Goal: Task Accomplishment & Management: Complete application form

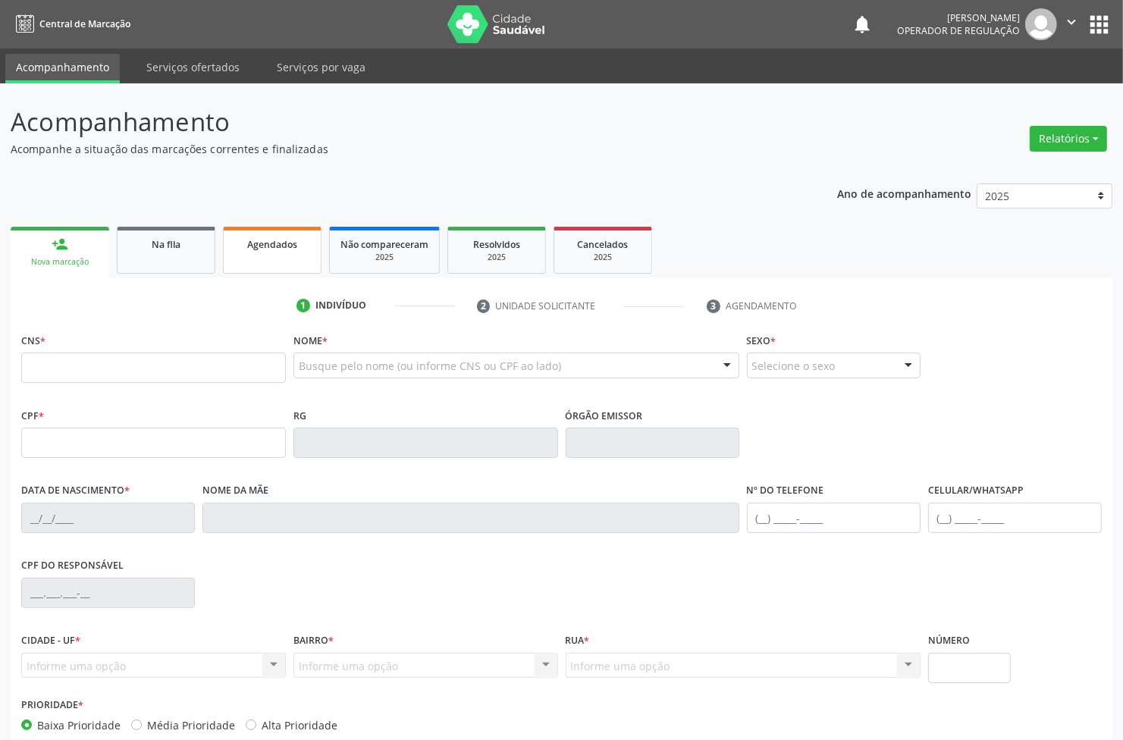
click at [277, 258] on link "Agendados" at bounding box center [272, 250] width 99 height 47
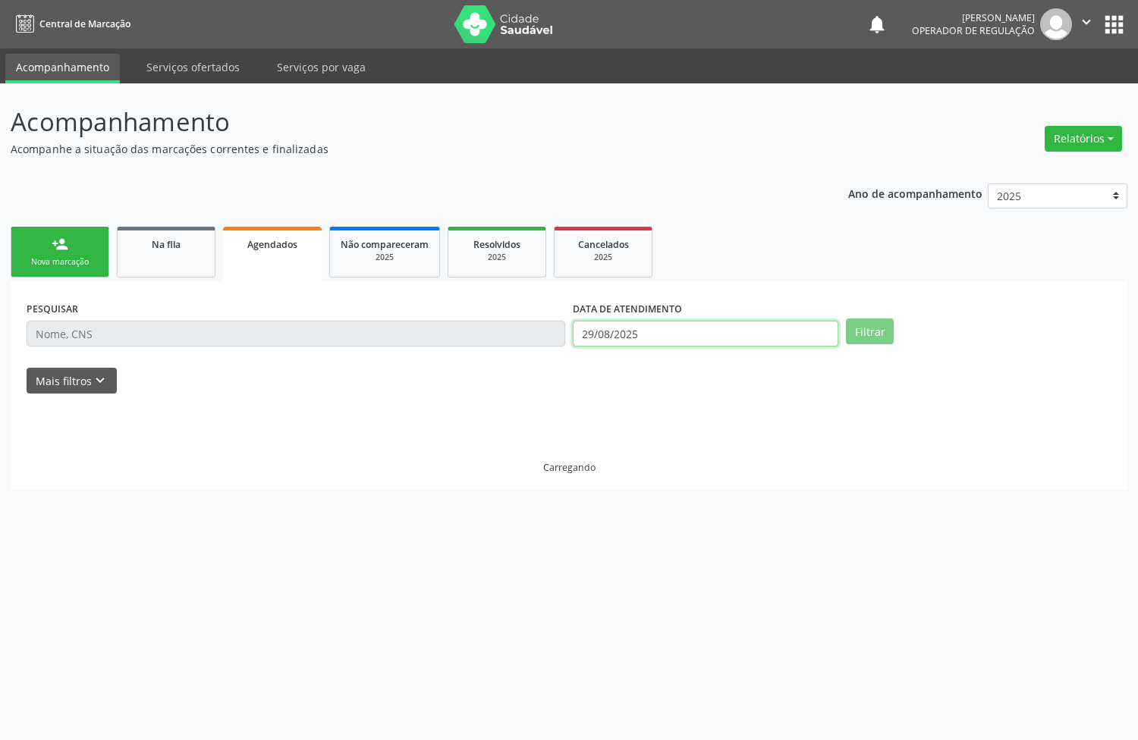
click at [623, 340] on input "29/08/2025" at bounding box center [705, 334] width 265 height 26
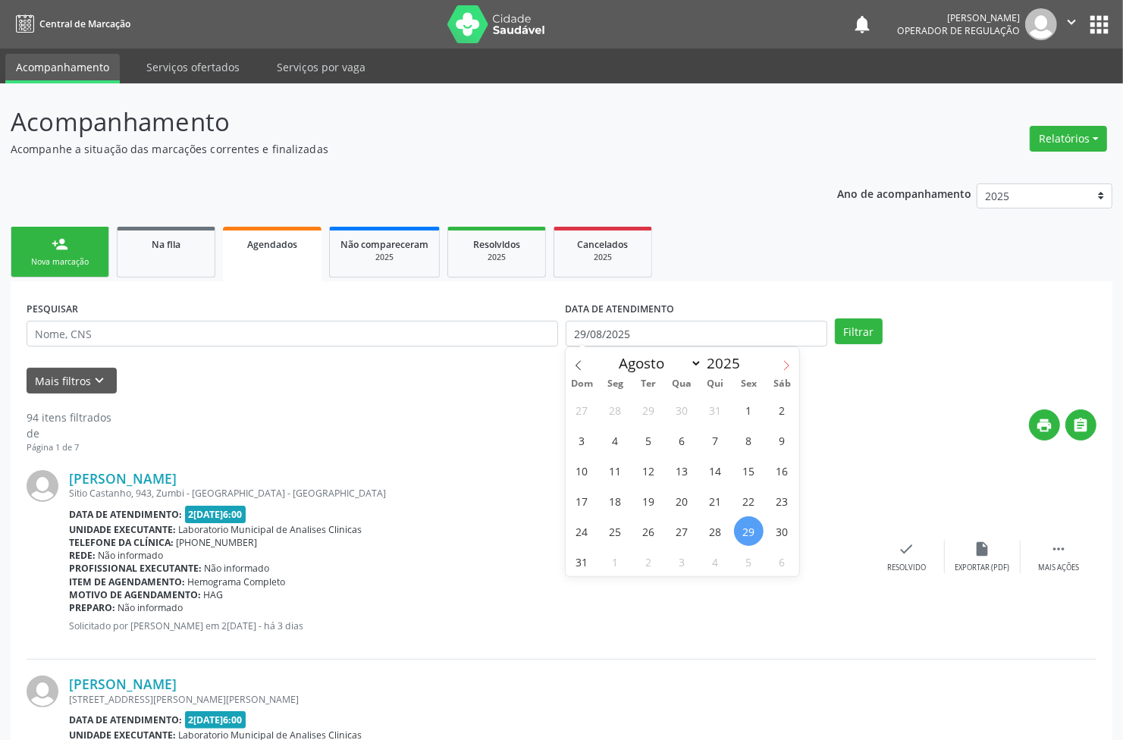
click at [781, 366] on icon at bounding box center [786, 365] width 11 height 11
select select "8"
click at [622, 441] on span "8" at bounding box center [616, 440] width 30 height 30
type input "08/09/2025"
click at [623, 441] on span "8" at bounding box center [616, 440] width 30 height 30
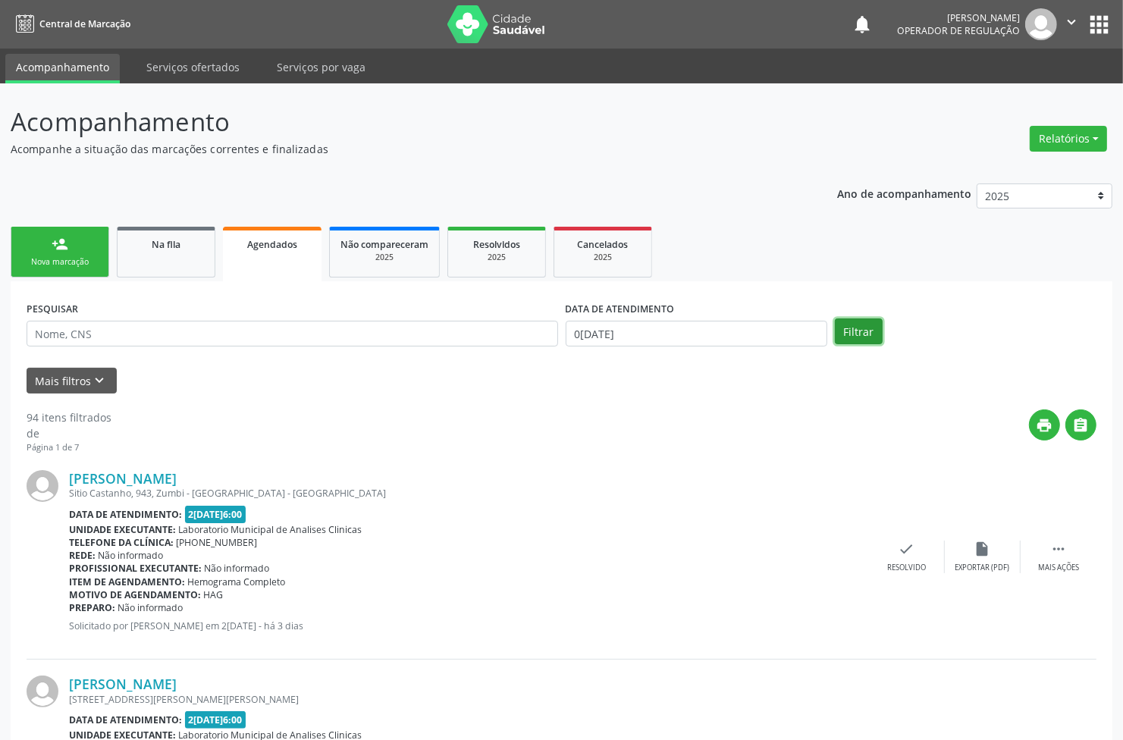
drag, startPoint x: 867, startPoint y: 331, endPoint x: 676, endPoint y: 359, distance: 192.4
click at [866, 331] on button "Filtrar" at bounding box center [859, 332] width 48 height 26
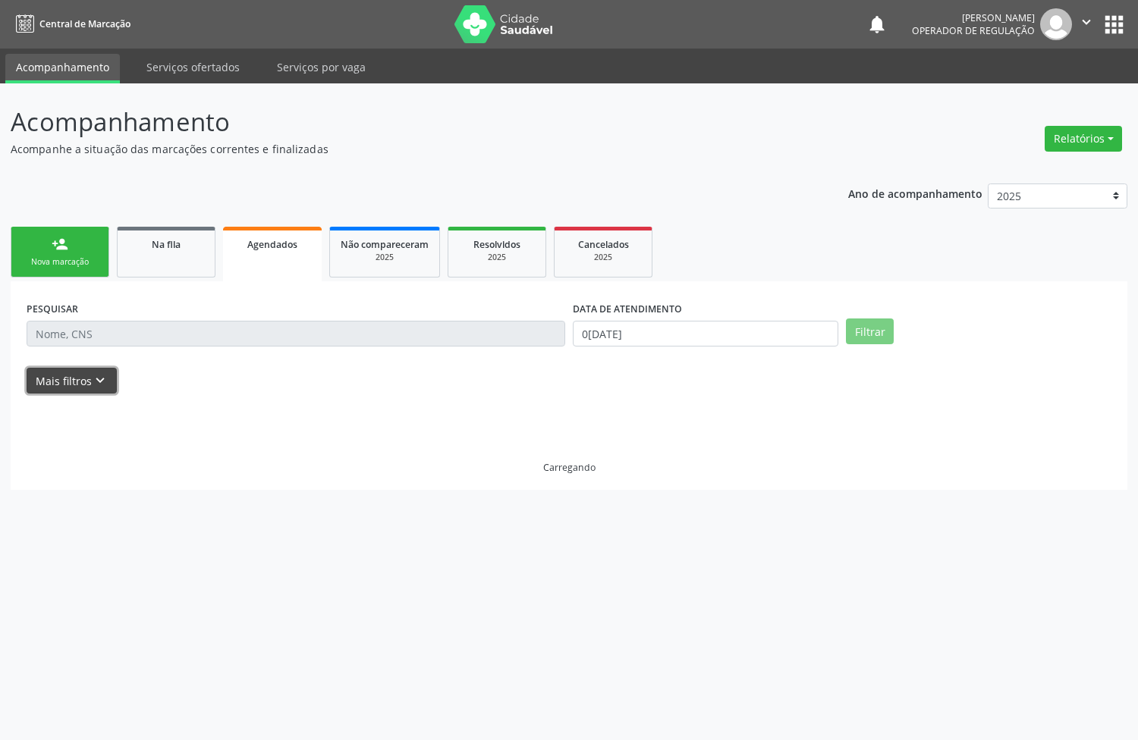
click at [74, 380] on button "Mais filtros keyboard_arrow_down" at bounding box center [72, 381] width 90 height 27
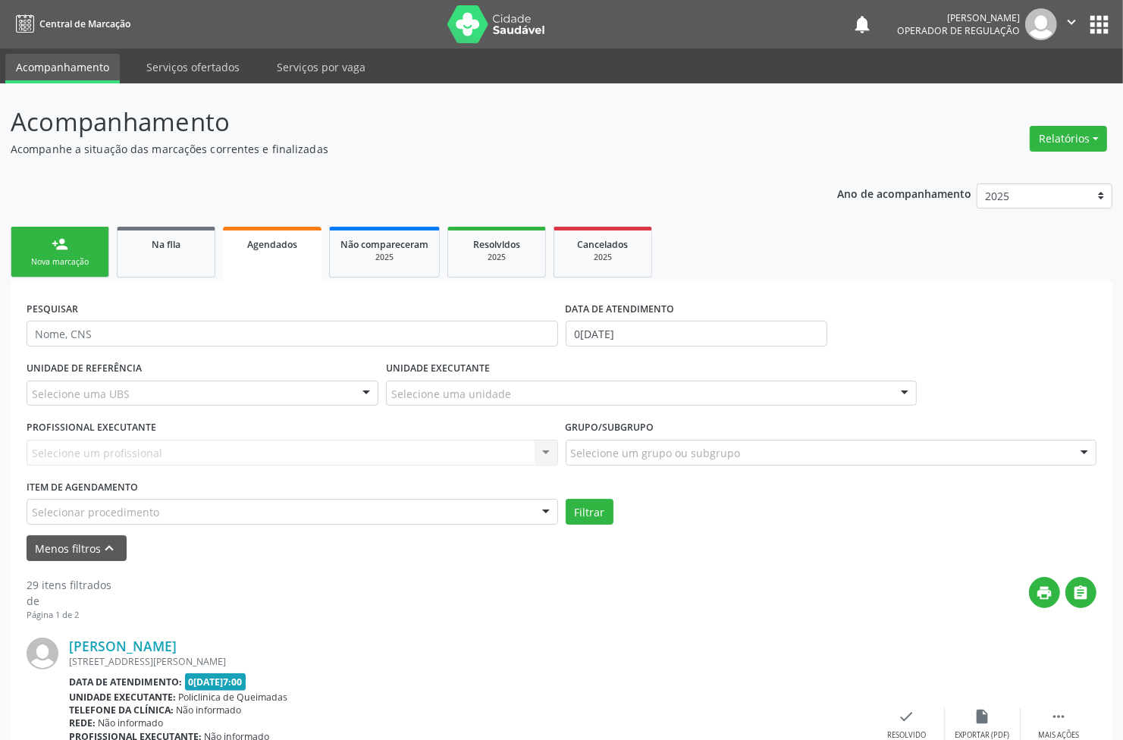
click at [601, 437] on label "Grupo/Subgrupo" at bounding box center [610, 428] width 89 height 24
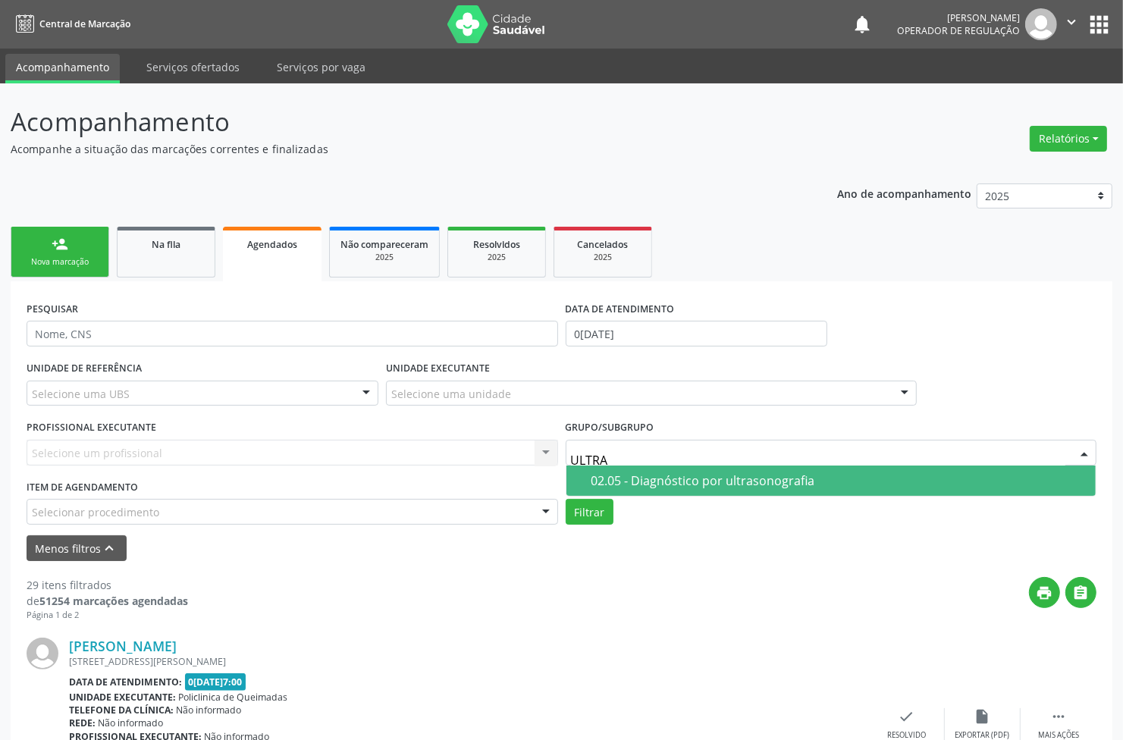
type input "ULTRAS"
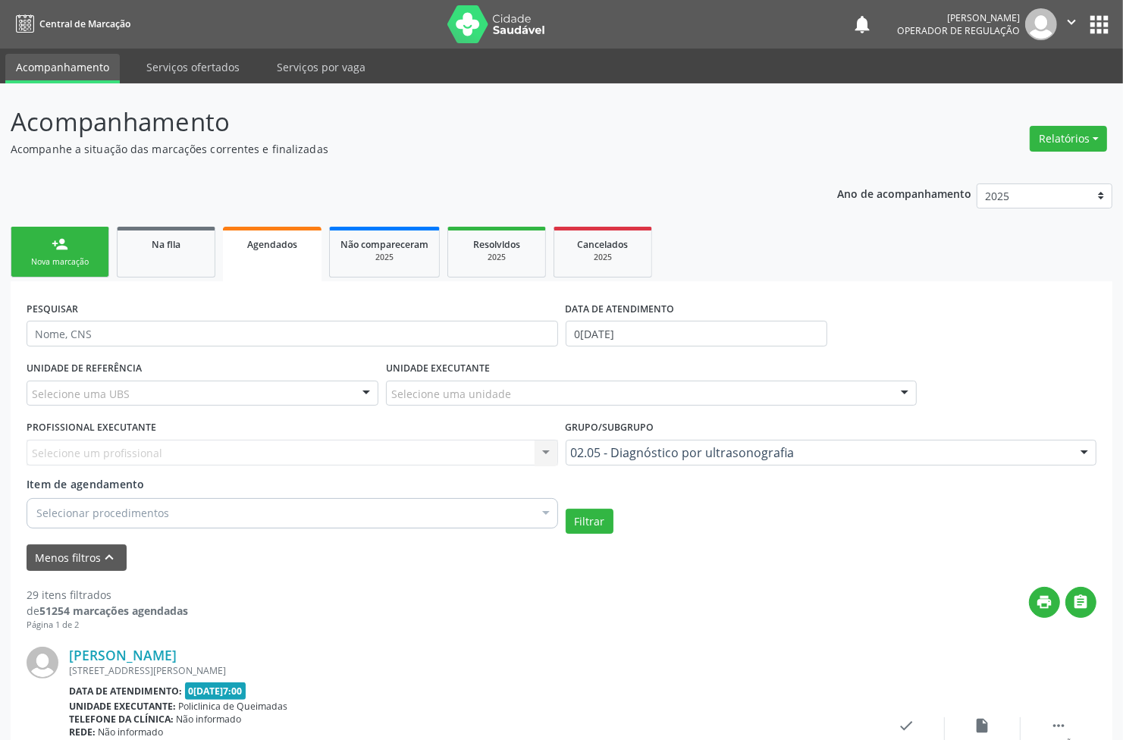
click at [616, 526] on div "Filtrar" at bounding box center [831, 522] width 539 height 26
click at [604, 523] on button "Filtrar" at bounding box center [590, 522] width 48 height 26
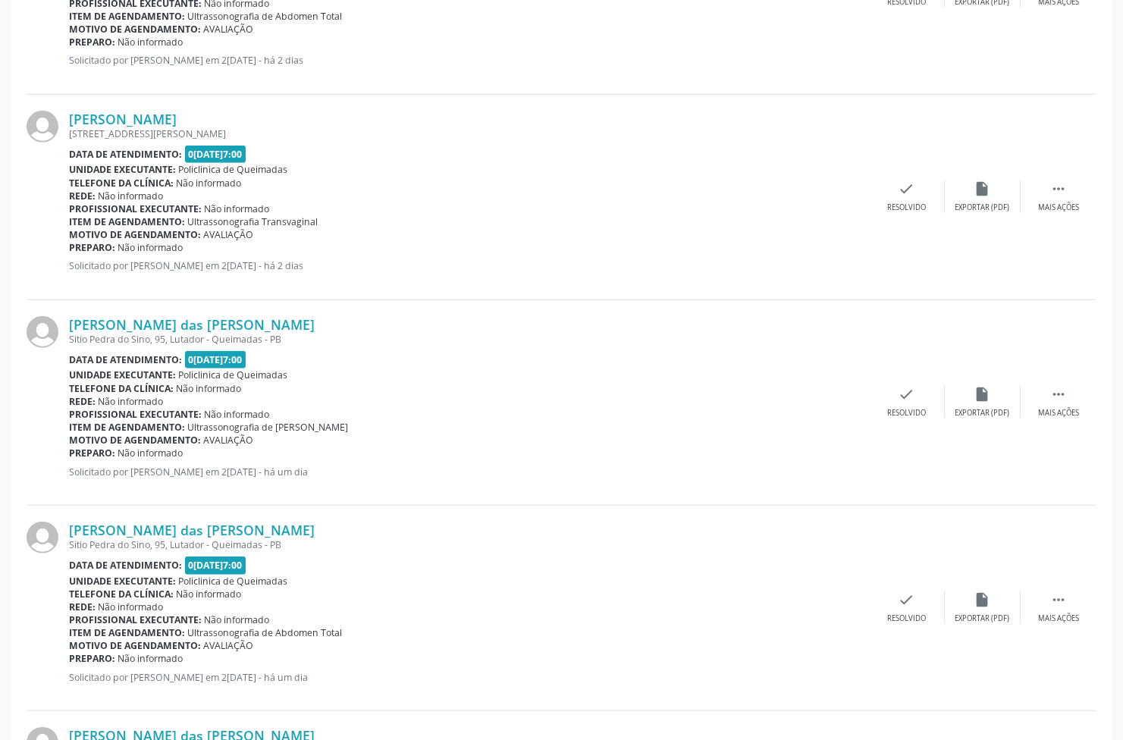
scroll to position [190, 0]
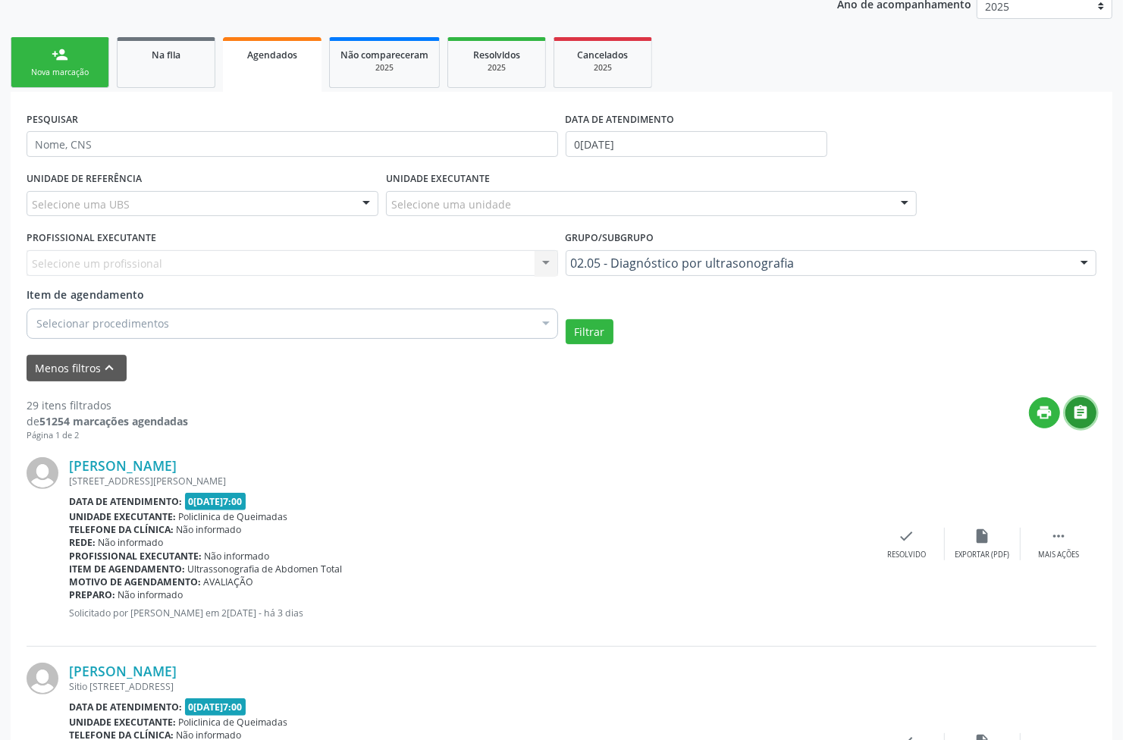
click at [1081, 402] on button "" at bounding box center [1081, 412] width 31 height 31
click at [74, 67] on div "Nova marcação" at bounding box center [60, 72] width 76 height 11
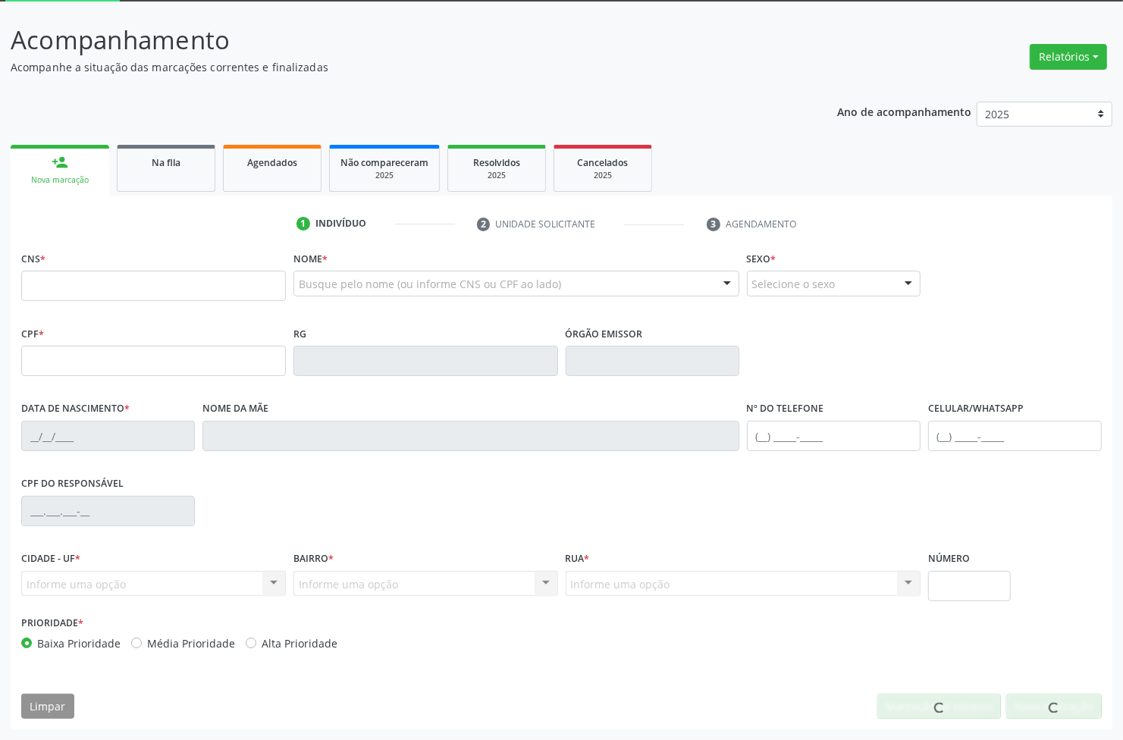
scroll to position [82, 0]
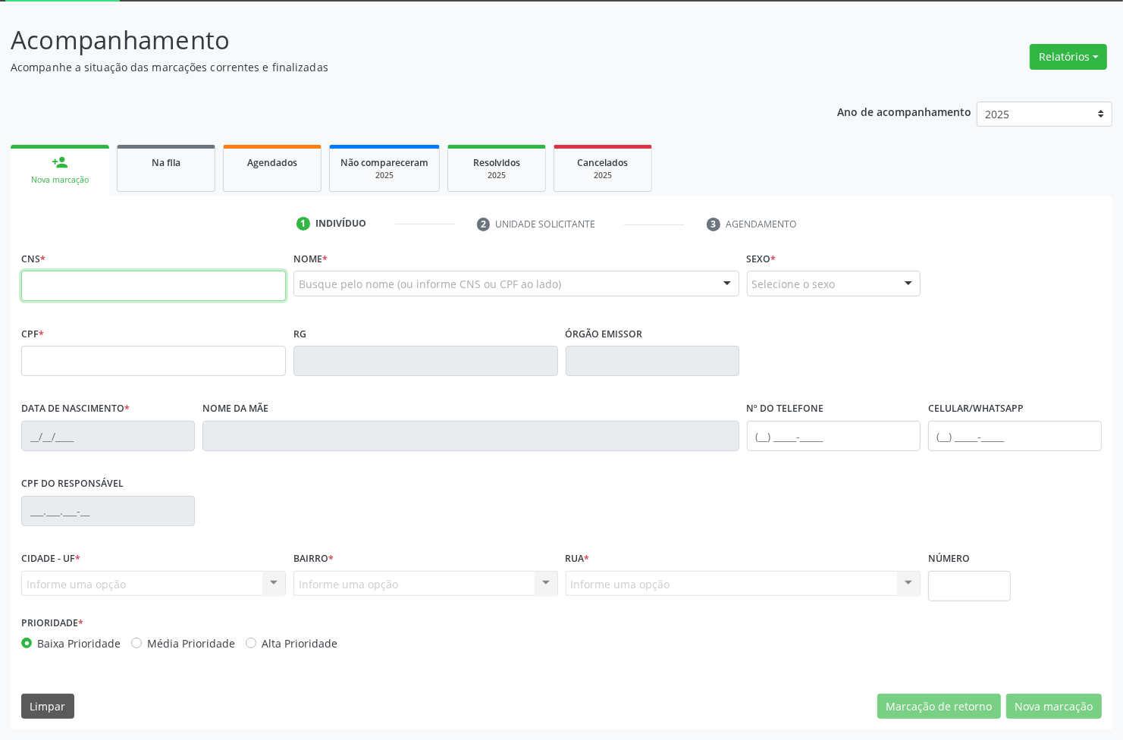
click at [158, 278] on input "text" at bounding box center [153, 286] width 265 height 30
type input "702 4075 7683 0325"
type input "182.856.974-79"
type input "16/09/2022"
type input "Maria Deise Pereira Vieira"
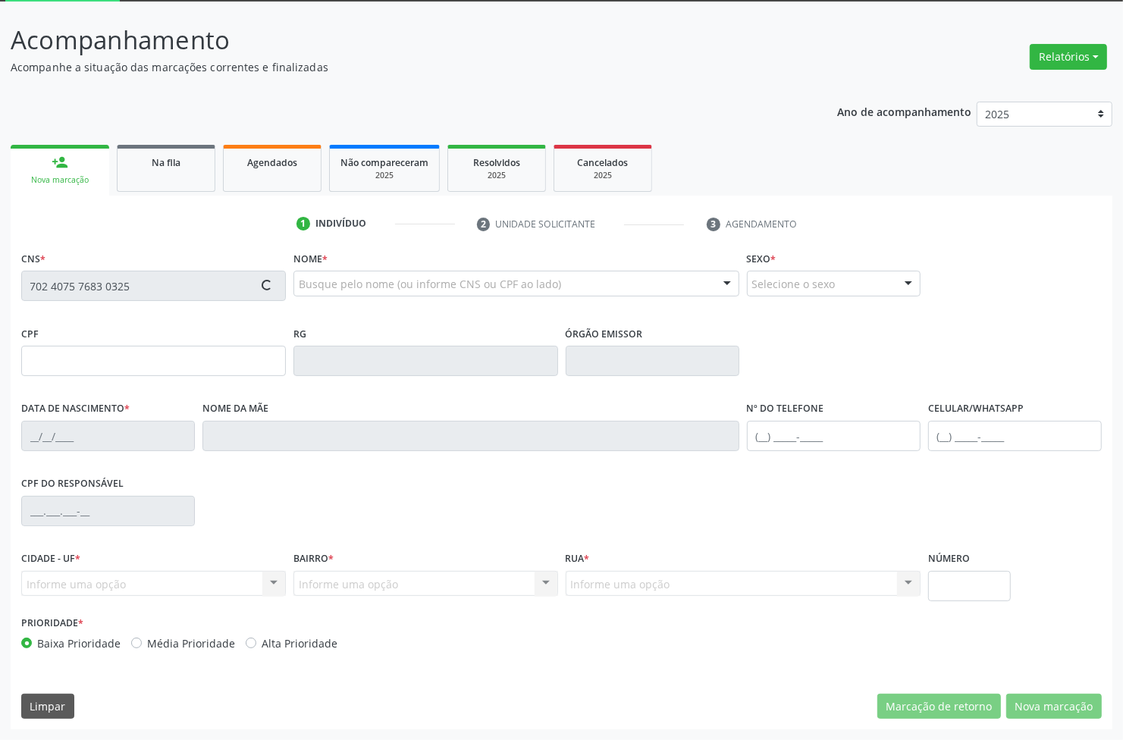
type input "(83) 99339-2310"
type input "81"
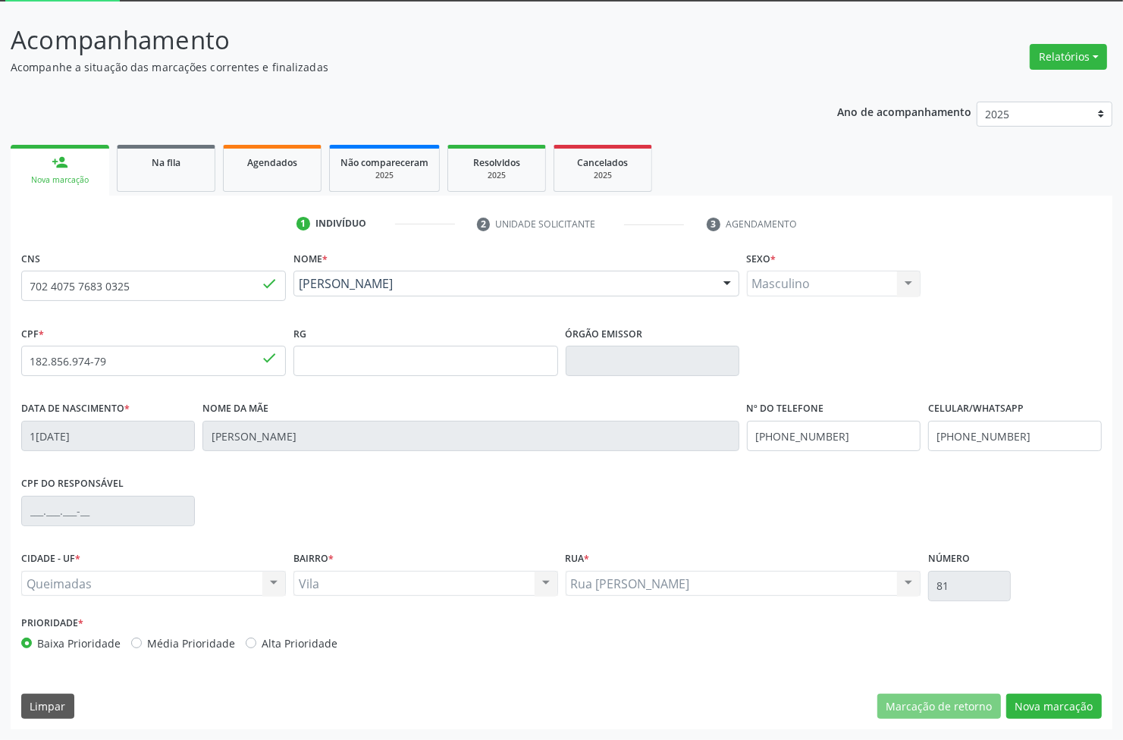
click at [1022, 720] on div "CNS 702 4075 7683 0325 done Nome * Davi Luiz Pereira Silva Davi Luiz Pereira Si…" at bounding box center [562, 488] width 1102 height 482
drag, startPoint x: 1034, startPoint y: 703, endPoint x: 243, endPoint y: 342, distance: 869.5
click at [1025, 698] on button "Nova marcação" at bounding box center [1054, 707] width 96 height 26
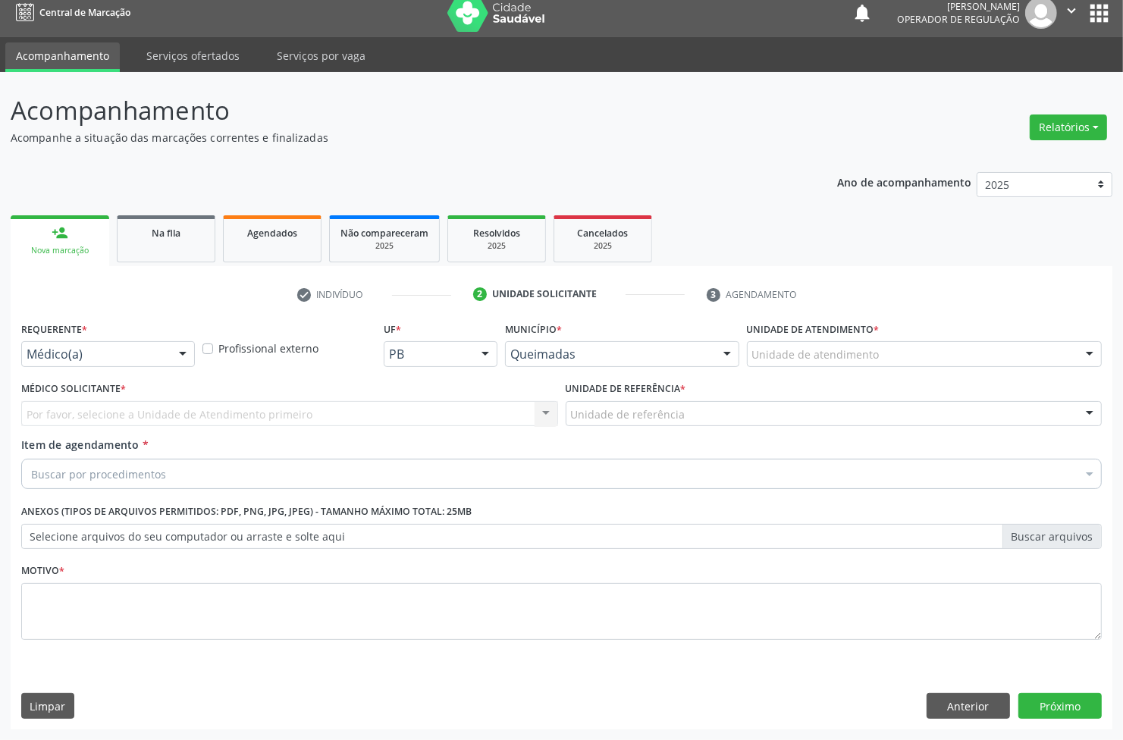
scroll to position [11, 0]
click at [111, 368] on div "Requerente * Médico(a) Médico(a) Enfermeiro(a) Paciente Nenhum resultado encont…" at bounding box center [107, 347] width 181 height 59
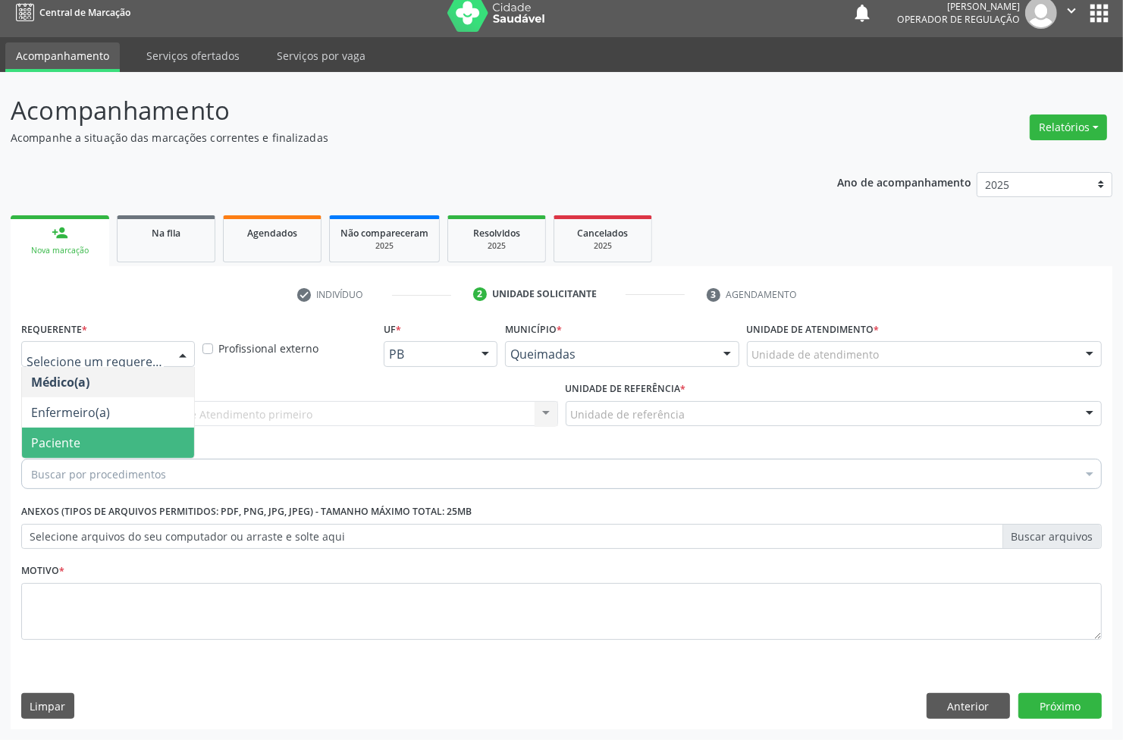
click at [73, 430] on span "Paciente" at bounding box center [108, 443] width 172 height 30
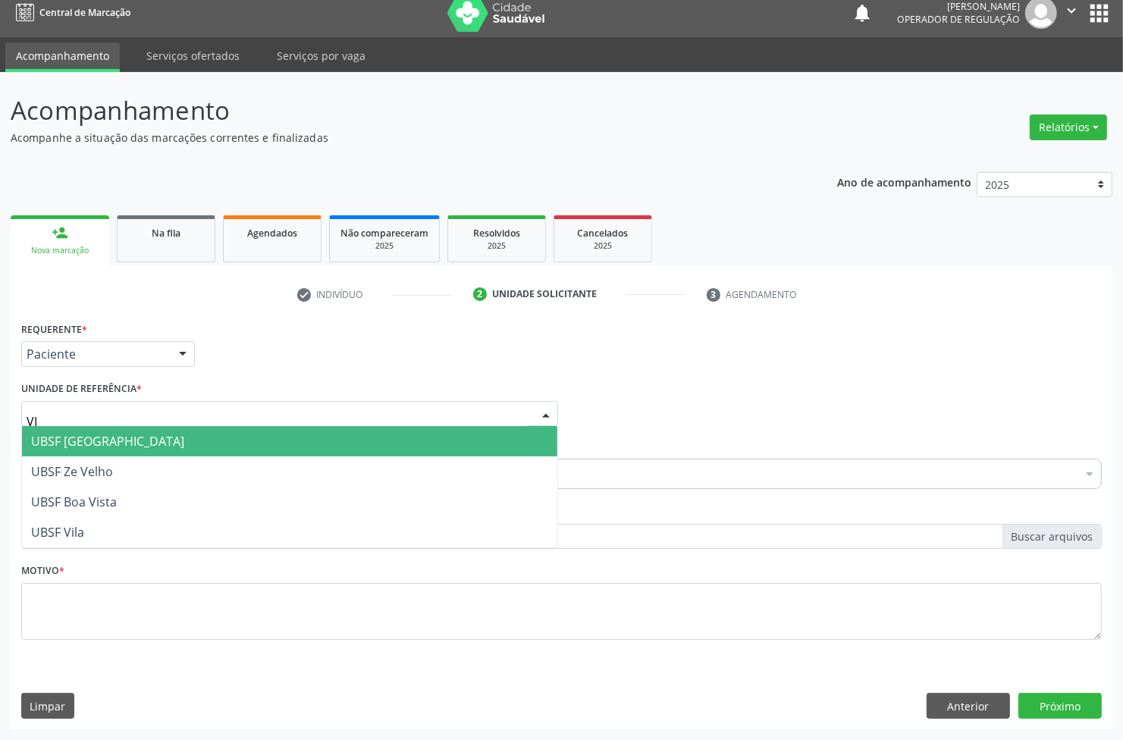
type input "VIL"
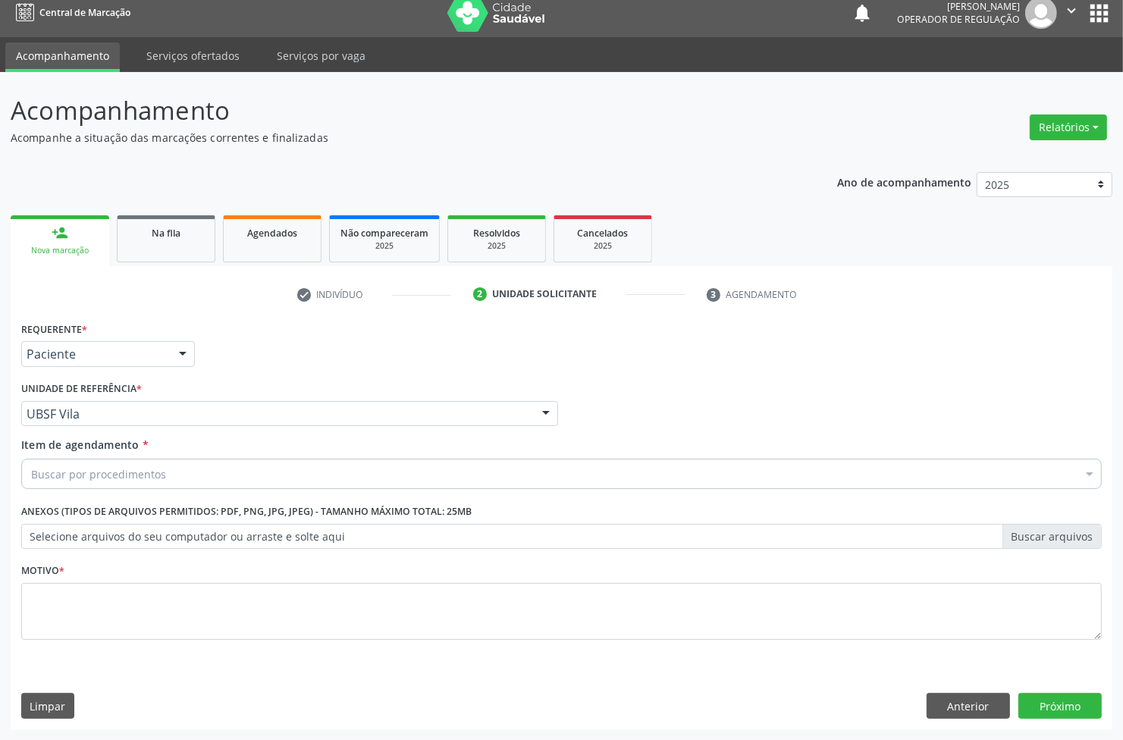
click at [183, 468] on div "Buscar por procedimentos" at bounding box center [561, 474] width 1081 height 30
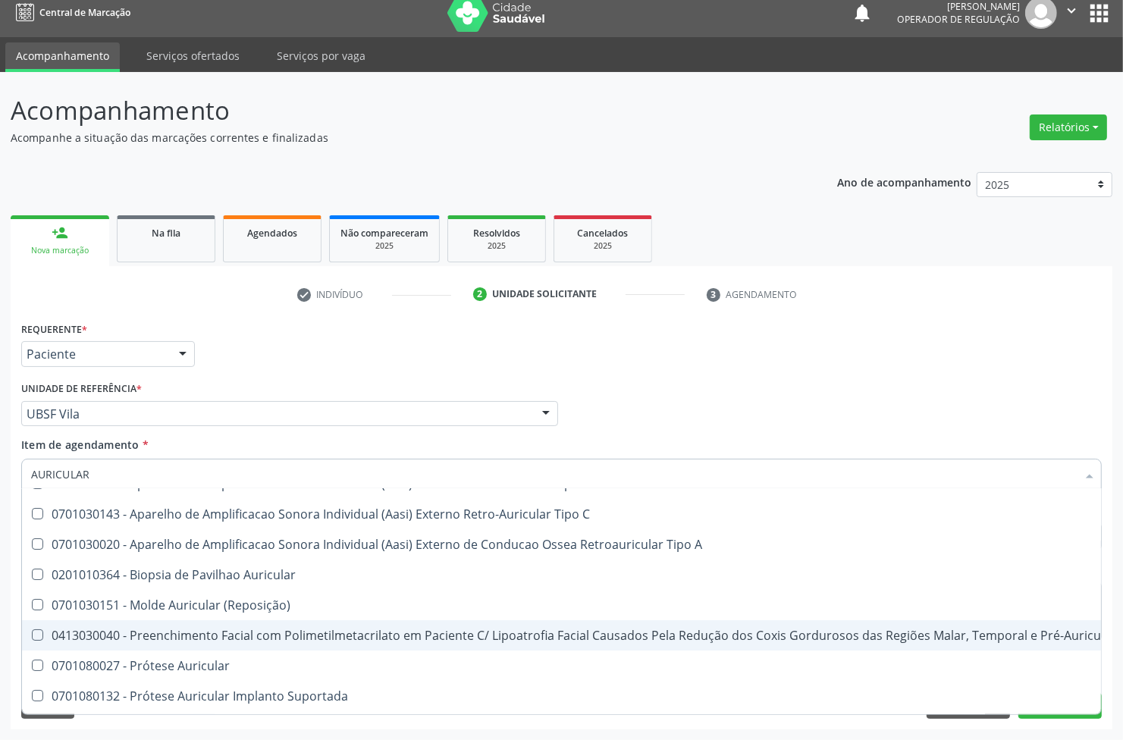
scroll to position [237, 0]
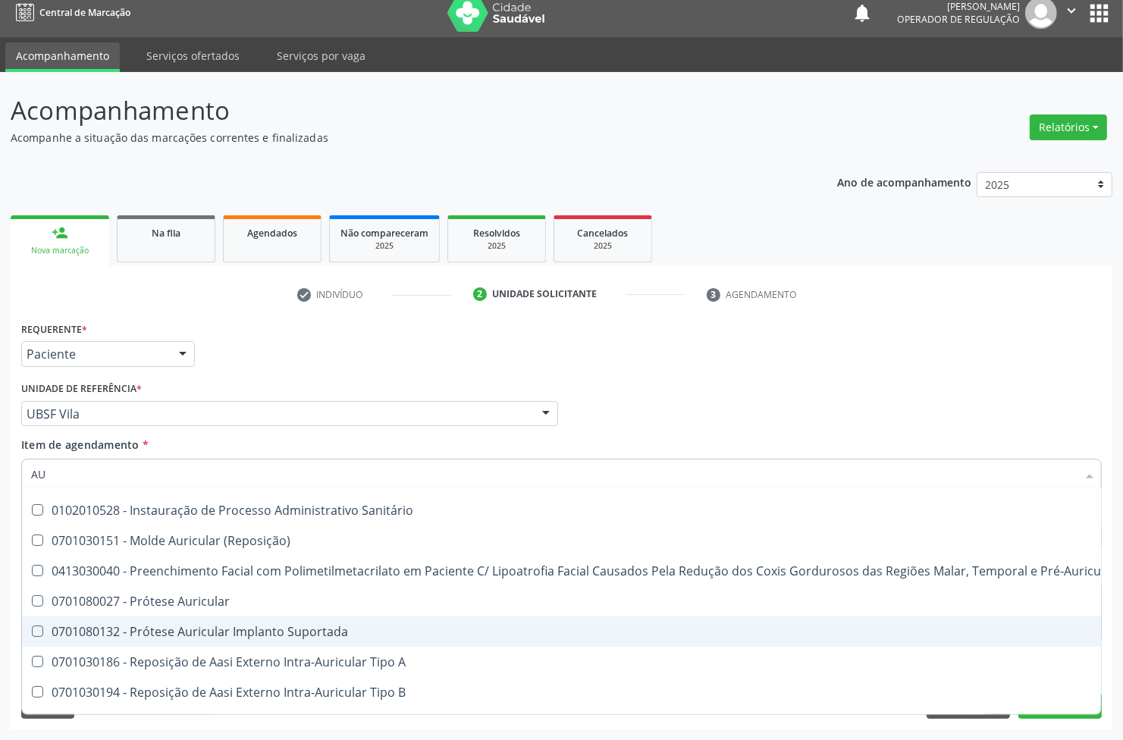
type input "A"
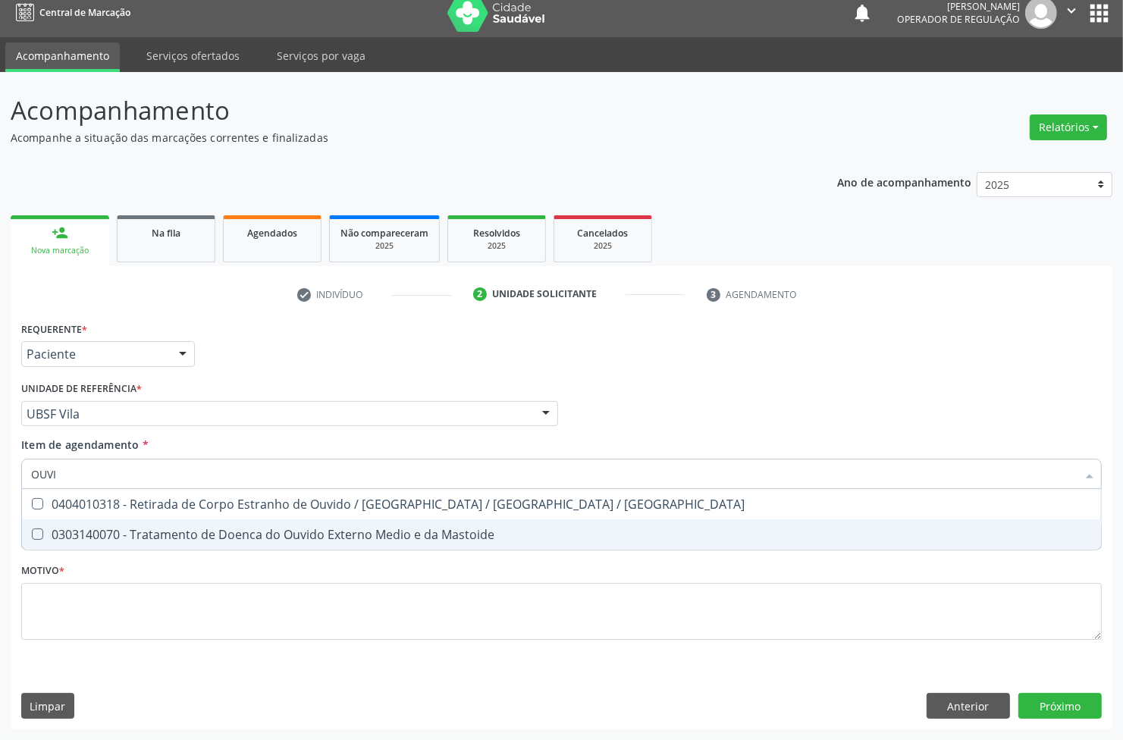
scroll to position [0, 0]
type input "O"
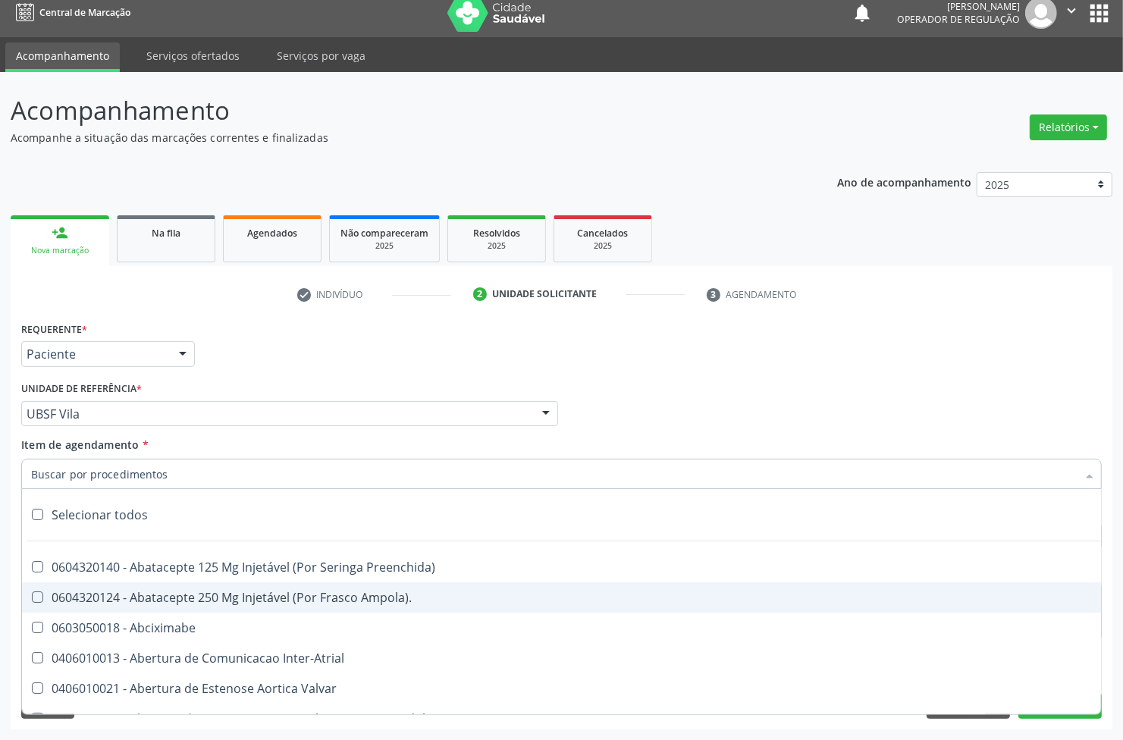
click at [104, 247] on link "person_add Nova marcação" at bounding box center [60, 240] width 99 height 51
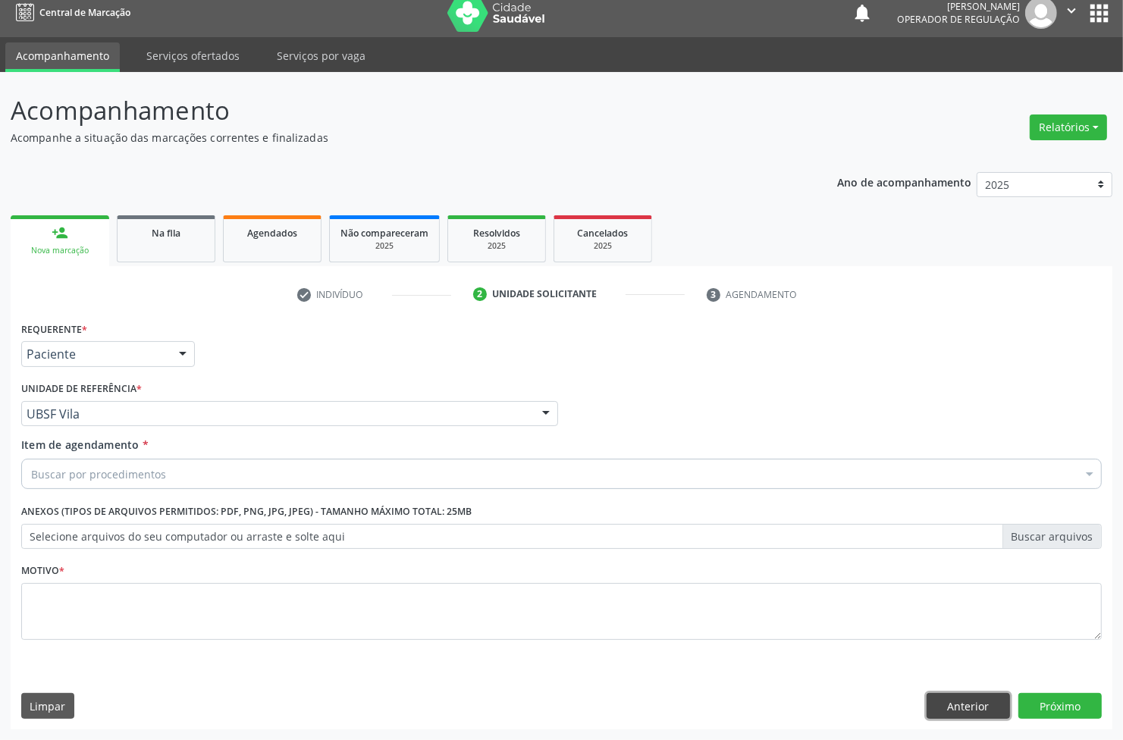
click at [980, 717] on button "Anterior" at bounding box center [968, 706] width 83 height 26
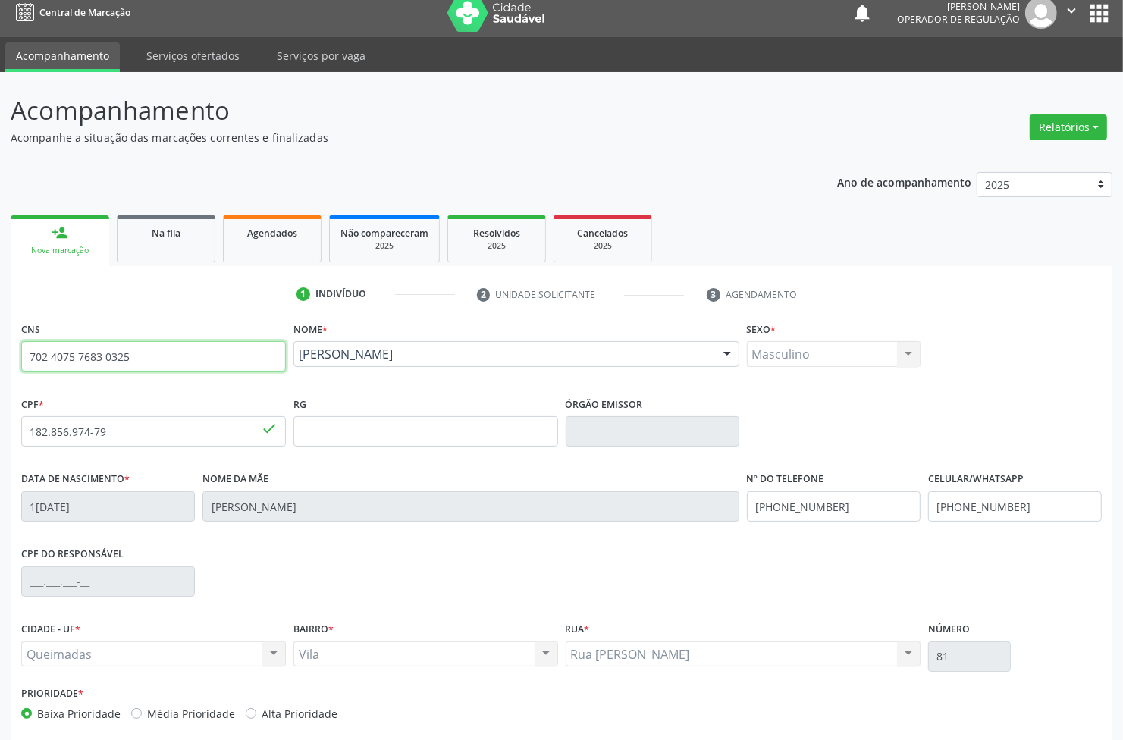
click at [96, 354] on input "702 4075 7683 0325" at bounding box center [153, 356] width 265 height 30
click at [96, 353] on input "702 4075 7683 0325" at bounding box center [153, 356] width 265 height 30
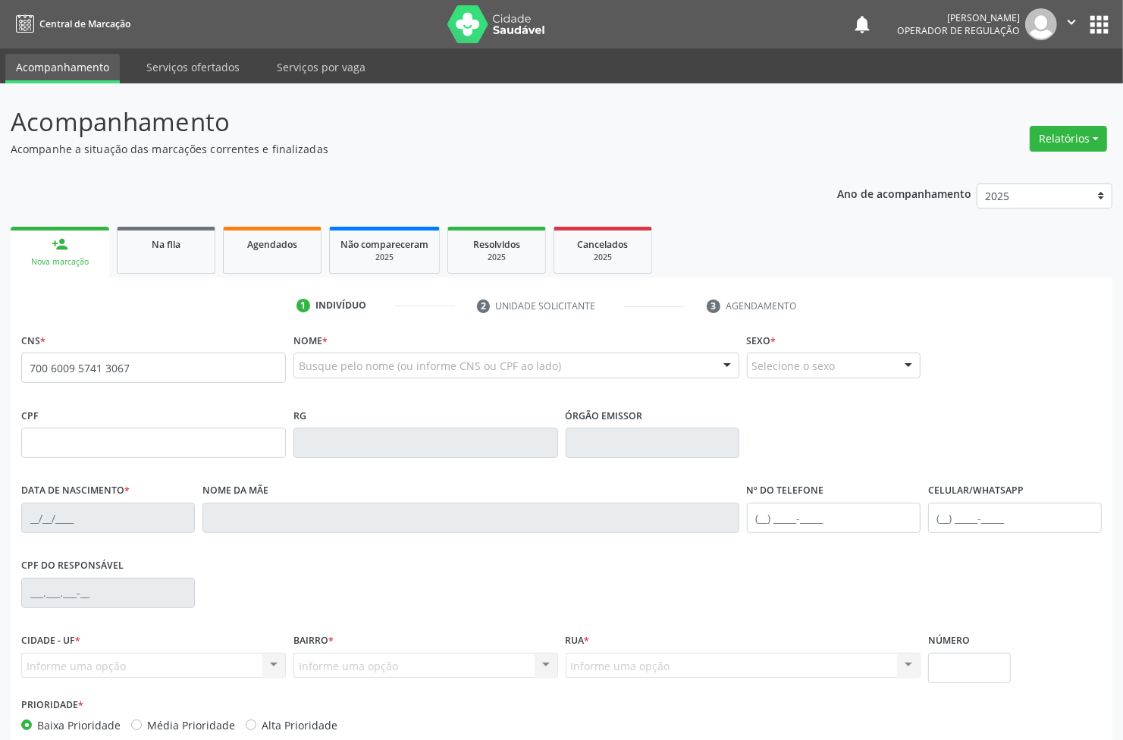
type input "700 6009 5741 3067"
type input "038.003.924-96"
type input "[DATE]"
type input "[PERSON_NAME]"
type input "(83) 99108-2661"
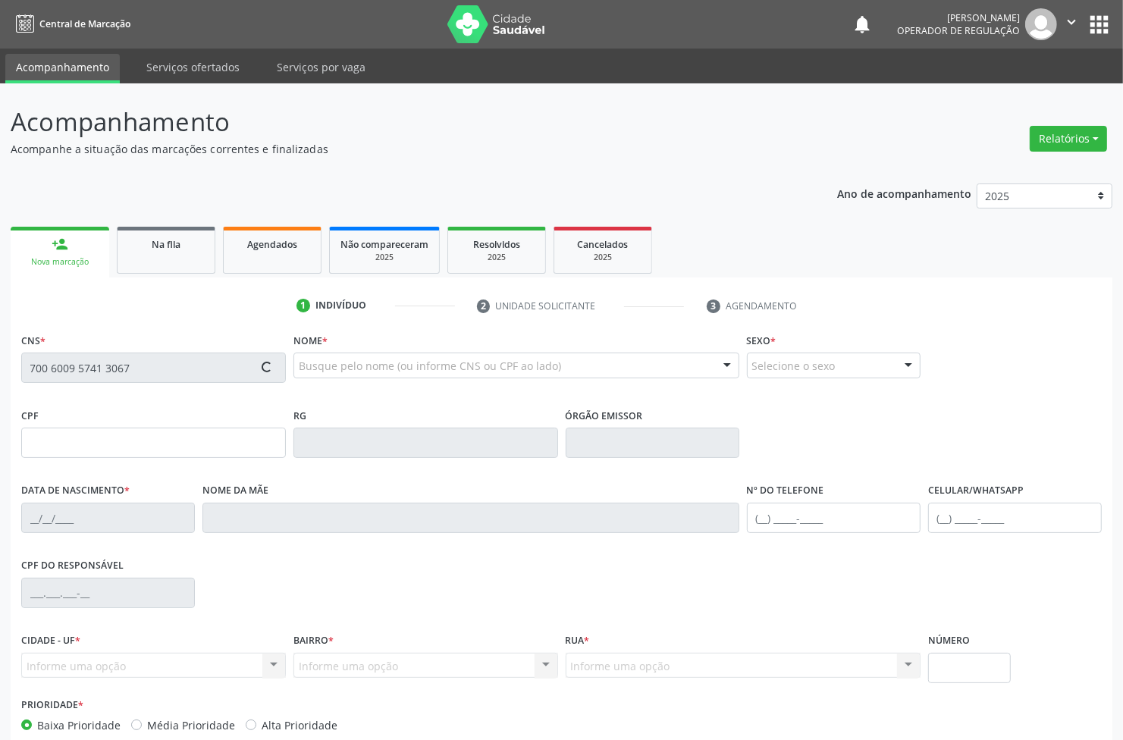
type input "(83) 99108-2661"
type input "S/N"
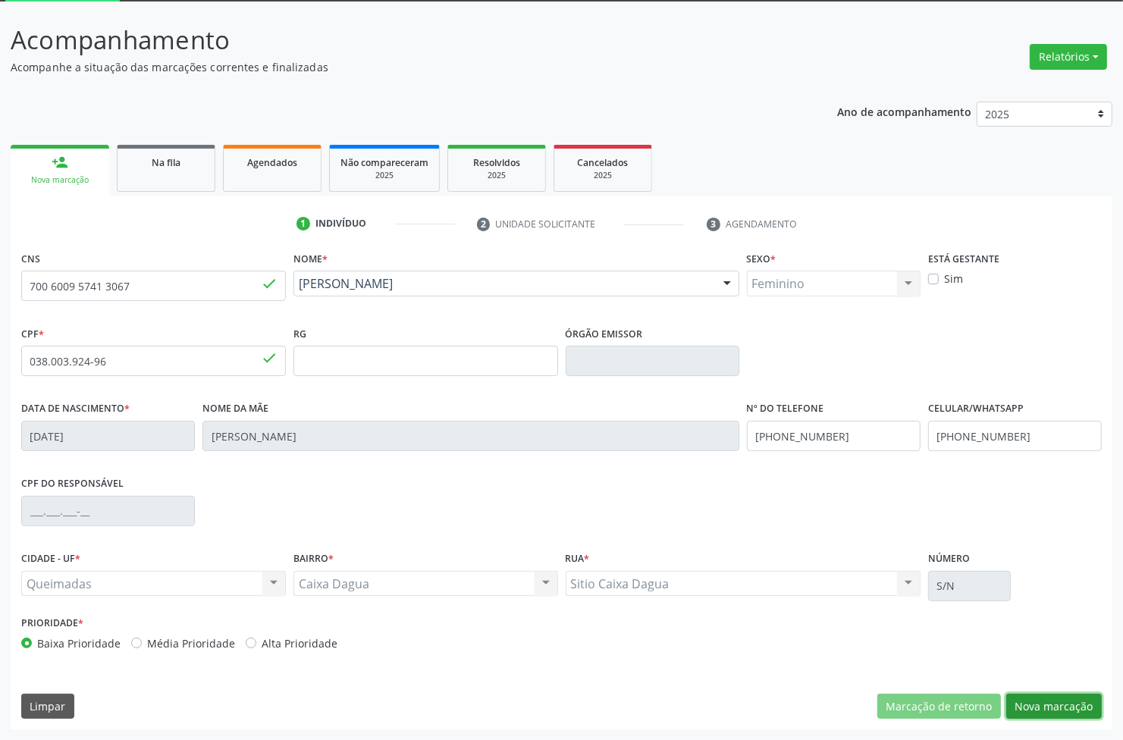
click at [1062, 698] on button "Nova marcação" at bounding box center [1054, 707] width 96 height 26
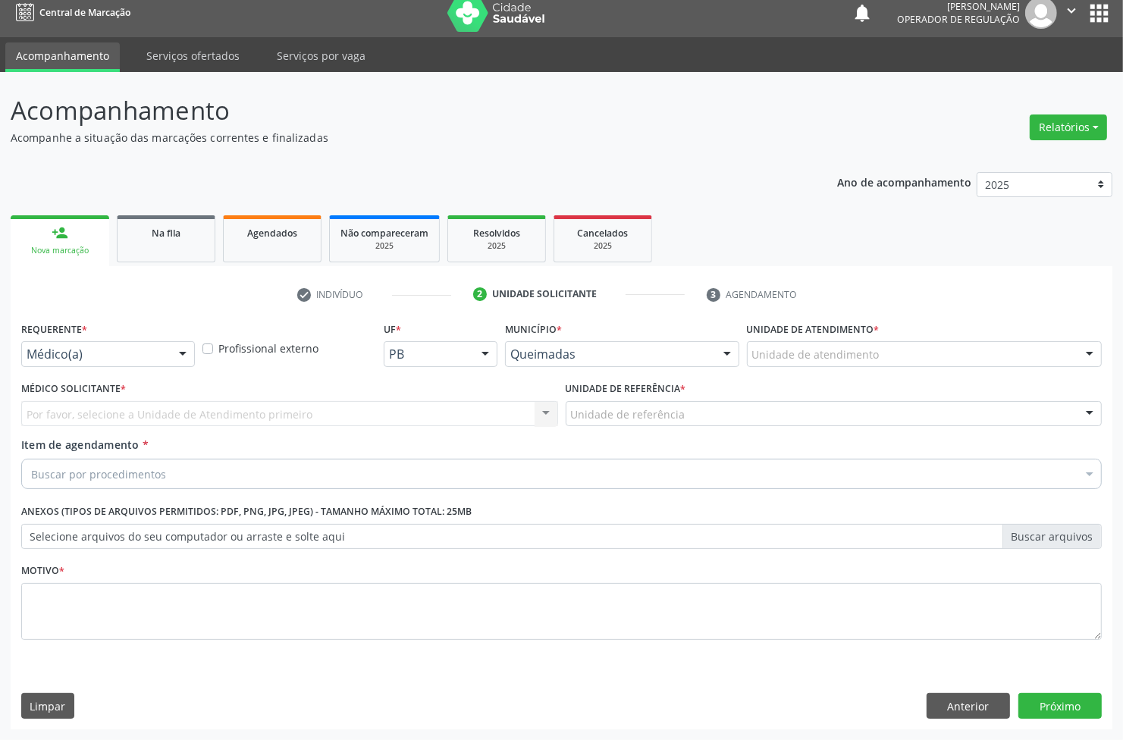
scroll to position [11, 0]
drag, startPoint x: 122, startPoint y: 354, endPoint x: 81, endPoint y: 381, distance: 48.8
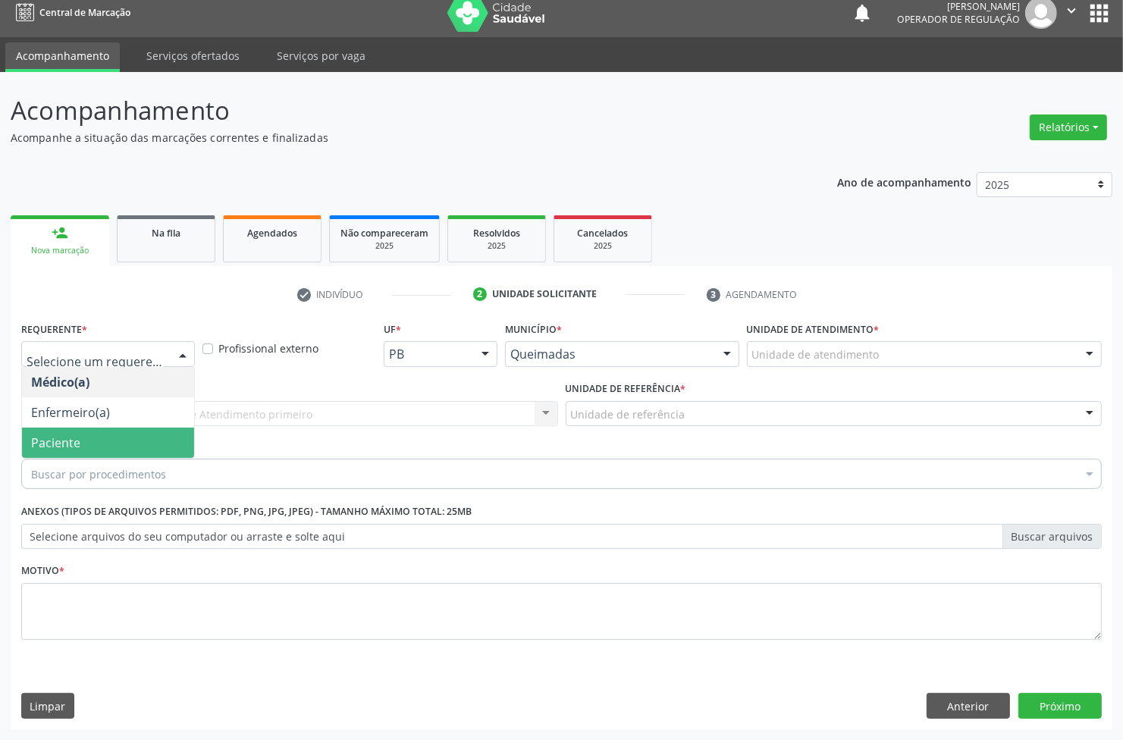
click at [46, 441] on span "Paciente" at bounding box center [55, 443] width 49 height 17
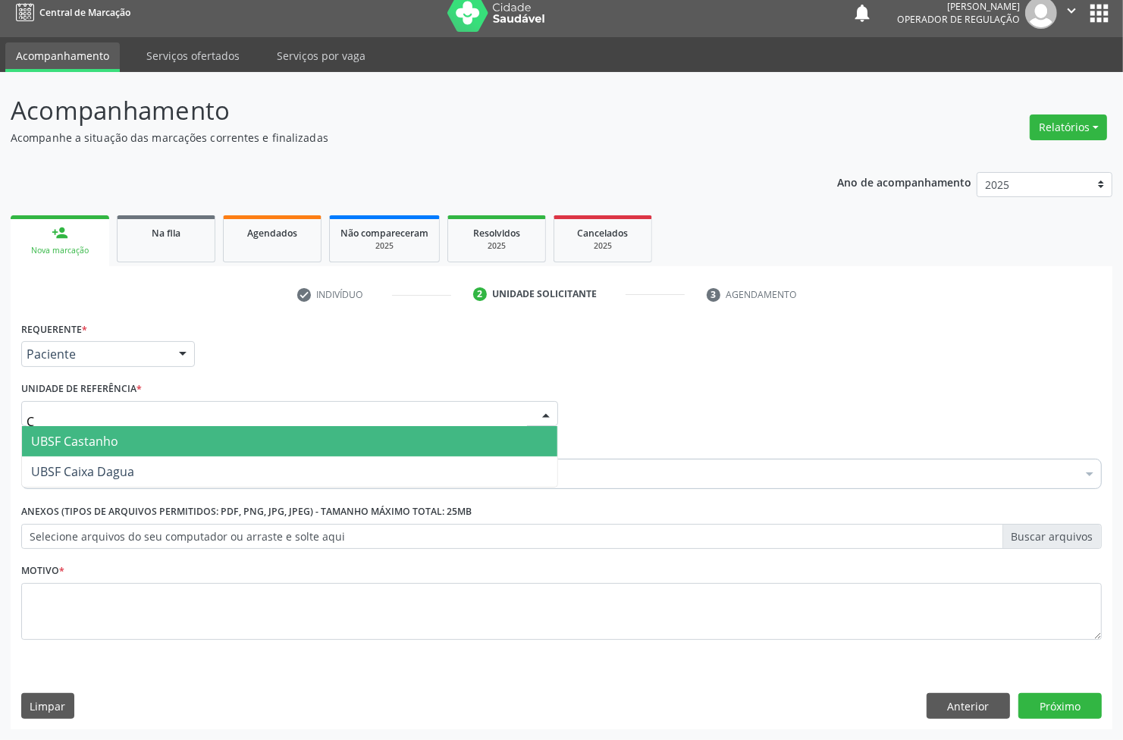
type input "CA"
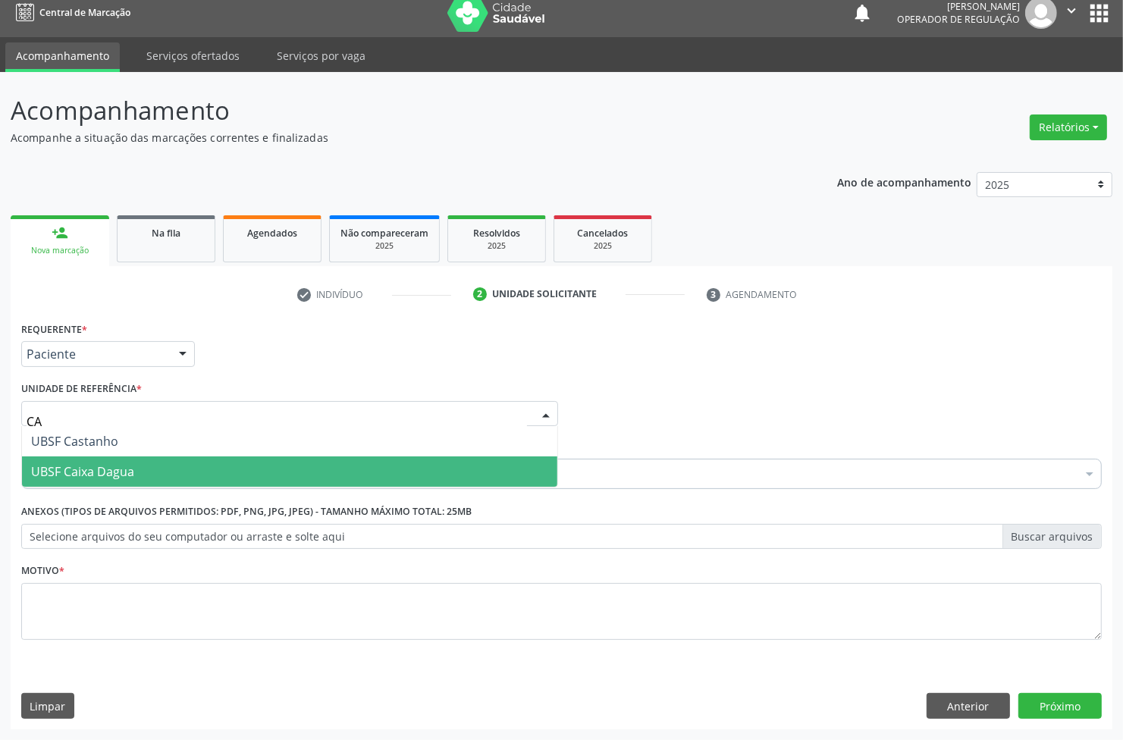
click at [82, 463] on span "UBSF Caixa Dagua" at bounding box center [82, 471] width 103 height 17
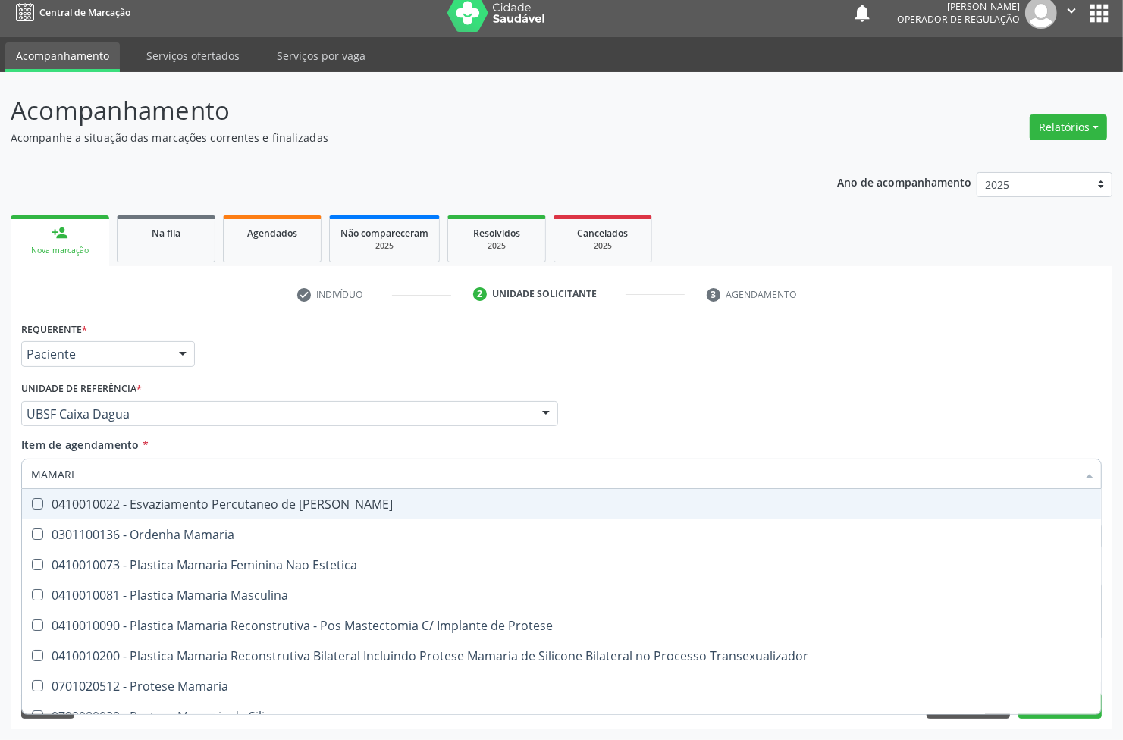
type input "MAMARIA"
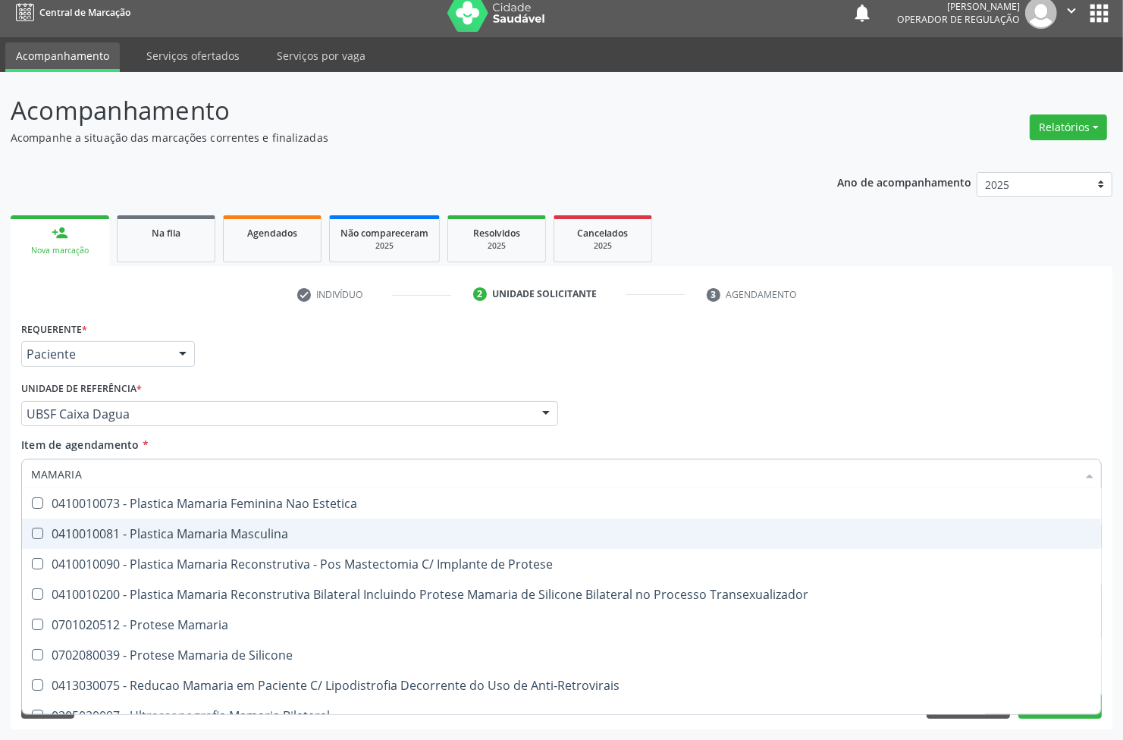
scroll to position [48, 0]
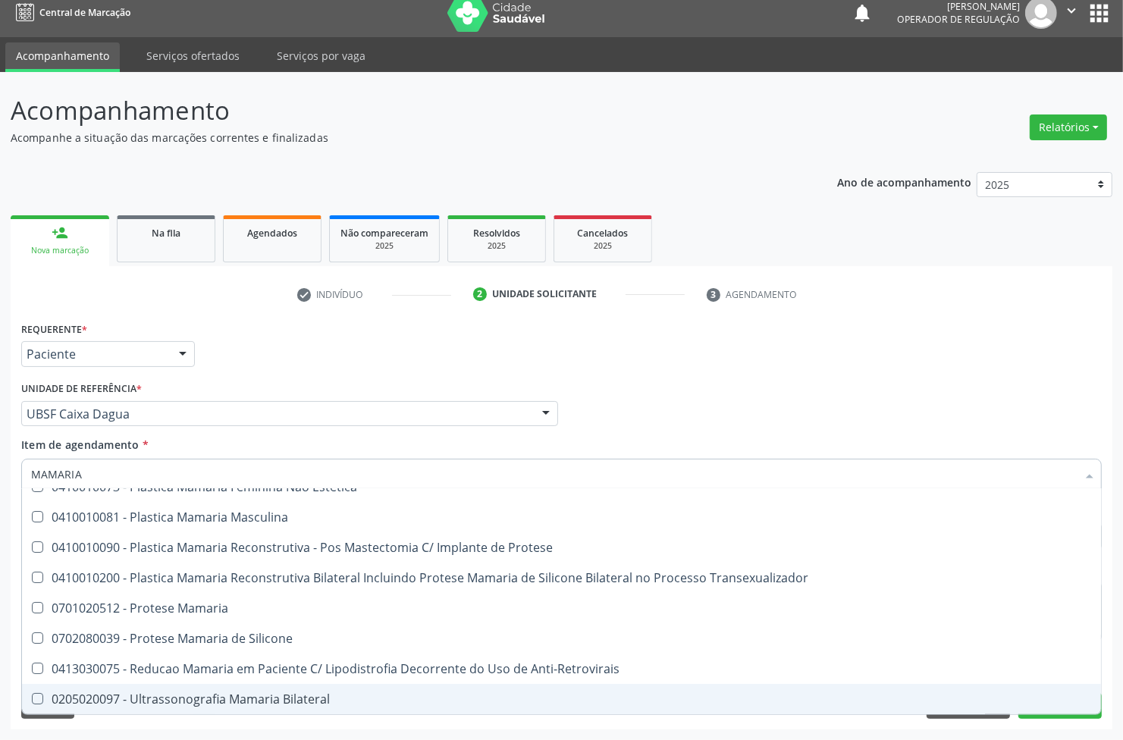
click at [199, 696] on div "0205020097 - Ultrassonografia Mamaria Bilateral" at bounding box center [561, 699] width 1061 height 12
checkbox Bilateral "true"
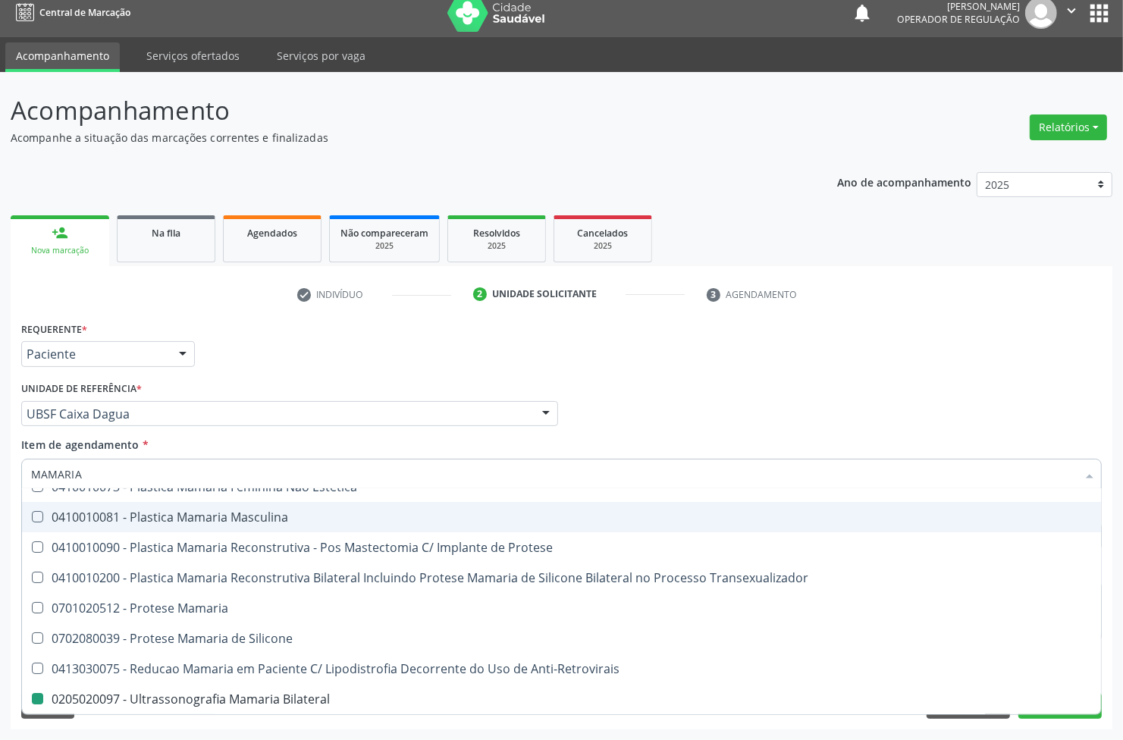
click at [470, 365] on div "Requerente * Paciente Médico(a) Enfermeiro(a) Paciente Nenhum resultado encontr…" at bounding box center [561, 347] width 1088 height 59
checkbox Estetica "true"
checkbox Bilateral "false"
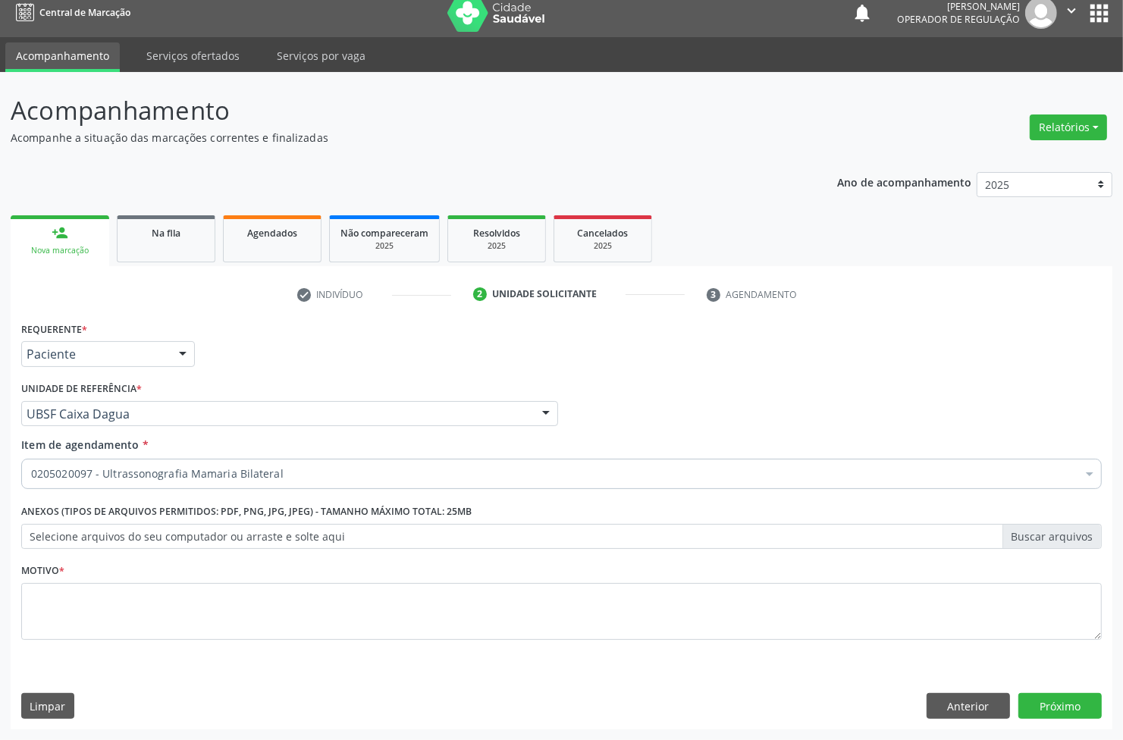
scroll to position [0, 0]
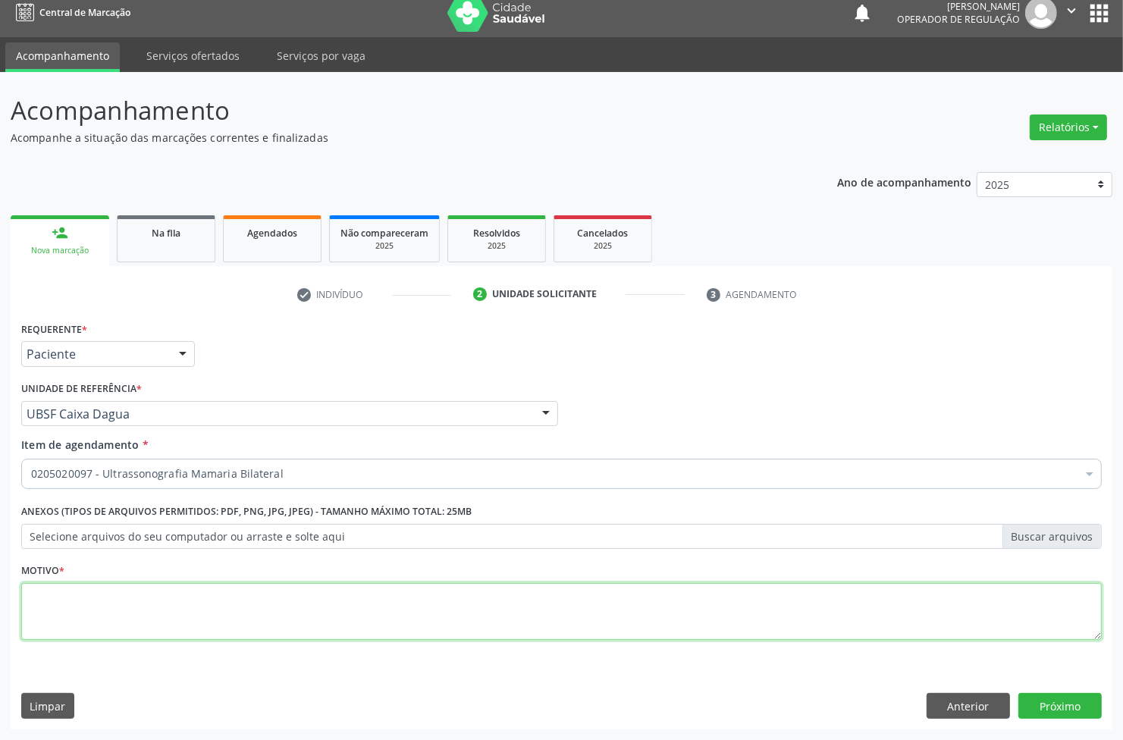
click at [316, 594] on textarea at bounding box center [561, 612] width 1081 height 58
type textarea "AVALIAÇÃO"
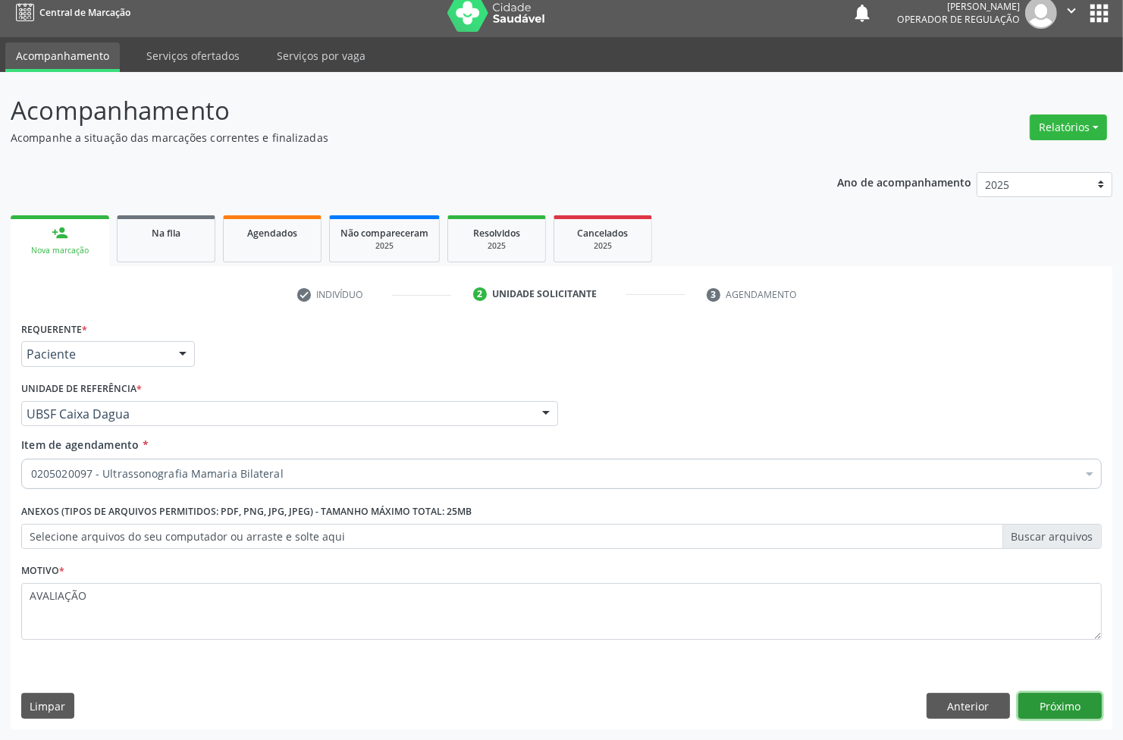
click button "Próximo" at bounding box center [1060, 706] width 83 height 26
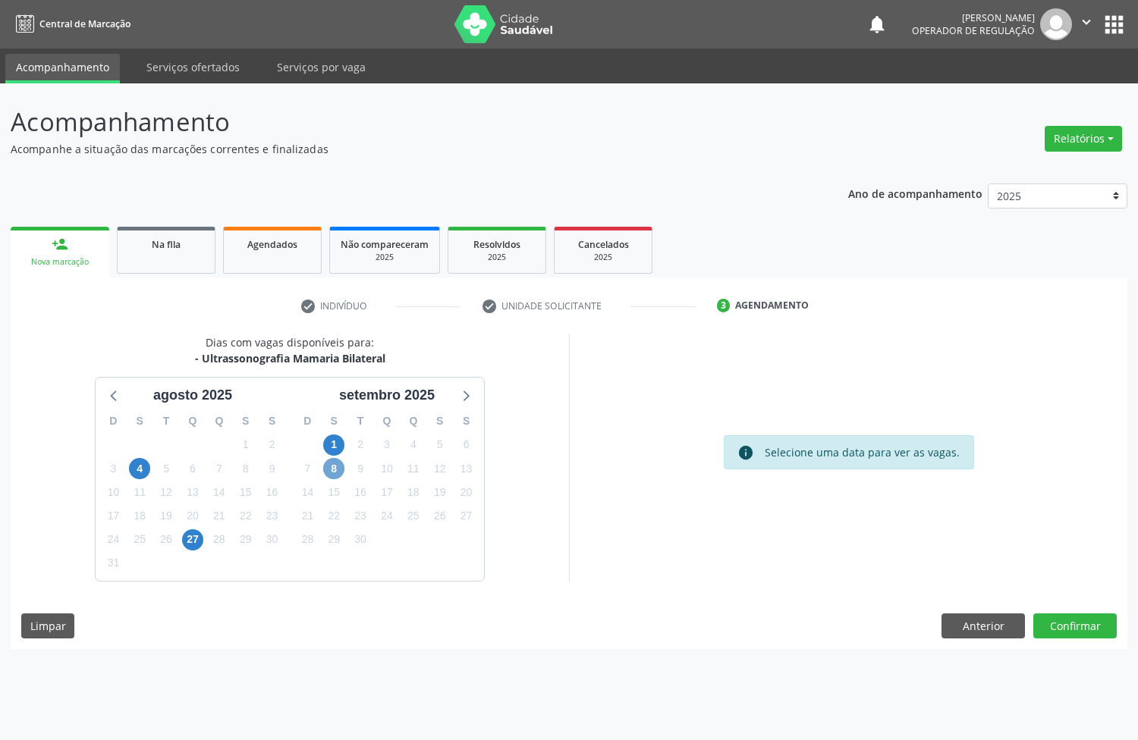
click at [334, 471] on span "8" at bounding box center [333, 468] width 21 height 21
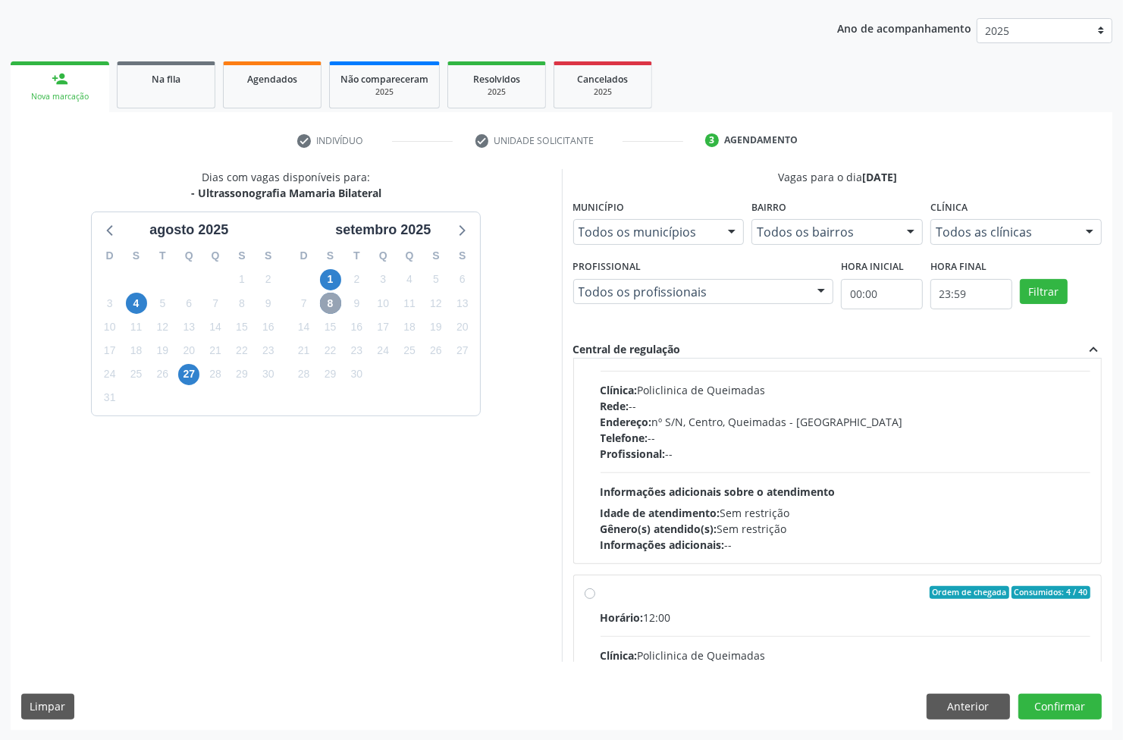
scroll to position [95, 0]
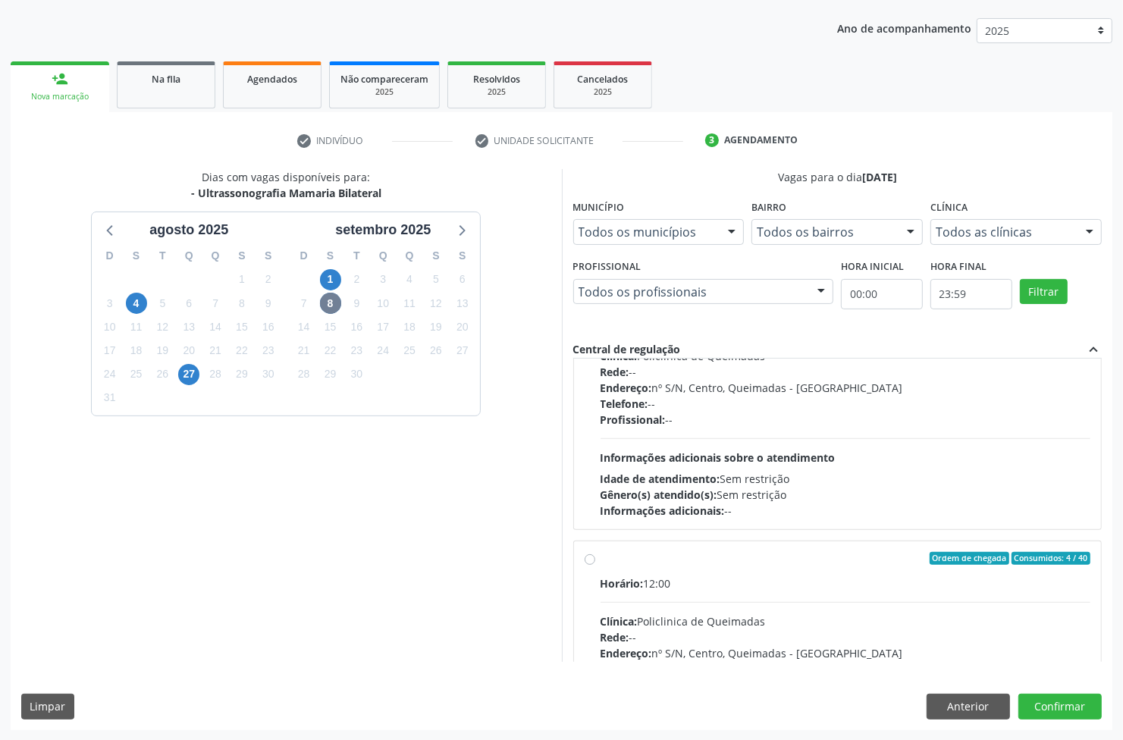
click at [658, 567] on label "Ordem de chegada Consumidos: 4 / 40 Horário: 12:00 Clínica: Policlinica de Quei…" at bounding box center [846, 668] width 491 height 233
click at [595, 566] on input "Ordem de chegada Consumidos: 4 / 40 Horário: 12:00 Clínica: Policlinica de Quei…" at bounding box center [590, 559] width 11 height 14
radio input "true"
click at [1077, 704] on button "Confirmar" at bounding box center [1060, 707] width 83 height 26
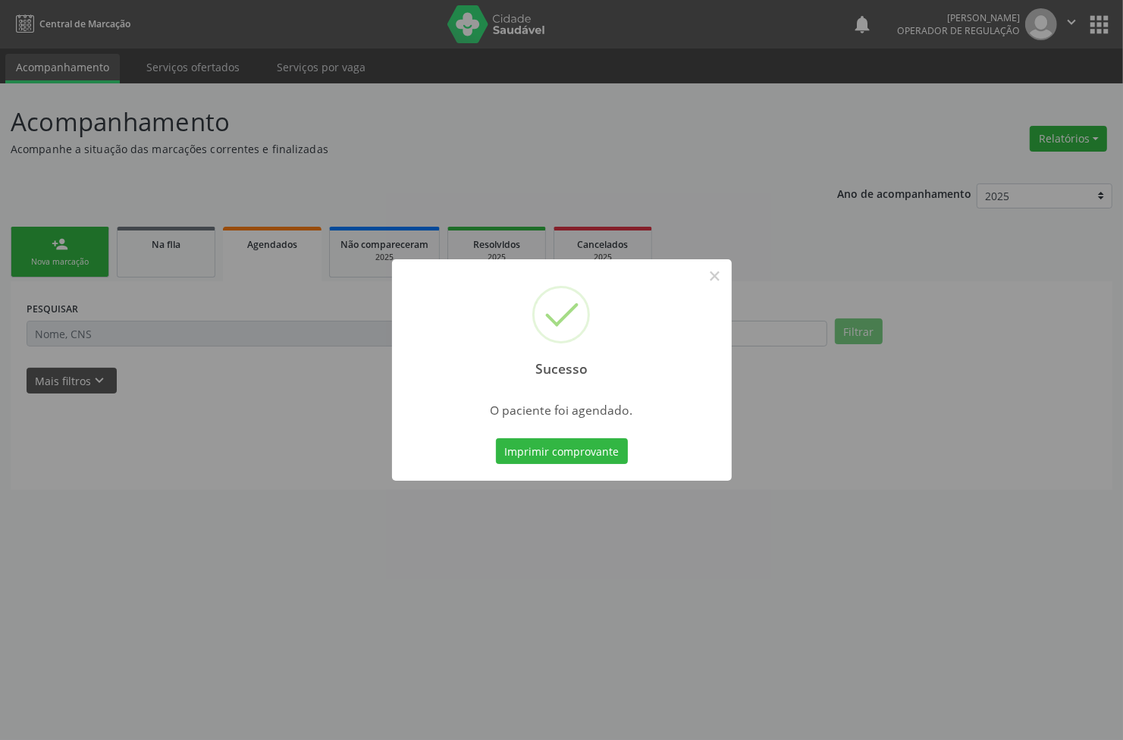
scroll to position [0, 0]
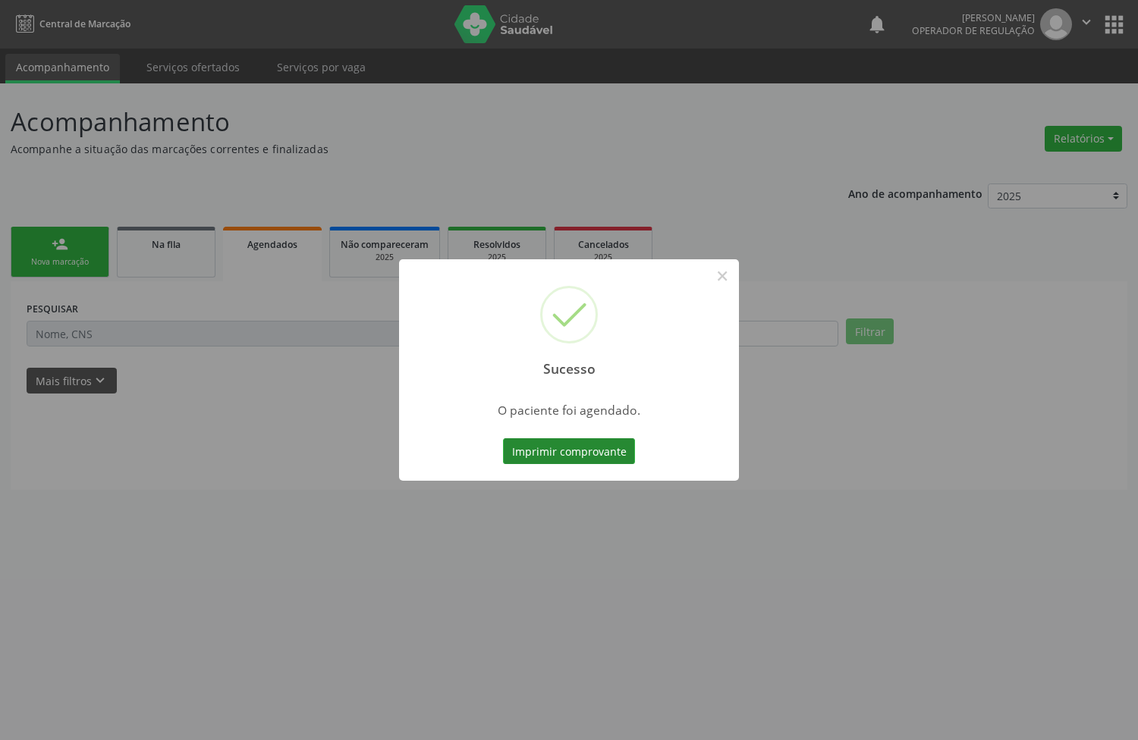
click at [575, 453] on button "Imprimir comprovante" at bounding box center [569, 451] width 132 height 26
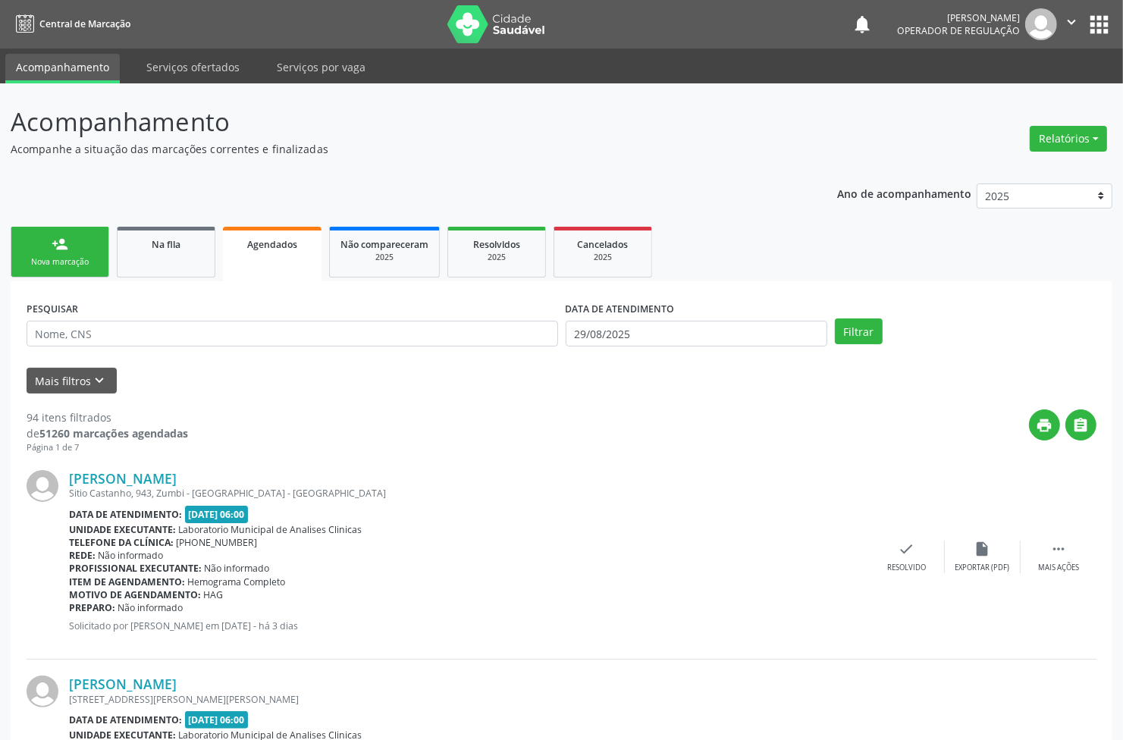
click at [64, 260] on div "Nova marcação" at bounding box center [60, 261] width 76 height 11
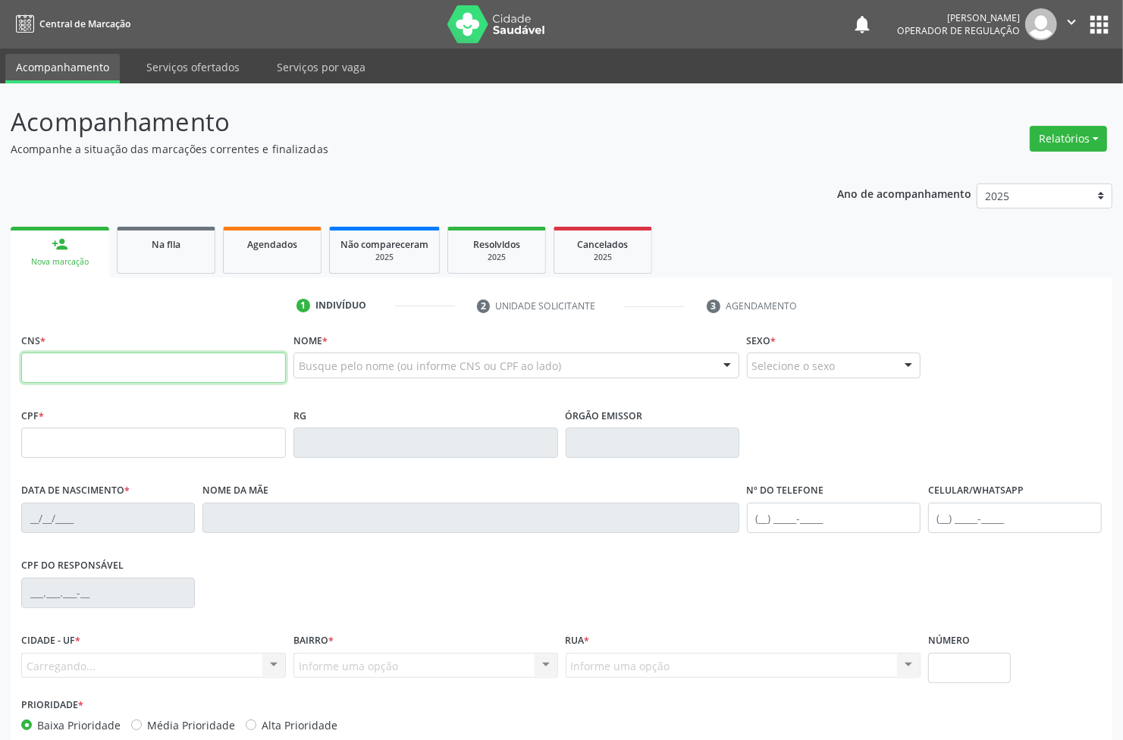
click at [97, 368] on input "text" at bounding box center [153, 368] width 265 height 30
type input "705 0098 0872 7358"
type input "021.427.894-80"
type input "30/04/1952"
type input "Francisca Benvinda da Silva"
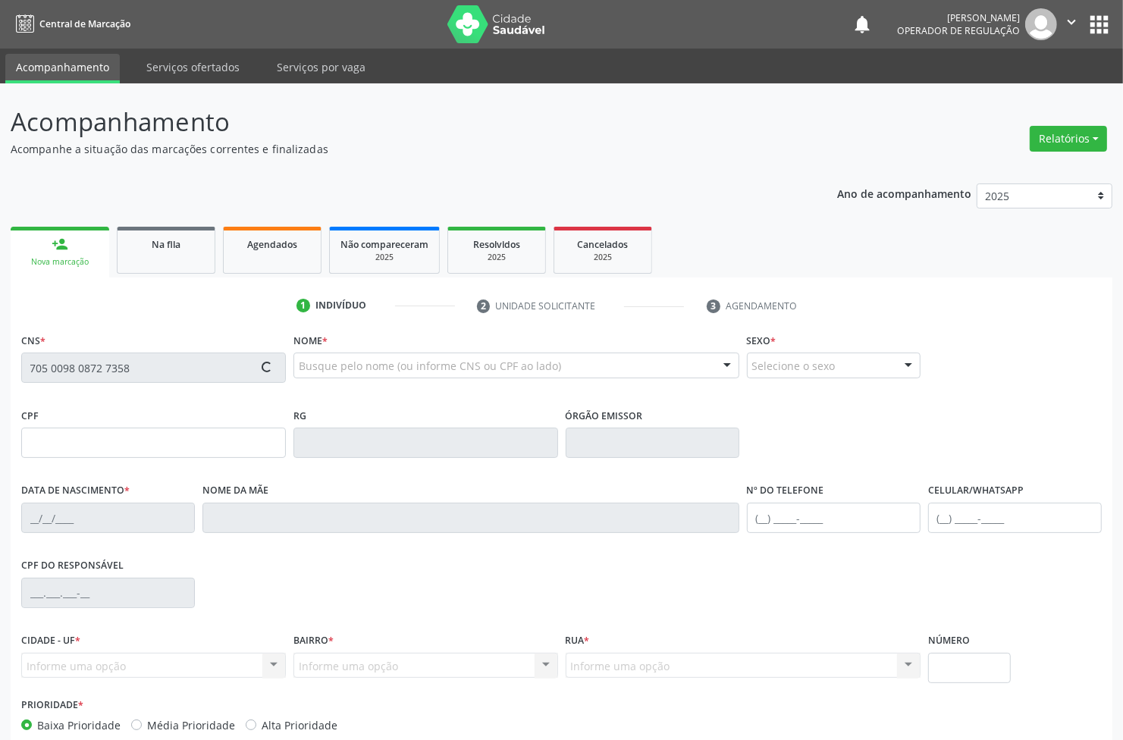
type input "(83) 99641-8873"
type input "71"
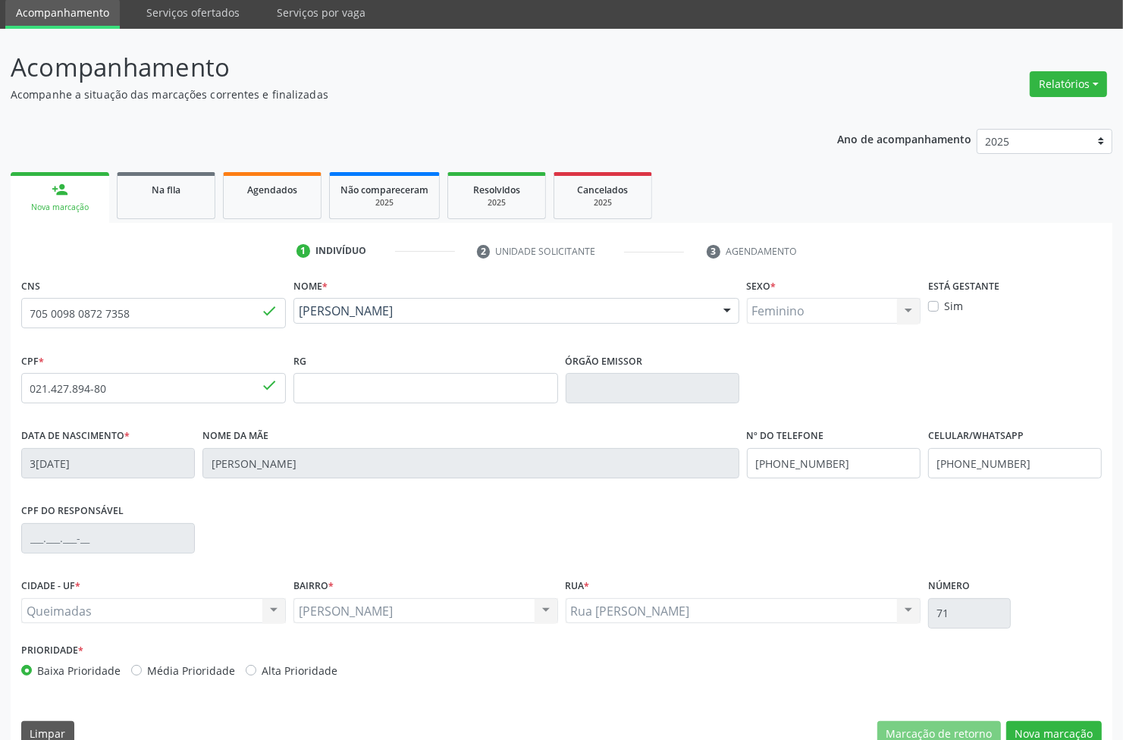
scroll to position [82, 0]
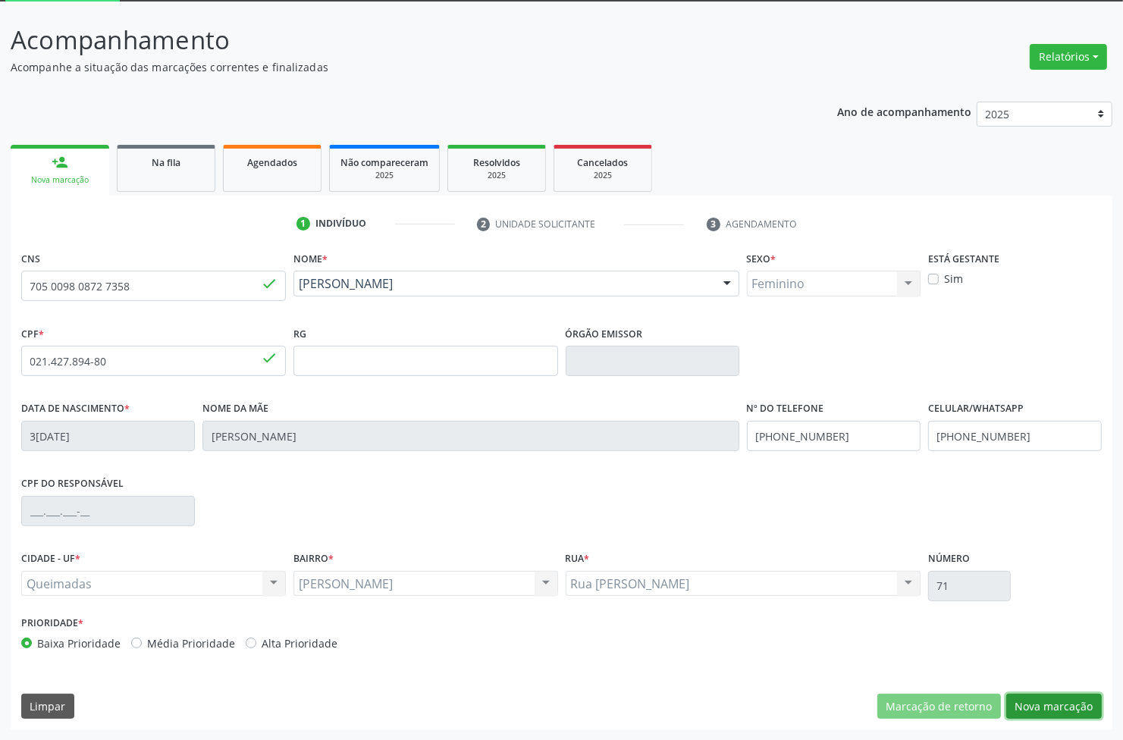
drag, startPoint x: 1069, startPoint y: 703, endPoint x: 1064, endPoint y: 717, distance: 14.6
click at [1069, 703] on button "Nova marcação" at bounding box center [1054, 707] width 96 height 26
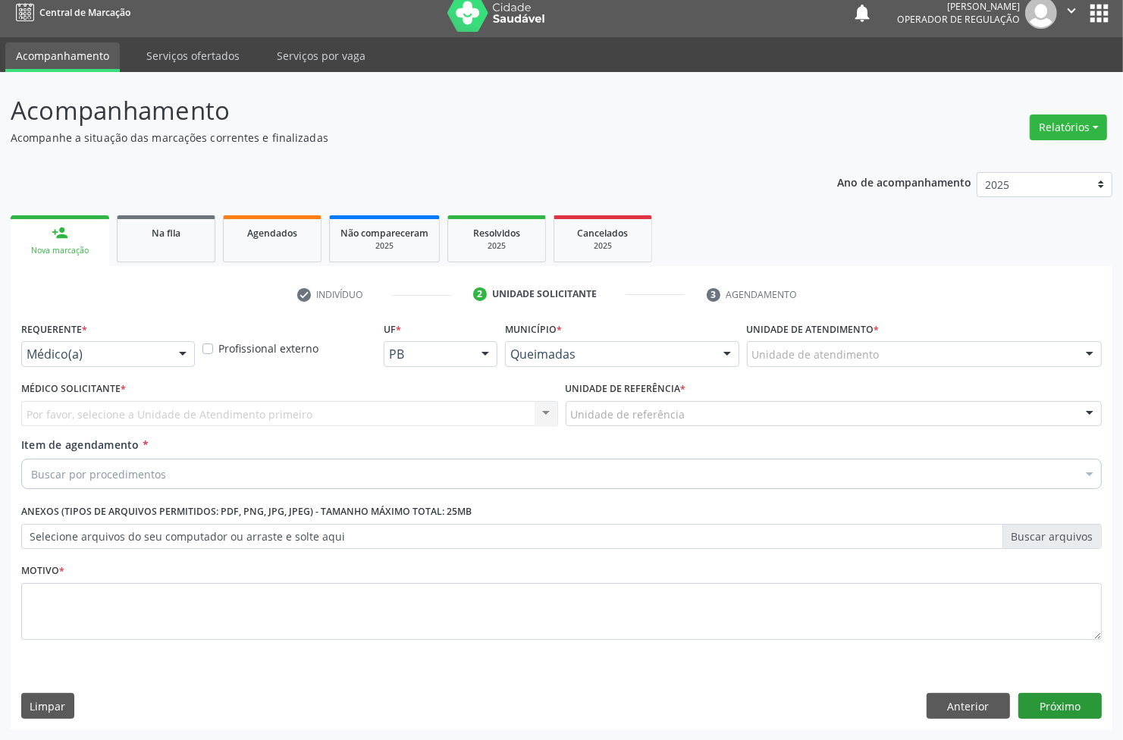
scroll to position [11, 0]
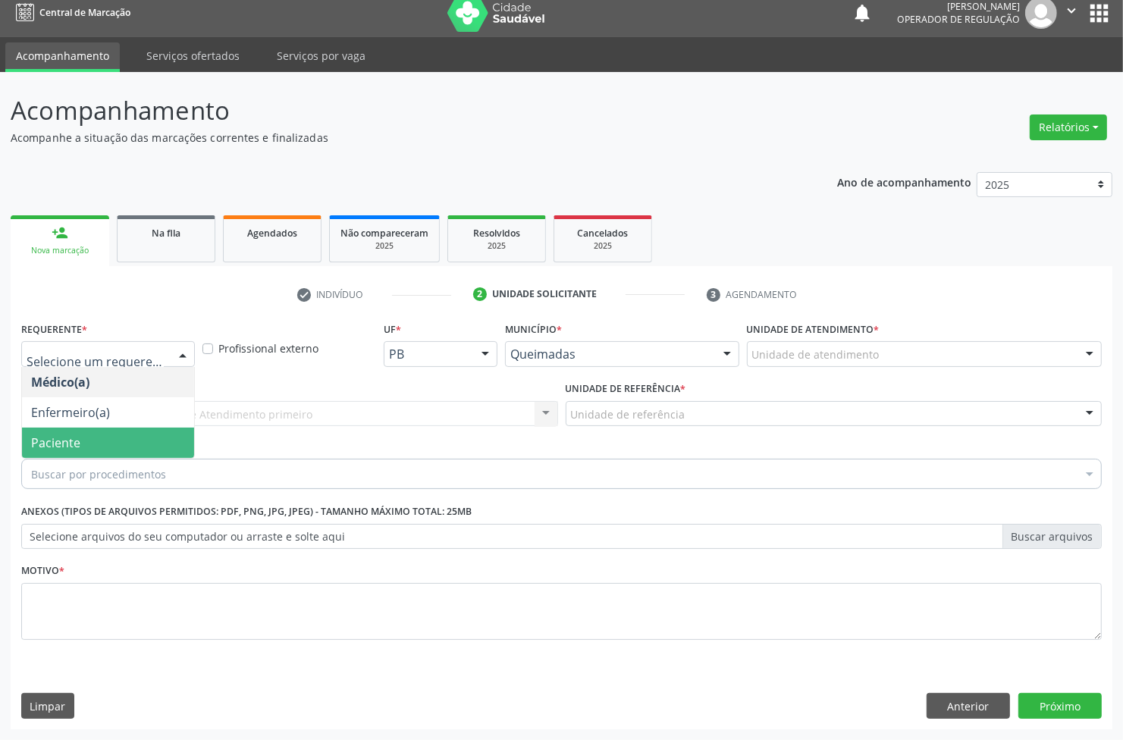
click at [148, 444] on span "Paciente" at bounding box center [108, 443] width 172 height 30
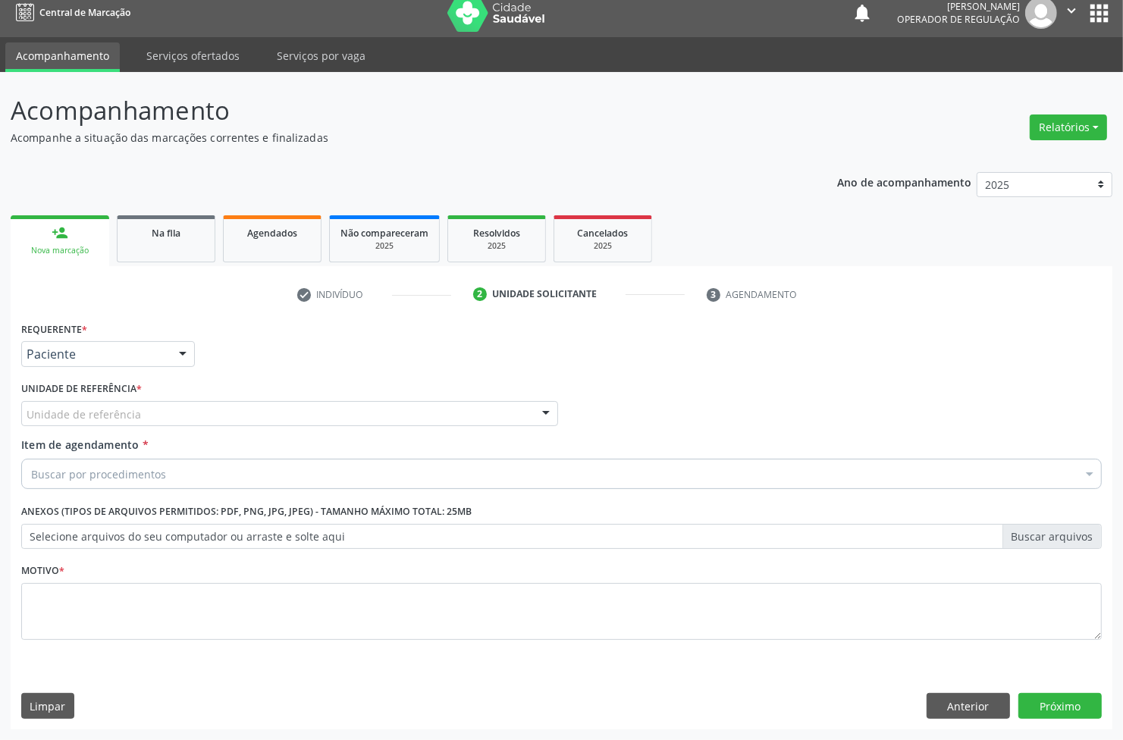
click at [171, 415] on div "Unidade de referência" at bounding box center [289, 414] width 537 height 26
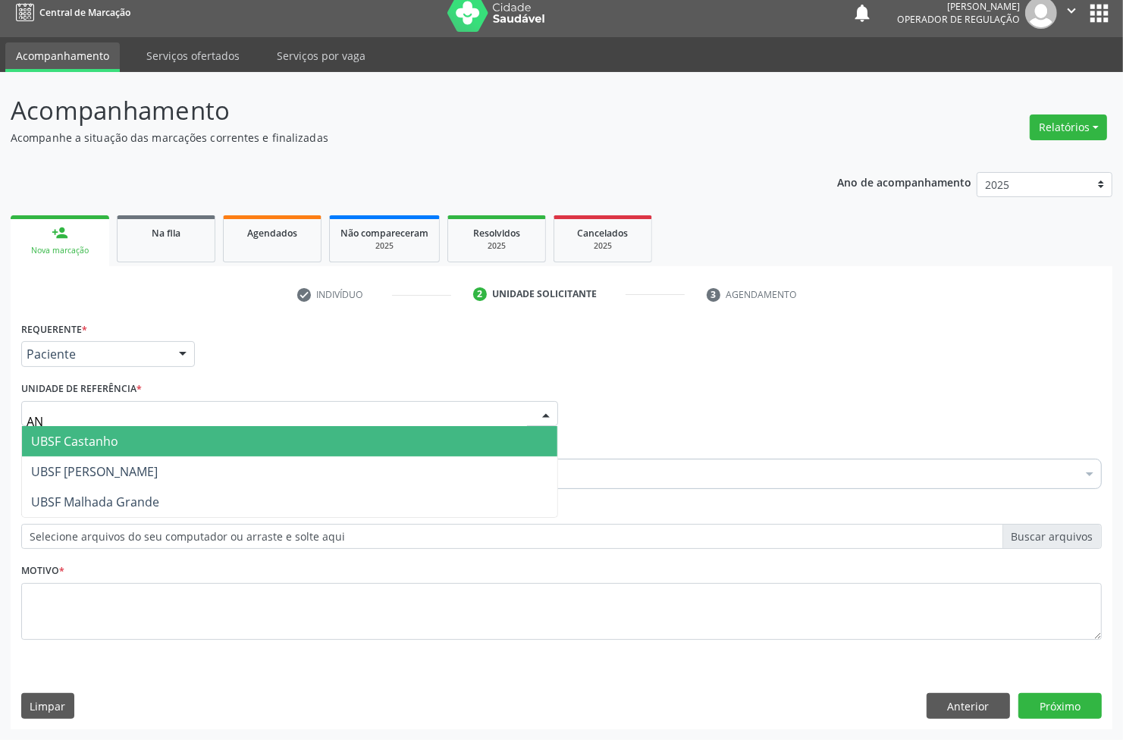
type input "ANI"
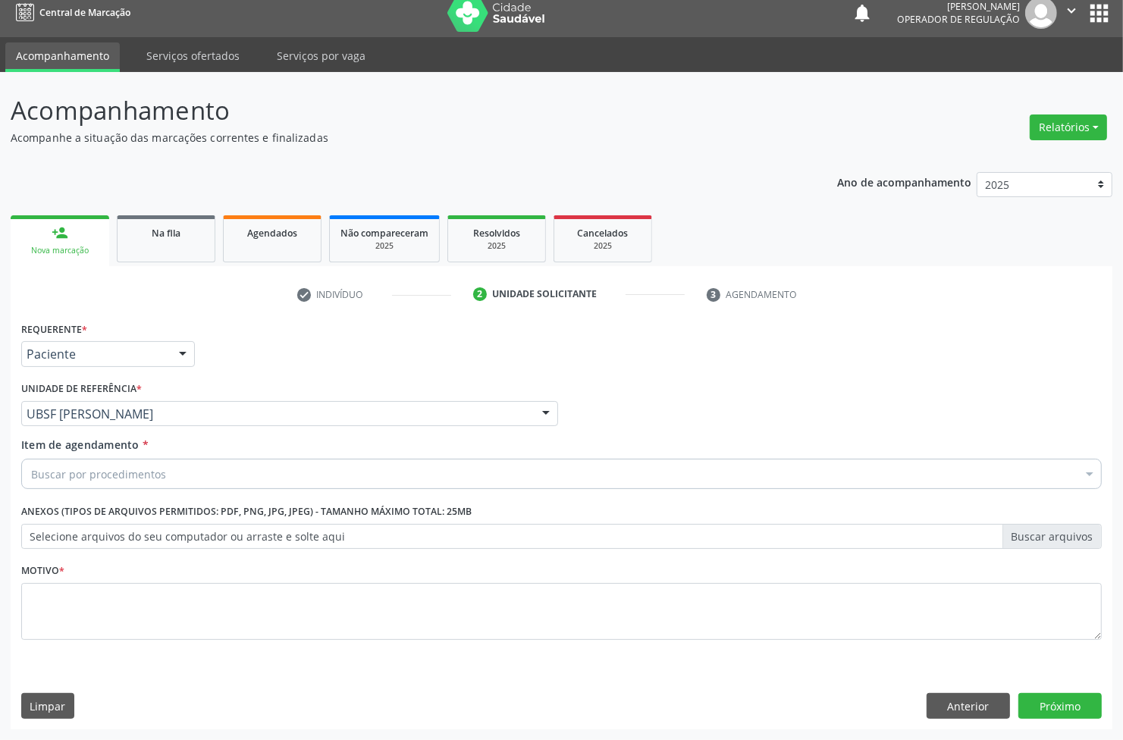
paste input "ENDOCRINOLOGISTA"
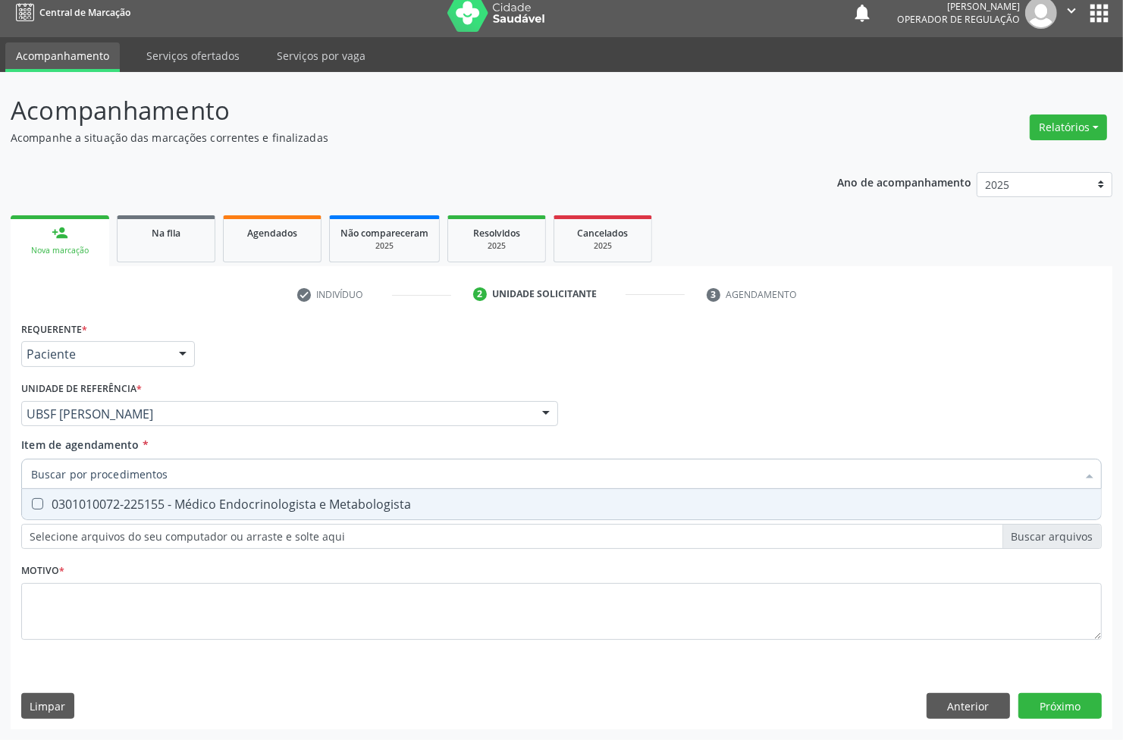
type input "ENDOCRINOLOGISTA"
drag, startPoint x: 142, startPoint y: 501, endPoint x: 141, endPoint y: 491, distance: 9.9
click at [141, 501] on div "0301010072-225155 - Médico Endocrinologista e Metabologista" at bounding box center [561, 504] width 1061 height 12
checkbox Metabologista "true"
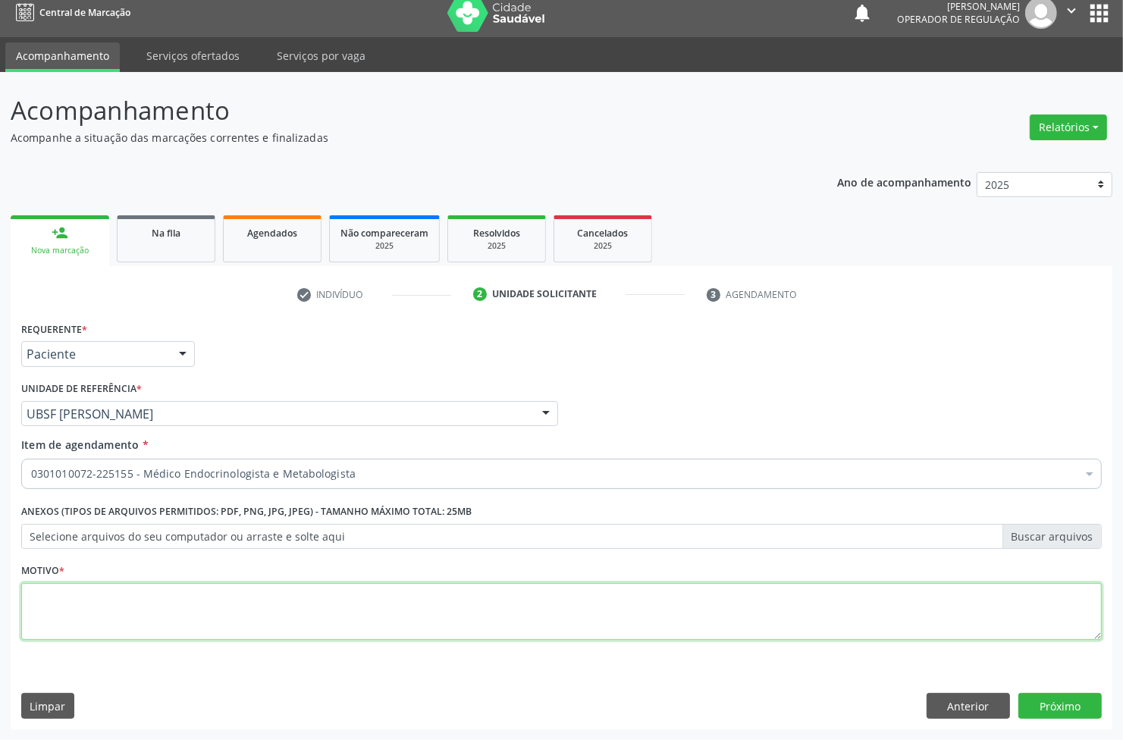
click at [138, 607] on textarea at bounding box center [561, 612] width 1081 height 58
paste textarea "1ª CONSULTA 08/2025"
type textarea "1ª CONSULTA 08/2025"
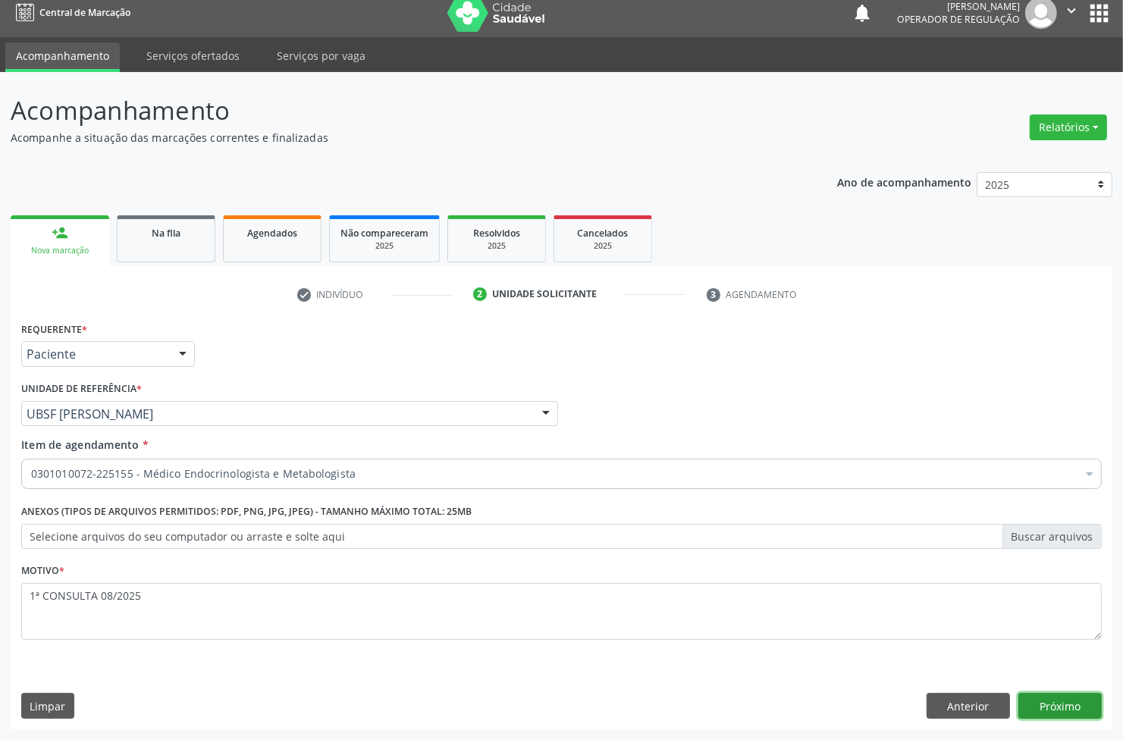
click at [1044, 699] on button "Próximo" at bounding box center [1060, 706] width 83 height 26
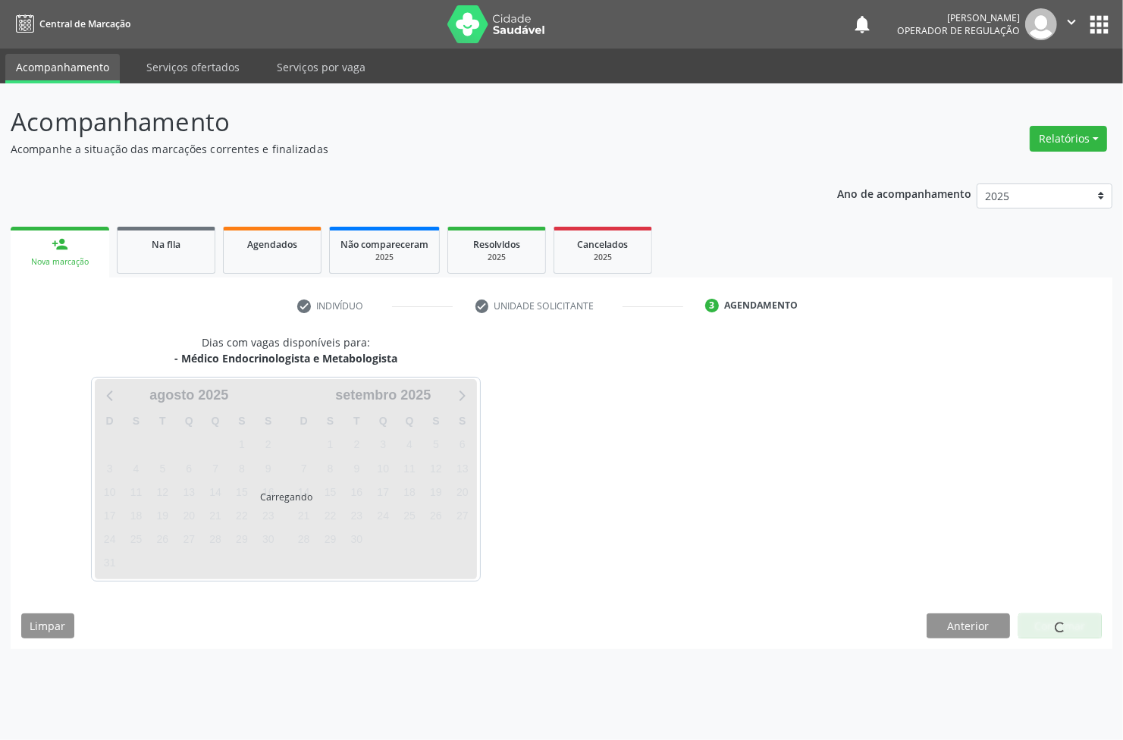
scroll to position [0, 0]
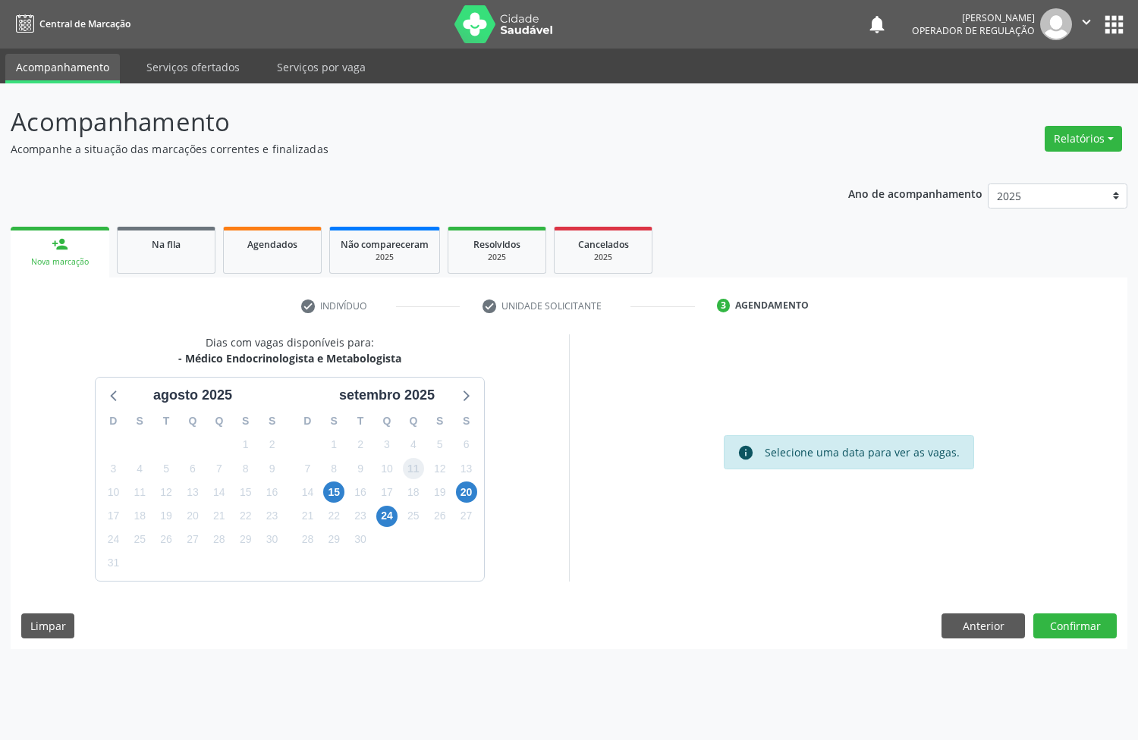
click at [415, 460] on span "11" at bounding box center [413, 468] width 21 height 21
click at [1082, 635] on button "Confirmar" at bounding box center [1074, 627] width 83 height 26
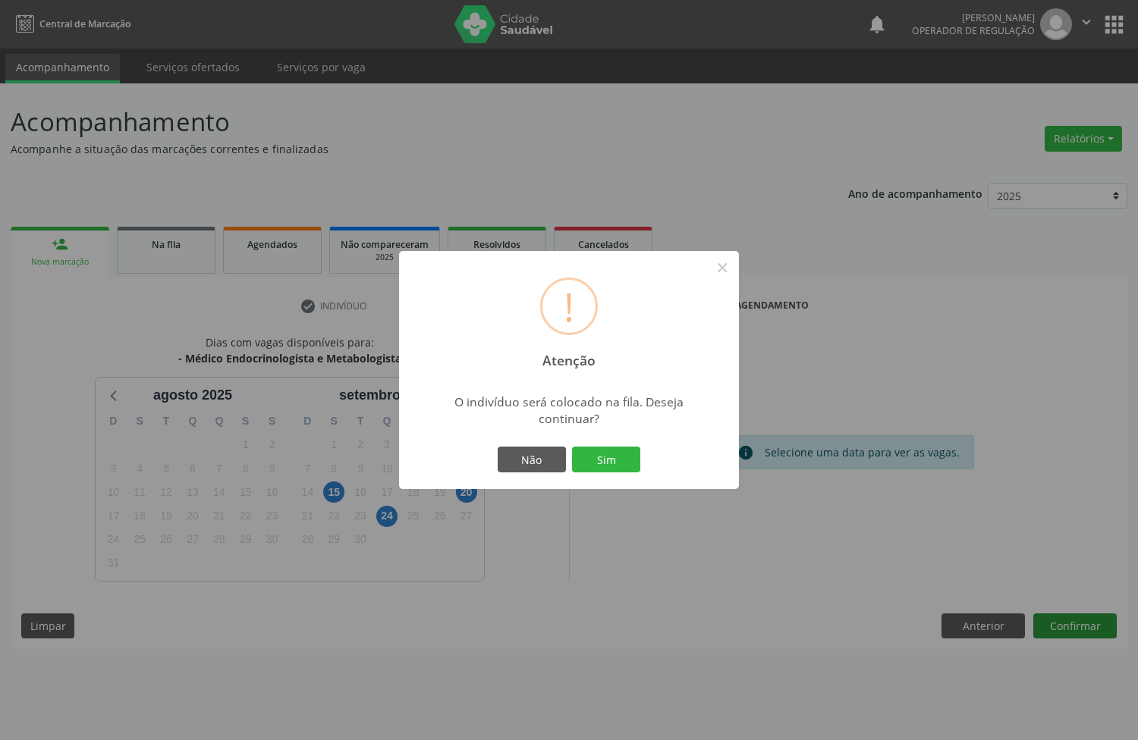
click at [572, 447] on button "Sim" at bounding box center [606, 460] width 68 height 26
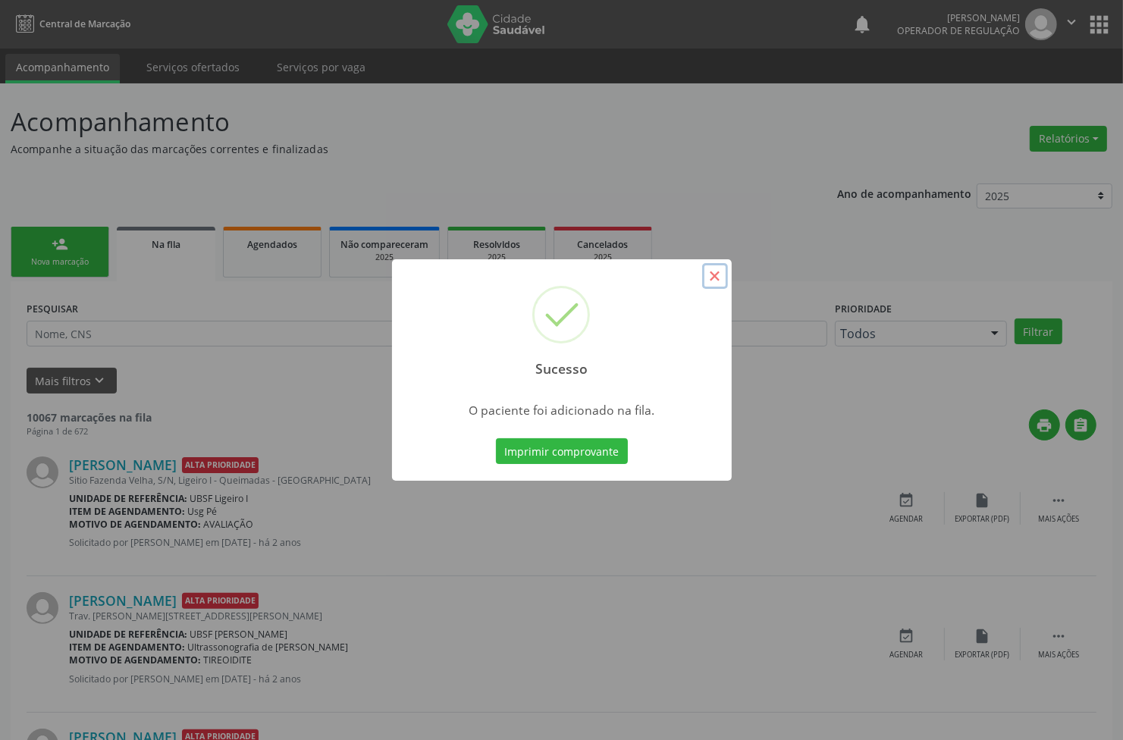
drag, startPoint x: 710, startPoint y: 278, endPoint x: 661, endPoint y: 275, distance: 48.6
click at [708, 278] on button "×" at bounding box center [715, 276] width 26 height 26
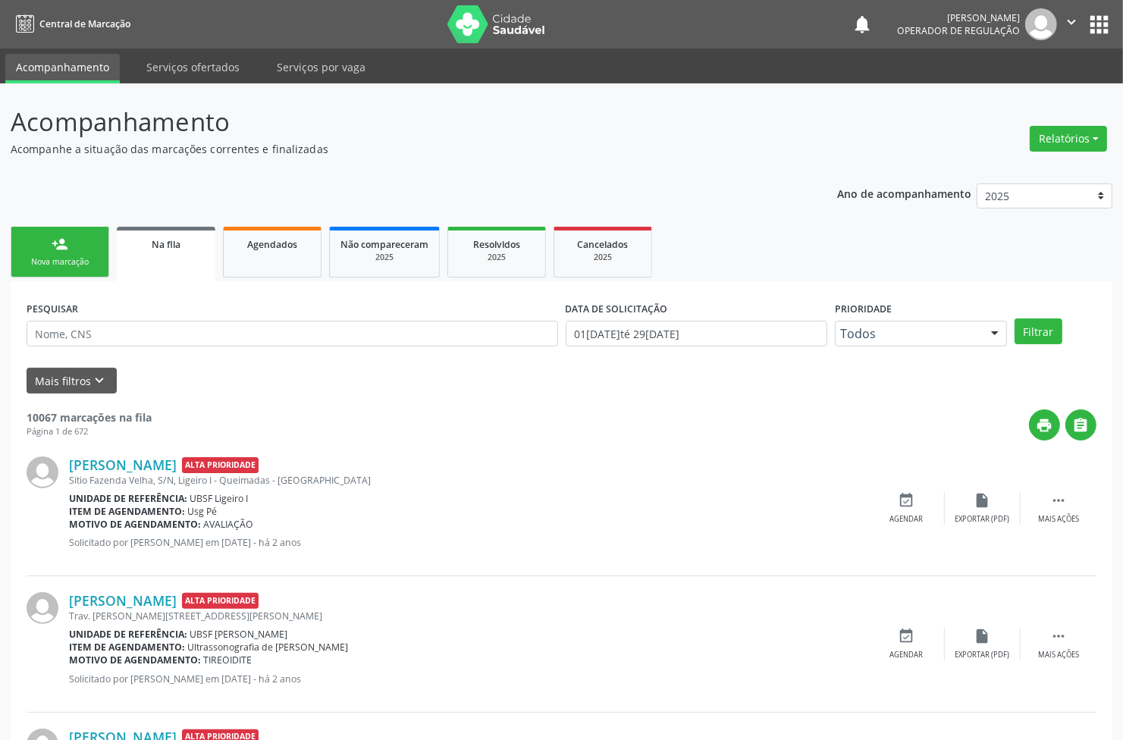
click at [55, 239] on div "person_add" at bounding box center [60, 244] width 17 height 17
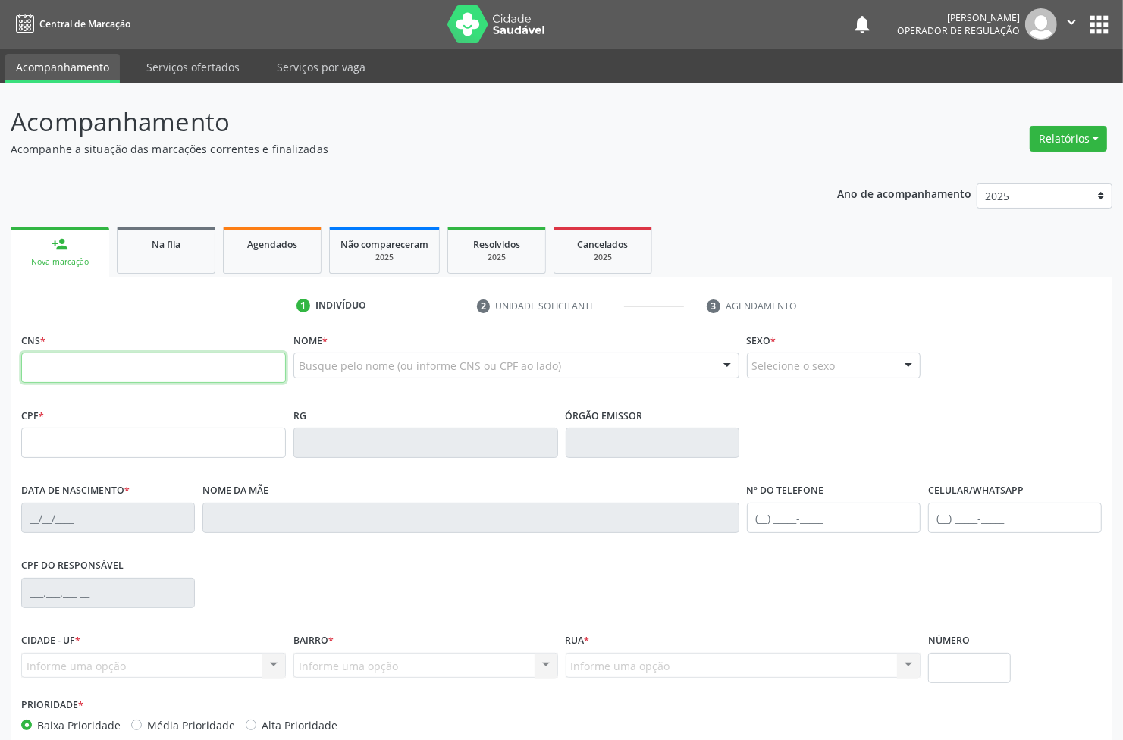
click at [32, 380] on input "text" at bounding box center [153, 368] width 265 height 30
type input "702 5033 3420 5033"
type input "116.890.224-00"
type input "19/03/1995"
type input "Maria Joselma de Brito Silva"
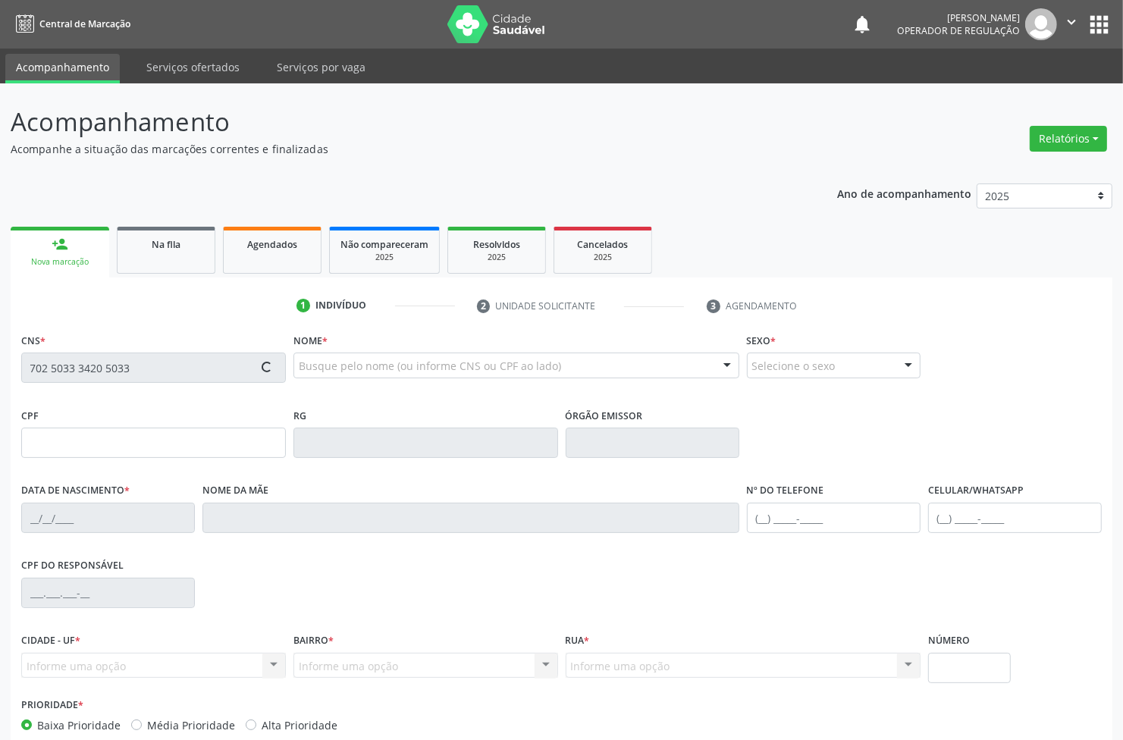
type input "(83) 99317-8084"
type input "080.309.334-95"
type input "530"
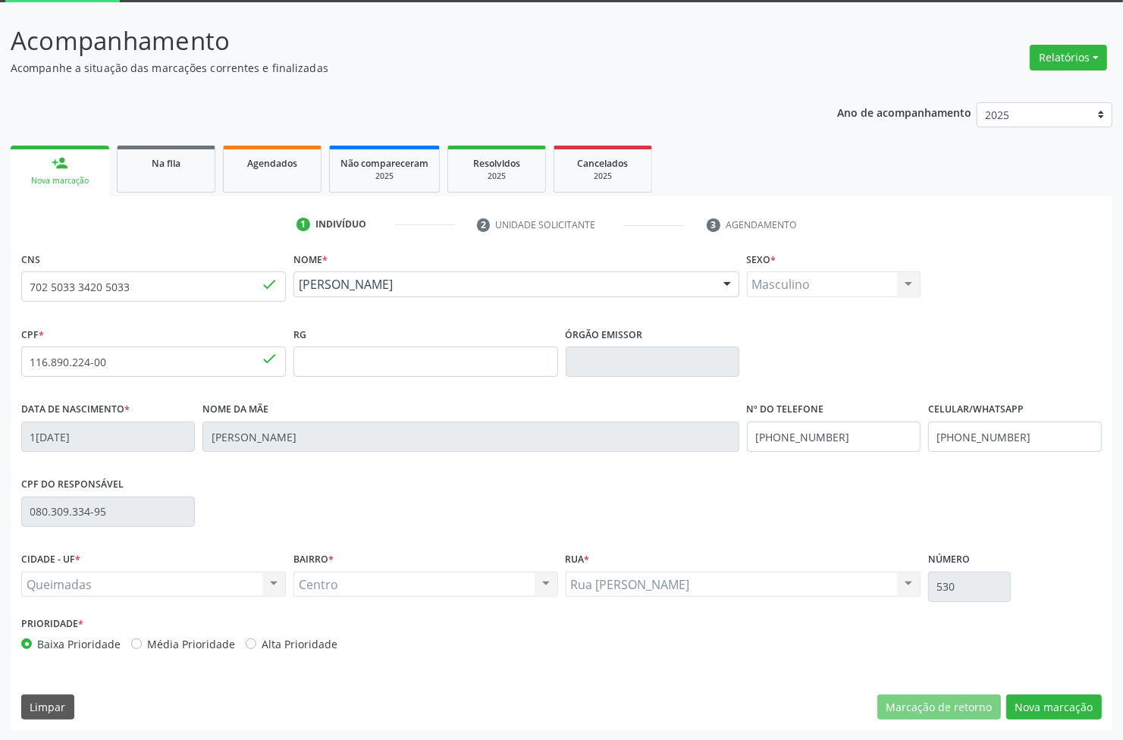
scroll to position [82, 0]
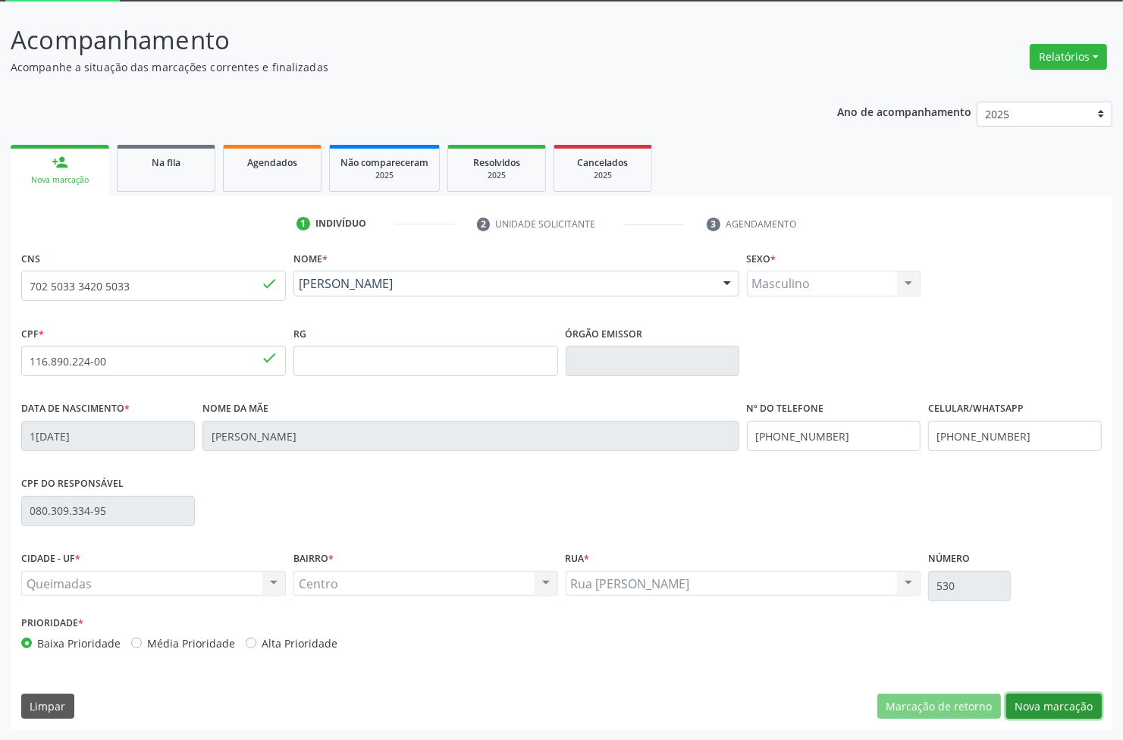
click at [1044, 714] on button "Nova marcação" at bounding box center [1054, 707] width 96 height 26
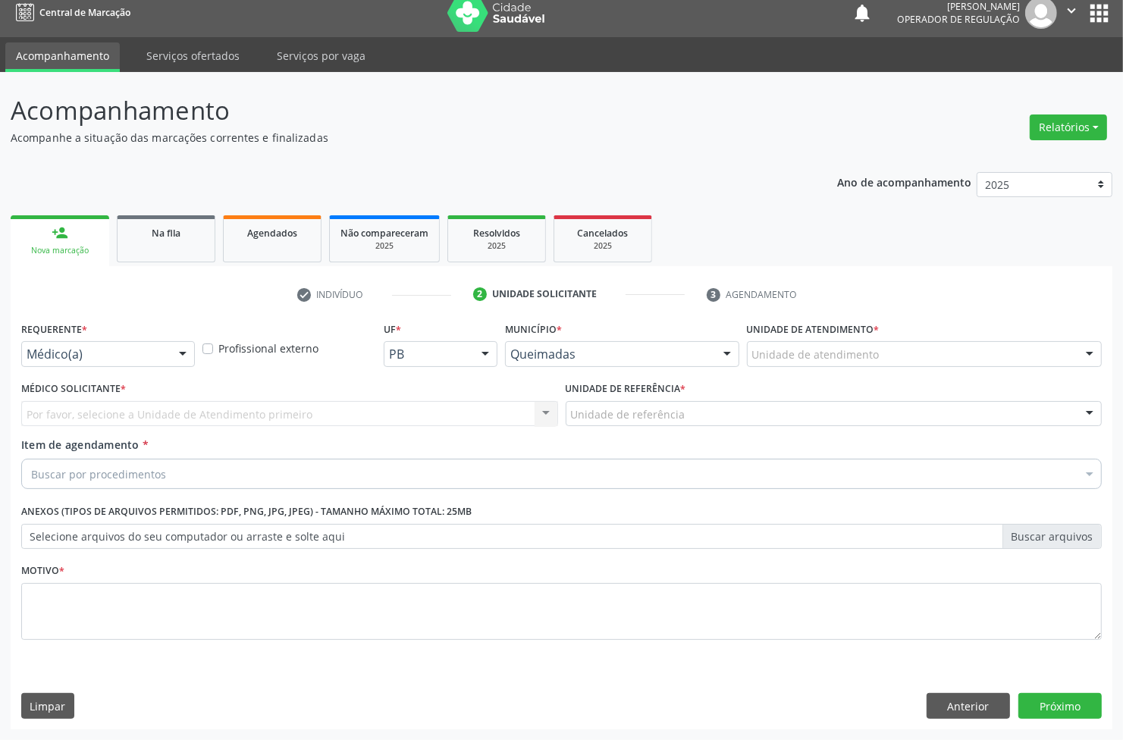
scroll to position [11, 0]
drag, startPoint x: 155, startPoint y: 350, endPoint x: 150, endPoint y: 357, distance: 9.3
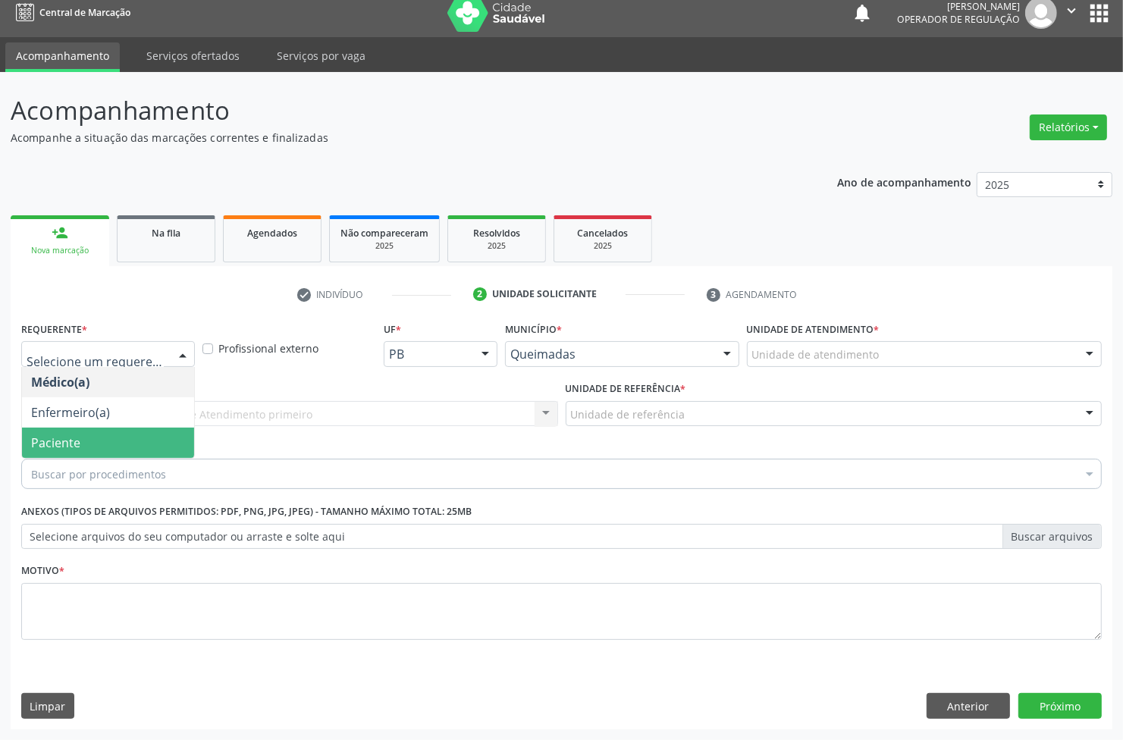
click at [121, 449] on span "Paciente" at bounding box center [108, 443] width 172 height 30
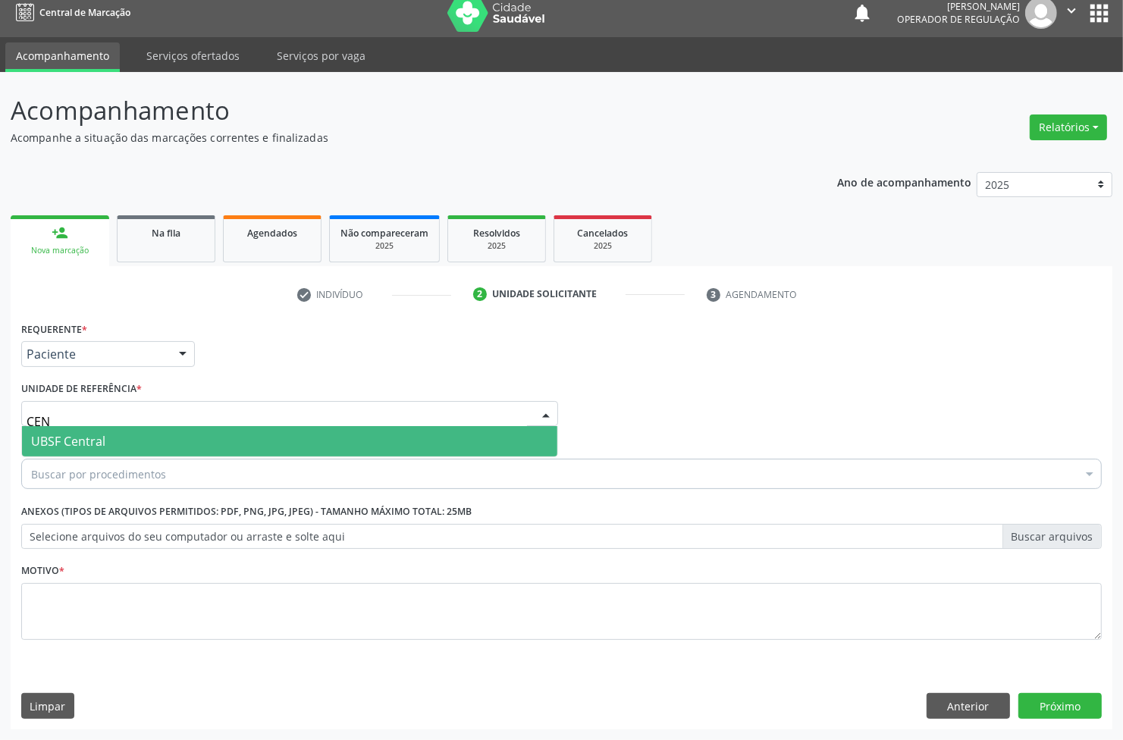
type input "CENT"
click at [146, 438] on span "UBSF Central" at bounding box center [289, 441] width 535 height 30
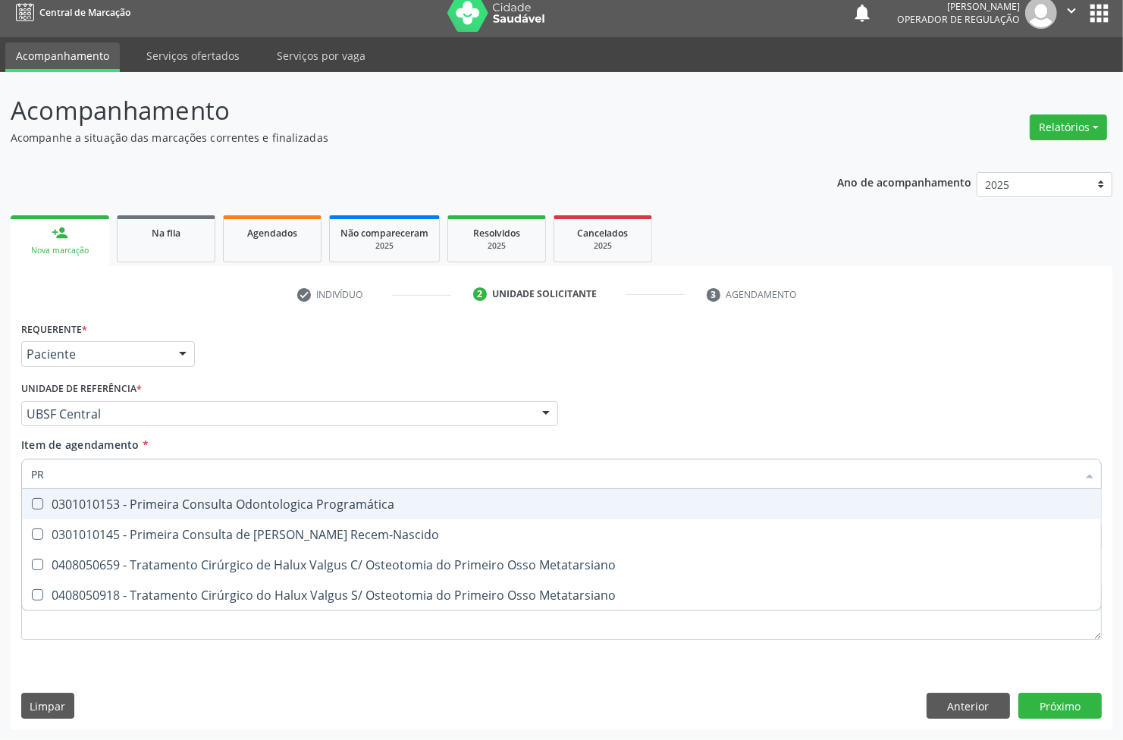
type input "P"
paste input "1ª CONSULTA 08/2025"
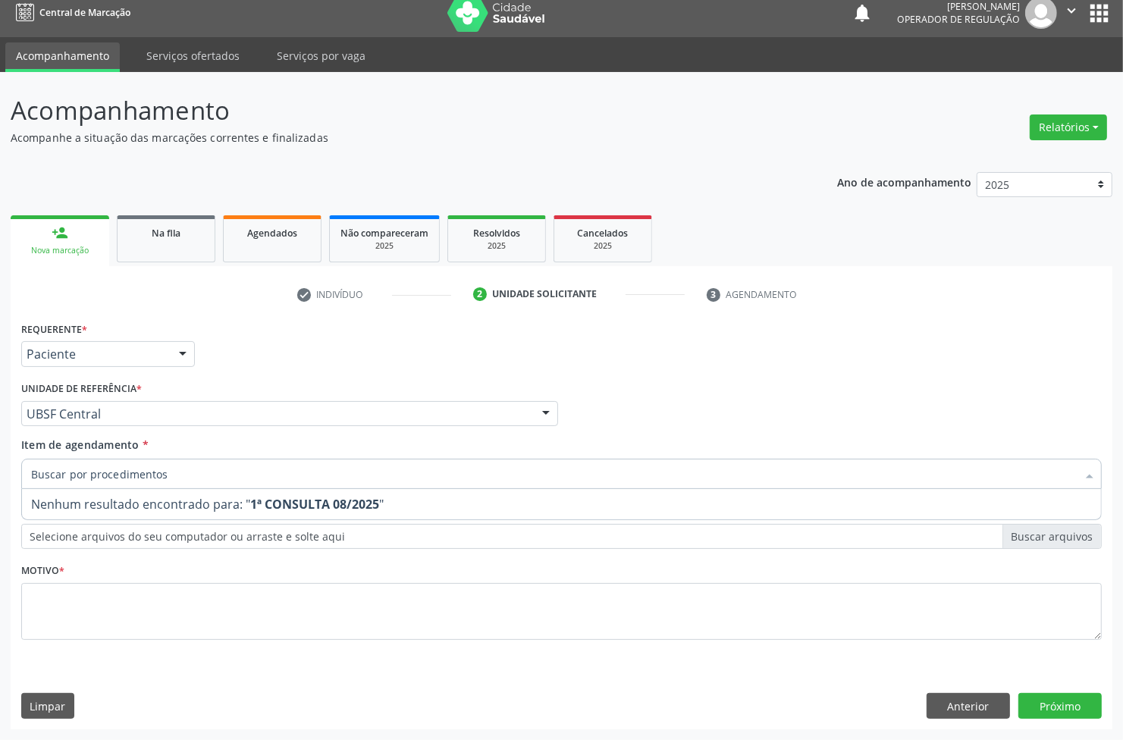
type input "1ª CONSULTA 08/2025"
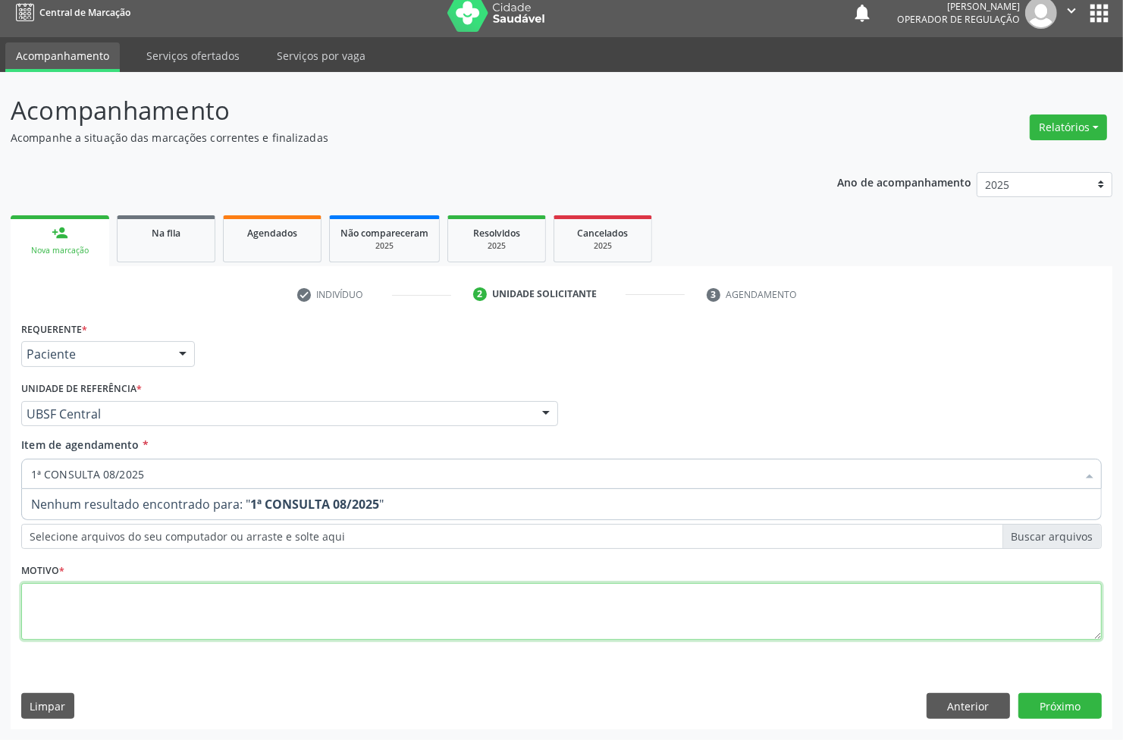
click at [133, 600] on div "Requerente * Paciente Médico(a) Enfermeiro(a) Paciente Nenhum resultado encontr…" at bounding box center [561, 490] width 1081 height 344
paste textarea "1ª CONSULTA 08/2025"
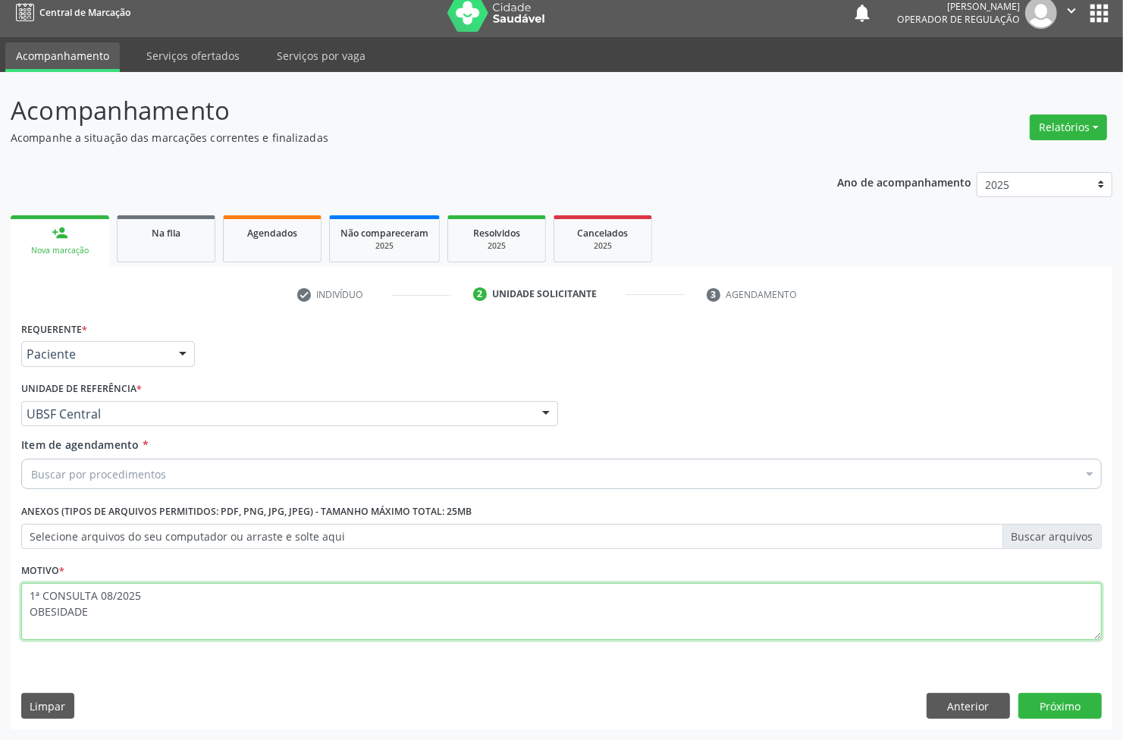
type textarea "1ª CONSULTA 08/2025 OBESIDADE"
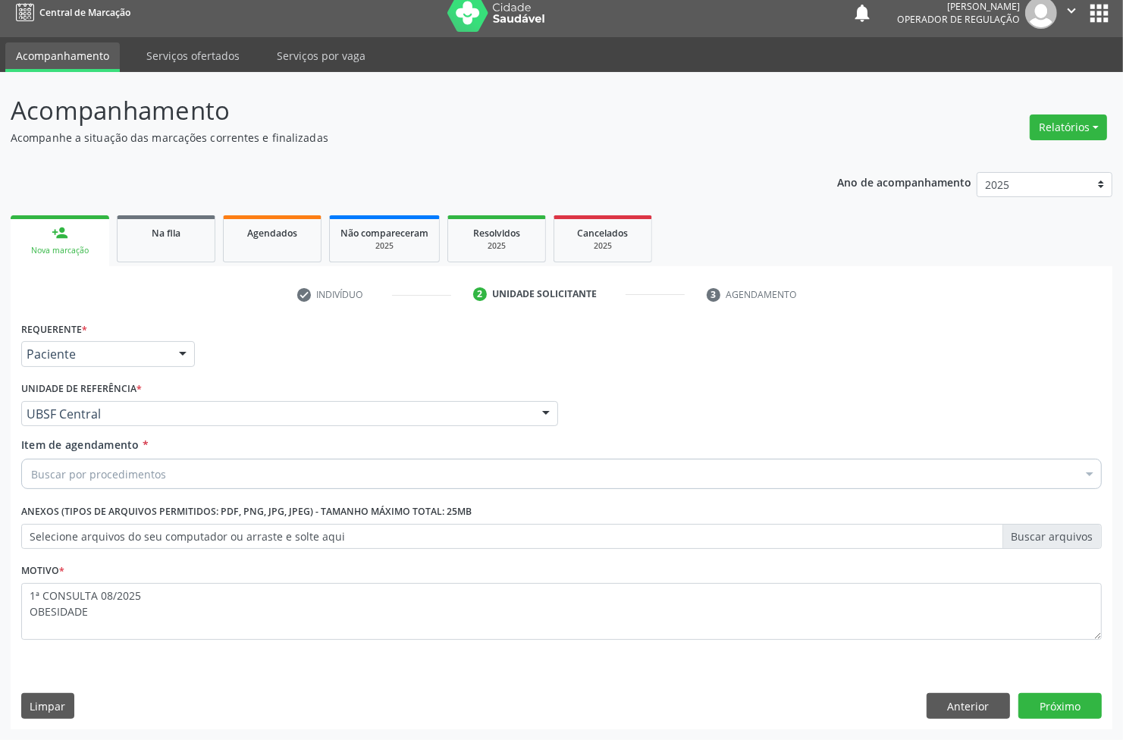
paste input "ENDOCRINOLOGISTA"
click at [262, 485] on div "Buscar por procedimentos Selecionar todos 0604320140 - Abatacepte 125 Mg Injetá…" at bounding box center [561, 472] width 1081 height 26
type input "ENDOCRINOLOGISTA"
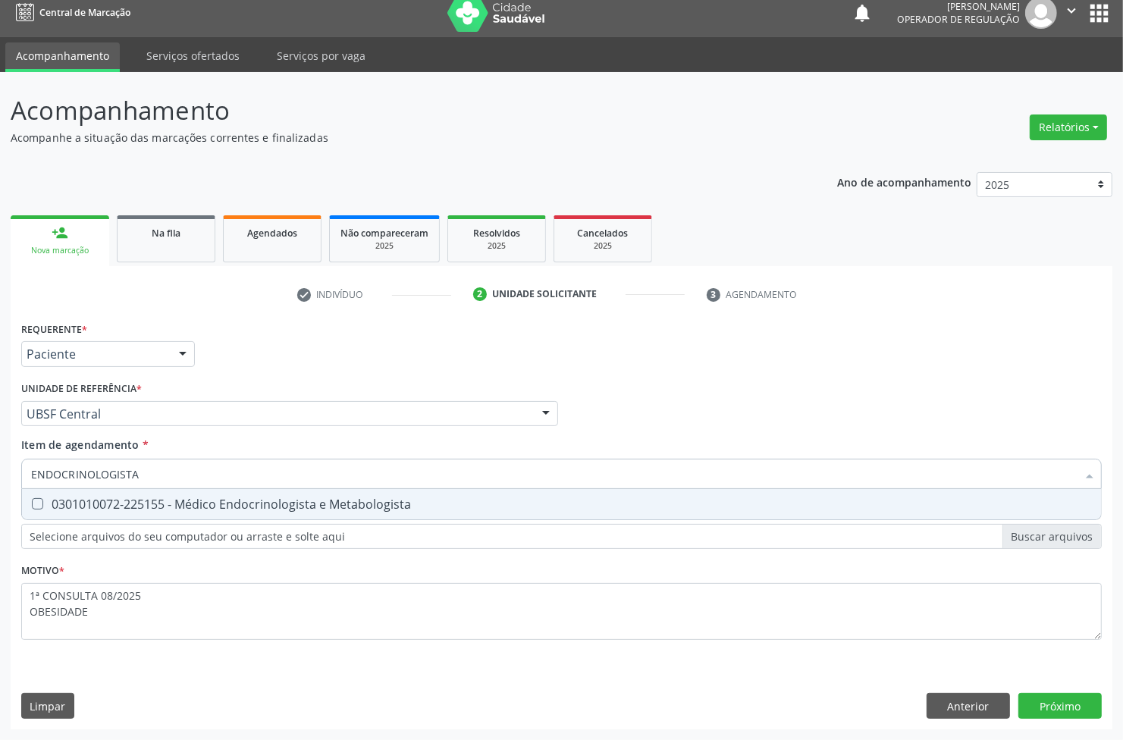
click at [256, 503] on div "0301010072-225155 - Médico Endocrinologista e Metabologista" at bounding box center [561, 504] width 1061 height 12
checkbox Metabologista "true"
click at [1067, 714] on div "Requerente * Paciente Médico(a) Enfermeiro(a) Paciente Nenhum resultado encontr…" at bounding box center [562, 524] width 1102 height 412
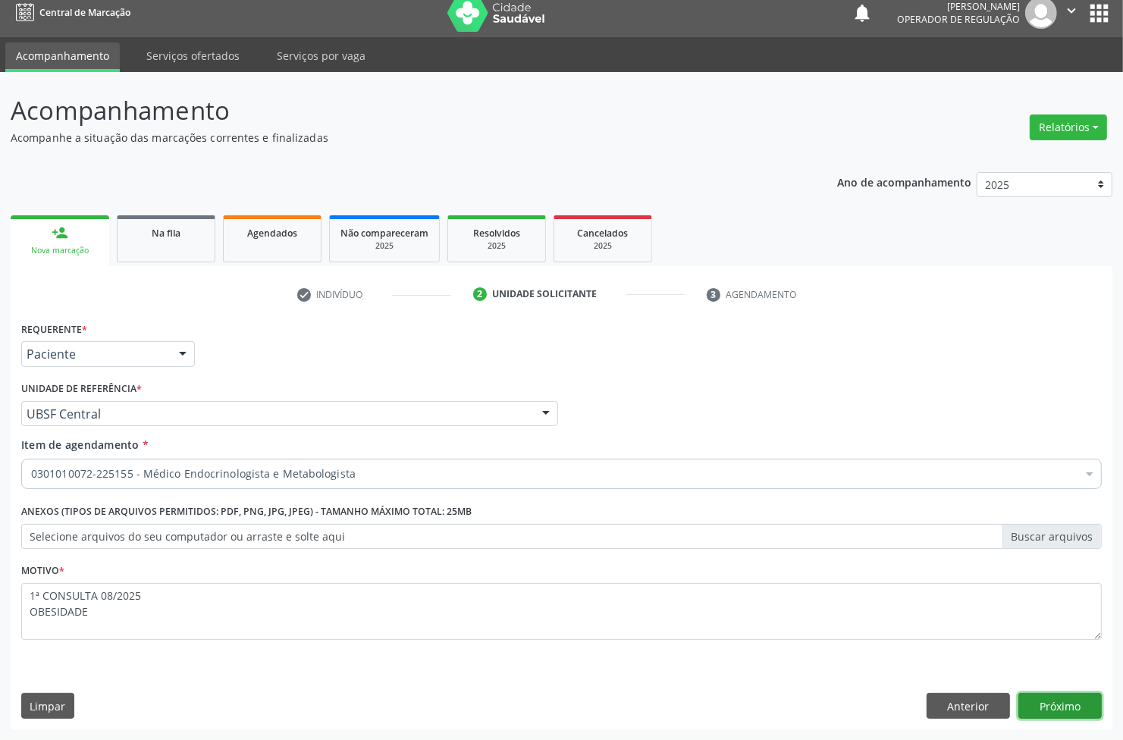
click at [1067, 714] on button "Próximo" at bounding box center [1060, 706] width 83 height 26
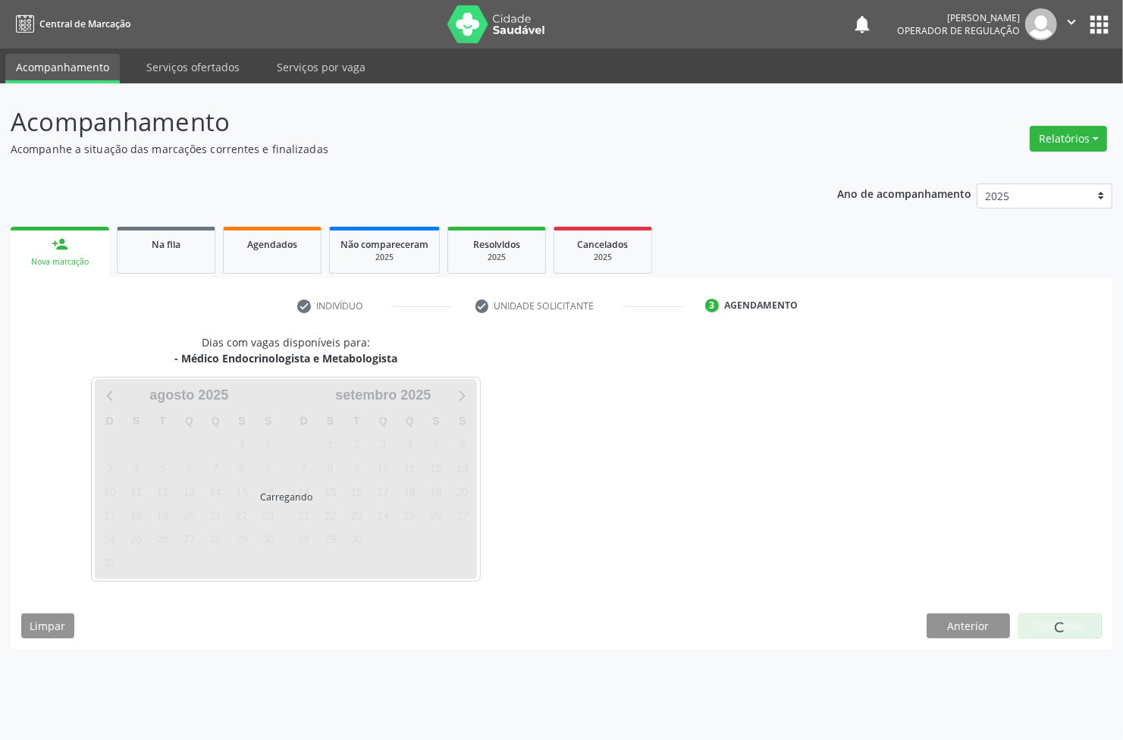
scroll to position [0, 0]
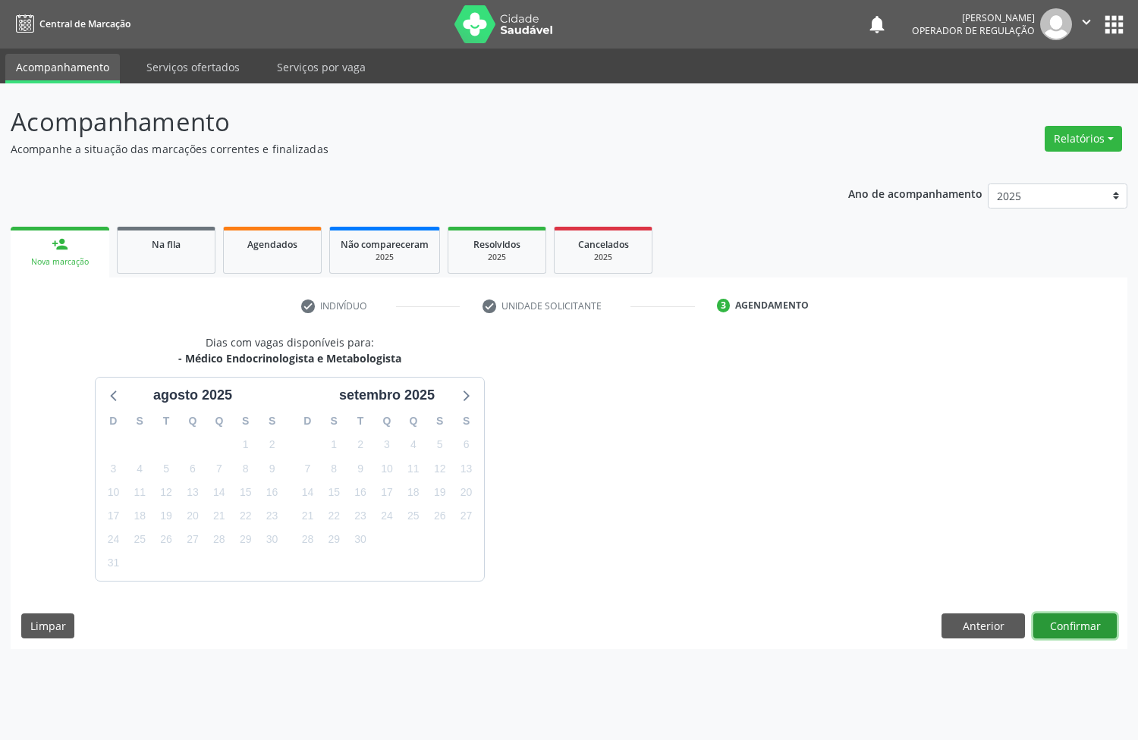
click at [1090, 635] on button "Confirmar" at bounding box center [1074, 627] width 83 height 26
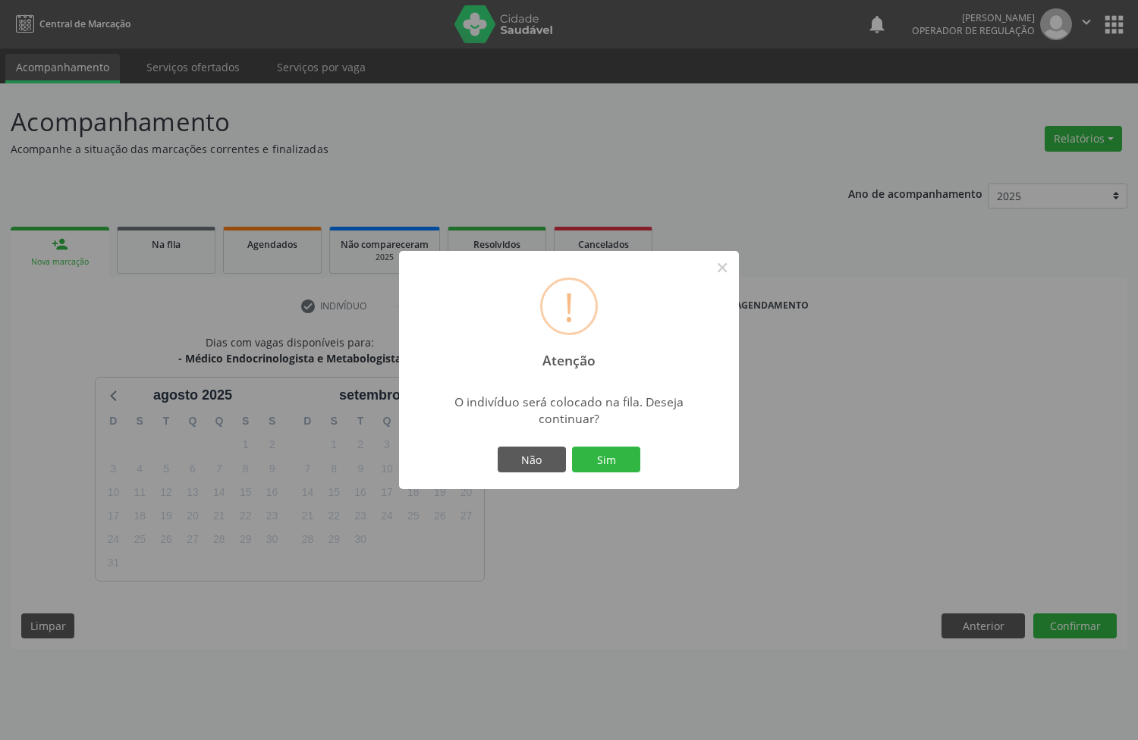
click at [572, 447] on button "Sim" at bounding box center [606, 460] width 68 height 26
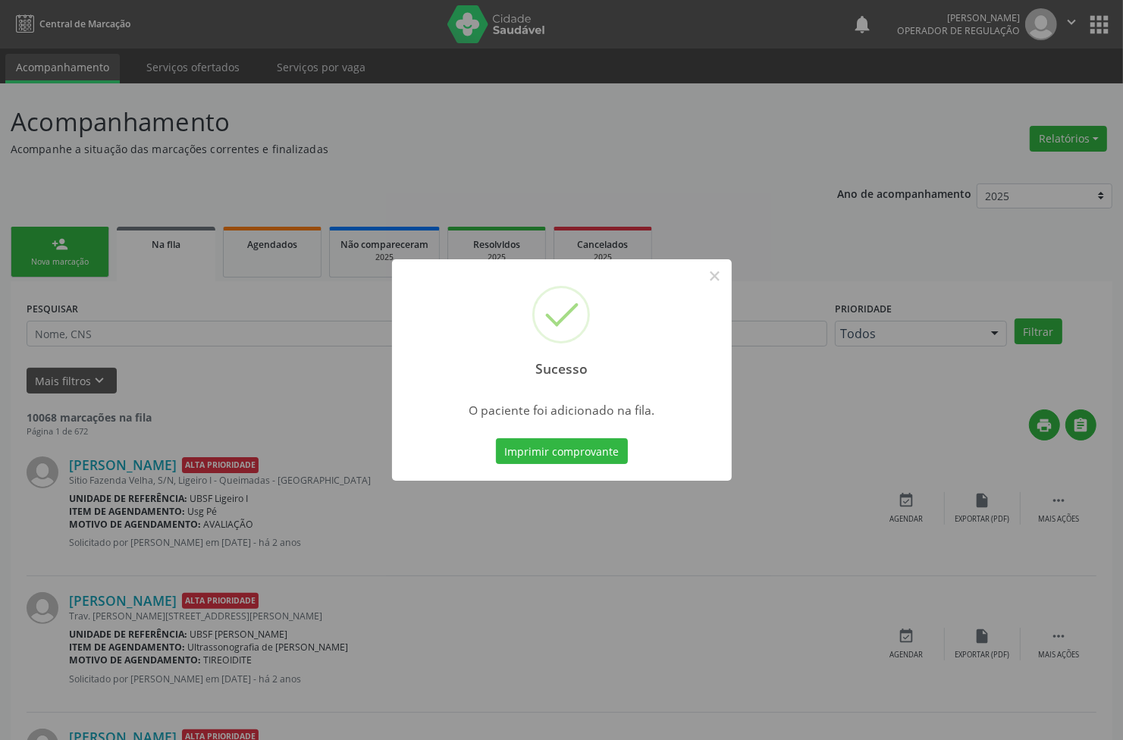
click at [496, 438] on button "Imprimir comprovante" at bounding box center [562, 451] width 132 height 26
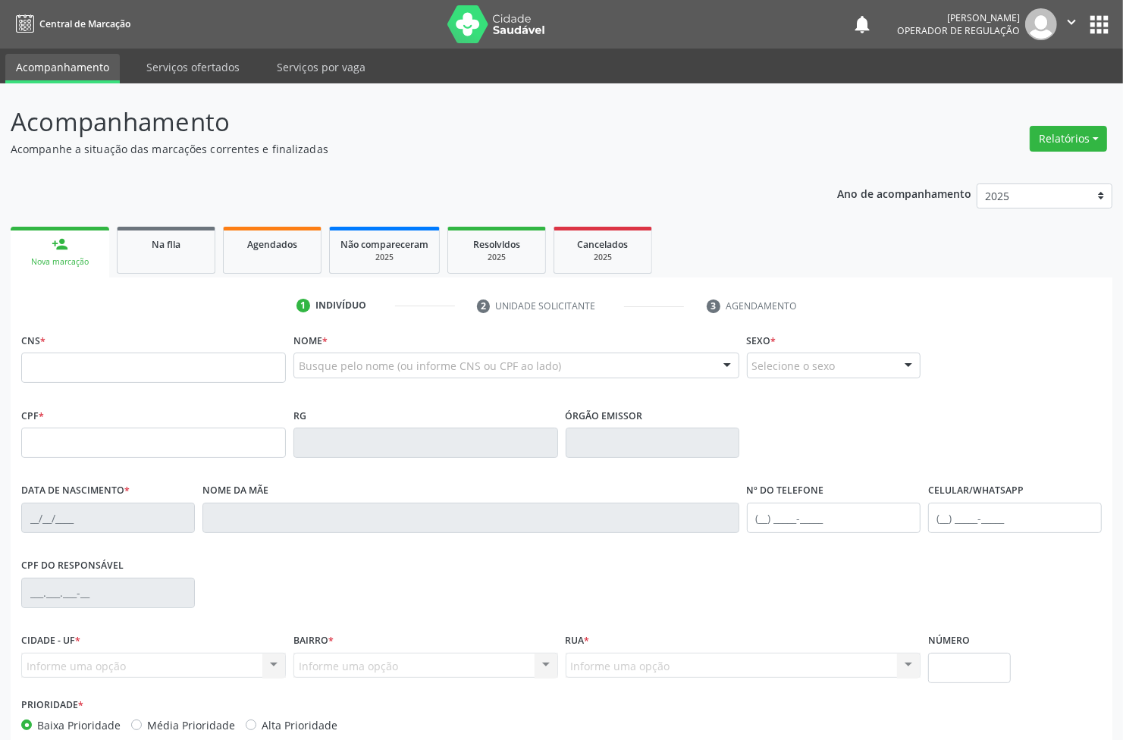
click at [178, 354] on input "text" at bounding box center [153, 368] width 265 height 30
click at [177, 354] on input "text" at bounding box center [153, 368] width 265 height 30
drag, startPoint x: 49, startPoint y: 397, endPoint x: 47, endPoint y: 387, distance: 10.1
click at [49, 394] on div "CNS *" at bounding box center [153, 366] width 272 height 75
click at [38, 375] on input "text" at bounding box center [153, 368] width 265 height 30
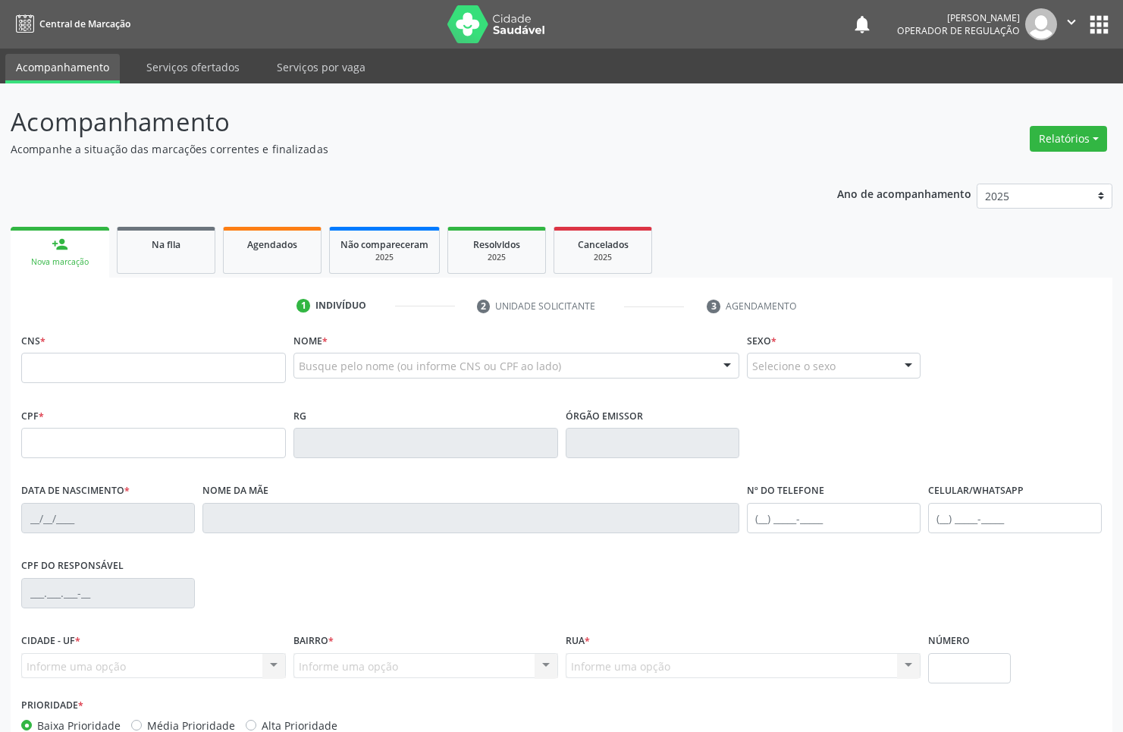
click at [122, 375] on input "text" at bounding box center [153, 368] width 265 height 30
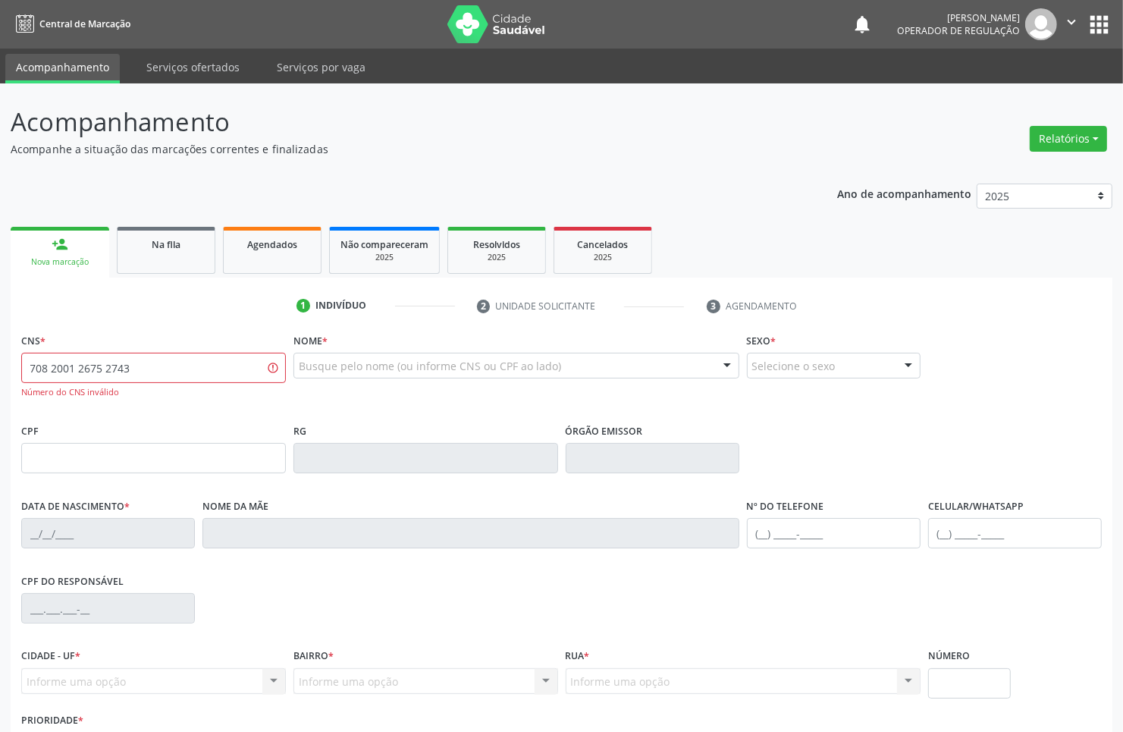
type input "708 2001 2675 2743"
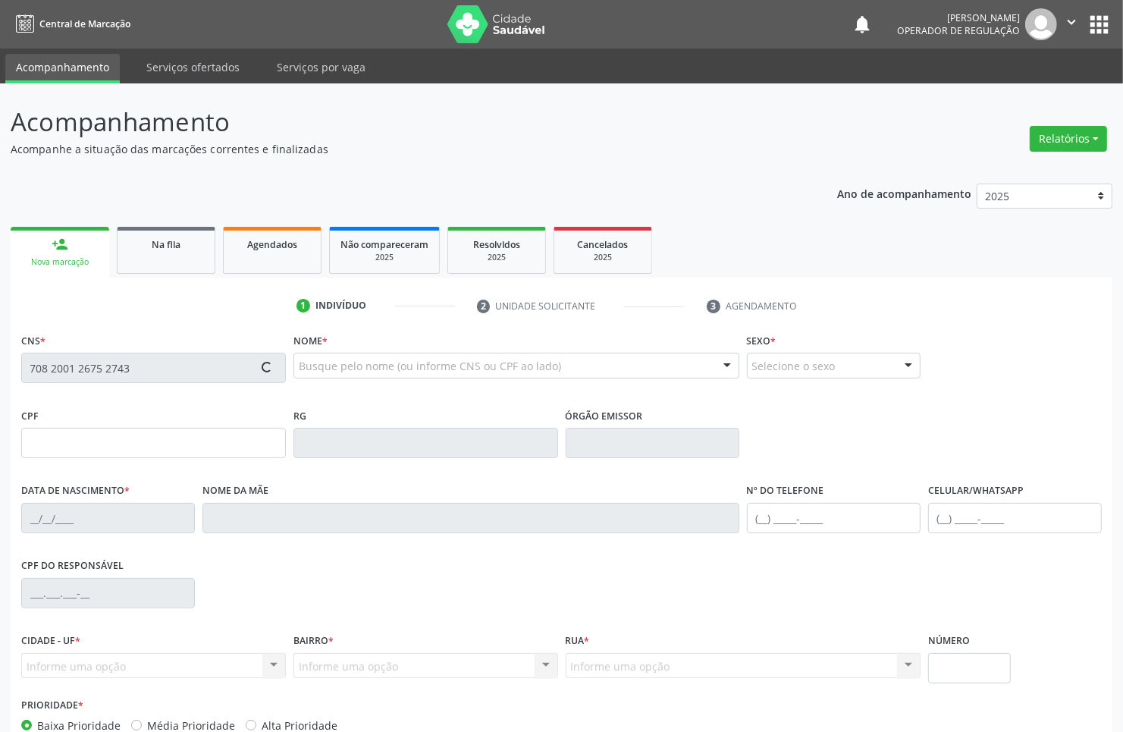
type input "046.627.424-63"
type input "27/08/1946"
type input "Maria José da Silva"
type input "(83) 99176-3791"
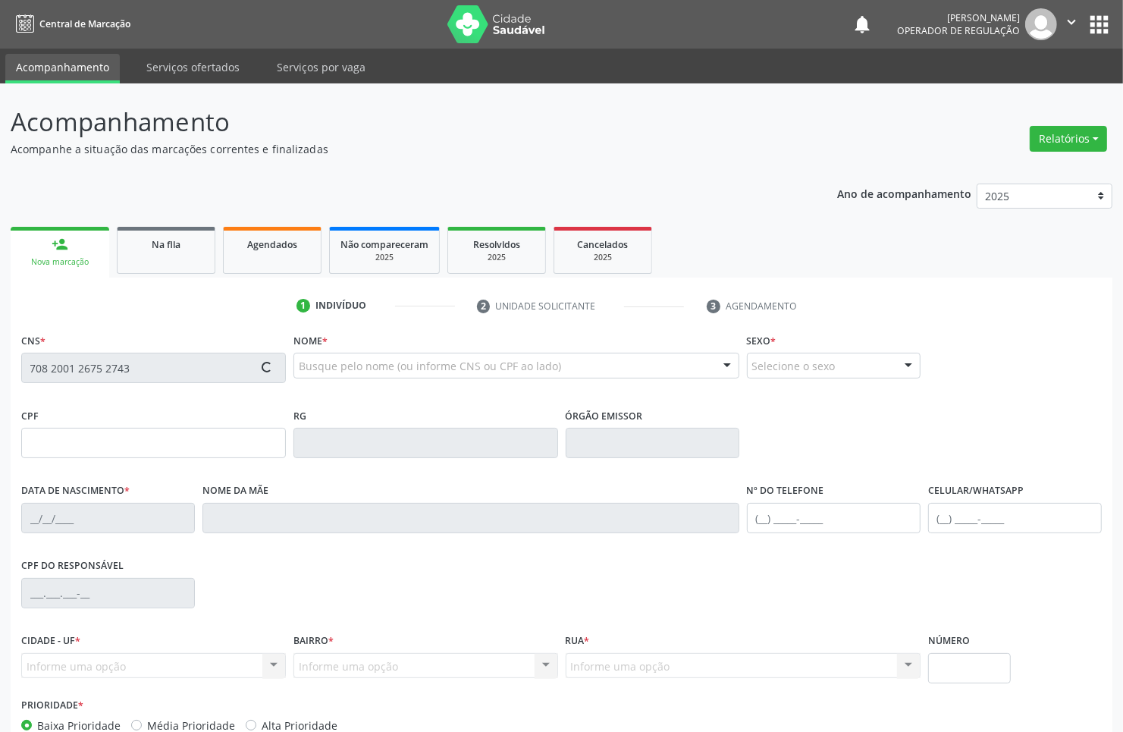
type input "1009"
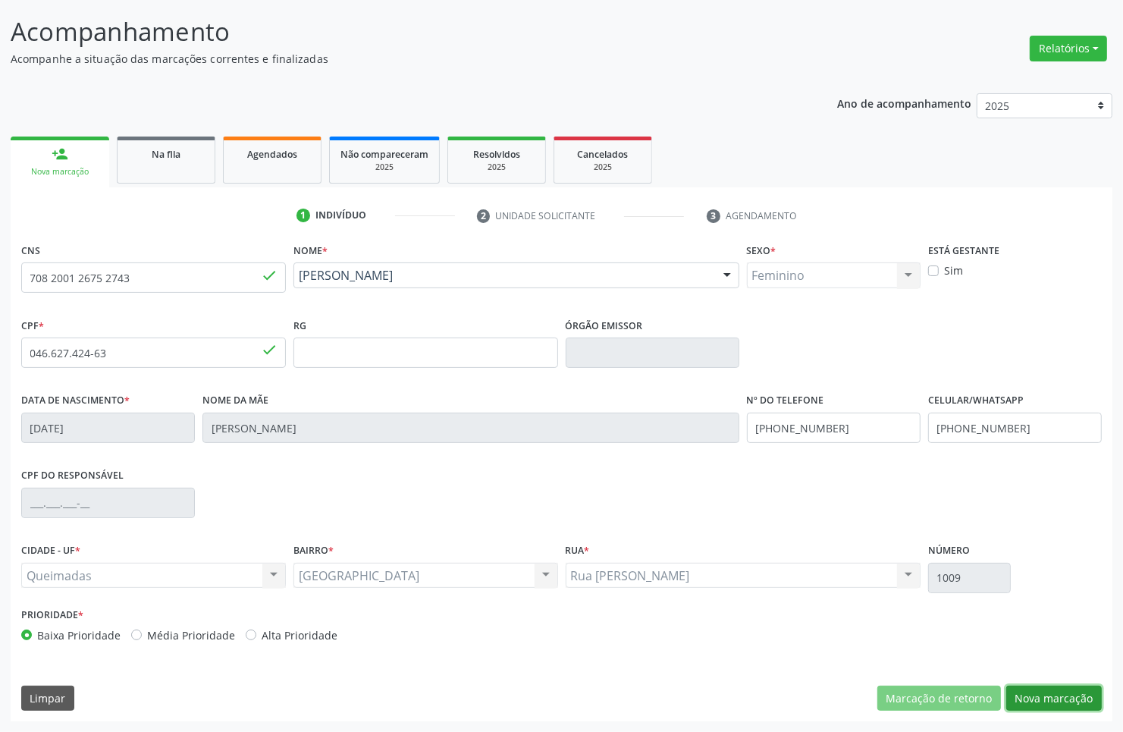
click at [1034, 708] on button "Nova marcação" at bounding box center [1054, 699] width 96 height 26
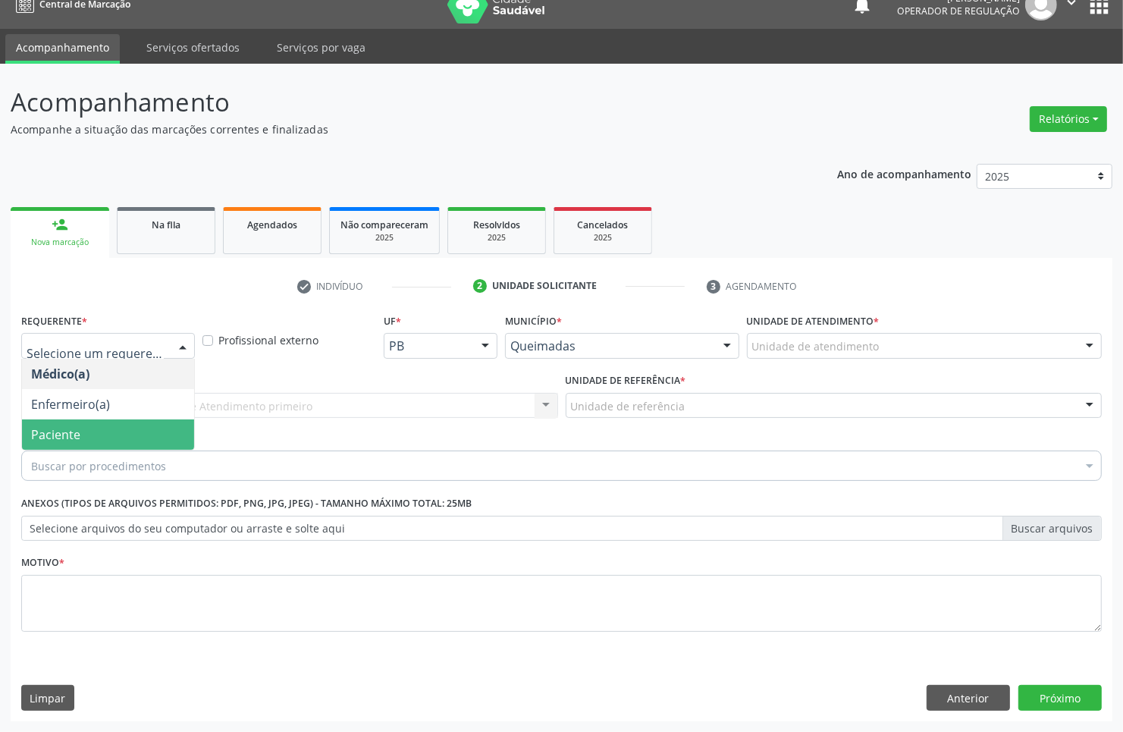
click at [93, 431] on span "Paciente" at bounding box center [108, 434] width 172 height 30
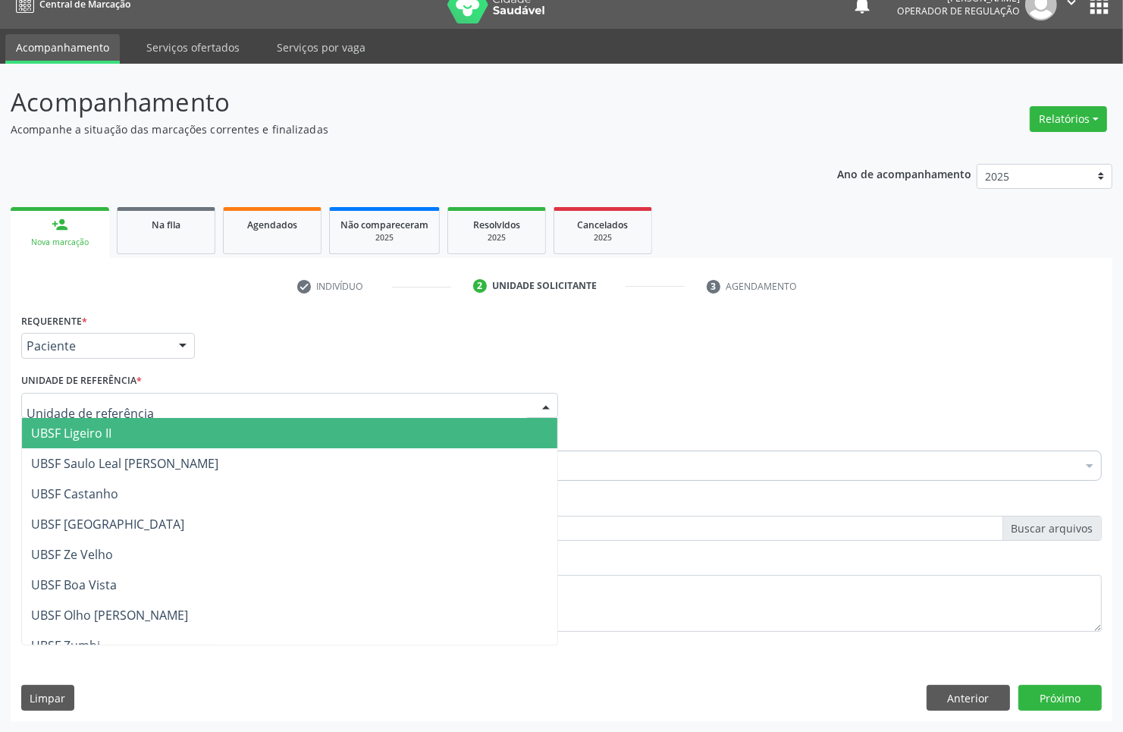
click at [165, 398] on div at bounding box center [289, 406] width 537 height 26
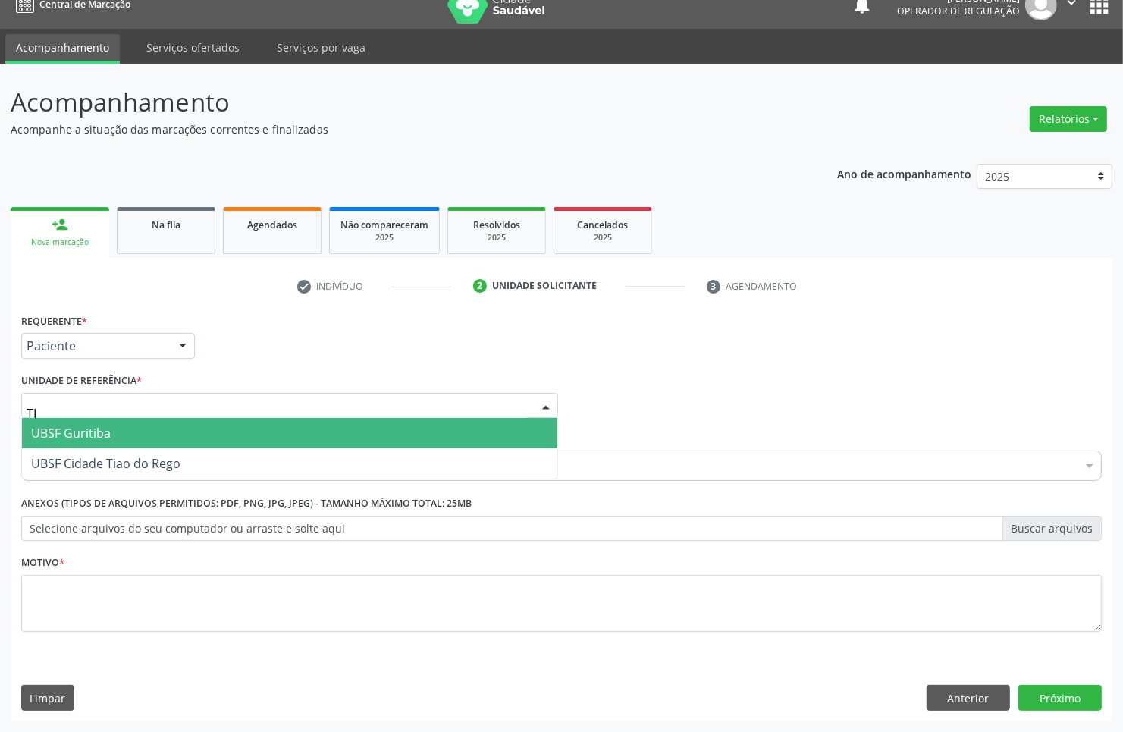
type input "TIA"
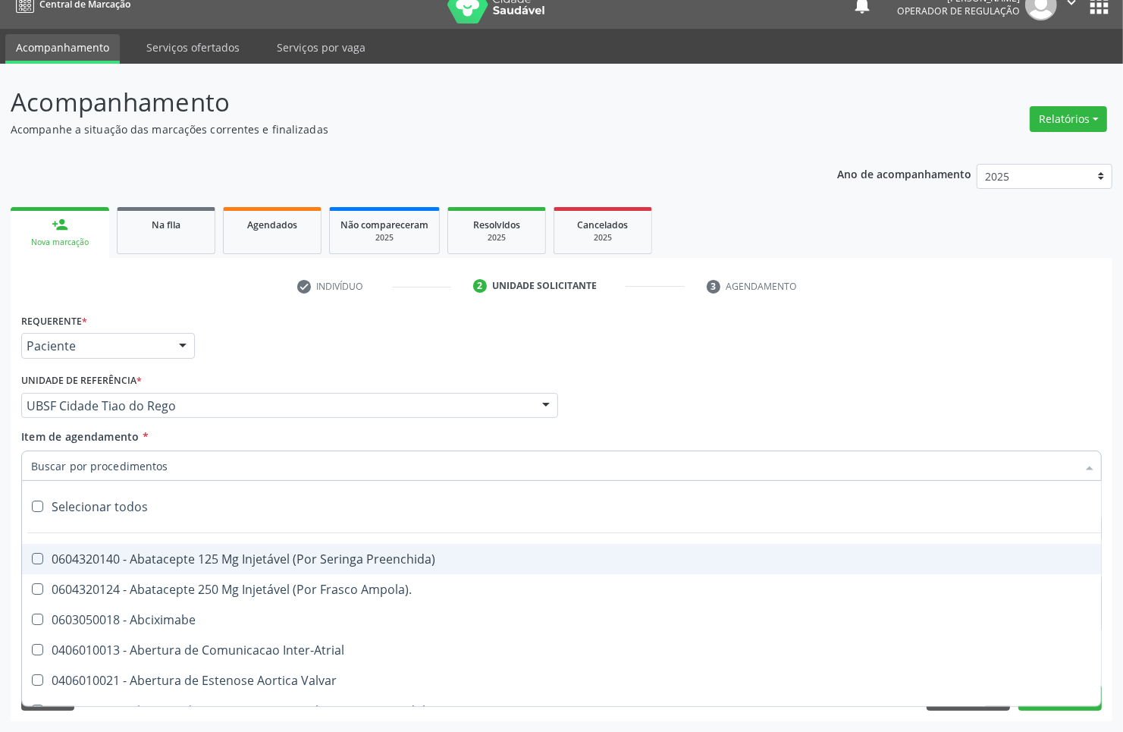
paste input "ENDOCRINOLOGISTA"
type input "ENDOCRINOLOGISTA"
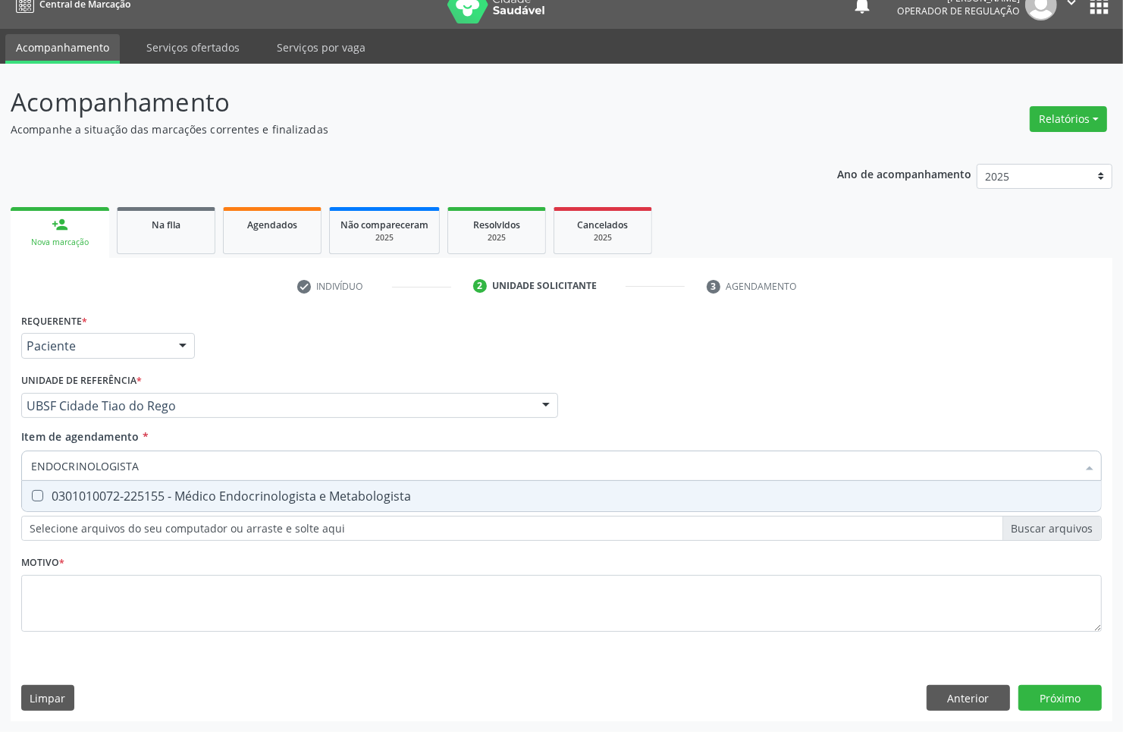
click at [137, 491] on div "0301010072-225155 - Médico Endocrinologista e Metabologista" at bounding box center [561, 496] width 1061 height 12
checkbox Metabologista "true"
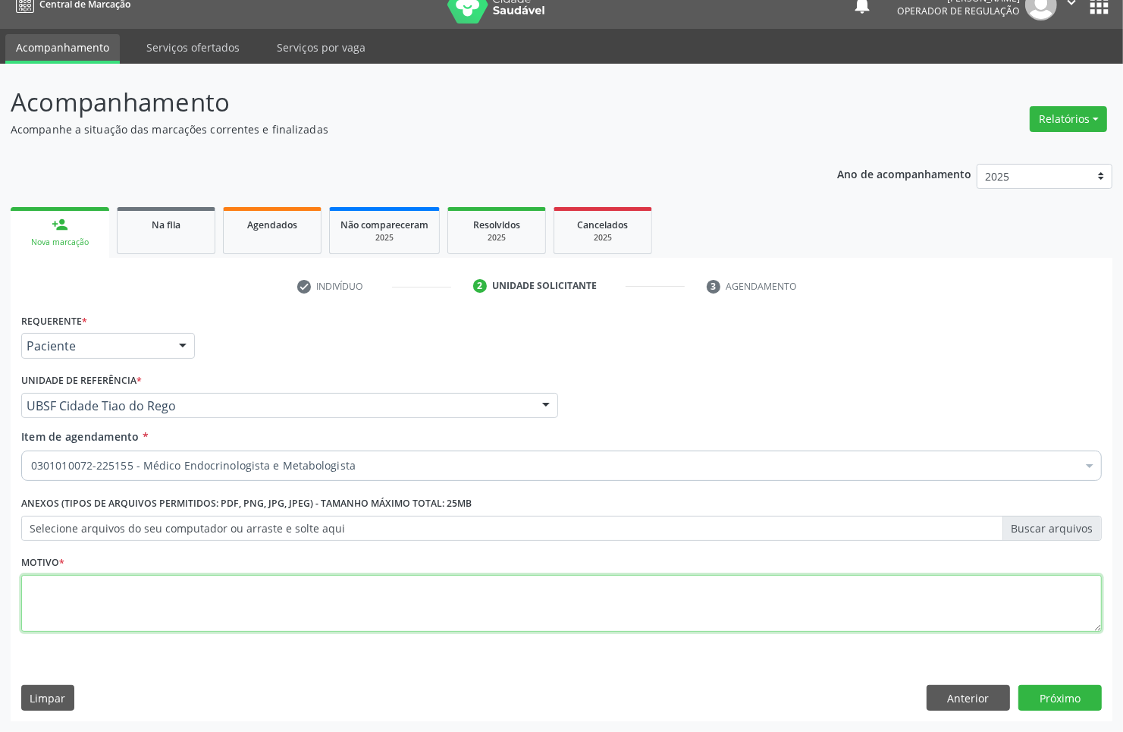
click at [346, 597] on textarea at bounding box center [561, 604] width 1081 height 58
paste textarea "1ª CONSULTA 08/2025"
type textarea "1ª CONSULTA 08/2025 NODULOS TIREOIDIANOS"
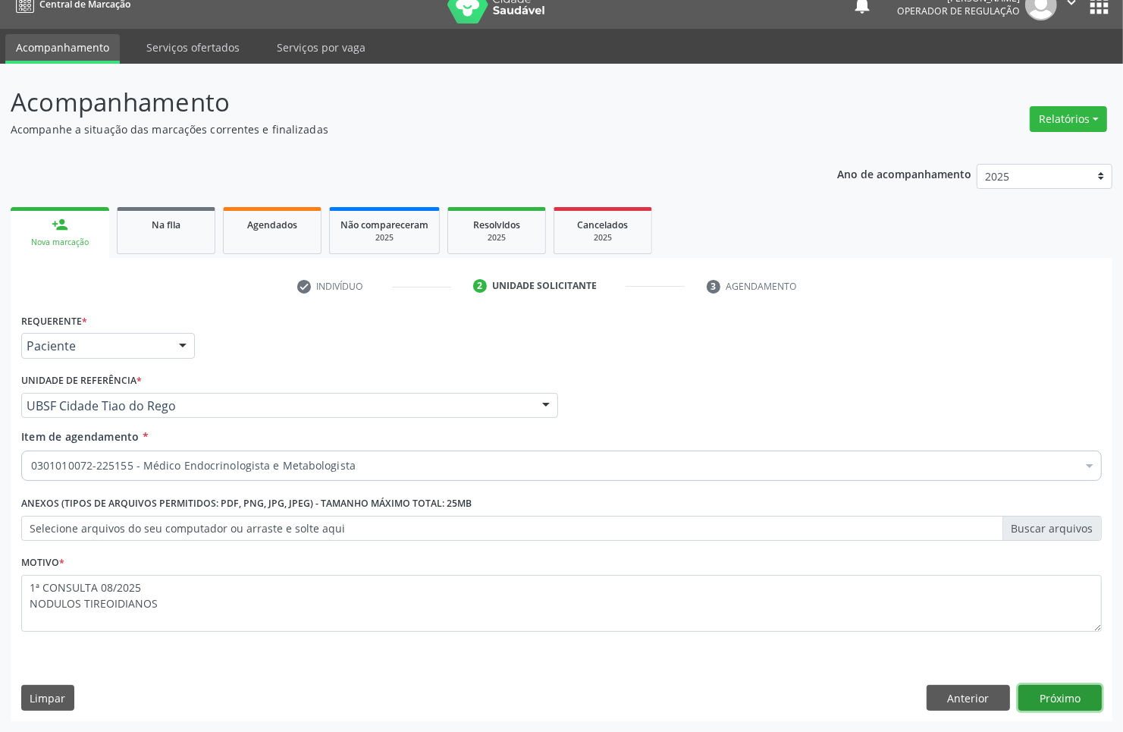
click button "Próximo" at bounding box center [1060, 698] width 83 height 26
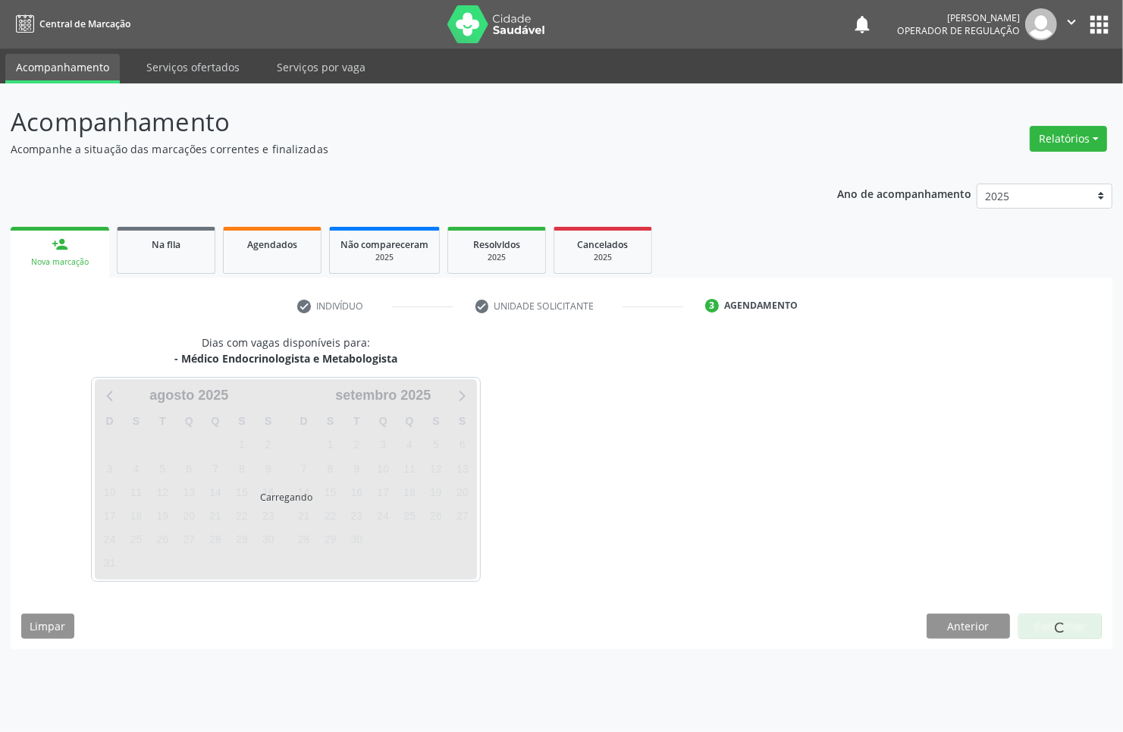
scroll to position [0, 0]
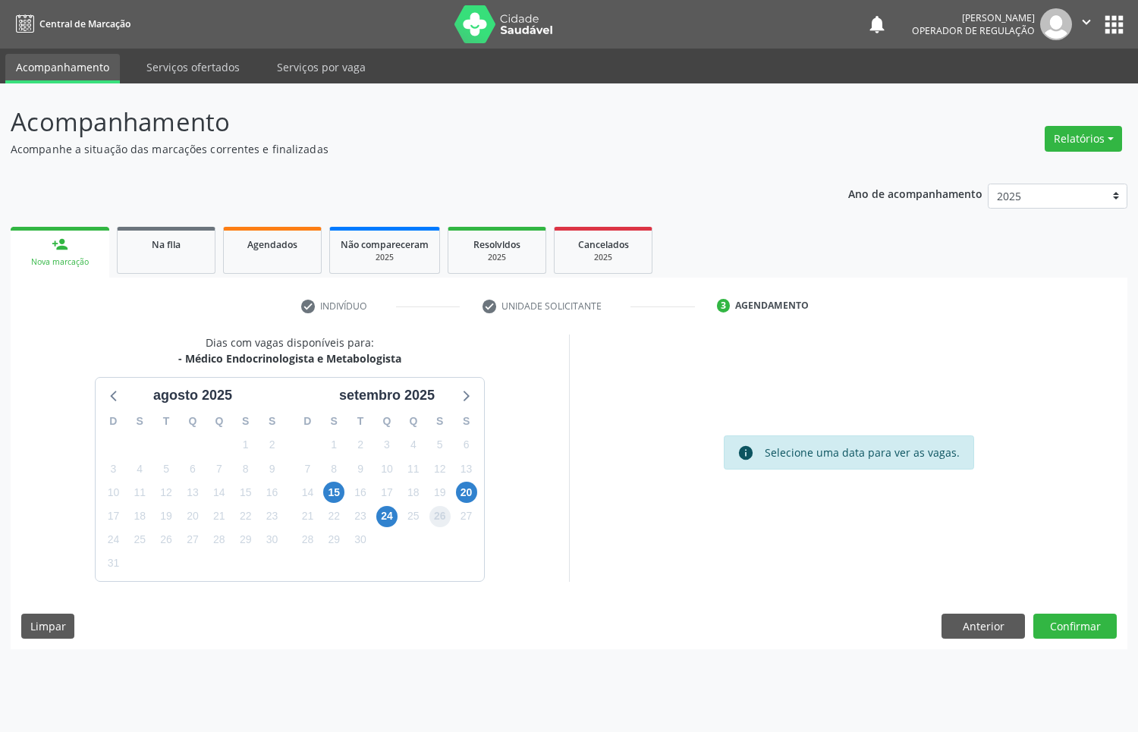
click at [449, 520] on span "26" at bounding box center [439, 516] width 21 height 21
click at [1056, 622] on button "Confirmar" at bounding box center [1074, 627] width 83 height 26
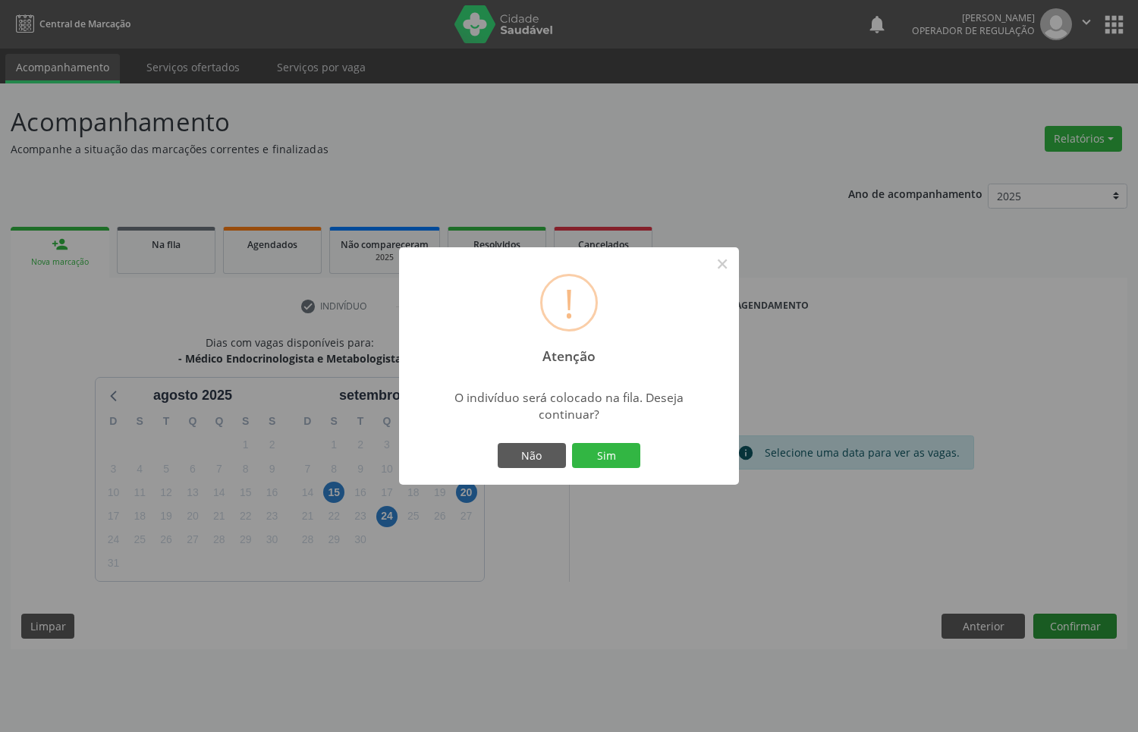
click at [572, 443] on button "Sim" at bounding box center [606, 456] width 68 height 26
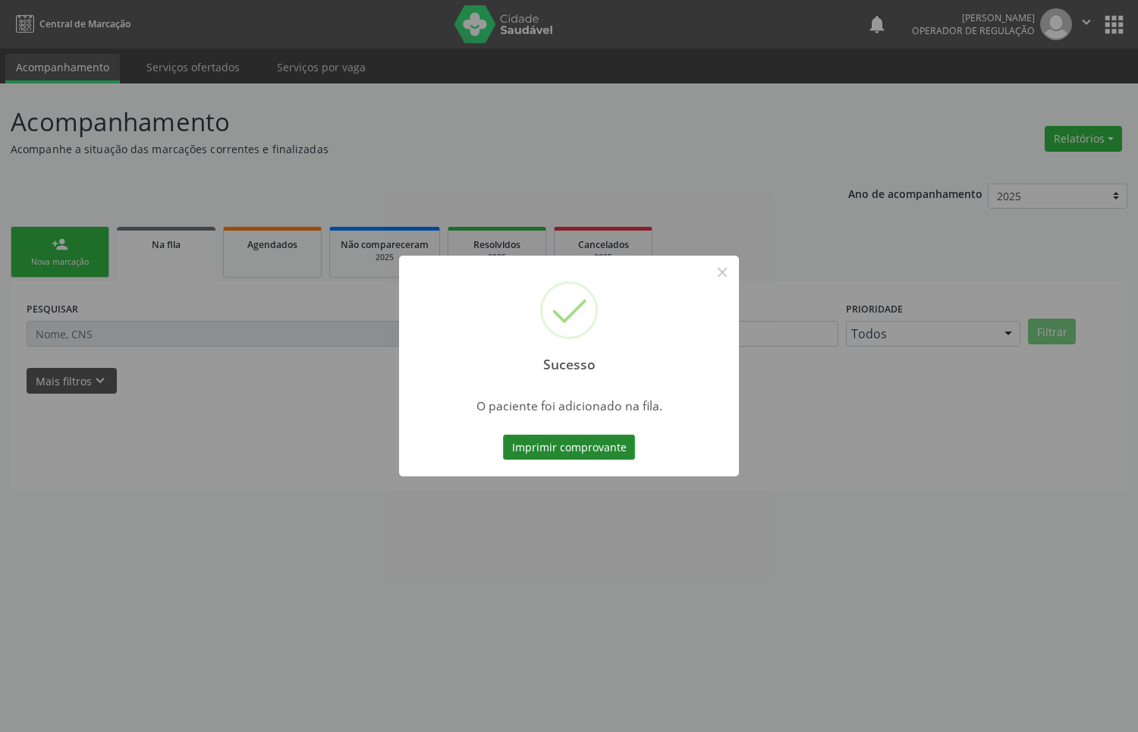
click at [594, 438] on button "Imprimir comprovante" at bounding box center [569, 448] width 132 height 26
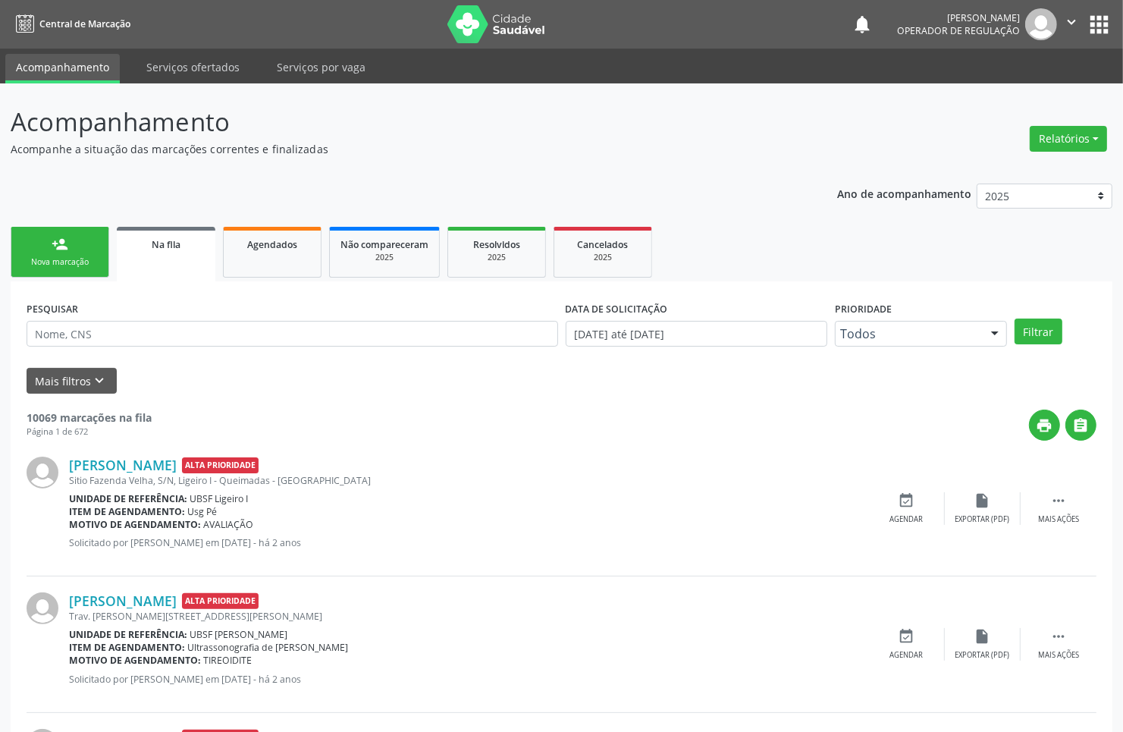
click at [73, 260] on div "Nova marcação" at bounding box center [60, 261] width 76 height 11
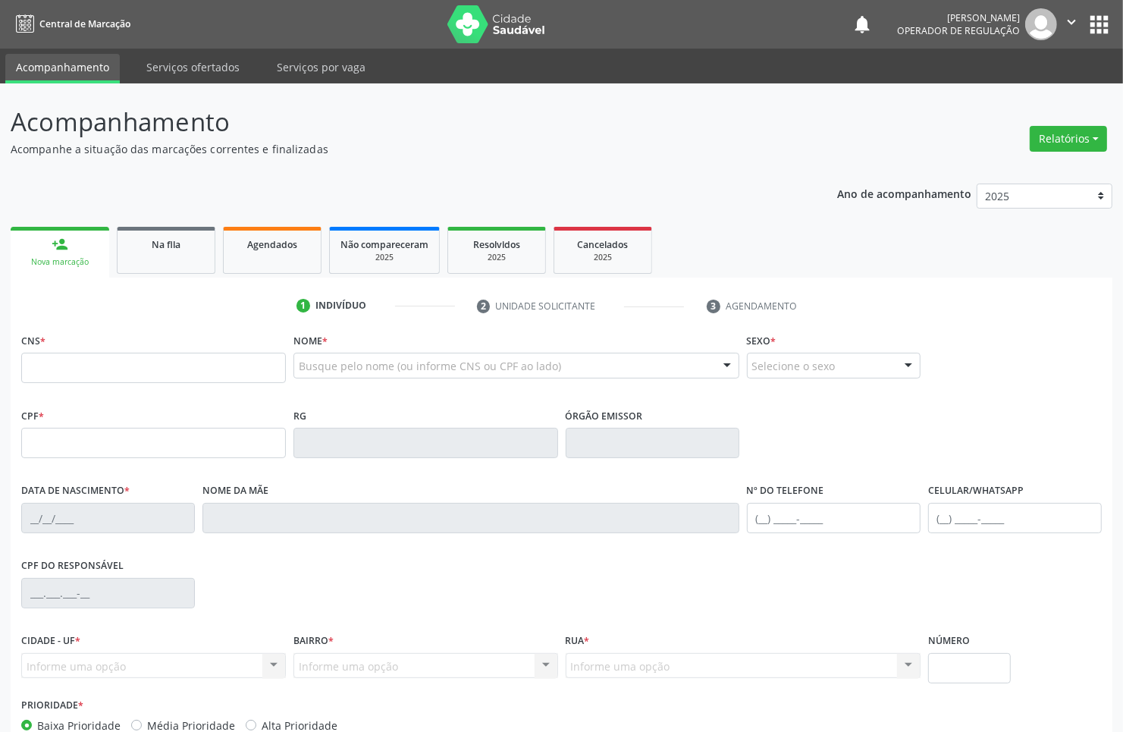
click at [126, 351] on div "CNS *" at bounding box center [153, 356] width 265 height 54
click at [130, 360] on input "text" at bounding box center [153, 368] width 265 height 30
drag, startPoint x: 74, startPoint y: 281, endPoint x: 83, endPoint y: 254, distance: 29.0
click at [165, 369] on input "text" at bounding box center [153, 368] width 265 height 30
click at [78, 364] on input "text" at bounding box center [153, 368] width 265 height 30
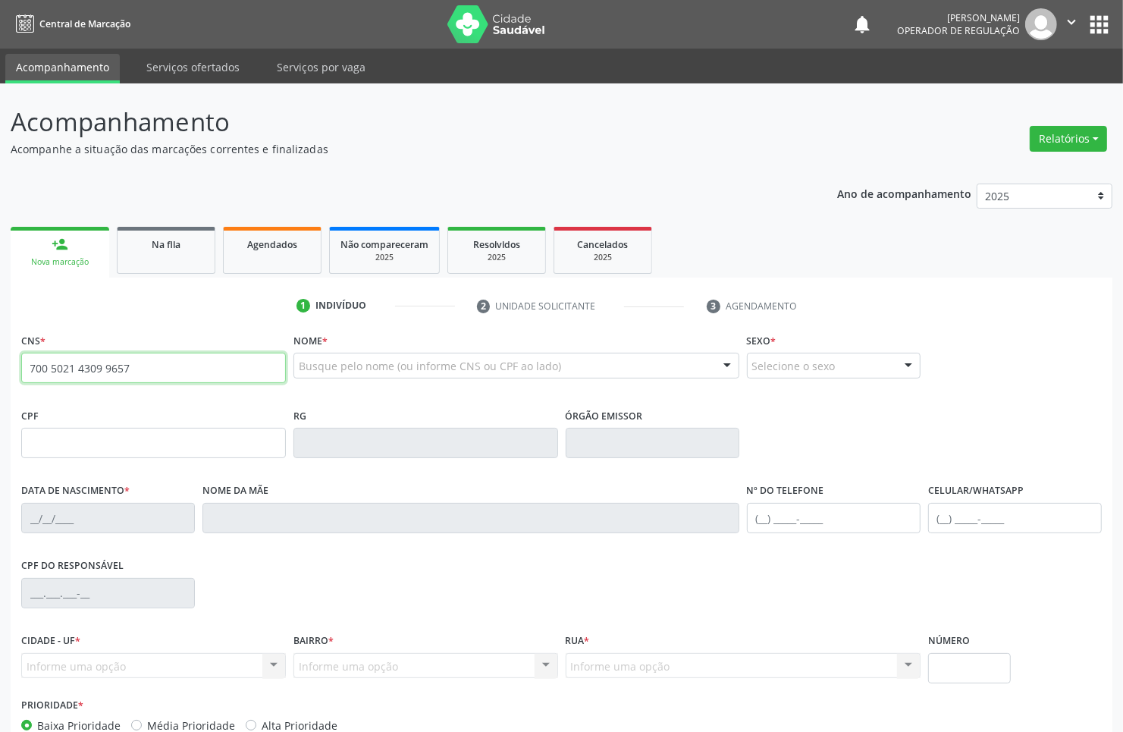
type input "700 5021 4309 9657"
type input "066.388.284-28"
type input "[DATE]"
type input "[PERSON_NAME]"
type input "[PHONE_NUMBER]"
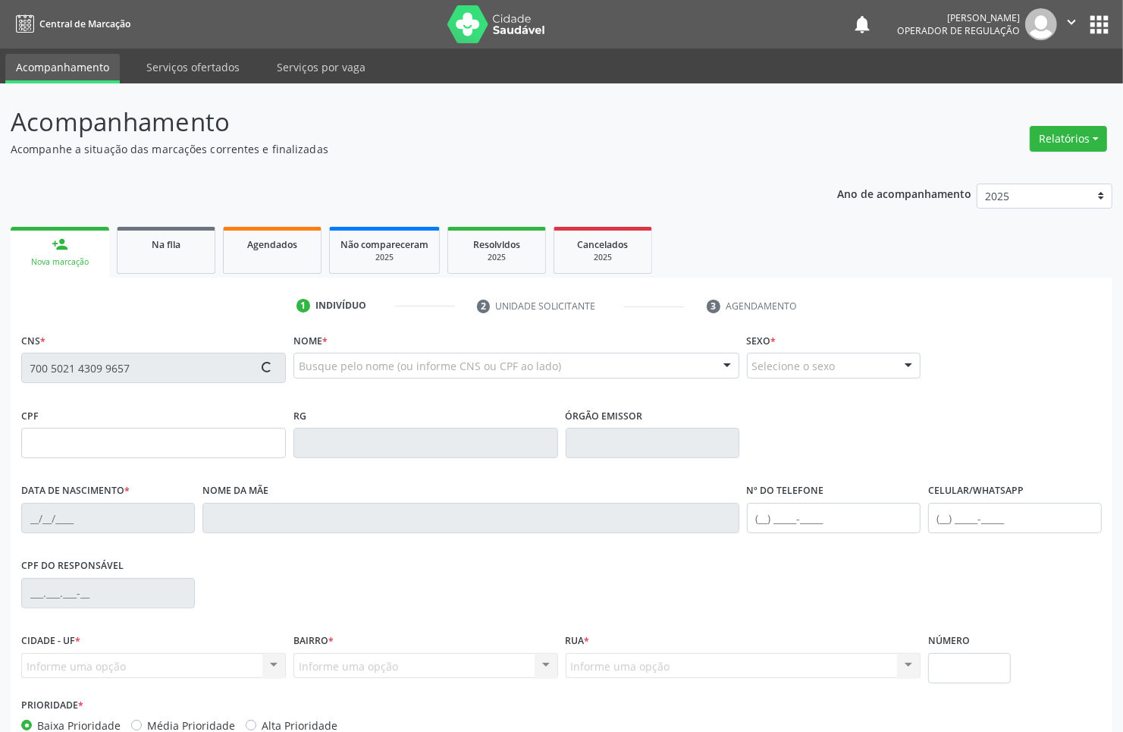
type input "[PHONE_NUMBER]"
type input "S/N"
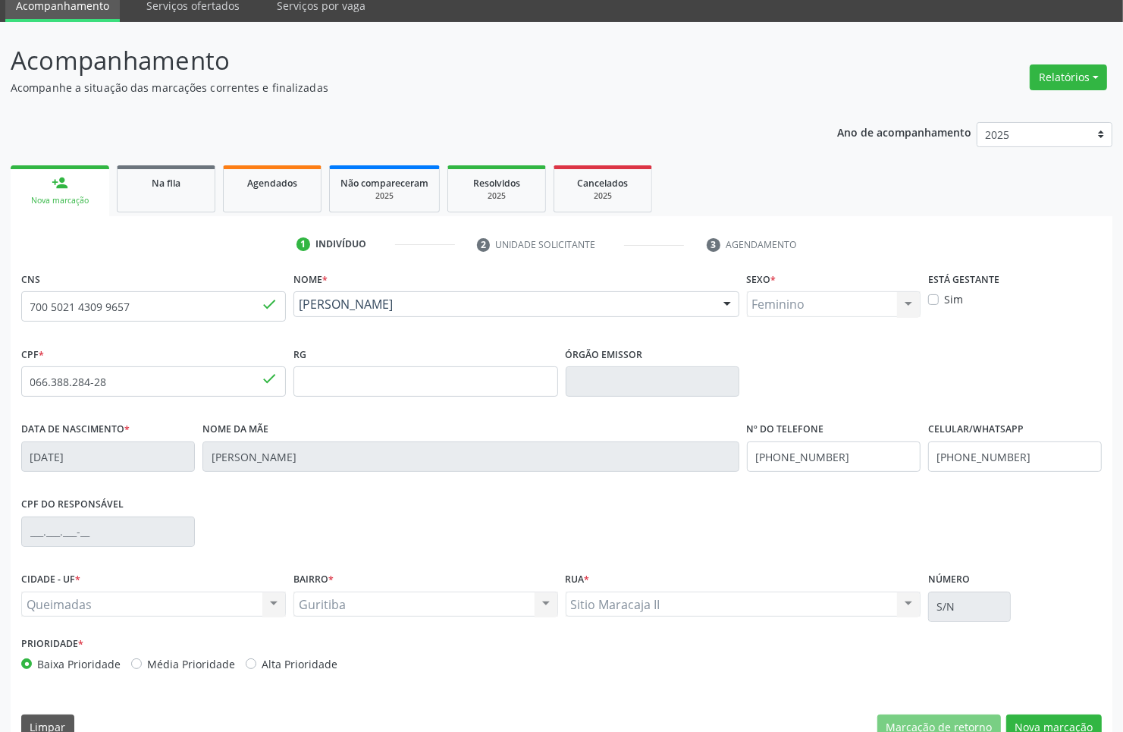
scroll to position [91, 0]
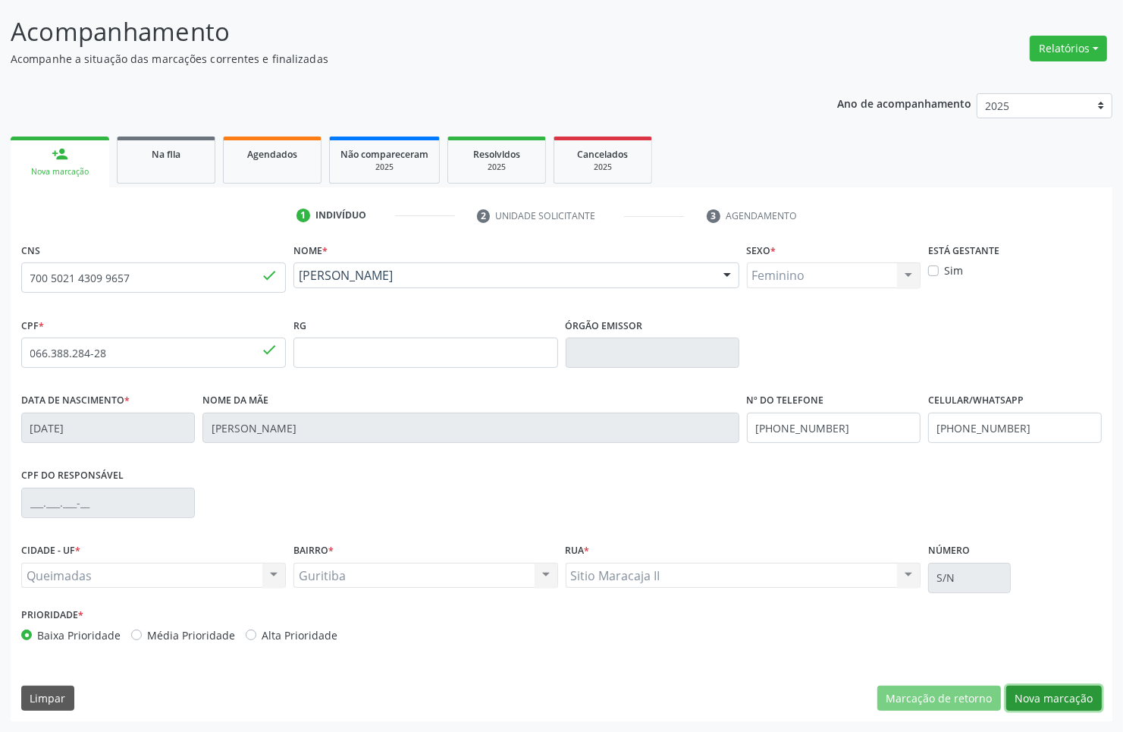
click at [1026, 691] on button "Nova marcação" at bounding box center [1054, 699] width 96 height 26
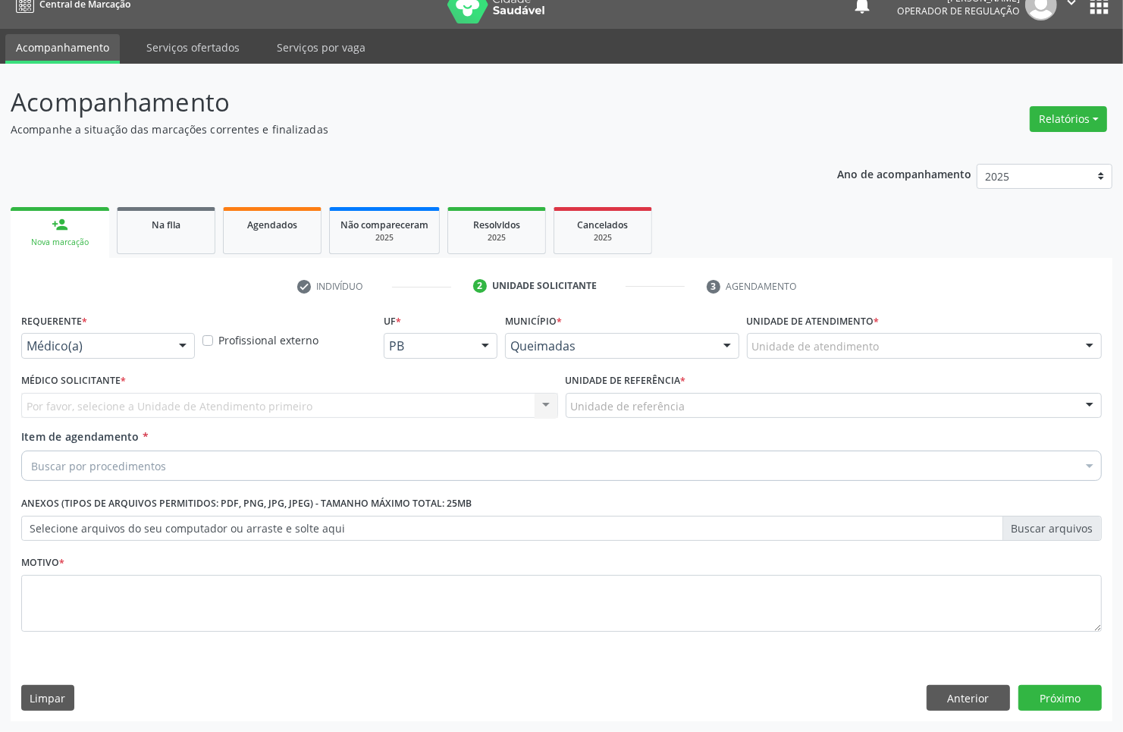
scroll to position [20, 0]
click at [83, 334] on div "Médico(a)" at bounding box center [108, 346] width 174 height 26
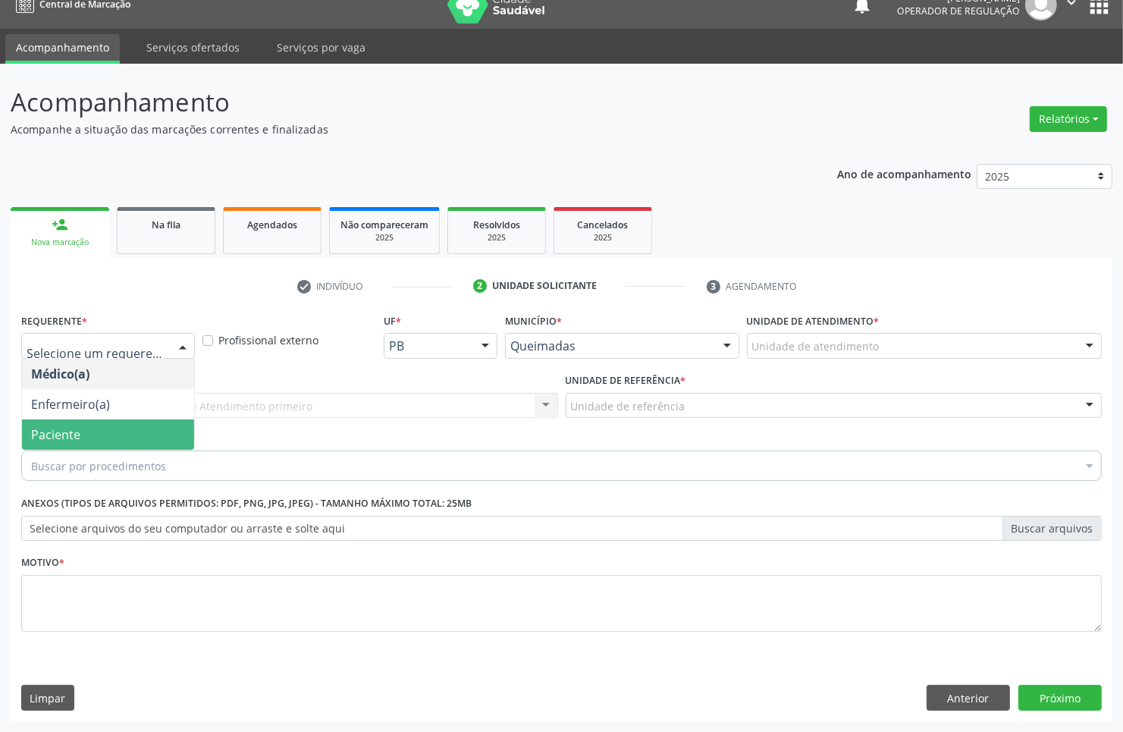
click at [111, 438] on span "Paciente" at bounding box center [108, 434] width 172 height 30
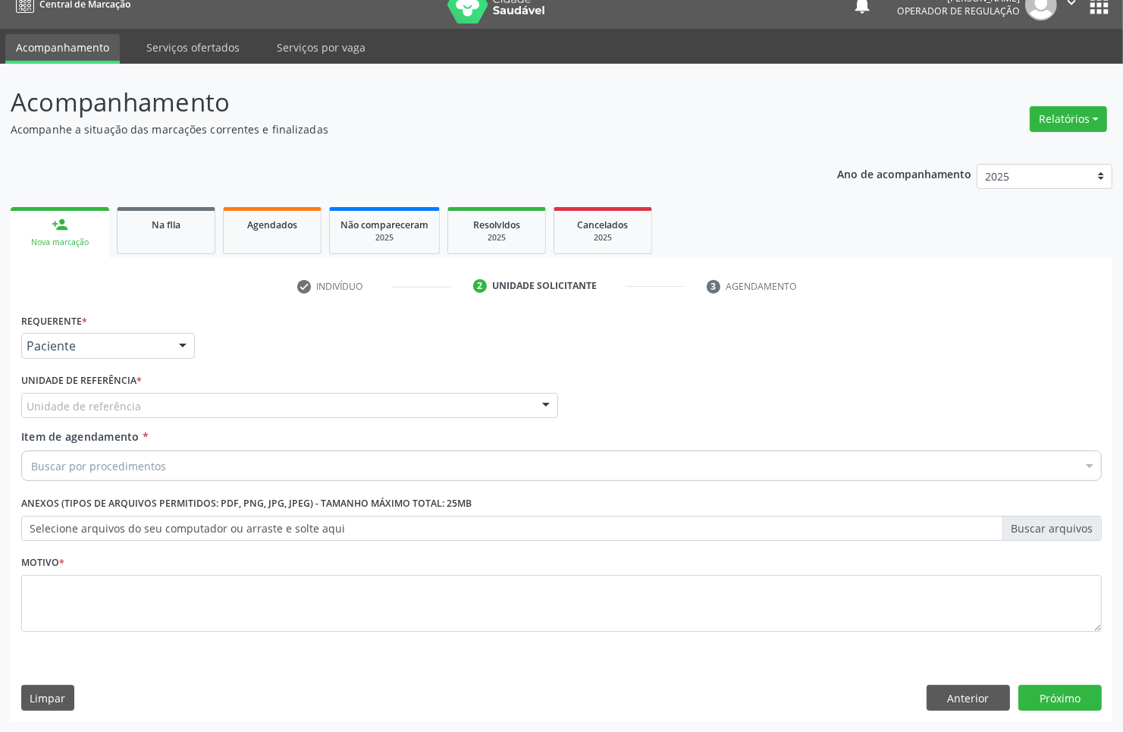
click at [155, 411] on div "Requerente * Paciente Médico(a) Enfermeiro(a) Paciente Nenhum resultado encontr…" at bounding box center [561, 481] width 1081 height 344
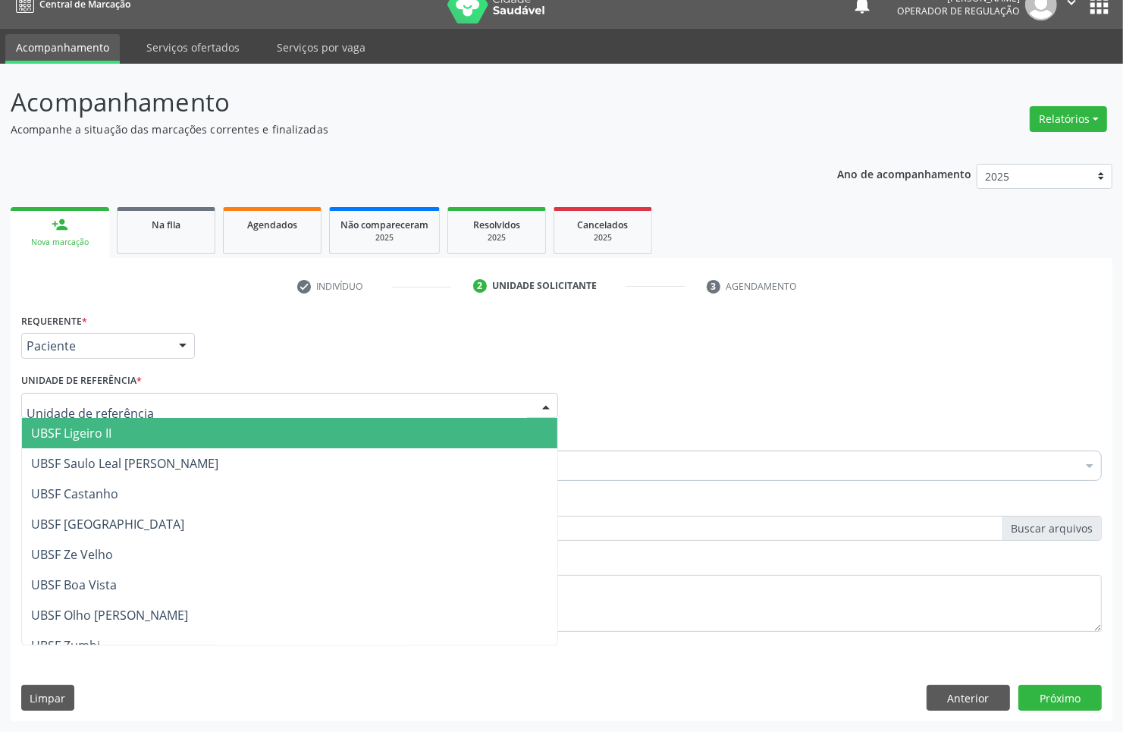
click at [146, 403] on div at bounding box center [289, 406] width 537 height 26
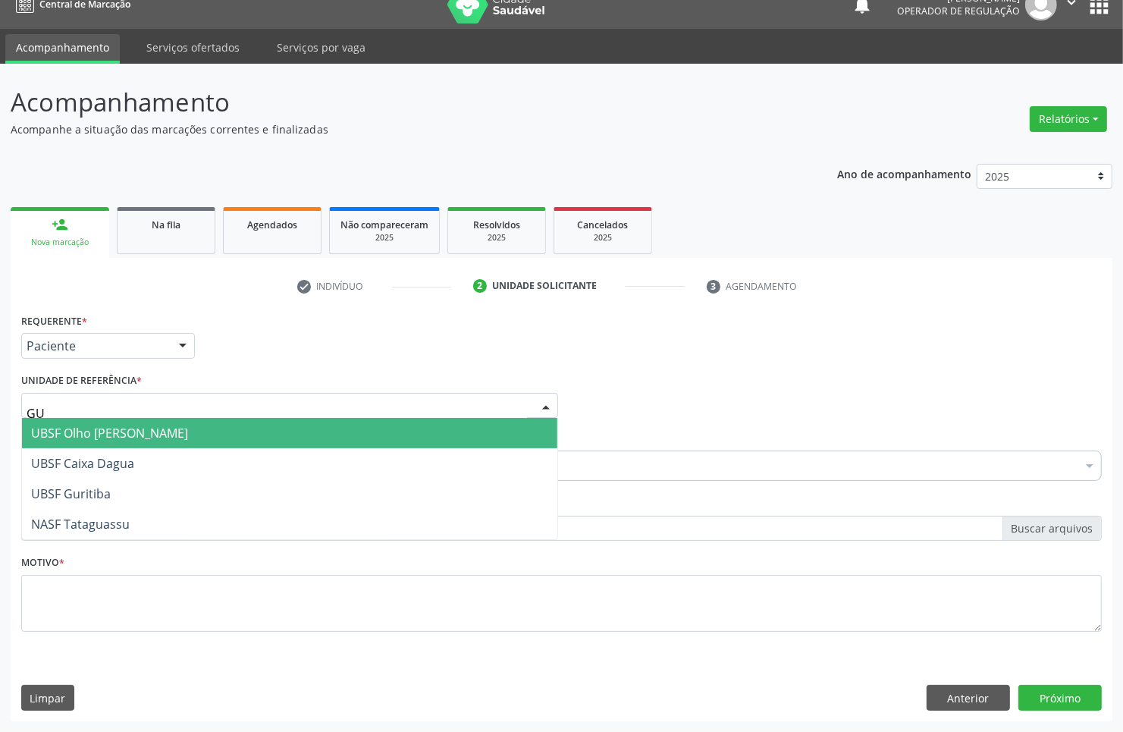
type input "GUR"
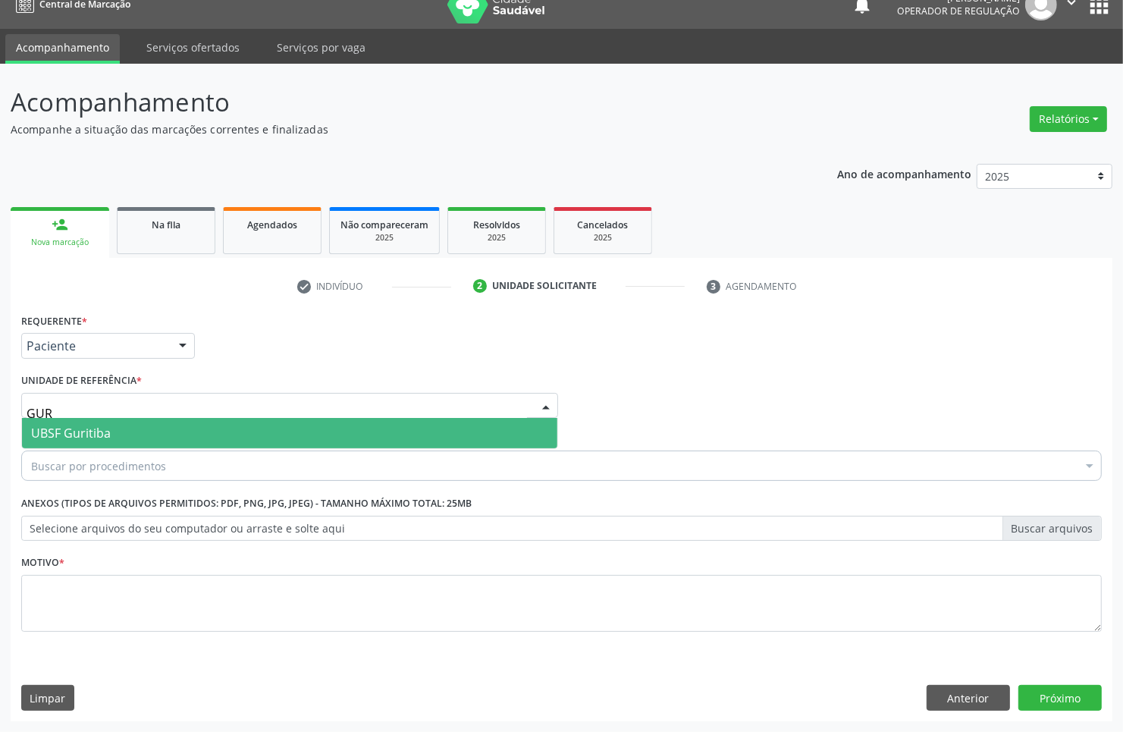
click at [143, 444] on span "UBSF Guritiba" at bounding box center [289, 433] width 535 height 30
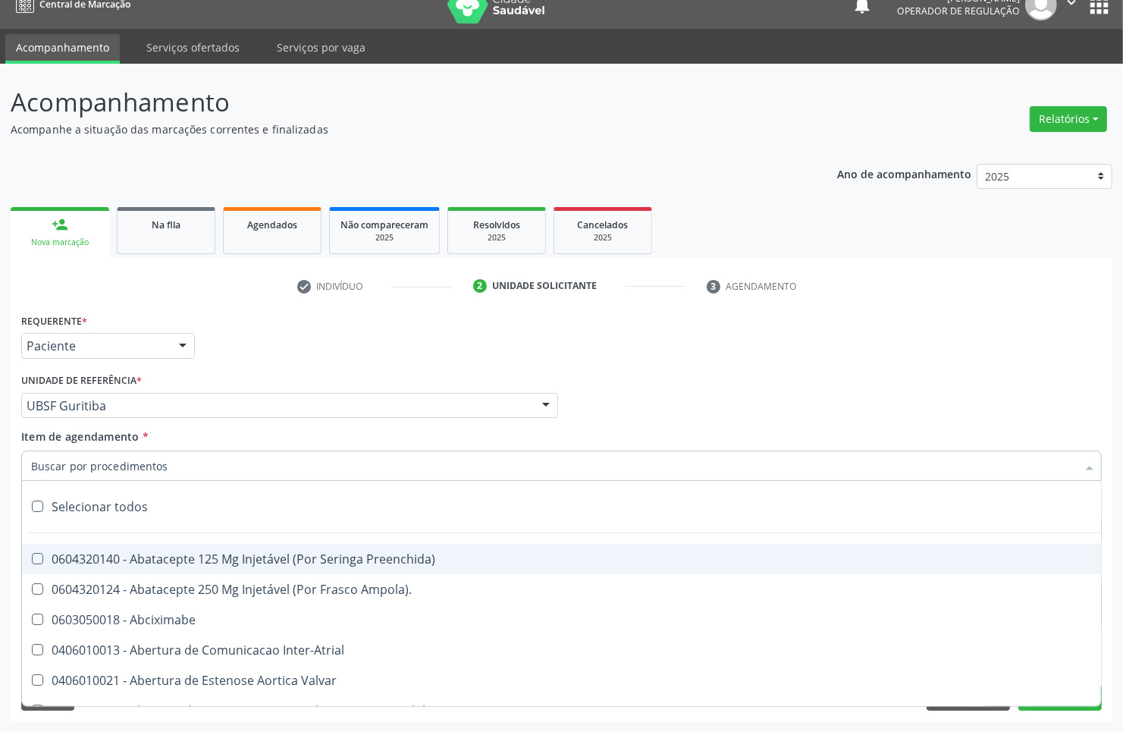
paste input "1ª CONSULTA 08/2025"
type input "1ª CONSULTA 08/2025"
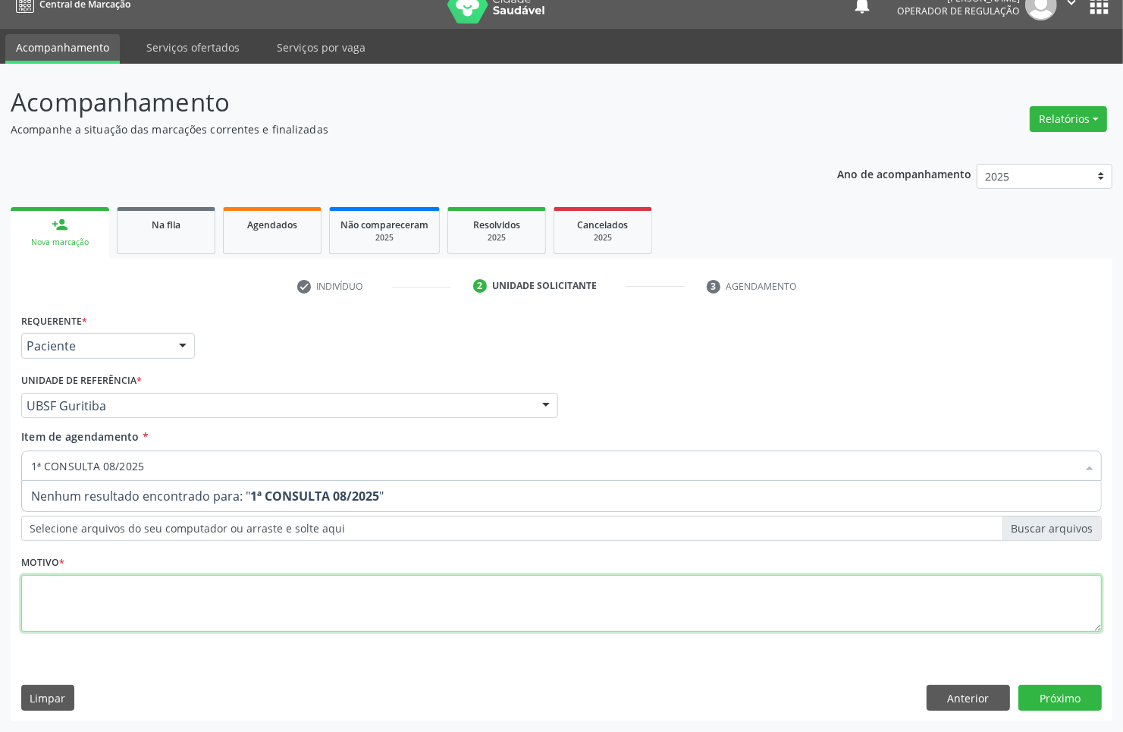
click at [131, 590] on div "Requerente * Paciente Médico(a) Enfermeiro(a) Paciente Nenhum resultado encontr…" at bounding box center [561, 481] width 1081 height 344
paste textarea "1ª CONSULTA 08/2025"
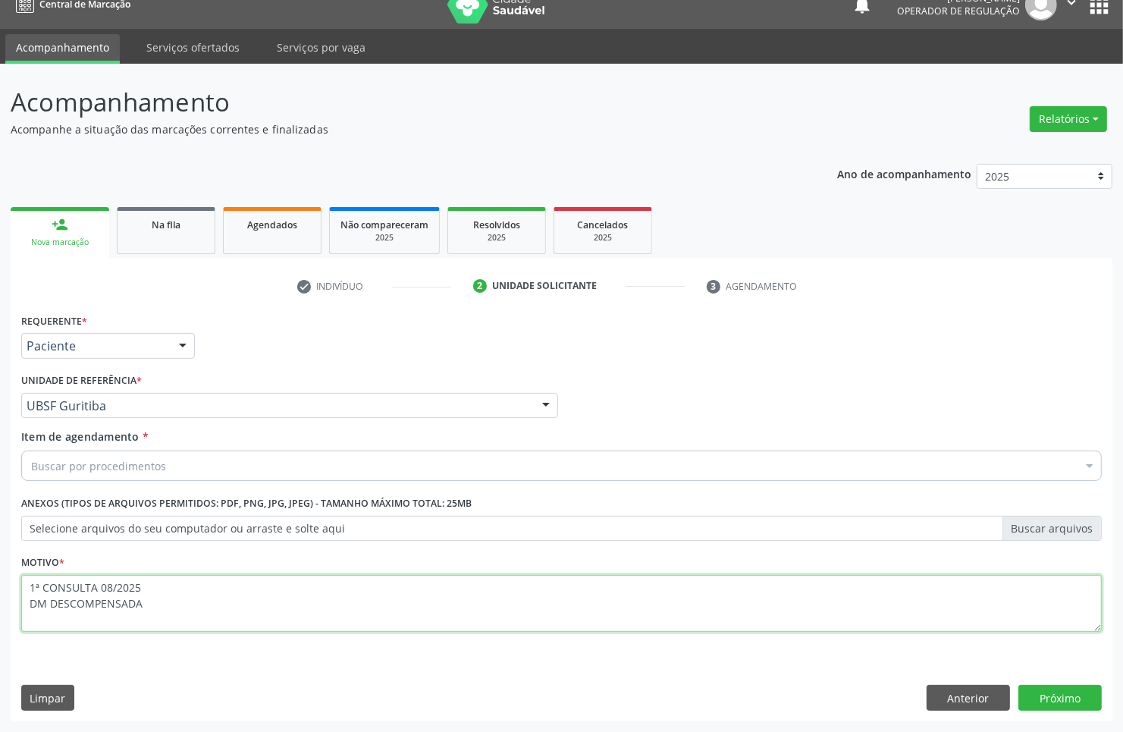
type textarea "1ª CONSULTA 08/2025 DM DESCOMPENSADA"
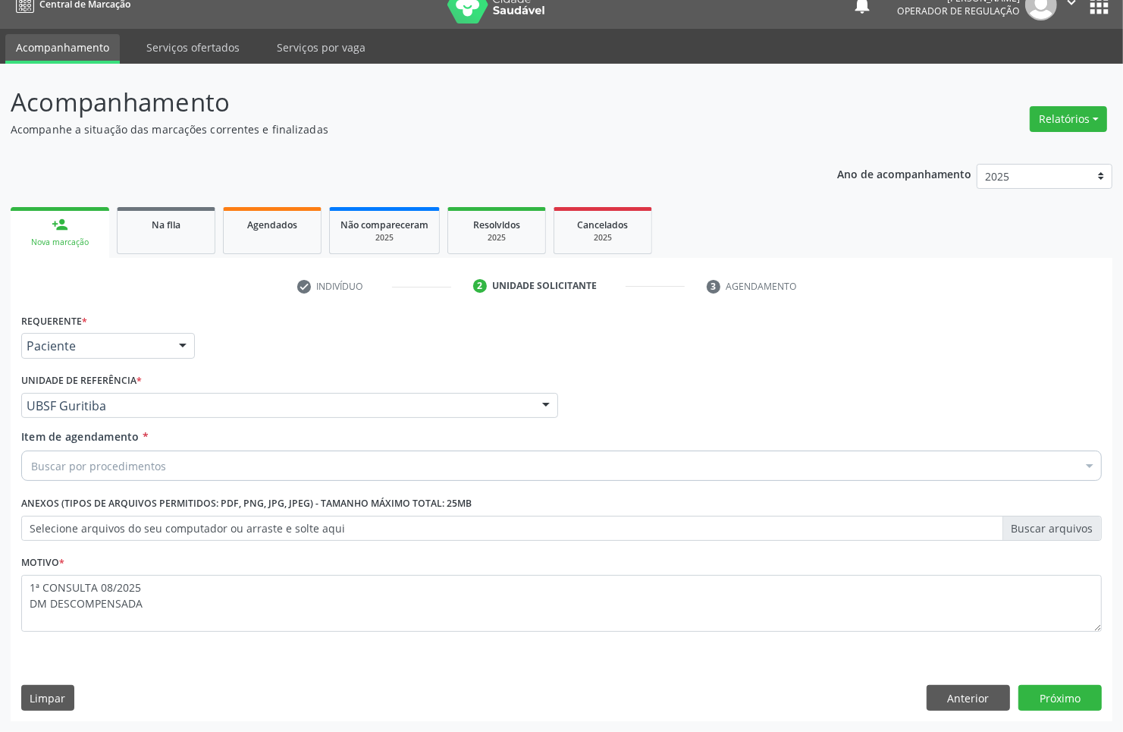
drag, startPoint x: 378, startPoint y: 463, endPoint x: 372, endPoint y: 449, distance: 14.6
click at [377, 463] on div "Buscar por procedimentos" at bounding box center [561, 465] width 1081 height 30
paste input "ENDOCRINOLOGISTA"
type input "ENDOCRINOLOGISTA"
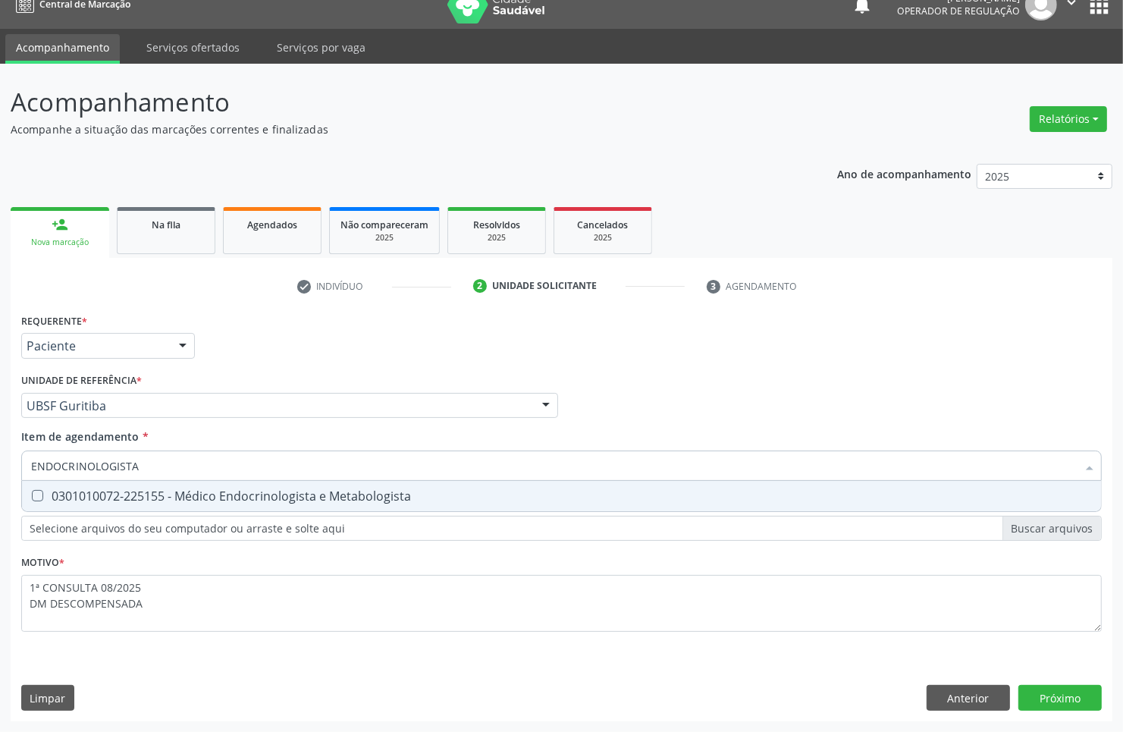
click at [346, 498] on div "0301010072-225155 - Médico Endocrinologista e Metabologista" at bounding box center [561, 496] width 1061 height 12
checkbox Metabologista "true"
click at [1053, 704] on div "Requerente * Paciente Médico(a) Enfermeiro(a) Paciente Nenhum resultado encontr…" at bounding box center [562, 515] width 1102 height 412
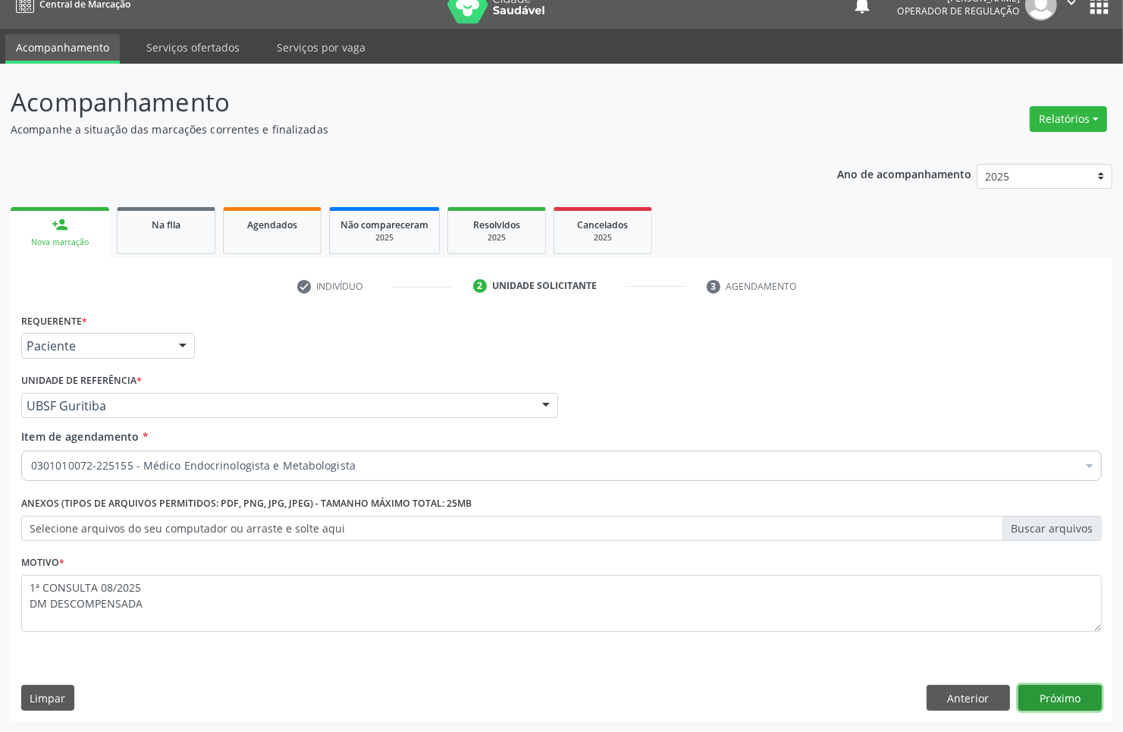
click at [1053, 704] on button "Próximo" at bounding box center [1060, 698] width 83 height 26
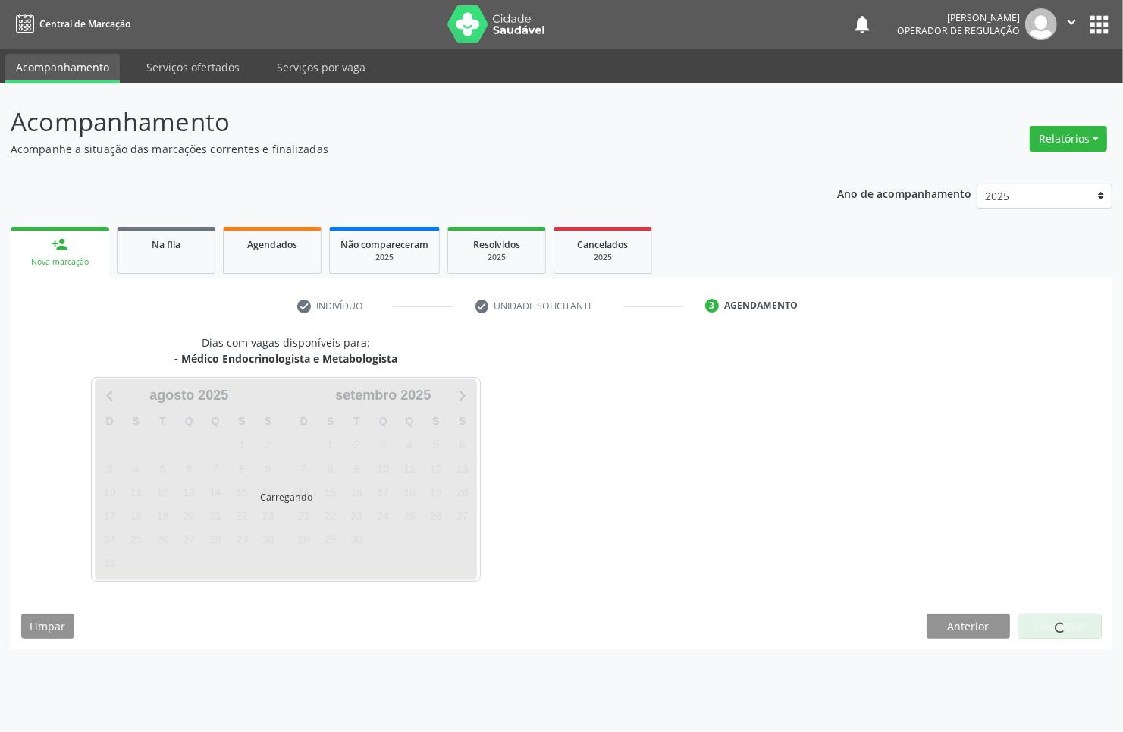
scroll to position [0, 0]
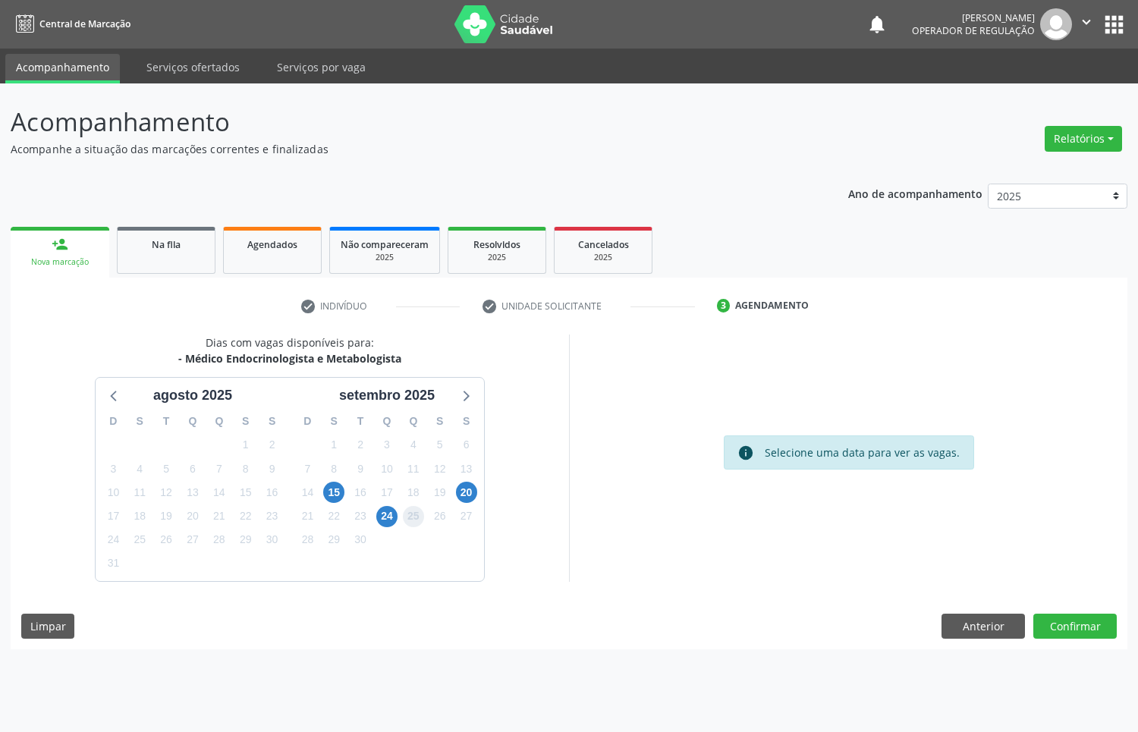
click at [407, 517] on span "25" at bounding box center [413, 516] width 21 height 21
click at [1094, 632] on button "Confirmar" at bounding box center [1074, 627] width 83 height 26
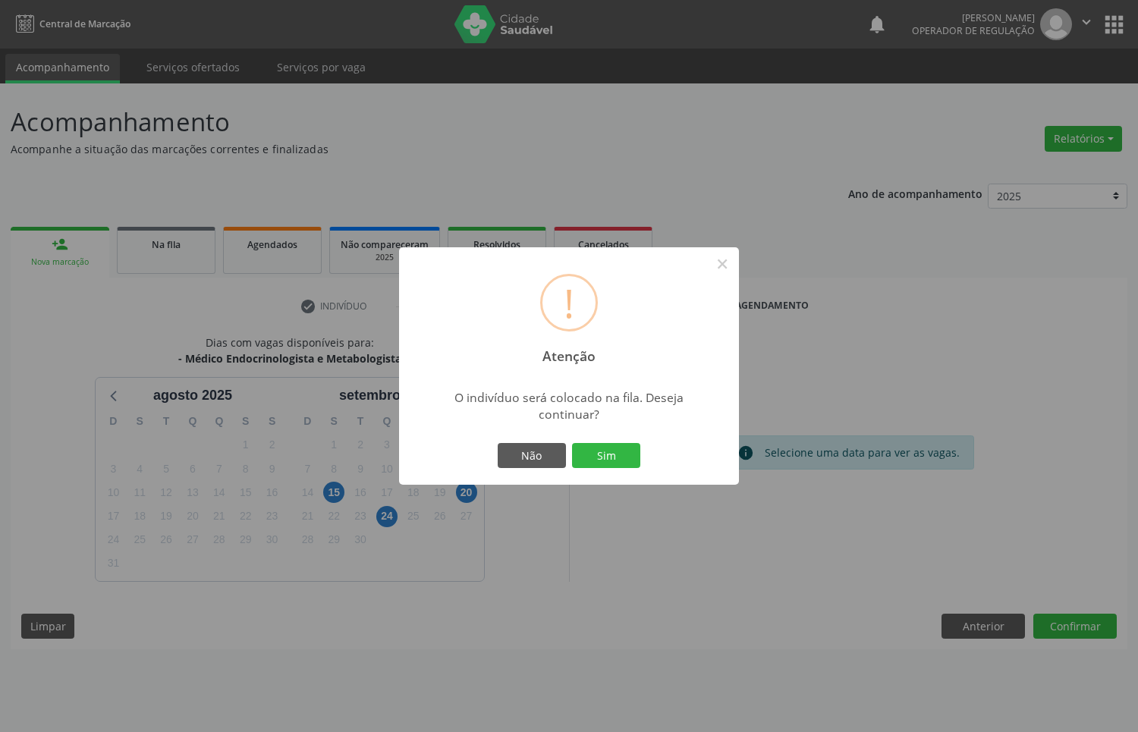
click at [572, 443] on button "Sim" at bounding box center [606, 456] width 68 height 26
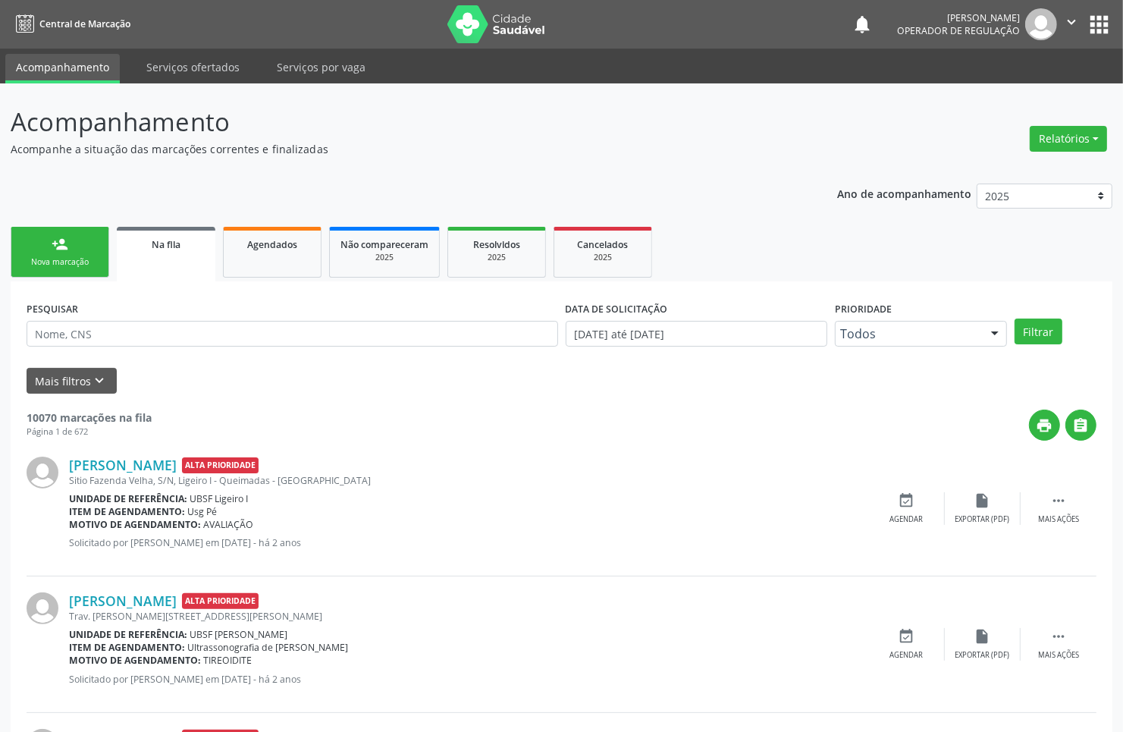
click at [76, 264] on div "Nova marcação" at bounding box center [60, 261] width 76 height 11
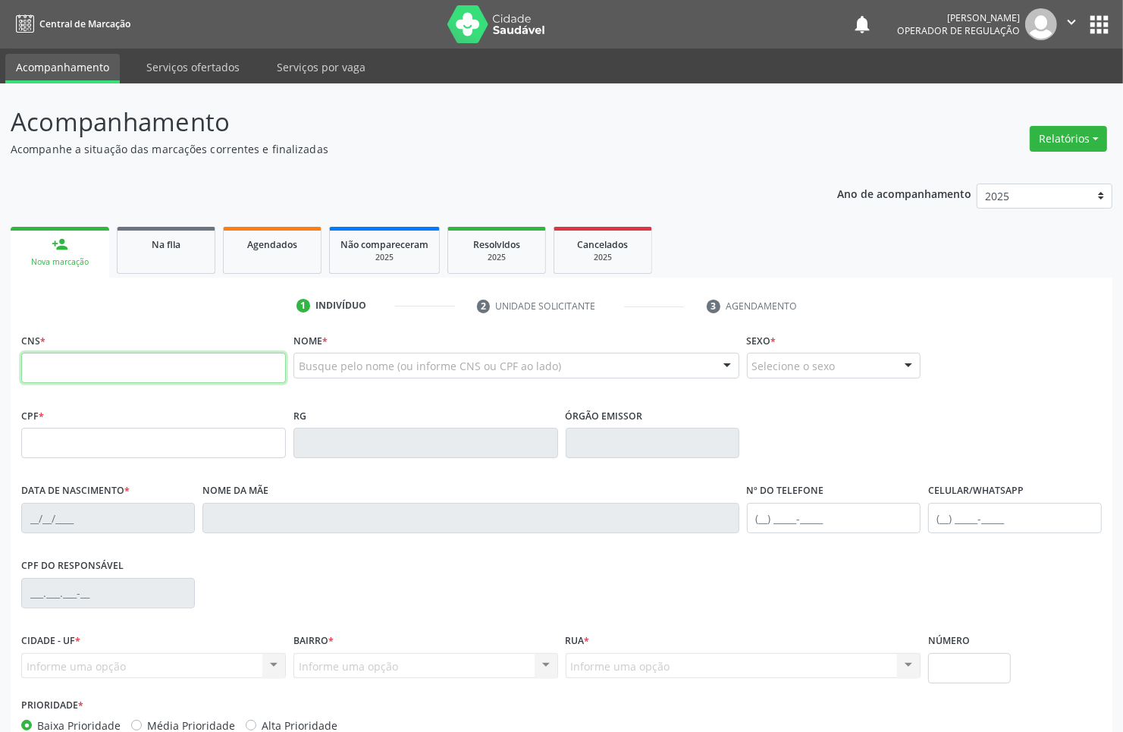
click at [145, 378] on input "text" at bounding box center [153, 368] width 265 height 30
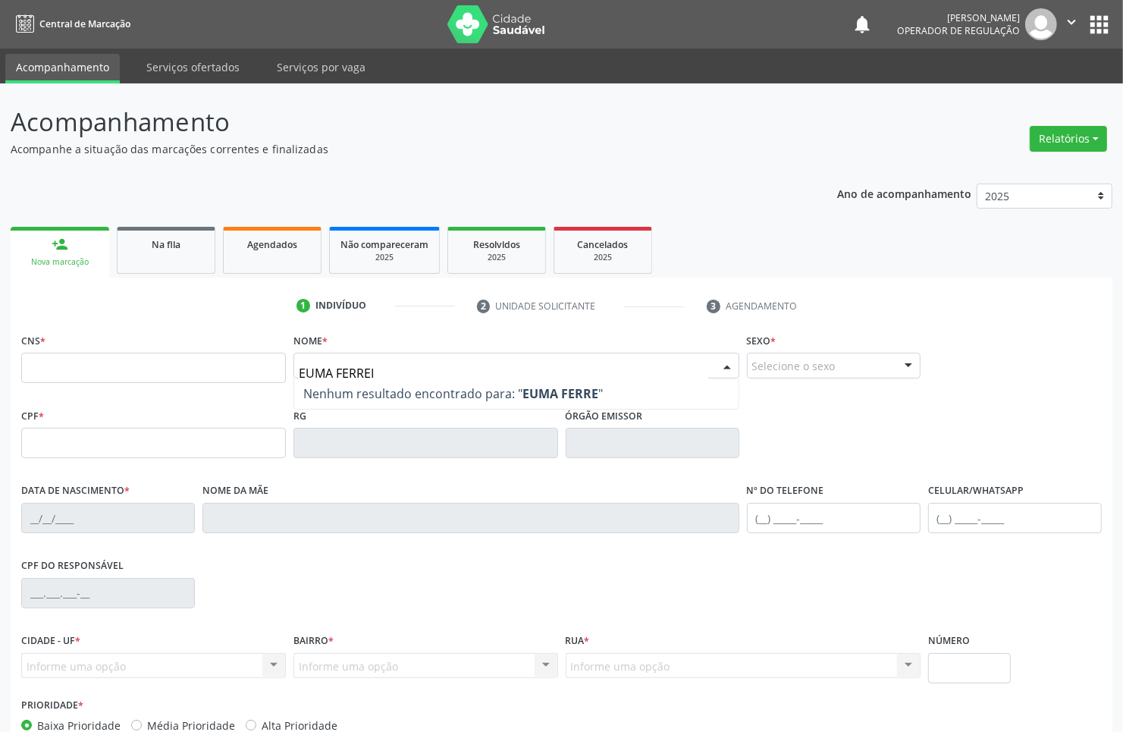
type input "EUMA FERREIR"
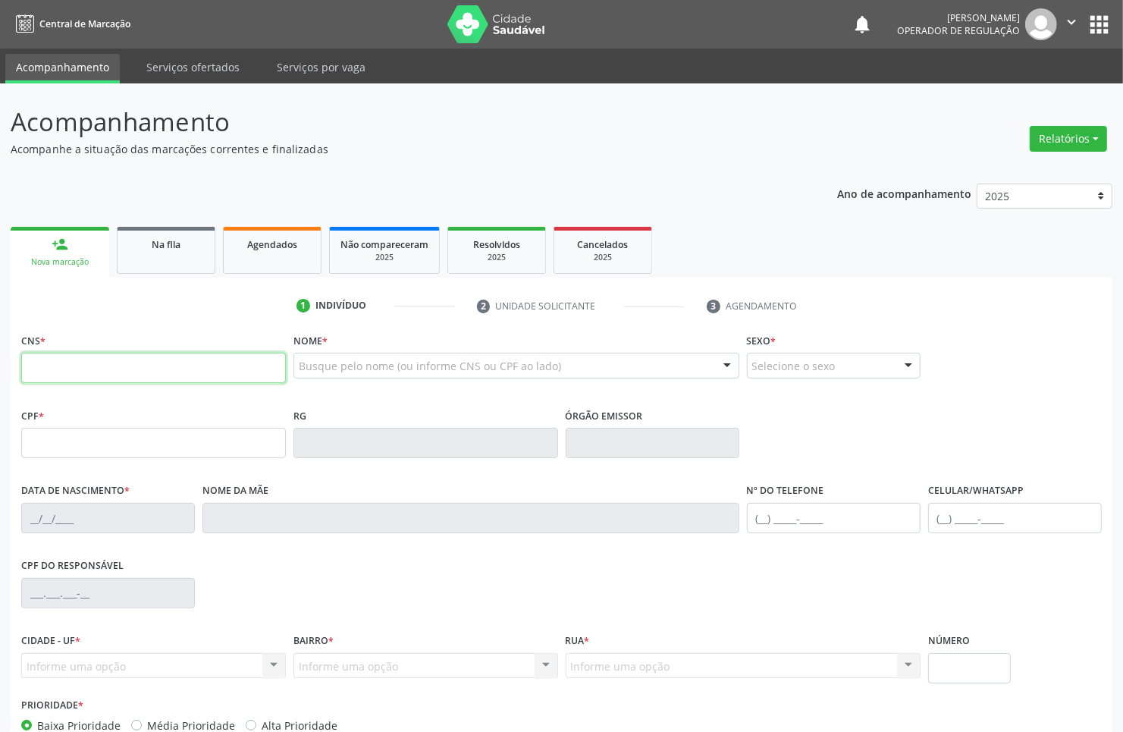
paste input "706 4031 9229 0080"
type input "706 4031 9229 0080"
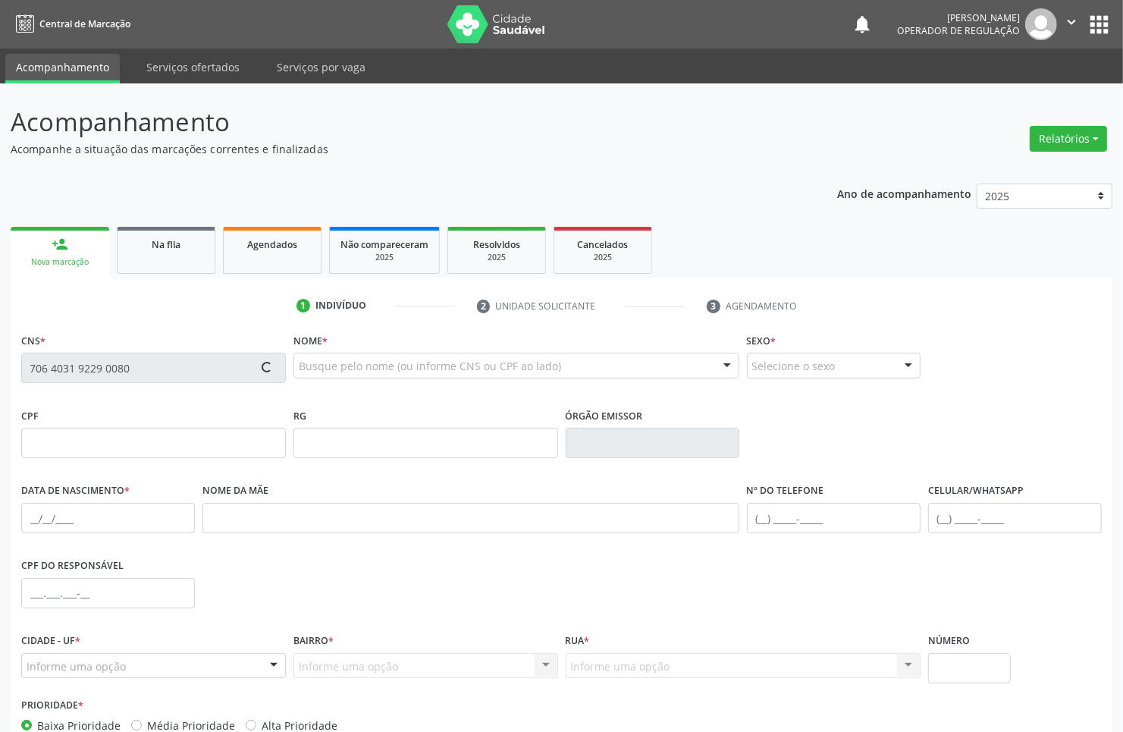
click at [183, 388] on fieldset "CNS * 706 4031 9229 0080" at bounding box center [153, 361] width 265 height 64
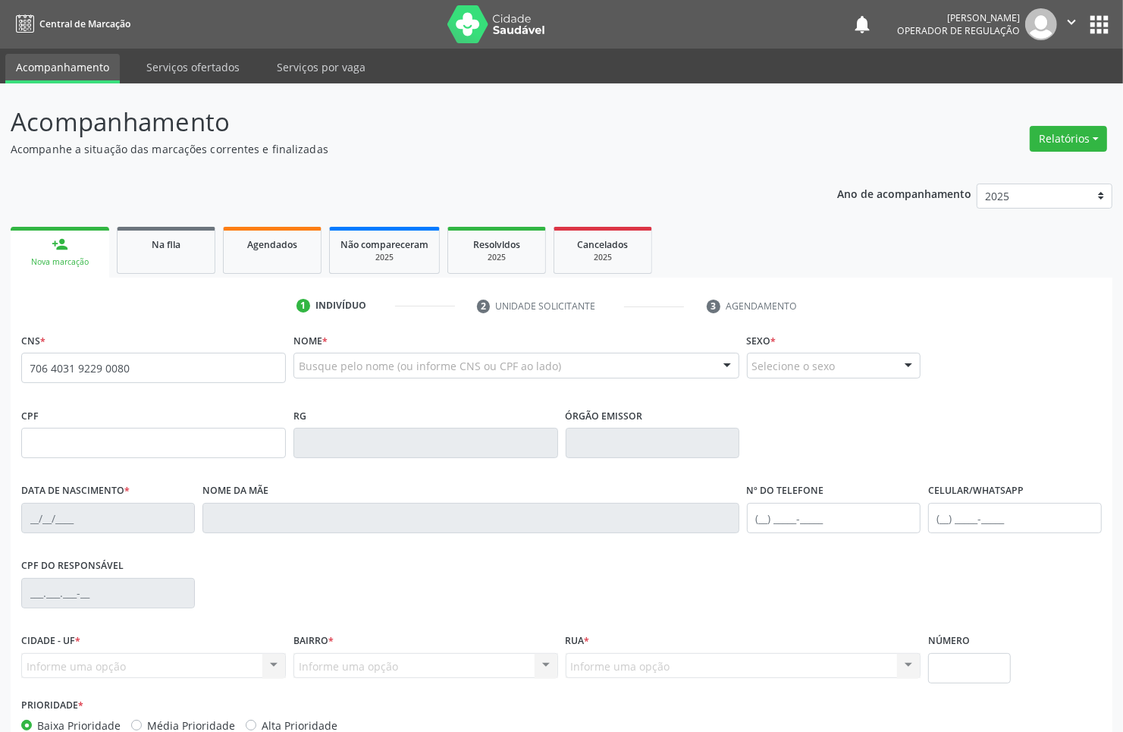
type input "706 4031 9229 0080"
type input "022.952.404-41"
type input "15/09/1975"
type input "Maria Francisca da Silva Dantas"
type input "(83) 99113-4221"
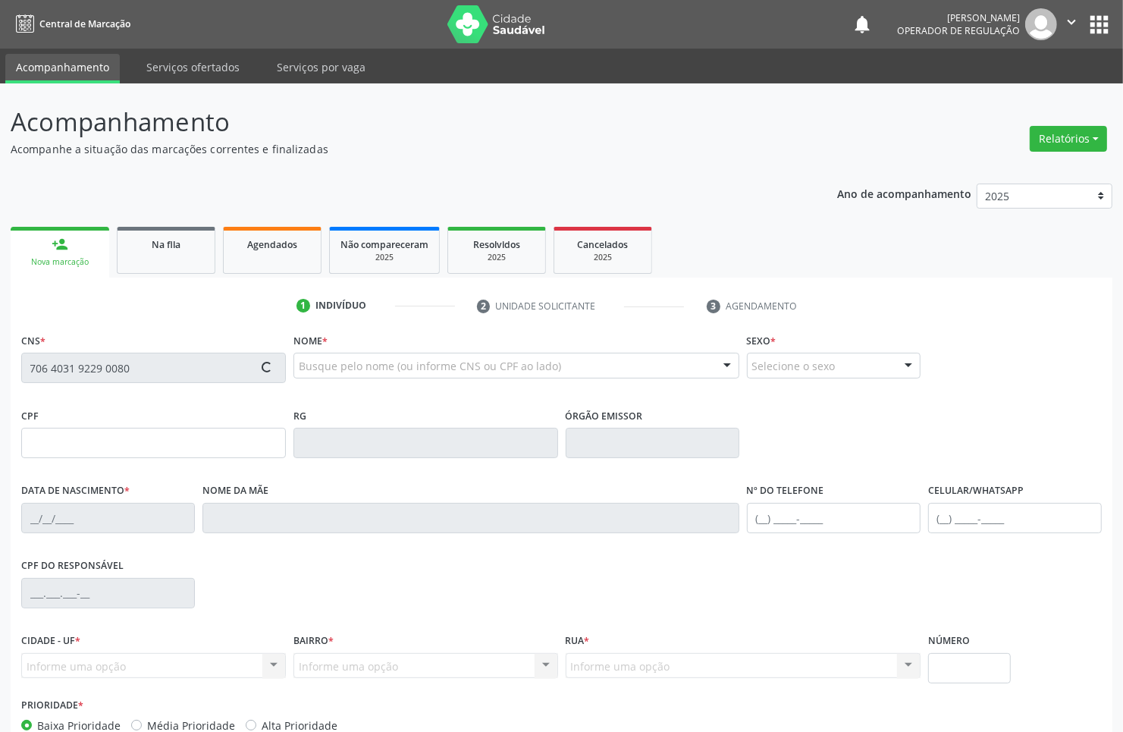
type input "S/N"
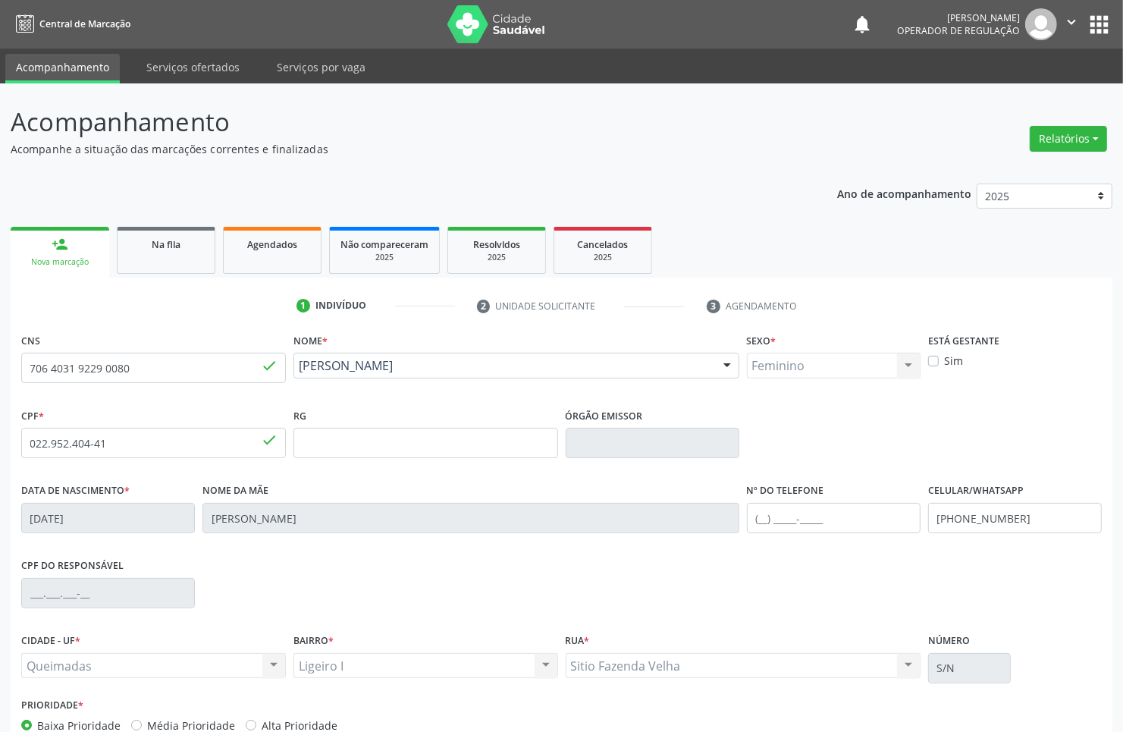
scroll to position [91, 0]
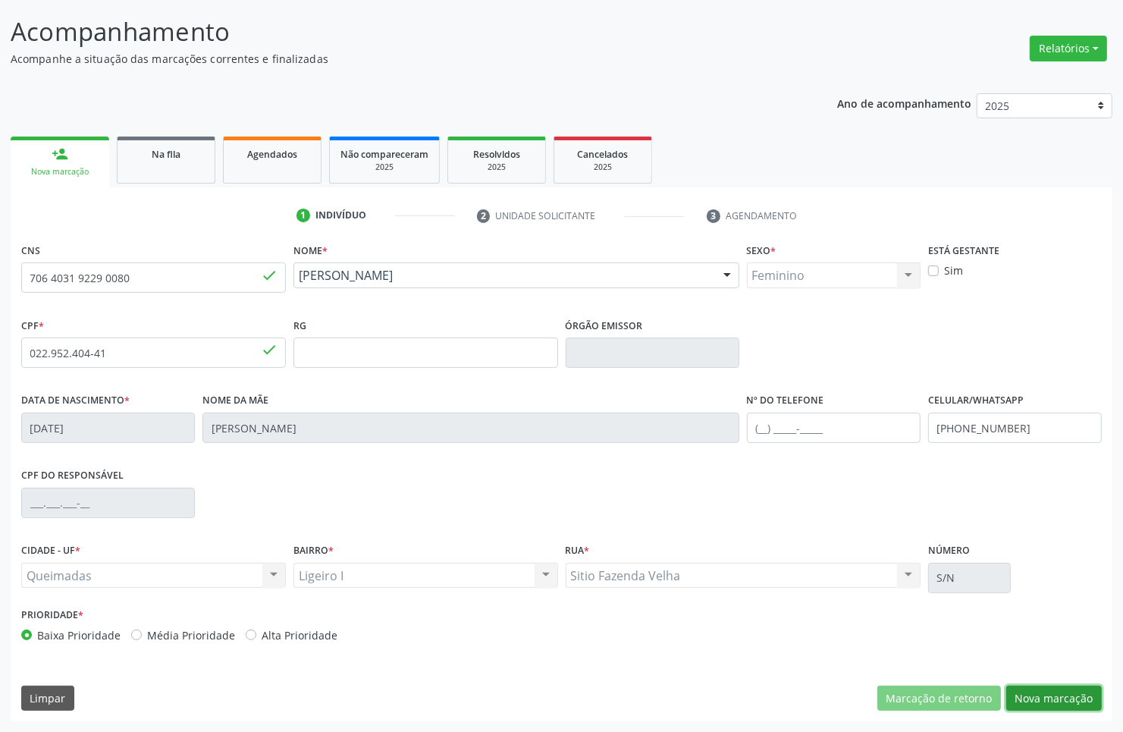
click at [1064, 702] on button "Nova marcação" at bounding box center [1054, 699] width 96 height 26
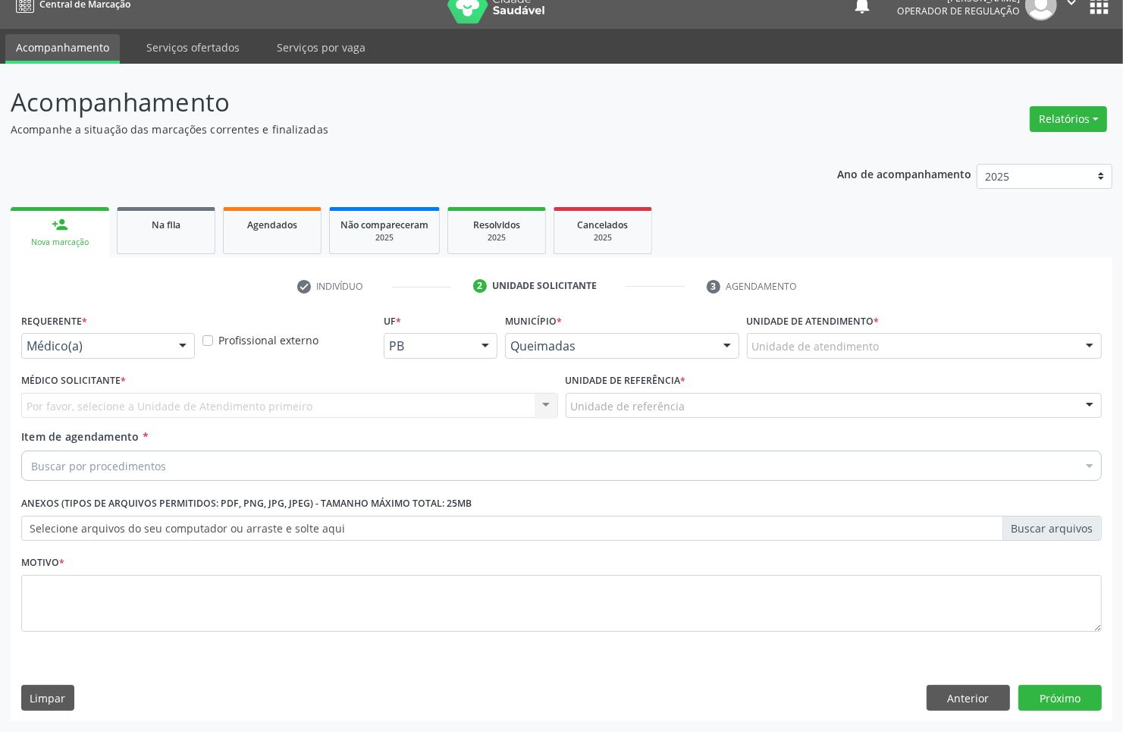
scroll to position [20, 0]
click at [77, 358] on div "Médico(a) Médico(a) Enfermeiro(a) Paciente Nenhum resultado encontrado para: " …" at bounding box center [108, 346] width 174 height 26
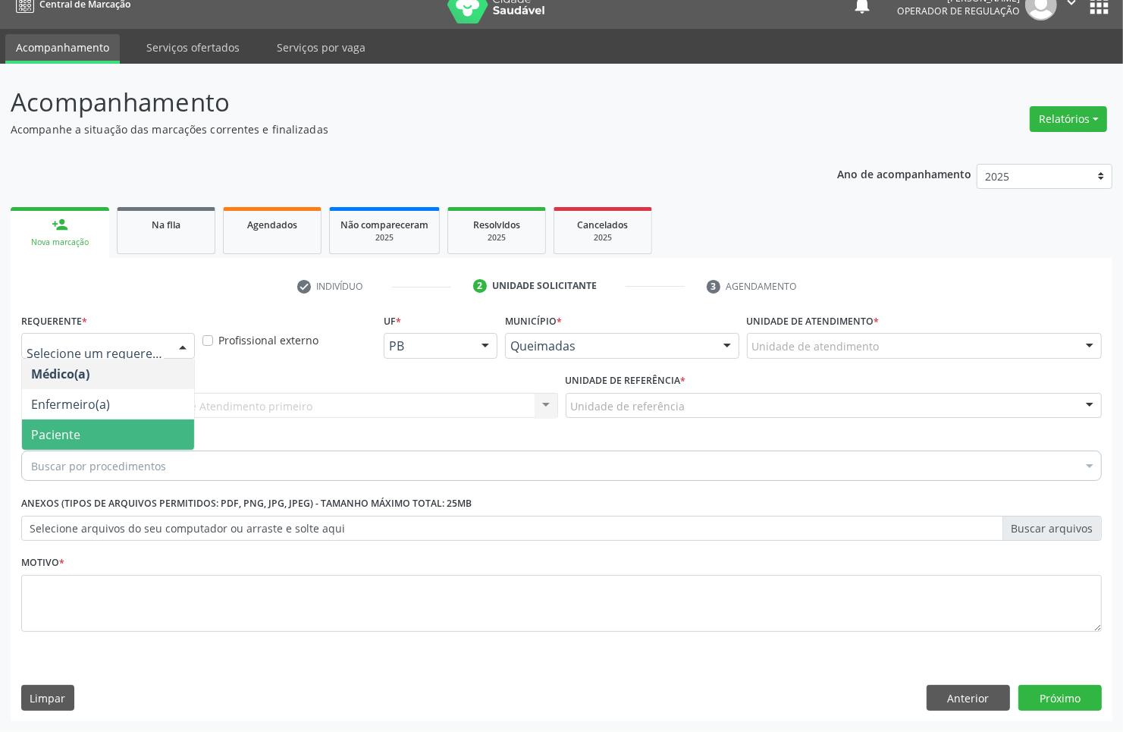
click at [66, 426] on span "Paciente" at bounding box center [55, 434] width 49 height 17
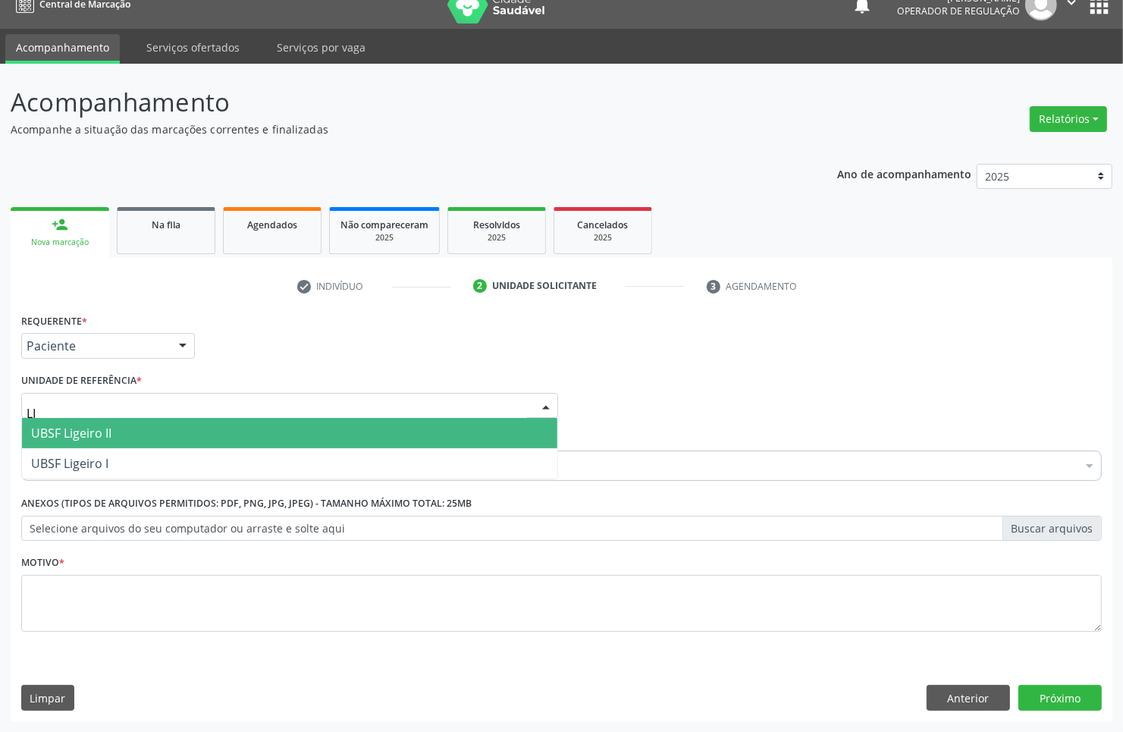
click at [114, 441] on span "UBSF Ligeiro II" at bounding box center [289, 433] width 535 height 30
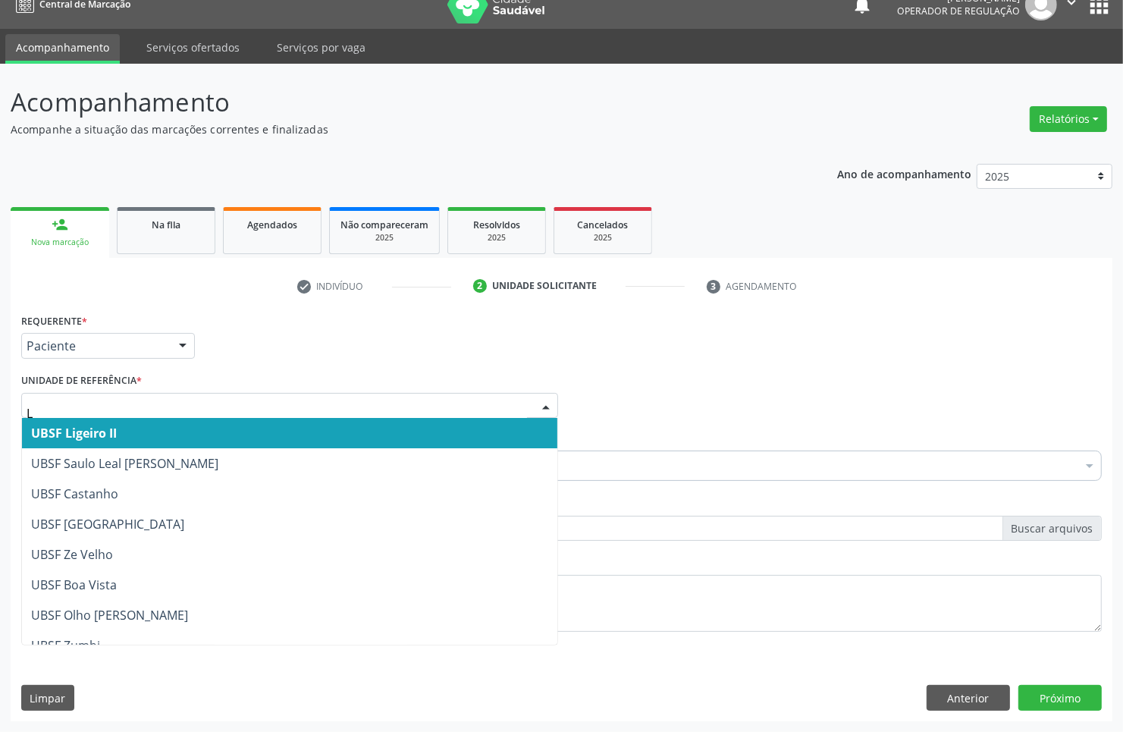
type input "LI"
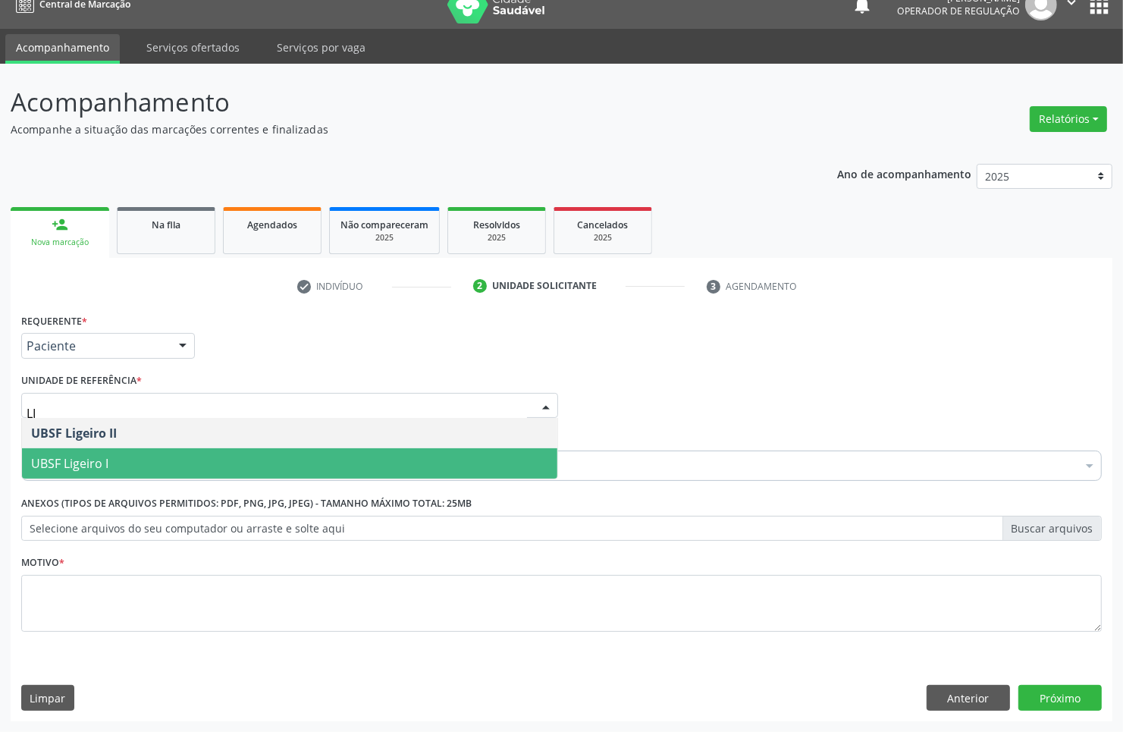
click at [105, 448] on span "UBSF Ligeiro I" at bounding box center [289, 463] width 535 height 30
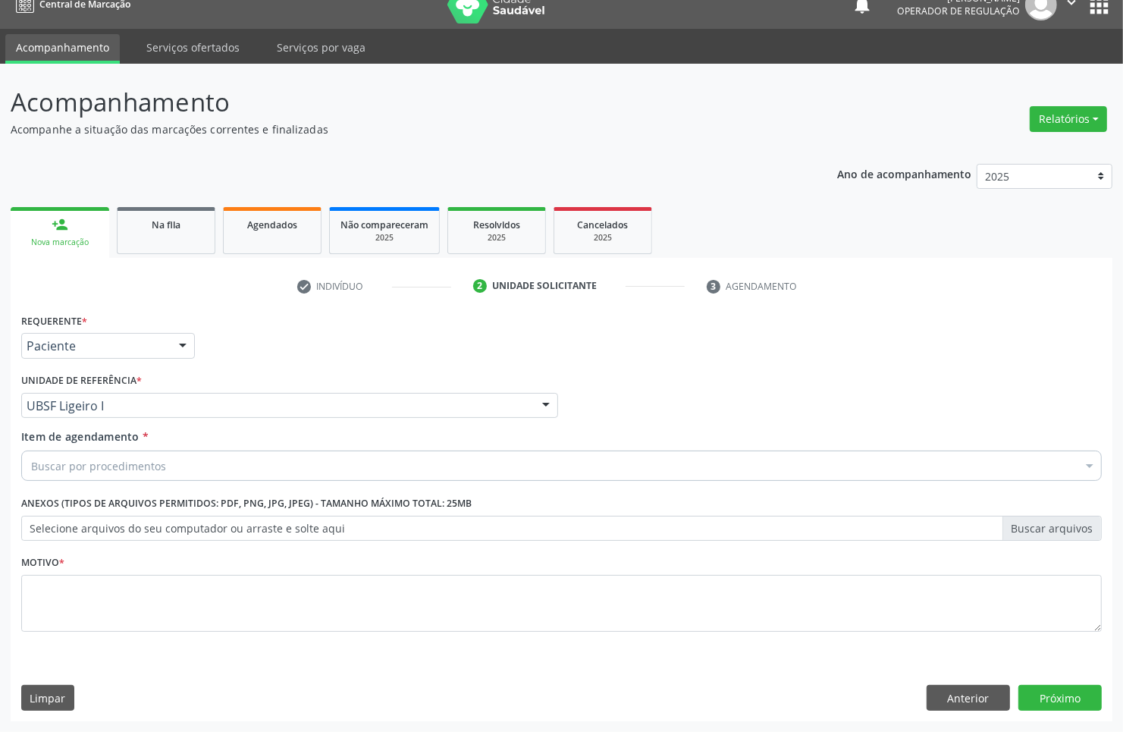
click at [319, 475] on div "Buscar por procedimentos" at bounding box center [561, 465] width 1081 height 30
paste input "ENDOCRINOLOGISTA"
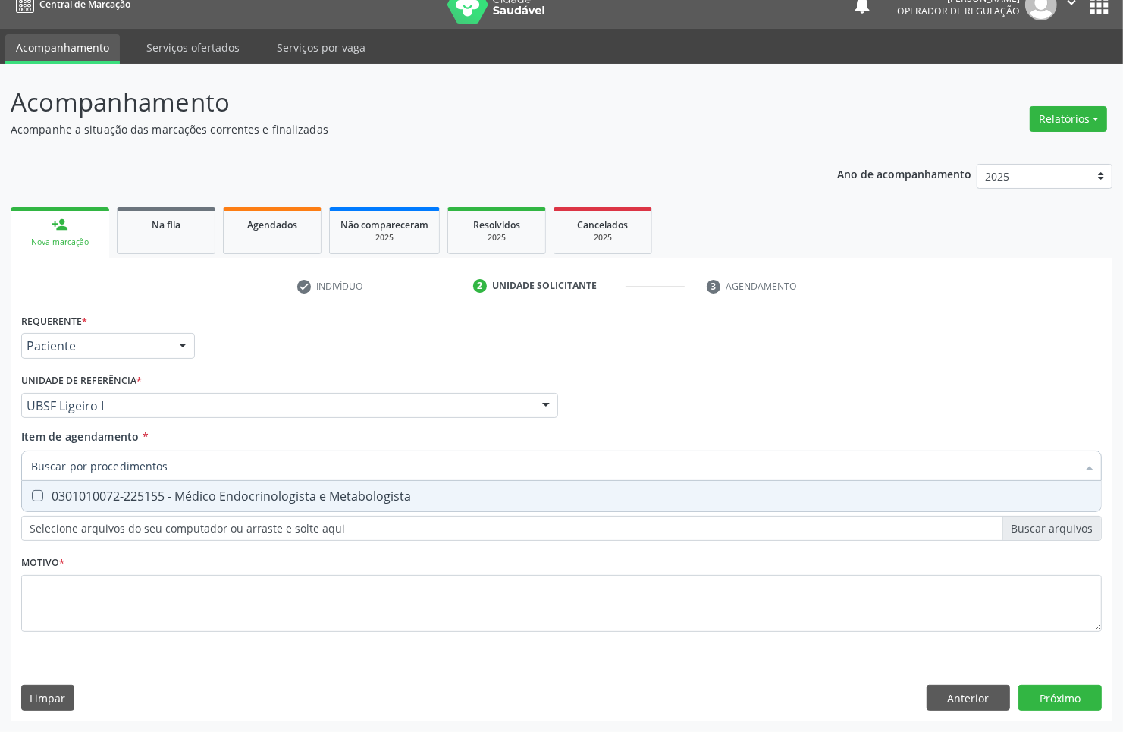
type input "ENDOCRINOLOGISTA"
click at [267, 491] on div "0301010072-225155 - Médico Endocrinologista e Metabologista" at bounding box center [561, 496] width 1061 height 12
checkbox Metabologista "true"
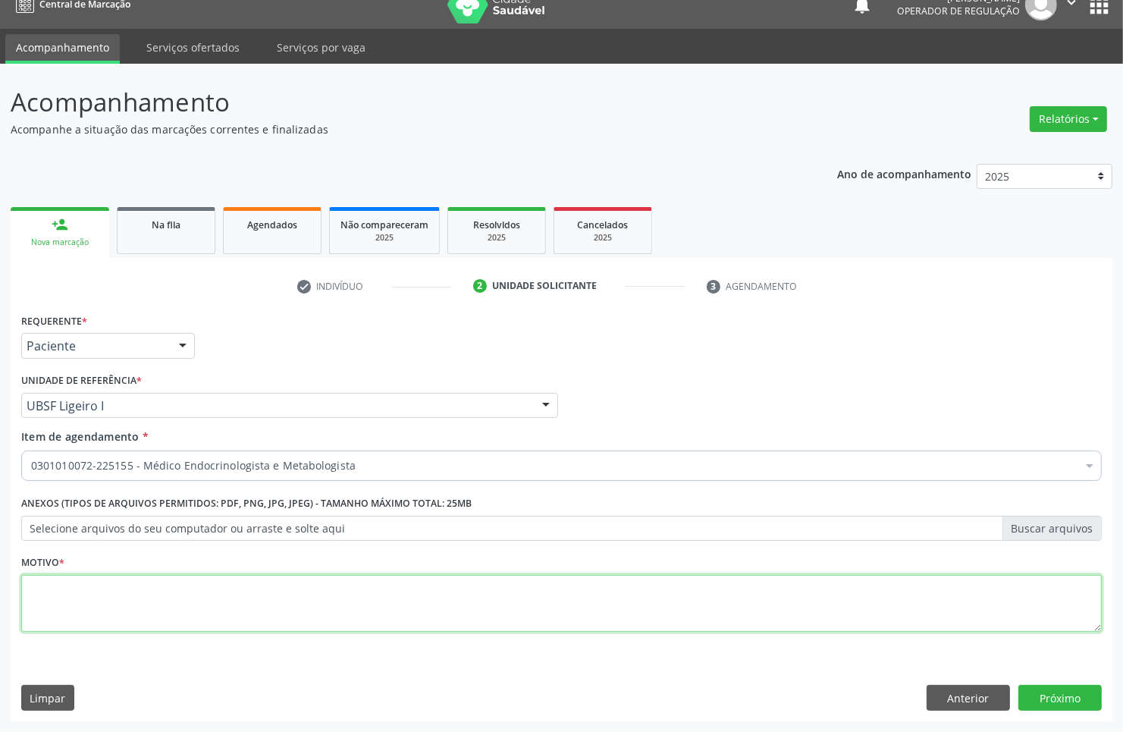
paste textarea "1ª CONSULTA 08/2025"
click at [595, 599] on textarea at bounding box center [561, 604] width 1081 height 58
type textarea "1ª CONSULTA 08/2025 POSSÍVEL BÓCIO"
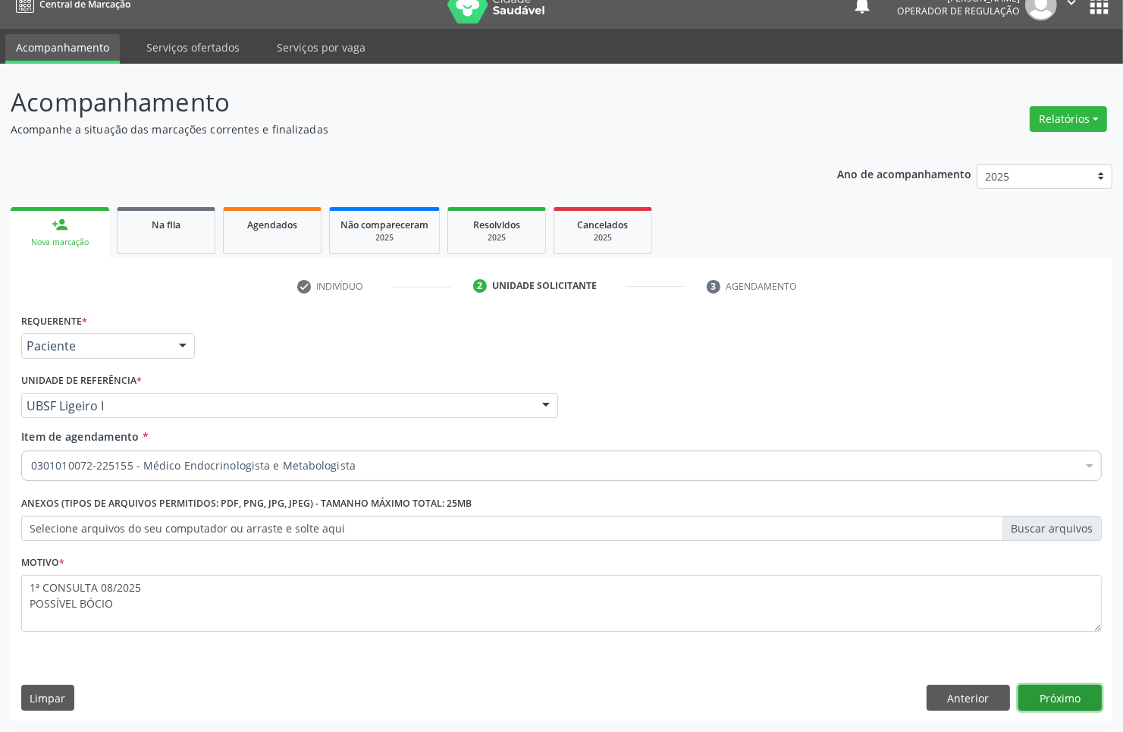
click button "Próximo" at bounding box center [1060, 698] width 83 height 26
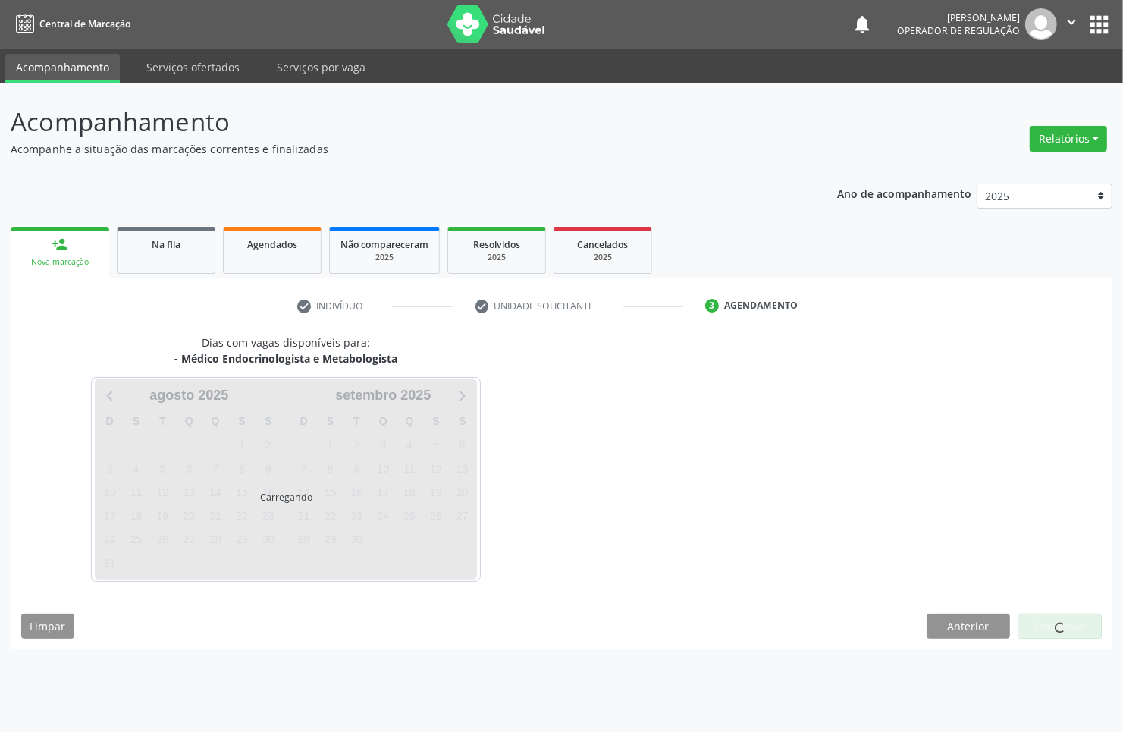
scroll to position [0, 0]
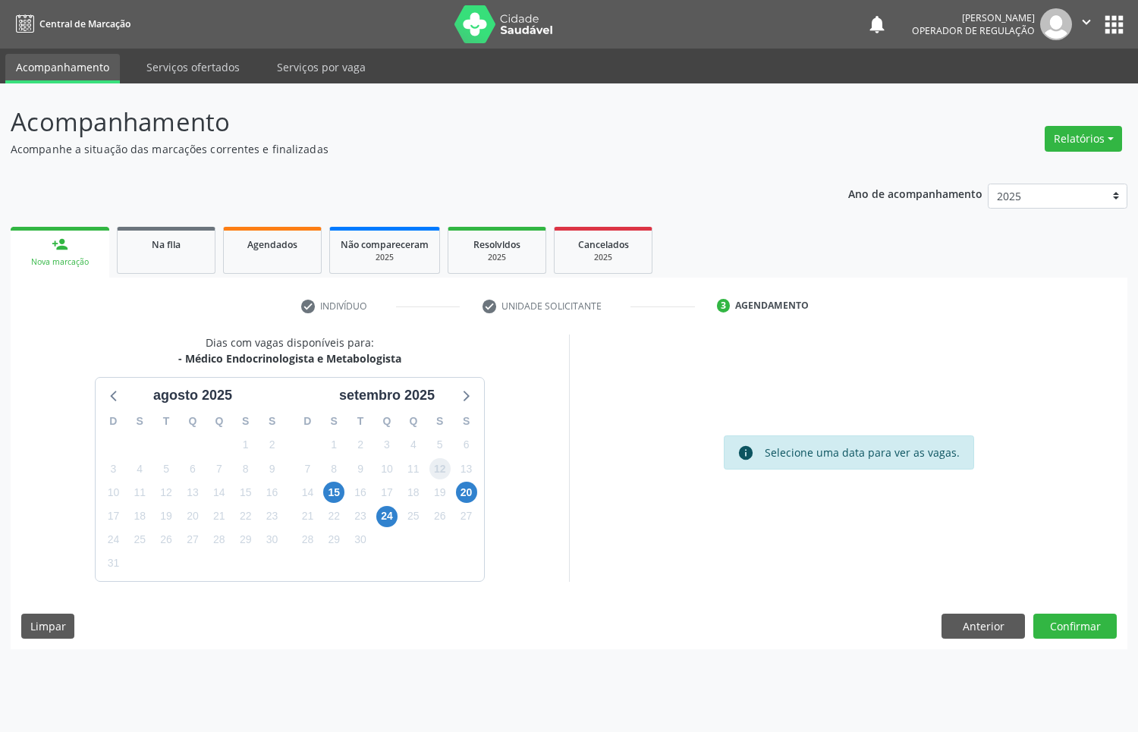
click at [441, 466] on span "12" at bounding box center [439, 468] width 21 height 21
click at [1097, 615] on button "Confirmar" at bounding box center [1074, 627] width 83 height 26
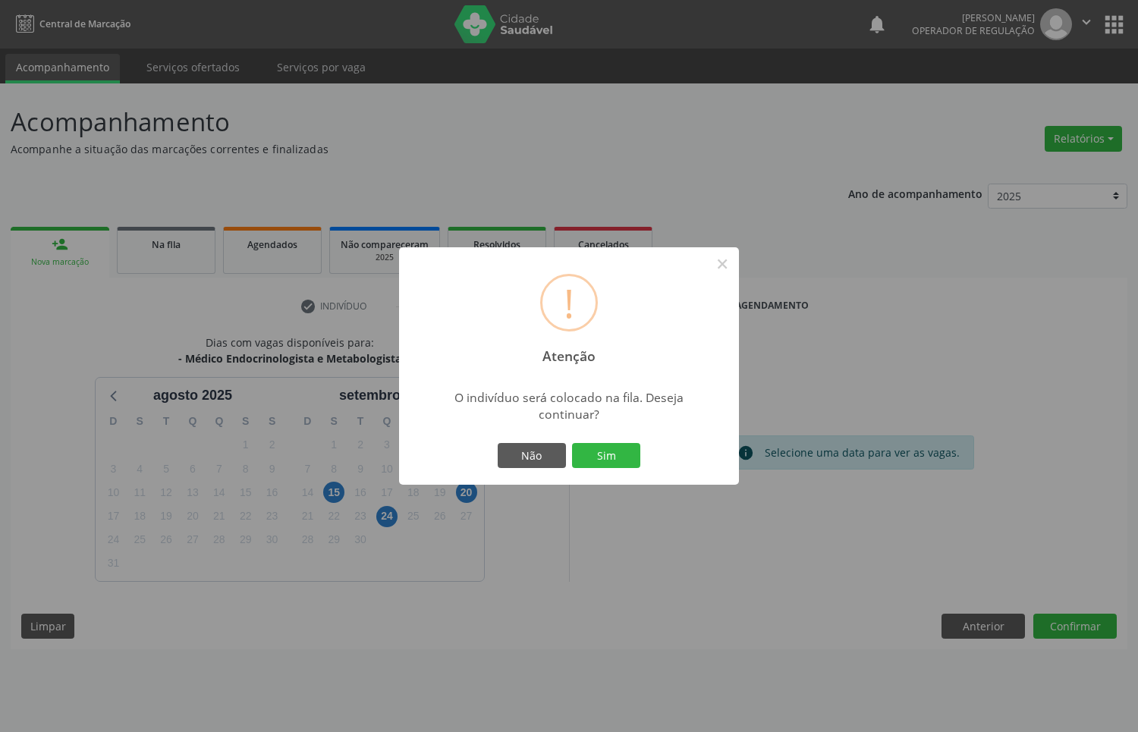
click at [572, 443] on button "Sim" at bounding box center [606, 456] width 68 height 26
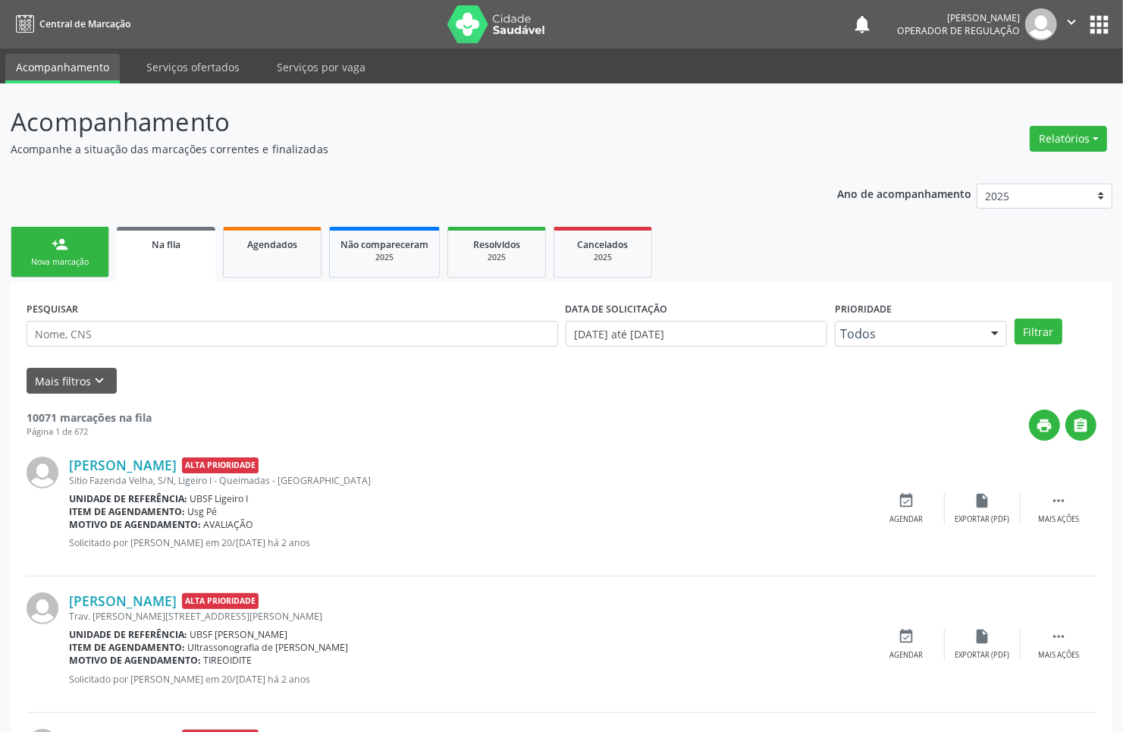
click at [34, 267] on div "Nova marcação" at bounding box center [60, 261] width 76 height 11
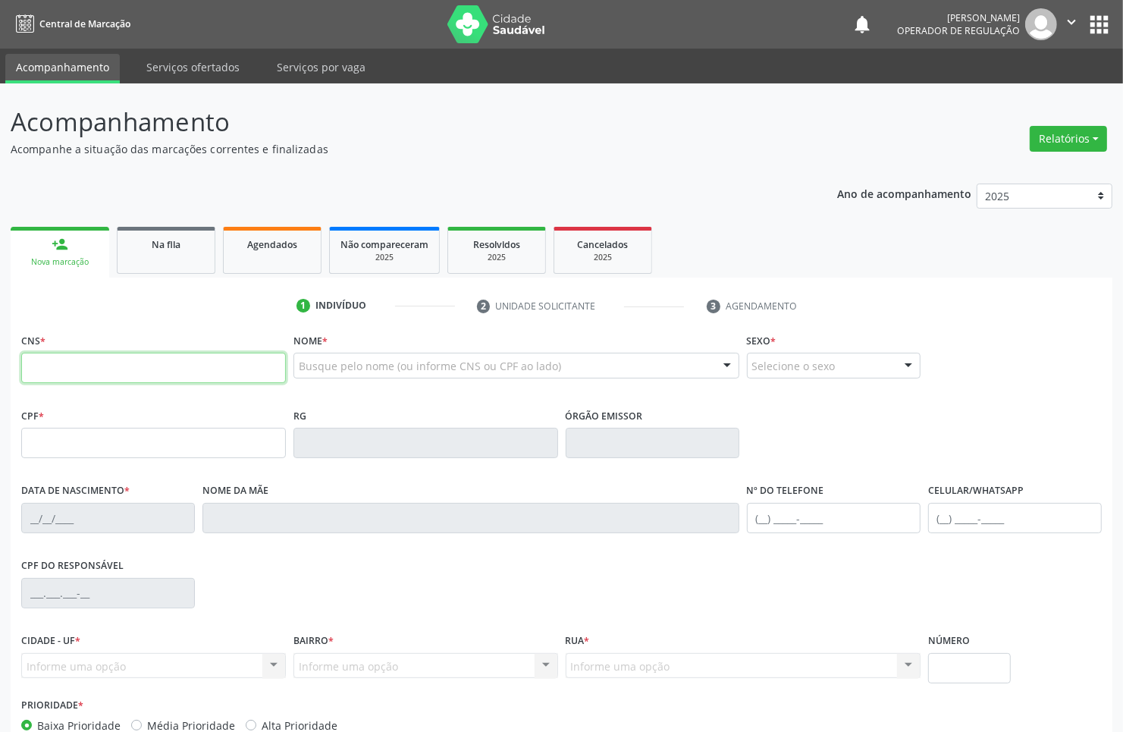
click at [67, 374] on input "text" at bounding box center [153, 368] width 265 height 30
type input "700 5089 7765 6451"
type input "047.240.374-58"
type input "13/03/1982"
type input "Josefa Selma Pereira"
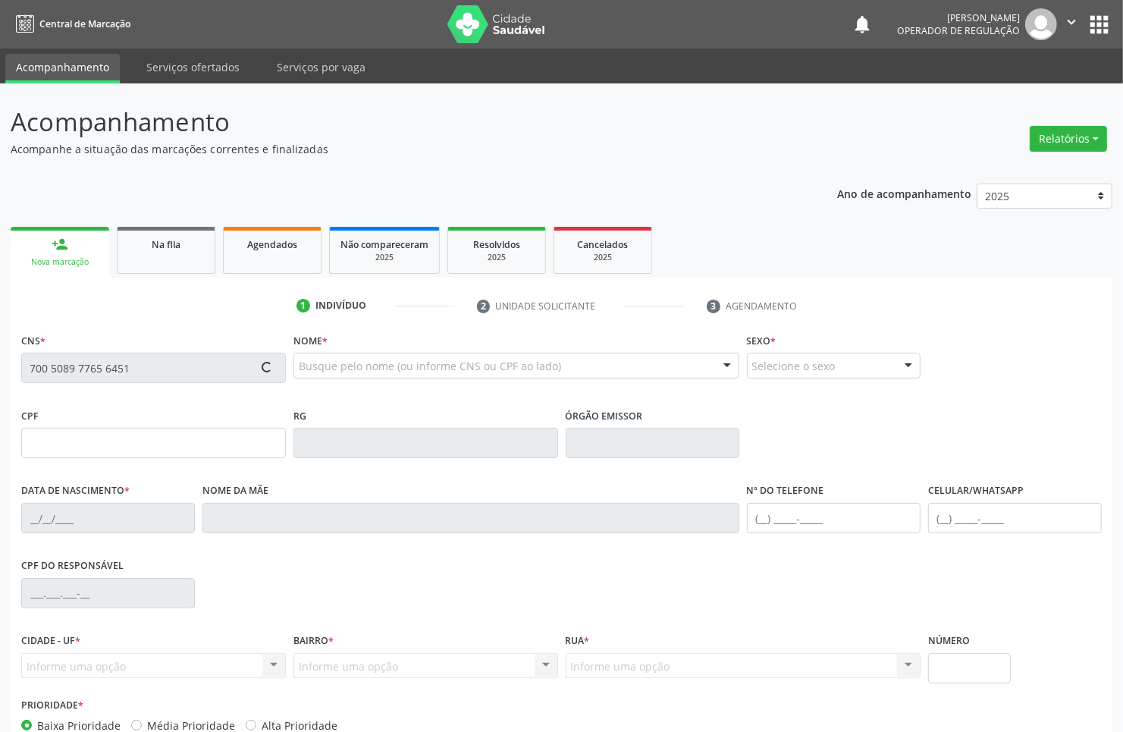
type input "(83) 99123-8522"
type input "S/N"
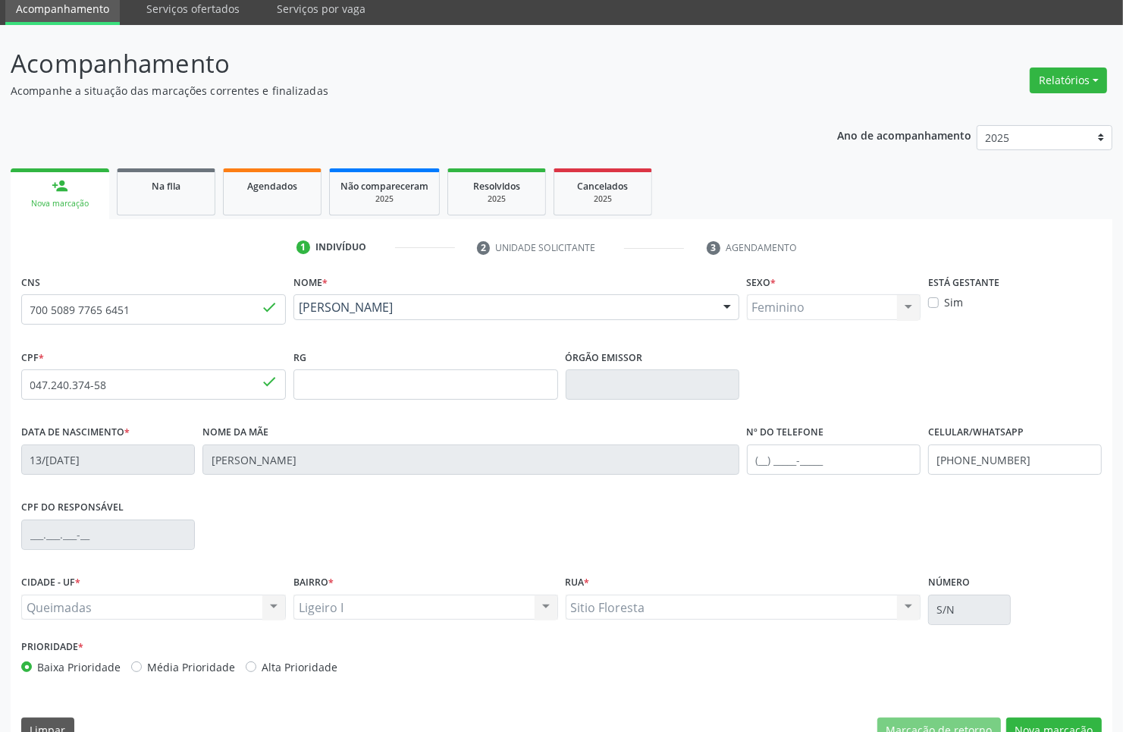
scroll to position [91, 0]
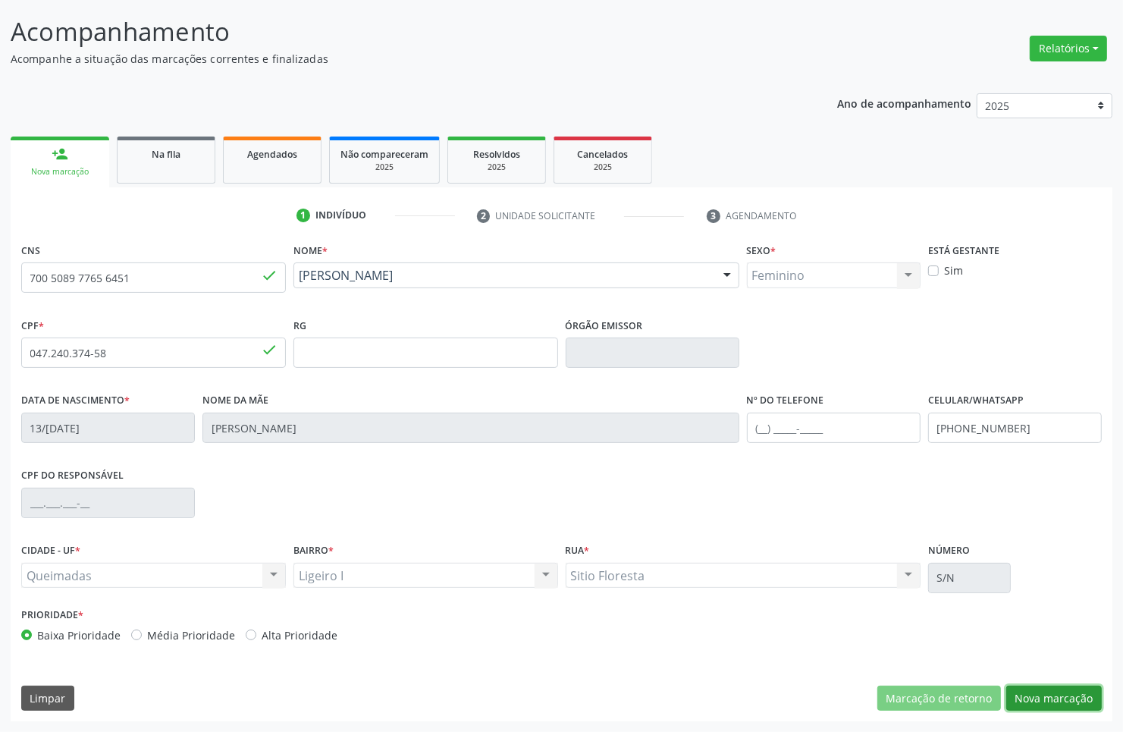
click at [1060, 707] on button "Nova marcação" at bounding box center [1054, 699] width 96 height 26
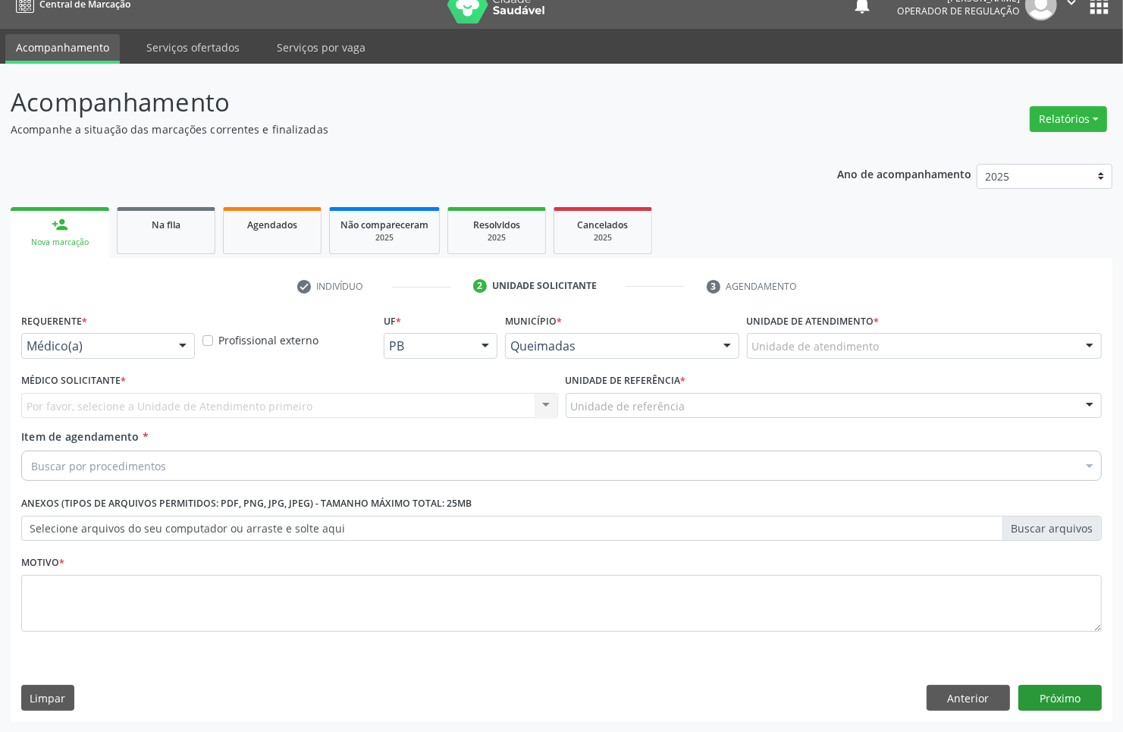
scroll to position [20, 0]
drag, startPoint x: 152, startPoint y: 351, endPoint x: 103, endPoint y: 435, distance: 96.9
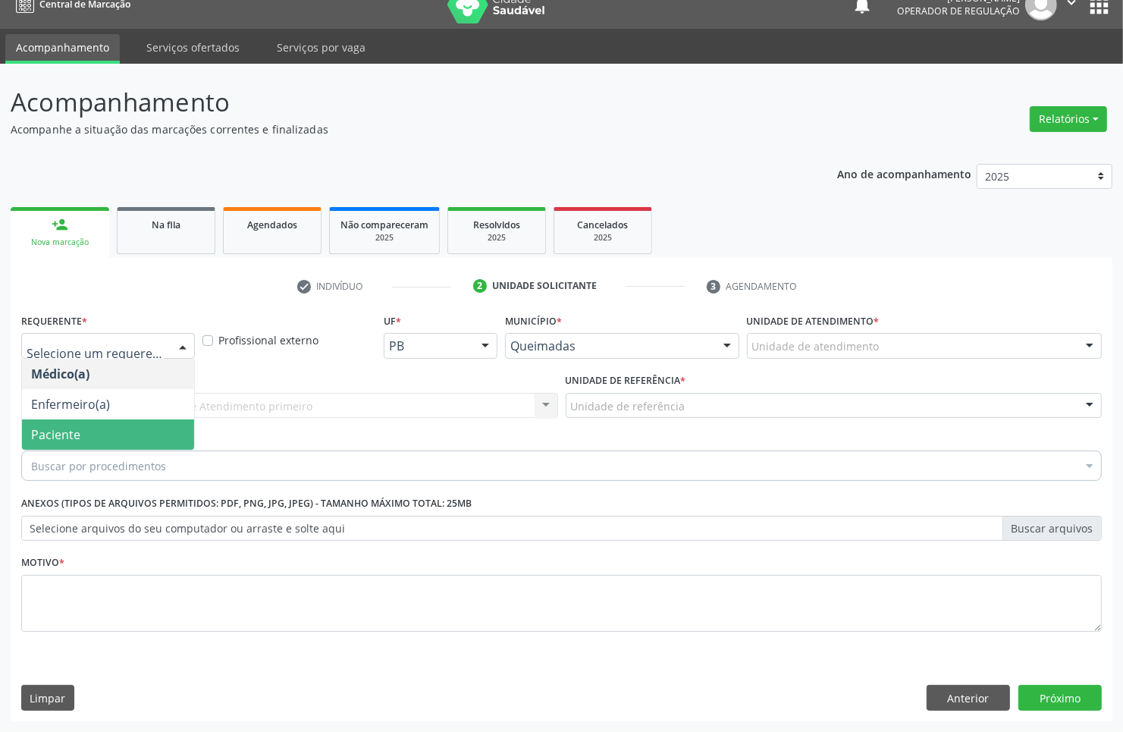
click at [101, 444] on span "Paciente" at bounding box center [108, 434] width 172 height 30
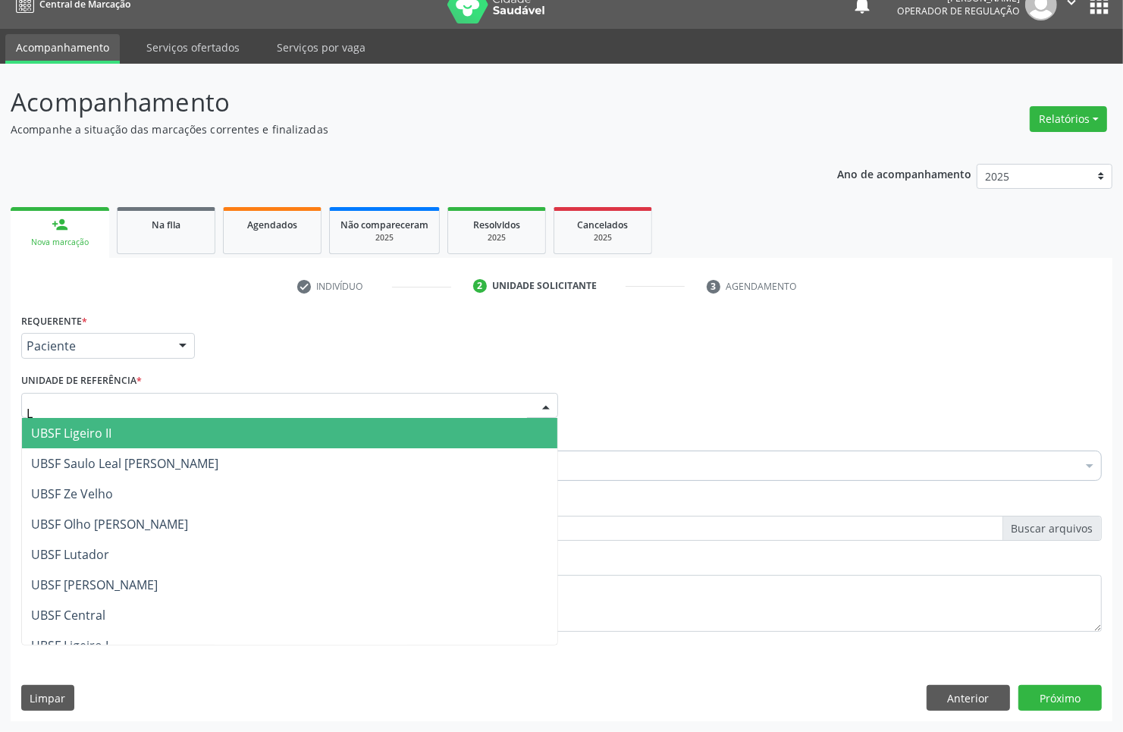
type input "LI"
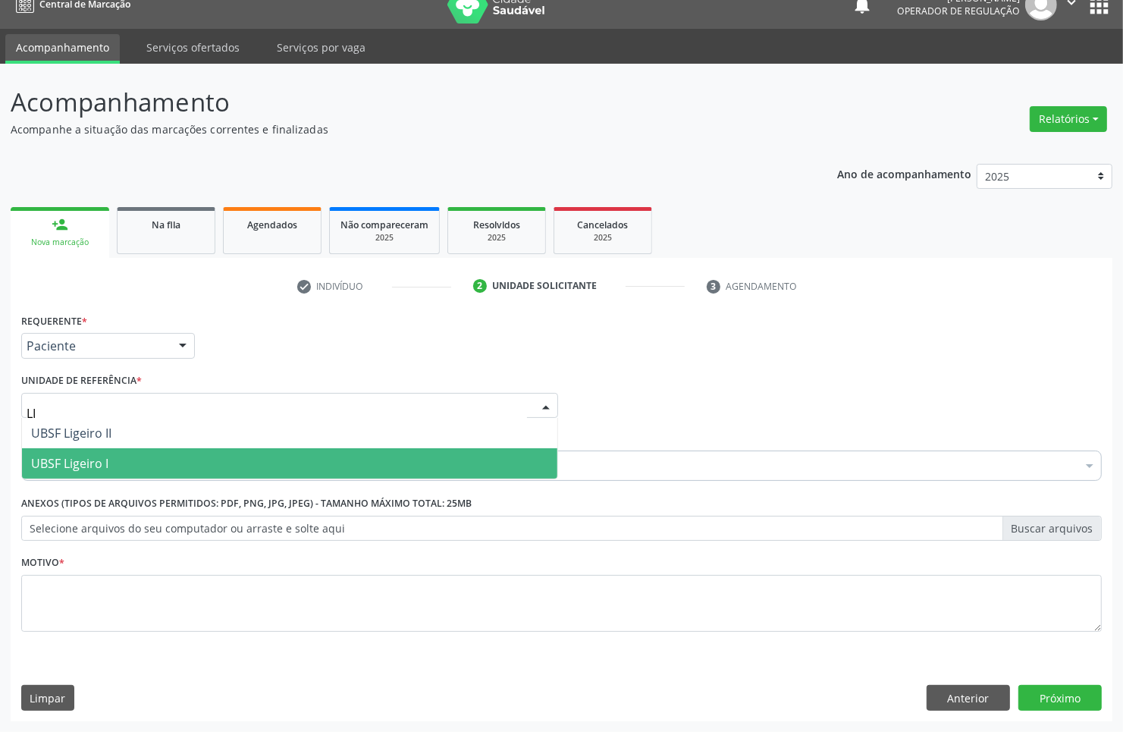
click at [138, 463] on span "UBSF Ligeiro I" at bounding box center [289, 463] width 535 height 30
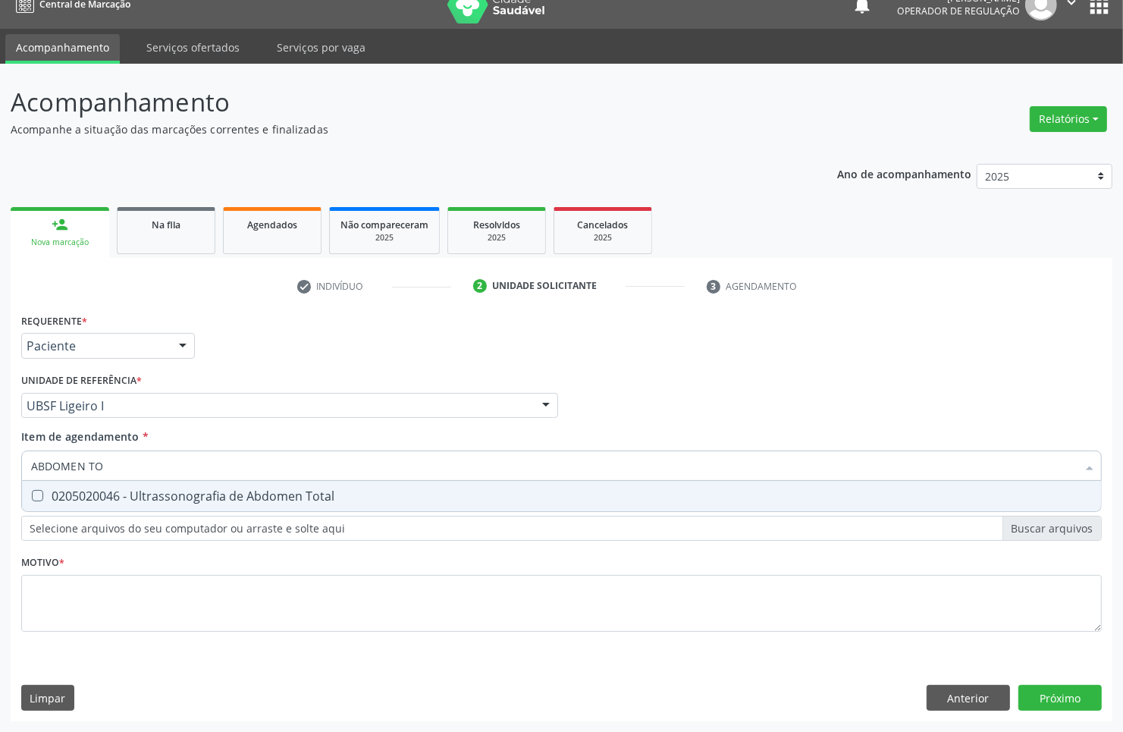
type input "ABDOMEN TOT"
click at [228, 502] on div "0205020046 - Ultrassonografia de Abdomen Total" at bounding box center [561, 496] width 1061 height 12
checkbox Total "true"
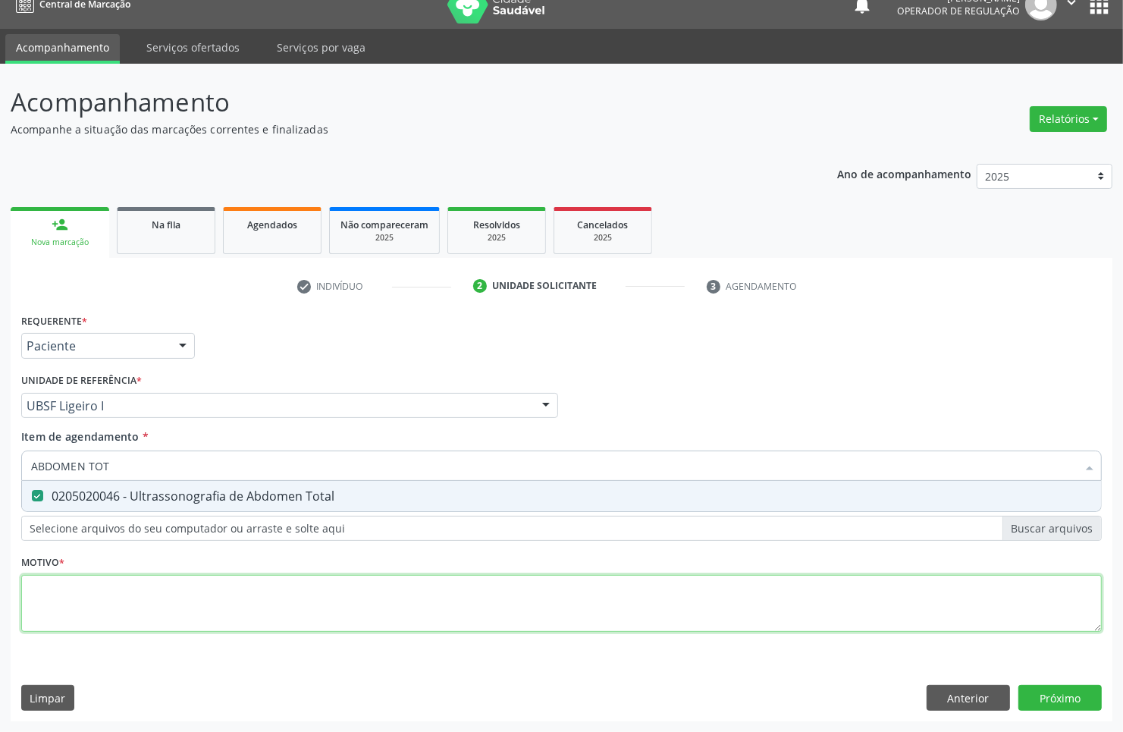
click at [214, 601] on div "Requerente * Paciente Médico(a) Enfermeiro(a) Paciente Nenhum resultado encontr…" at bounding box center [561, 481] width 1081 height 344
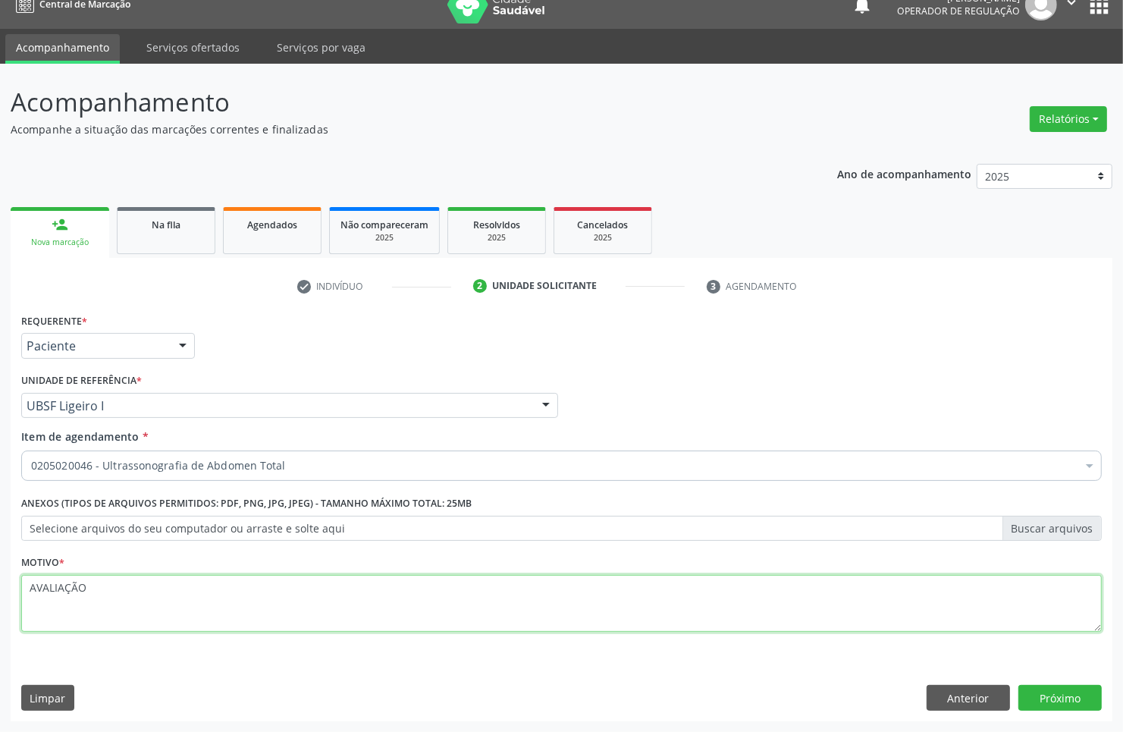
type textarea "AVALIAÇÃO"
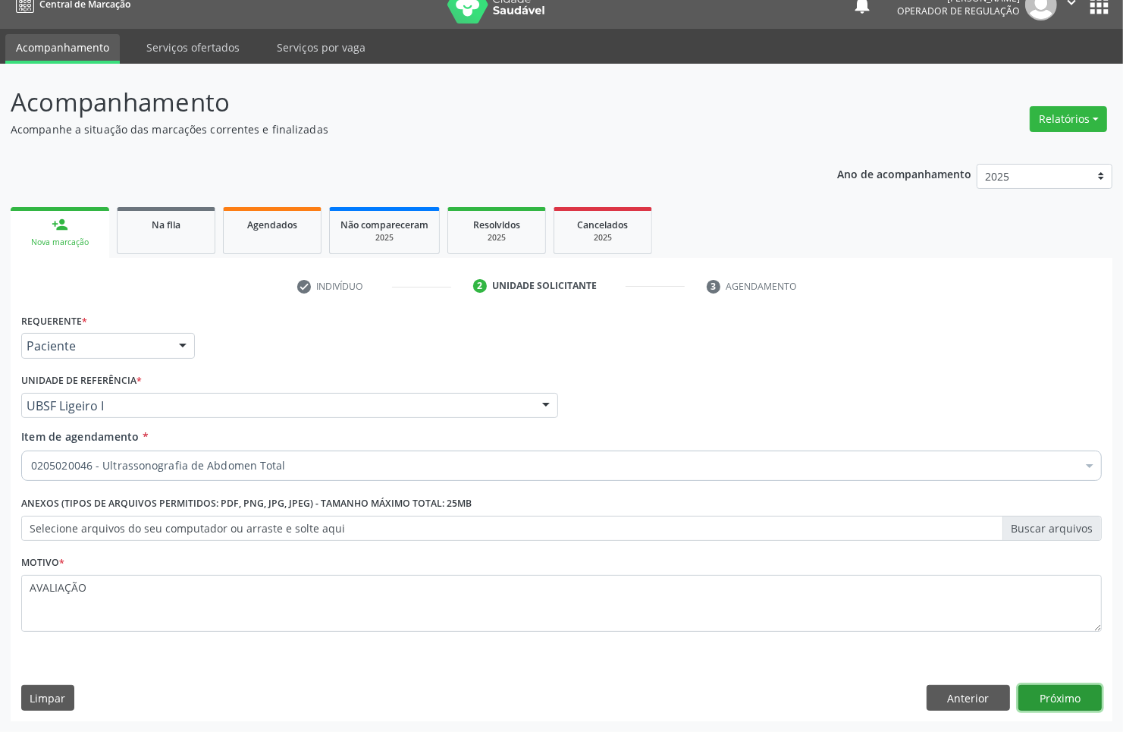
click button "Próximo" at bounding box center [1060, 698] width 83 height 26
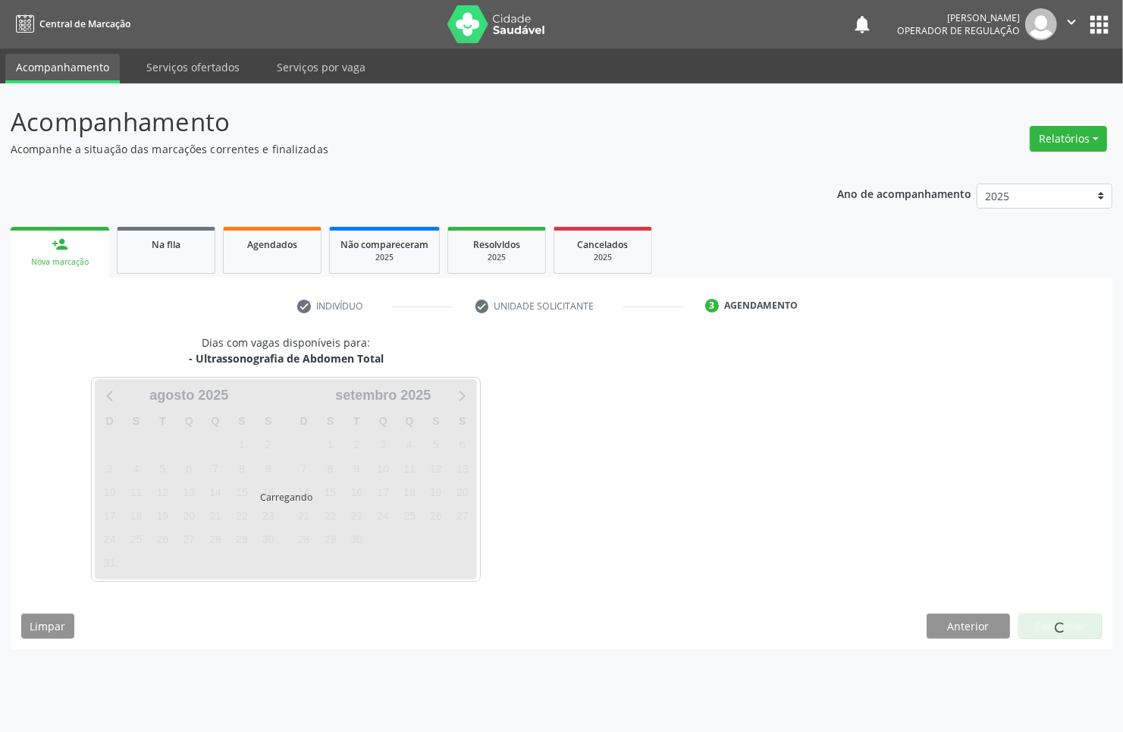
scroll to position [0, 0]
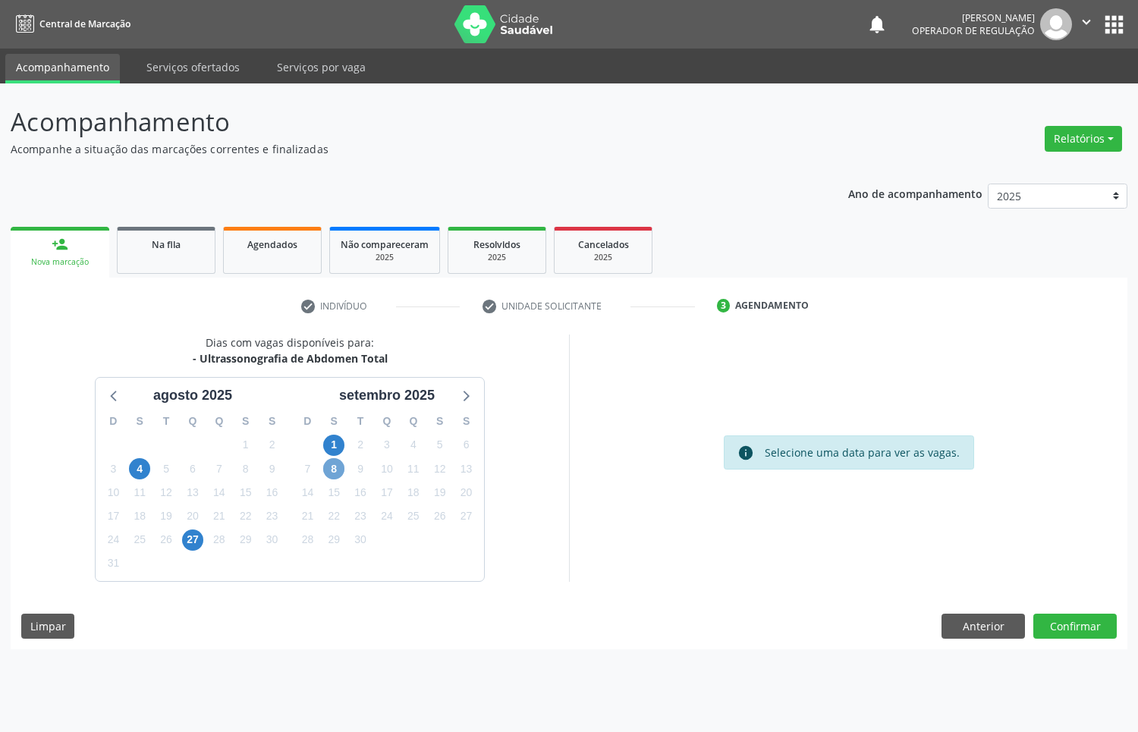
click at [334, 463] on span "8" at bounding box center [333, 468] width 21 height 21
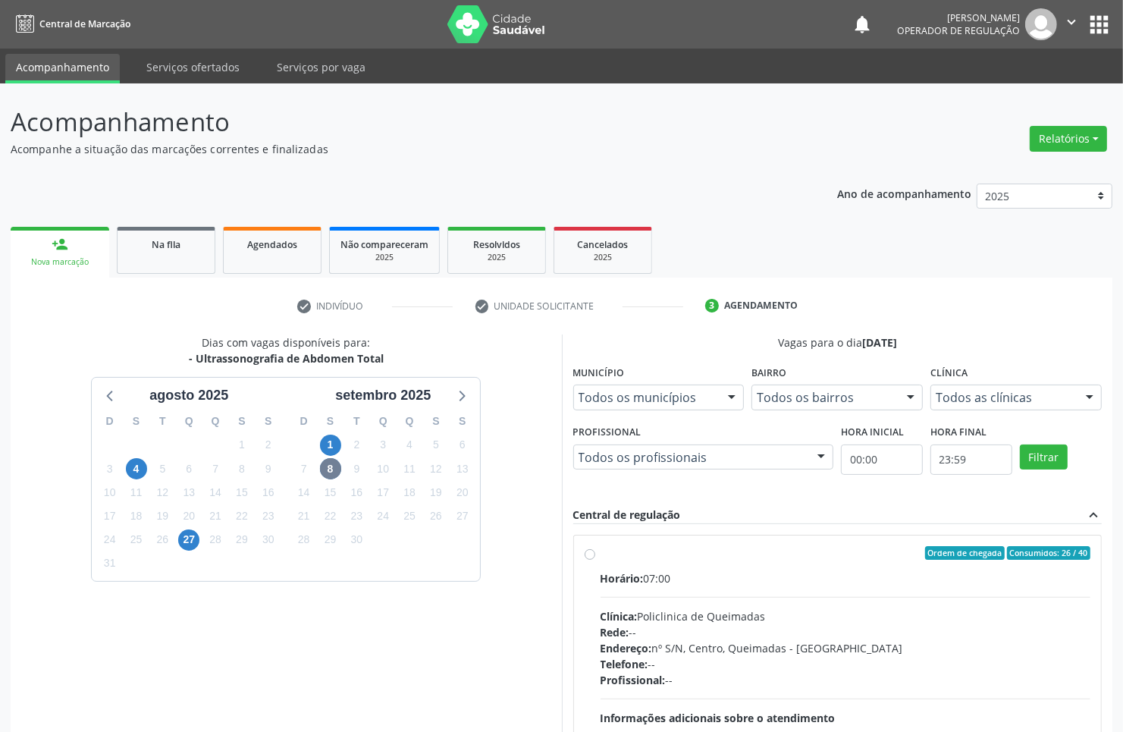
drag, startPoint x: 739, startPoint y: 539, endPoint x: 714, endPoint y: 540, distance: 25.8
click at [739, 540] on div "Ordem de chegada Consumidos: 26 / 40 Horário: 07:00 Clínica: Policlinica de Que…" at bounding box center [838, 662] width 528 height 254
radio input "true"
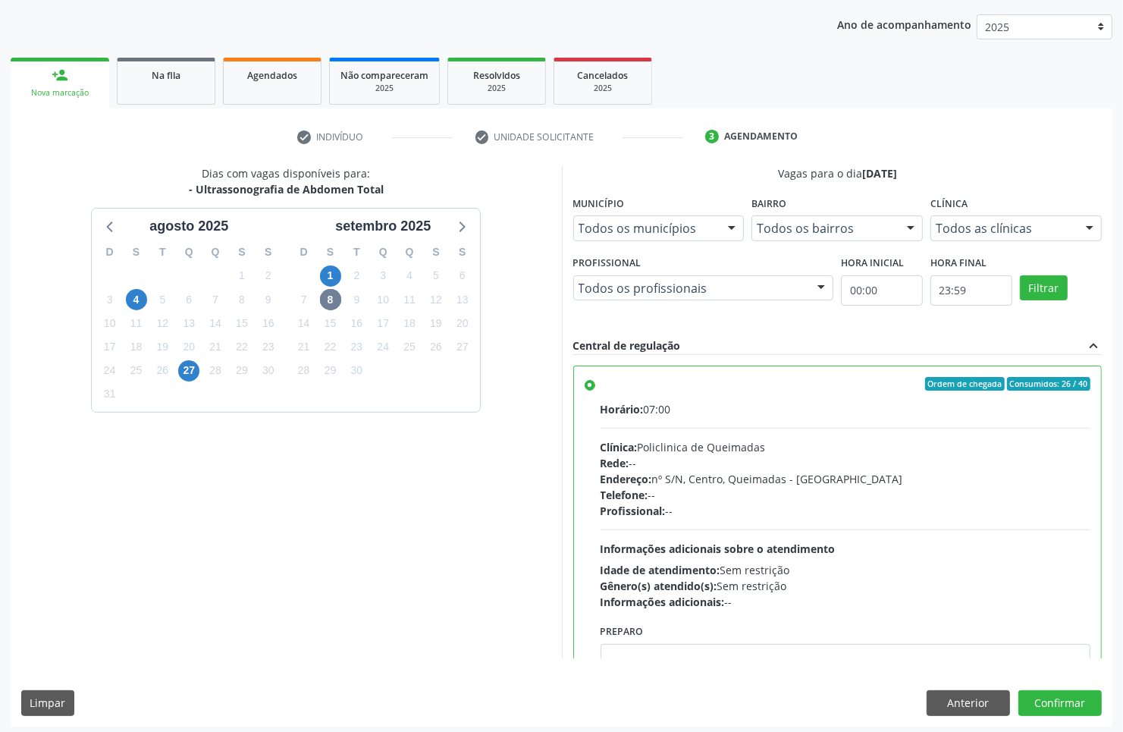
scroll to position [174, 0]
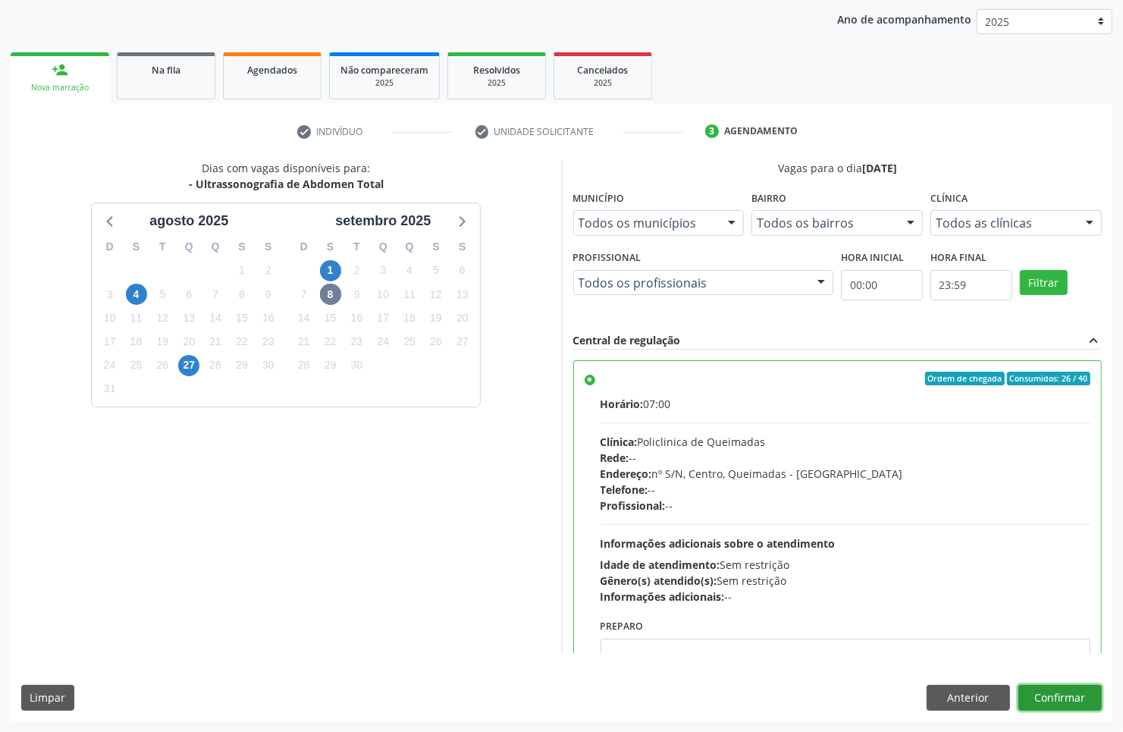
click at [1079, 699] on button "Confirmar" at bounding box center [1060, 698] width 83 height 26
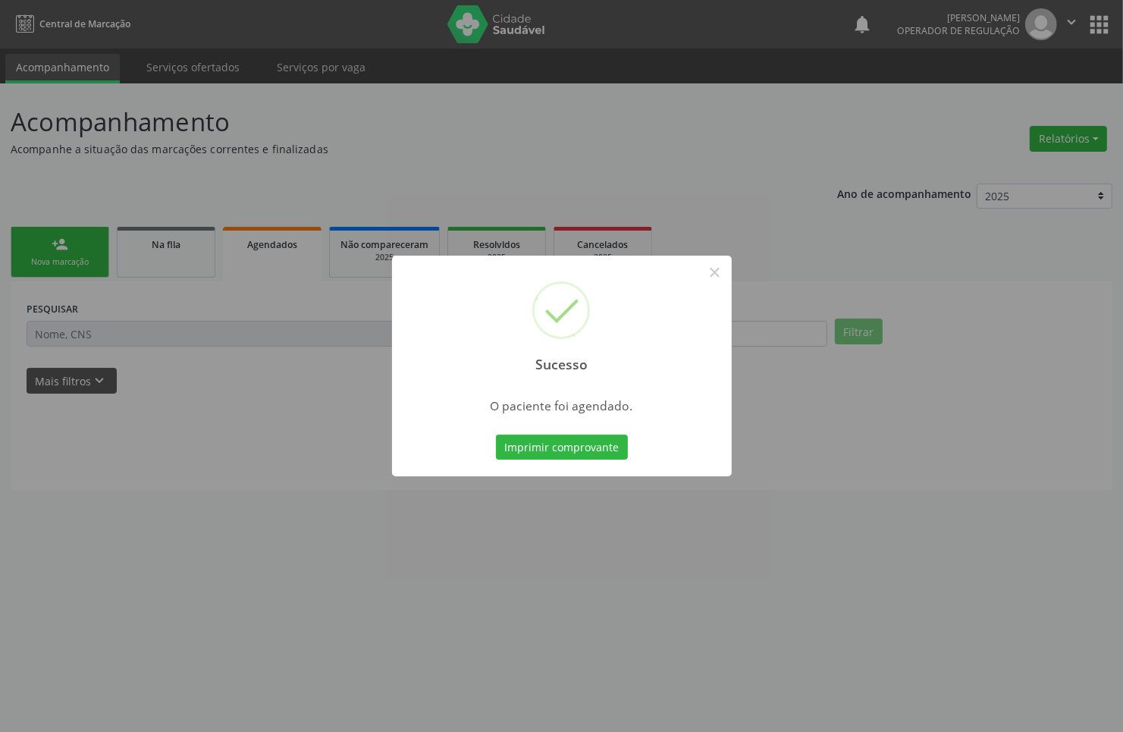
scroll to position [0, 0]
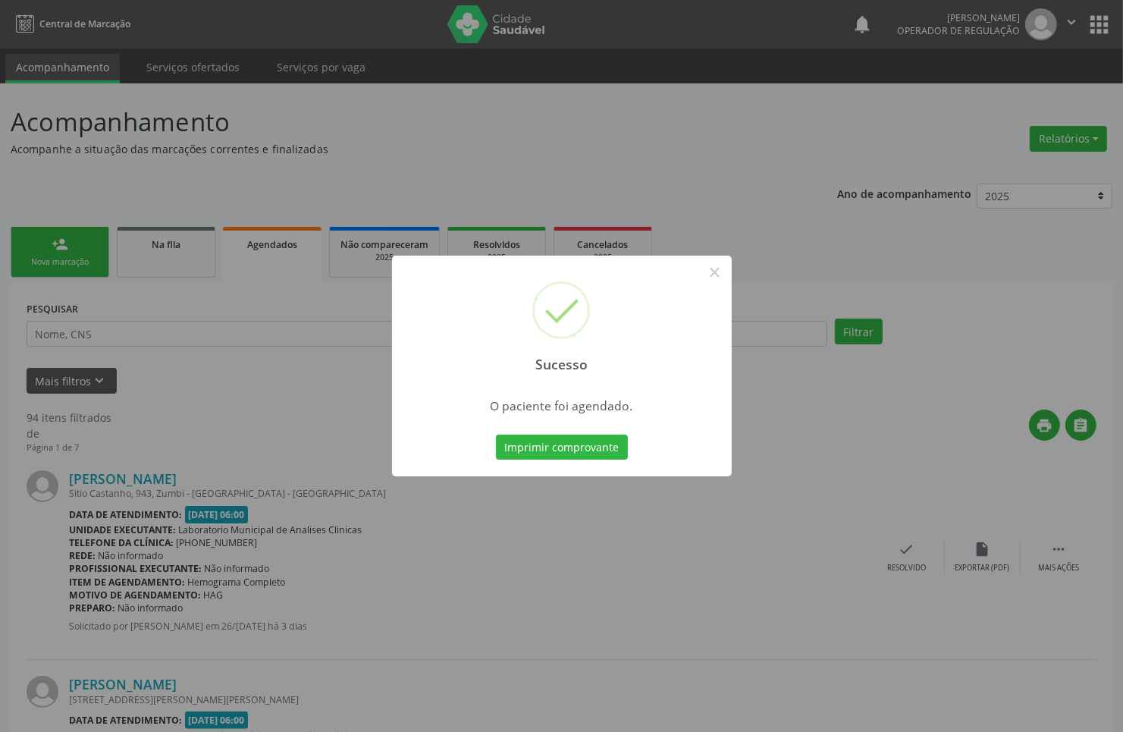
click at [496, 435] on button "Imprimir comprovante" at bounding box center [562, 448] width 132 height 26
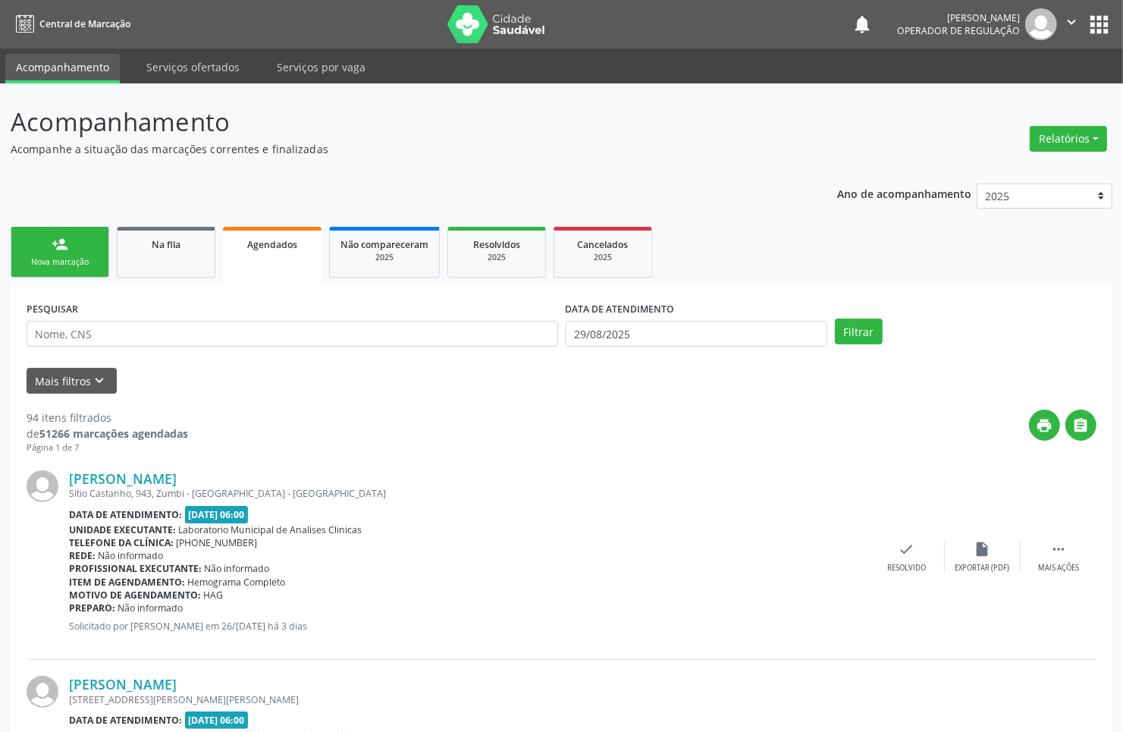
click at [73, 245] on link "person_add Nova marcação" at bounding box center [60, 252] width 99 height 51
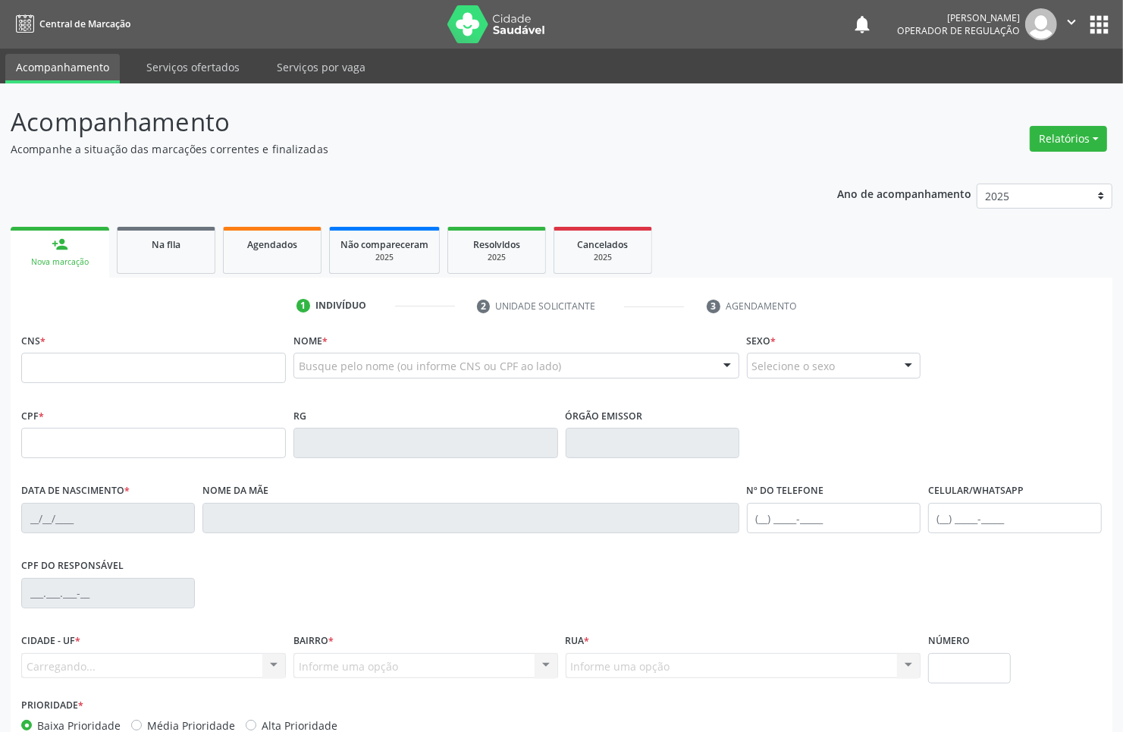
click at [110, 385] on fieldset "CNS *" at bounding box center [153, 361] width 265 height 64
click at [108, 369] on input "text" at bounding box center [153, 368] width 265 height 30
paste input "700 5089 7765 6451"
type input "700 5089 7765 6451"
type input "047.240.374-58"
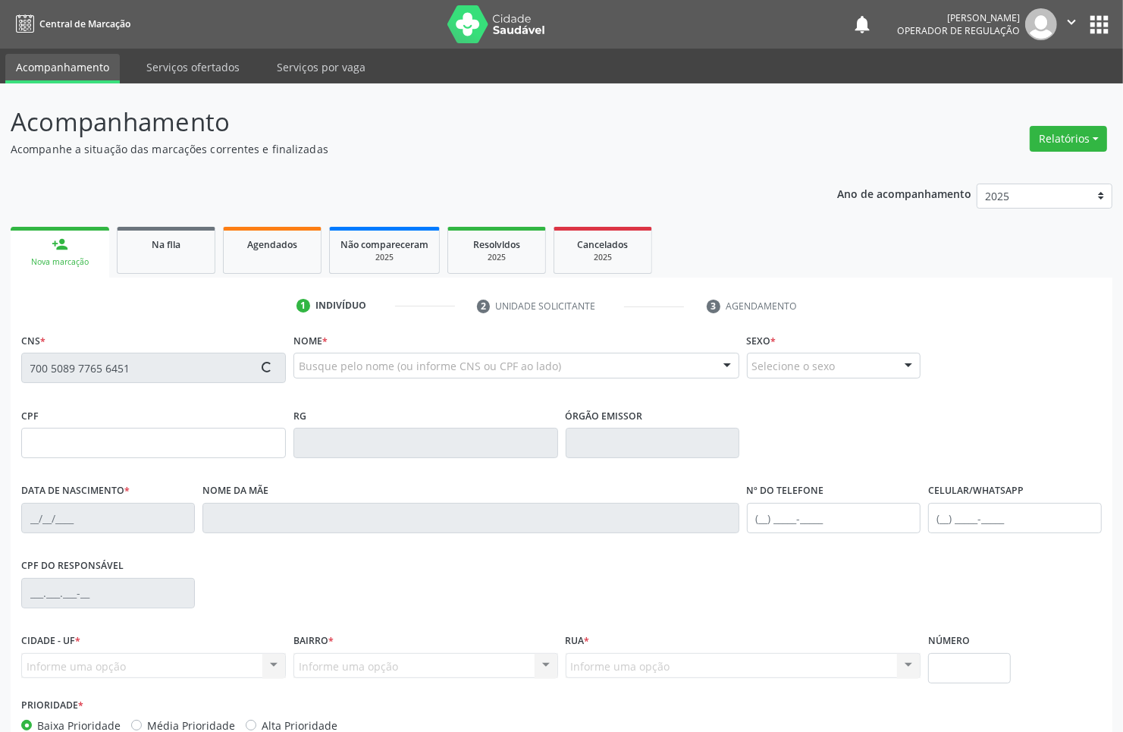
type input "13/03/1982"
type input "Josefa Selma Pereira"
type input "(83) 99123-8522"
type input "S/N"
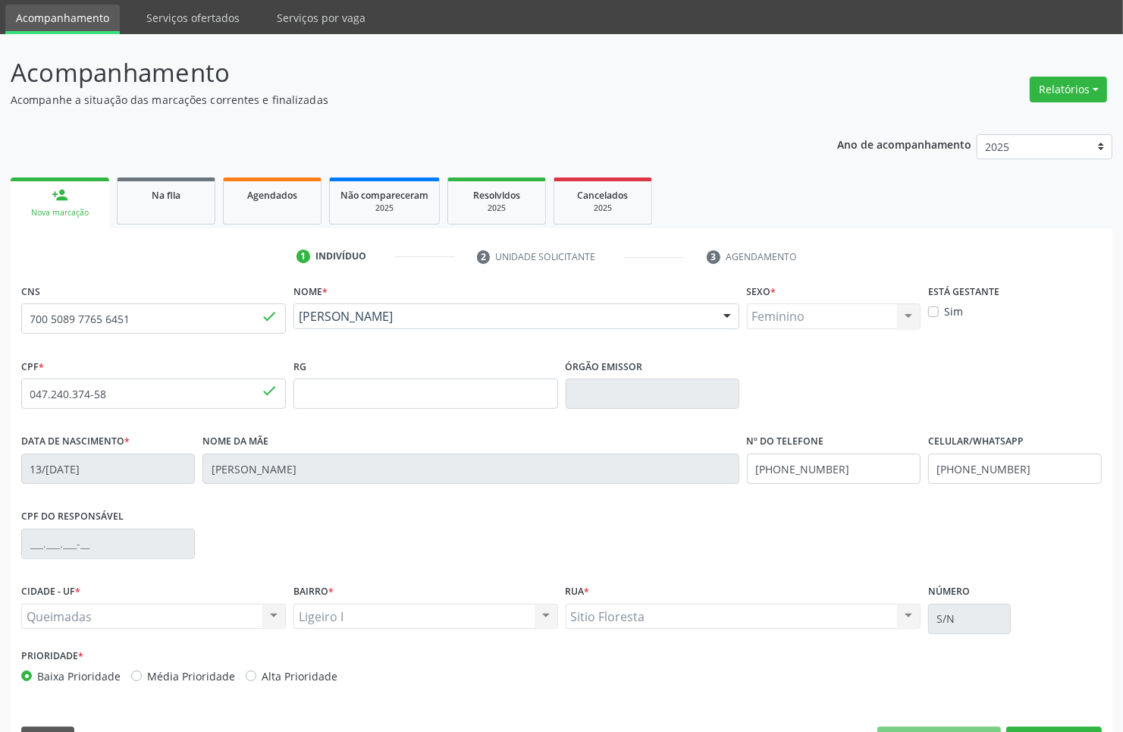
scroll to position [91, 0]
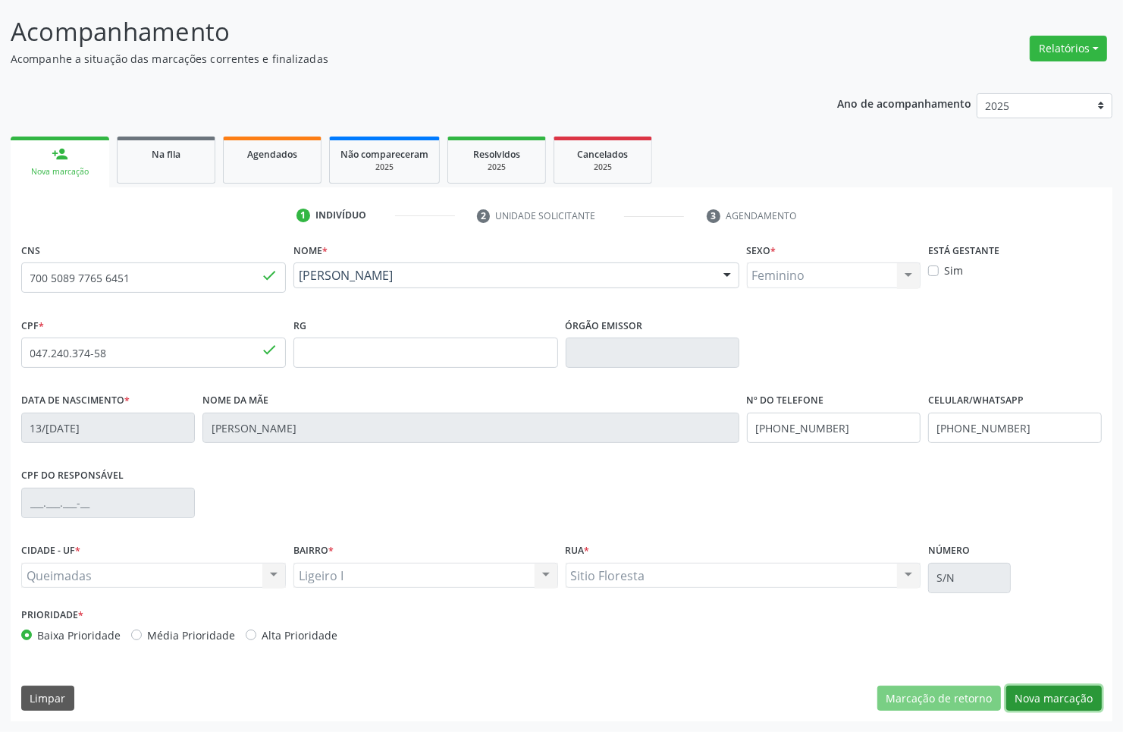
click at [1079, 690] on button "Nova marcação" at bounding box center [1054, 699] width 96 height 26
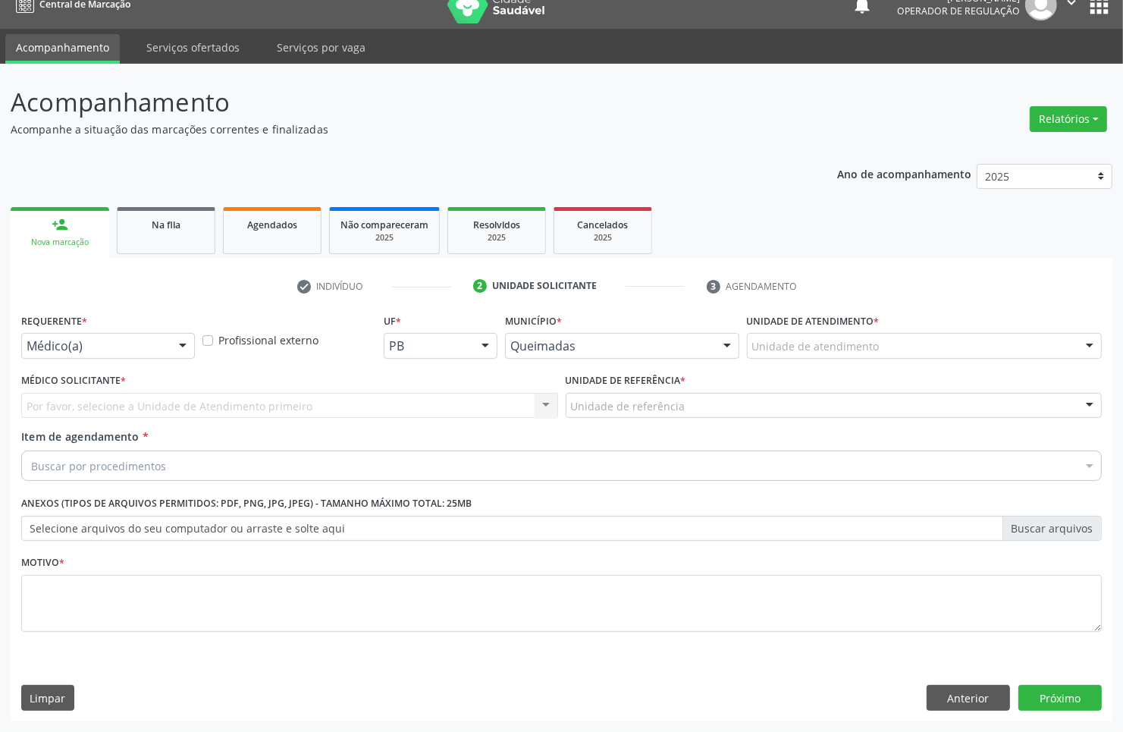
click at [80, 356] on div "Médico(a)" at bounding box center [108, 346] width 174 height 26
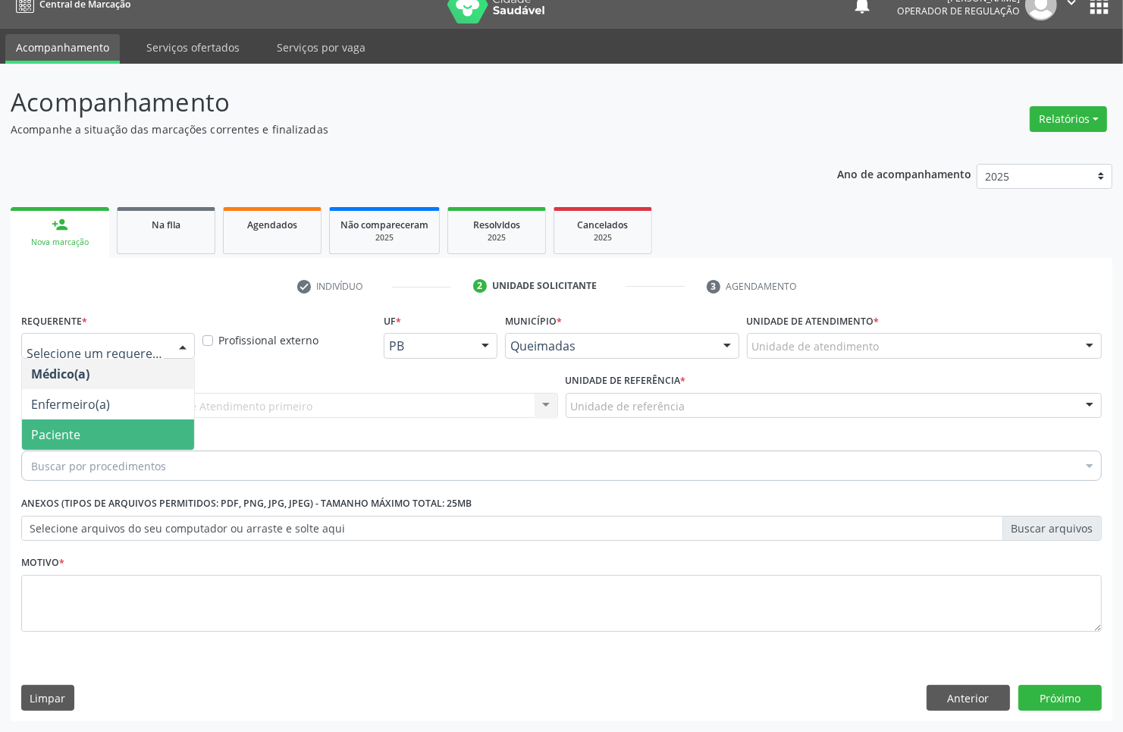
click at [70, 435] on span "Paciente" at bounding box center [55, 434] width 49 height 17
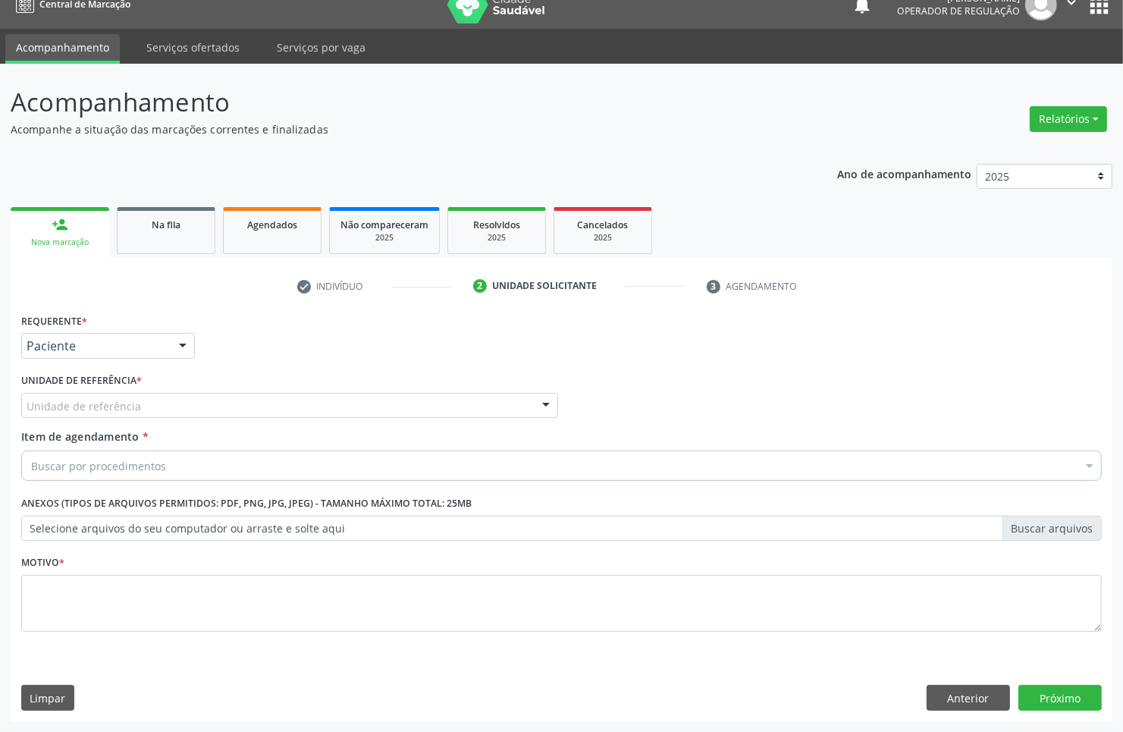
click at [226, 407] on div "Unidade de referência" at bounding box center [289, 406] width 537 height 26
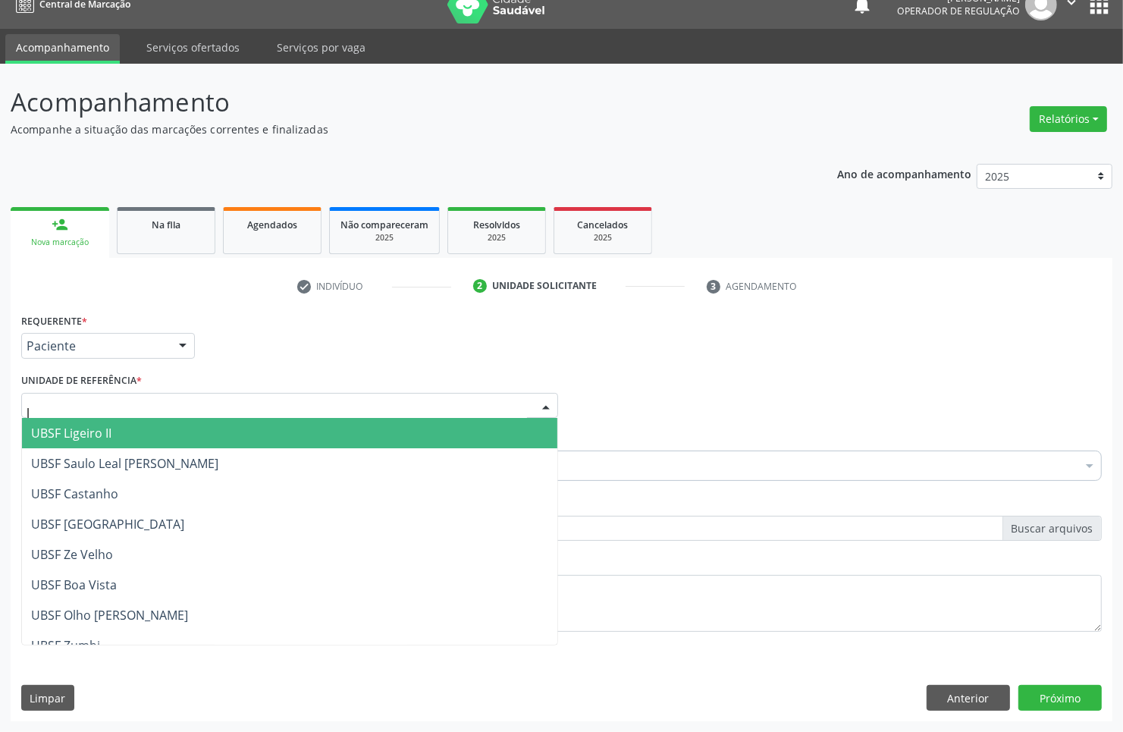
type input "li"
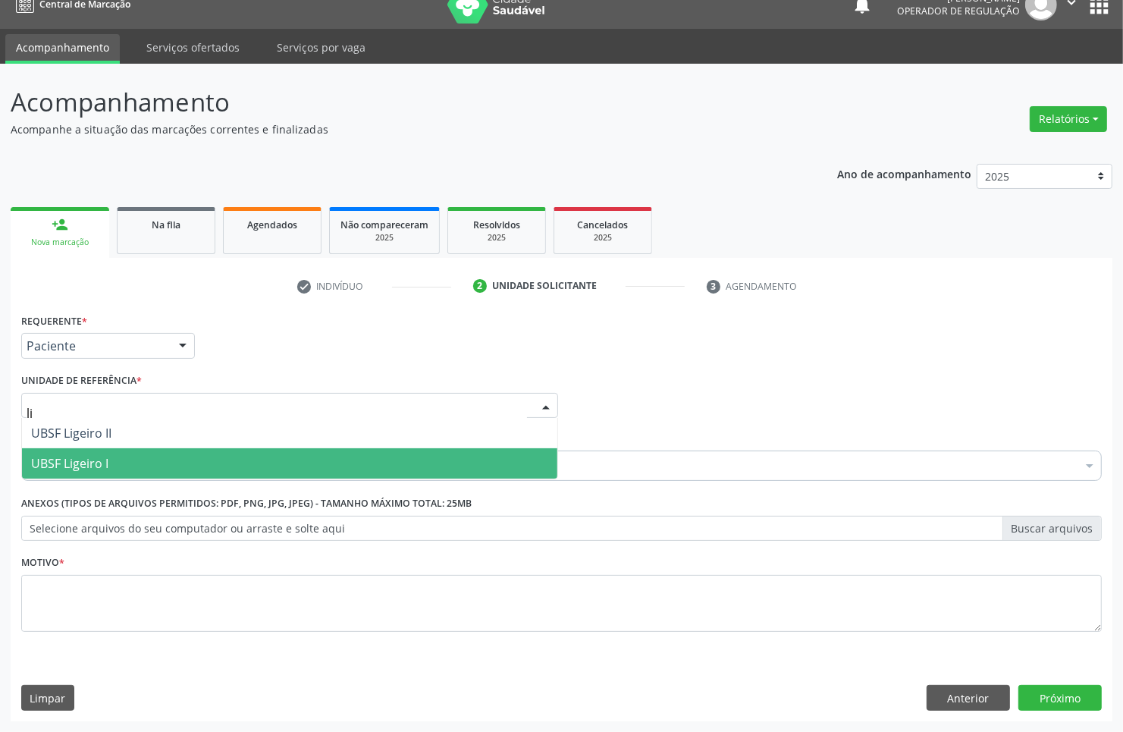
click at [210, 448] on span "UBSF Ligeiro I" at bounding box center [289, 463] width 535 height 30
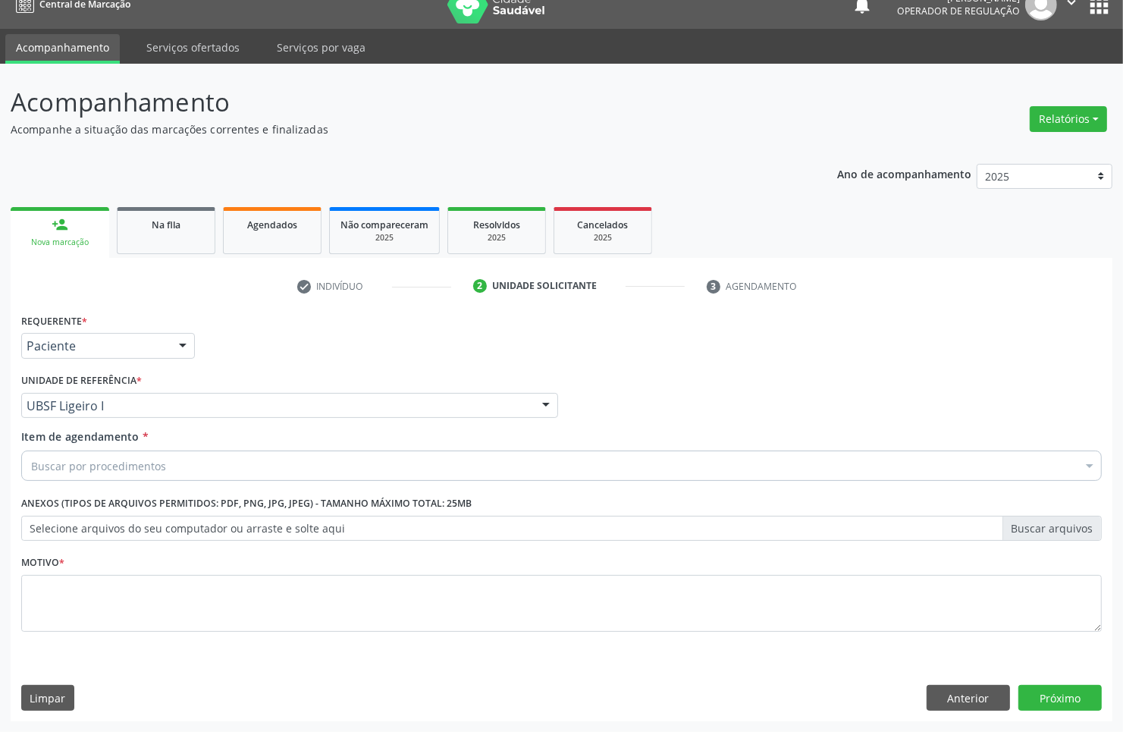
click at [179, 467] on div "Buscar por procedimentos" at bounding box center [561, 465] width 1081 height 30
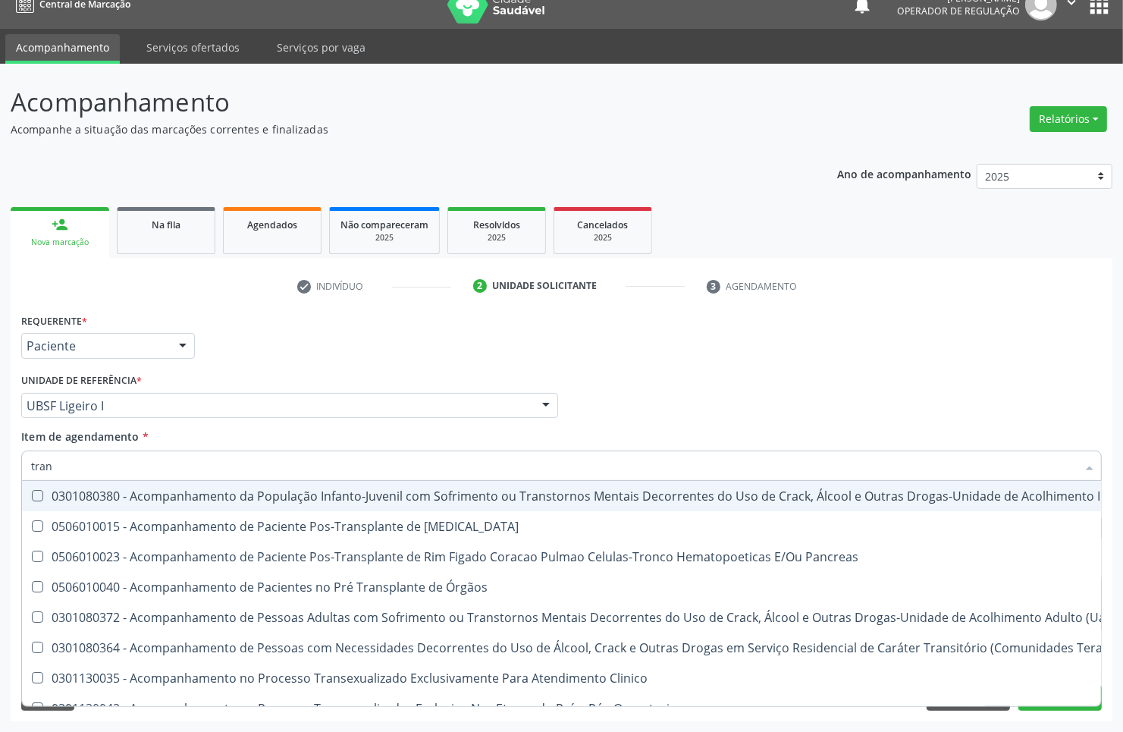
type input "TRANSVAGINAL"
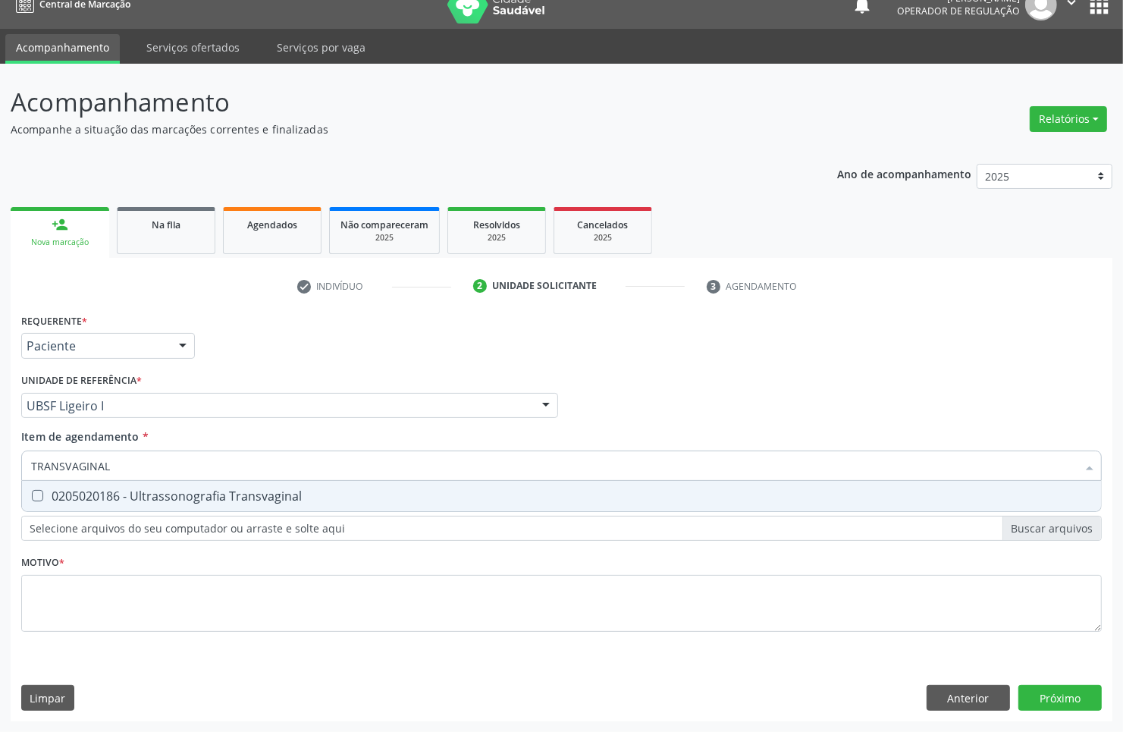
click at [186, 490] on div "0205020186 - Ultrassonografia Transvaginal" at bounding box center [561, 496] width 1061 height 12
checkbox Transvaginal "true"
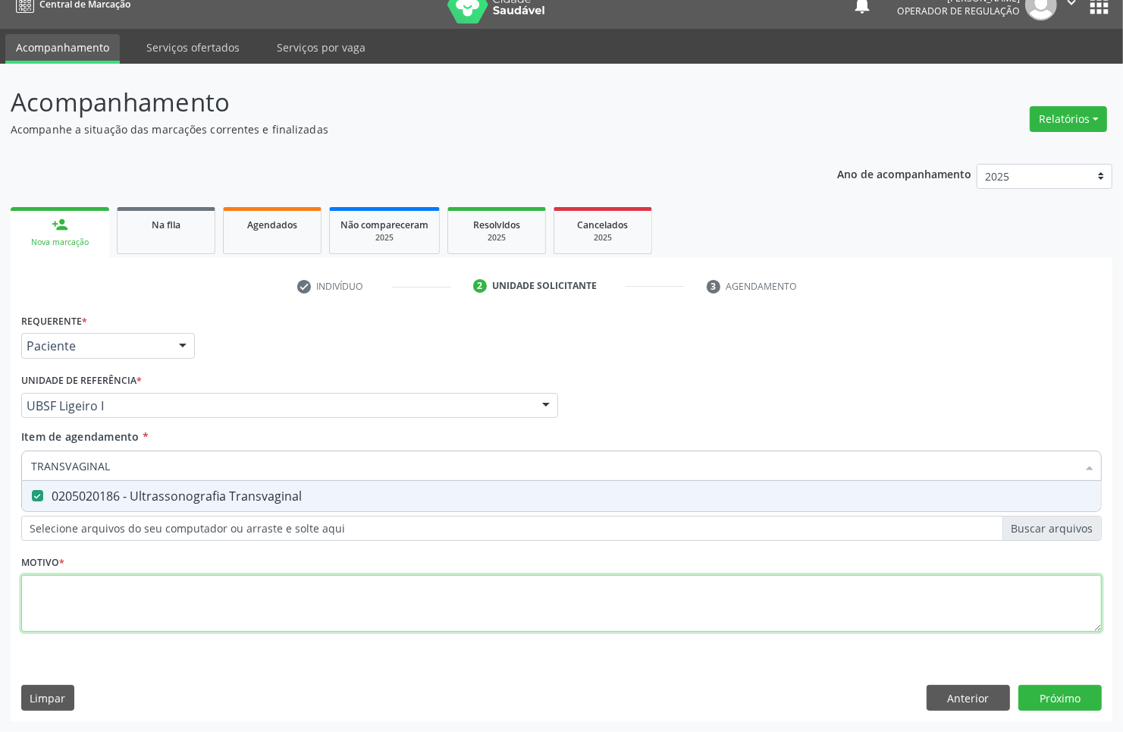
click at [190, 604] on div "Requerente * Paciente Médico(a) Enfermeiro(a) Paciente Nenhum resultado encontr…" at bounding box center [561, 481] width 1081 height 344
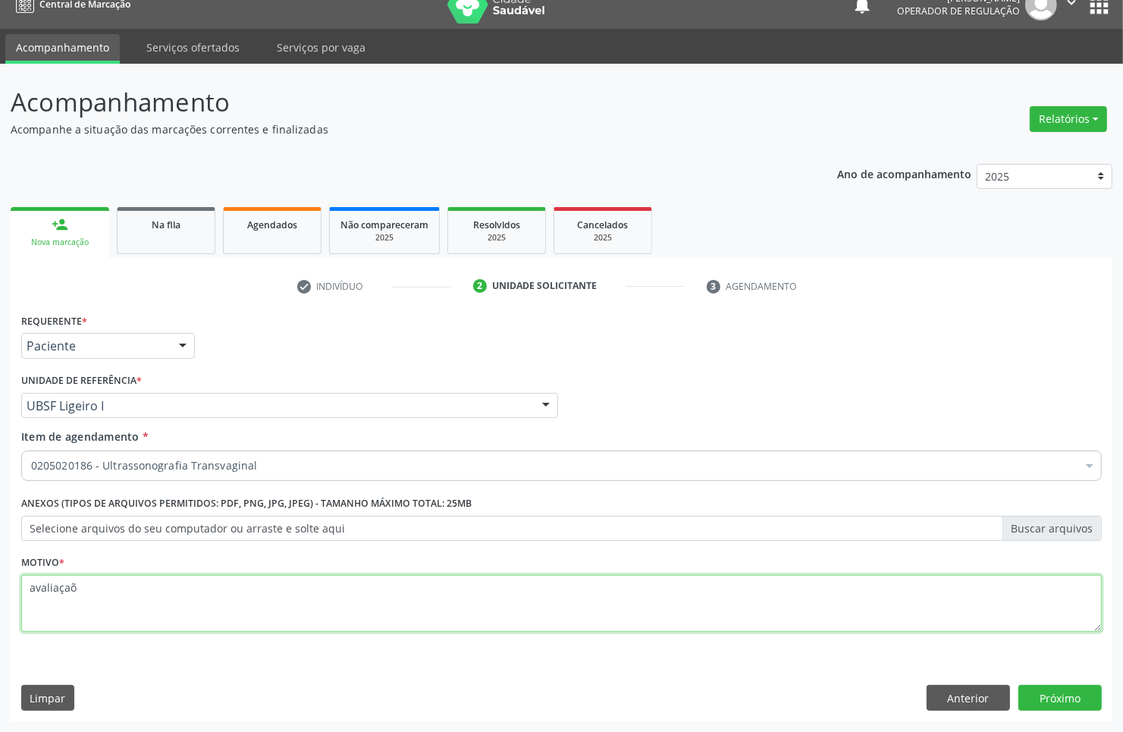
type textarea "avaliaçaõ"
click at [192, 601] on textarea "avaliaçaõ" at bounding box center [561, 604] width 1081 height 58
type textarea "avaliação"
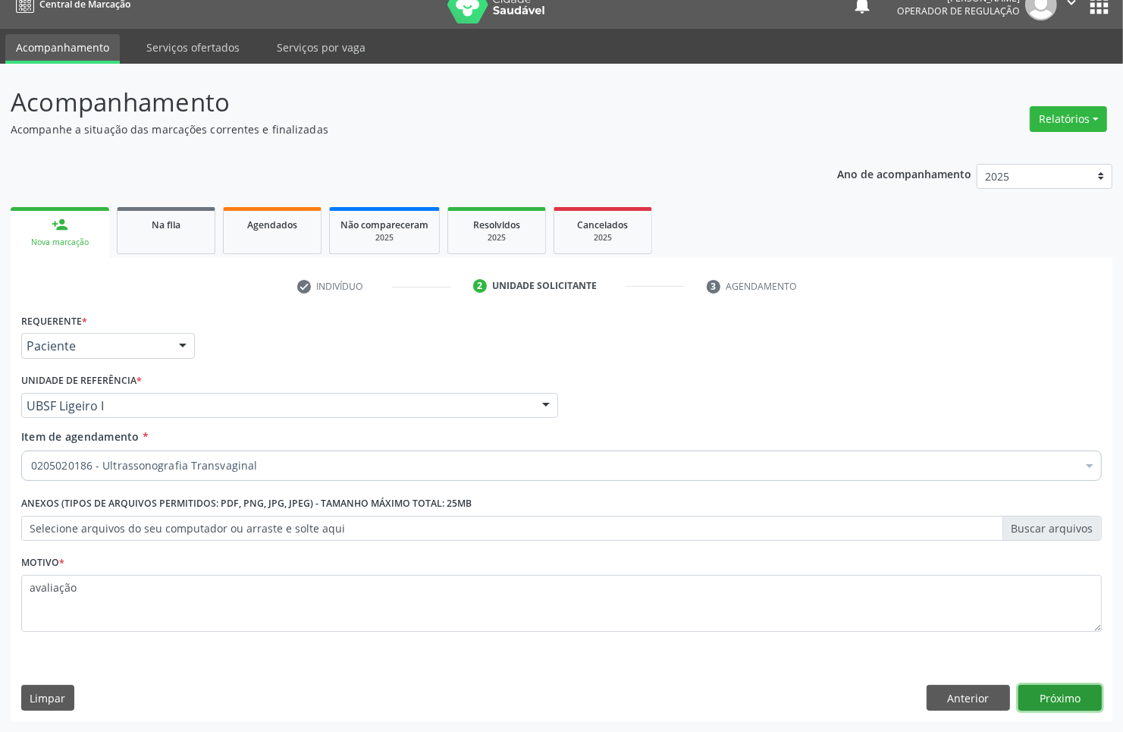
click button "Próximo" at bounding box center [1060, 698] width 83 height 26
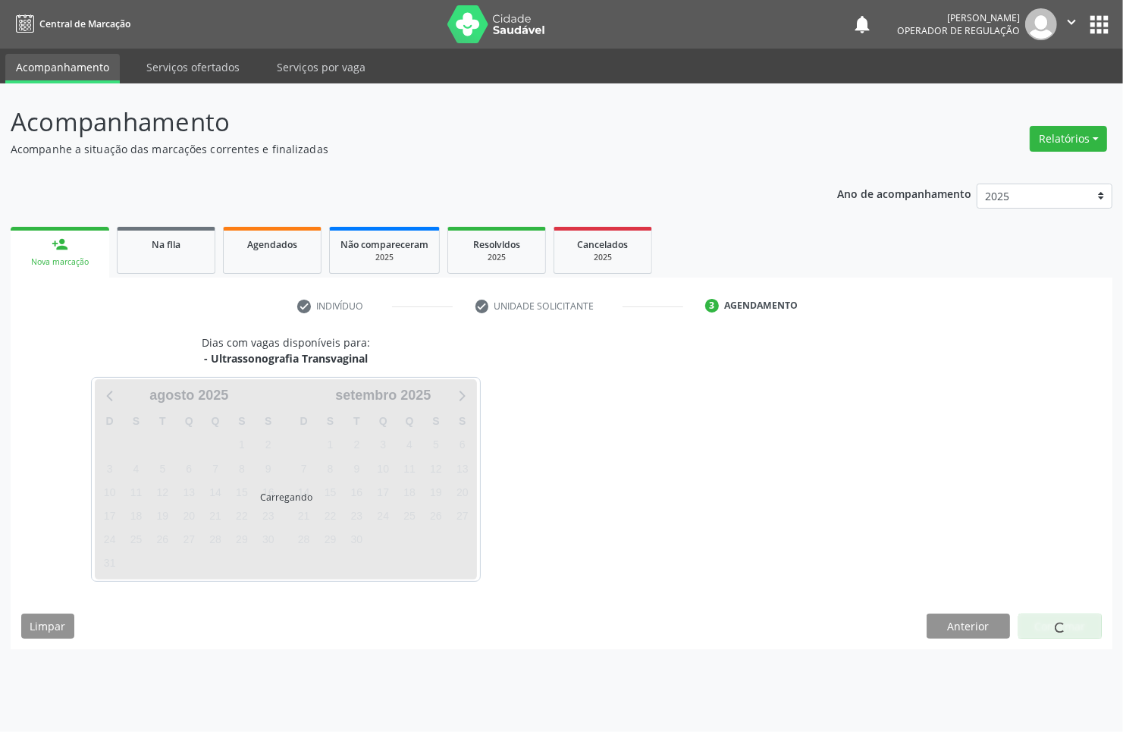
scroll to position [0, 0]
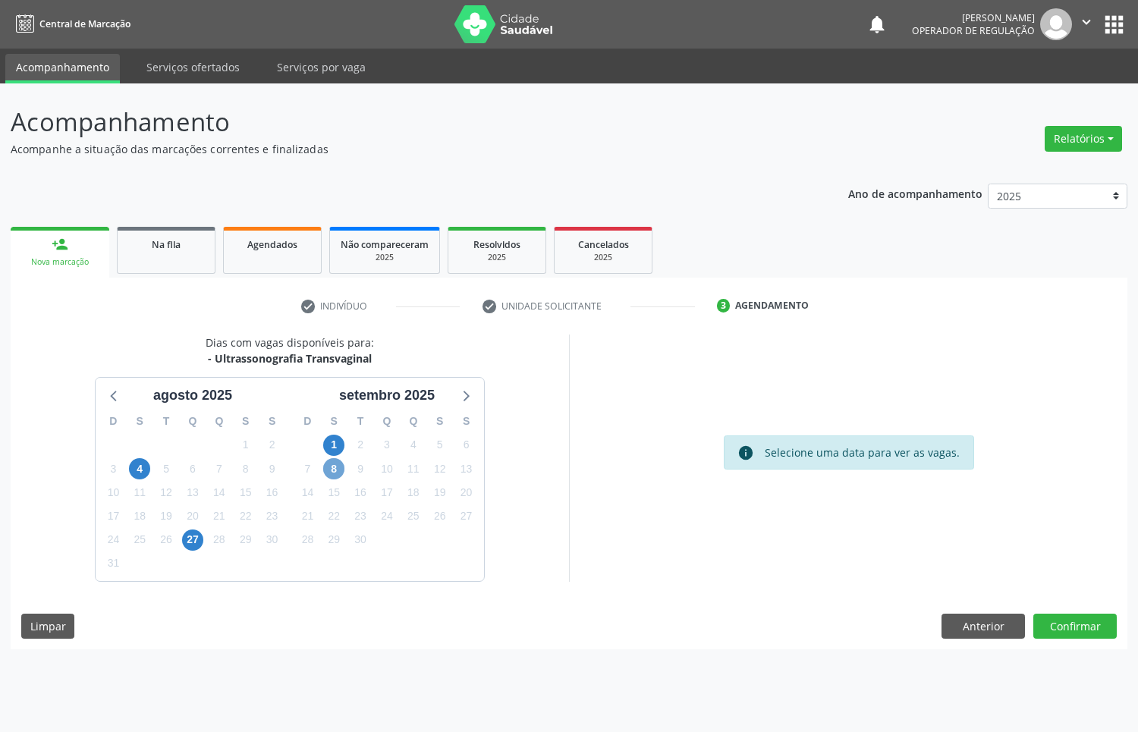
click at [336, 466] on span "8" at bounding box center [333, 468] width 21 height 21
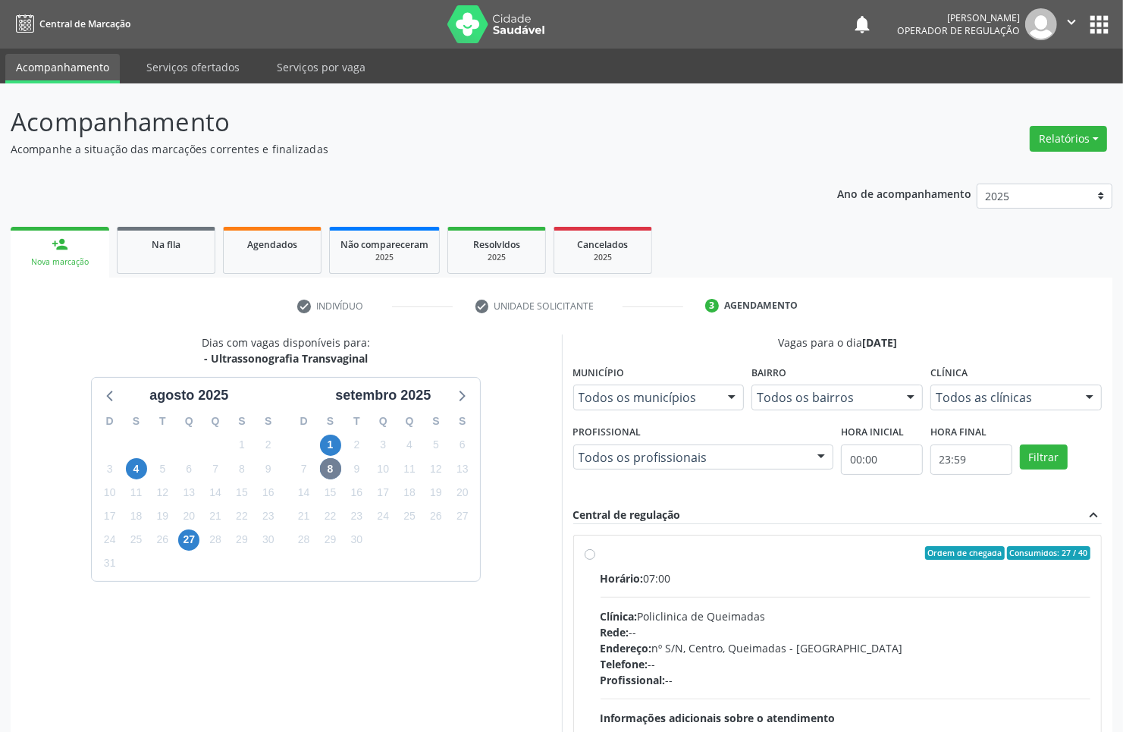
click at [790, 557] on div "Ordem de chegada Consumidos: 27 / 40" at bounding box center [846, 553] width 491 height 14
click at [595, 557] on input "Ordem de chegada Consumidos: 27 / 40 Horário: 07:00 Clínica: Policlinica de Que…" at bounding box center [590, 553] width 11 height 14
radio input "true"
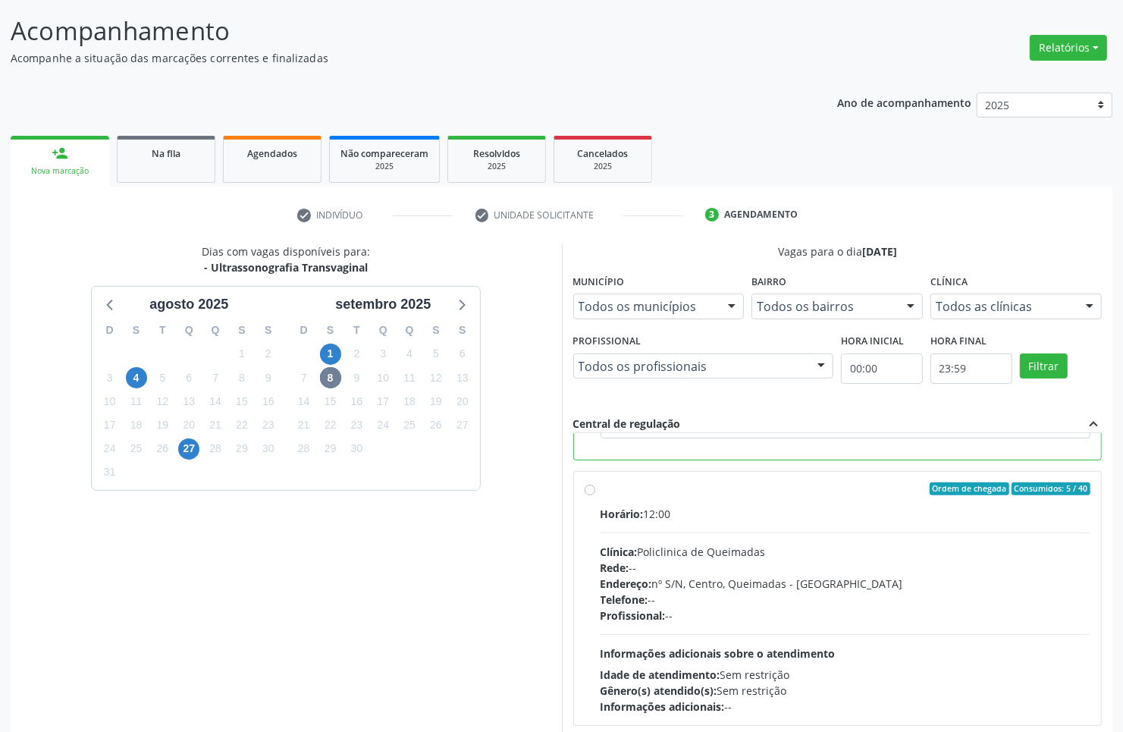
scroll to position [174, 0]
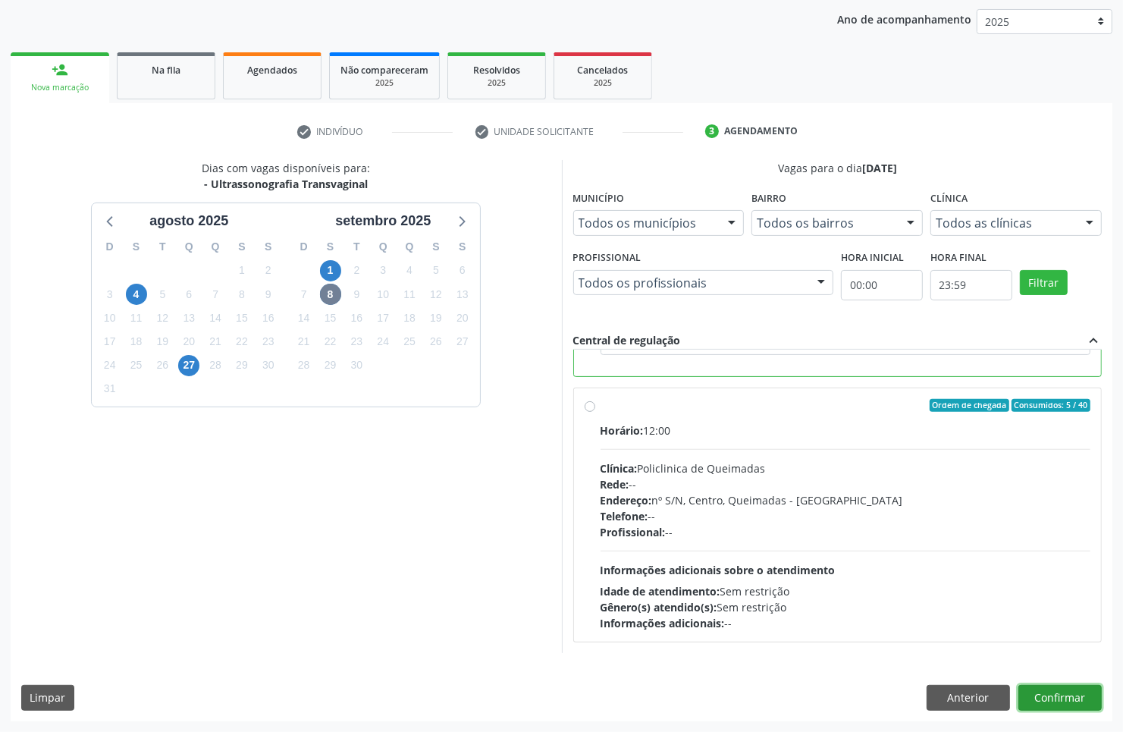
click at [1089, 691] on button "Confirmar" at bounding box center [1060, 698] width 83 height 26
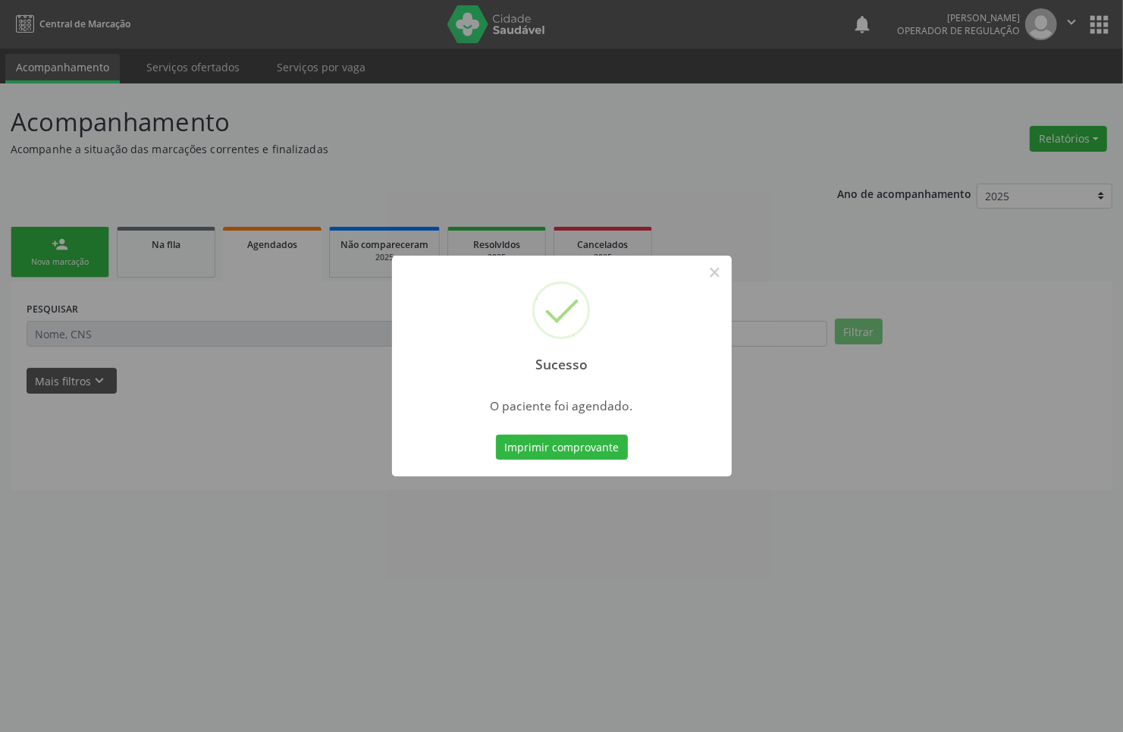
scroll to position [0, 0]
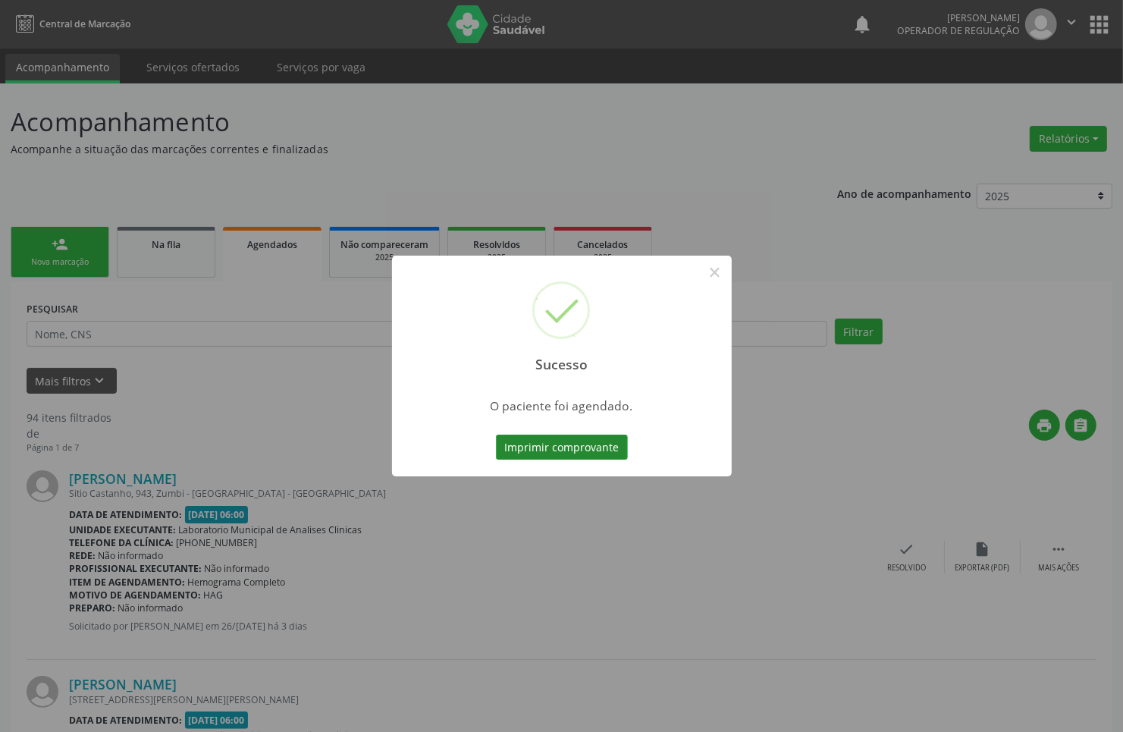
click at [507, 445] on button "Imprimir comprovante" at bounding box center [562, 448] width 132 height 26
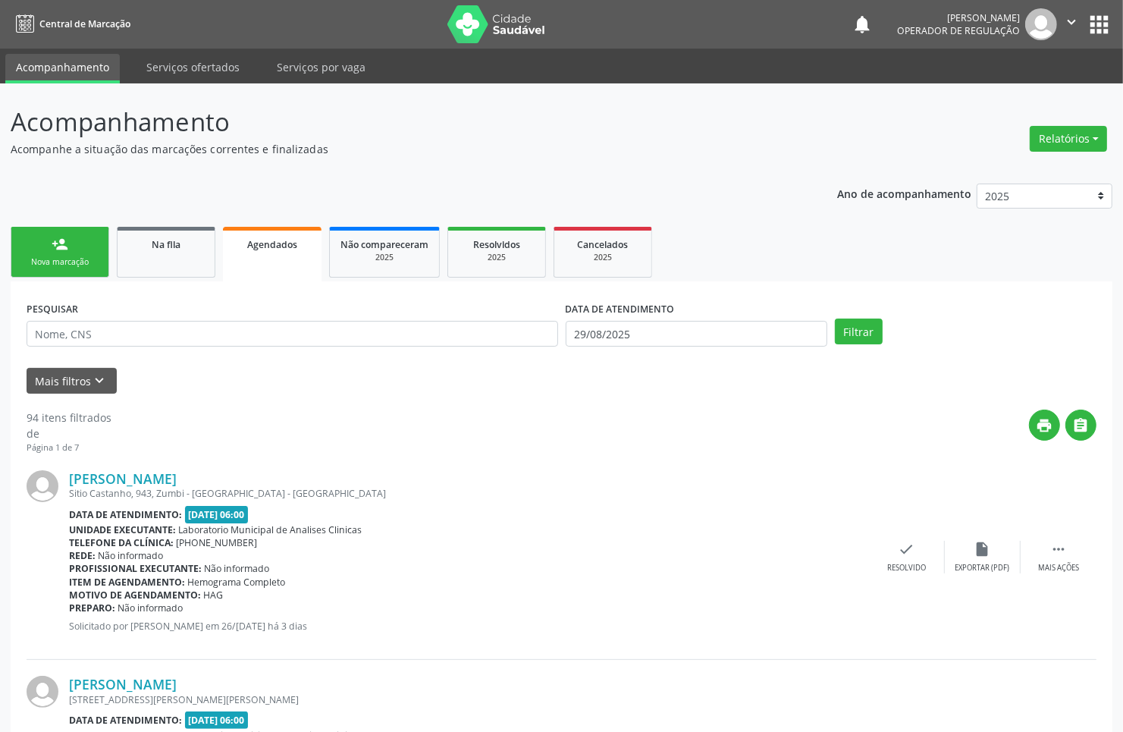
click at [58, 256] on div "Nova marcação" at bounding box center [60, 261] width 76 height 11
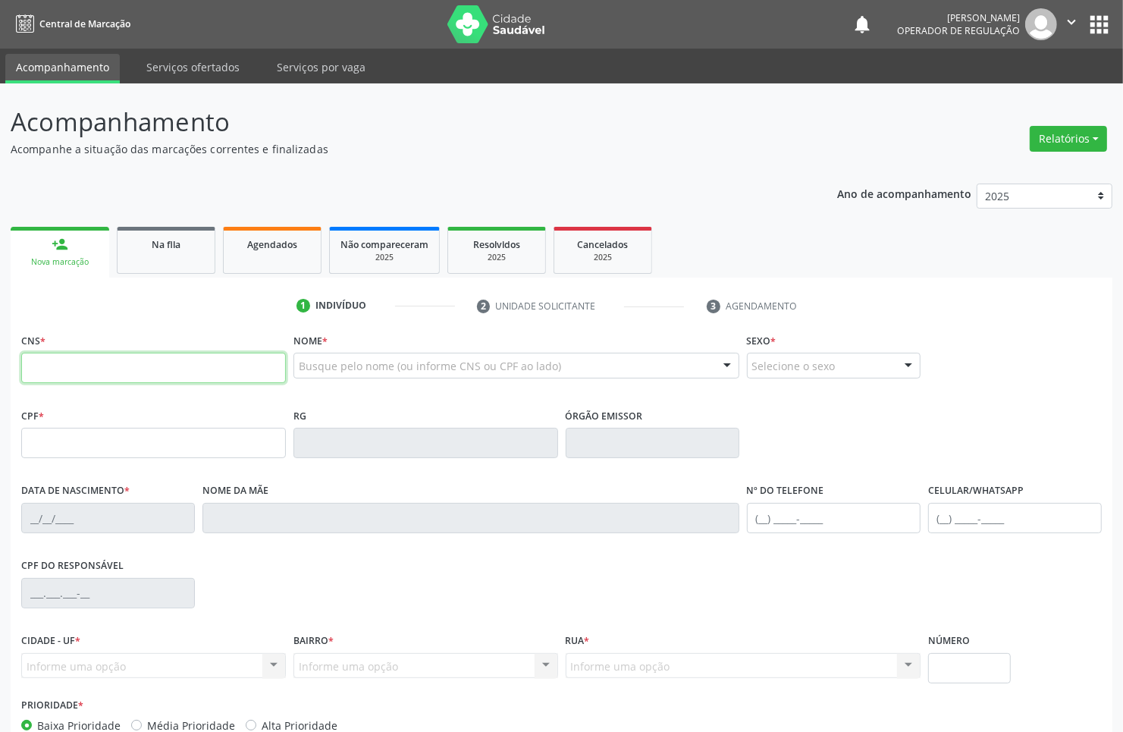
click at [153, 362] on input "text" at bounding box center [153, 368] width 265 height 30
paste input "700 5089 7765 6451"
type input "700 5089 7765 6451"
type input "047.240.374-58"
type input "13/03/1982"
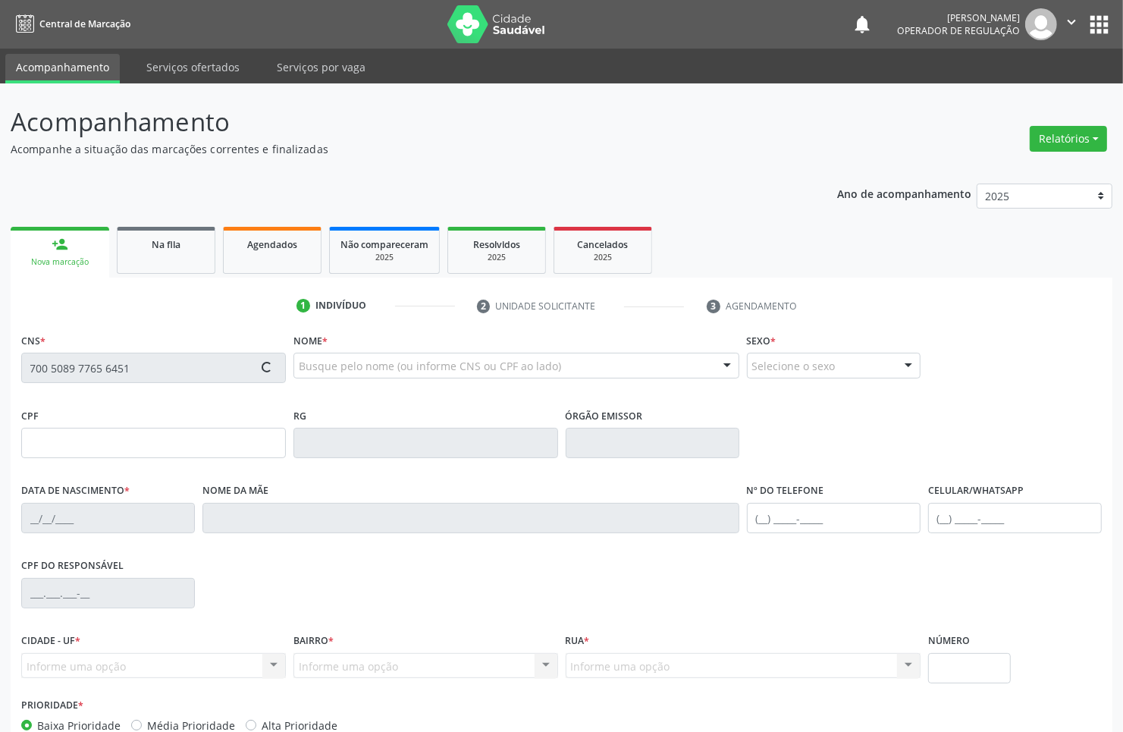
type input "Josefa Selma Pereira"
type input "(83) 99123-8522"
type input "S/N"
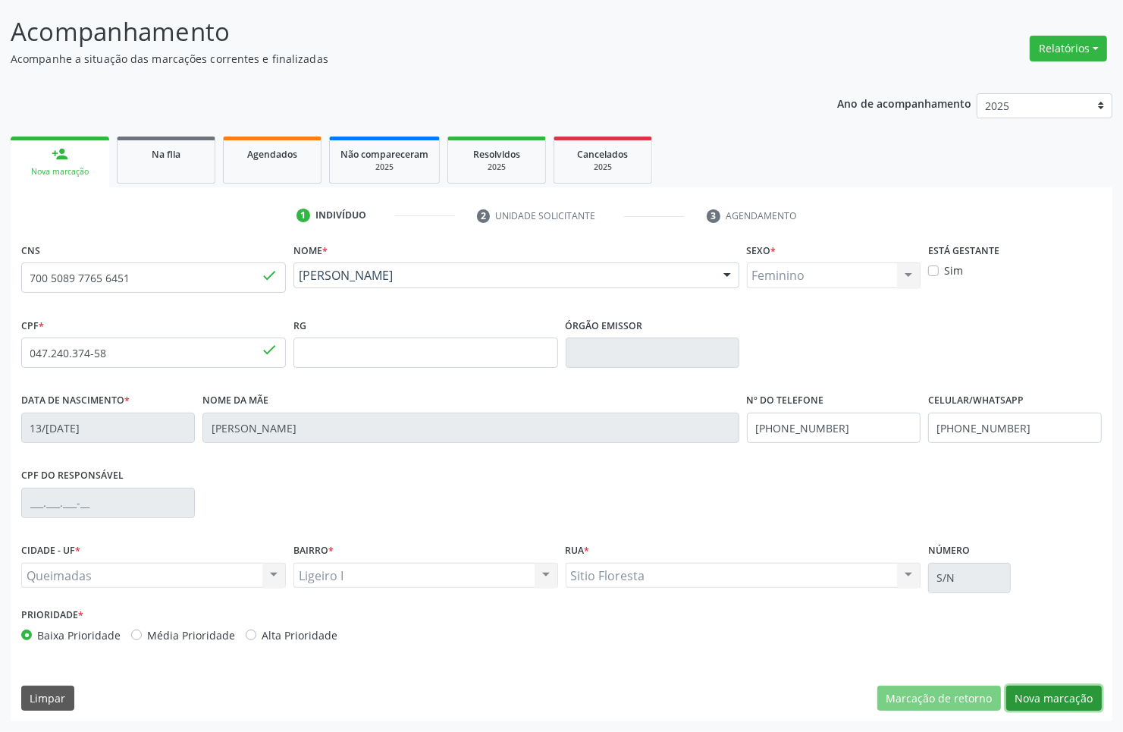
click at [1069, 709] on button "Nova marcação" at bounding box center [1054, 699] width 96 height 26
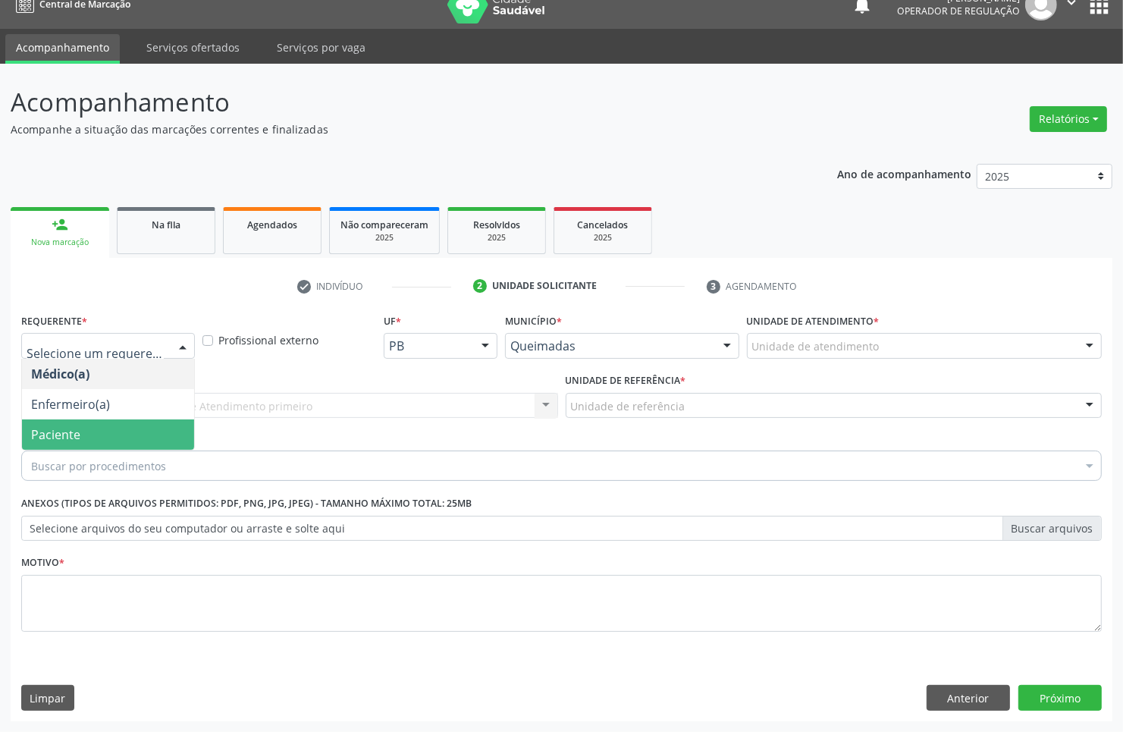
click at [69, 427] on span "Paciente" at bounding box center [55, 434] width 49 height 17
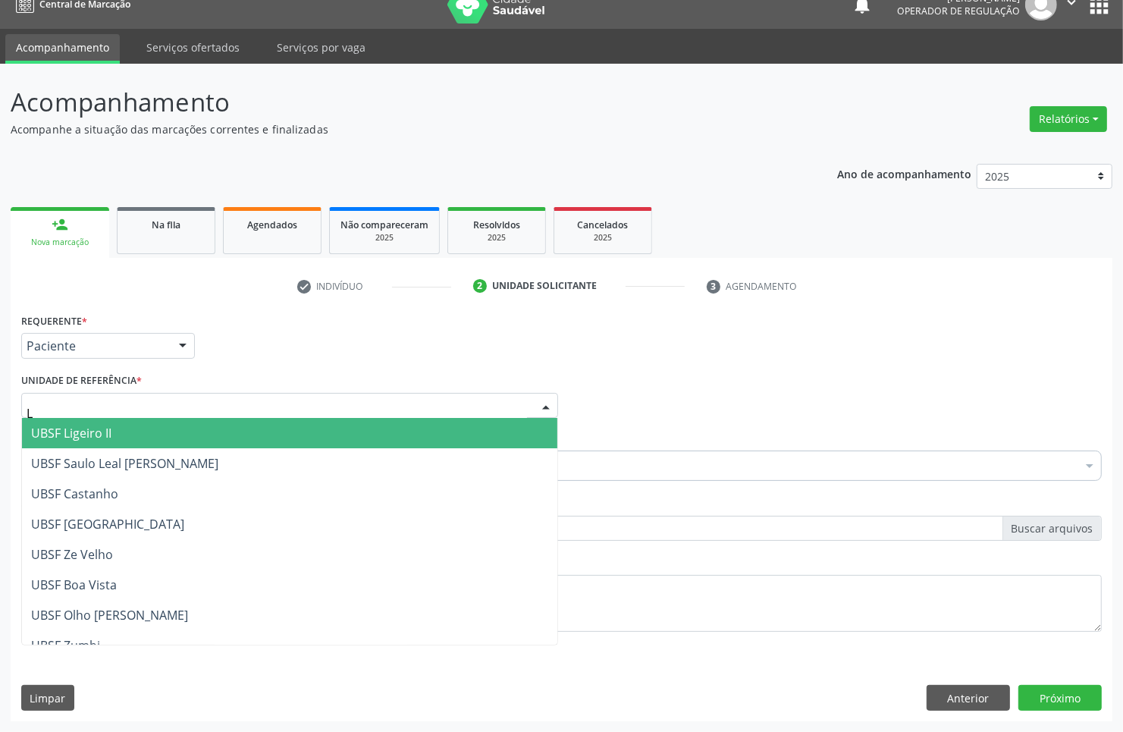
type input "LI"
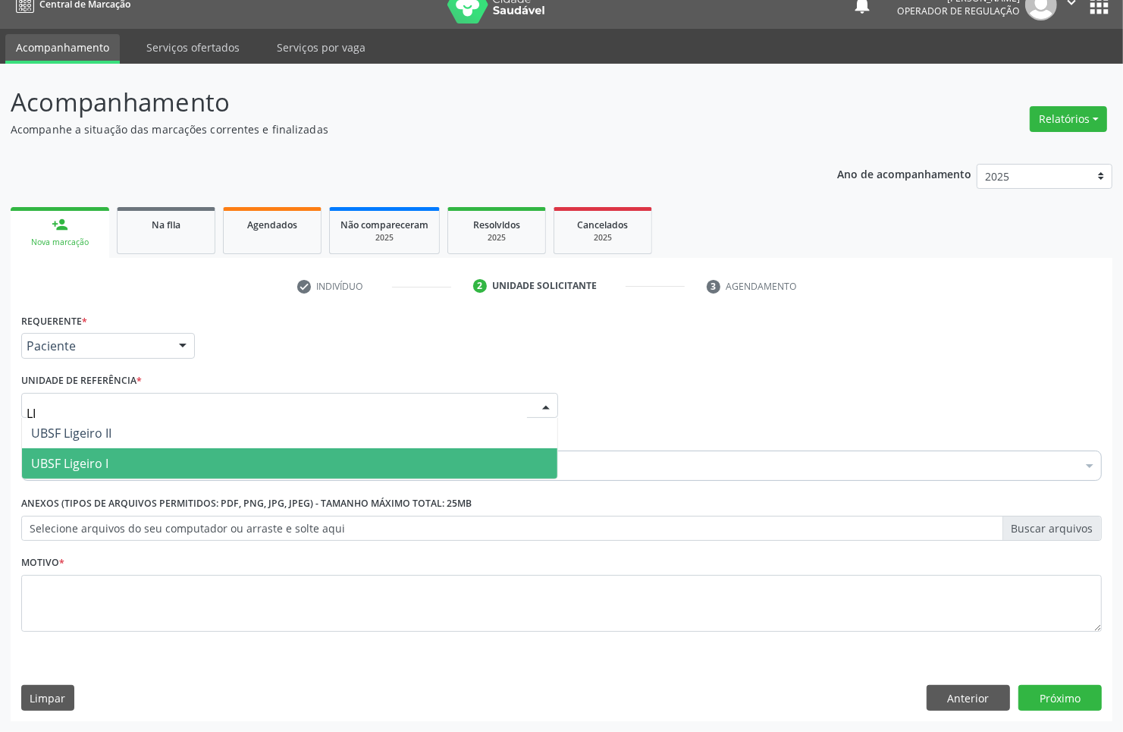
click at [133, 455] on span "UBSF Ligeiro I" at bounding box center [289, 463] width 535 height 30
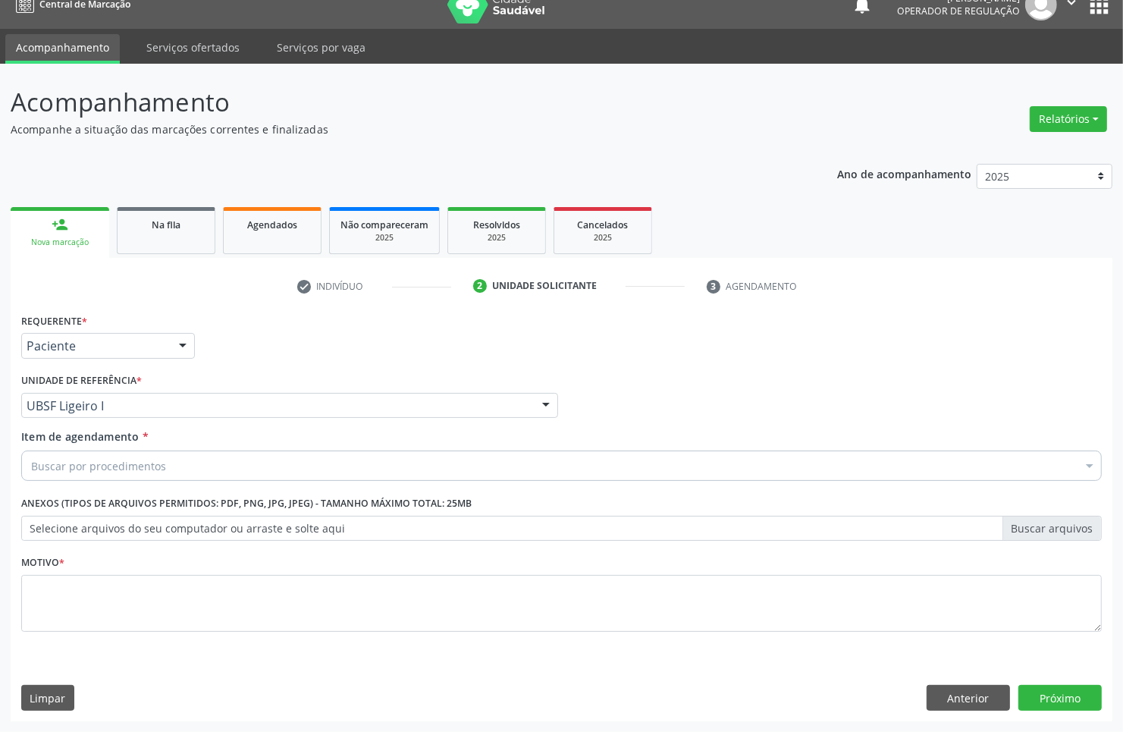
click at [175, 463] on div "Buscar por procedimentos" at bounding box center [561, 465] width 1081 height 30
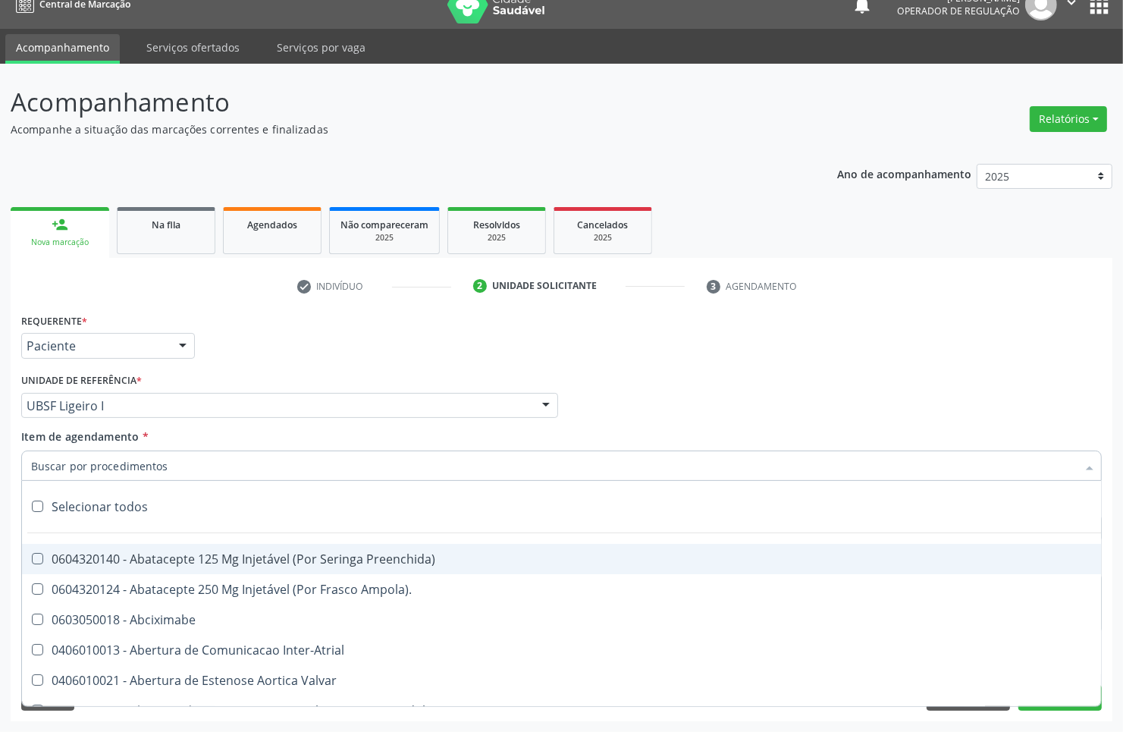
type input "A"
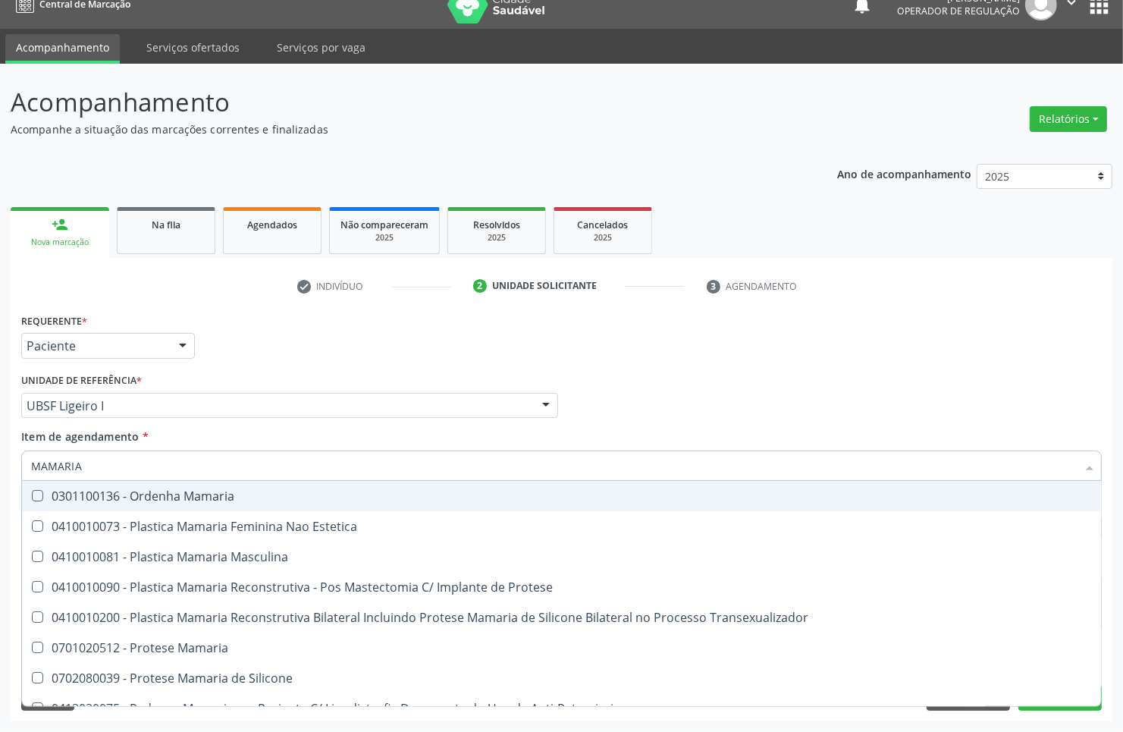
type input "MAMARIA B"
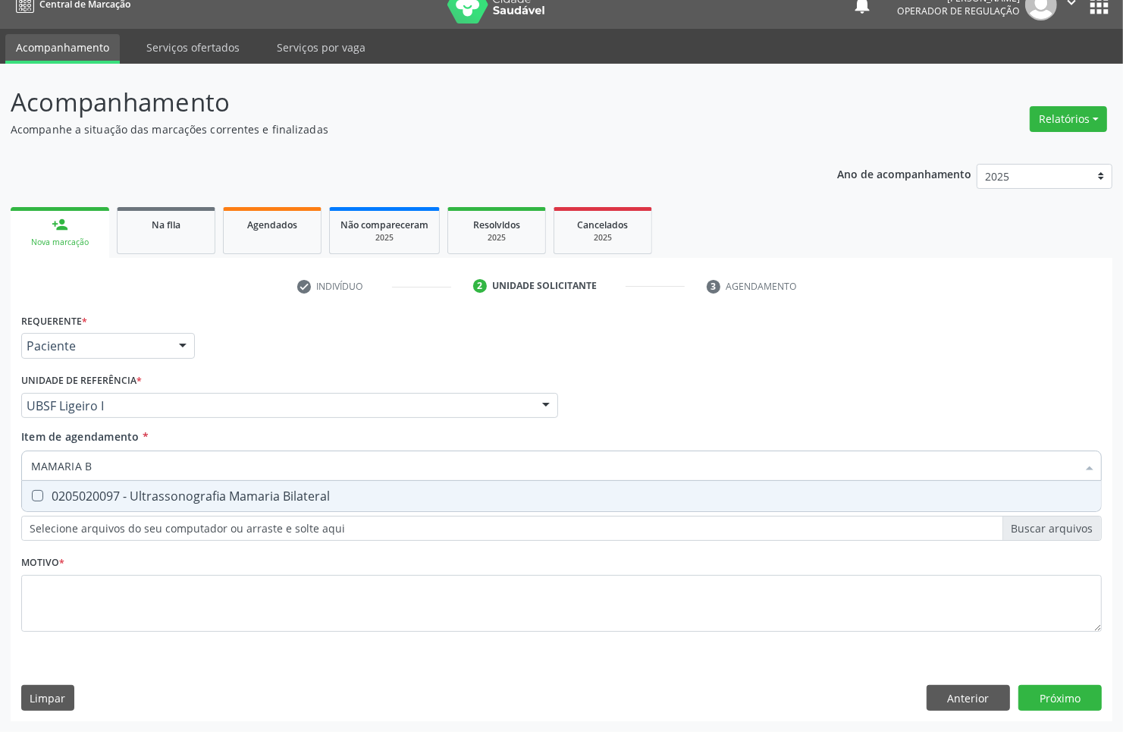
click at [187, 498] on div "0205020097 - Ultrassonografia Mamaria Bilateral" at bounding box center [561, 496] width 1061 height 12
checkbox Bilateral "true"
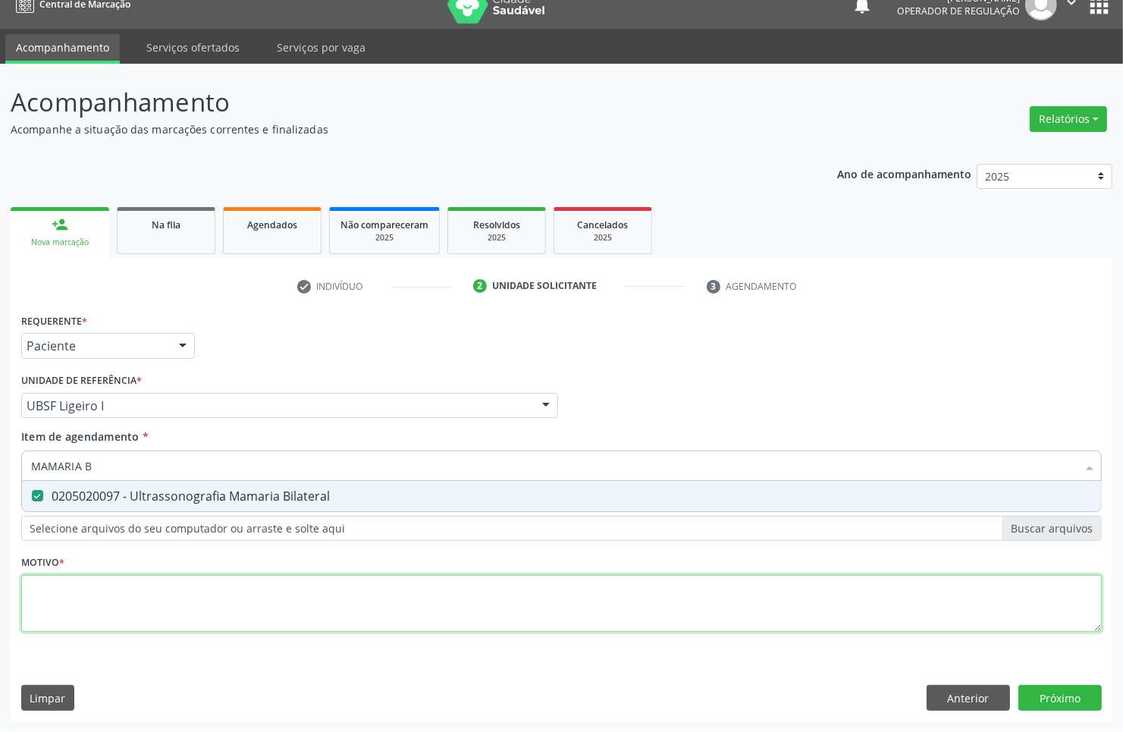
click at [162, 623] on div "Requerente * Paciente Médico(a) Enfermeiro(a) Paciente Nenhum resultado encontr…" at bounding box center [561, 481] width 1081 height 344
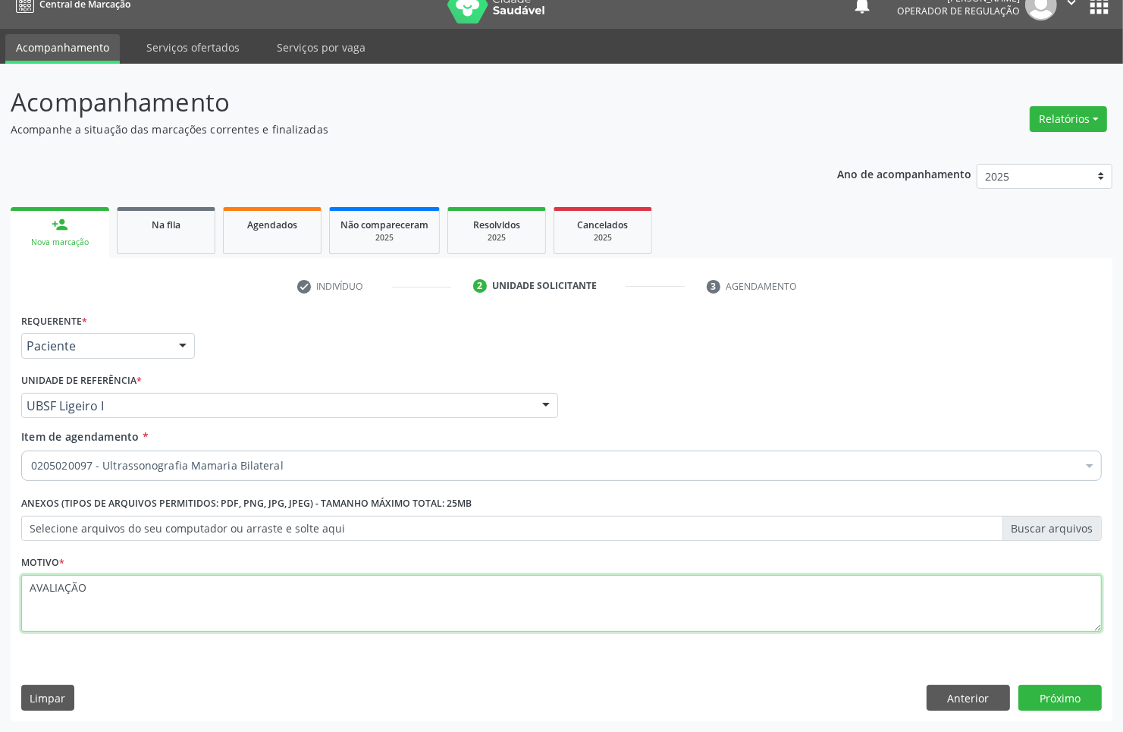
type textarea "AVALIAÇÃO"
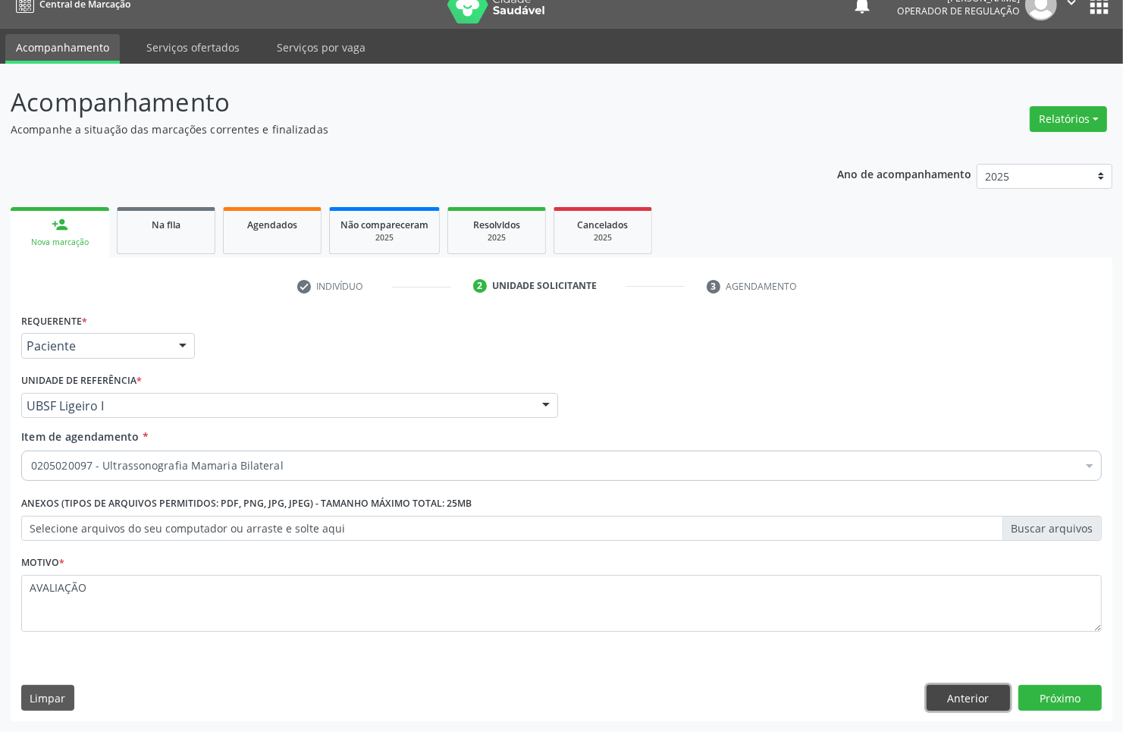
click button "Anterior" at bounding box center [968, 698] width 83 height 26
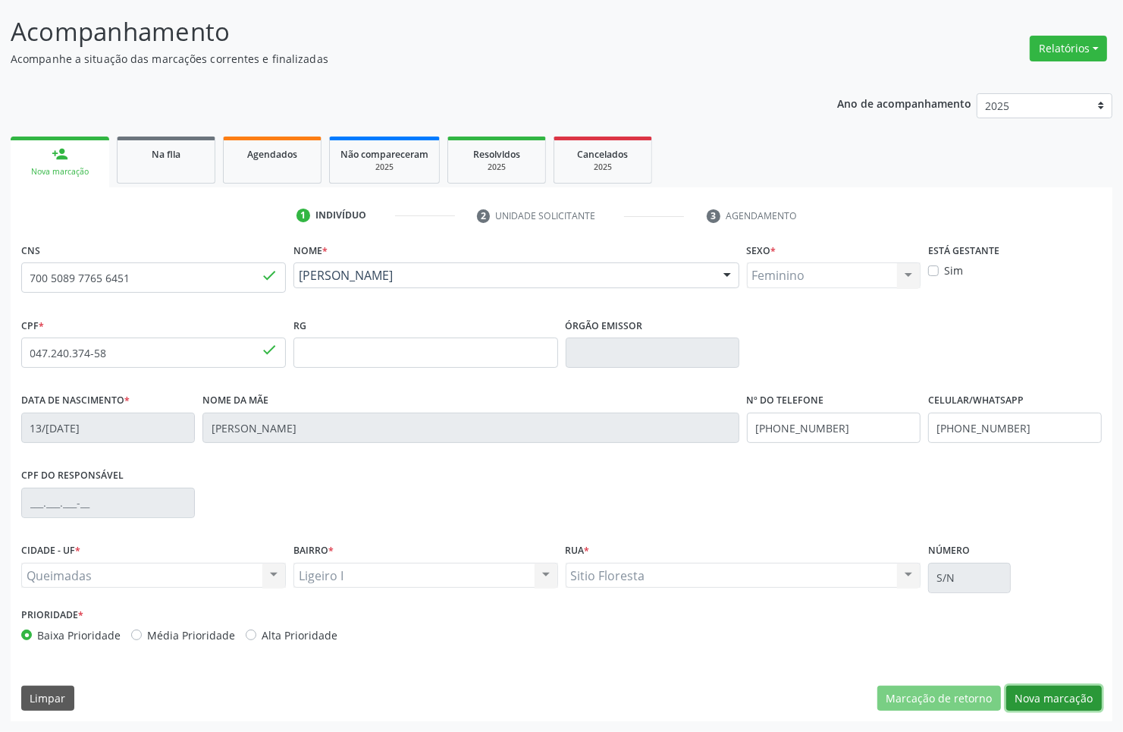
click at [1074, 696] on button "Nova marcação" at bounding box center [1054, 699] width 96 height 26
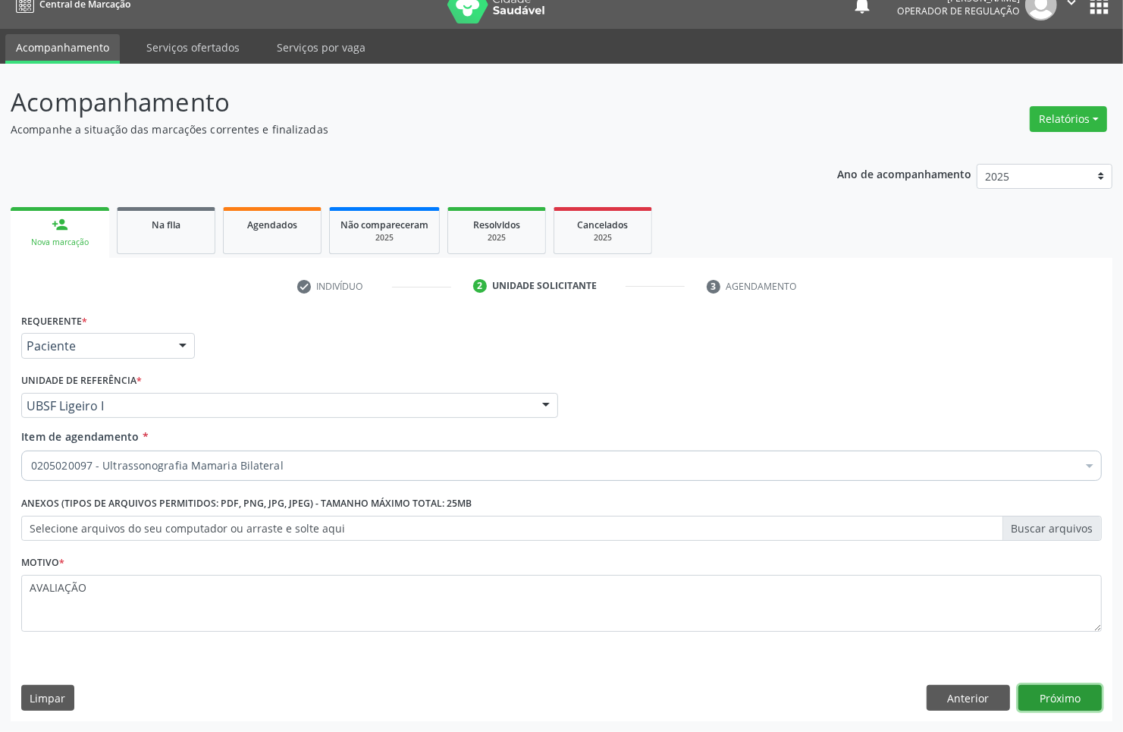
click at [1074, 696] on button "Próximo" at bounding box center [1060, 698] width 83 height 26
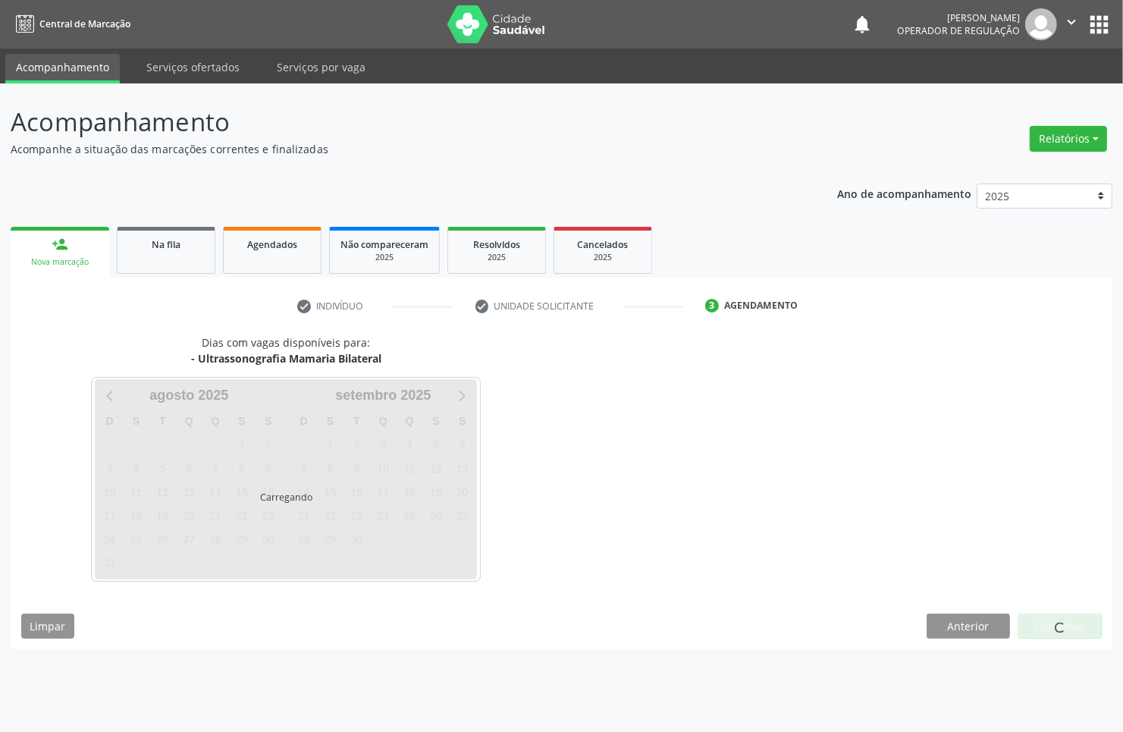
scroll to position [0, 0]
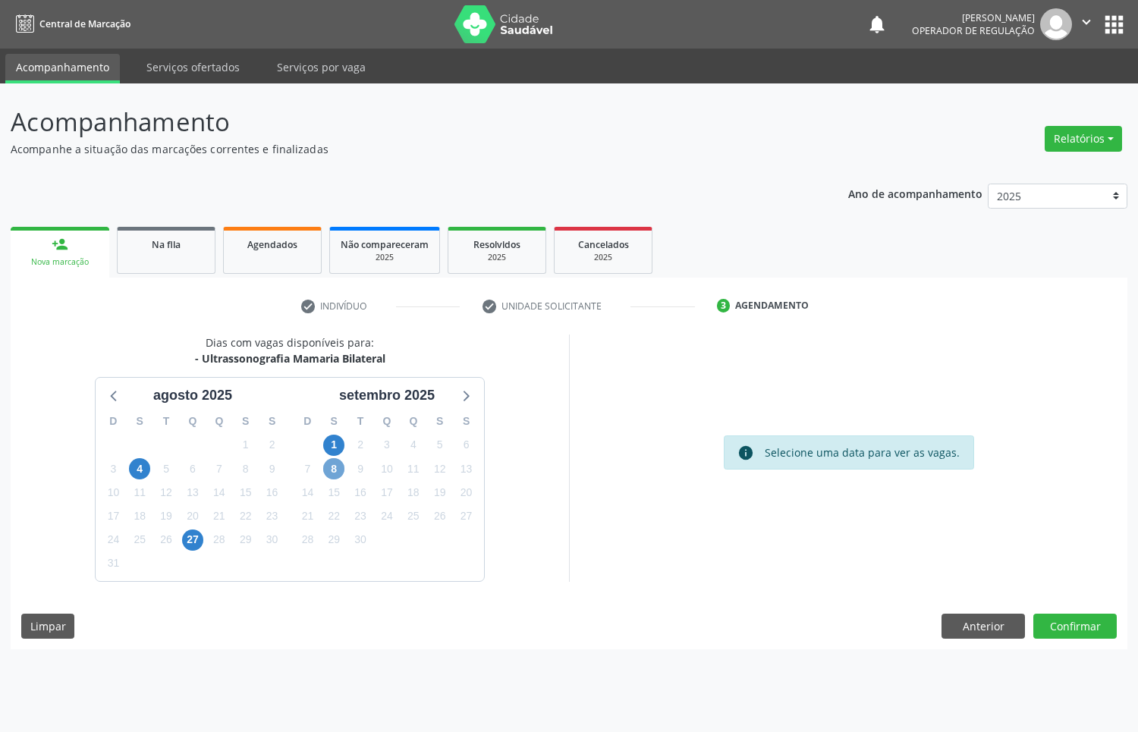
click at [340, 470] on span "8" at bounding box center [333, 468] width 21 height 21
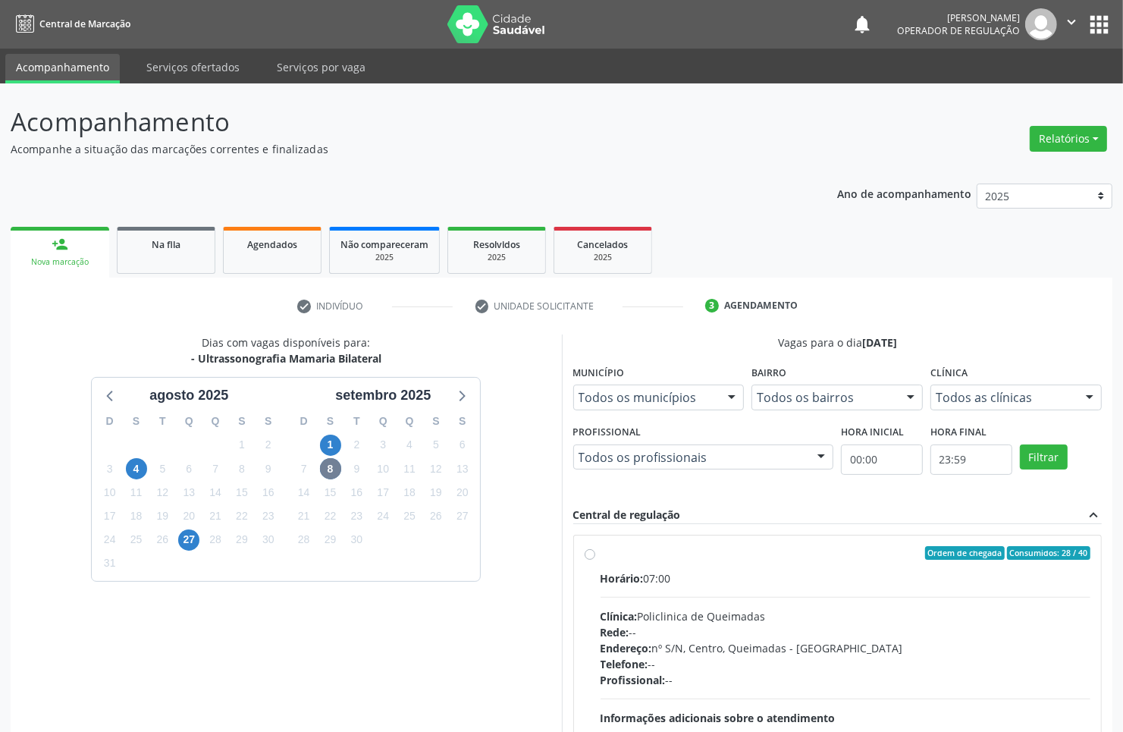
click at [838, 548] on div "Ordem de chegada Consumidos: 28 / 40" at bounding box center [846, 553] width 491 height 14
click at [595, 548] on input "Ordem de chegada Consumidos: 28 / 40 Horário: 07:00 Clínica: Policlinica de Que…" at bounding box center [590, 553] width 11 height 14
radio input "true"
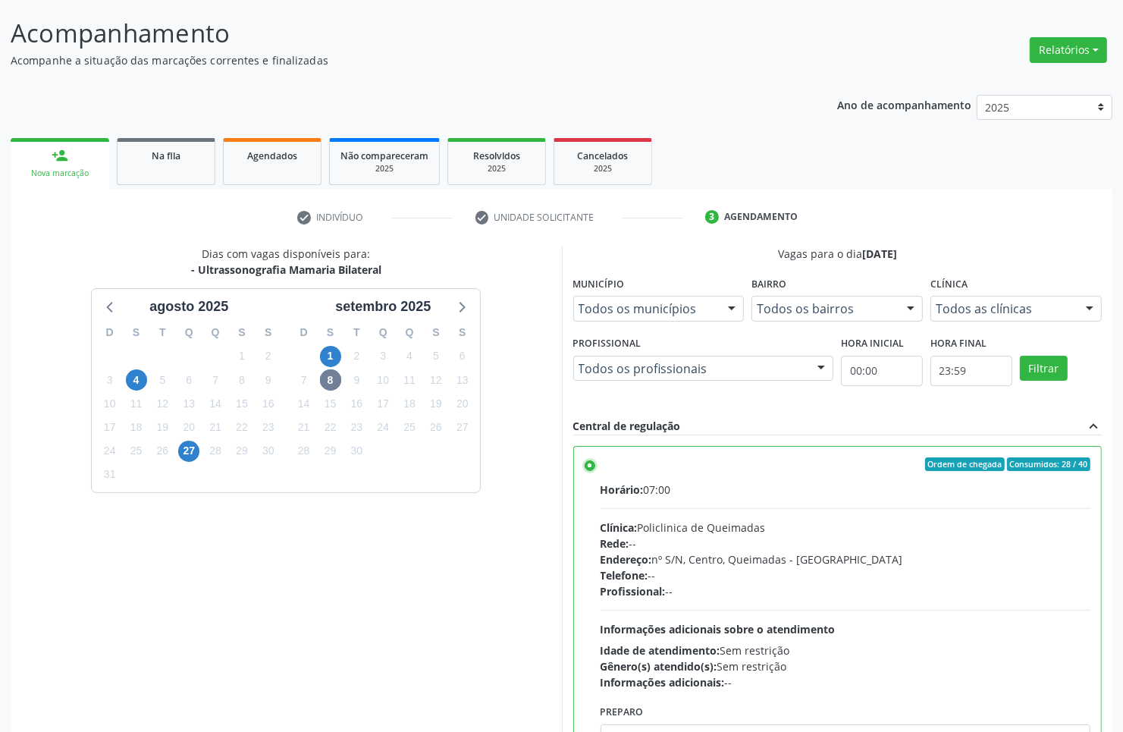
scroll to position [174, 0]
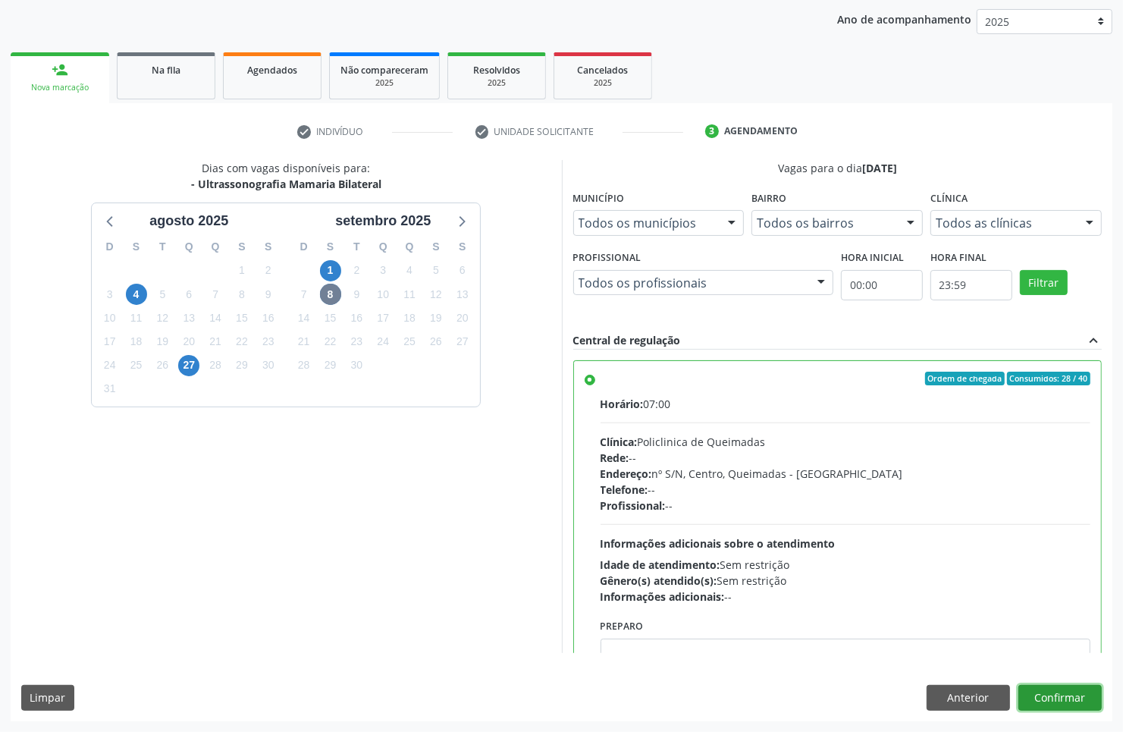
click at [1051, 696] on button "Confirmar" at bounding box center [1060, 698] width 83 height 26
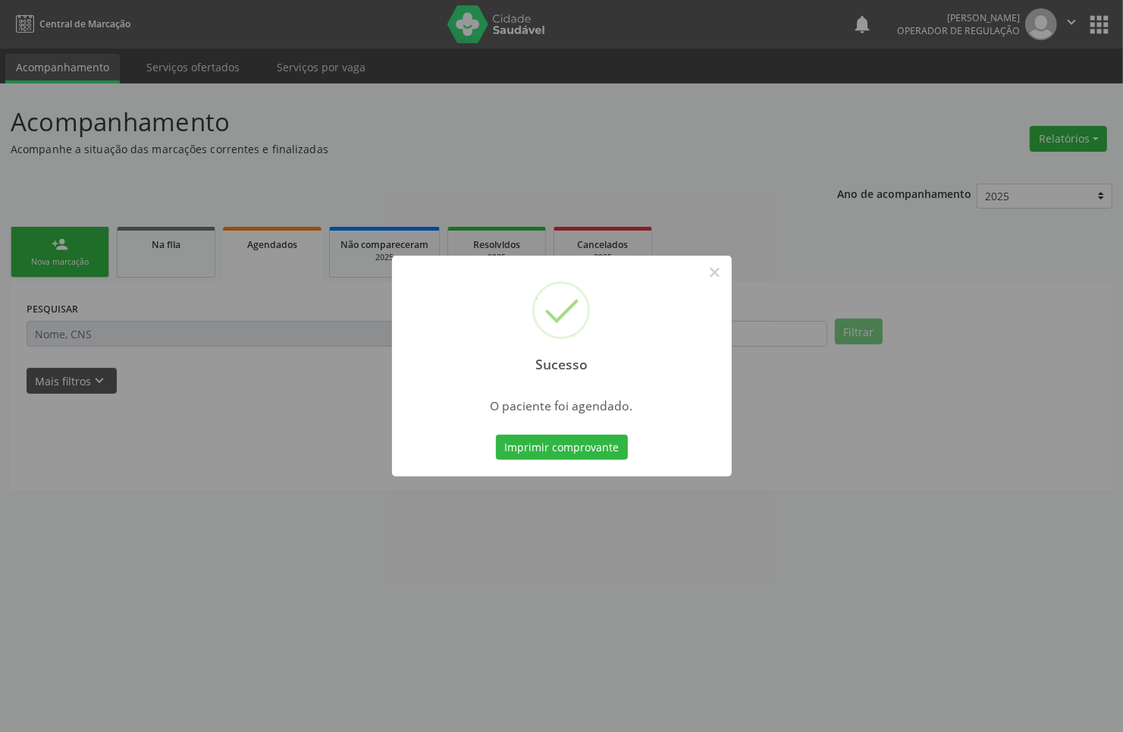
scroll to position [0, 0]
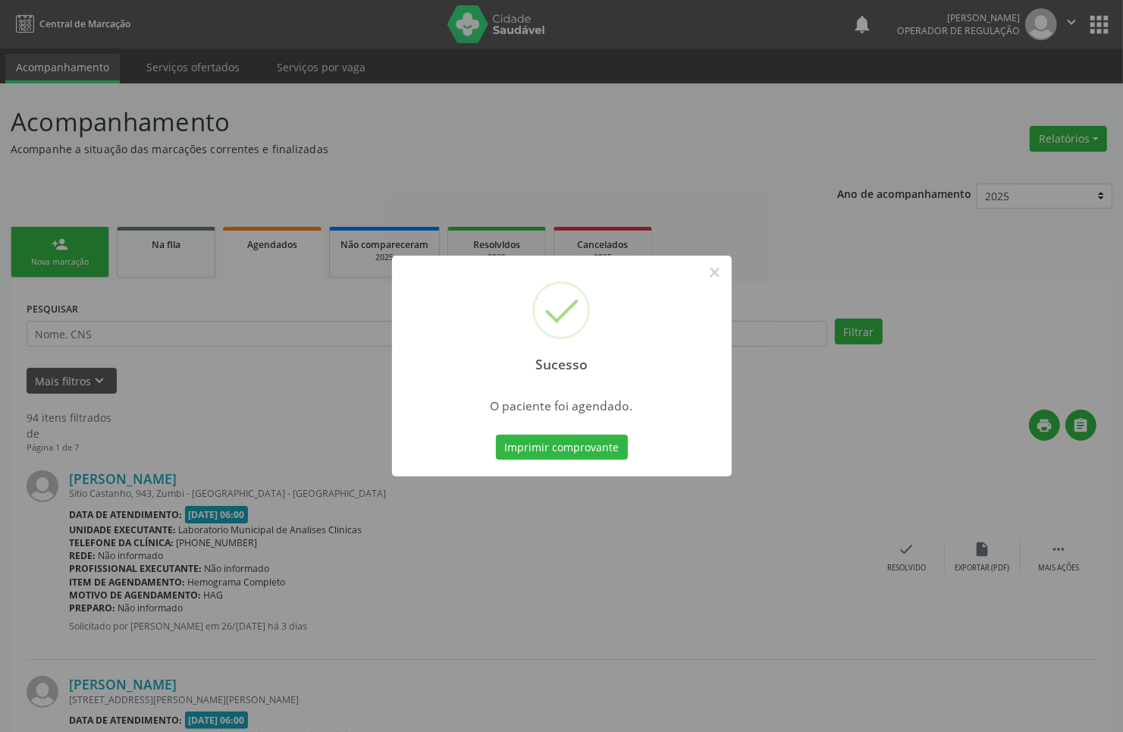
click at [496, 435] on button "Imprimir comprovante" at bounding box center [562, 448] width 132 height 26
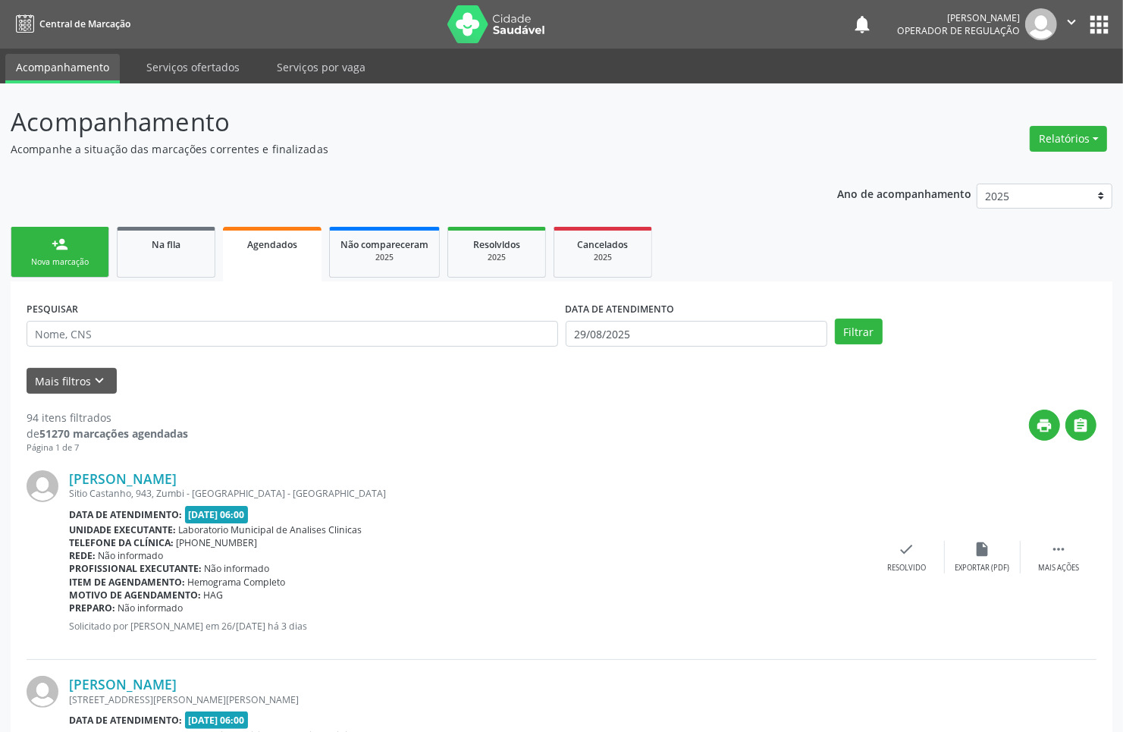
click at [89, 277] on link "person_add Nova marcação" at bounding box center [60, 252] width 99 height 51
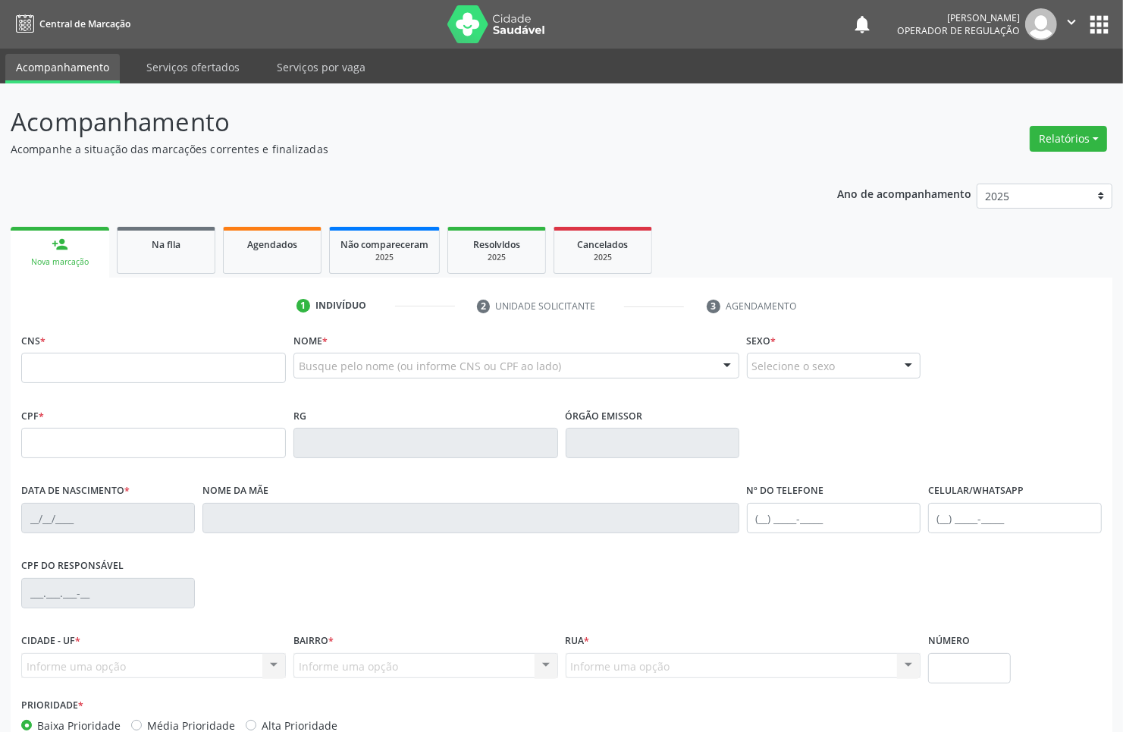
click at [145, 193] on div "Ano de acompanhamento 2025 2024 2023 2022 2021 person_add Nova marcação Na fila…" at bounding box center [562, 492] width 1102 height 639
click at [156, 262] on link "Na fila" at bounding box center [166, 250] width 99 height 47
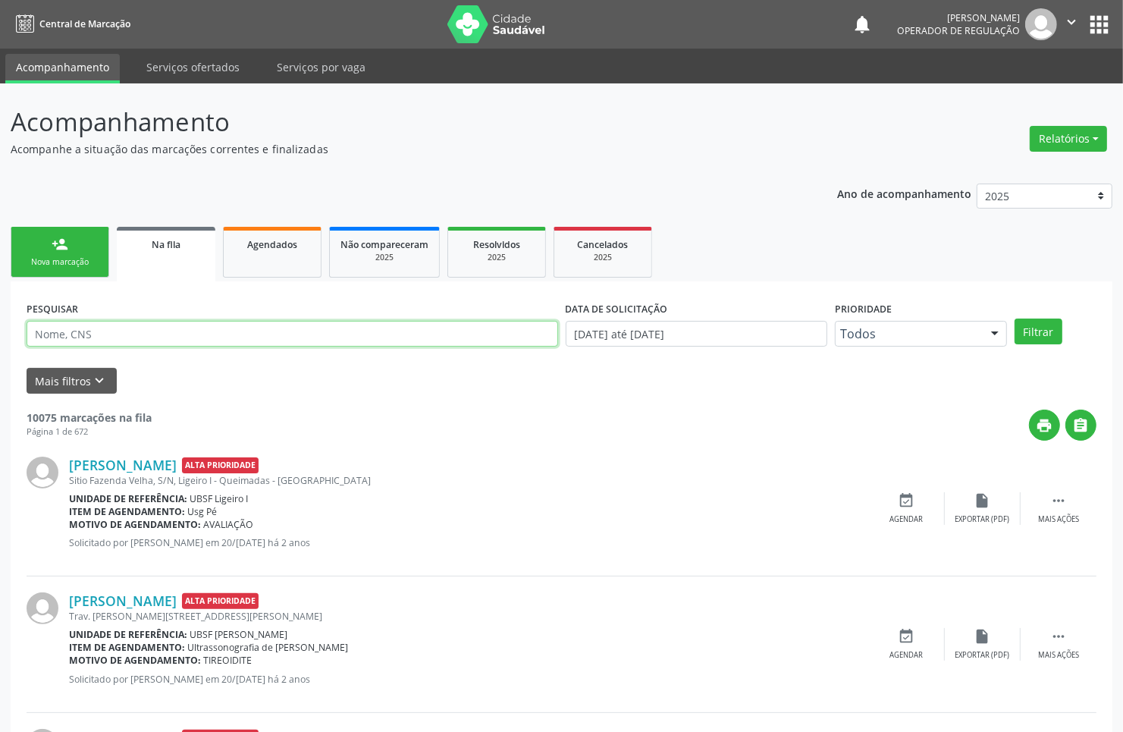
click at [120, 331] on input "text" at bounding box center [293, 334] width 532 height 26
type input "705201403470077"
click at [1015, 319] on button "Filtrar" at bounding box center [1039, 332] width 48 height 26
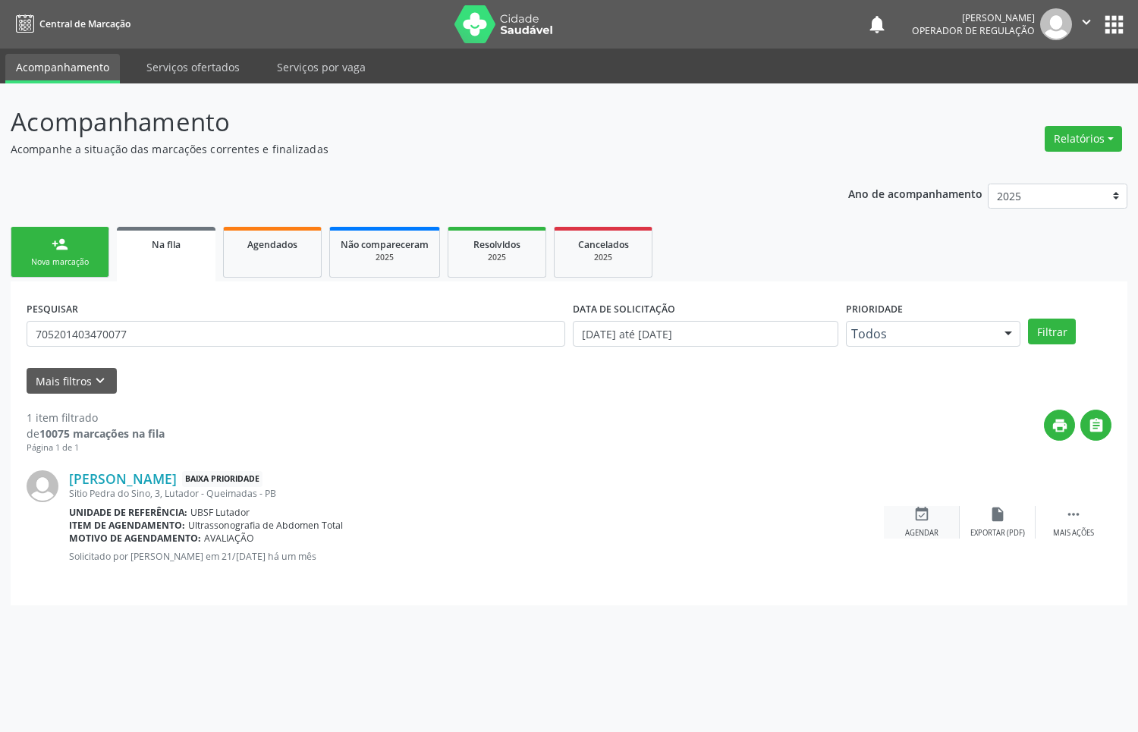
click at [929, 518] on icon "event_available" at bounding box center [921, 514] width 17 height 17
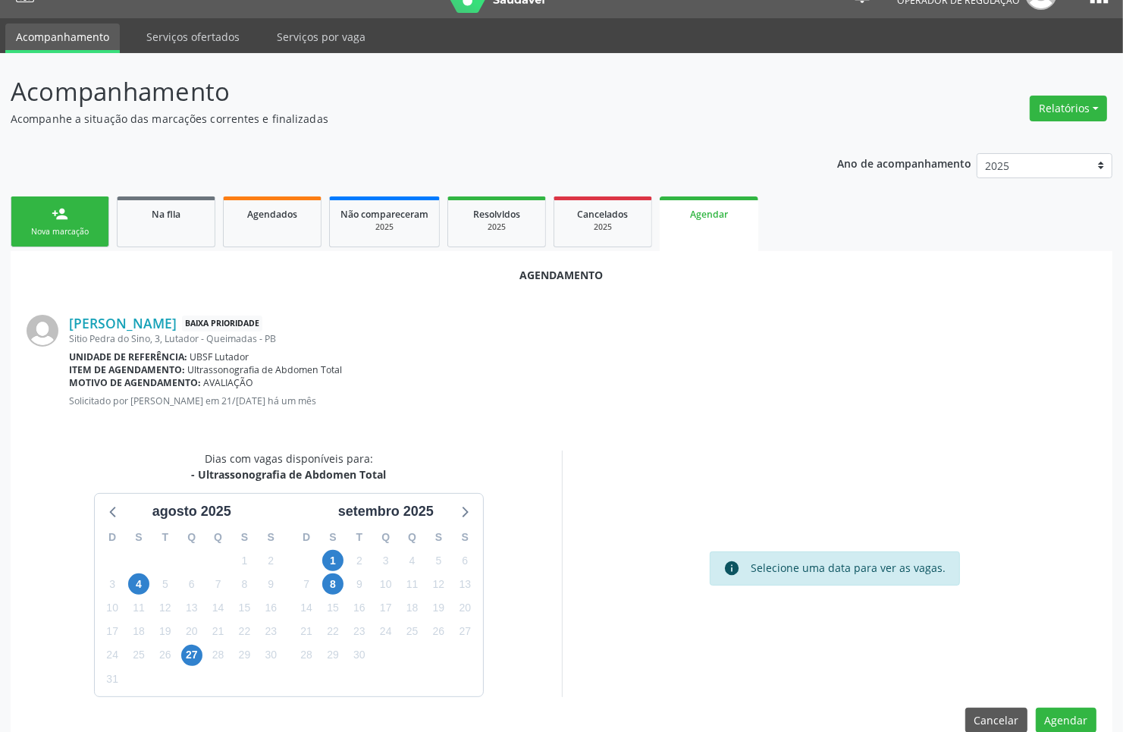
scroll to position [58, 0]
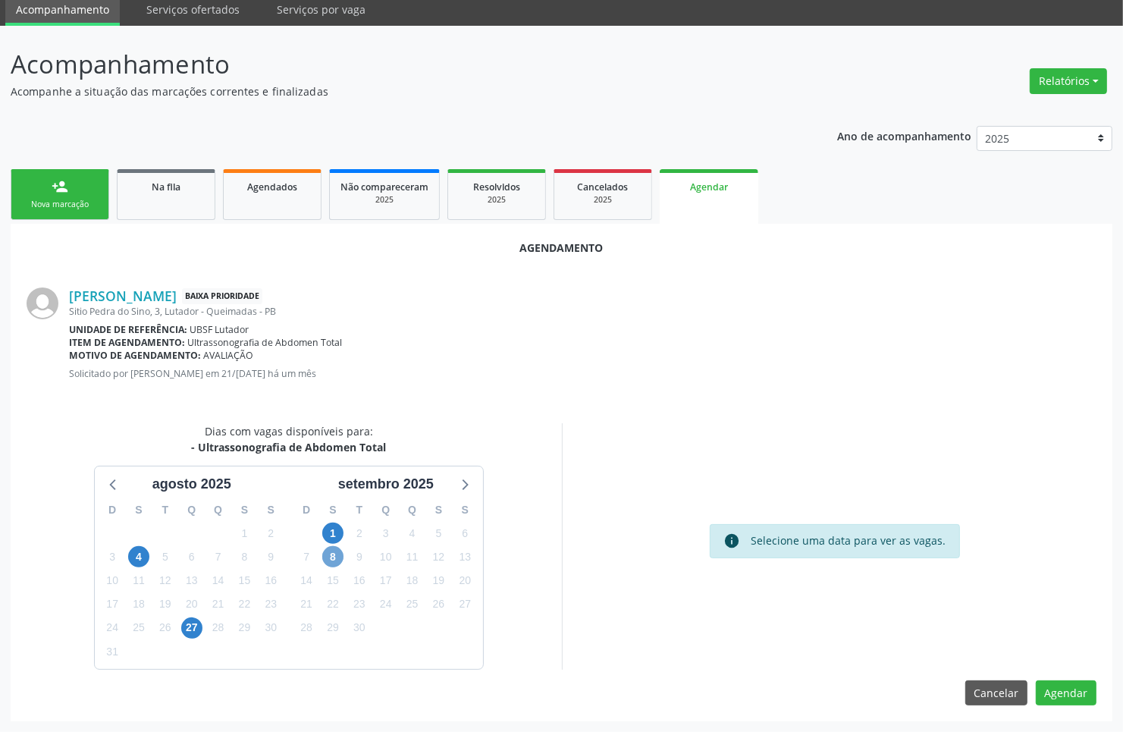
click at [336, 557] on span "8" at bounding box center [332, 556] width 21 height 21
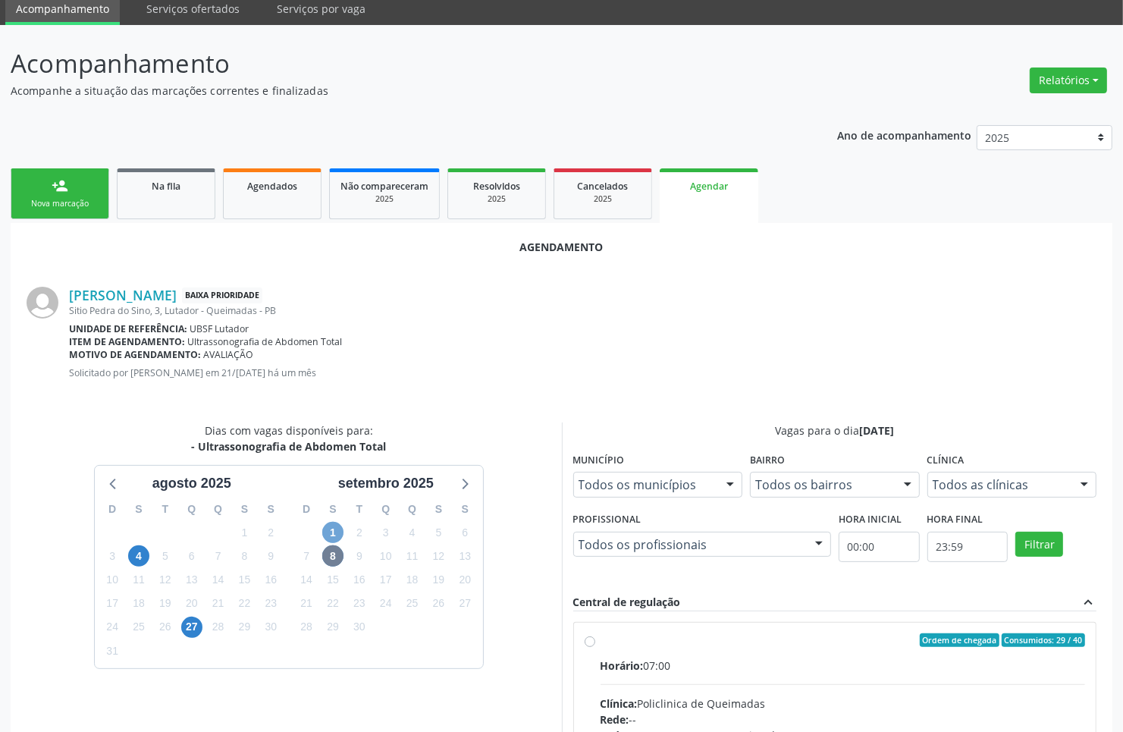
click at [331, 533] on span "1" at bounding box center [332, 532] width 21 height 21
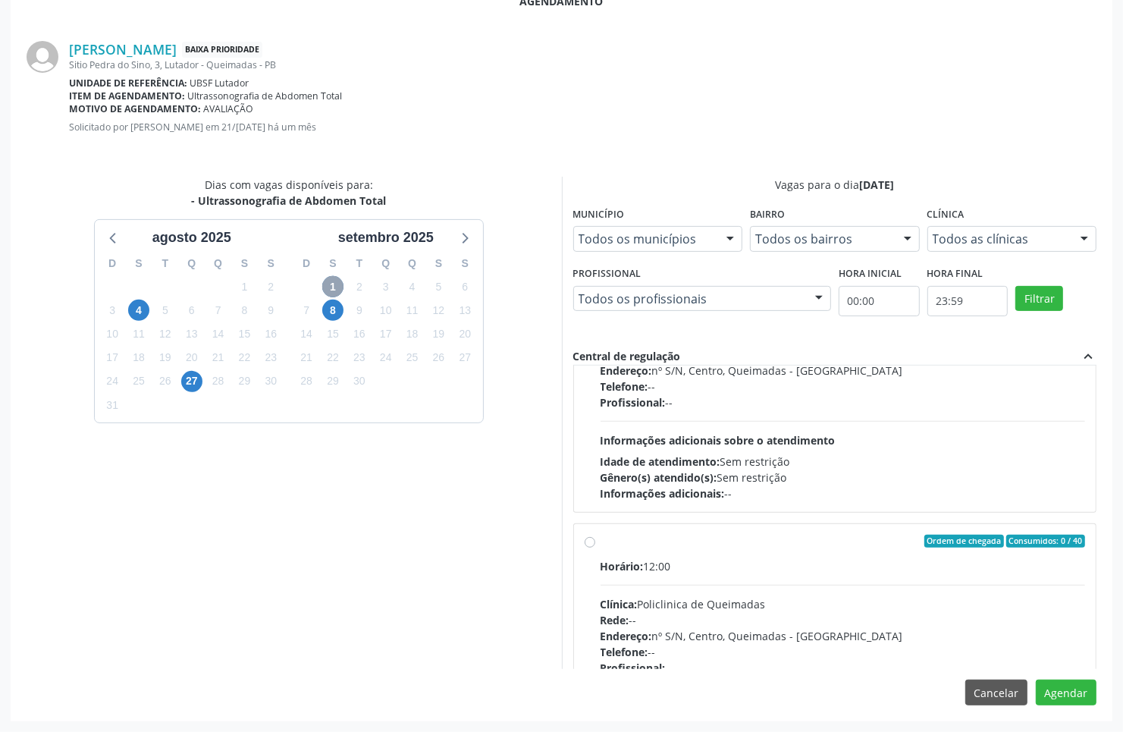
scroll to position [240, 0]
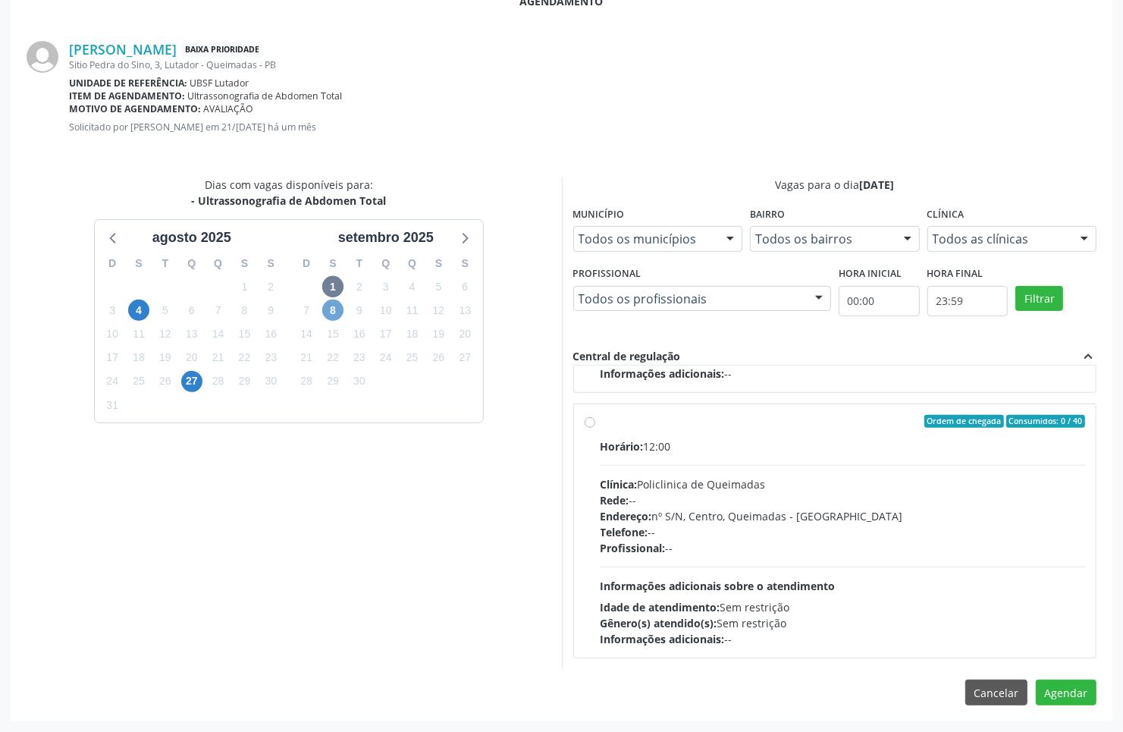
click at [335, 317] on span "8" at bounding box center [332, 310] width 21 height 21
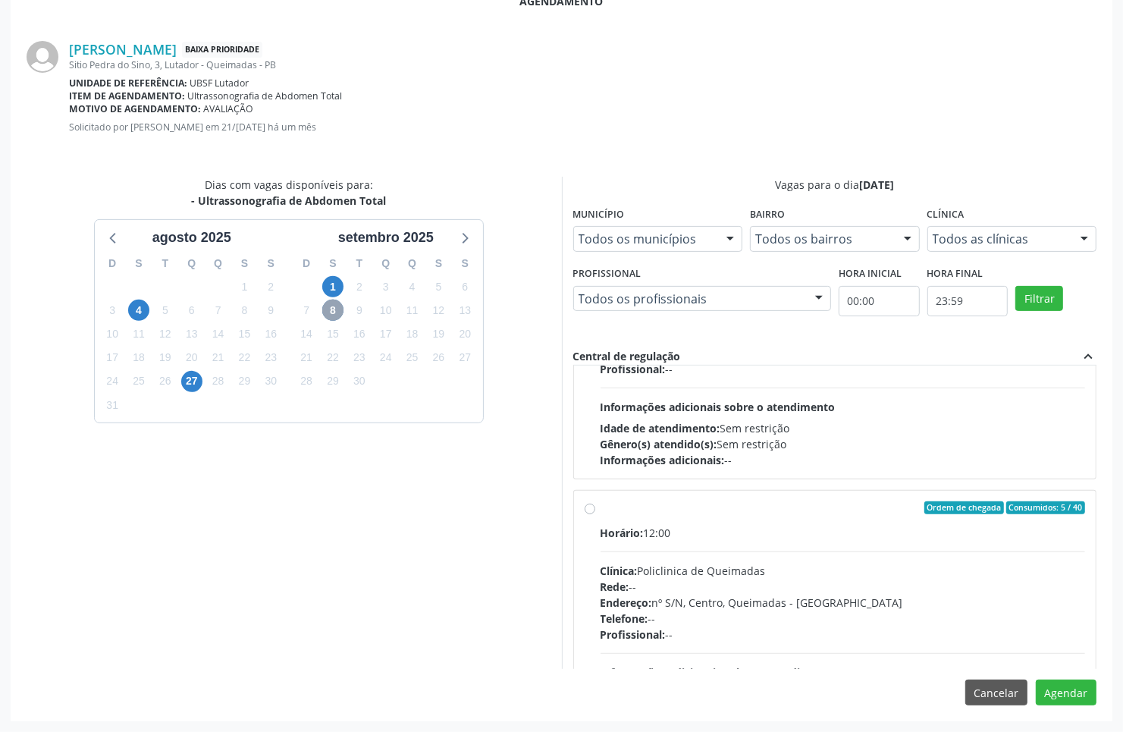
scroll to position [0, 0]
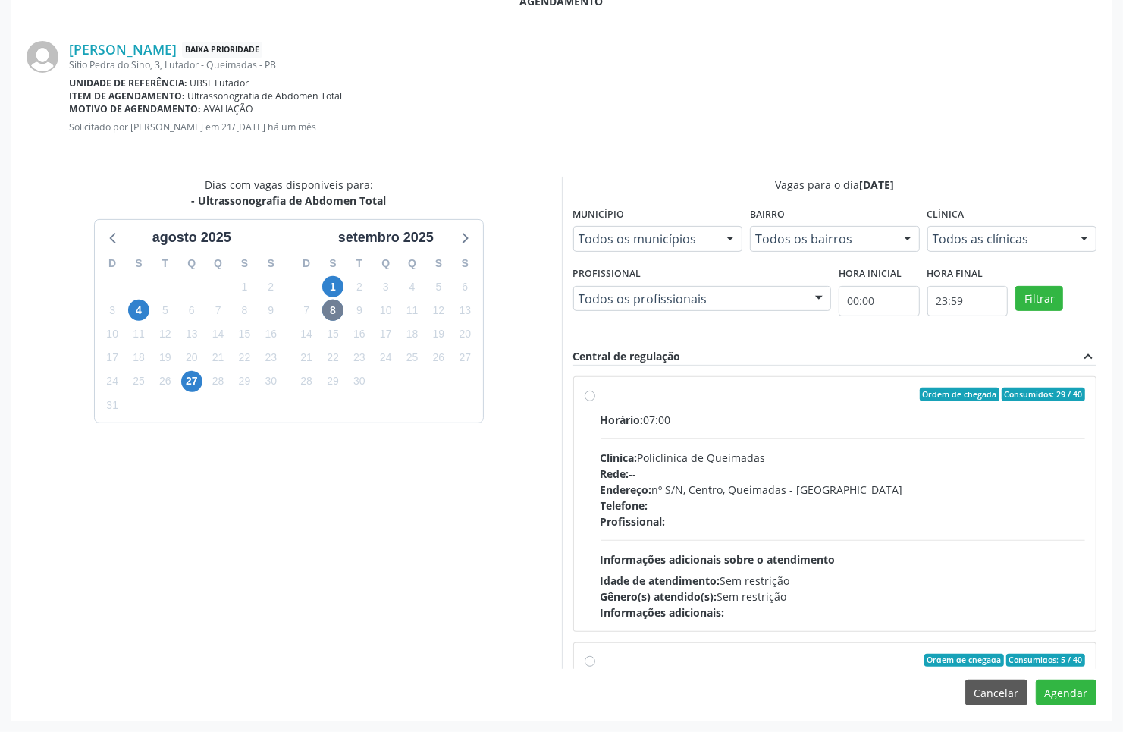
click at [714, 498] on div "Telefone: --" at bounding box center [843, 506] width 485 height 16
click at [595, 401] on input "Ordem de chegada Consumidos: 29 / 40 Horário: 07:00 Clínica: Policlinica de Que…" at bounding box center [590, 395] width 11 height 14
radio input "true"
click at [1078, 683] on button "Agendar" at bounding box center [1066, 693] width 61 height 26
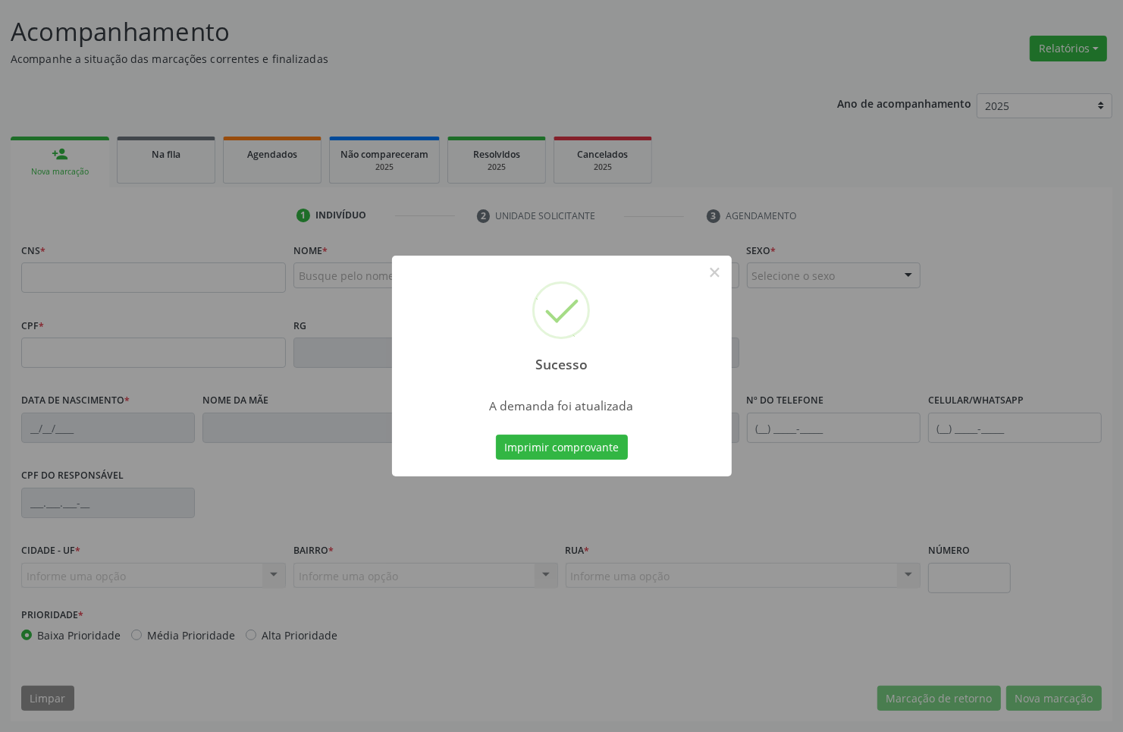
scroll to position [91, 0]
click at [486, 446] on div "Sucesso × A demanda foi atualizada Imprimir comprovante Cancel" at bounding box center [562, 366] width 340 height 221
click at [506, 450] on button "Imprimir comprovante" at bounding box center [562, 448] width 132 height 26
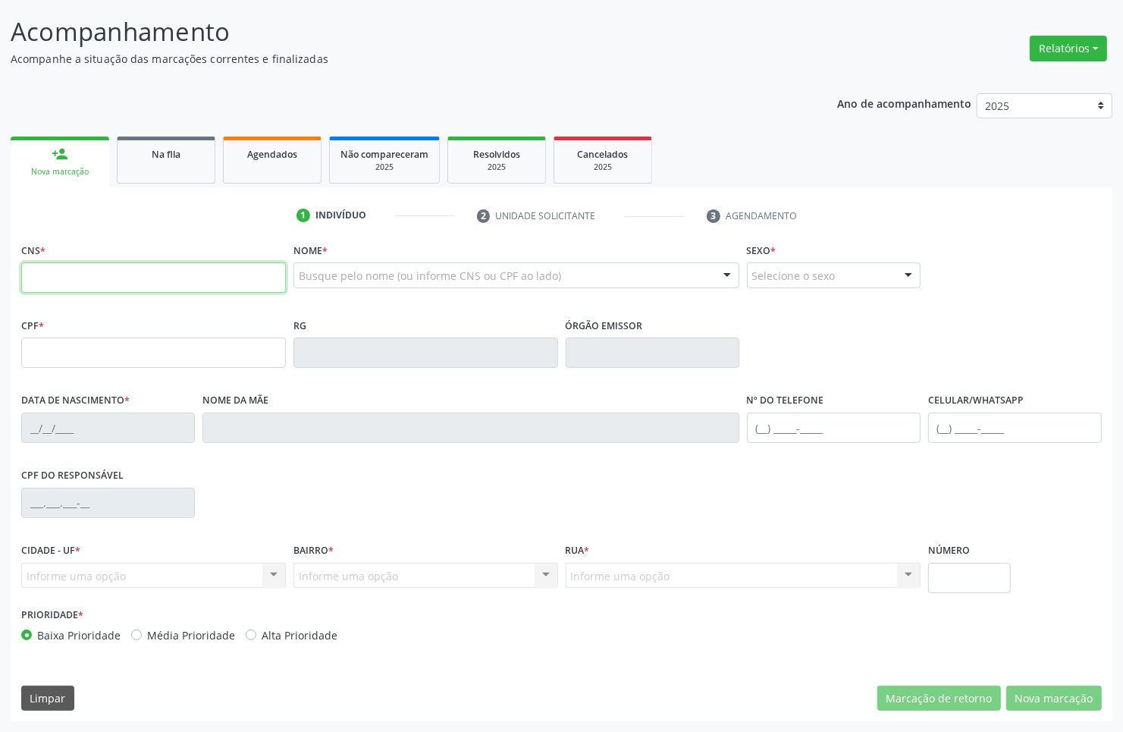
click at [188, 281] on input "text" at bounding box center [153, 277] width 265 height 30
click at [155, 168] on link "Na fila" at bounding box center [166, 160] width 99 height 47
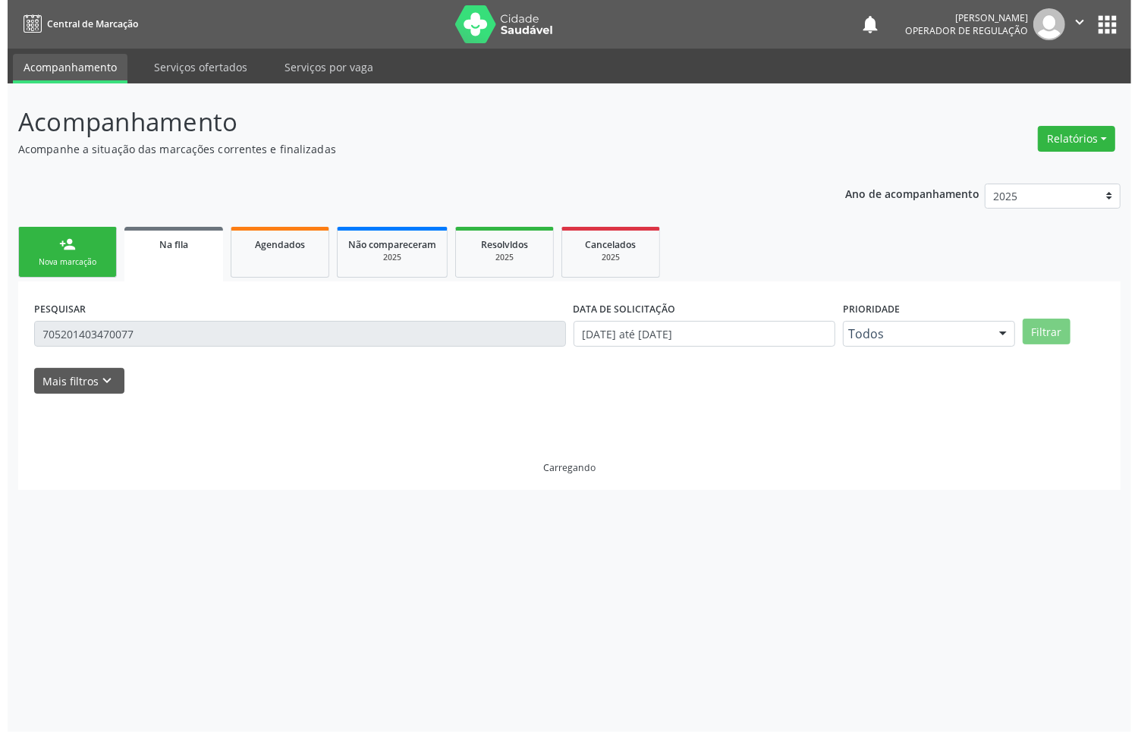
scroll to position [0, 0]
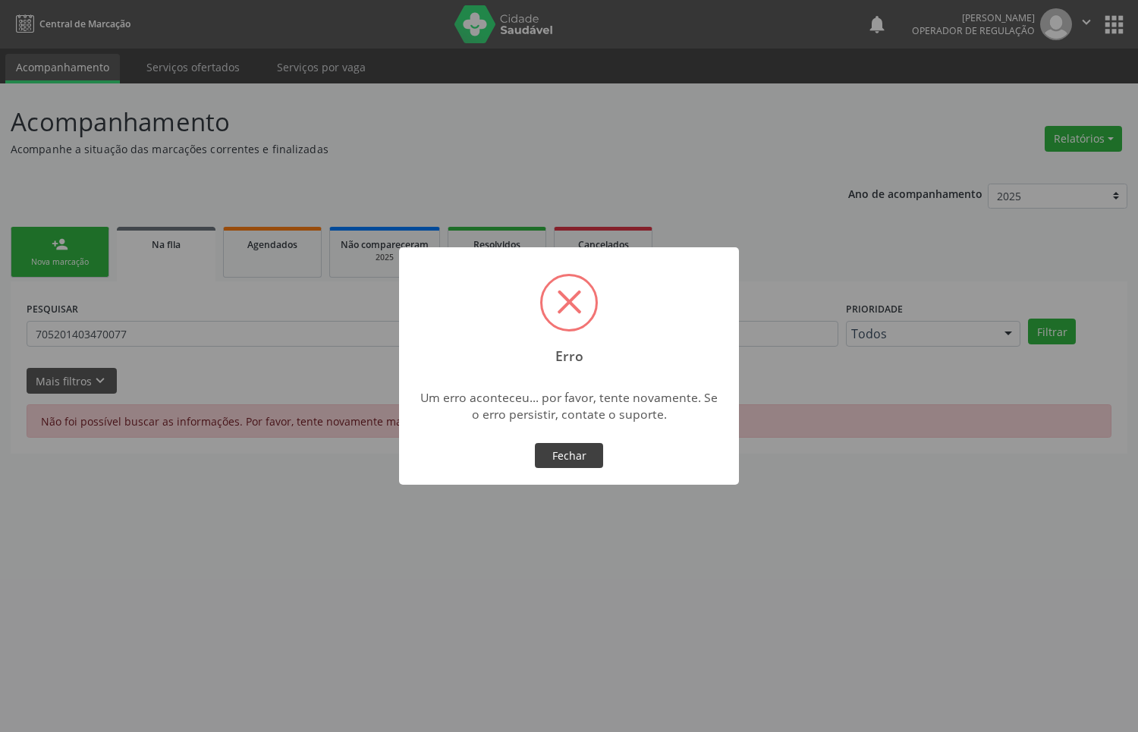
click at [539, 460] on button "Fechar" at bounding box center [569, 456] width 68 height 26
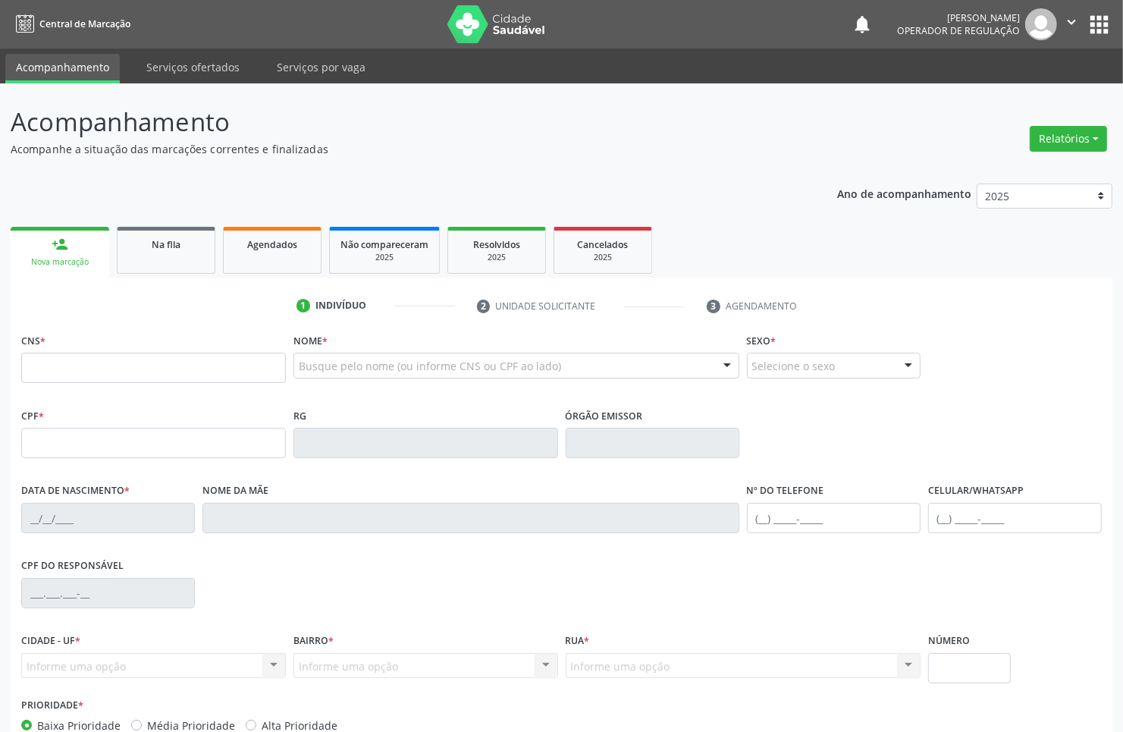
click at [146, 221] on div "Ano de acompanhamento 2025 2024 2023 2022 2021 person_add Nova marcação Na fila…" at bounding box center [562, 492] width 1102 height 639
click at [152, 247] on span "Na fila" at bounding box center [166, 244] width 29 height 13
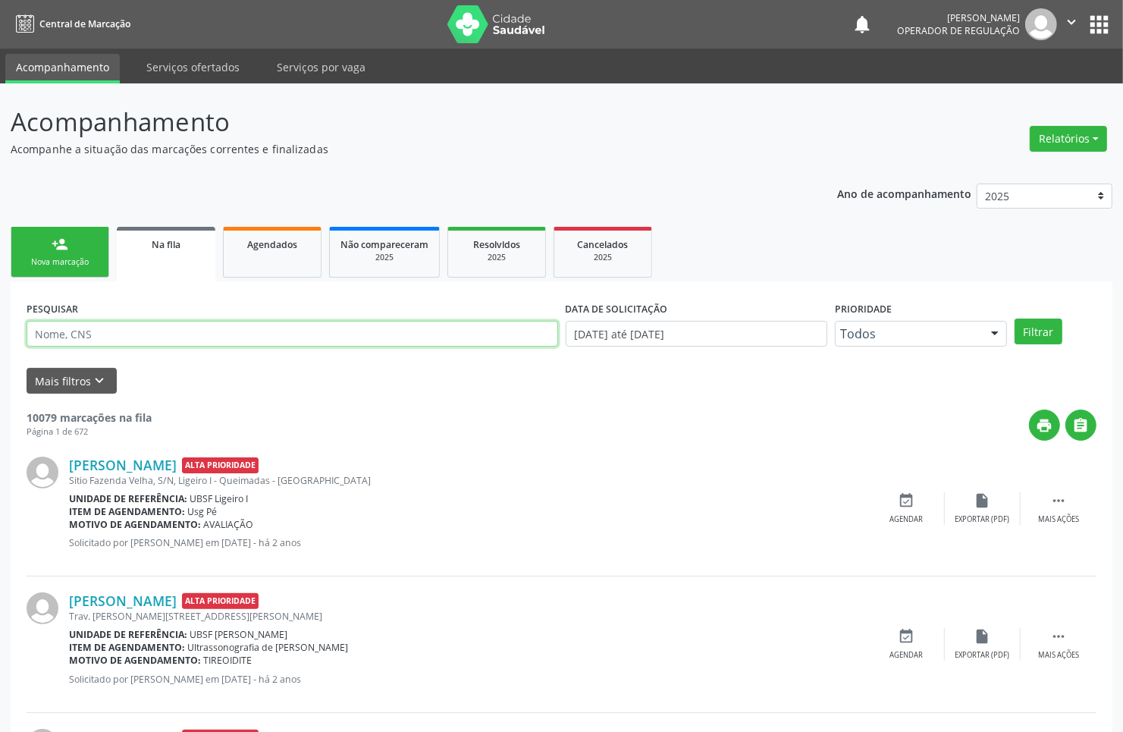
click at [106, 334] on input "text" at bounding box center [293, 334] width 532 height 26
type input "700108976170915"
click at [1015, 319] on button "Filtrar" at bounding box center [1039, 332] width 48 height 26
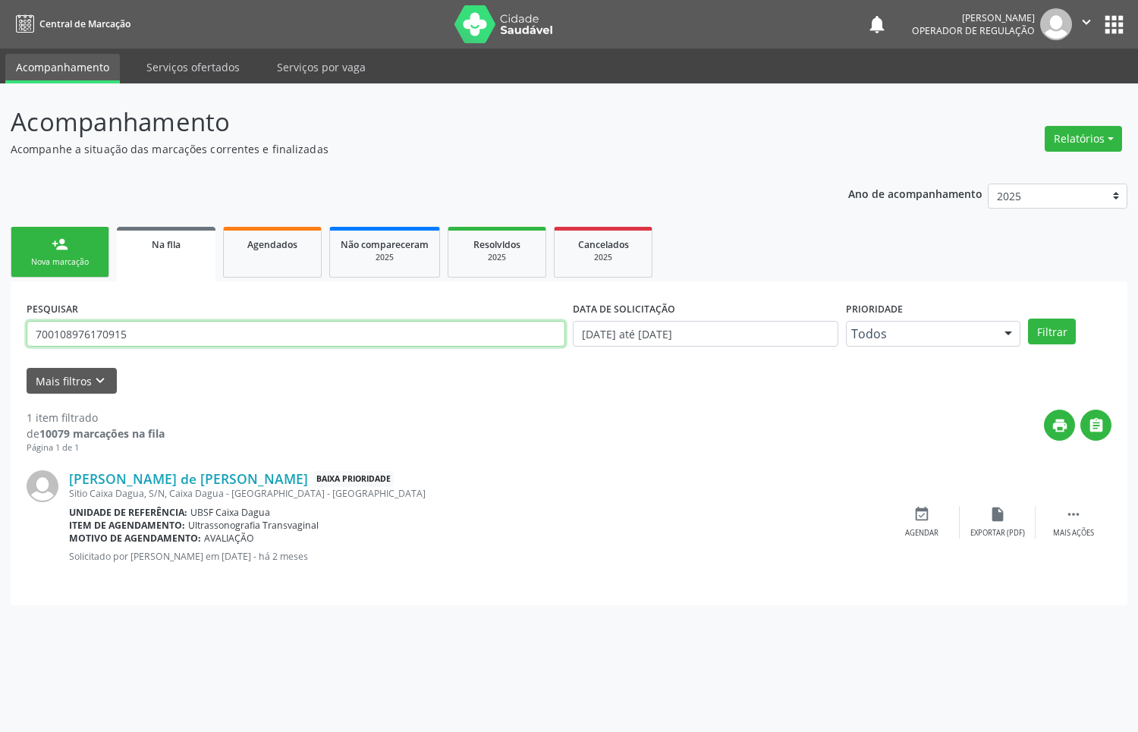
click at [192, 337] on input "700108976170915" at bounding box center [296, 334] width 538 height 26
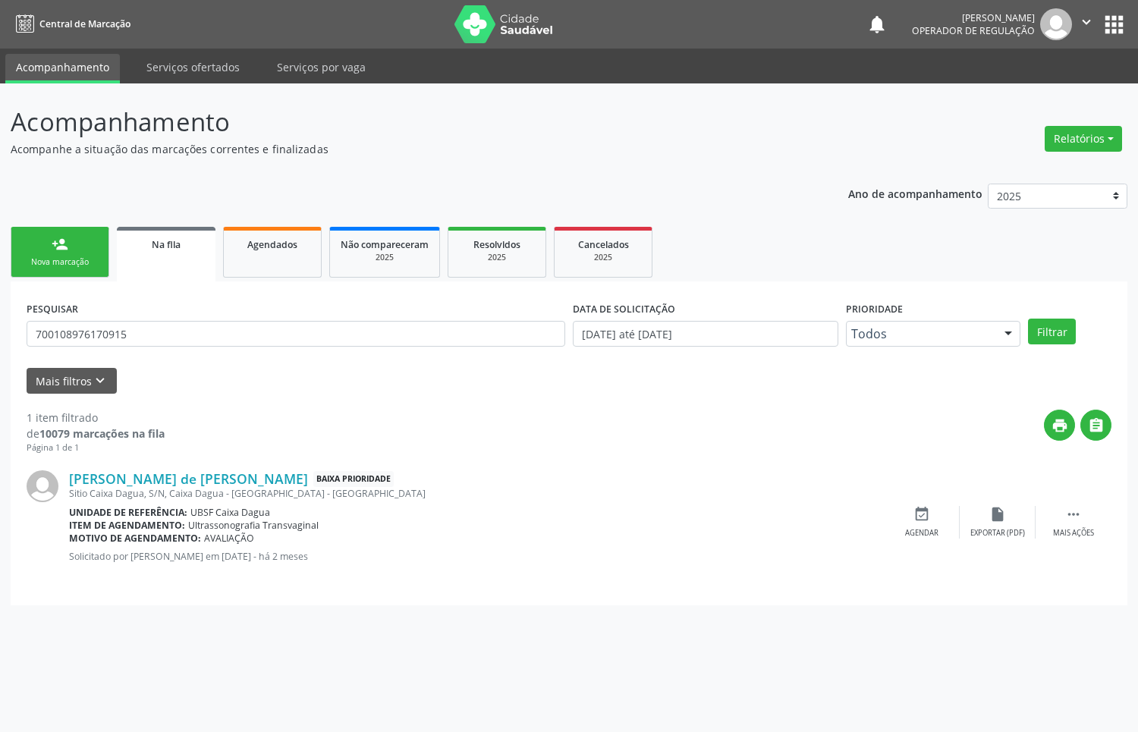
click at [69, 246] on link "person_add Nova marcação" at bounding box center [60, 252] width 99 height 51
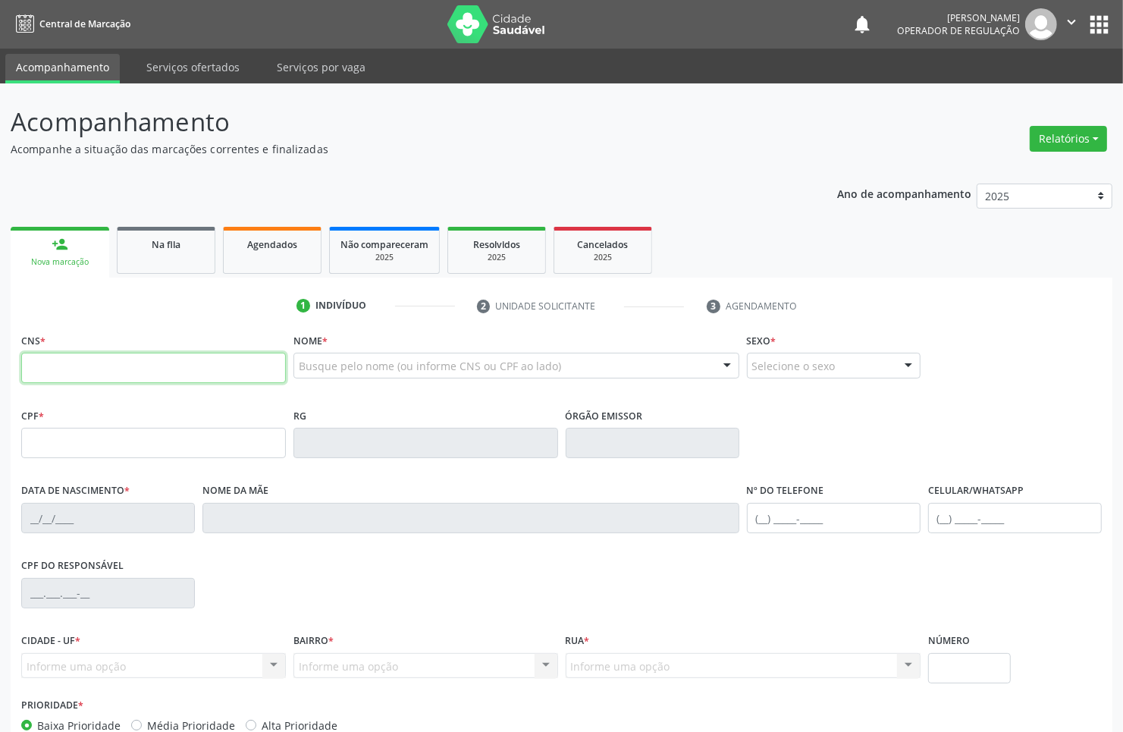
click at [138, 369] on input "text" at bounding box center [153, 368] width 265 height 30
paste input "700 1089 7617 0915"
type input "700 1089 7617 0915"
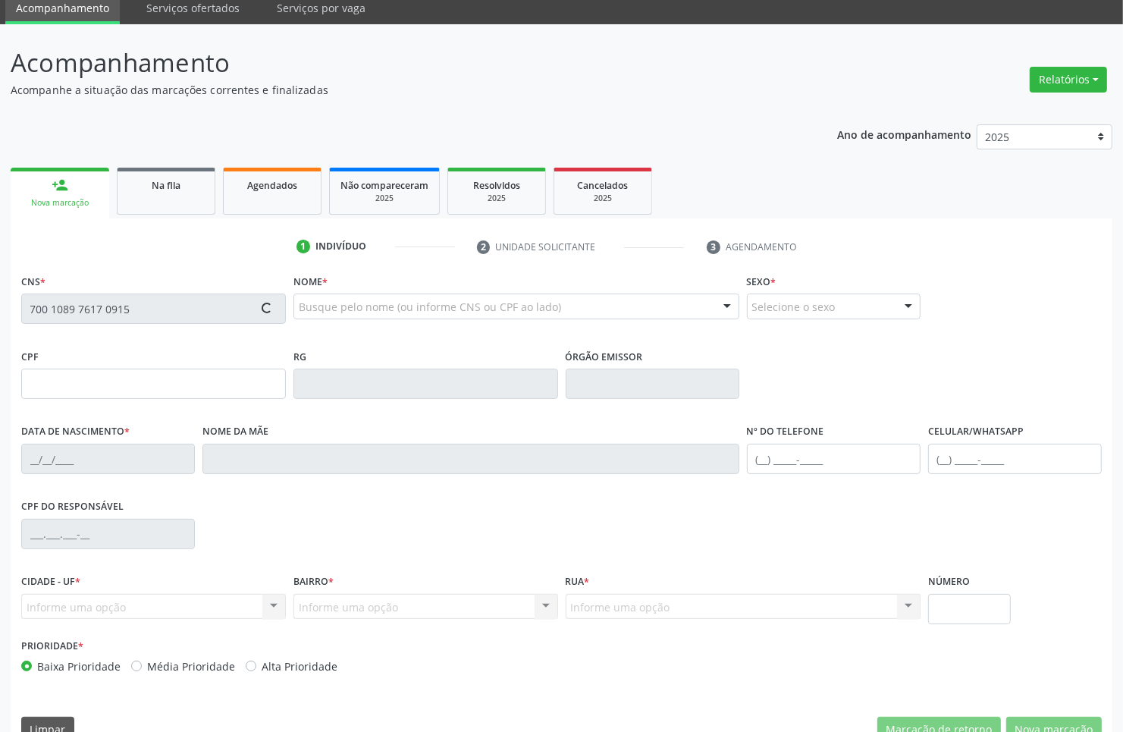
scroll to position [91, 0]
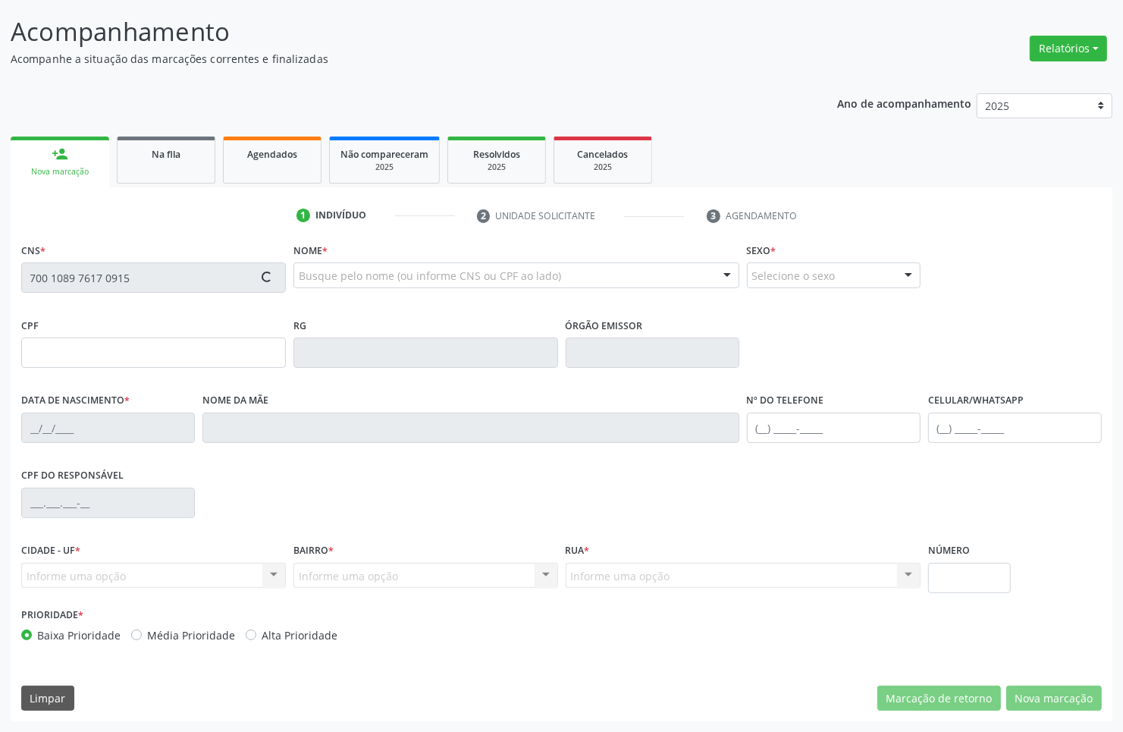
type input "047.099.534-30"
type input "10/[DATE]"
type input "[PERSON_NAME]"
type input "[PHONE_NUMBER]"
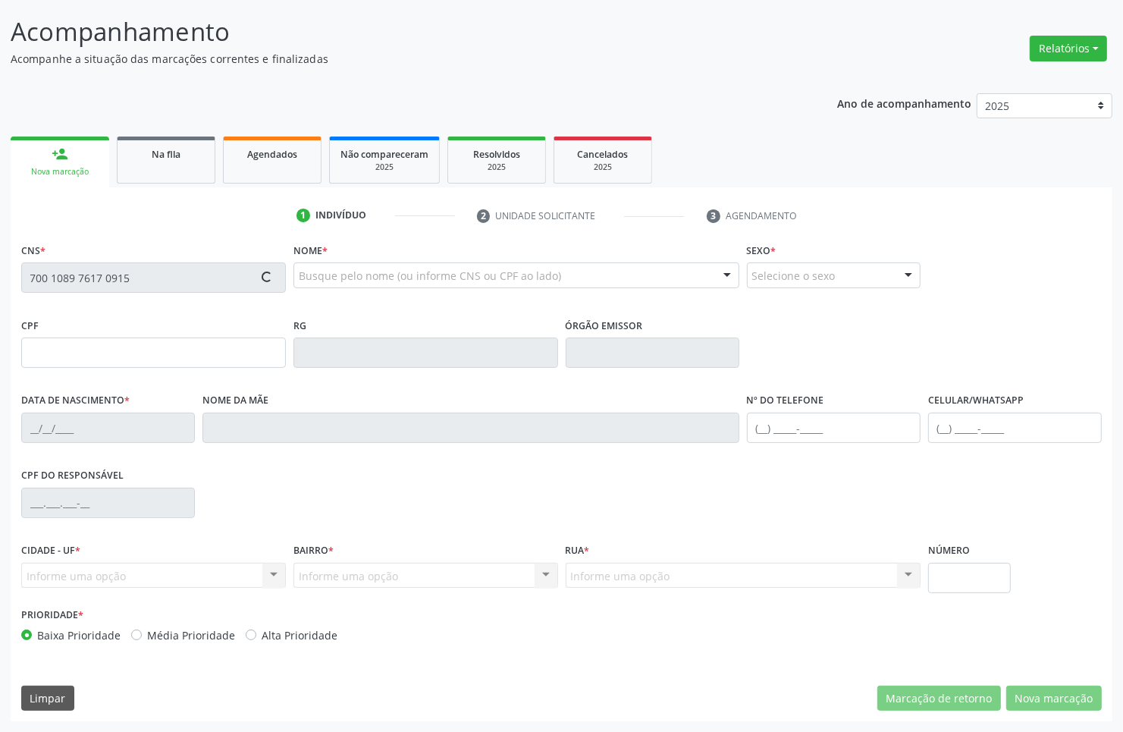
type input "S/N"
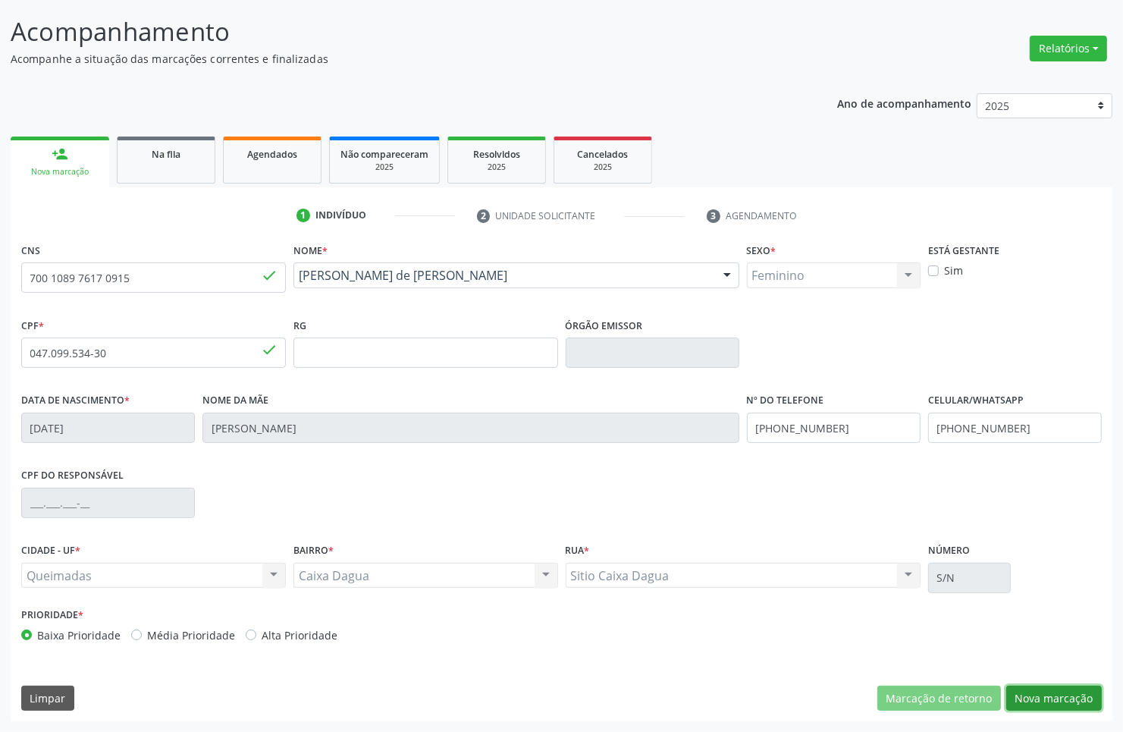
click at [1077, 696] on button "Nova marcação" at bounding box center [1054, 699] width 96 height 26
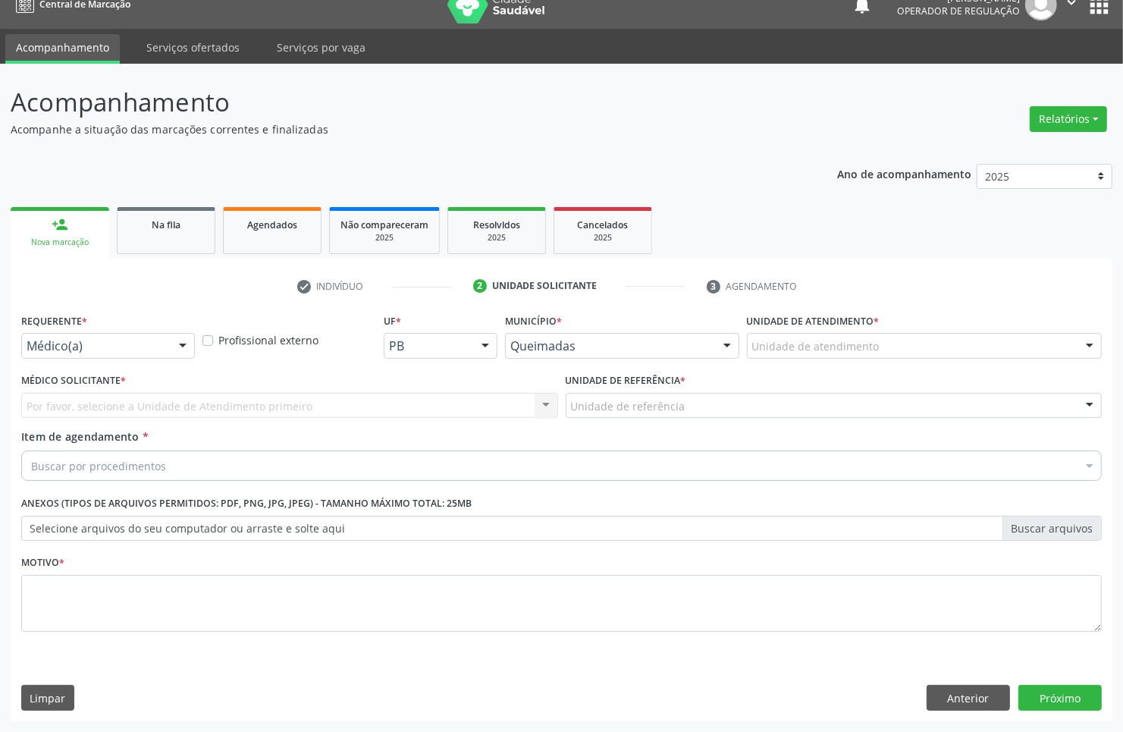
click at [165, 345] on div "Médico(a)" at bounding box center [108, 346] width 174 height 26
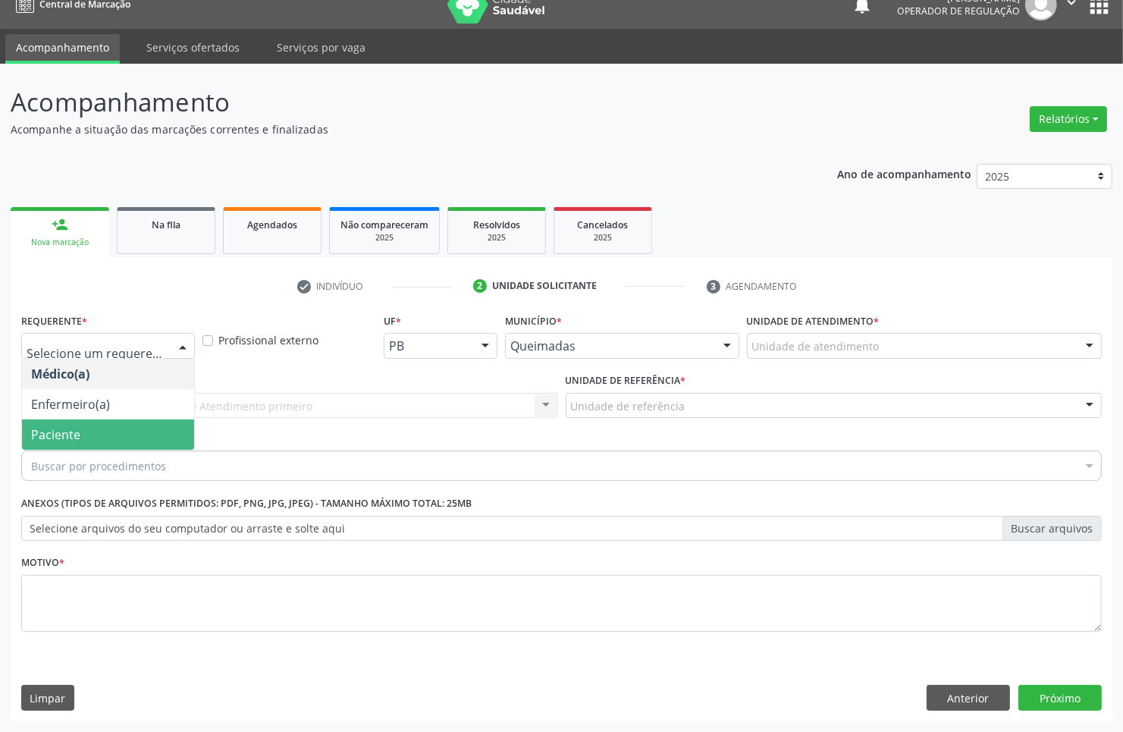
click at [103, 447] on span "Paciente" at bounding box center [108, 434] width 172 height 30
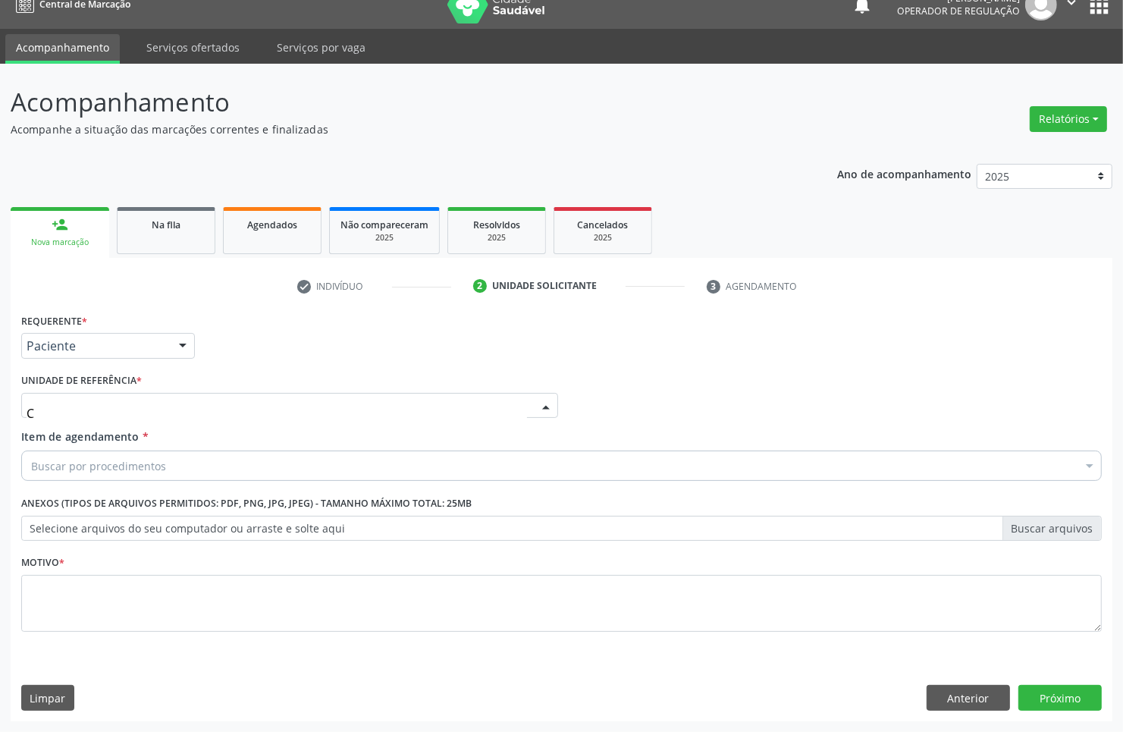
click at [139, 407] on div "C" at bounding box center [289, 406] width 537 height 26
type input "CA"
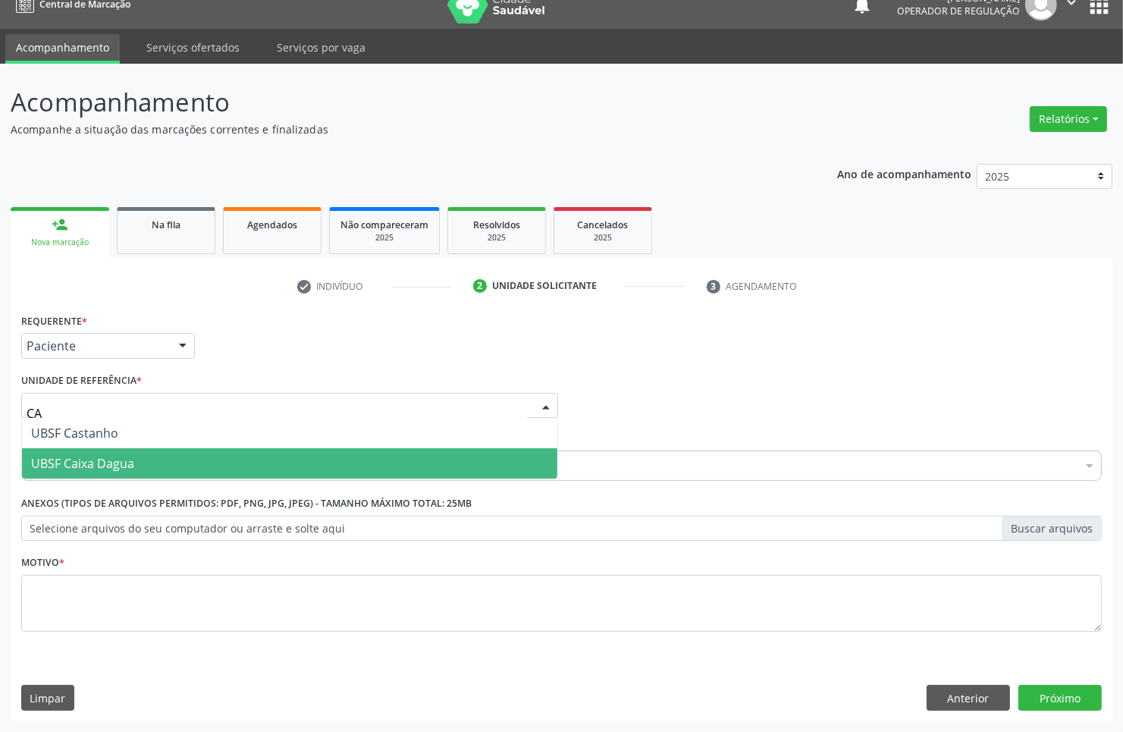
click at [118, 463] on span "UBSF Caixa Dagua" at bounding box center [82, 463] width 103 height 17
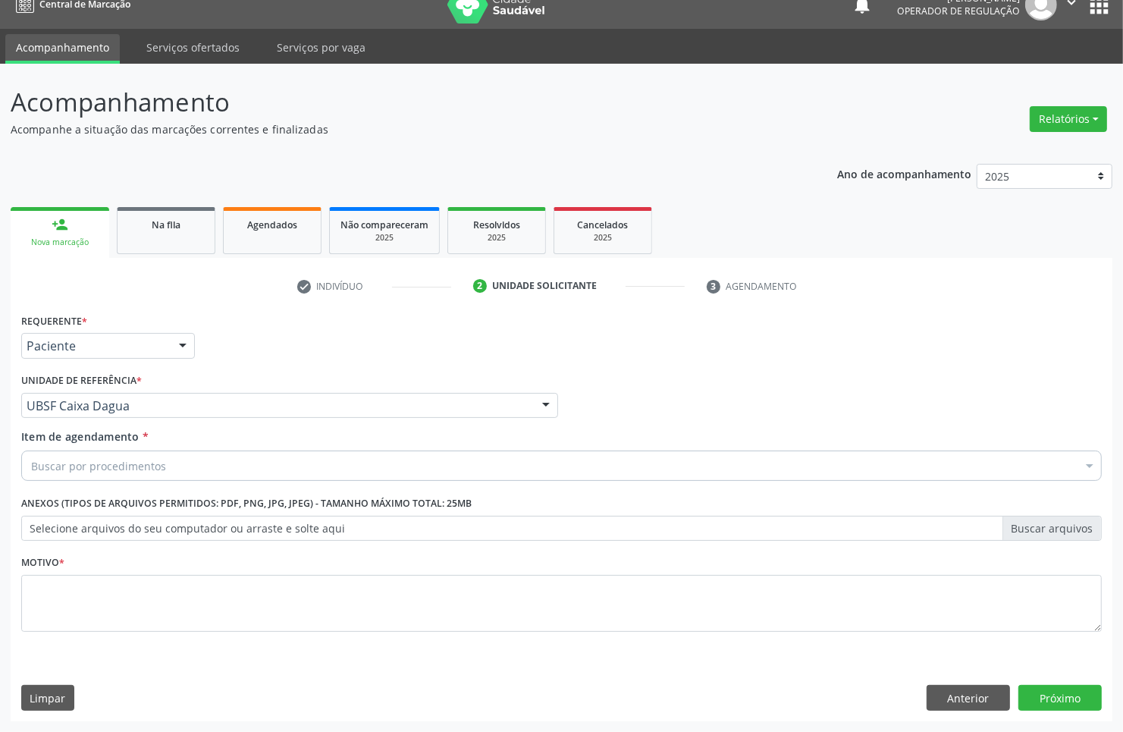
click at [162, 478] on div "Buscar por procedimentos" at bounding box center [561, 465] width 1081 height 30
paste input "TRANSVAGINAL"
drag, startPoint x: 520, startPoint y: 453, endPoint x: 525, endPoint y: 436, distance: 17.5
click at [520, 453] on div "Buscar por procedimentos" at bounding box center [561, 465] width 1081 height 30
type input "TRANSVAGINAL"
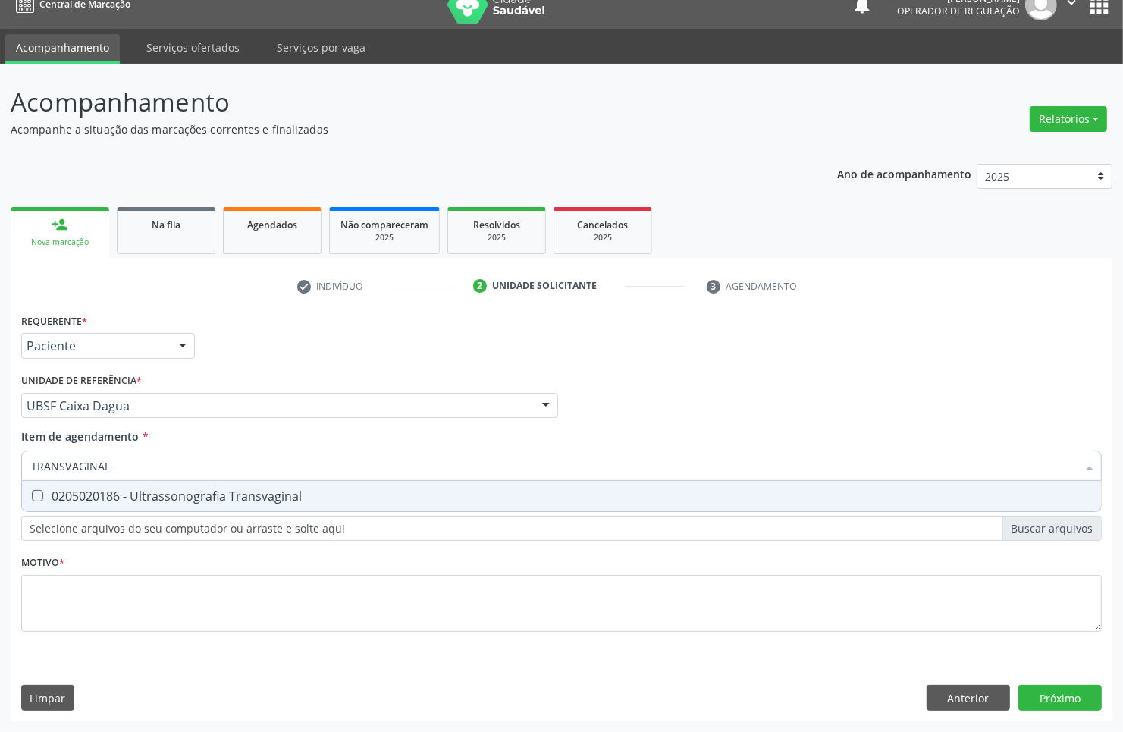
click at [294, 490] on div "0205020186 - Ultrassonografia Transvaginal" at bounding box center [561, 496] width 1061 height 12
checkbox Transvaginal "true"
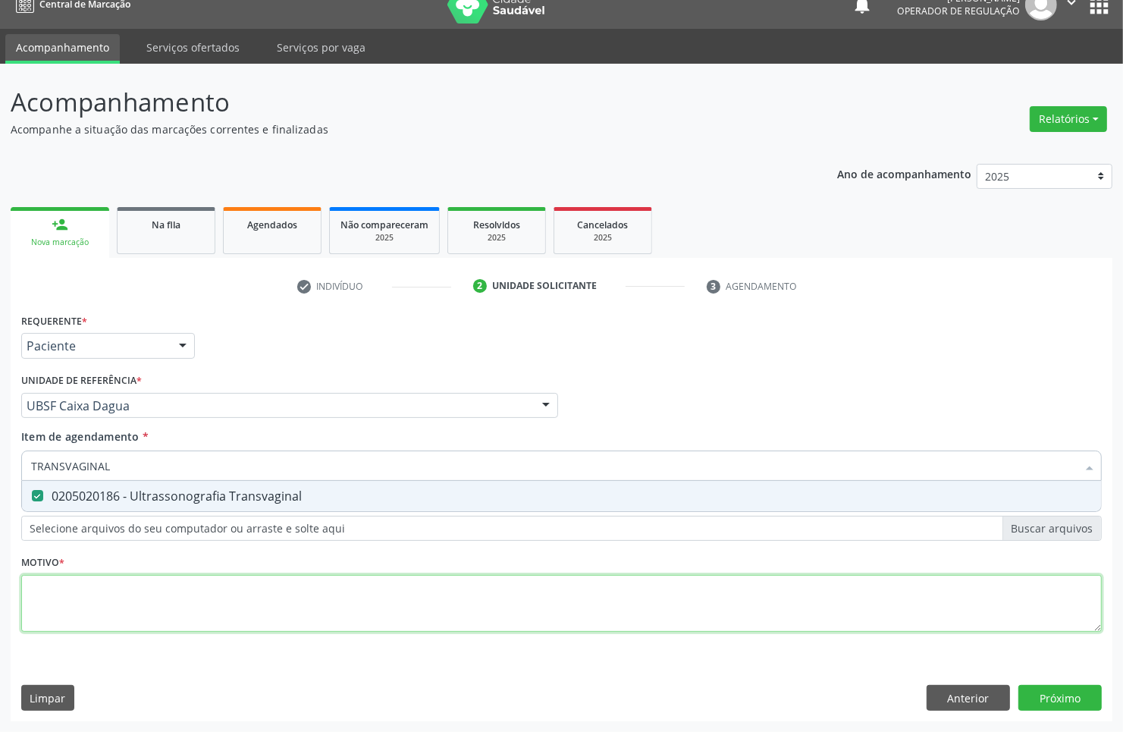
click at [258, 611] on div "Requerente * Paciente Médico(a) Enfermeiro(a) Paciente Nenhum resultado encontr…" at bounding box center [561, 481] width 1081 height 344
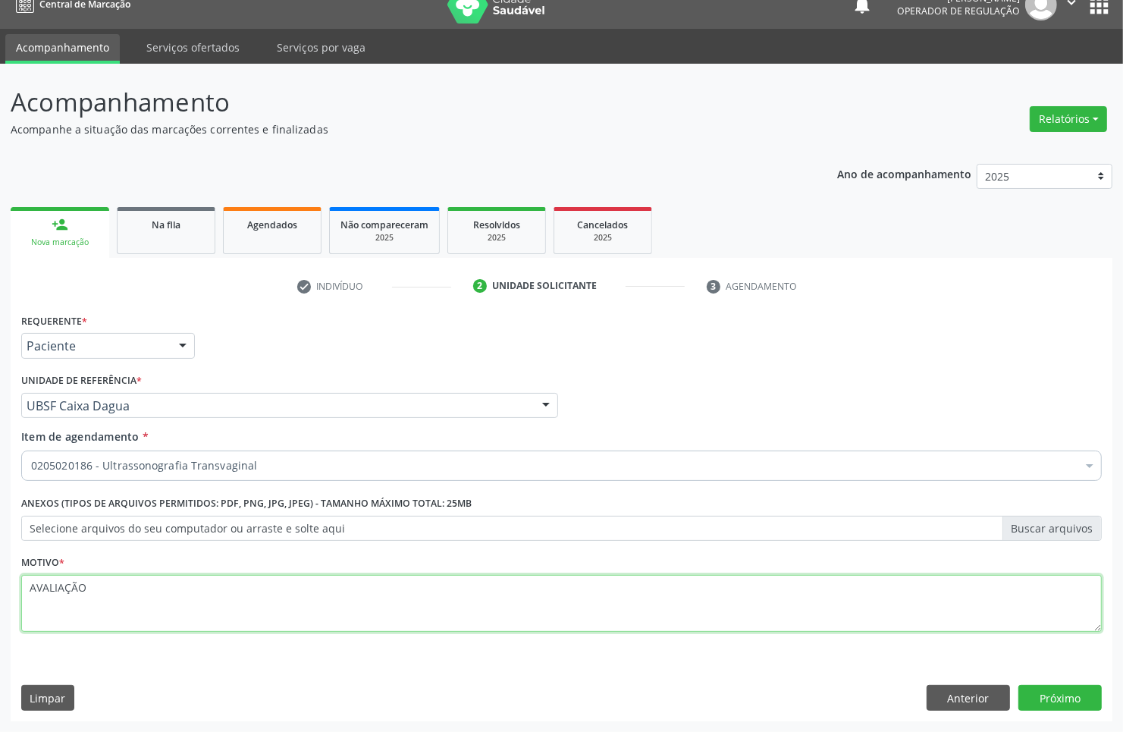
type textarea "AVALIAÇÃO"
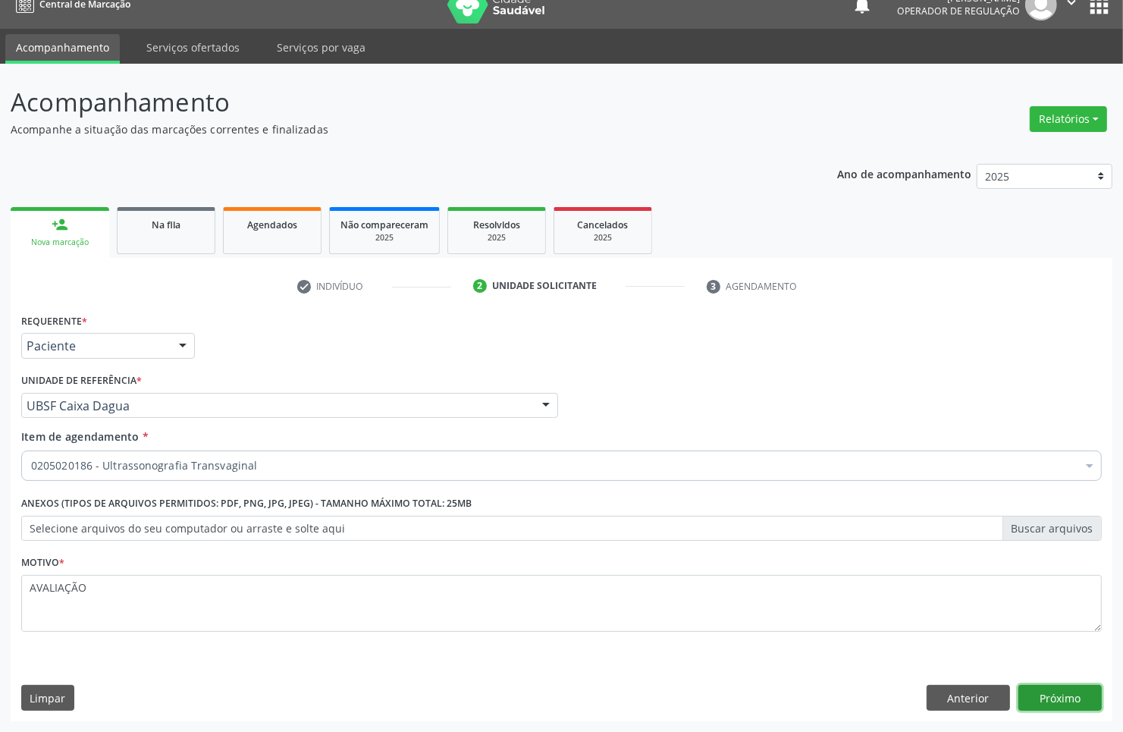
click button "Próximo" at bounding box center [1060, 698] width 83 height 26
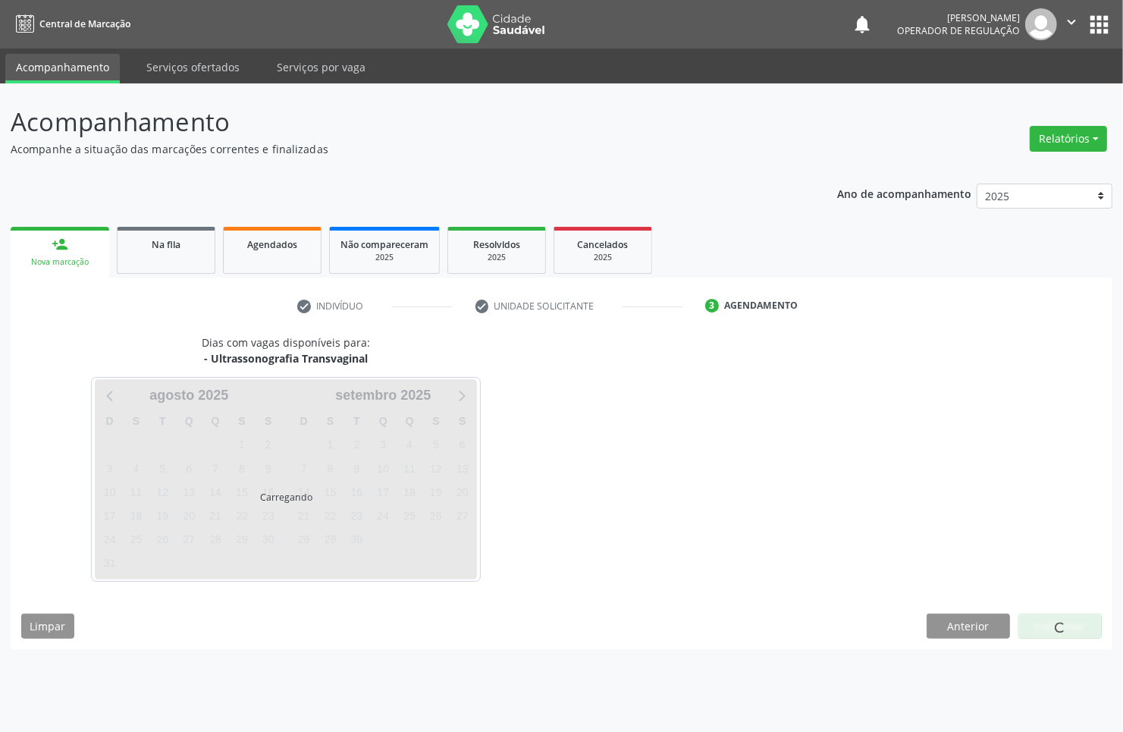
scroll to position [0, 0]
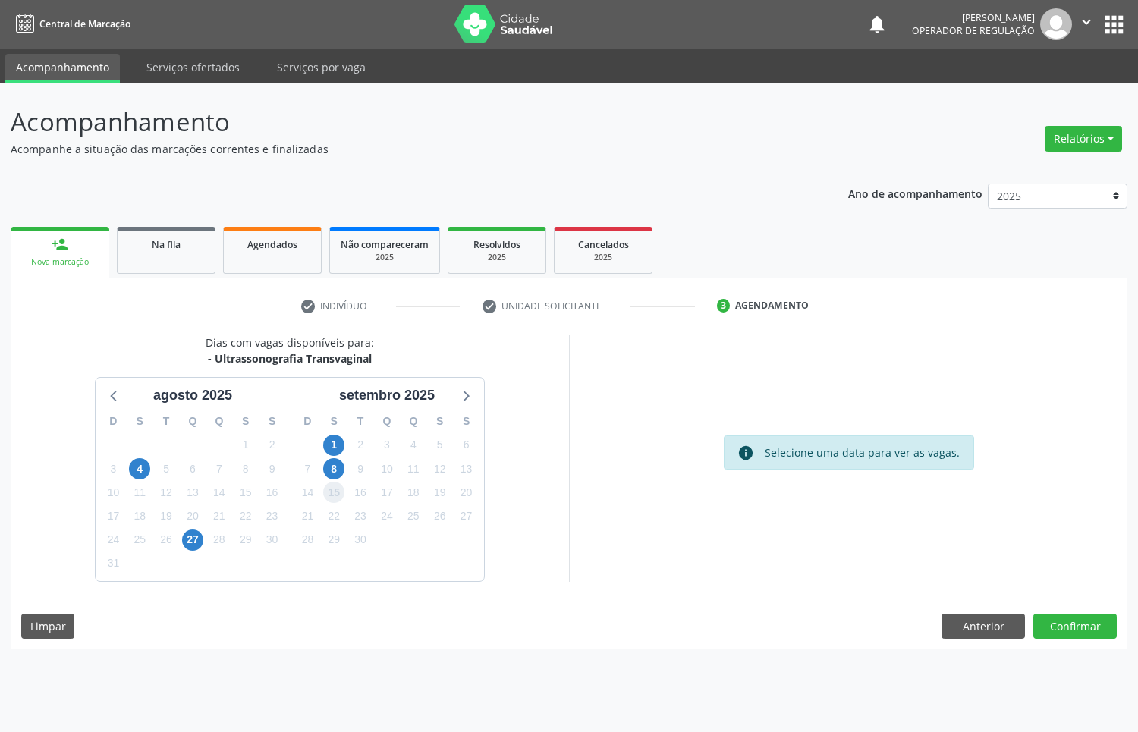
click at [336, 482] on span "15" at bounding box center [333, 492] width 21 height 21
click at [332, 474] on span "8" at bounding box center [333, 468] width 21 height 21
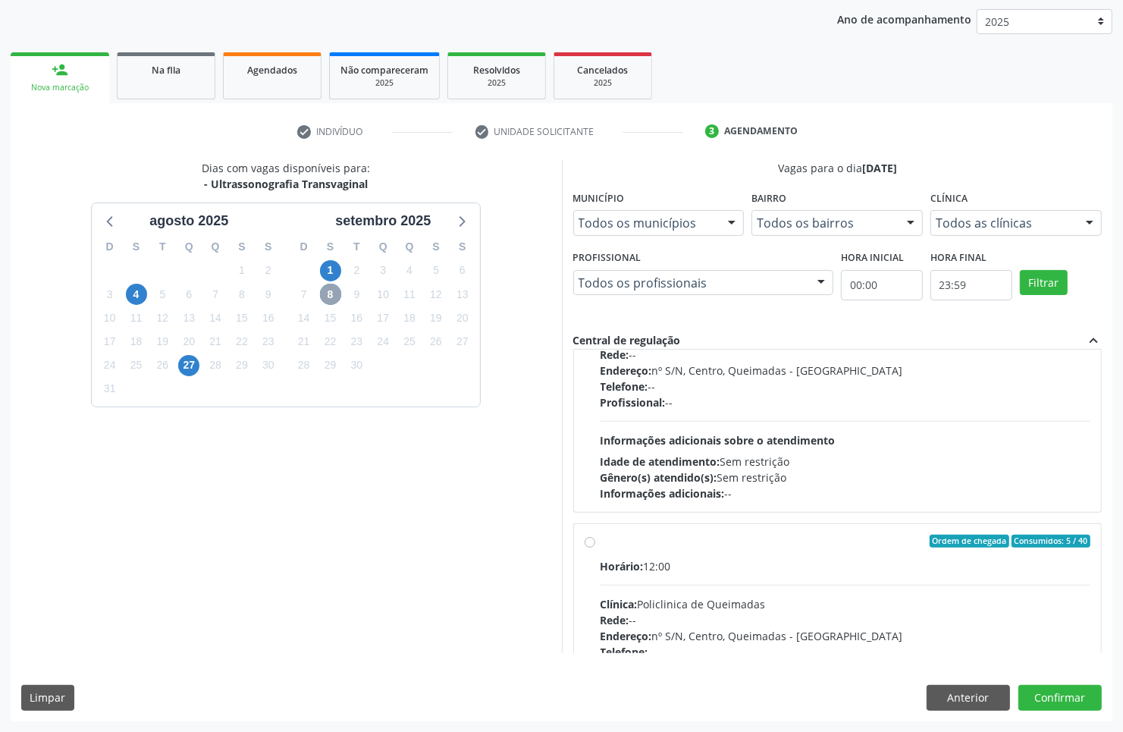
scroll to position [240, 0]
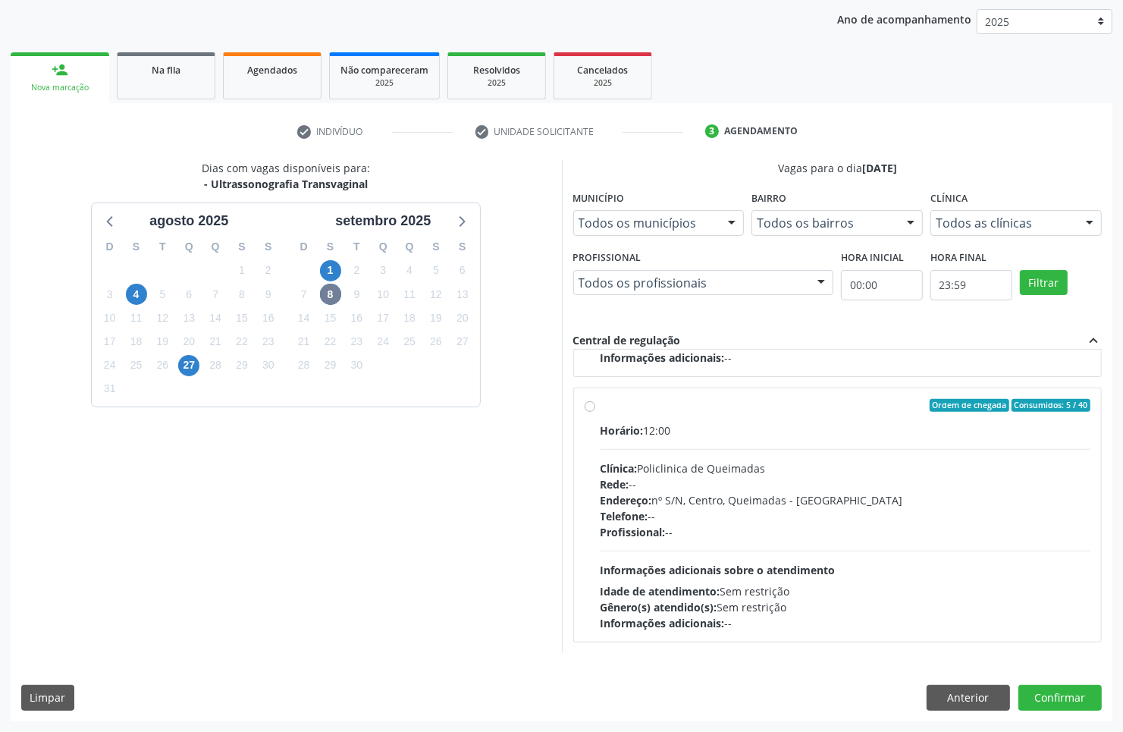
click at [900, 573] on div "Horário: 12:00 Clínica: Policlinica de Queimadas Rede: -- Endereço: nº S/N, Cen…" at bounding box center [846, 526] width 491 height 209
click at [595, 413] on input "Ordem de chegada Consumidos: 5 / 40 Horário: 12:00 Clínica: Policlinica de Quei…" at bounding box center [590, 406] width 11 height 14
radio input "true"
click at [1062, 703] on button "Confirmar" at bounding box center [1060, 698] width 83 height 26
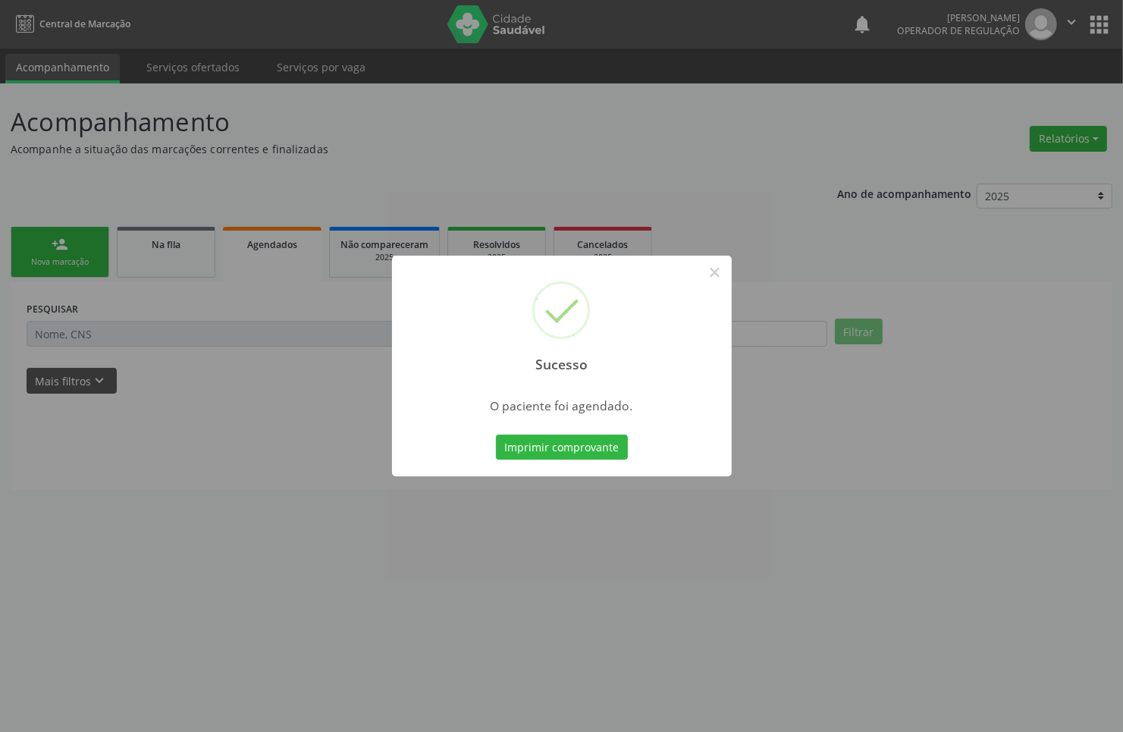
scroll to position [0, 0]
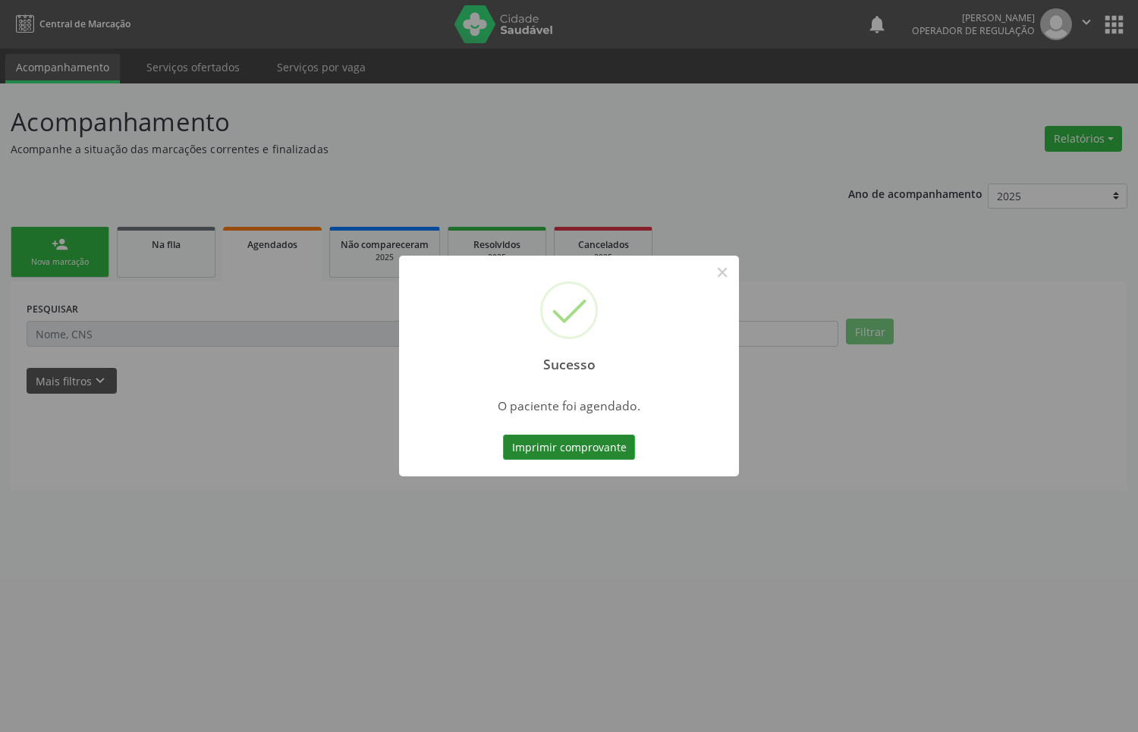
click at [608, 457] on button "Imprimir comprovante" at bounding box center [569, 448] width 132 height 26
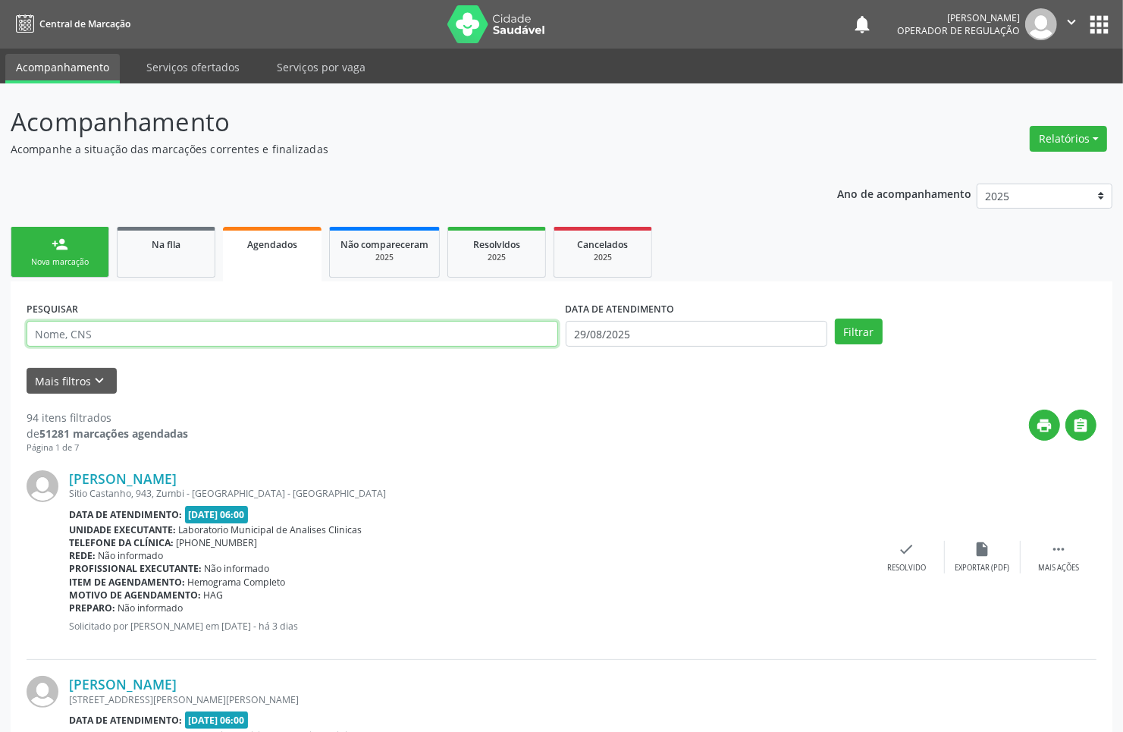
click at [229, 340] on input "text" at bounding box center [293, 334] width 532 height 26
paste input "TRANSVAGINAL"
paste input "700 1089 7617 0915"
paste input "text"
type input "700 1089 7617 0915"
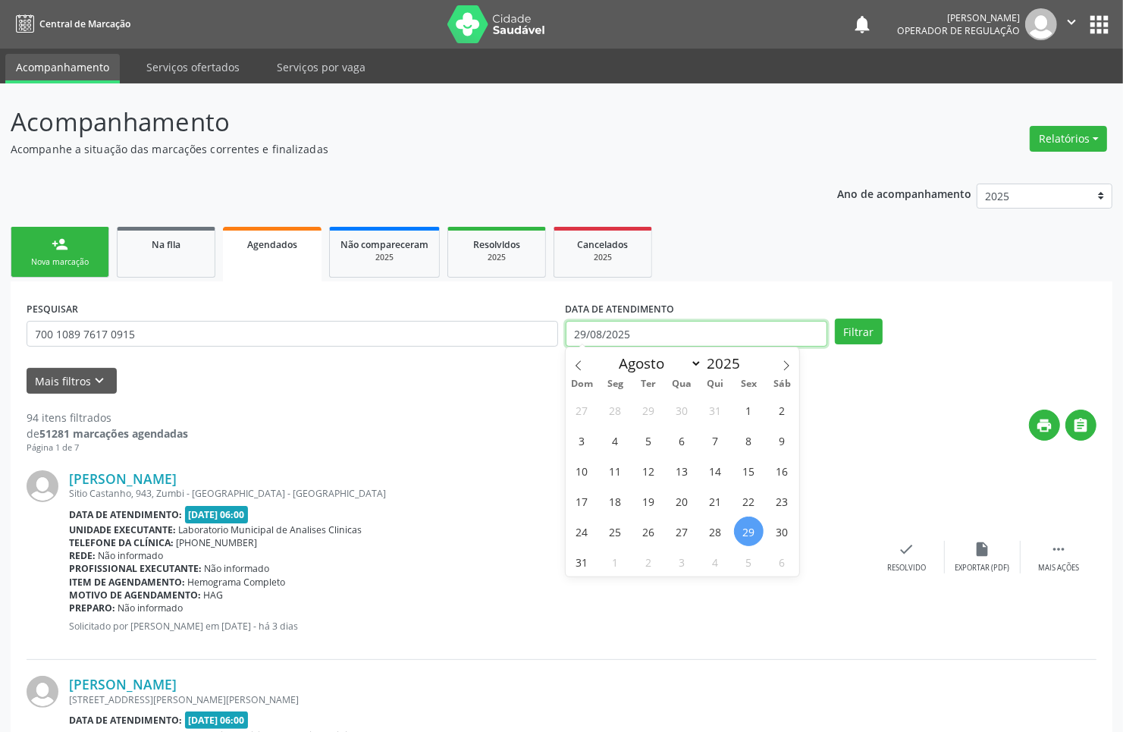
drag, startPoint x: 733, startPoint y: 341, endPoint x: 717, endPoint y: 417, distance: 77.5
click at [733, 341] on input "29/08/2025" at bounding box center [697, 334] width 262 height 26
click at [710, 464] on span "14" at bounding box center [716, 471] width 30 height 30
type input "14/08/2025"
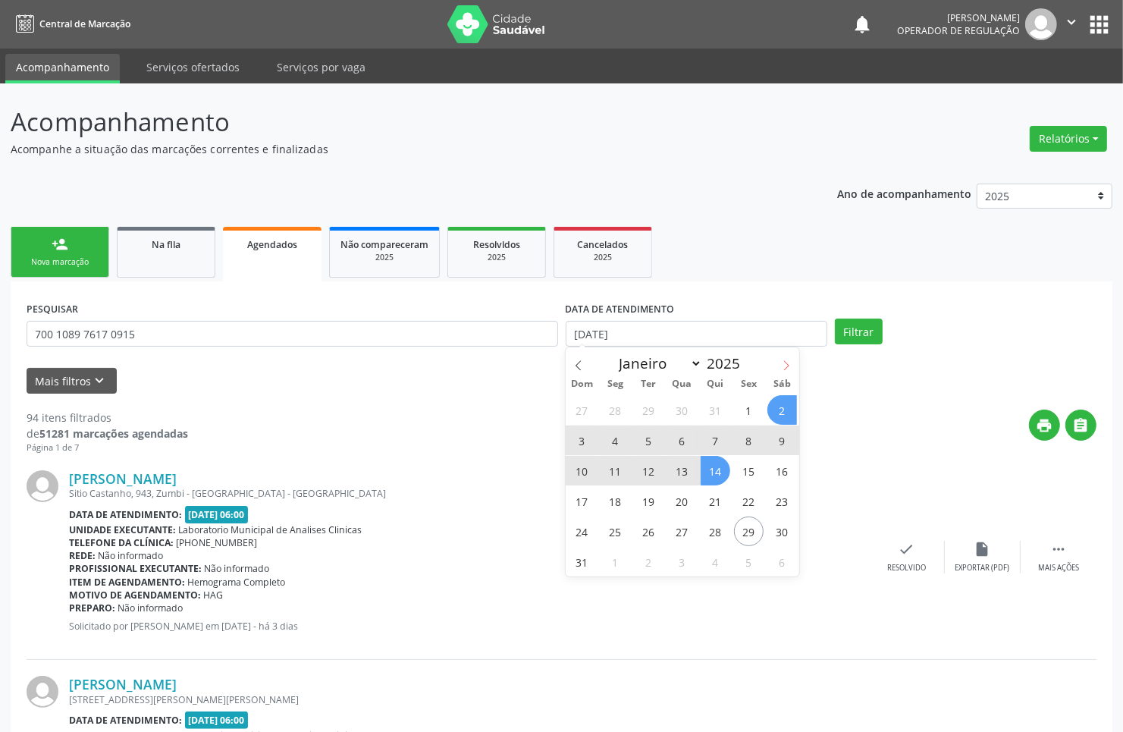
click at [782, 366] on icon at bounding box center [786, 365] width 11 height 11
select select "8"
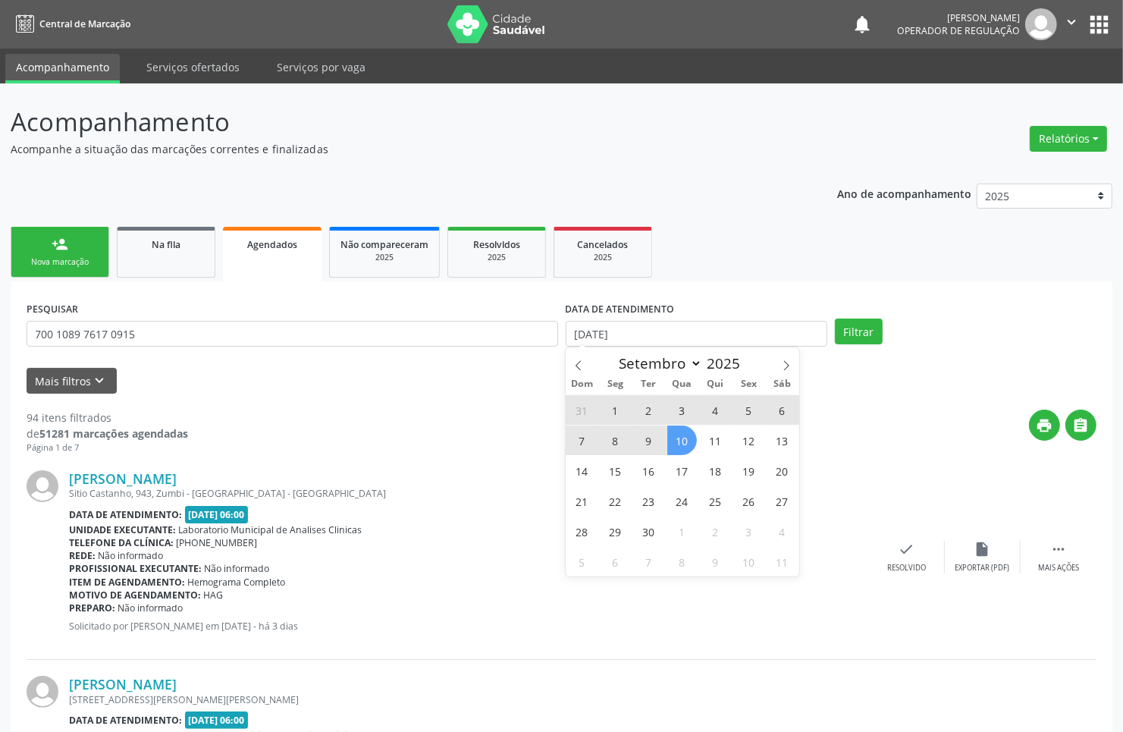
click at [681, 440] on span "10" at bounding box center [682, 440] width 30 height 30
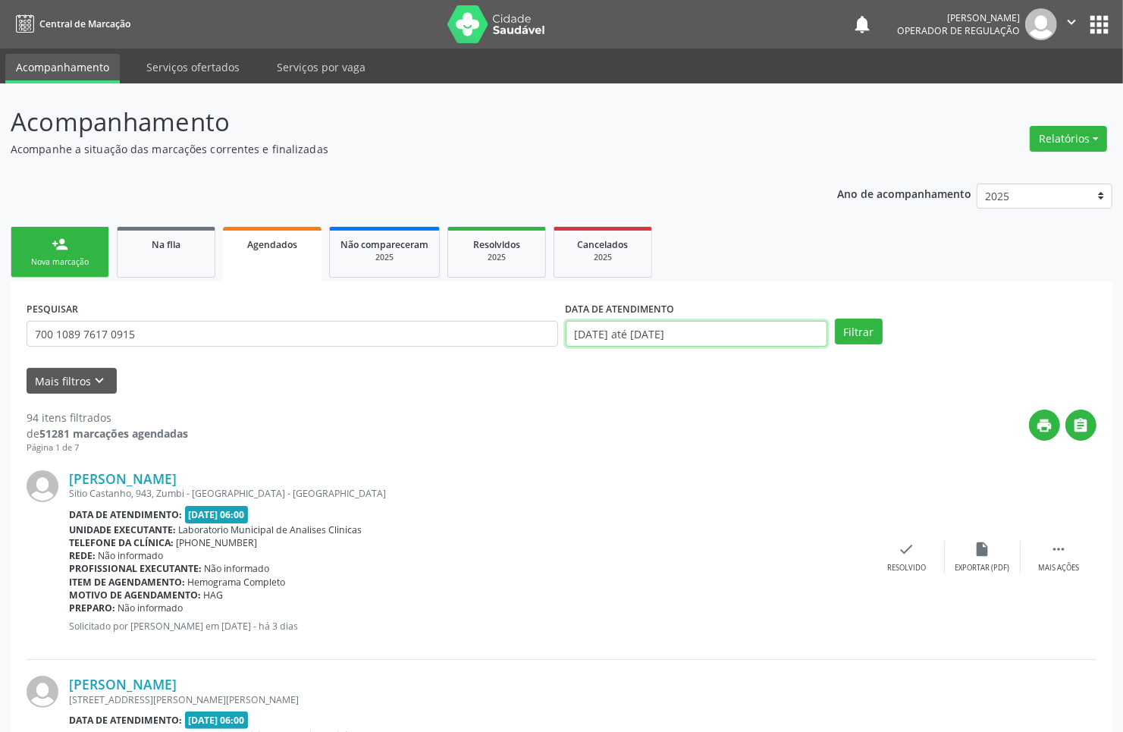
click at [692, 339] on input "14/08/2025 até 10/09/2025" at bounding box center [697, 334] width 262 height 26
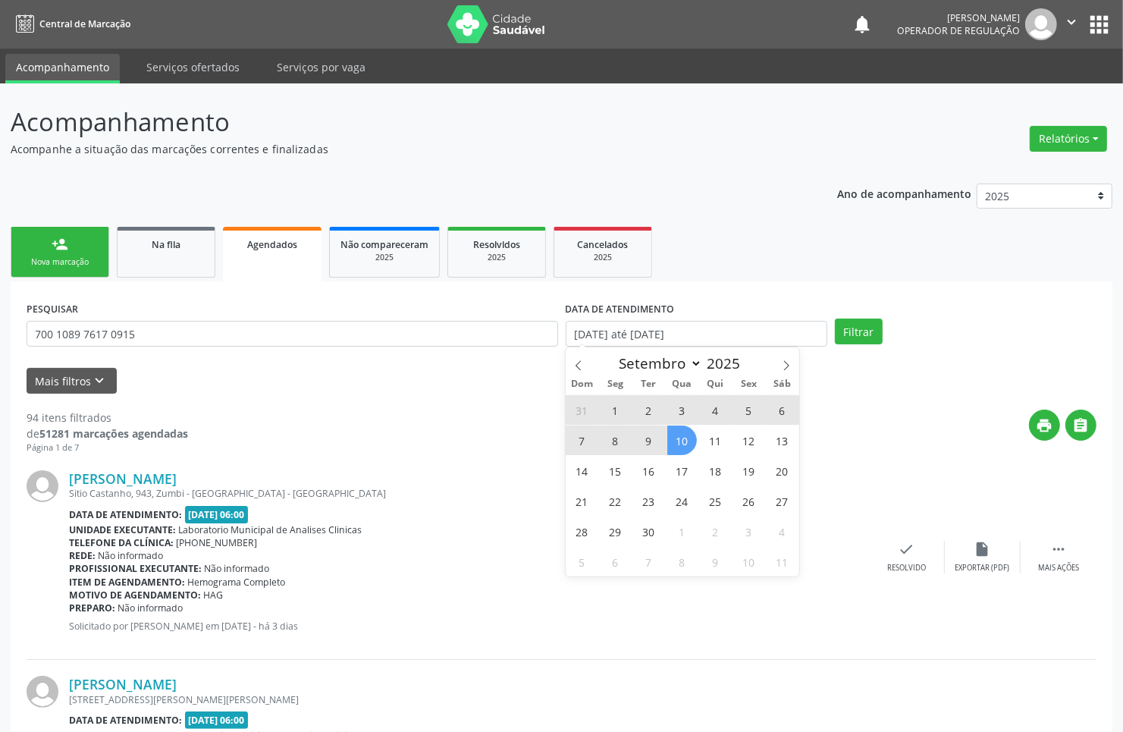
click at [677, 444] on span "10" at bounding box center [682, 440] width 30 height 30
type input "10/09/2025"
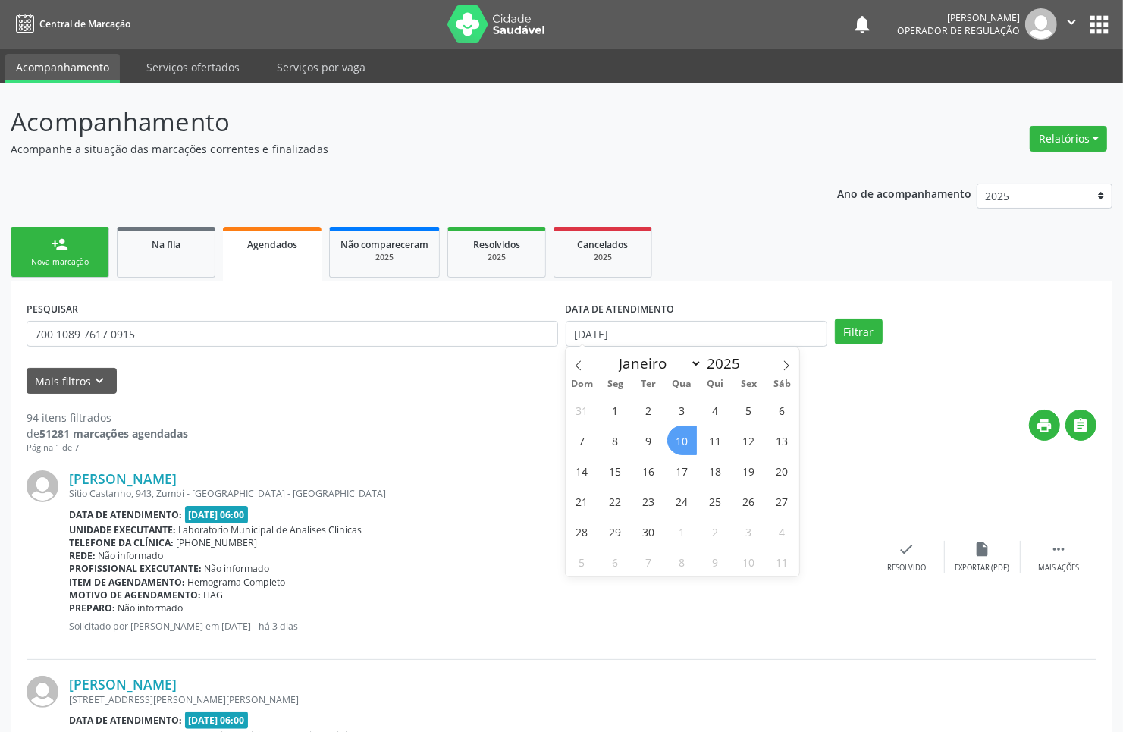
click at [677, 444] on span "10" at bounding box center [682, 440] width 30 height 30
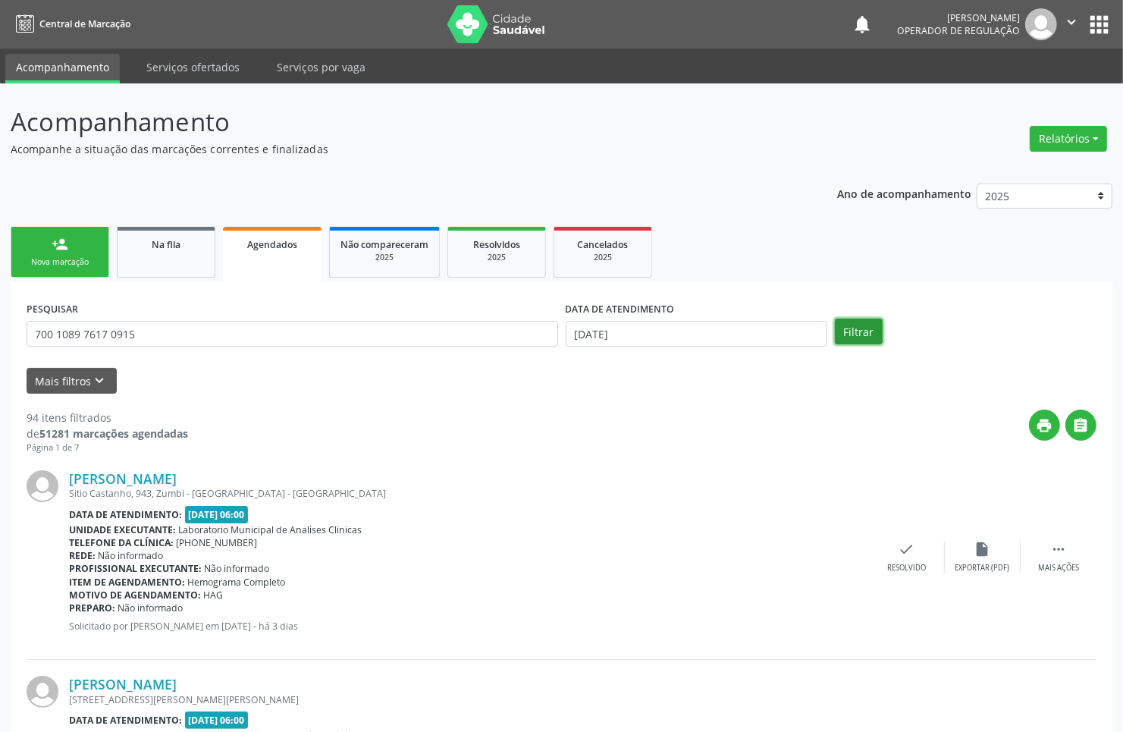
click at [874, 328] on button "Filtrar" at bounding box center [859, 332] width 48 height 26
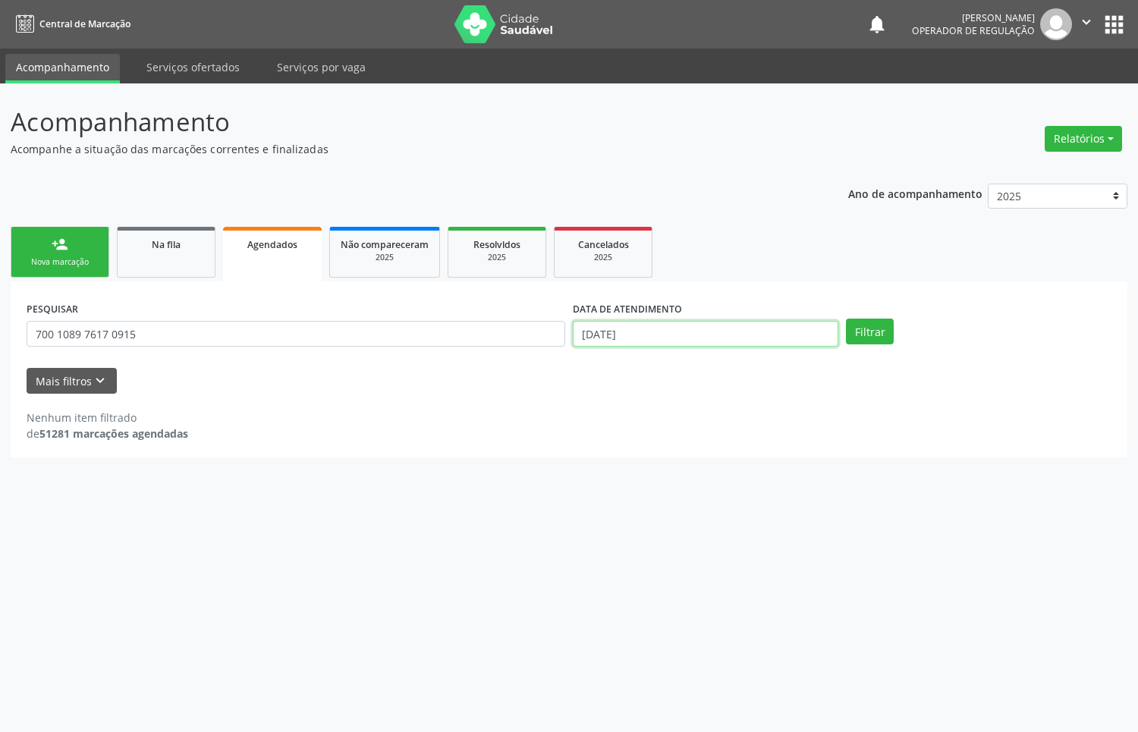
click at [737, 328] on input "10/09/2025" at bounding box center [705, 334] width 265 height 26
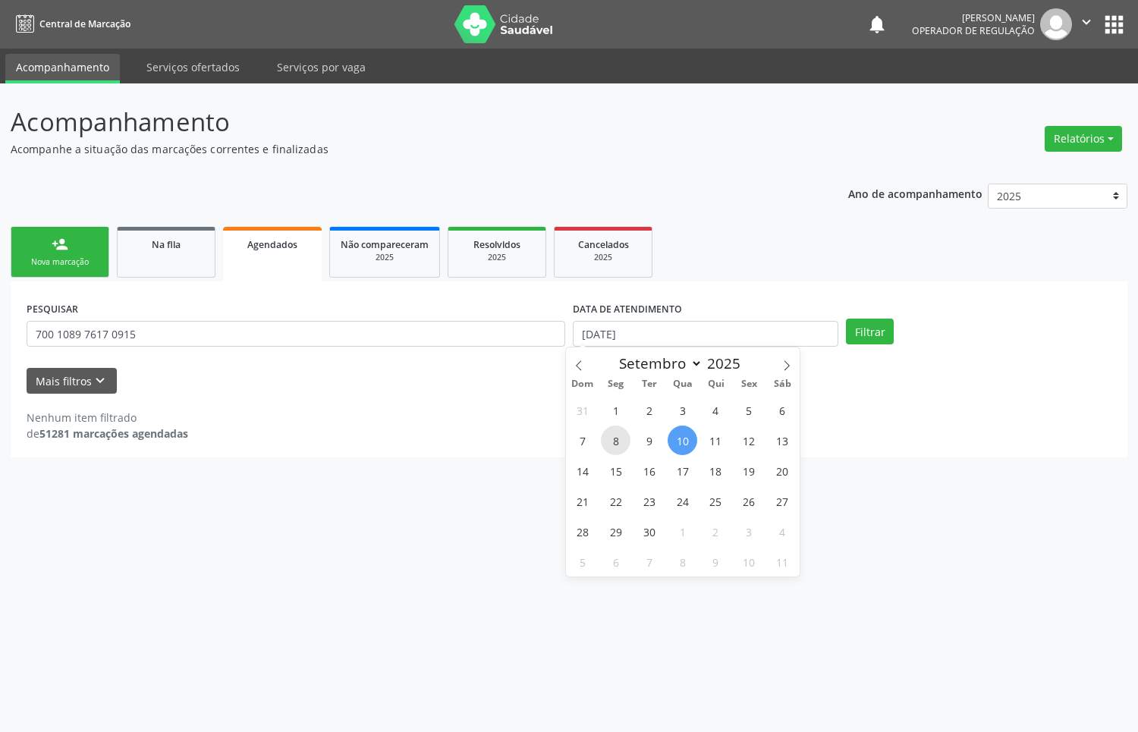
click at [624, 437] on span "8" at bounding box center [616, 440] width 30 height 30
type input "[DATE]"
click at [624, 437] on span "8" at bounding box center [616, 440] width 30 height 30
click at [868, 331] on button "Filtrar" at bounding box center [870, 332] width 48 height 26
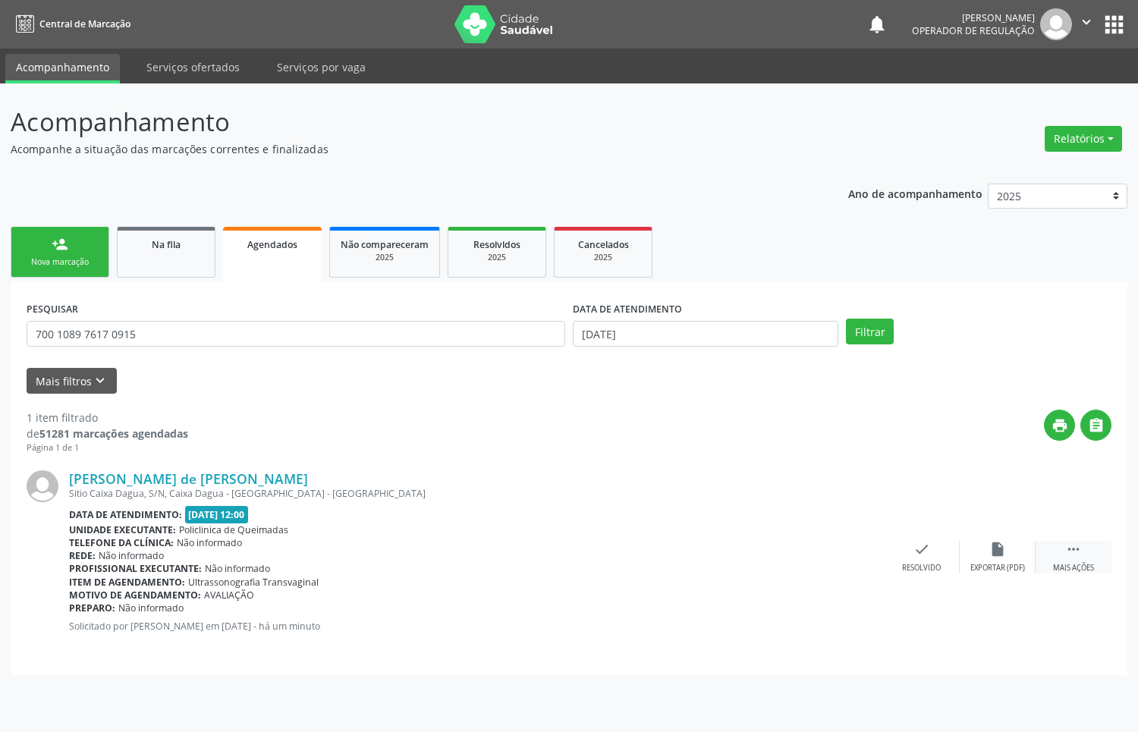
click at [1074, 541] on icon "" at bounding box center [1073, 549] width 17 height 17
click at [839, 557] on div "cancel Cancelar" at bounding box center [846, 557] width 76 height 33
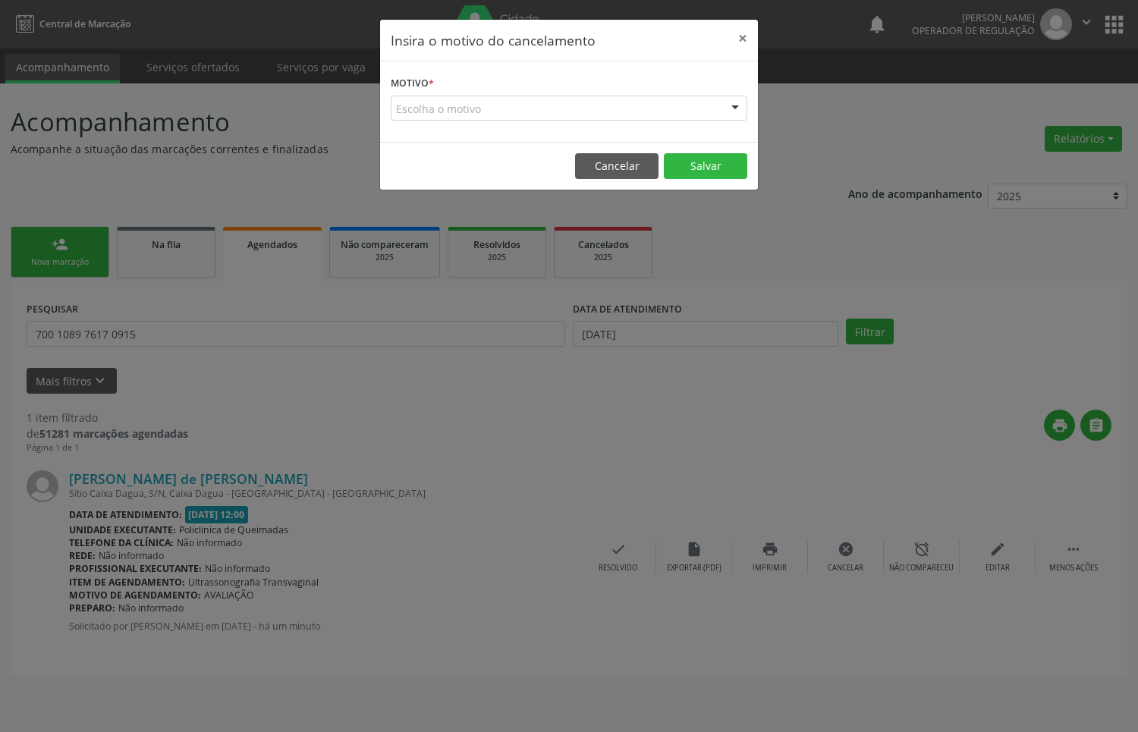
click at [619, 103] on div "Escolha o motivo" at bounding box center [569, 109] width 356 height 26
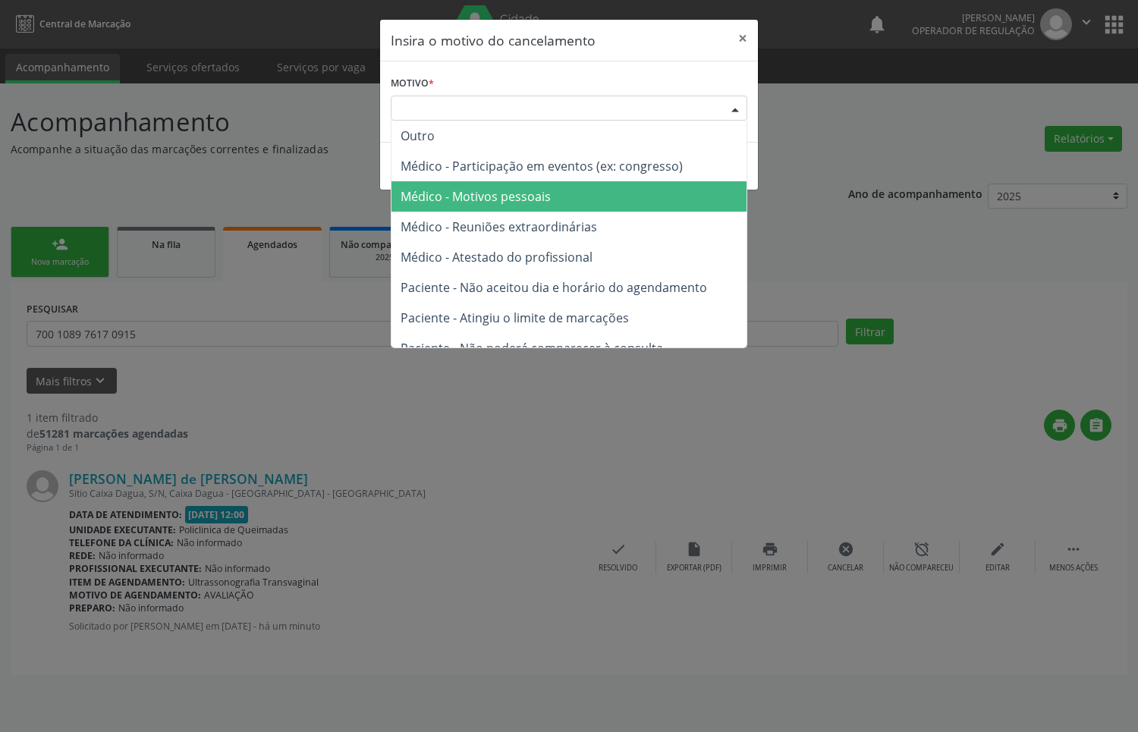
click at [585, 205] on span "Médico - Motivos pessoais" at bounding box center [568, 196] width 355 height 30
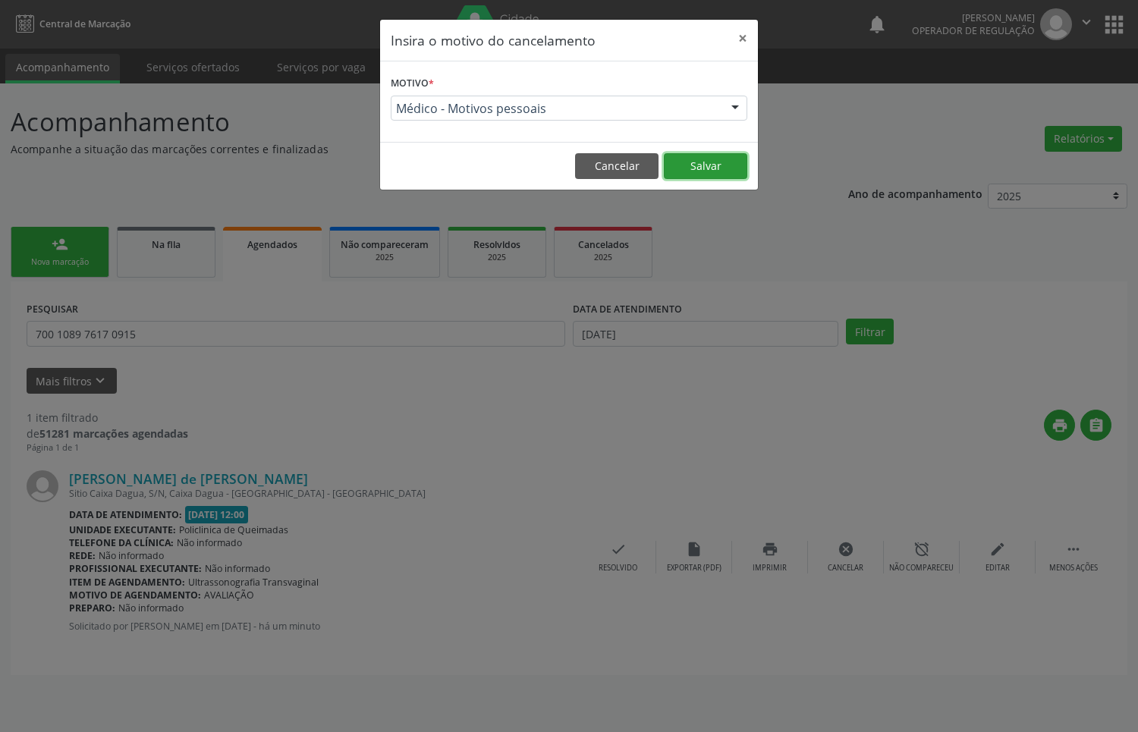
click at [684, 165] on button "Salvar" at bounding box center [705, 166] width 83 height 26
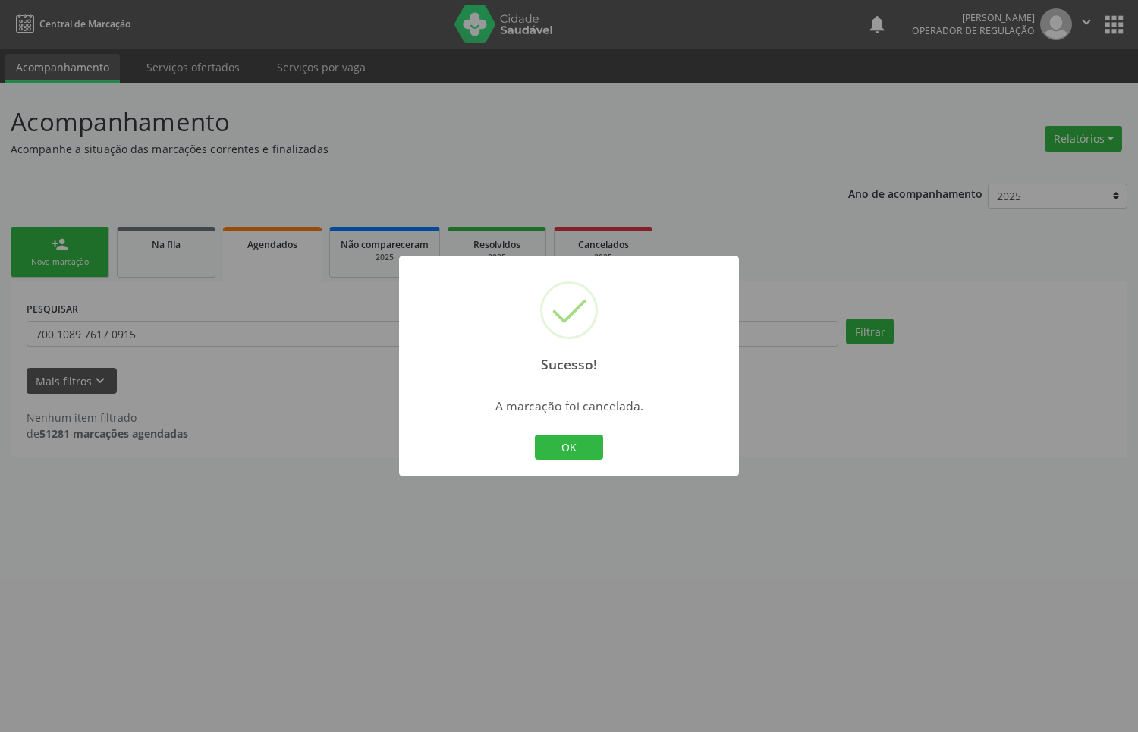
drag, startPoint x: 266, startPoint y: 202, endPoint x: 139, endPoint y: 346, distance: 192.3
click at [259, 202] on div "Sucesso! × A marcação foi cancelada. OK Cancel" at bounding box center [569, 366] width 1138 height 732
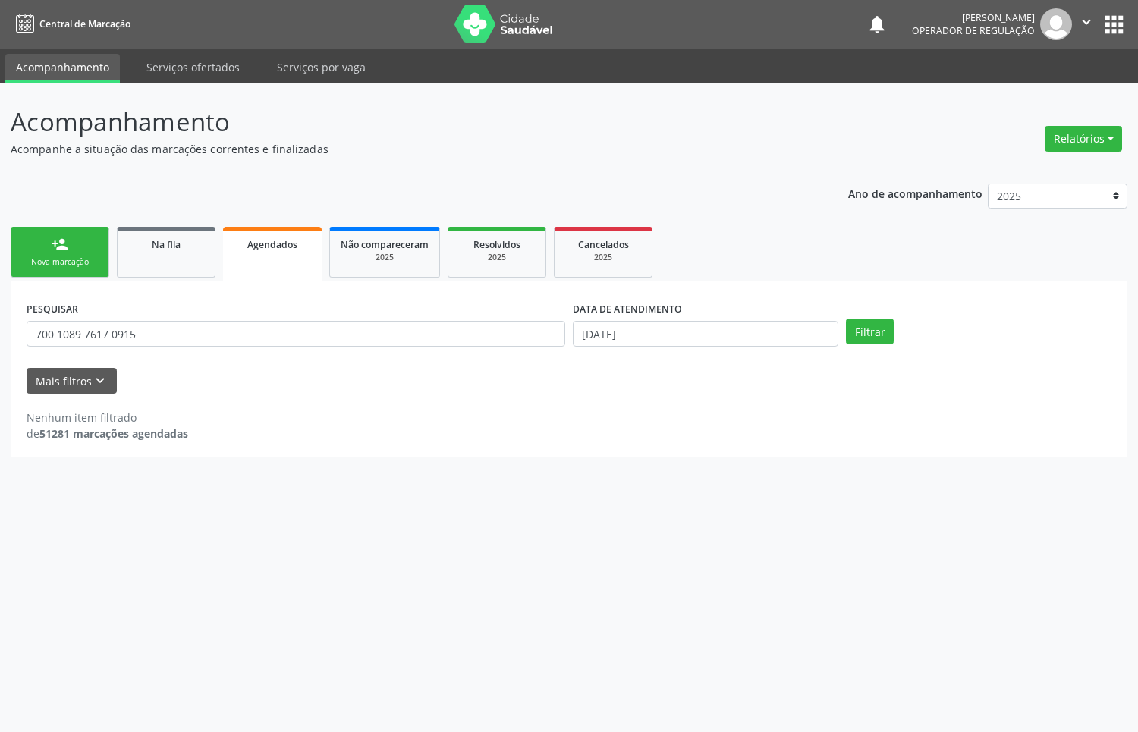
click at [105, 253] on link "person_add Nova marcação" at bounding box center [60, 252] width 99 height 51
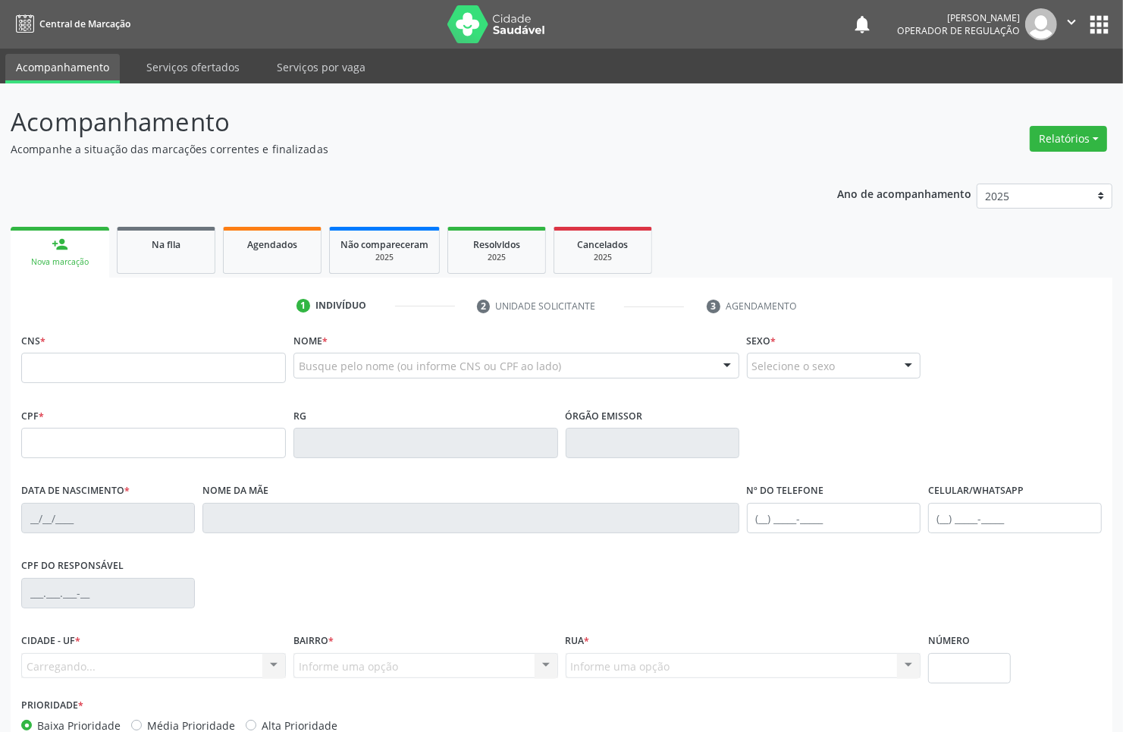
click at [171, 344] on div "CNS *" at bounding box center [153, 356] width 265 height 54
click at [187, 370] on input "text" at bounding box center [153, 368] width 265 height 30
paste input "700 1089 7617 0915"
type input "700 1089 7617 0915"
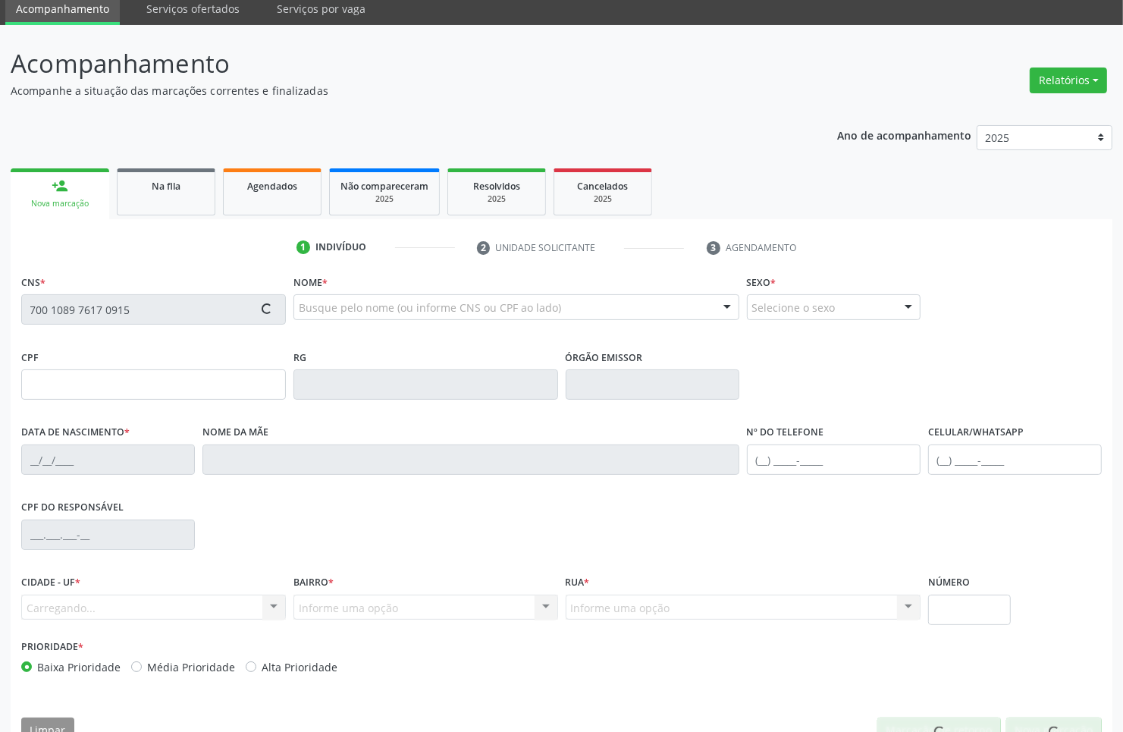
scroll to position [91, 0]
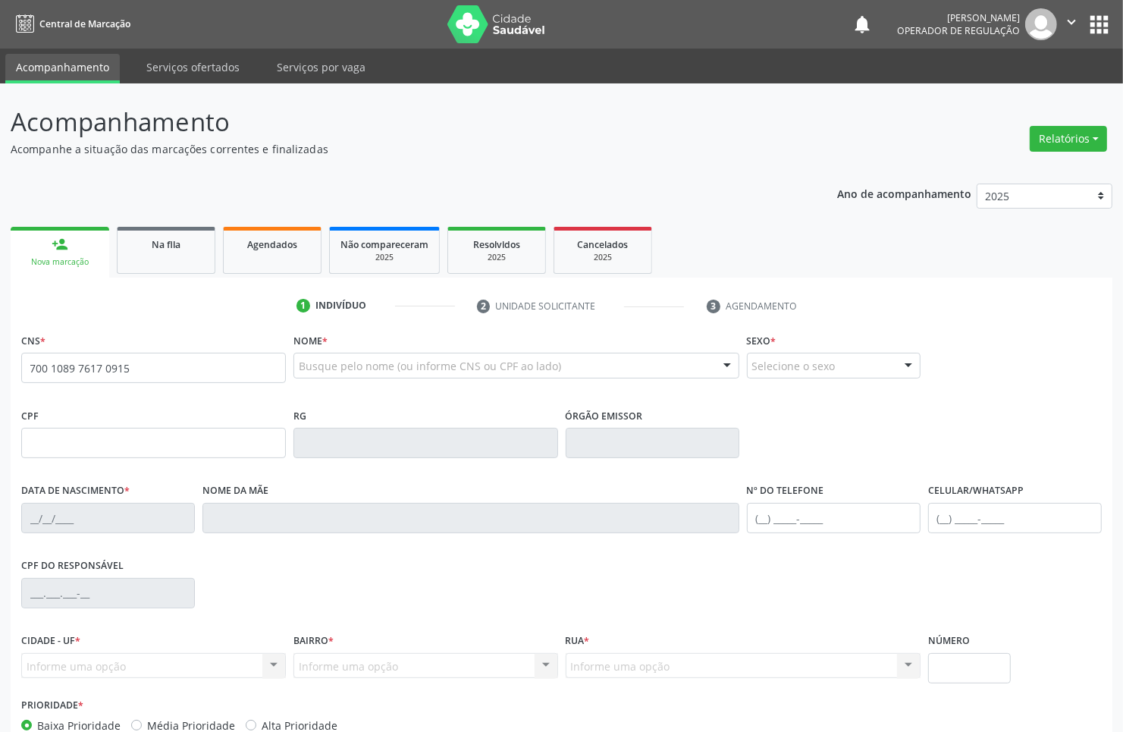
type input "700 1089 7617 0915"
type input "047.099.534-30"
type input "10/[DATE]"
type input "[PERSON_NAME]"
type input "[PHONE_NUMBER]"
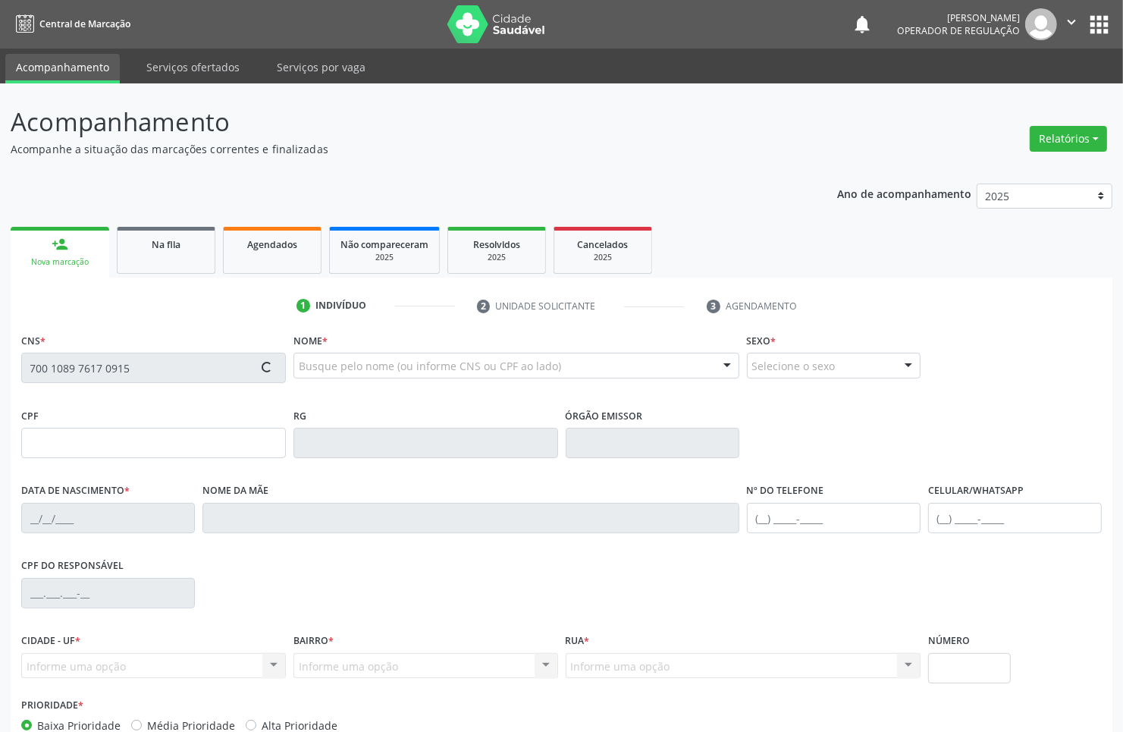
type input "[PHONE_NUMBER]"
type input "S/N"
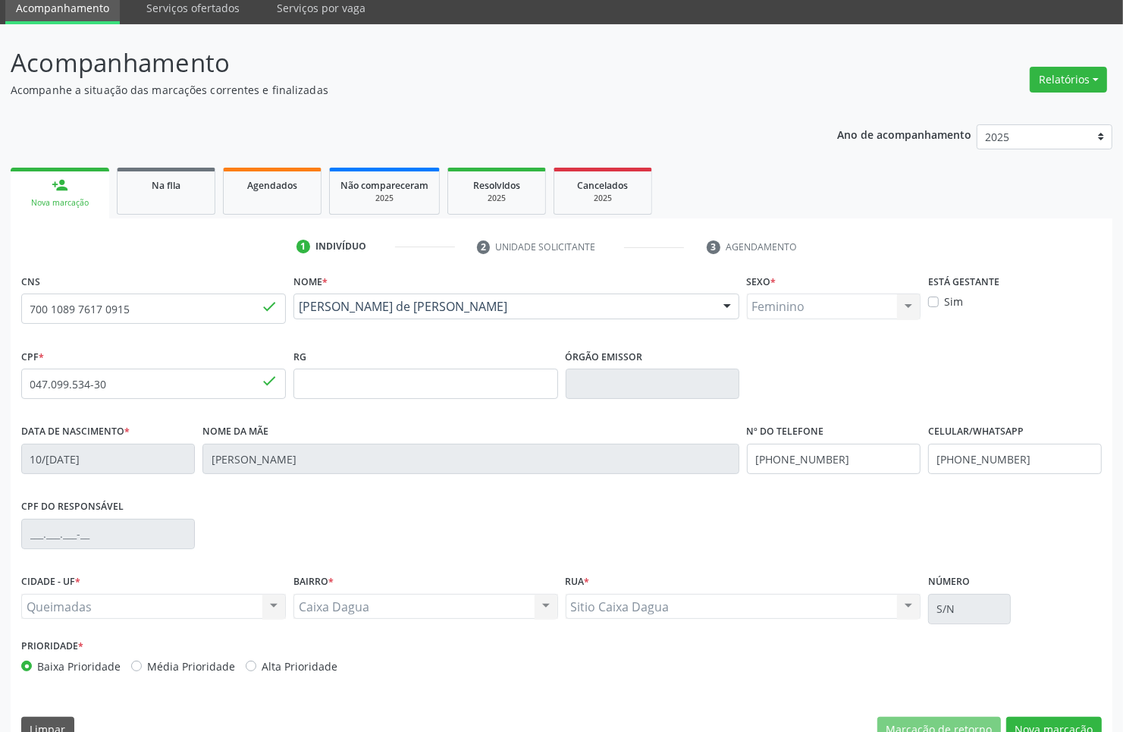
scroll to position [91, 0]
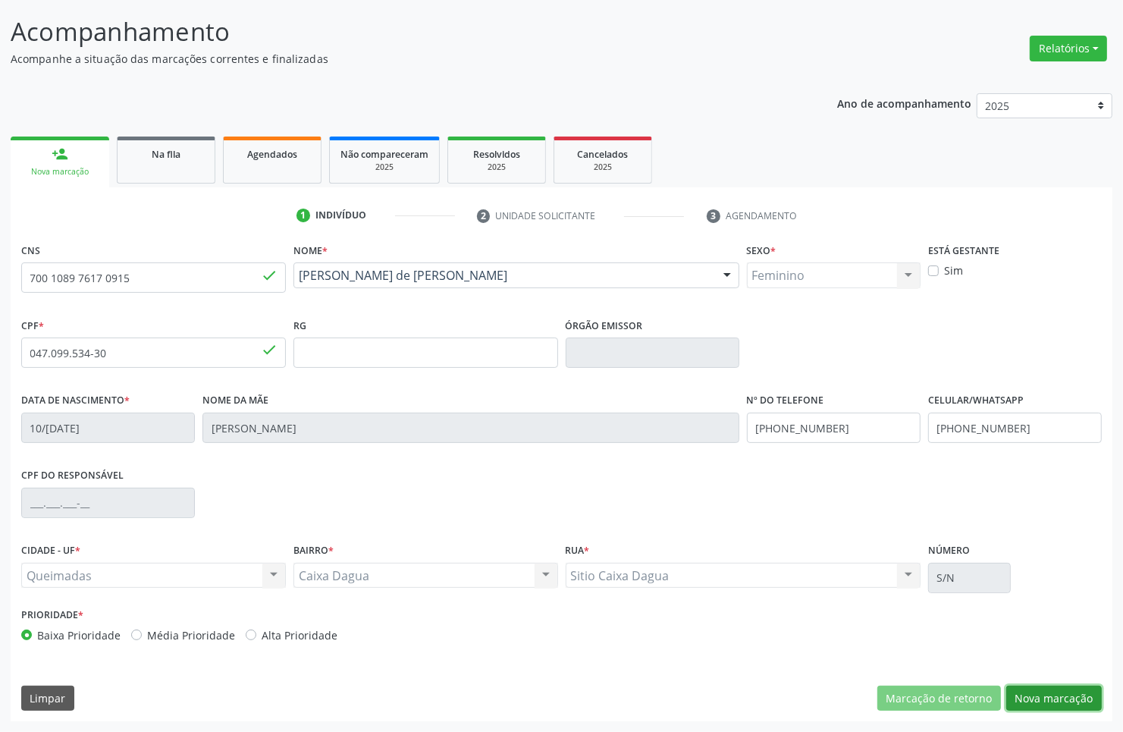
click at [1038, 698] on button "Nova marcação" at bounding box center [1054, 699] width 96 height 26
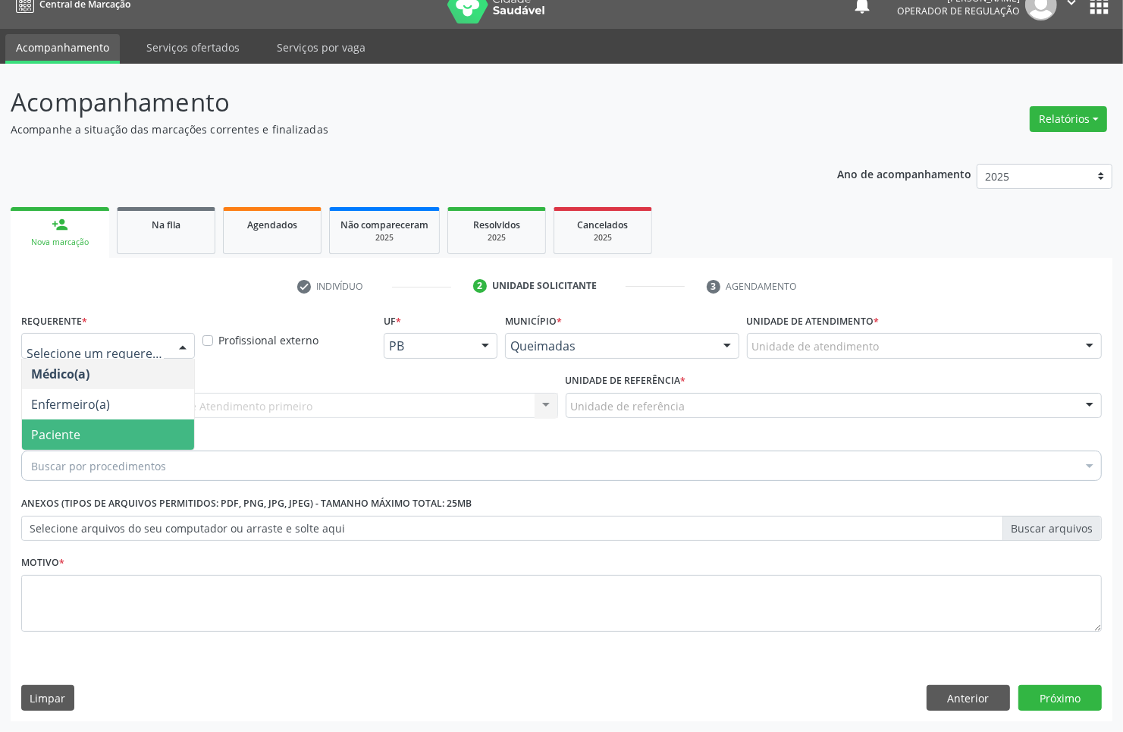
click at [77, 438] on span "Paciente" at bounding box center [55, 434] width 49 height 17
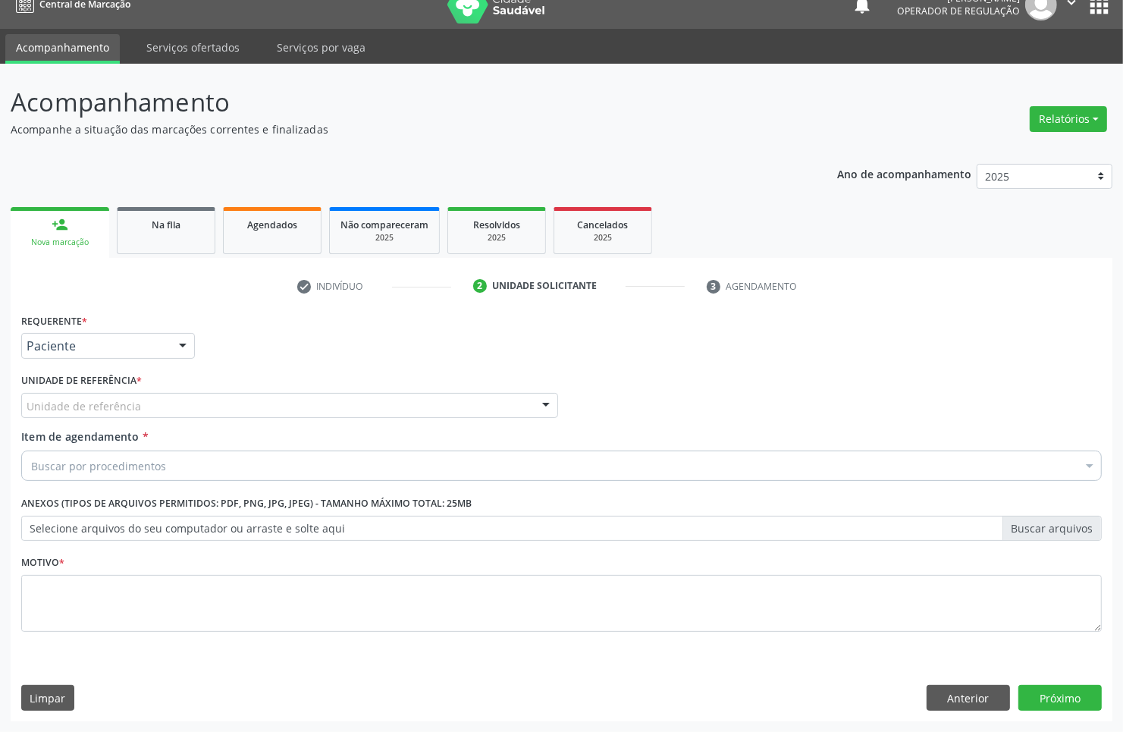
click at [161, 402] on div "Unidade de referência" at bounding box center [289, 406] width 537 height 26
type input "CA"
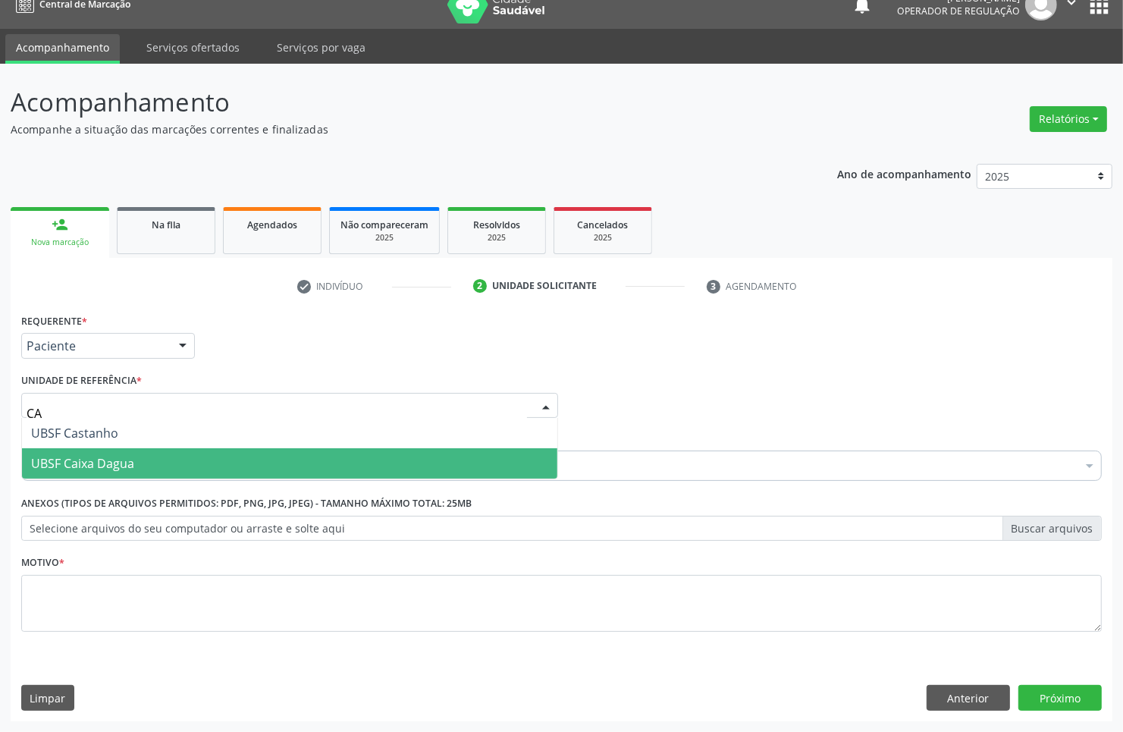
click at [145, 461] on span "UBSF Caixa Dagua" at bounding box center [289, 463] width 535 height 30
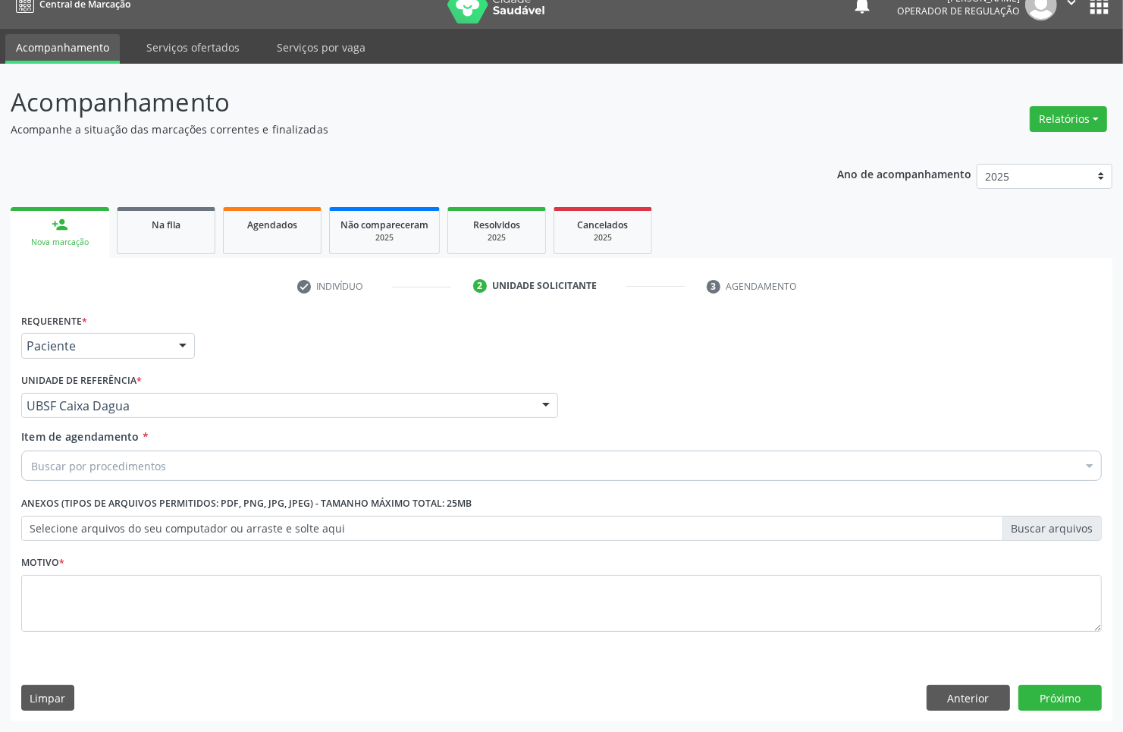
click at [144, 449] on div "Item de agendamento * Buscar por procedimentos Selecionar todos 0604320140 - Ab…" at bounding box center [561, 452] width 1081 height 48
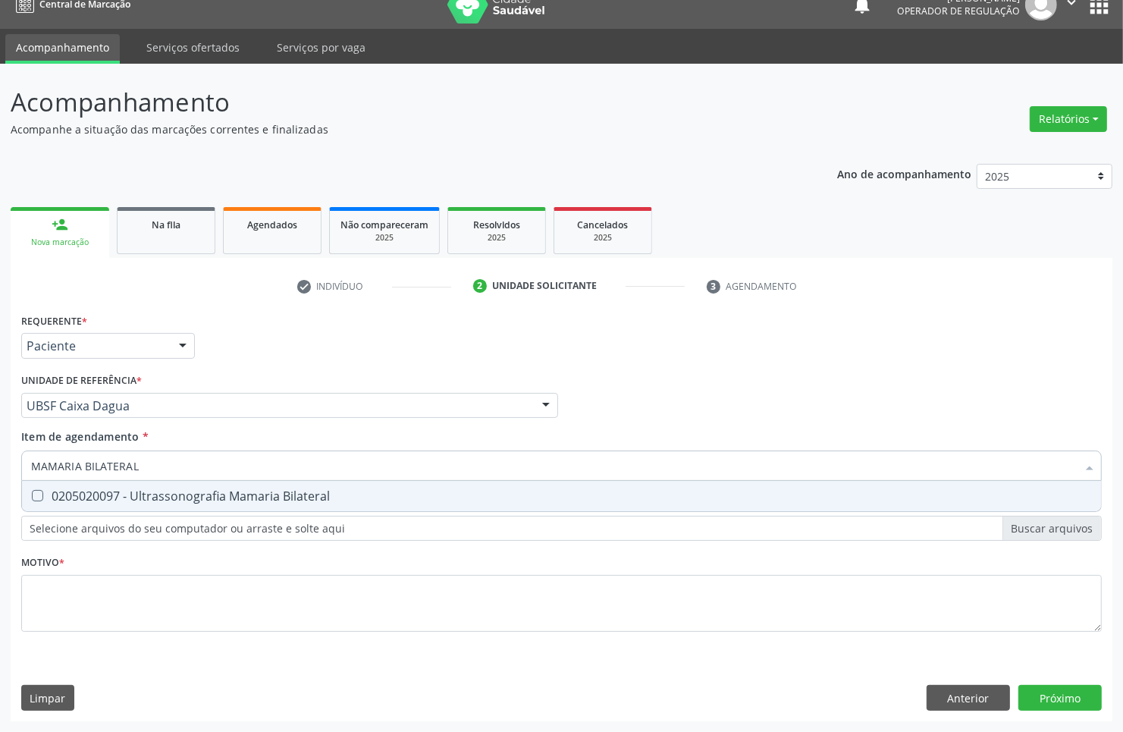
click at [175, 513] on div "Requerente * Paciente Médico(a) Enfermeiro(a) Paciente Nenhum resultado encontr…" at bounding box center [561, 481] width 1081 height 344
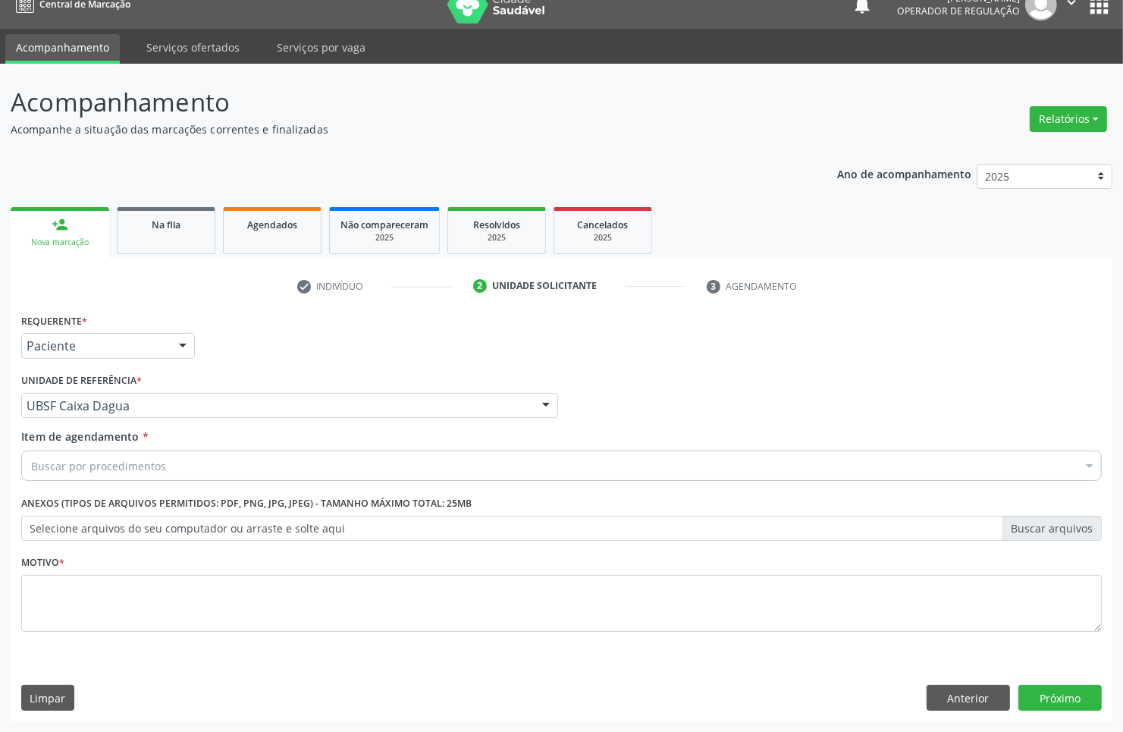
click at [173, 501] on div "Requerente * Paciente Médico(a) Enfermeiro(a) Paciente Nenhum resultado encontr…" at bounding box center [561, 481] width 1081 height 344
click at [177, 459] on div "Buscar por procedimentos" at bounding box center [561, 465] width 1081 height 30
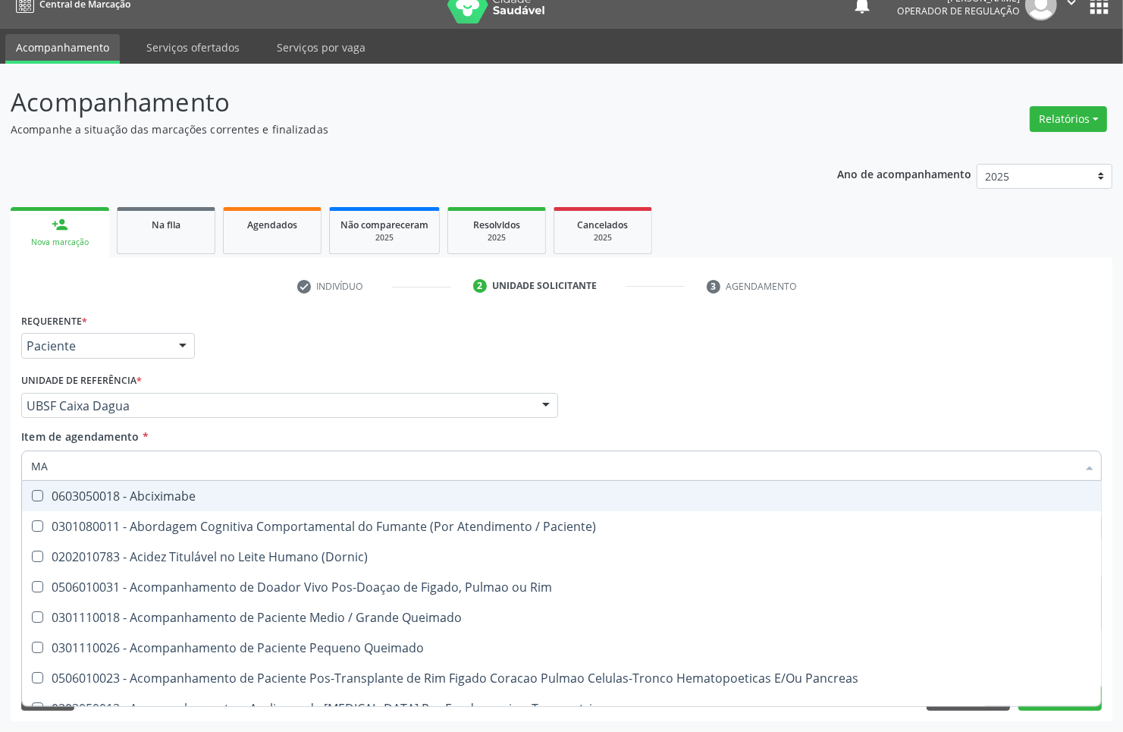
type input "MAMARIA BILATERAL"
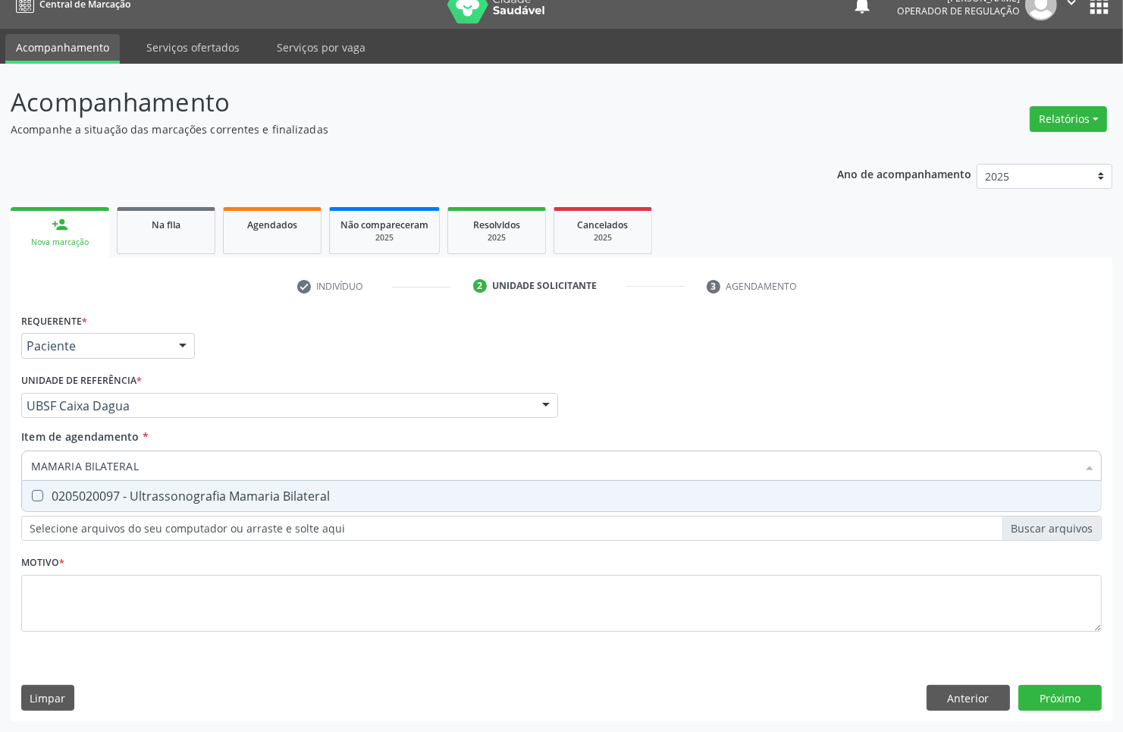
click at [177, 497] on div "0205020097 - Ultrassonografia Mamaria Bilateral" at bounding box center [561, 496] width 1061 height 12
checkbox Bilateral "true"
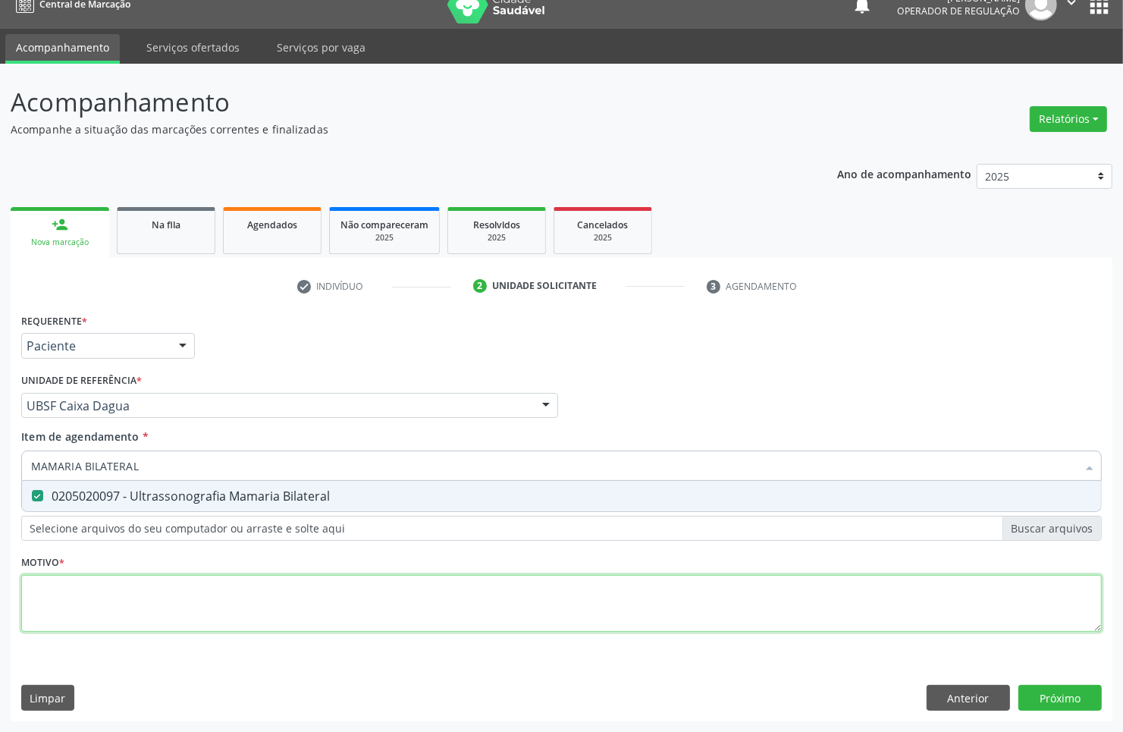
click at [144, 623] on div "Requerente * Paciente Médico(a) Enfermeiro(a) Paciente Nenhum resultado encontr…" at bounding box center [561, 481] width 1081 height 344
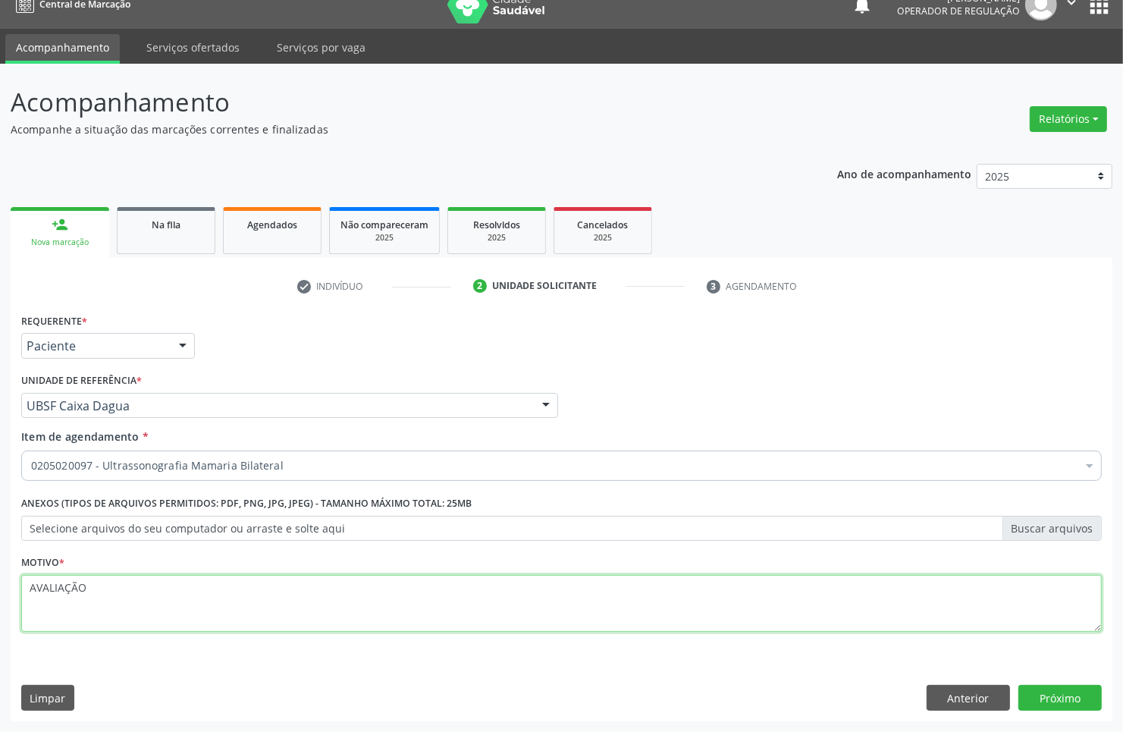
type textarea "AVALIAÇÃO"
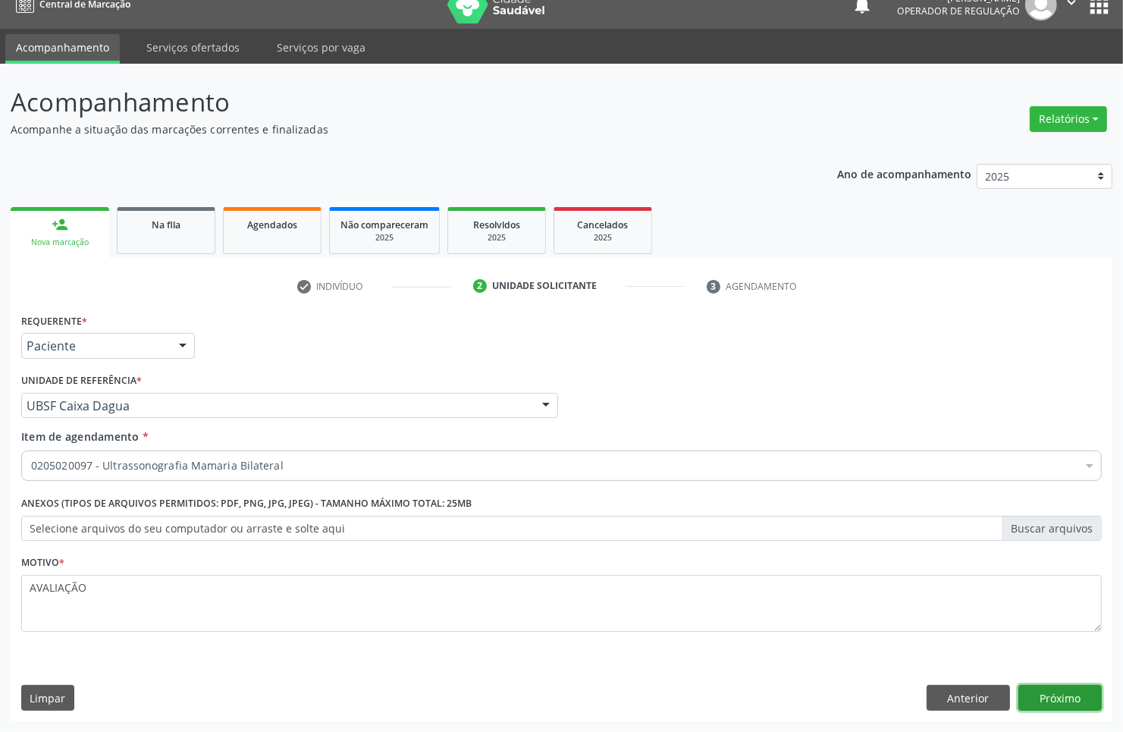
click button "Próximo" at bounding box center [1060, 698] width 83 height 26
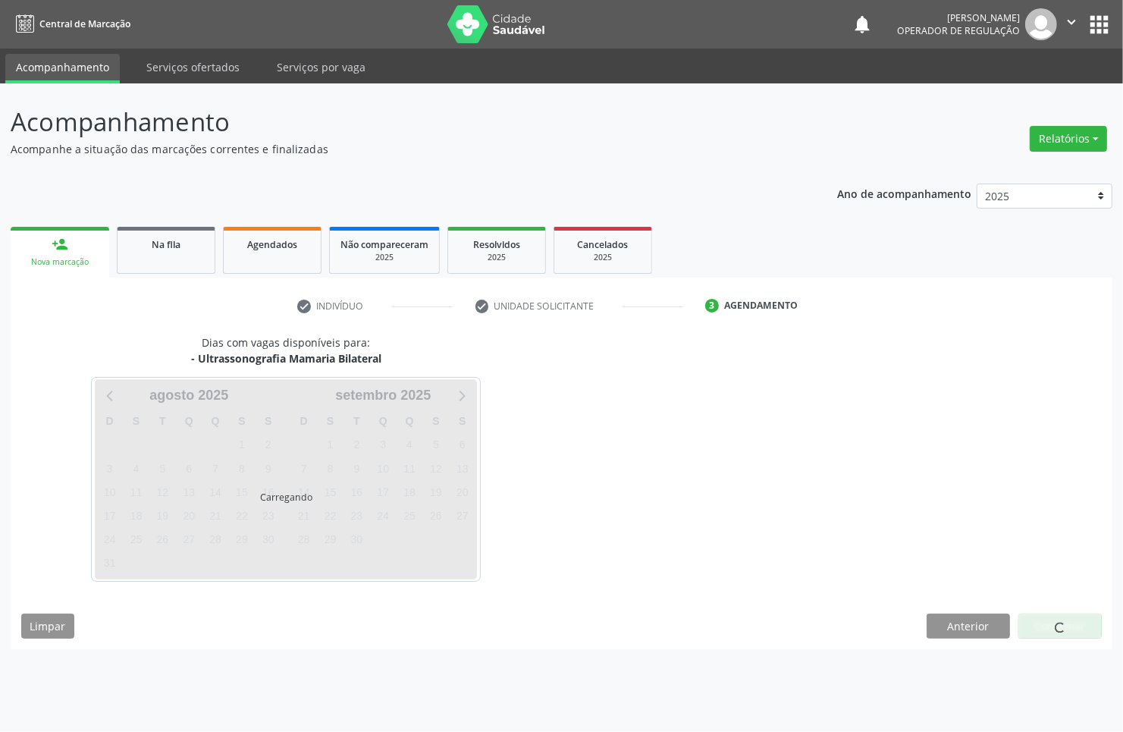
scroll to position [0, 0]
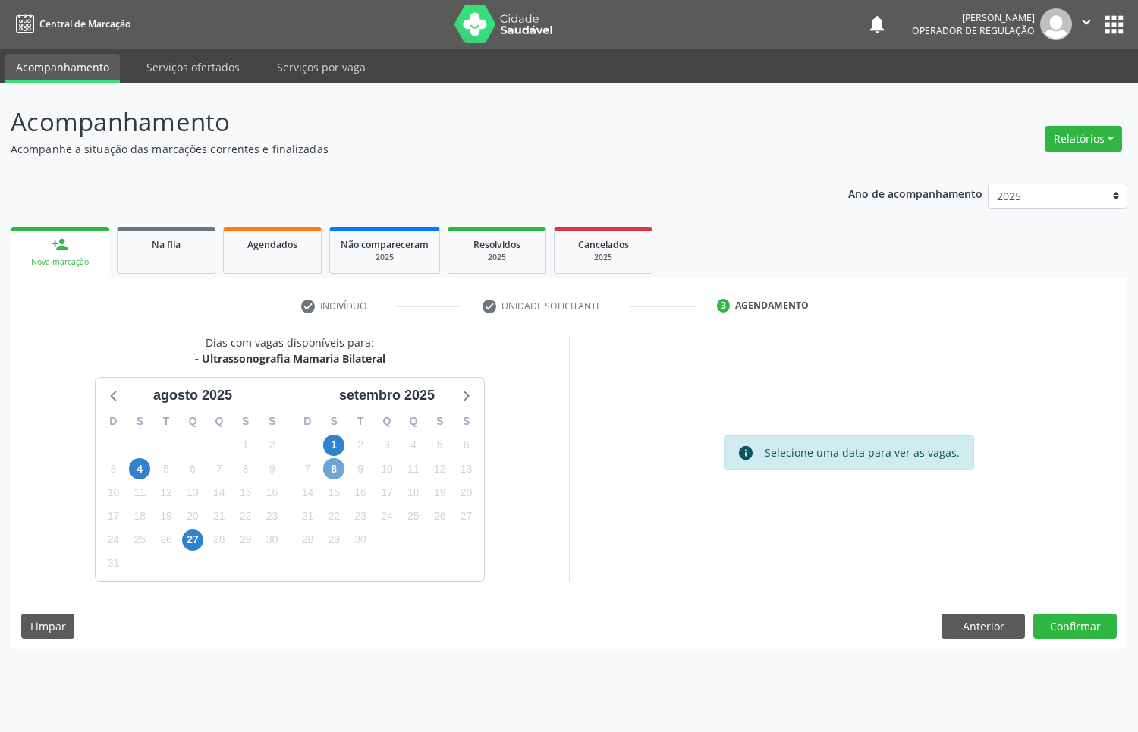
click at [342, 466] on span "8" at bounding box center [333, 468] width 21 height 21
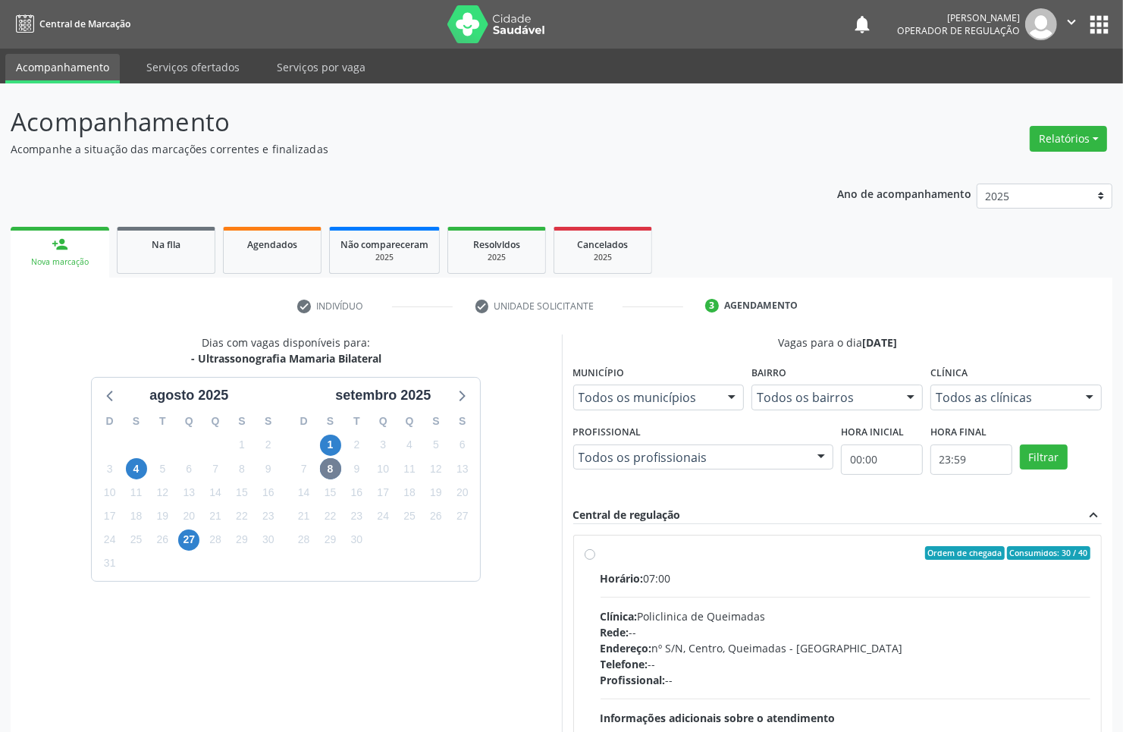
click at [699, 551] on div "Ordem de chegada Consumidos: 30 / 40" at bounding box center [846, 553] width 491 height 14
click at [595, 551] on input "Ordem de chegada Consumidos: 30 / 40 Horário: 07:00 Clínica: Policlinica de Que…" at bounding box center [590, 553] width 11 height 14
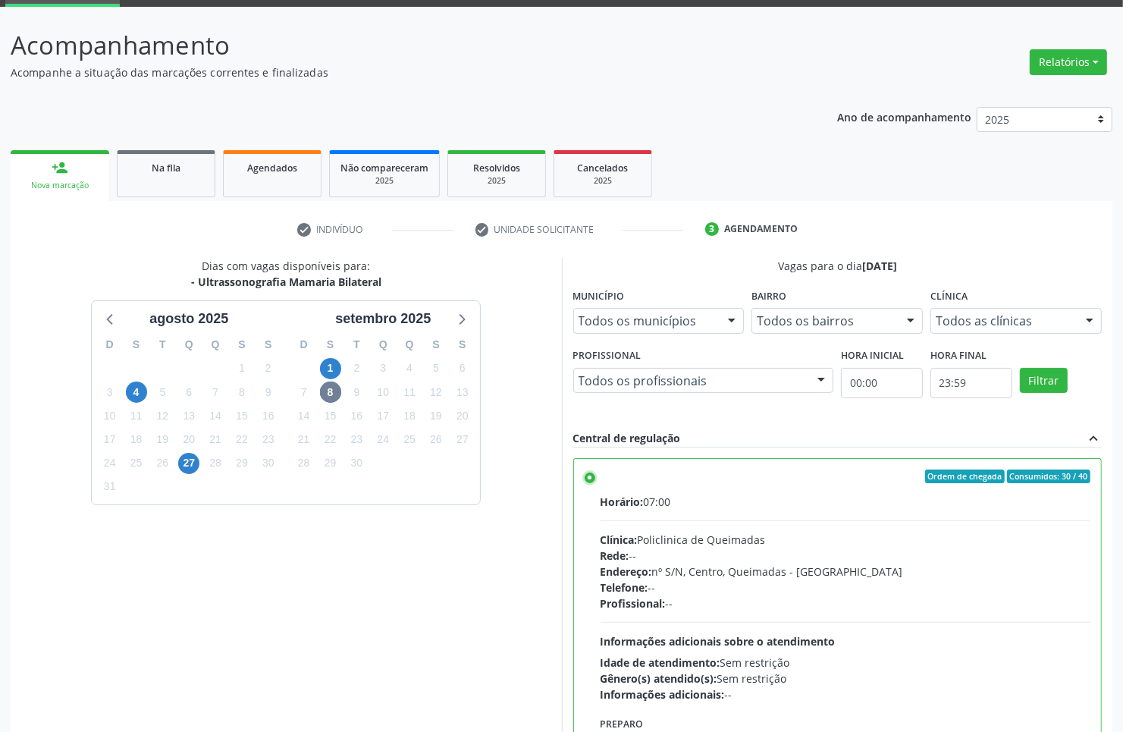
scroll to position [174, 0]
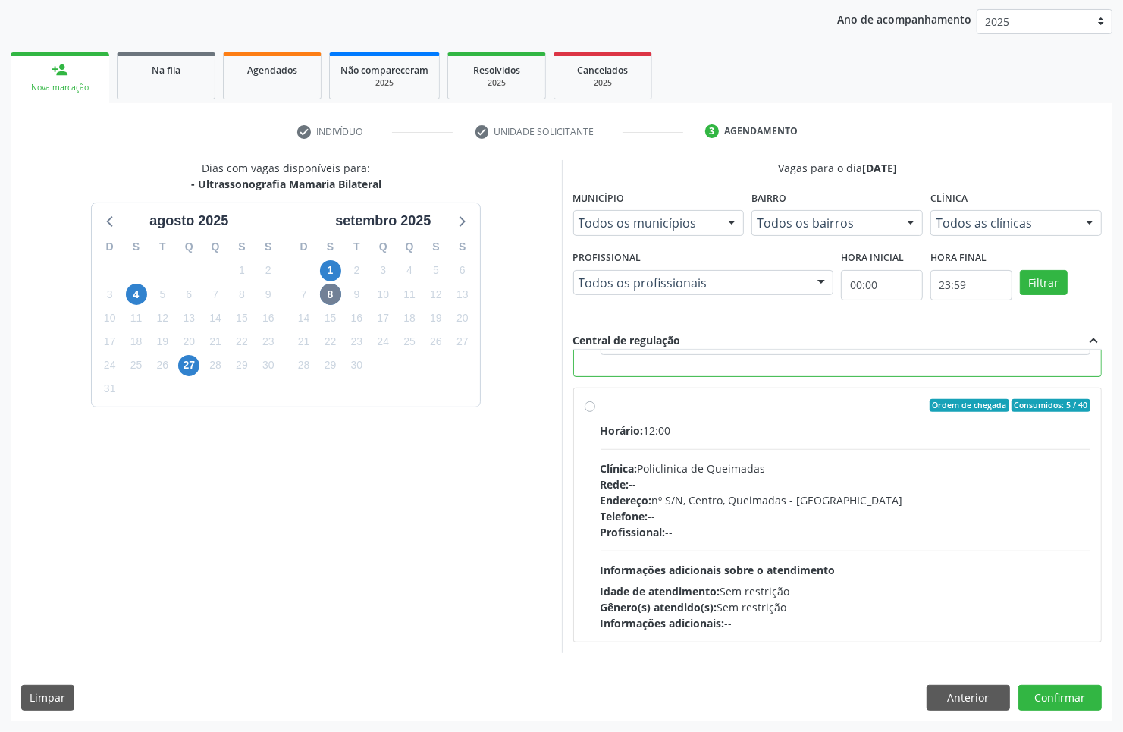
click at [649, 566] on span "Informações adicionais sobre o atendimento" at bounding box center [718, 570] width 235 height 14
click at [595, 413] on input "Ordem de chegada Consumidos: 5 / 40 Horário: 12:00 Clínica: Policlinica de Quei…" at bounding box center [590, 406] width 11 height 14
radio input "false"
radio input "true"
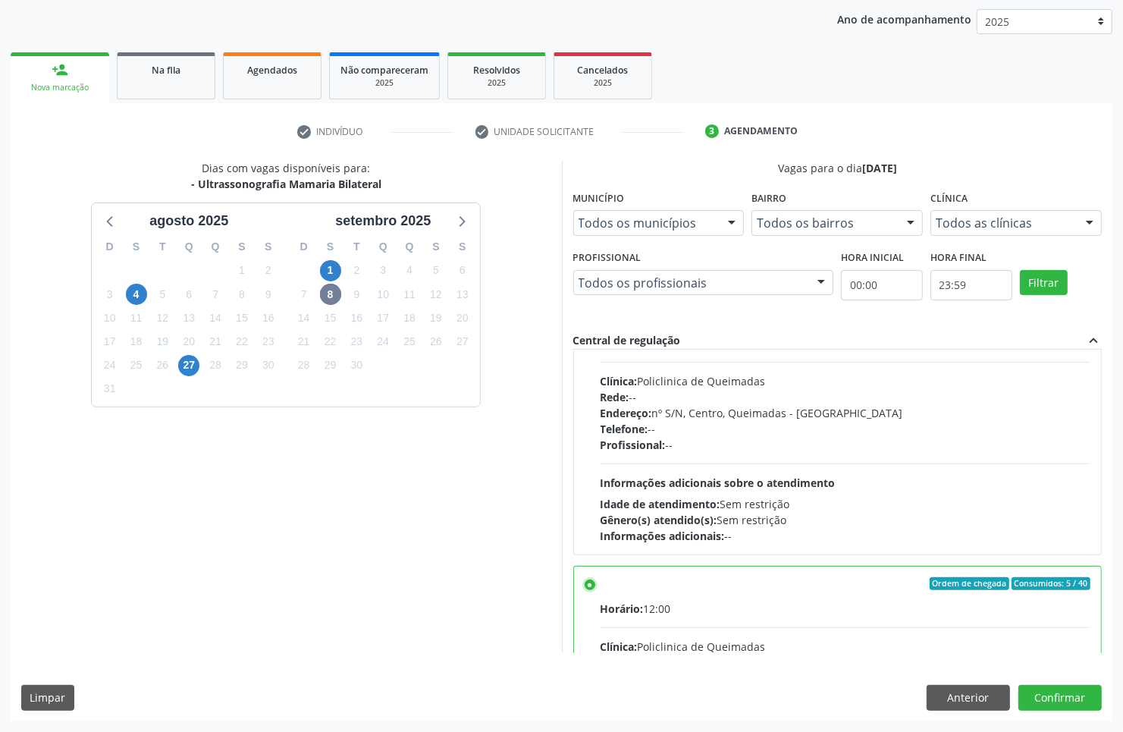
scroll to position [0, 0]
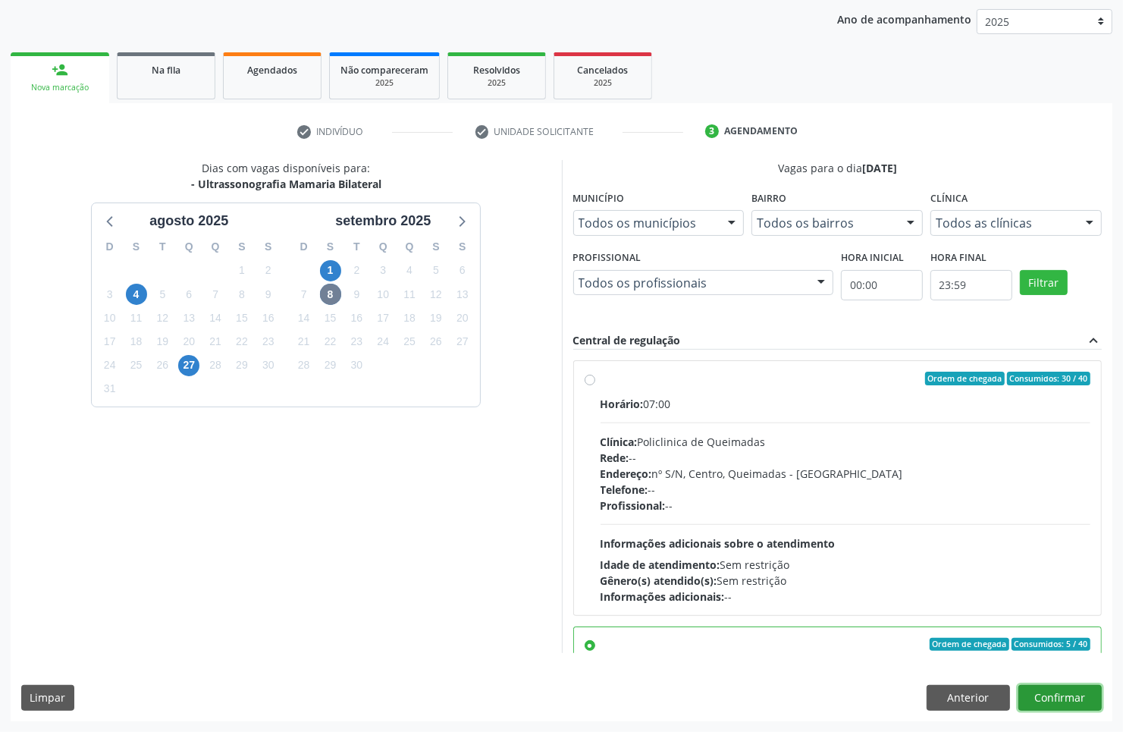
click at [1058, 694] on button "Confirmar" at bounding box center [1060, 698] width 83 height 26
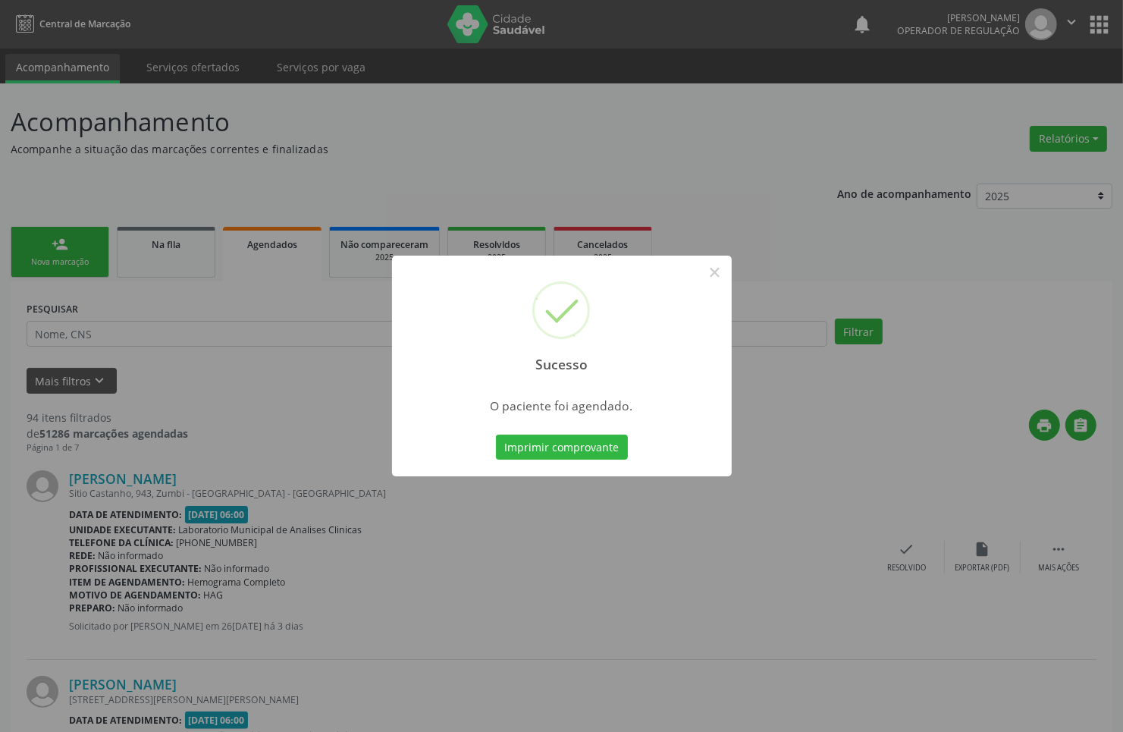
click at [496, 435] on button "Imprimir comprovante" at bounding box center [562, 448] width 132 height 26
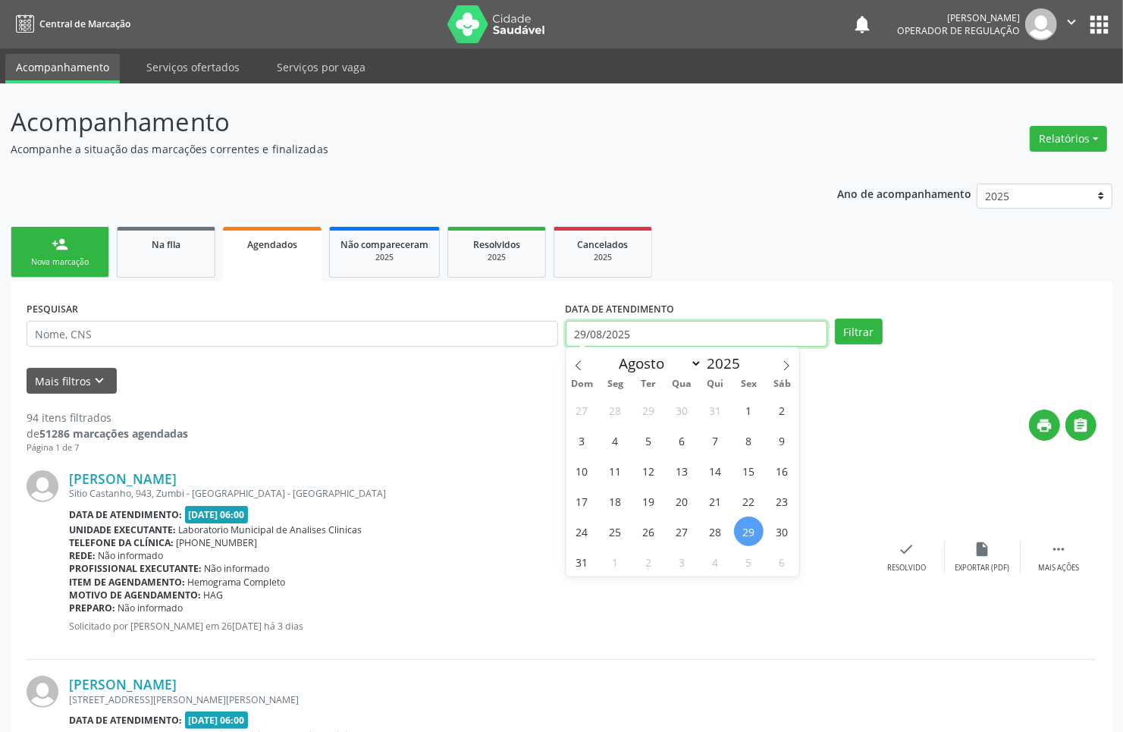
click at [634, 339] on input "29/08/2025" at bounding box center [697, 334] width 262 height 26
click at [783, 359] on span at bounding box center [787, 360] width 26 height 26
select select "8"
click at [618, 441] on span "8" at bounding box center [616, 440] width 30 height 30
type input "[DATE]"
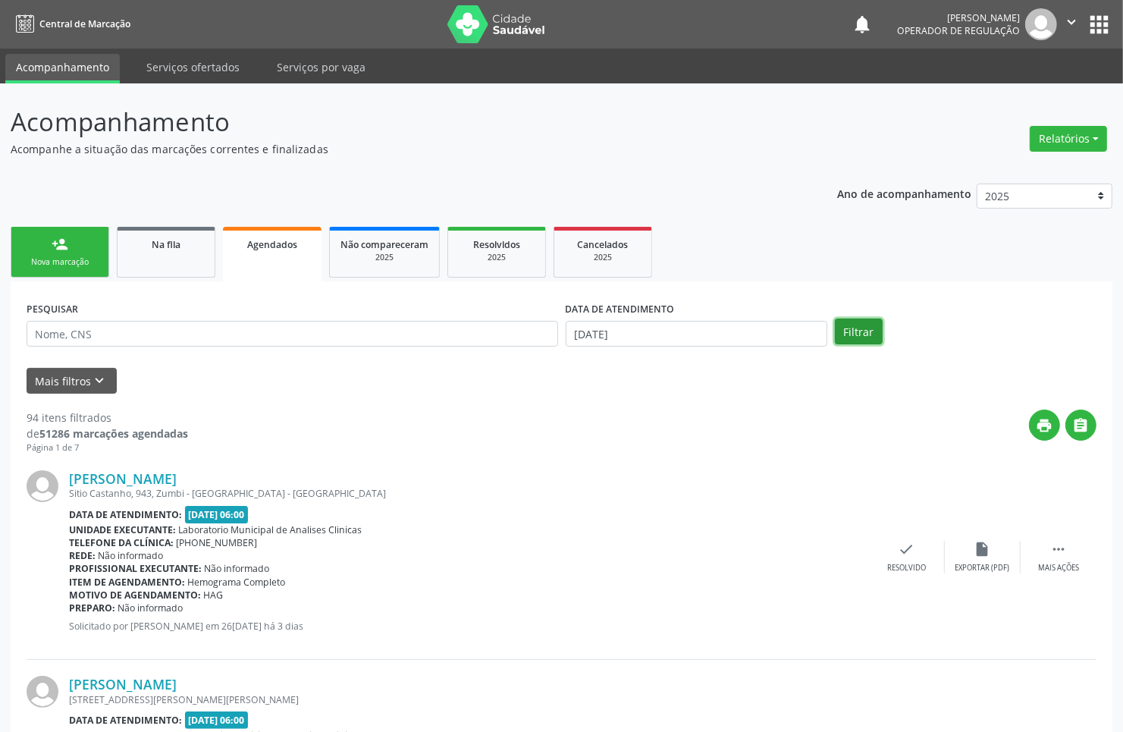
click at [874, 324] on button "Filtrar" at bounding box center [859, 332] width 48 height 26
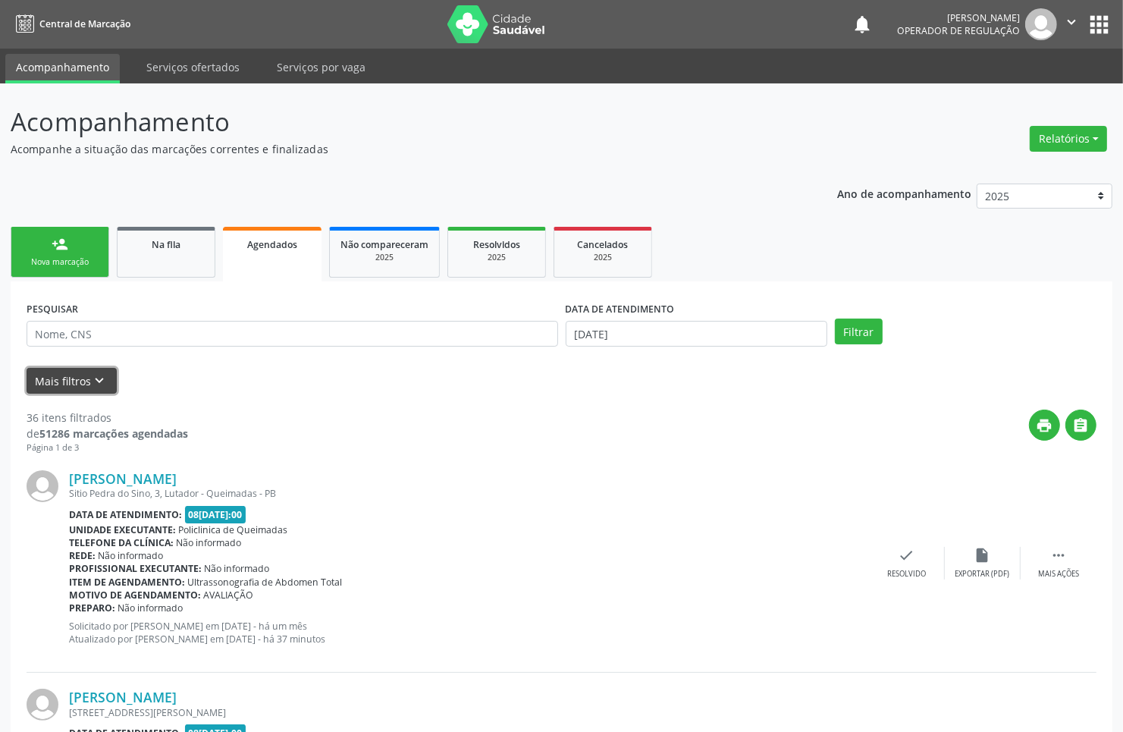
click at [93, 379] on icon "keyboard_arrow_down" at bounding box center [100, 380] width 17 height 17
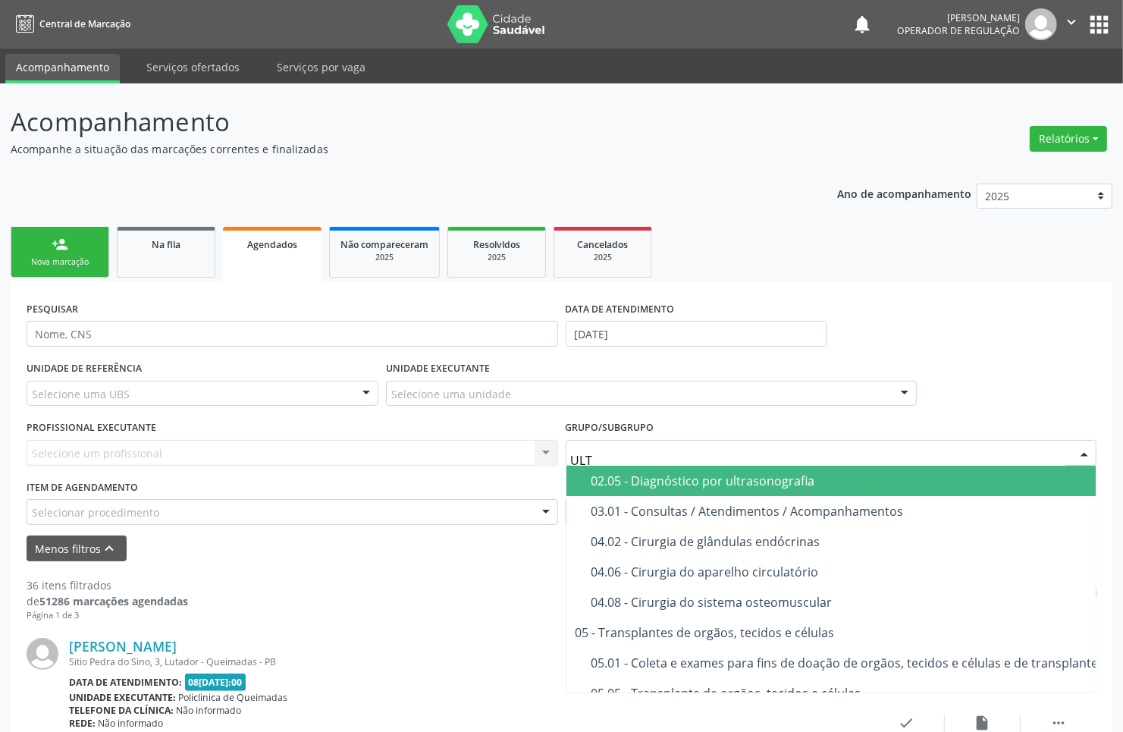
type input "ULTR"
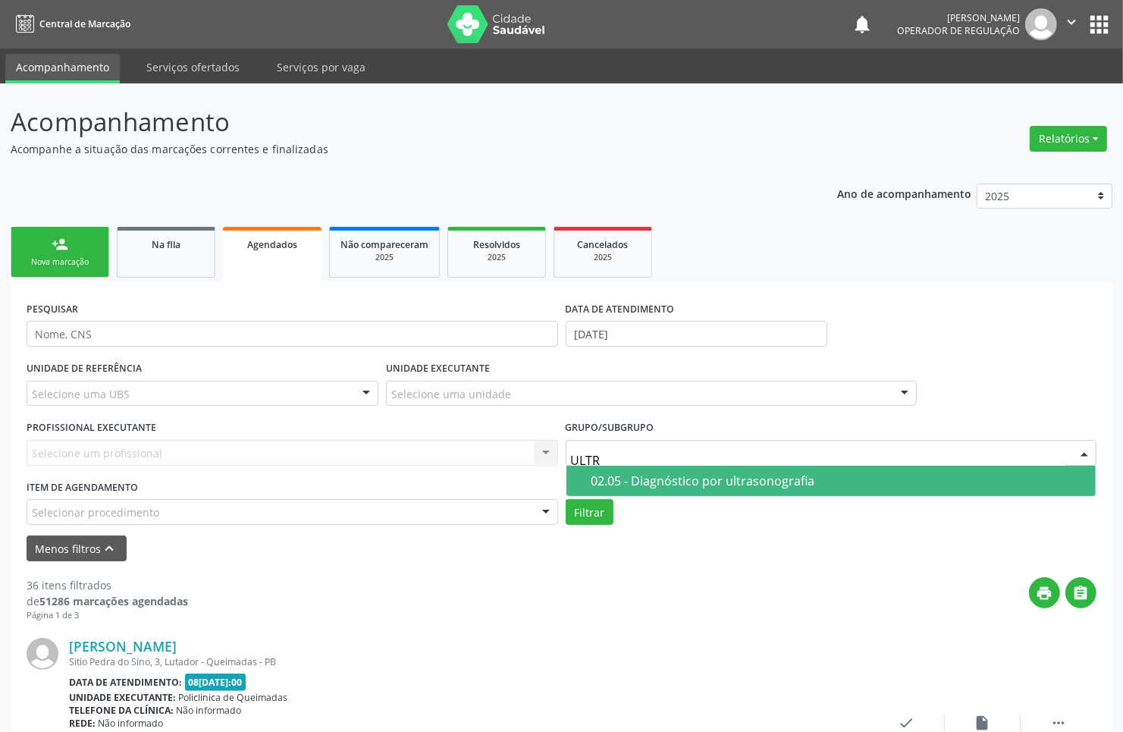
click at [642, 480] on div "02.05 - Diagnóstico por ultrasonografia" at bounding box center [840, 481] width 496 height 12
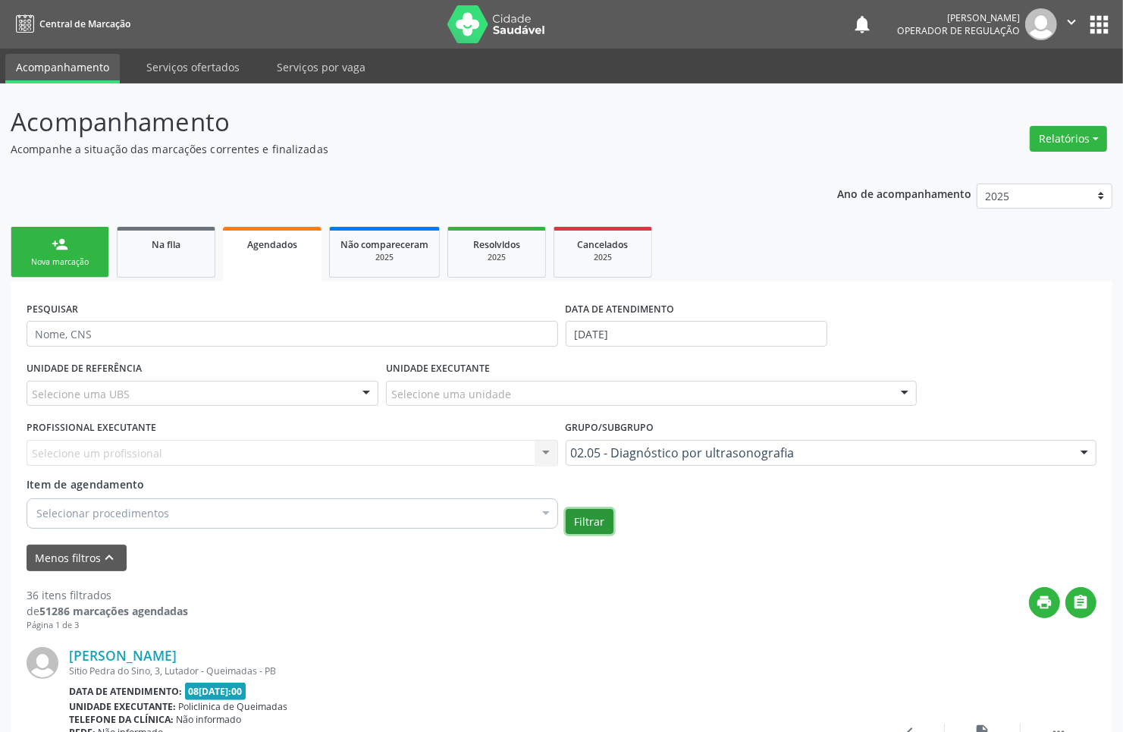
click at [581, 520] on button "Filtrar" at bounding box center [590, 522] width 48 height 26
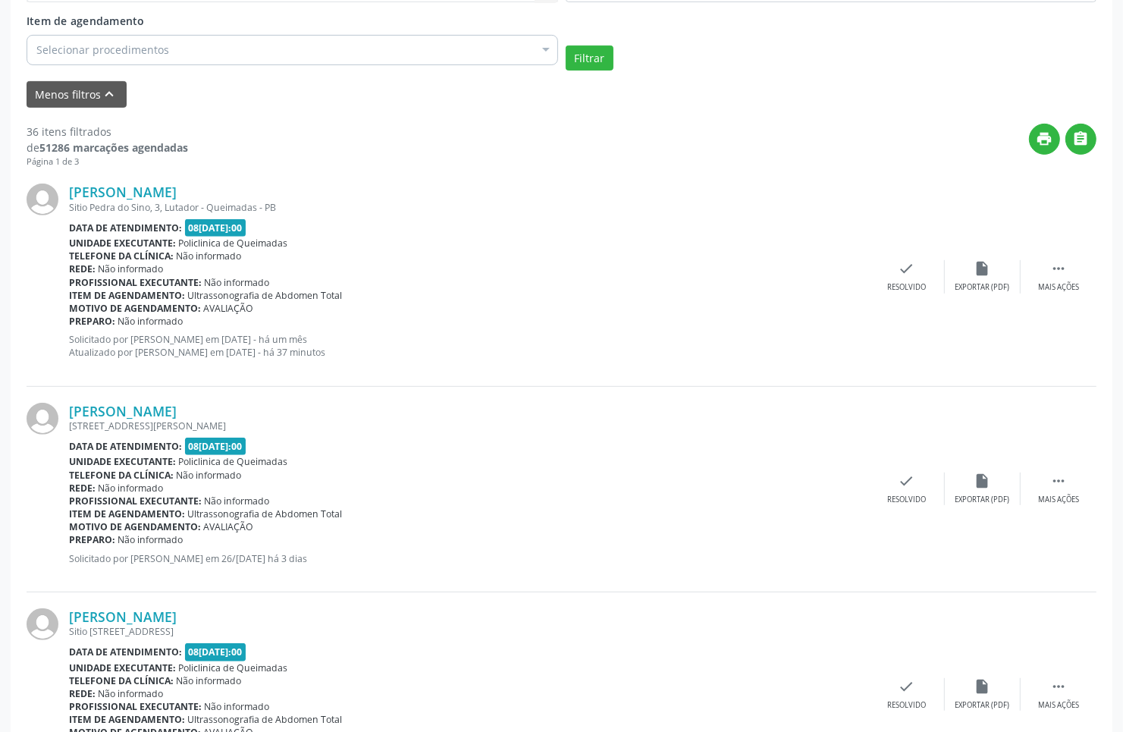
scroll to position [474, 0]
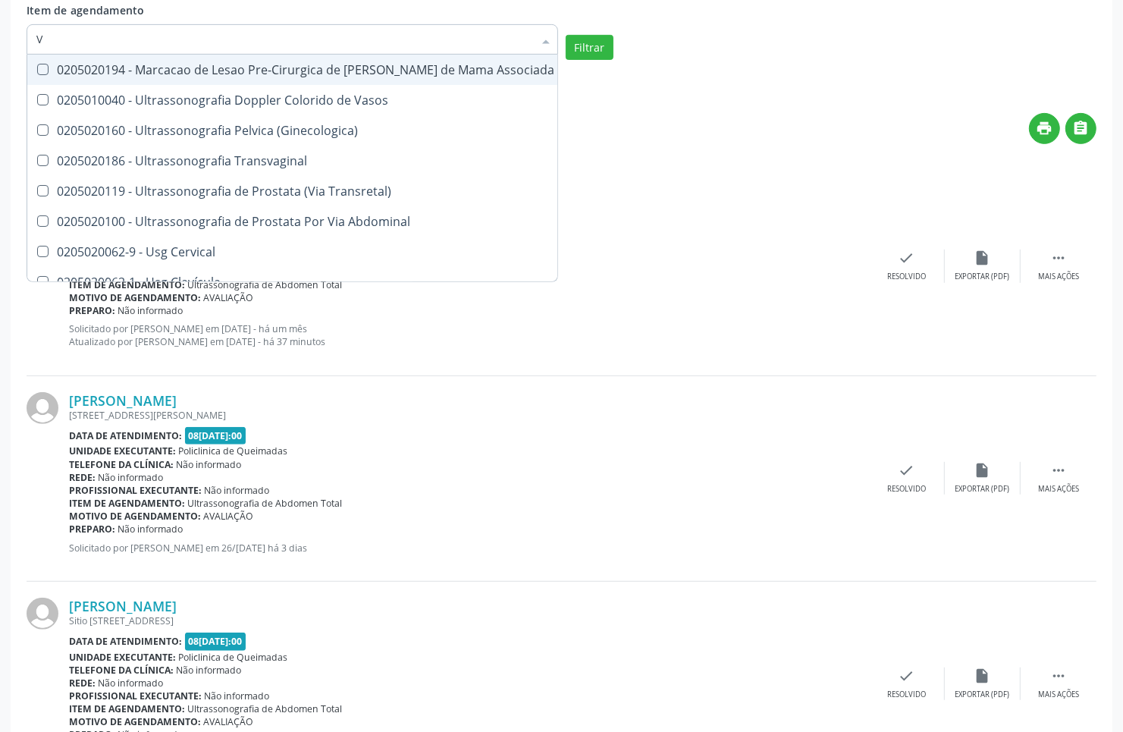
type input "VA"
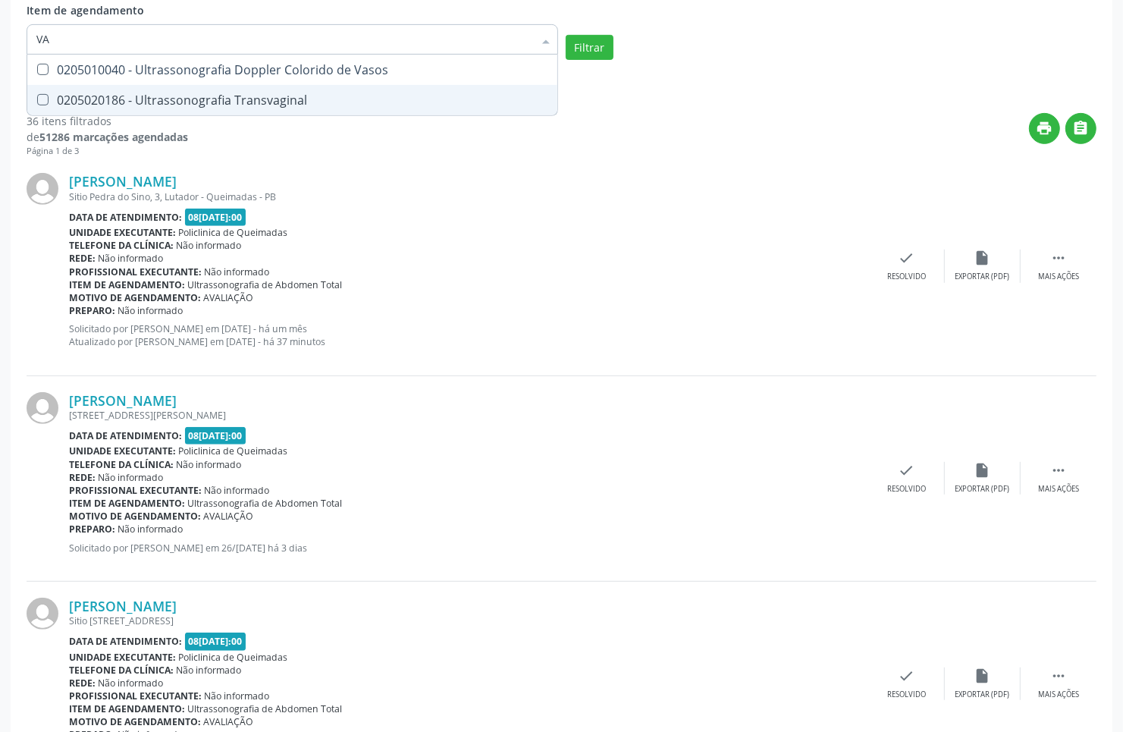
click at [158, 97] on div "0205020186 - Ultrassonografia Transvaginal" at bounding box center [292, 100] width 512 height 12
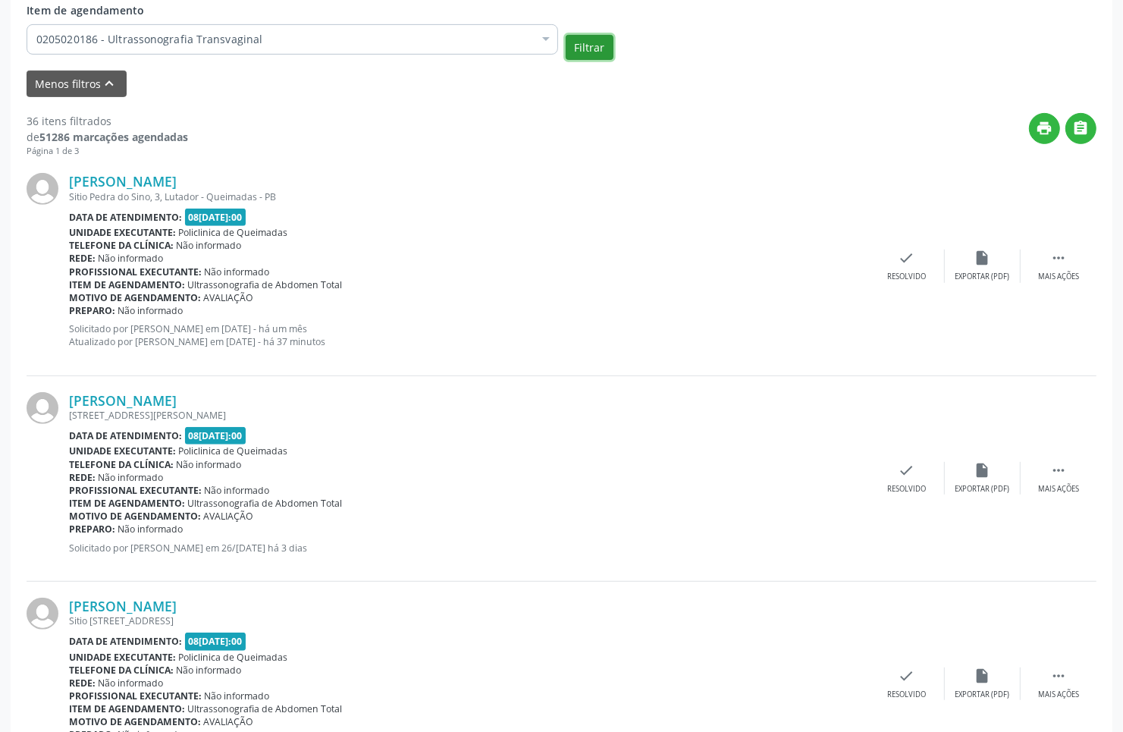
click at [574, 57] on button "Filtrar" at bounding box center [590, 48] width 48 height 26
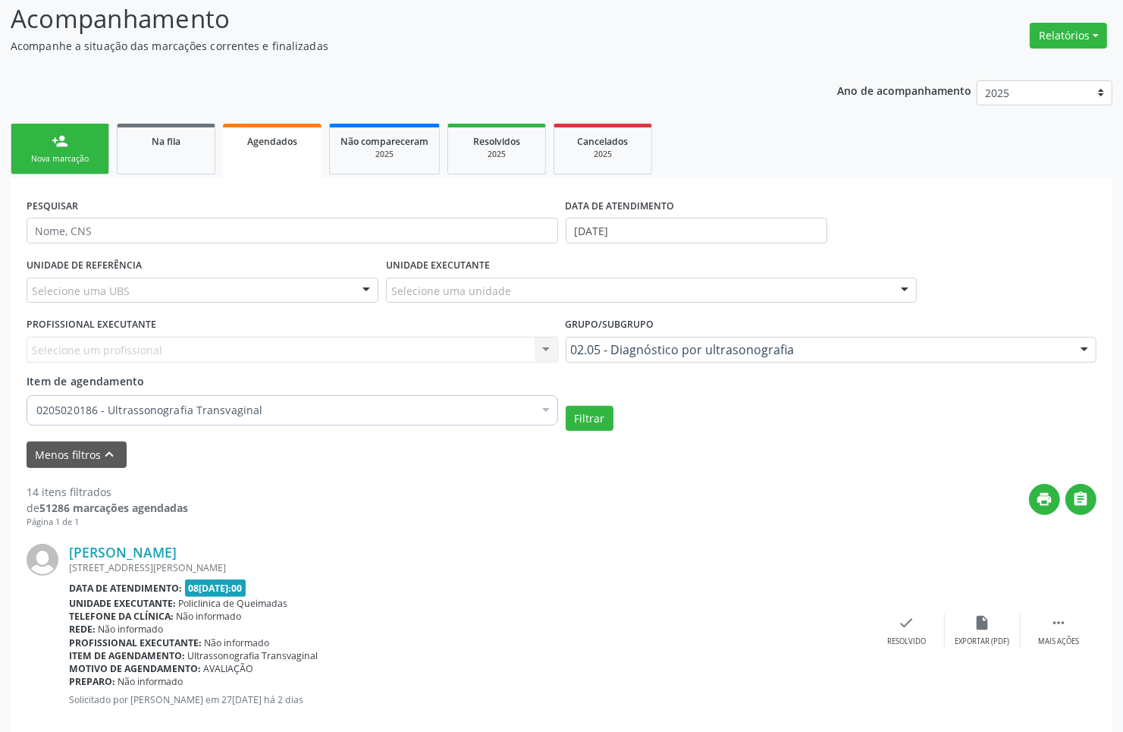
scroll to position [0, 0]
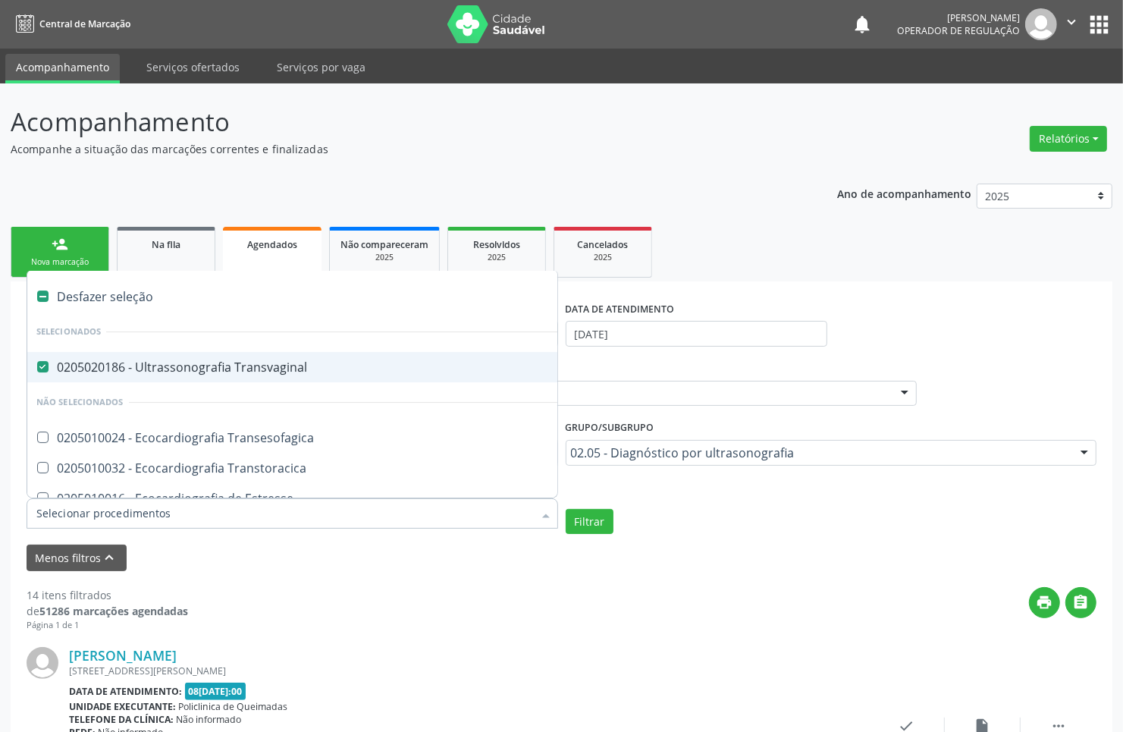
click at [322, 357] on span "0205020186 - Ultrassonografia Transvaginal" at bounding box center [350, 367] width 646 height 30
checkbox Transvaginal "false"
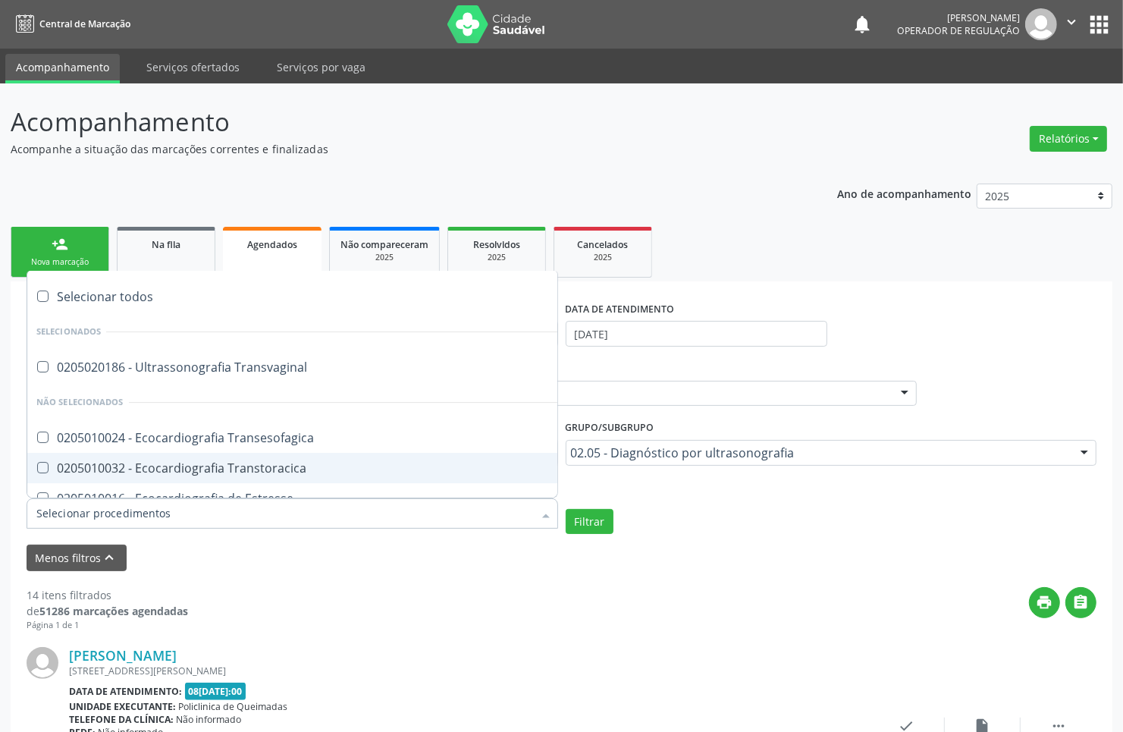
click at [217, 507] on input "Item de agendamento" at bounding box center [284, 513] width 497 height 30
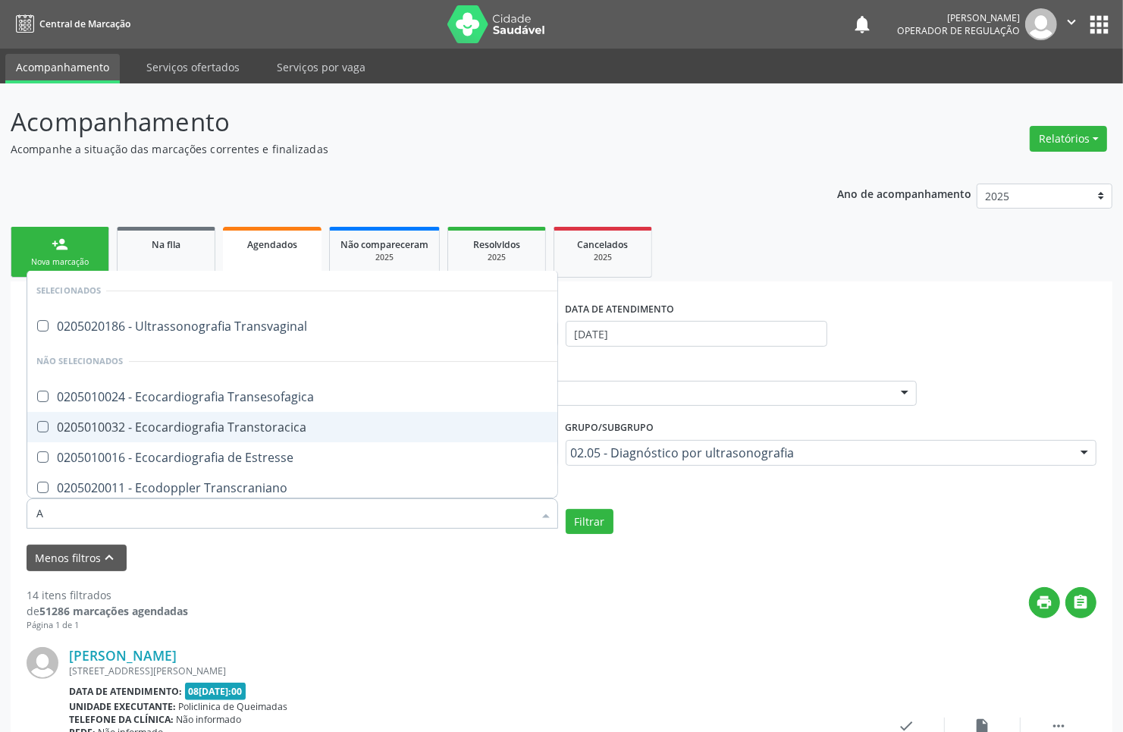
type input "AB"
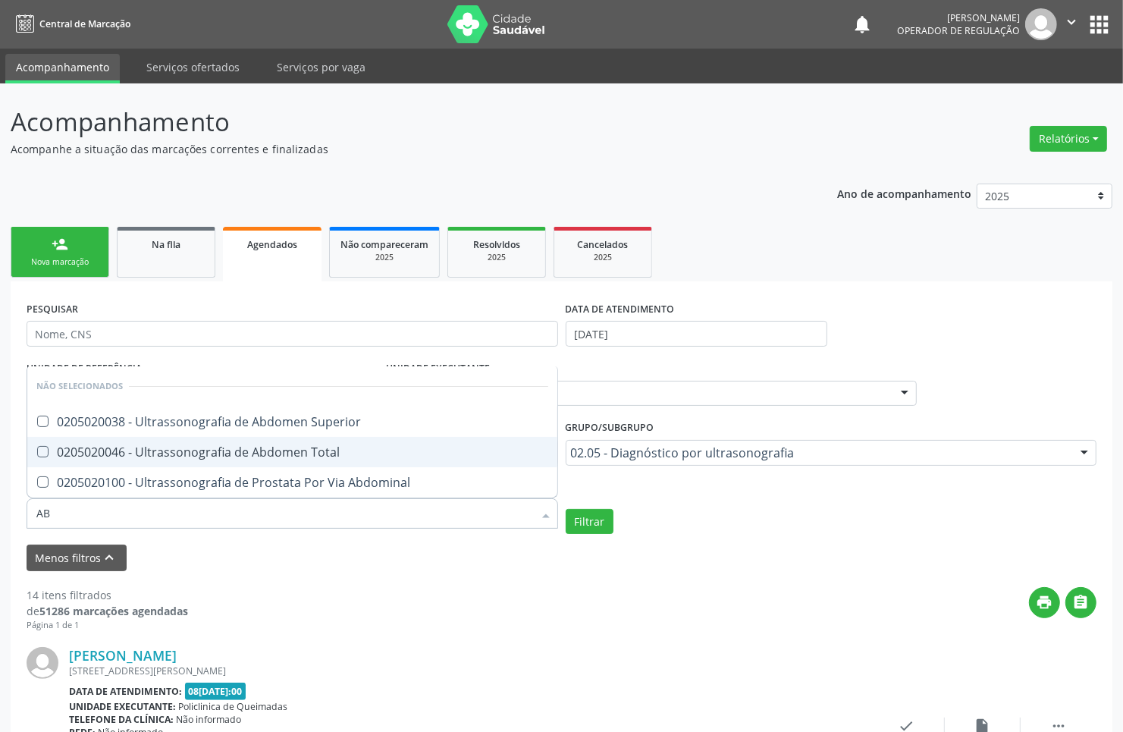
click at [259, 448] on div "0205020046 - Ultrassonografia de Abdomen Total" at bounding box center [292, 452] width 512 height 12
checkbox Total "true"
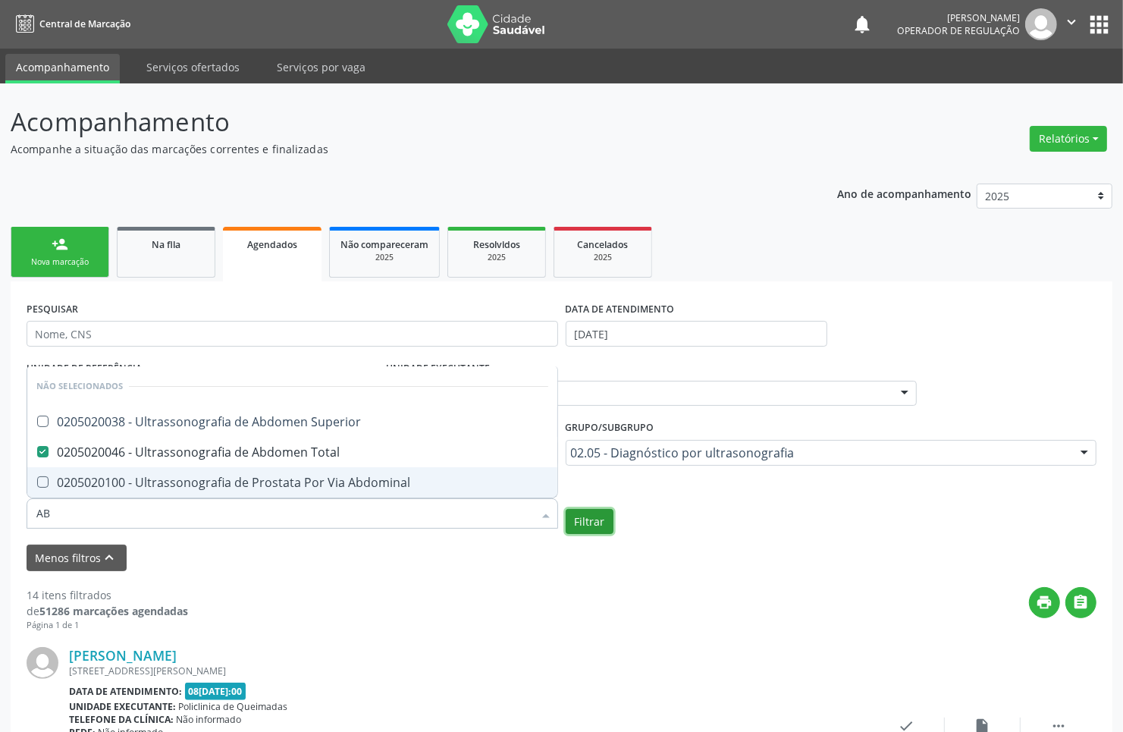
checkbox Superior "true"
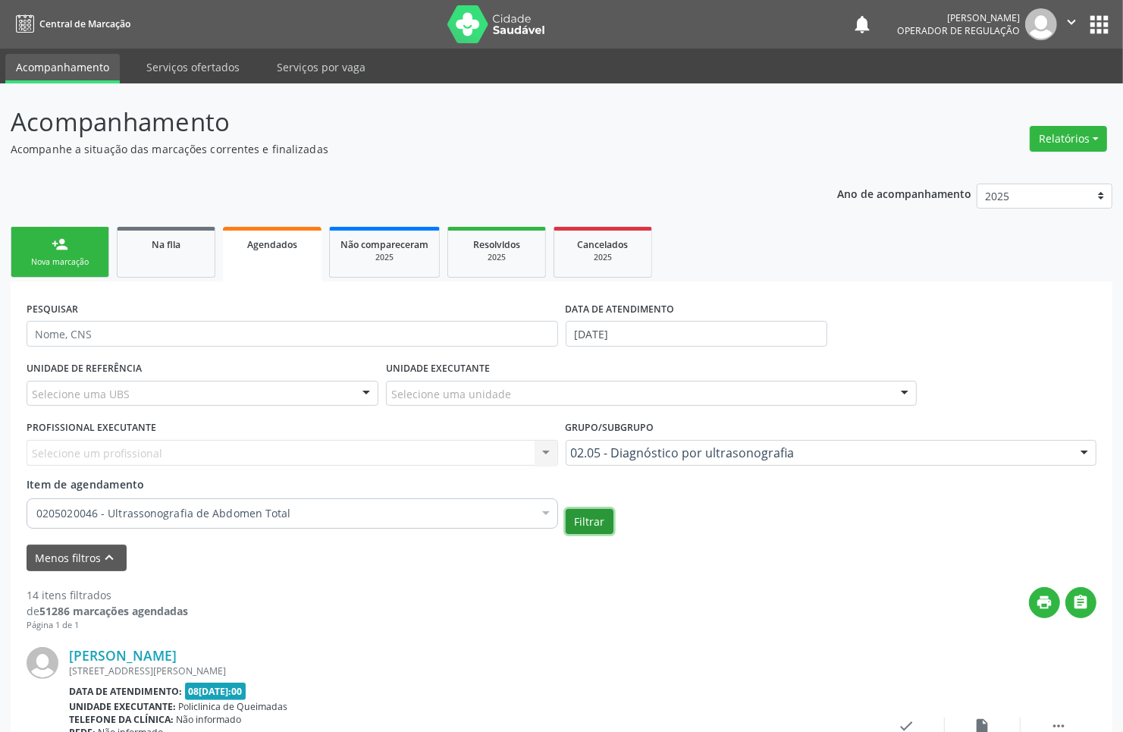
click at [603, 517] on button "Filtrar" at bounding box center [590, 522] width 48 height 26
click at [44, 262] on div "Nova marcação" at bounding box center [60, 261] width 76 height 11
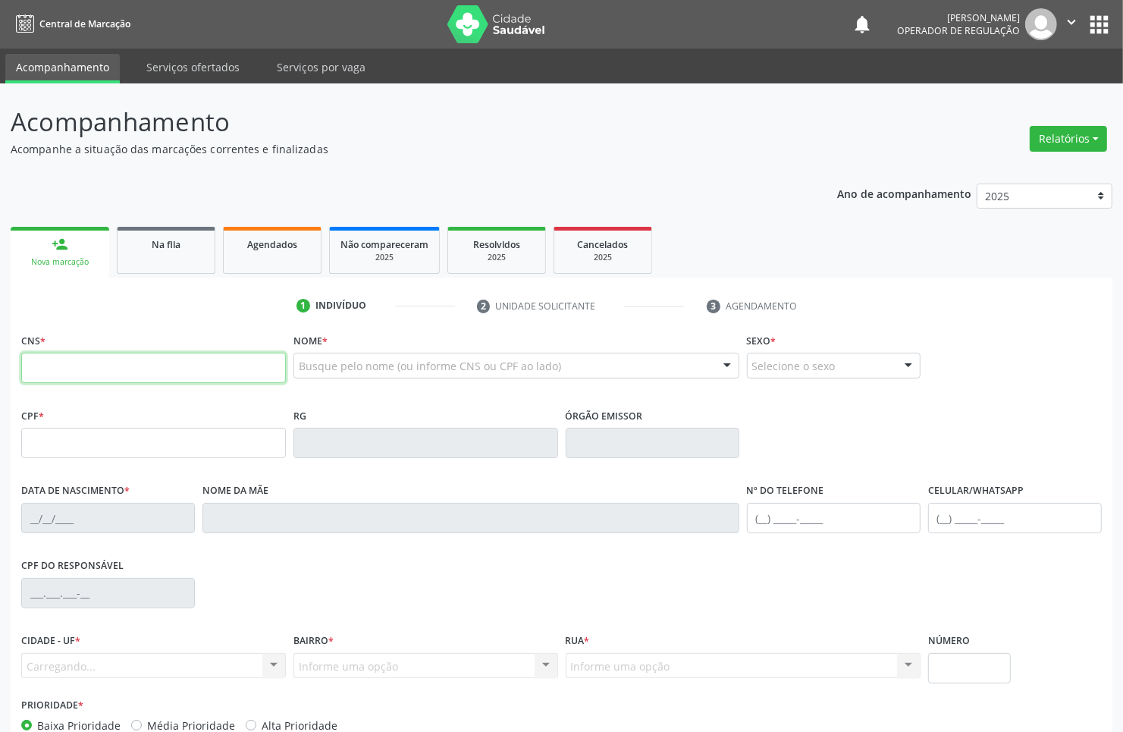
click at [131, 354] on input "text" at bounding box center [153, 368] width 265 height 30
type input "700 4039 4051 0247"
type input "068.338.394-92"
type input "15/07/1987"
type input "Maria da Guia da Silva"
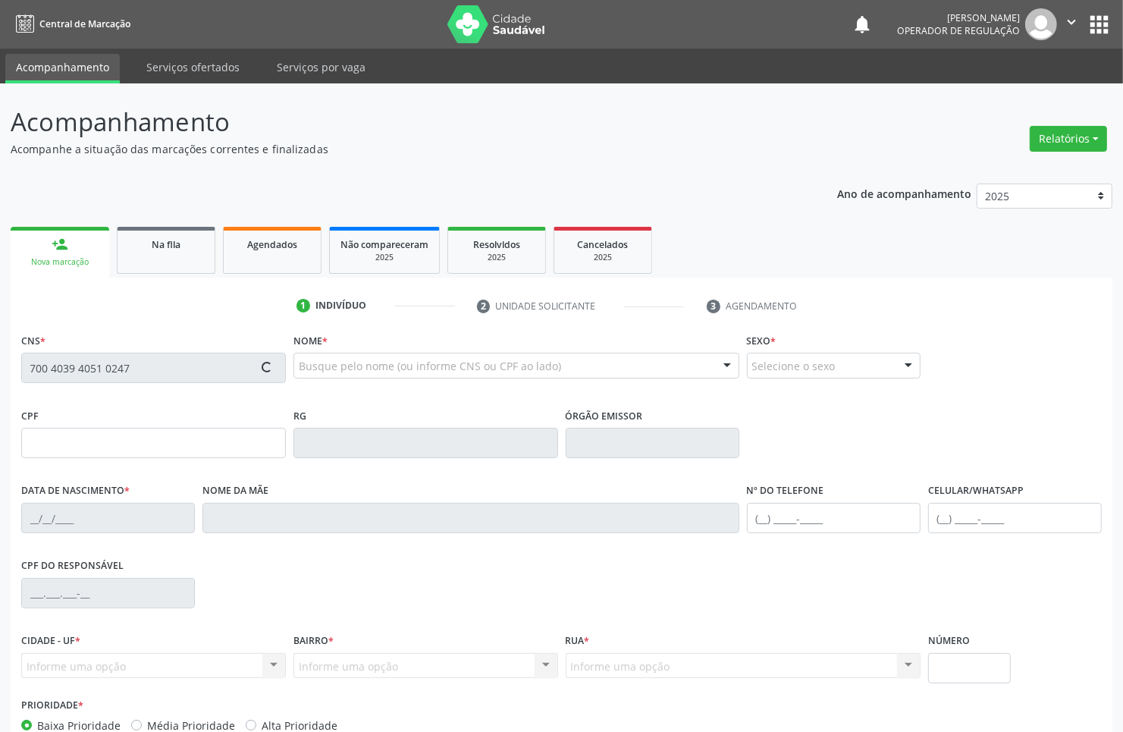
type input "(83) 98864-4314"
type input "031.691.414-22"
type input "S/N"
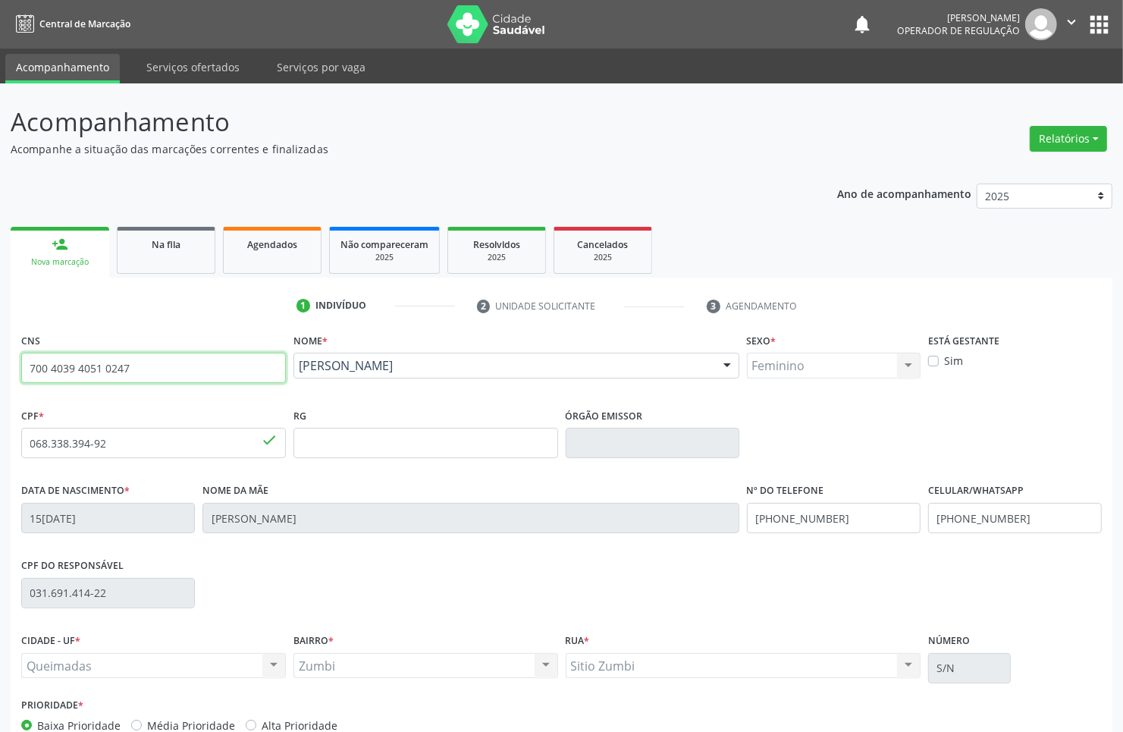
click at [133, 353] on input "700 4039 4051 0247" at bounding box center [153, 368] width 265 height 30
click at [137, 353] on input "700 4039 4051 0247" at bounding box center [153, 368] width 265 height 30
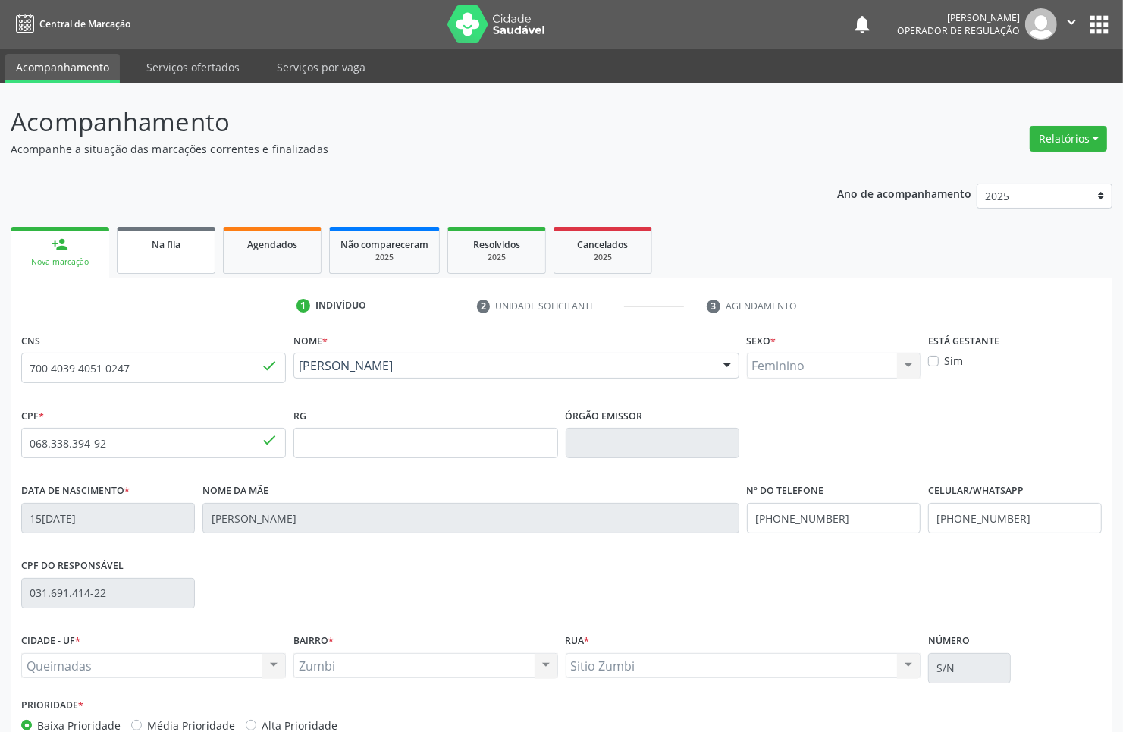
click at [156, 241] on span "Na fila" at bounding box center [166, 244] width 29 height 13
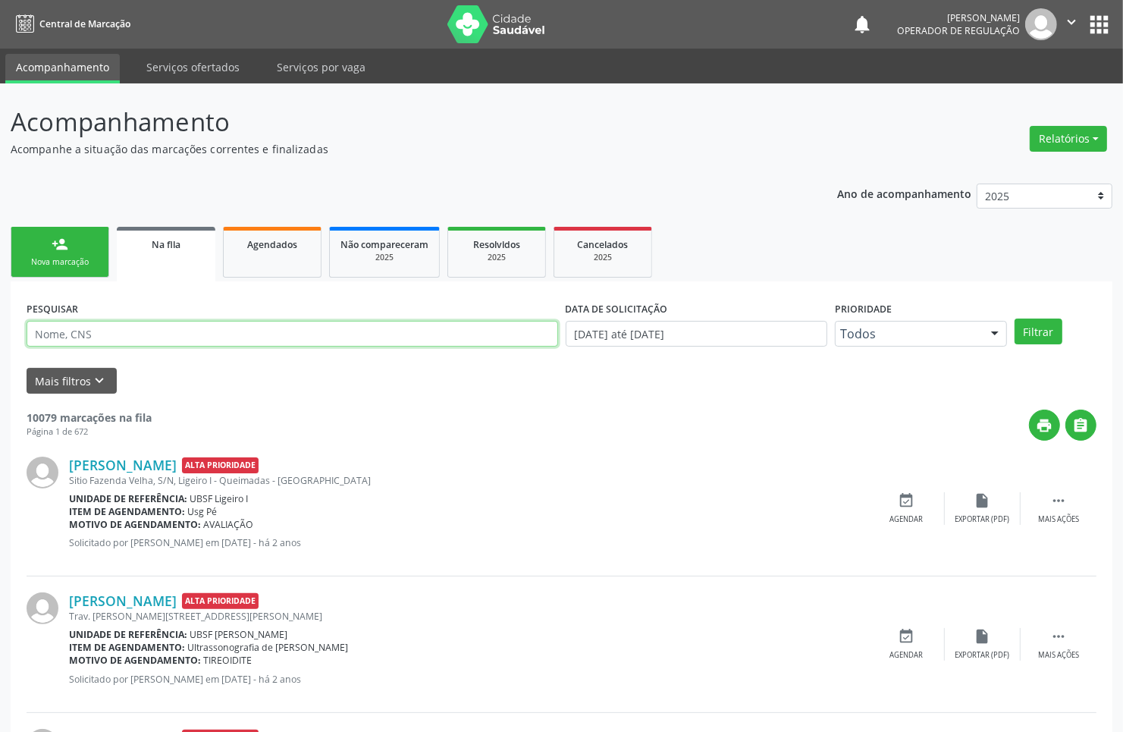
click at [165, 336] on input "text" at bounding box center [293, 334] width 532 height 26
paste input "700 4039 4051 0247"
type input "700 4039 4051 0247"
click at [1015, 319] on button "Filtrar" at bounding box center [1039, 332] width 48 height 26
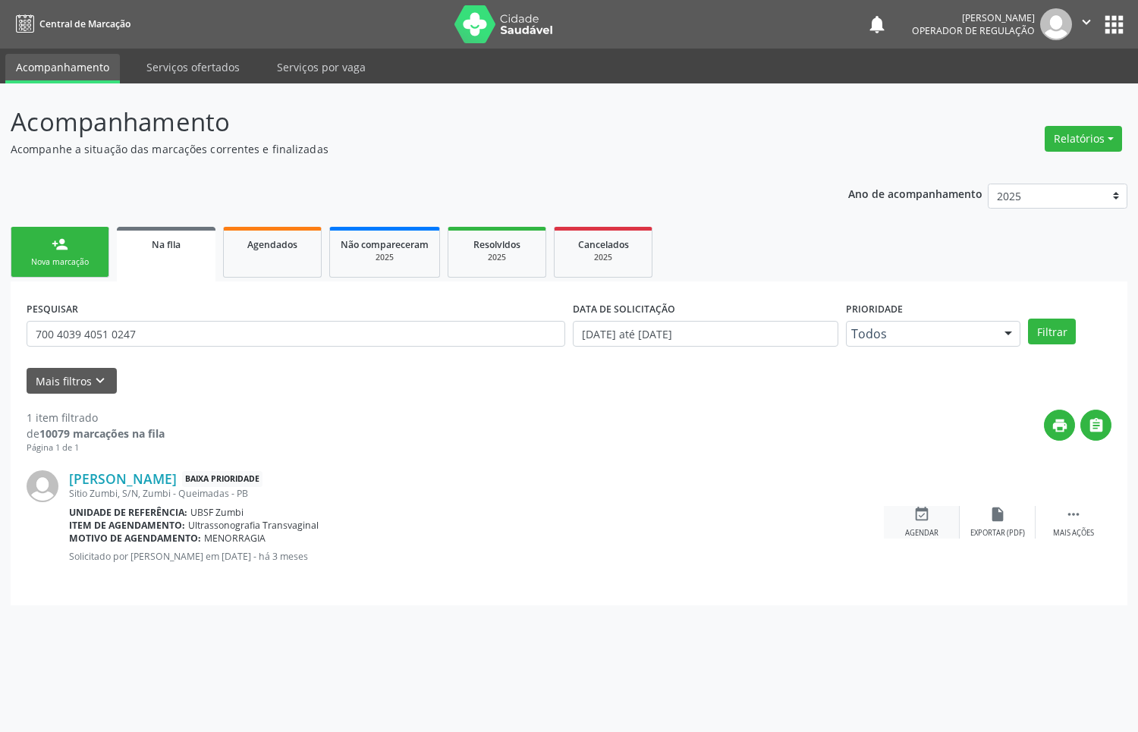
click at [916, 513] on icon "event_available" at bounding box center [921, 514] width 17 height 17
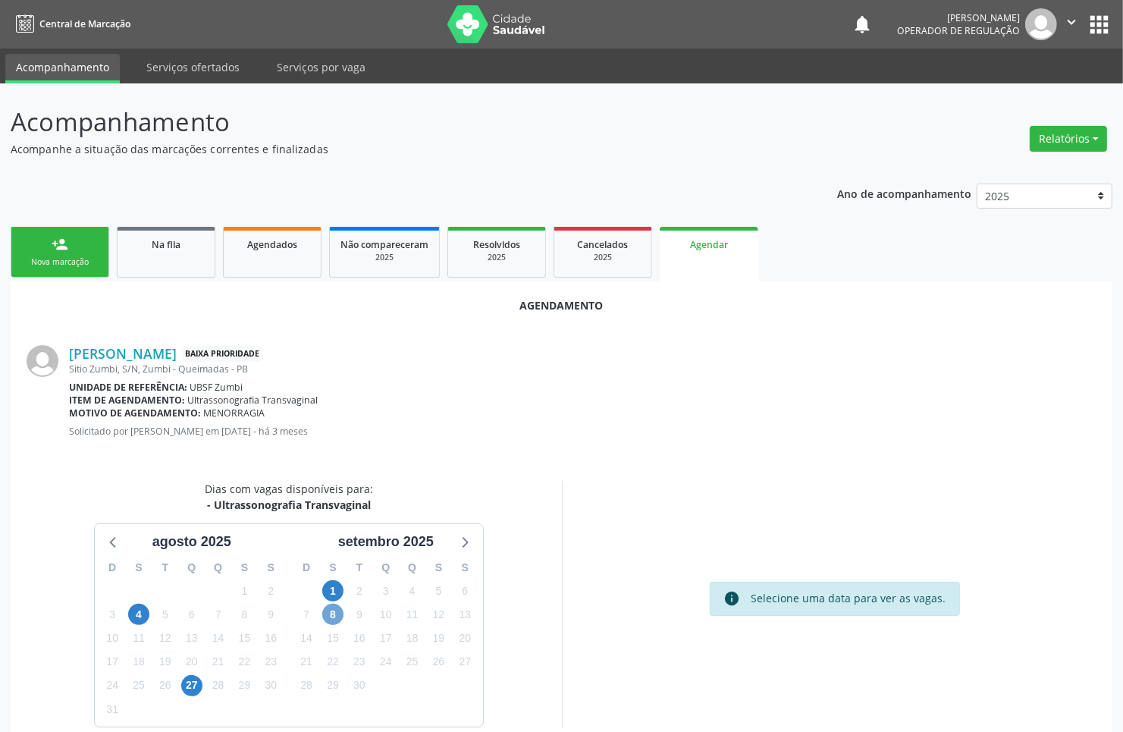
click at [337, 613] on span "8" at bounding box center [332, 614] width 21 height 21
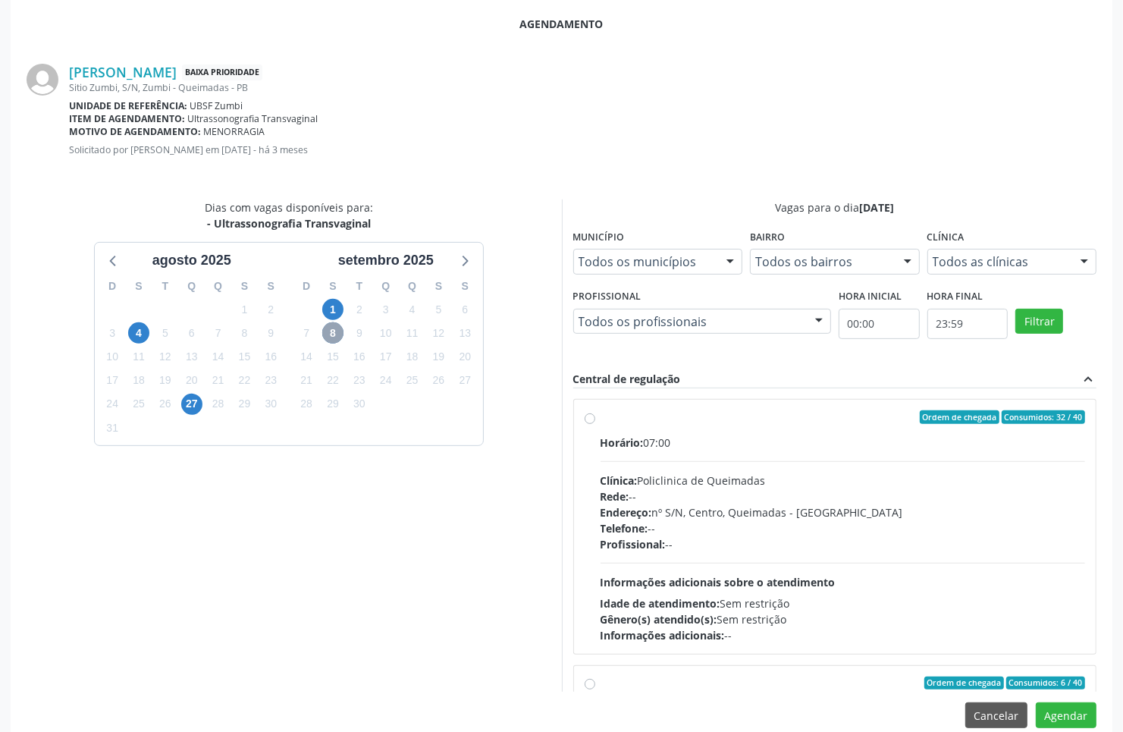
scroll to position [284, 0]
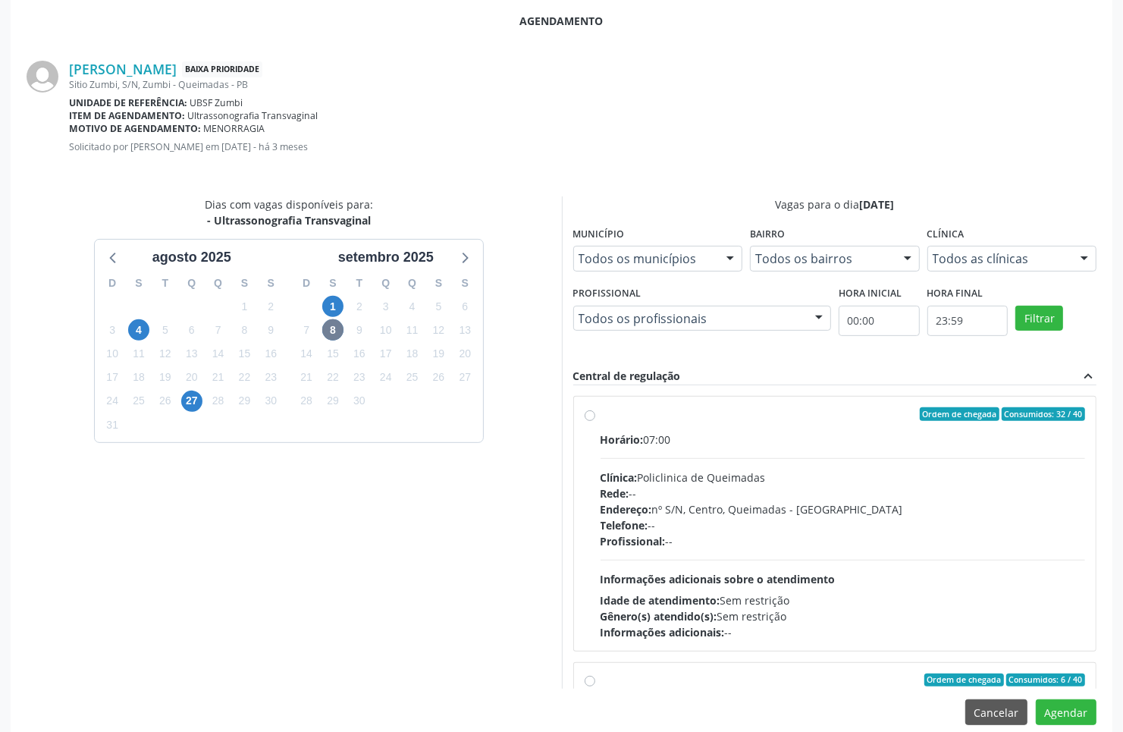
click at [760, 499] on div "Rede: --" at bounding box center [843, 493] width 485 height 16
click at [595, 421] on input "Ordem de chegada Consumidos: 32 / 40 Horário: 07:00 Clínica: Policlinica de Que…" at bounding box center [590, 414] width 11 height 14
radio input "true"
click at [1063, 711] on button "Agendar" at bounding box center [1066, 712] width 61 height 26
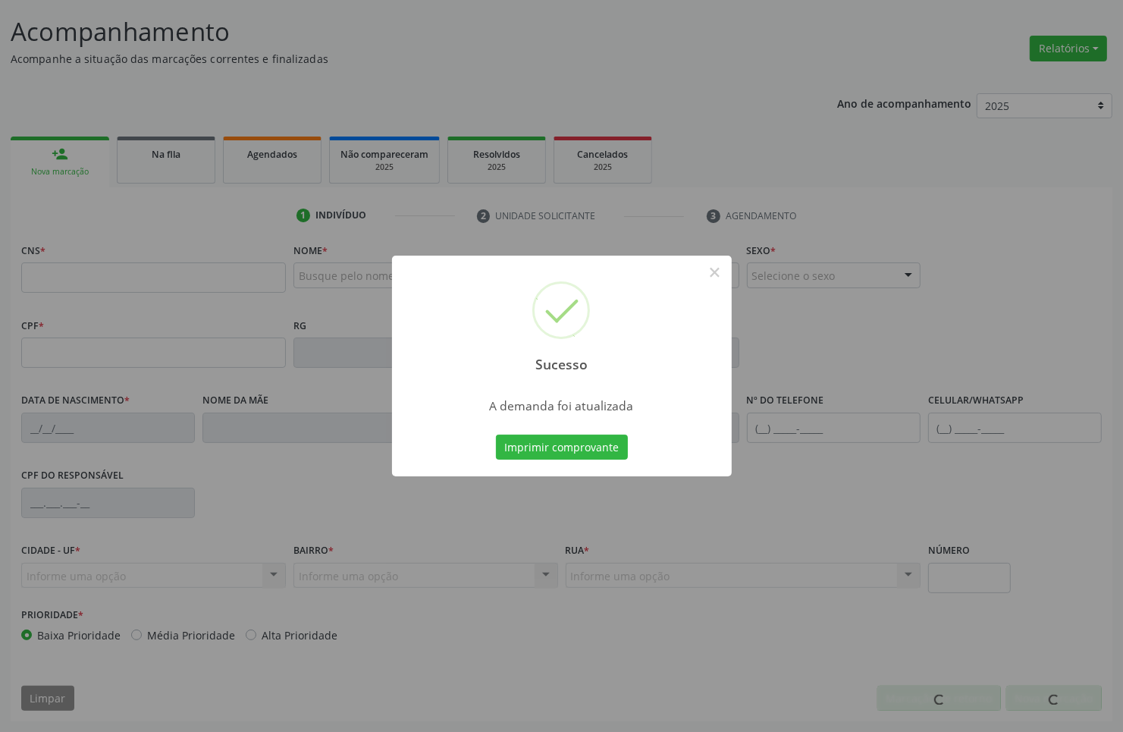
scroll to position [91, 0]
click at [496, 435] on button "Imprimir comprovante" at bounding box center [562, 448] width 132 height 26
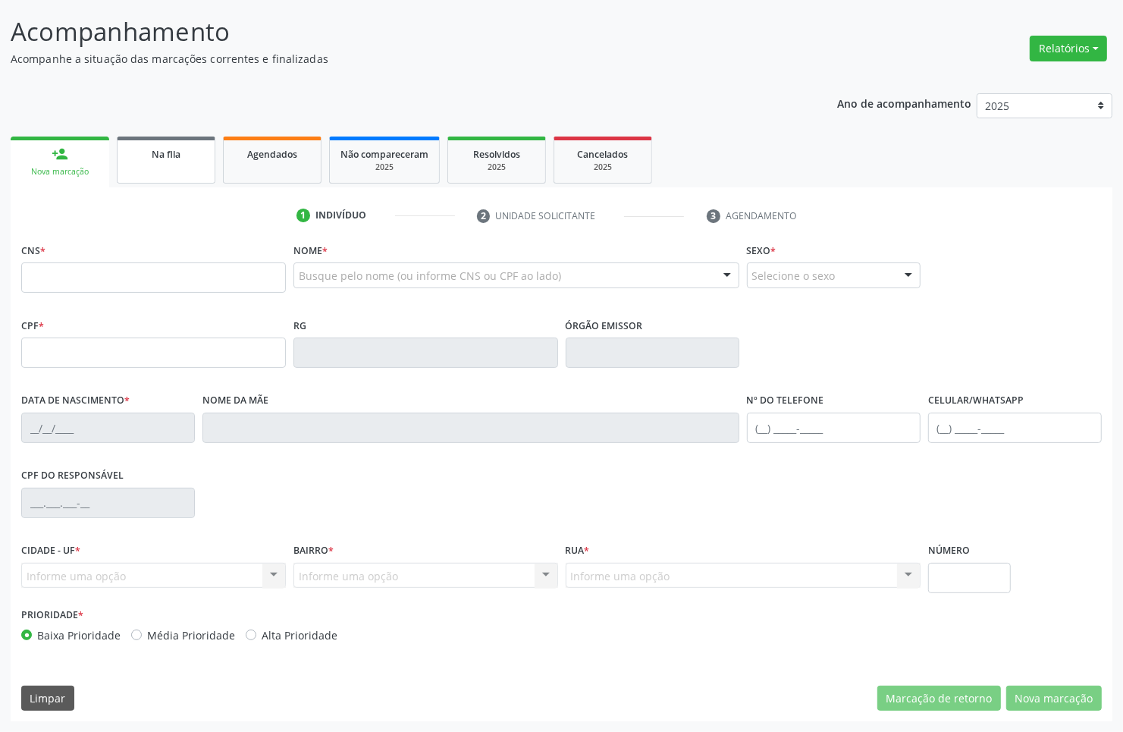
click at [172, 178] on link "Na fila" at bounding box center [166, 160] width 99 height 47
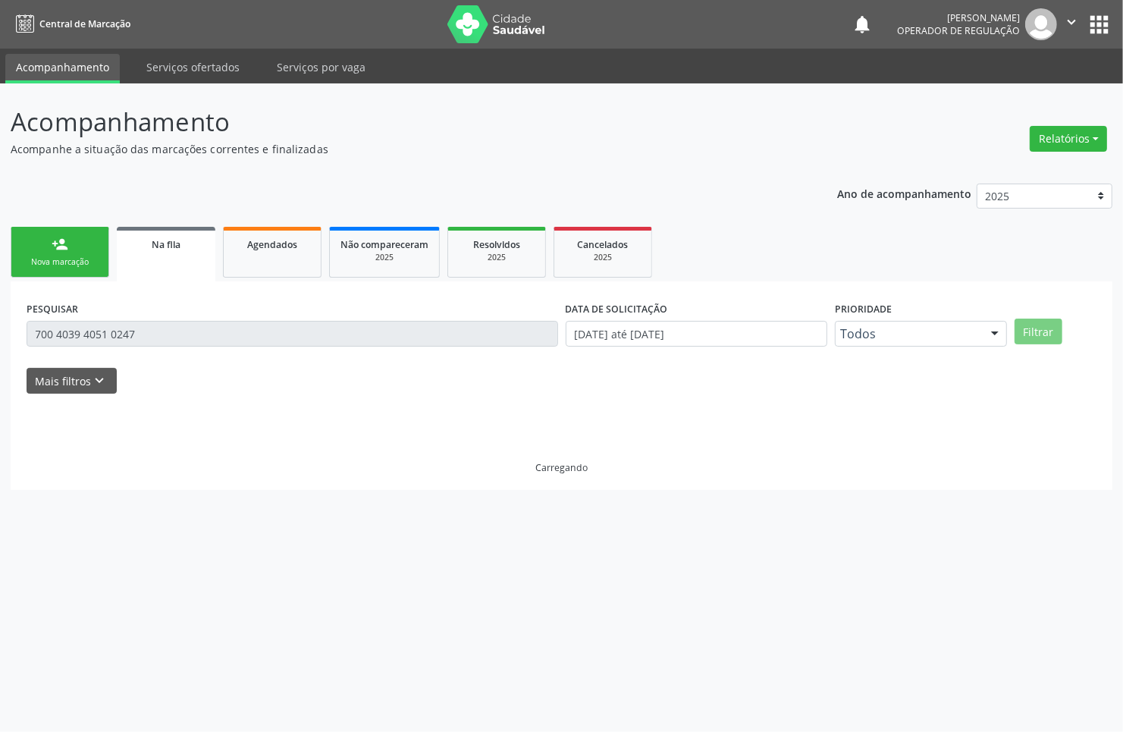
scroll to position [0, 0]
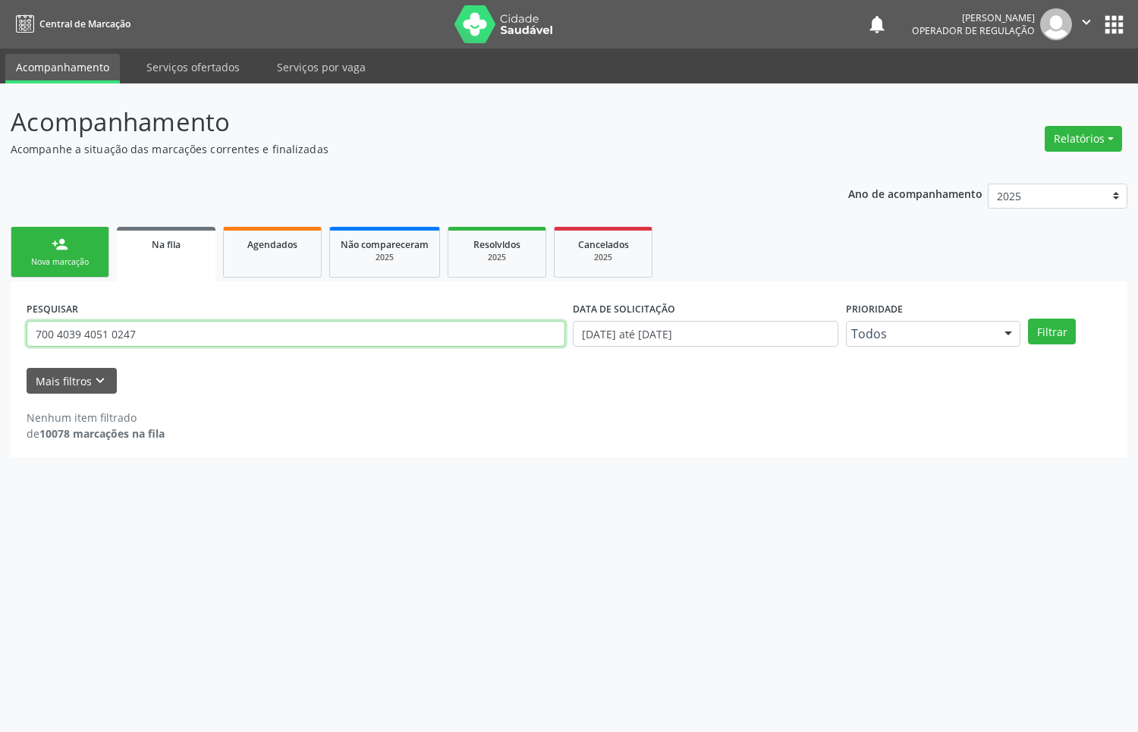
click at [306, 342] on input "700 4039 4051 0247" at bounding box center [296, 334] width 538 height 26
type input "706407603832586"
click at [1028, 319] on button "Filtrar" at bounding box center [1052, 332] width 48 height 26
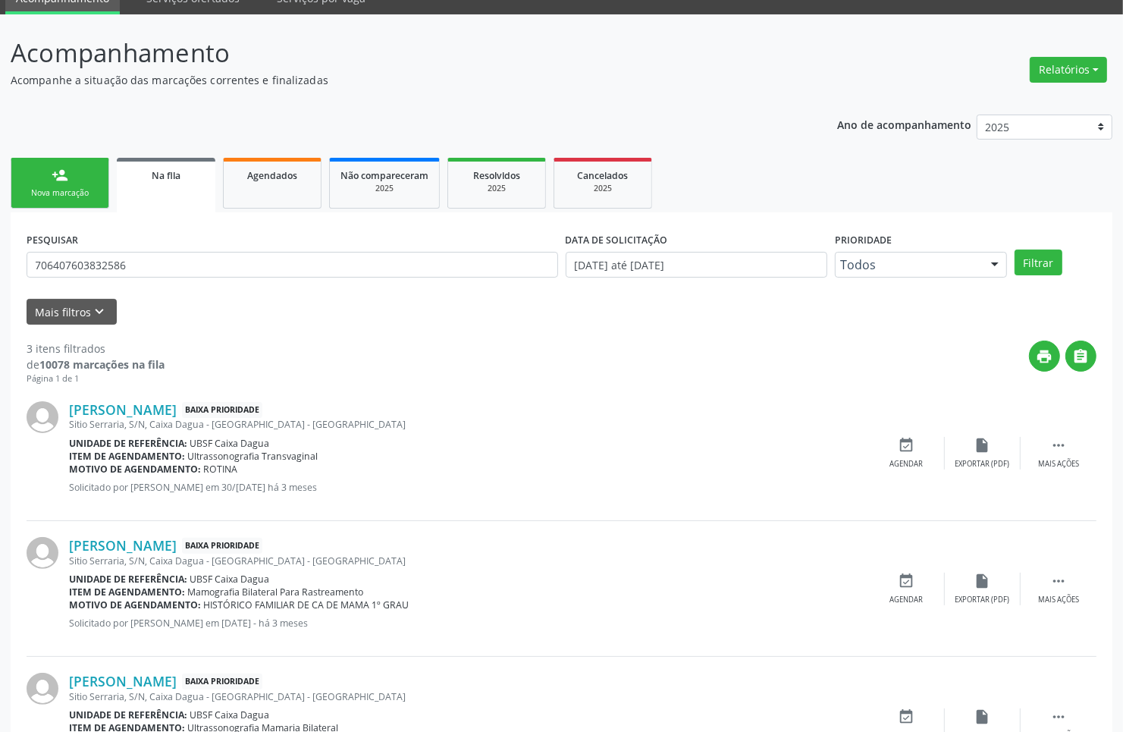
scroll to position [156, 0]
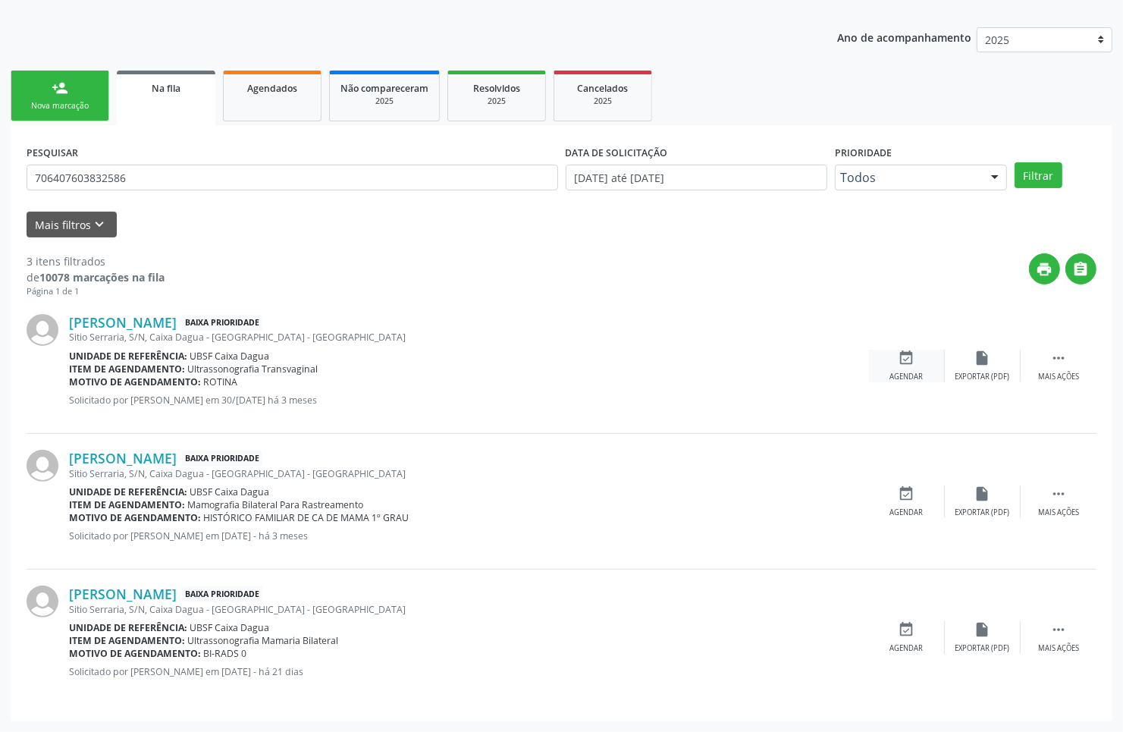
click at [903, 353] on icon "event_available" at bounding box center [907, 358] width 17 height 17
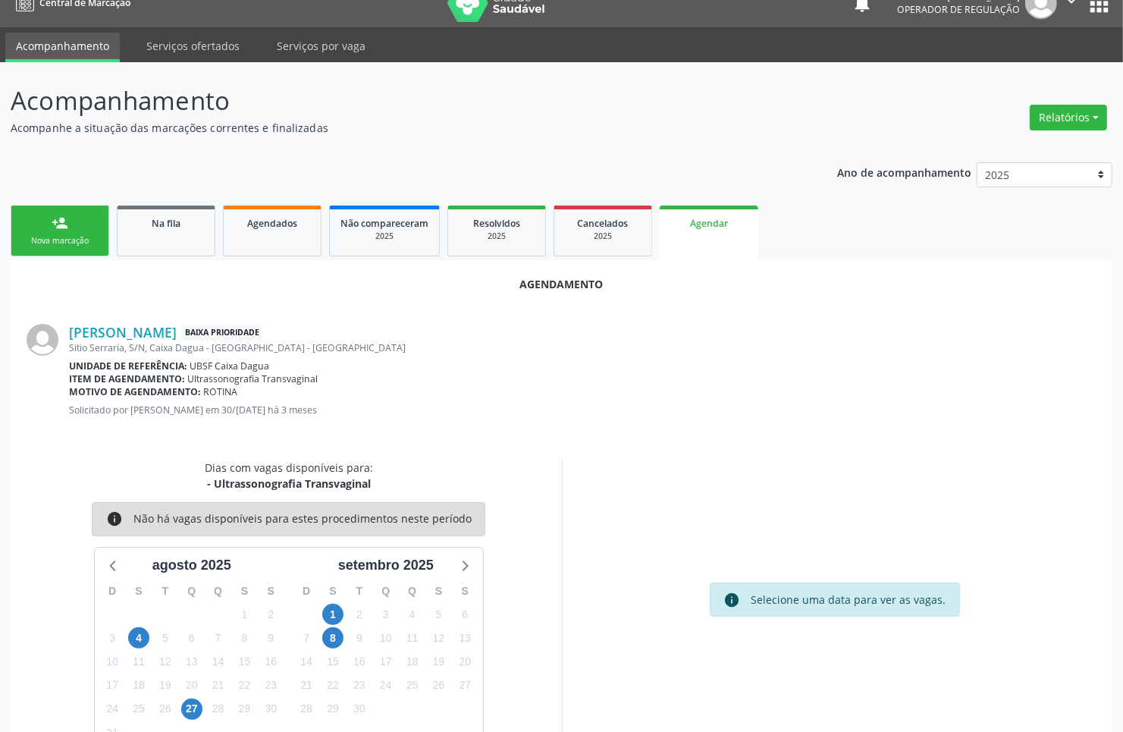
scroll to position [58, 0]
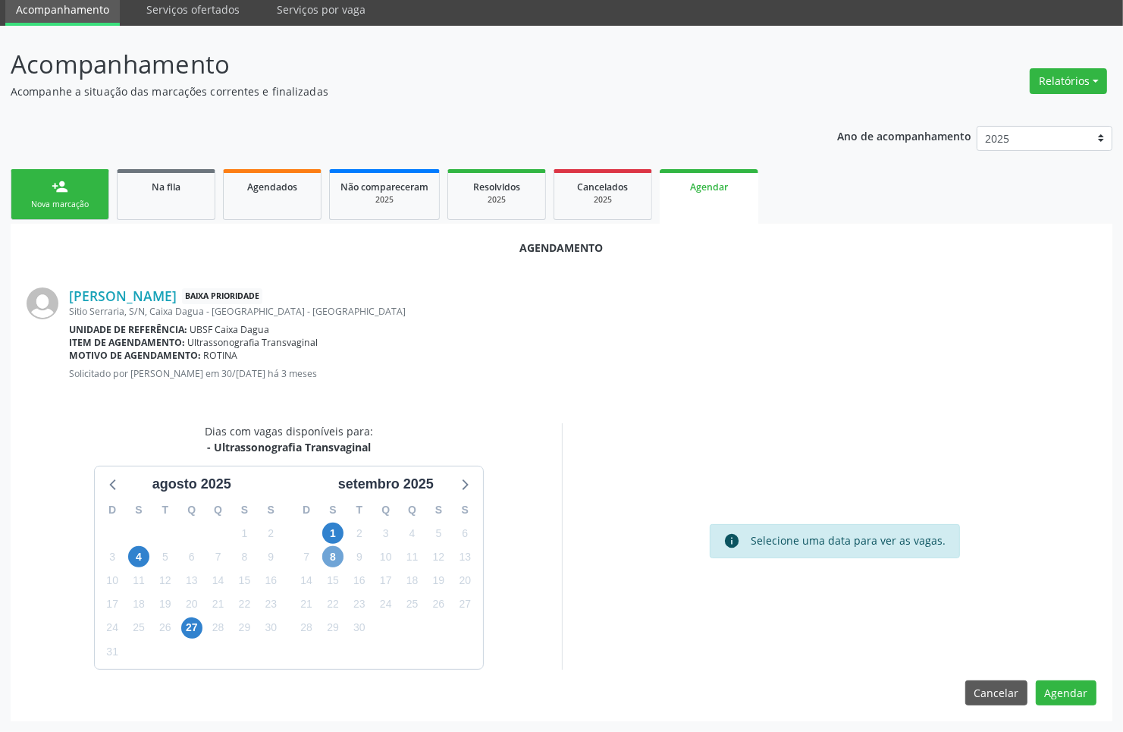
click at [328, 555] on span "8" at bounding box center [332, 556] width 21 height 21
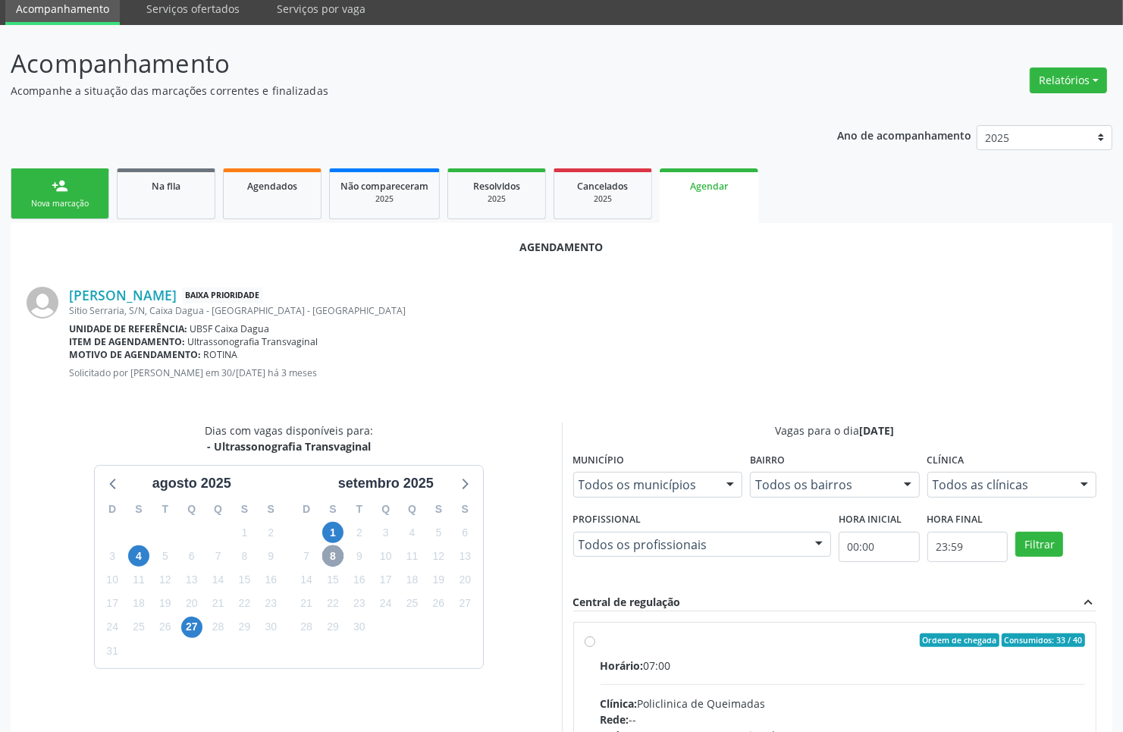
scroll to position [304, 0]
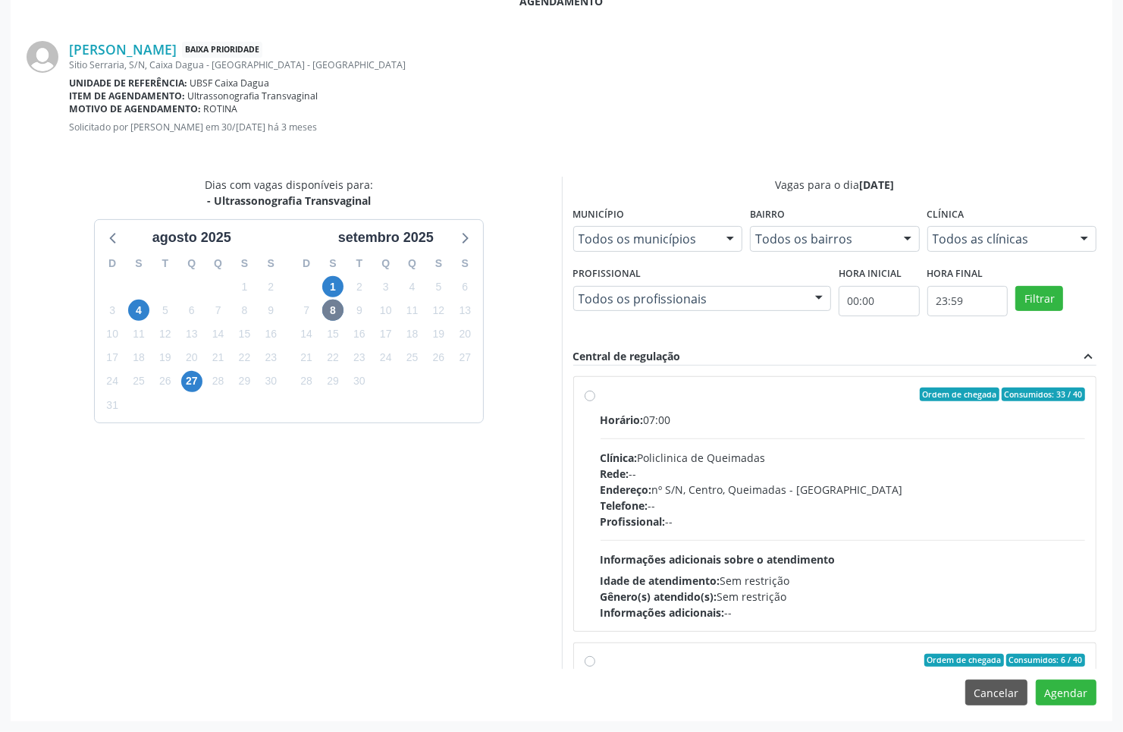
click at [671, 478] on div "Rede: --" at bounding box center [843, 474] width 485 height 16
click at [595, 401] on input "Ordem de chegada Consumidos: 33 / 40 Horário: 07:00 Clínica: Policlinica de Que…" at bounding box center [590, 395] width 11 height 14
radio input "true"
click at [1071, 705] on button "Agendar" at bounding box center [1066, 693] width 61 height 26
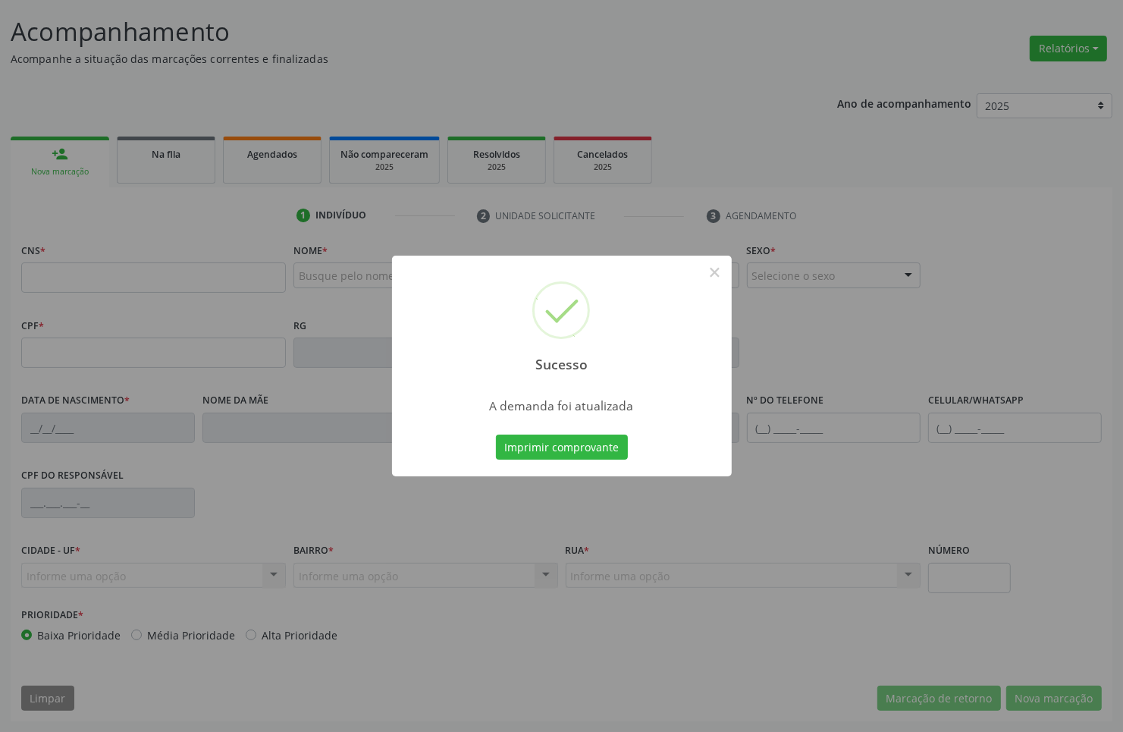
scroll to position [91, 0]
click at [496, 435] on button "Imprimir comprovante" at bounding box center [562, 448] width 132 height 26
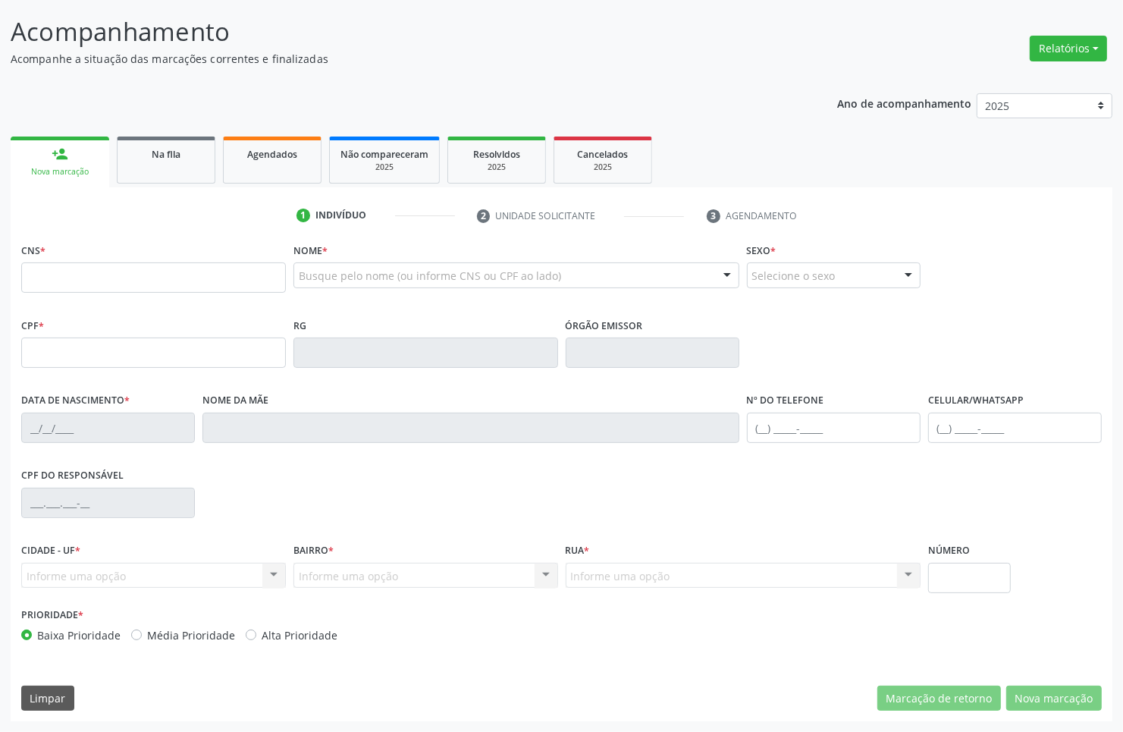
drag, startPoint x: 116, startPoint y: 312, endPoint x: 131, endPoint y: 233, distance: 81.1
click at [116, 308] on div "CNS * Nome * Busque pelo nome (ou informe CNS ou CPF ao lado) Nenhum resultado …" at bounding box center [561, 446] width 1081 height 414
click at [169, 171] on link "Na fila" at bounding box center [166, 160] width 99 height 47
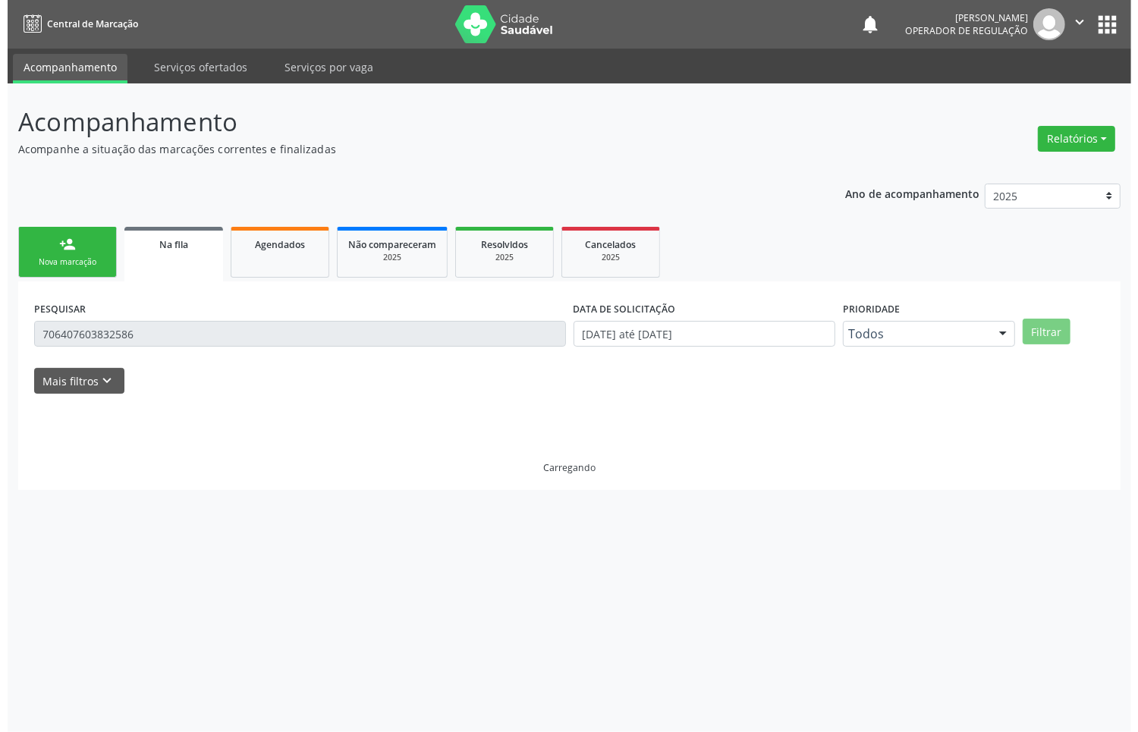
scroll to position [0, 0]
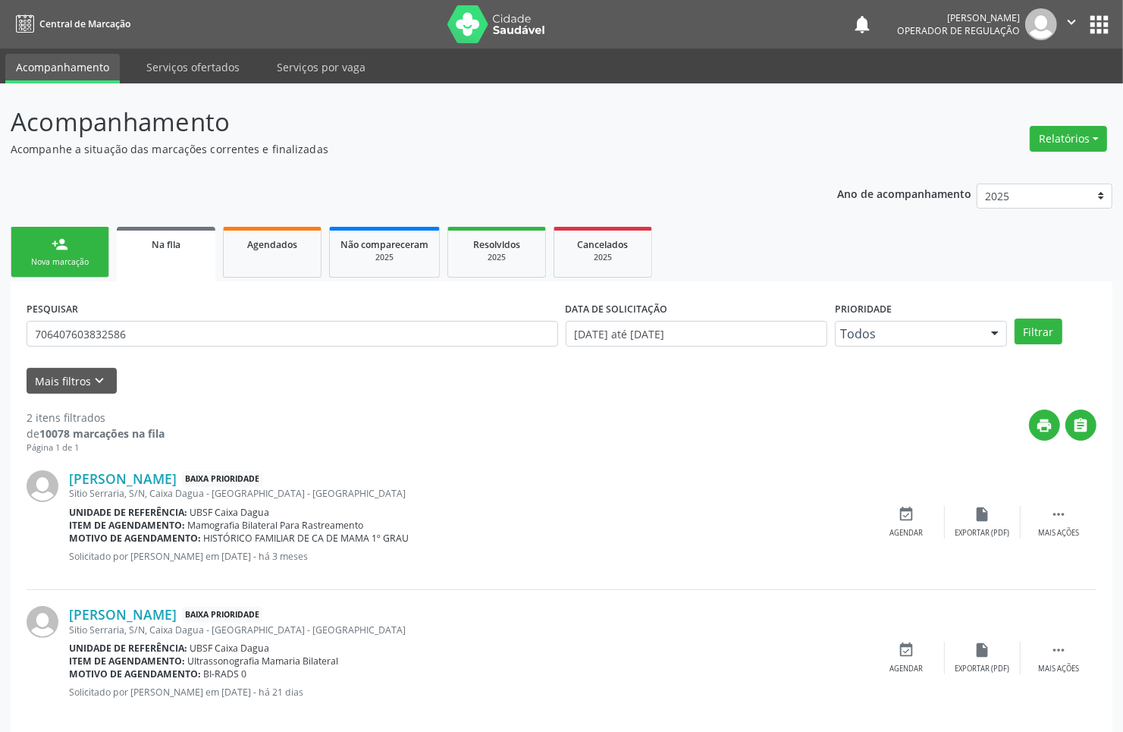
click at [127, 347] on div "PESQUISAR 706407603832586" at bounding box center [292, 326] width 539 height 59
click at [124, 338] on input "706407603832586" at bounding box center [293, 334] width 532 height 26
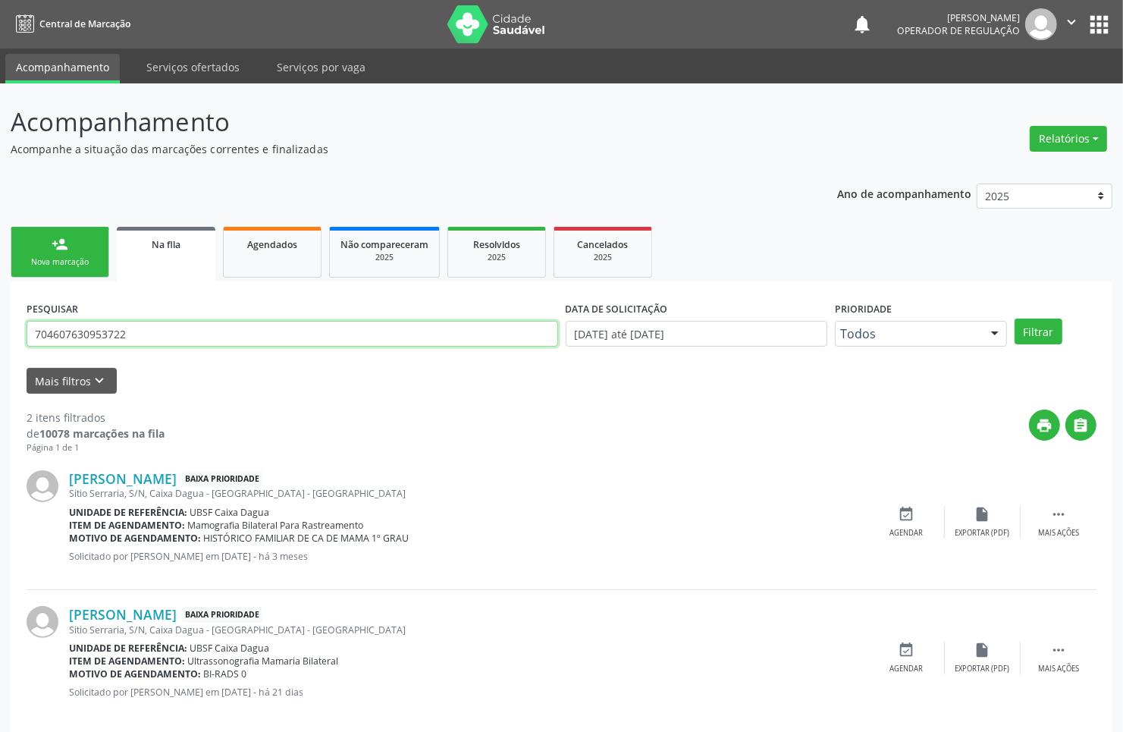
type input "704607630953722"
click at [1015, 319] on button "Filtrar" at bounding box center [1039, 332] width 48 height 26
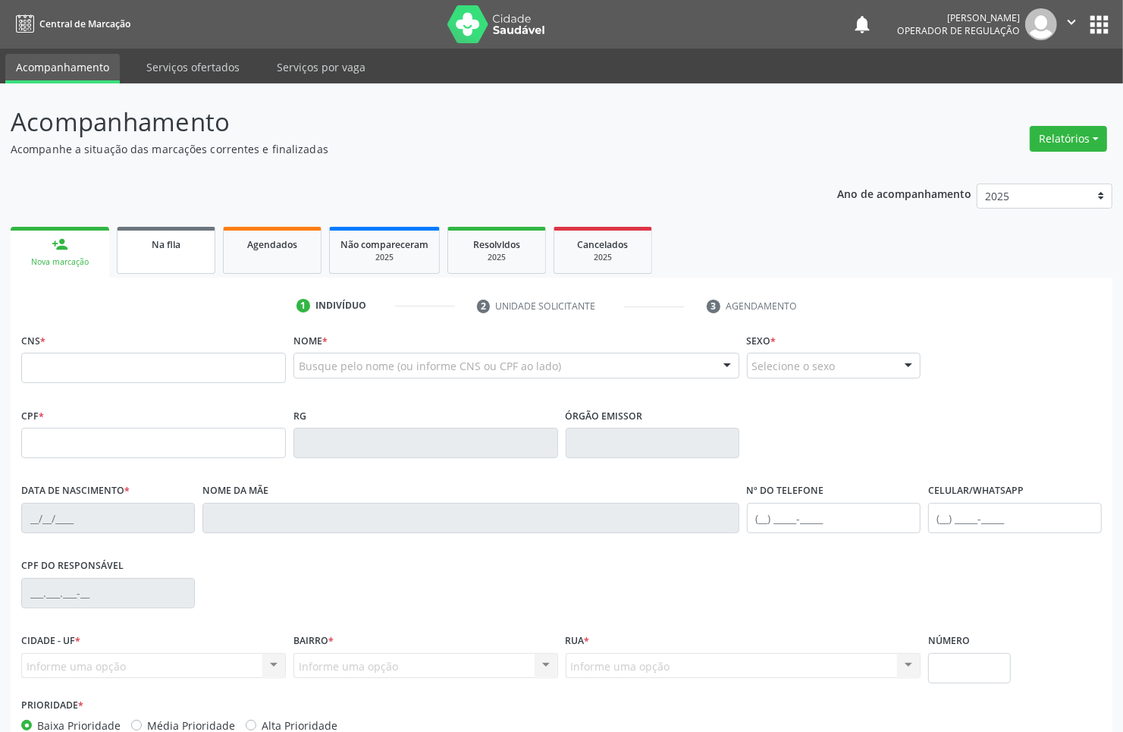
click at [159, 251] on div "Na fila" at bounding box center [166, 244] width 76 height 16
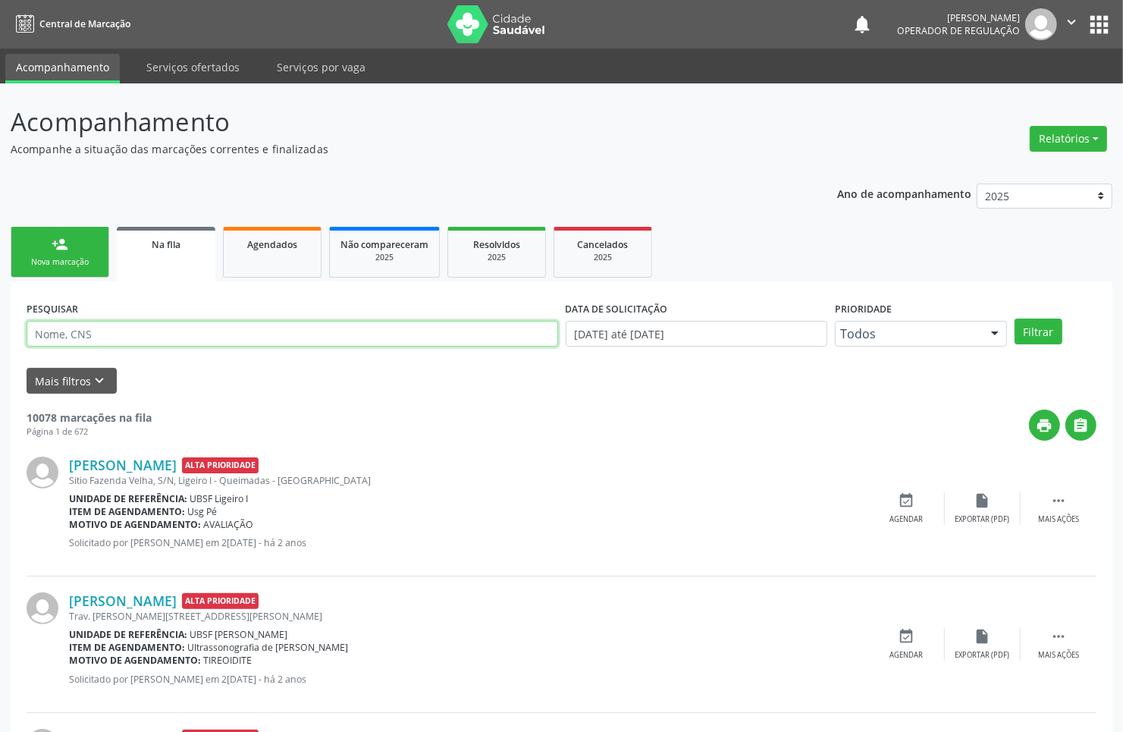
click at [137, 331] on input "text" at bounding box center [293, 334] width 532 height 26
paste input "704607630953722"
click at [1015, 319] on button "Filtrar" at bounding box center [1039, 332] width 48 height 26
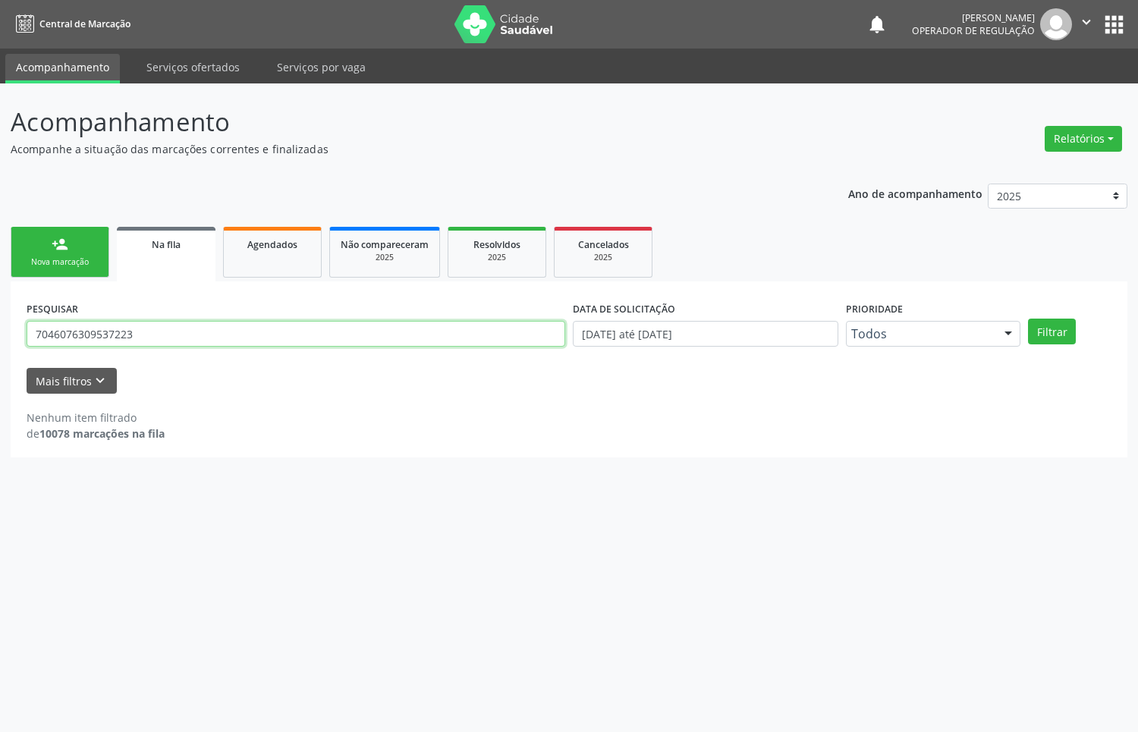
click at [143, 334] on input "7046076309537223" at bounding box center [296, 334] width 538 height 26
type input "704607630953722"
click at [1028, 319] on button "Filtrar" at bounding box center [1052, 332] width 48 height 26
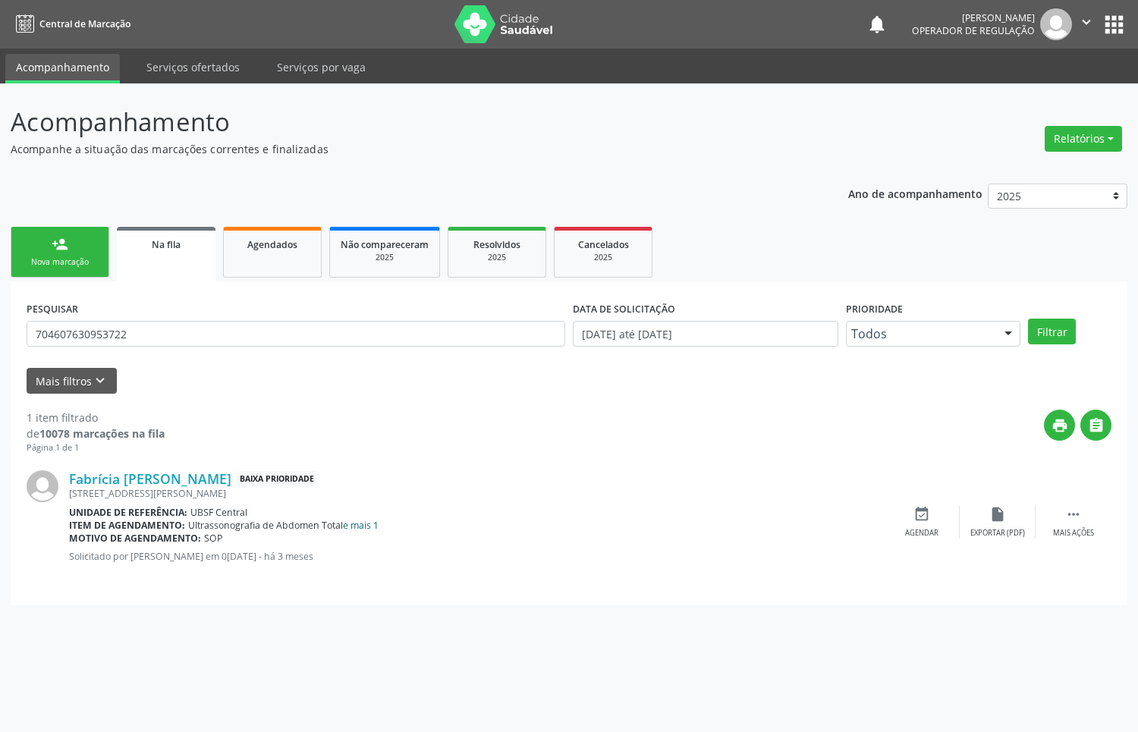
click at [369, 524] on link "e mais 1" at bounding box center [361, 525] width 36 height 13
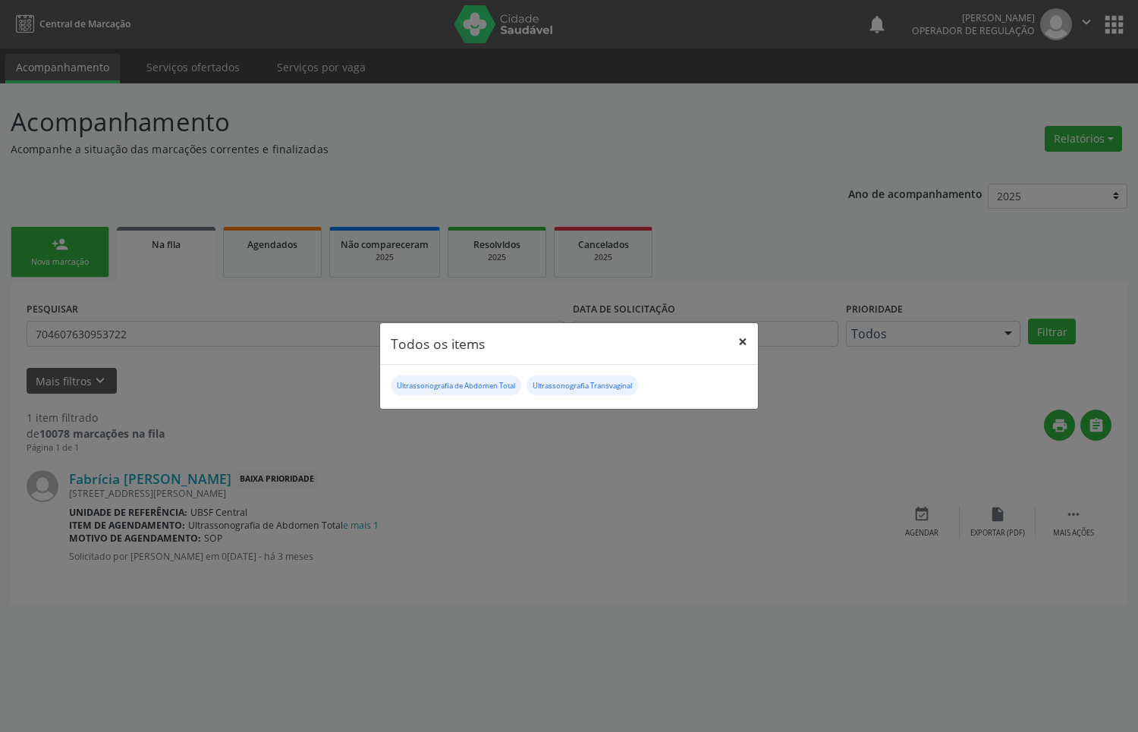
click at [742, 343] on button "×" at bounding box center [742, 341] width 30 height 37
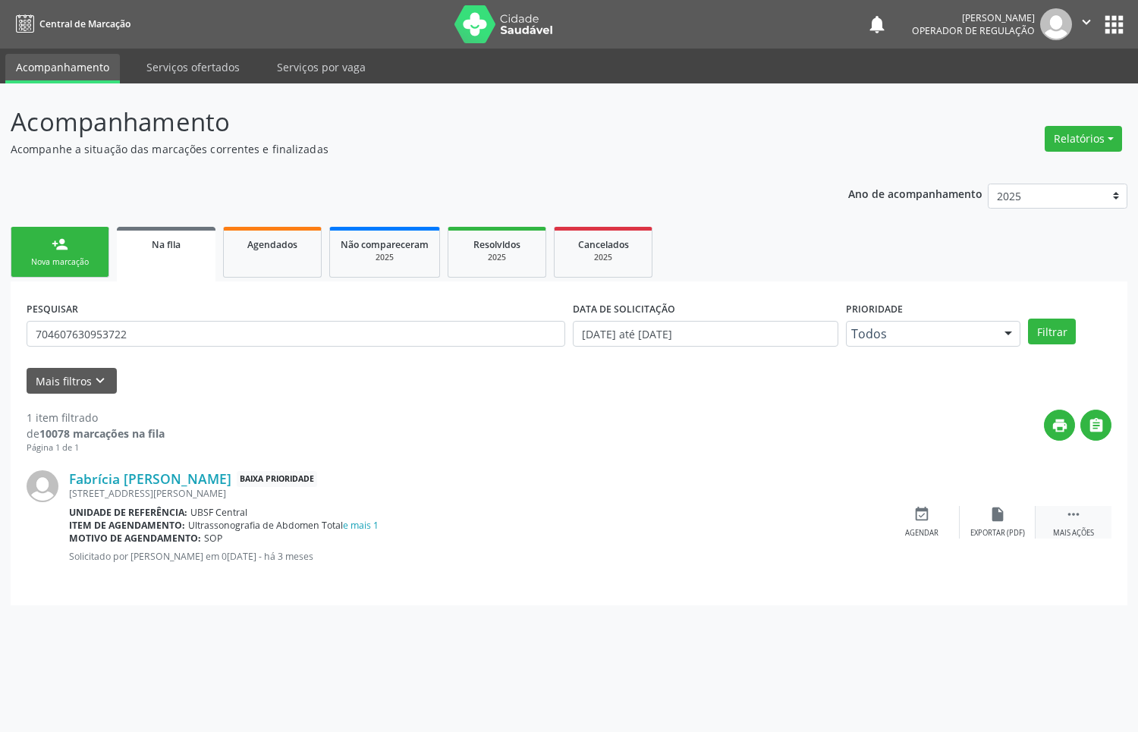
click at [1056, 518] on div " Mais ações" at bounding box center [1073, 522] width 76 height 33
click at [990, 516] on icon "edit" at bounding box center [997, 514] width 17 height 17
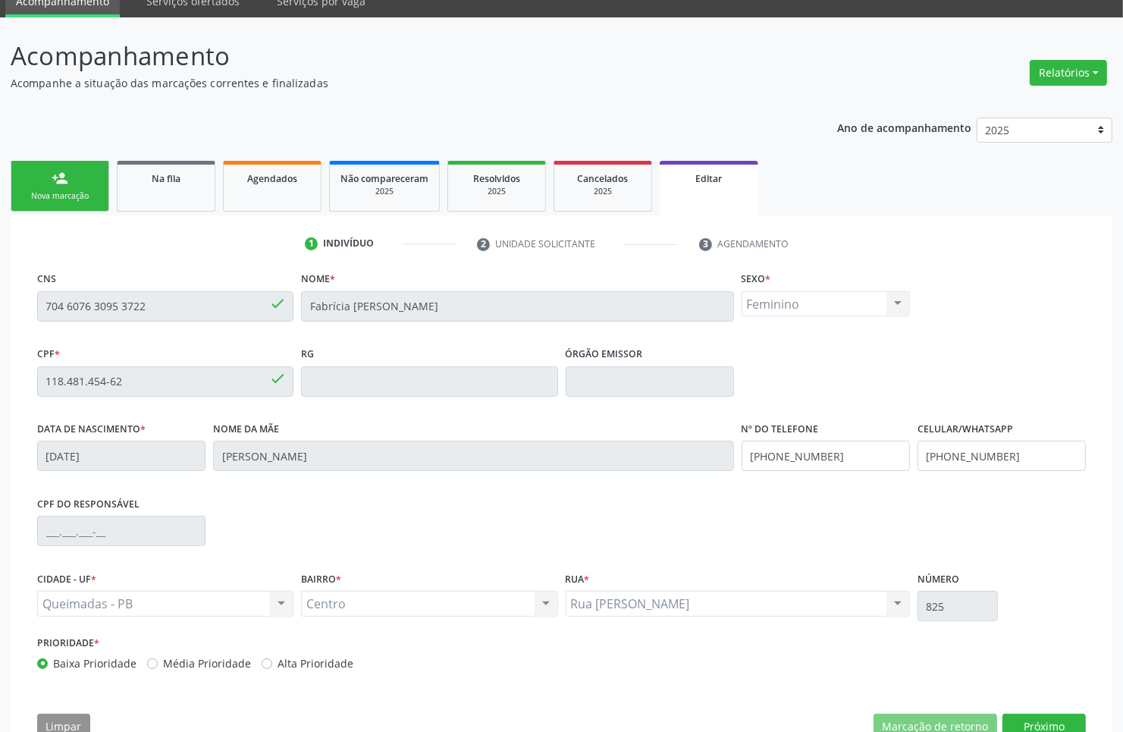
scroll to position [111, 0]
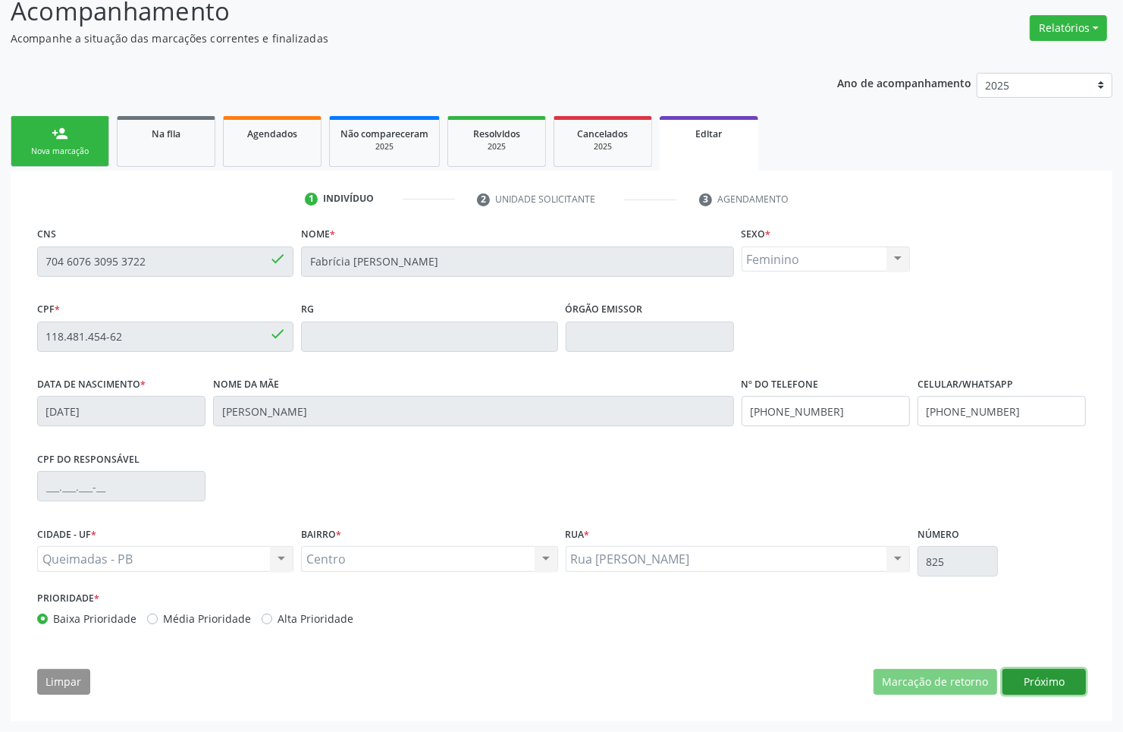
click at [1033, 683] on button "Próximo" at bounding box center [1044, 682] width 83 height 26
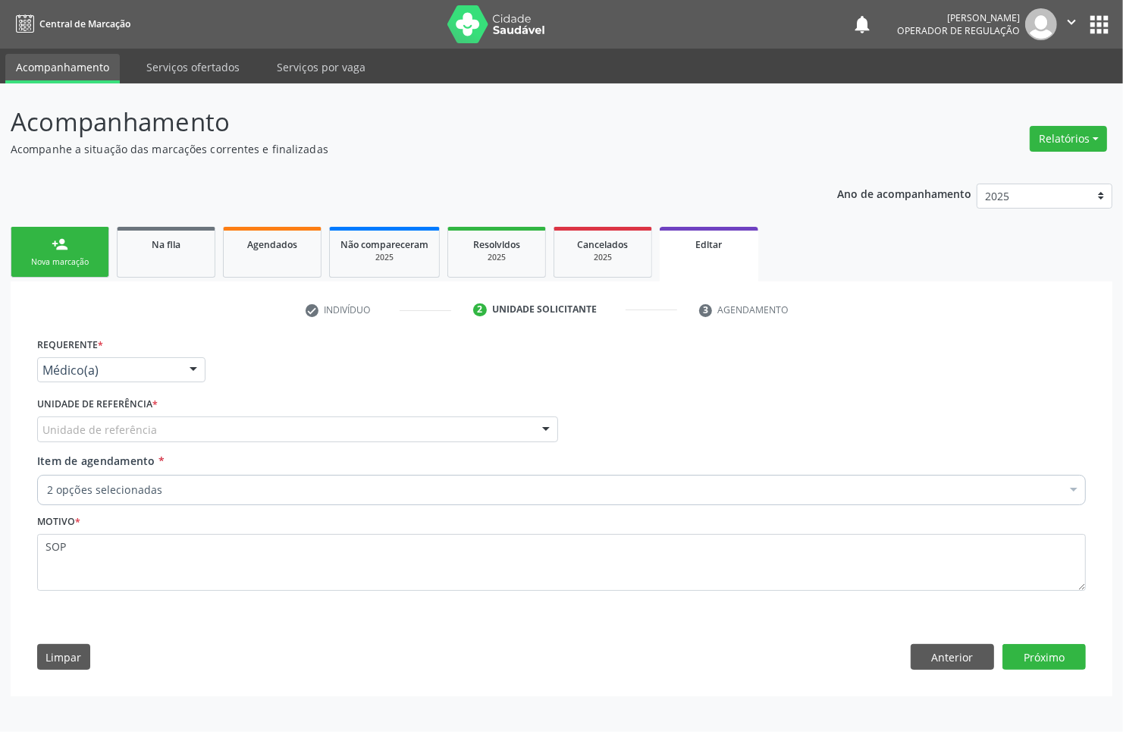
scroll to position [0, 0]
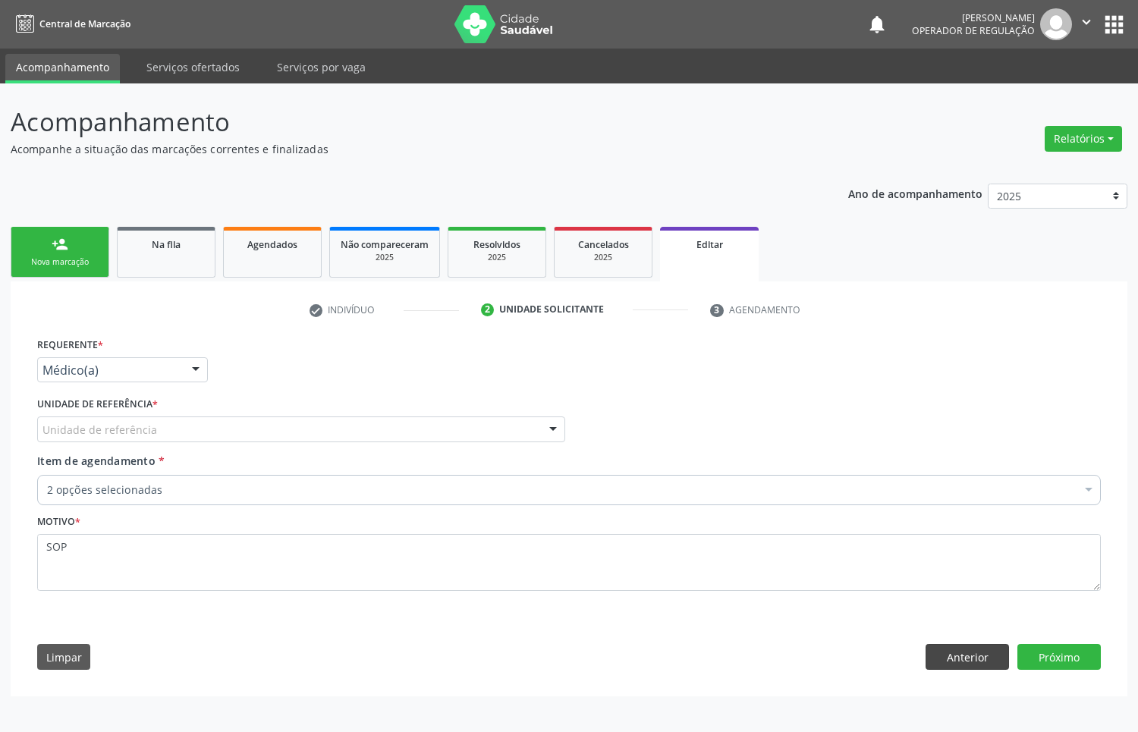
drag, startPoint x: 975, startPoint y: 680, endPoint x: 967, endPoint y: 661, distance: 21.1
click at [972, 676] on div "Requerente * Médico(a) Médico(a) Enfermeiro(a) Paciente Nenhum resultado encont…" at bounding box center [569, 507] width 1085 height 347
click at [967, 660] on button "Anterior" at bounding box center [966, 657] width 83 height 26
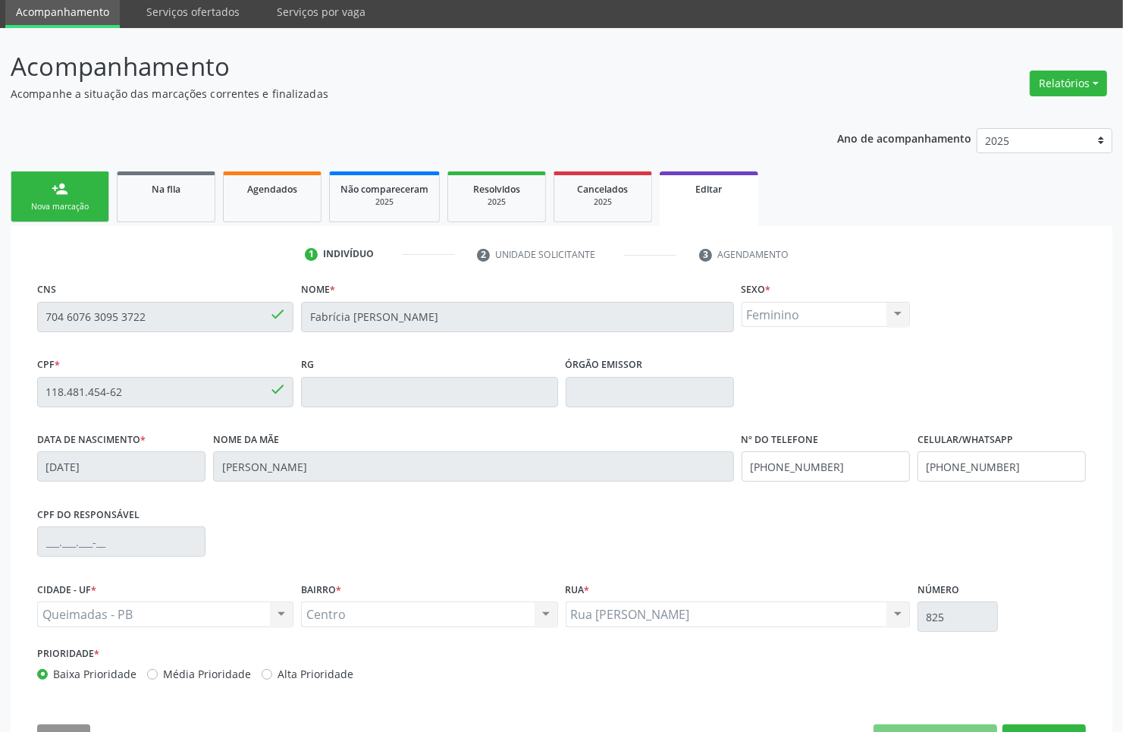
scroll to position [111, 0]
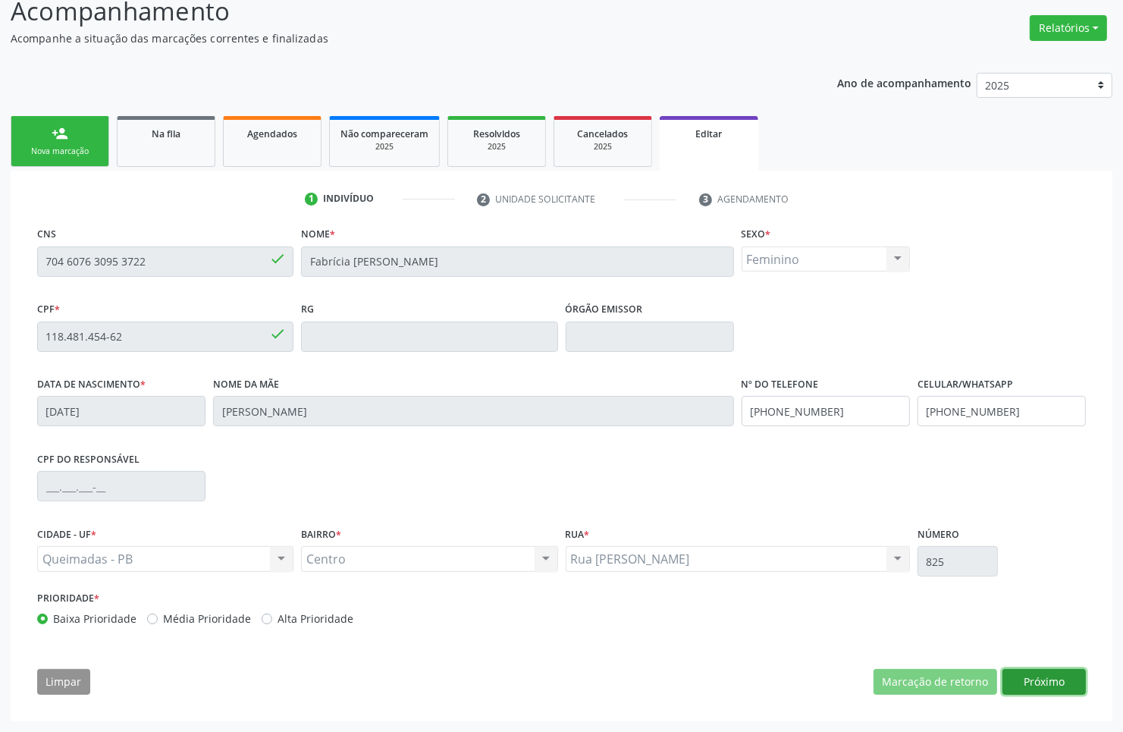
click at [1063, 680] on button "Próximo" at bounding box center [1044, 682] width 83 height 26
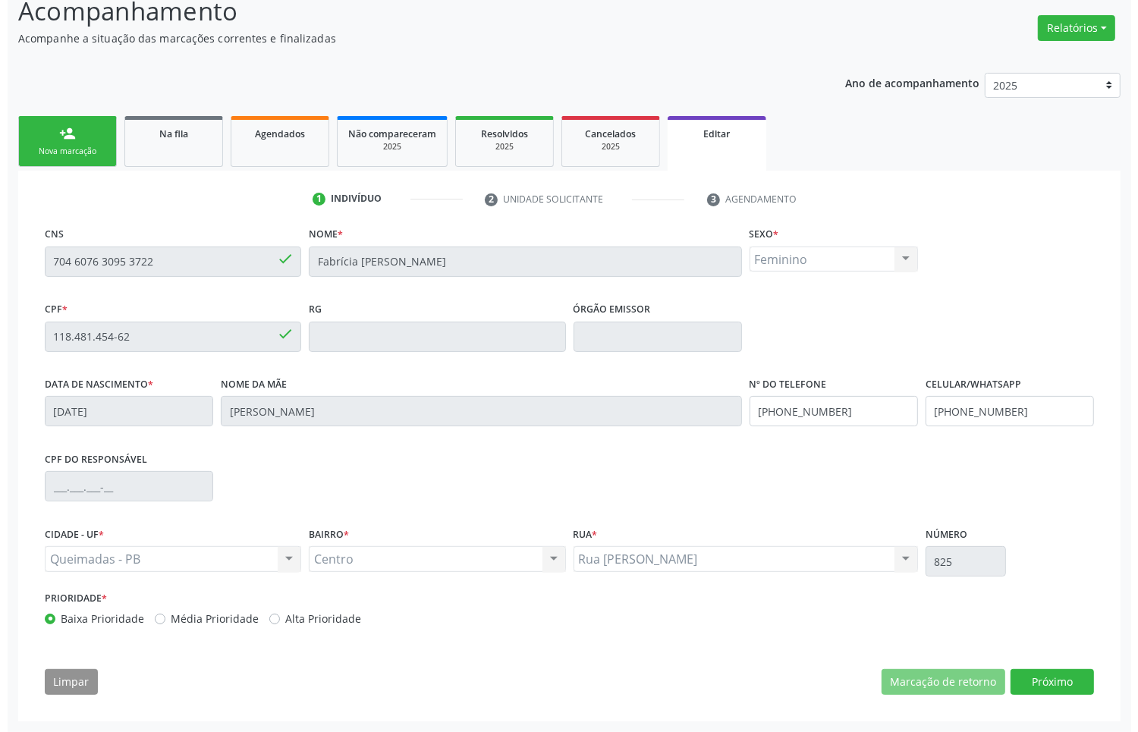
scroll to position [0, 0]
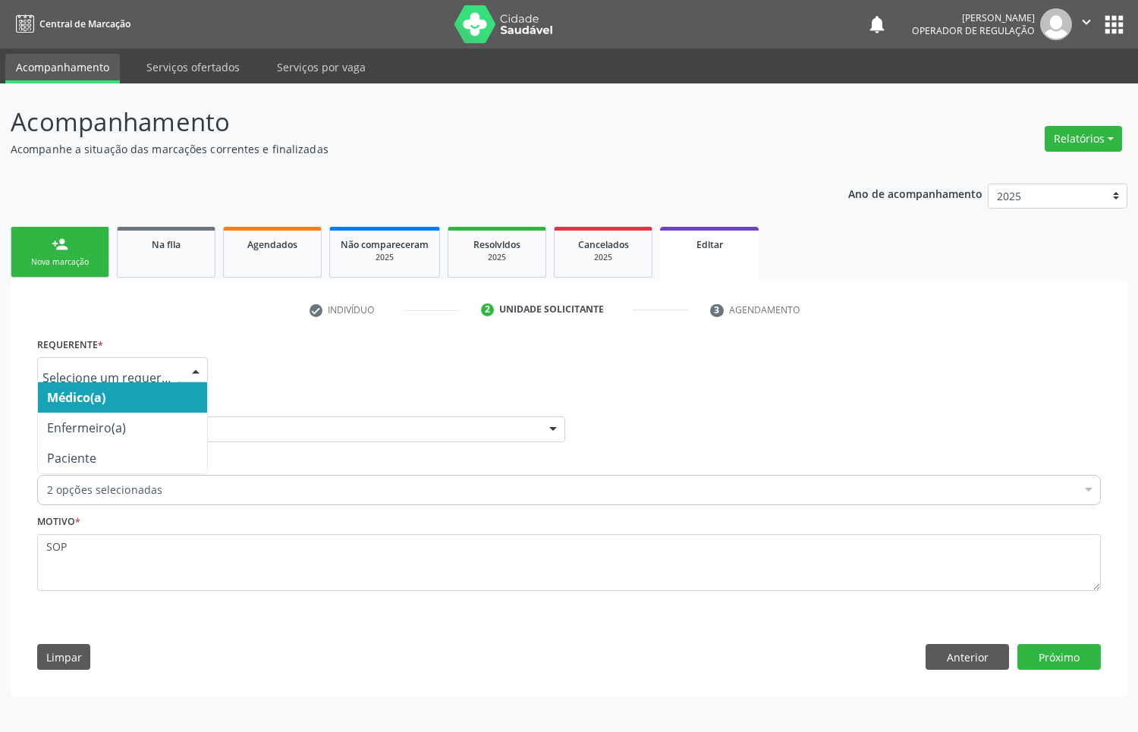
click at [141, 357] on div at bounding box center [122, 370] width 171 height 26
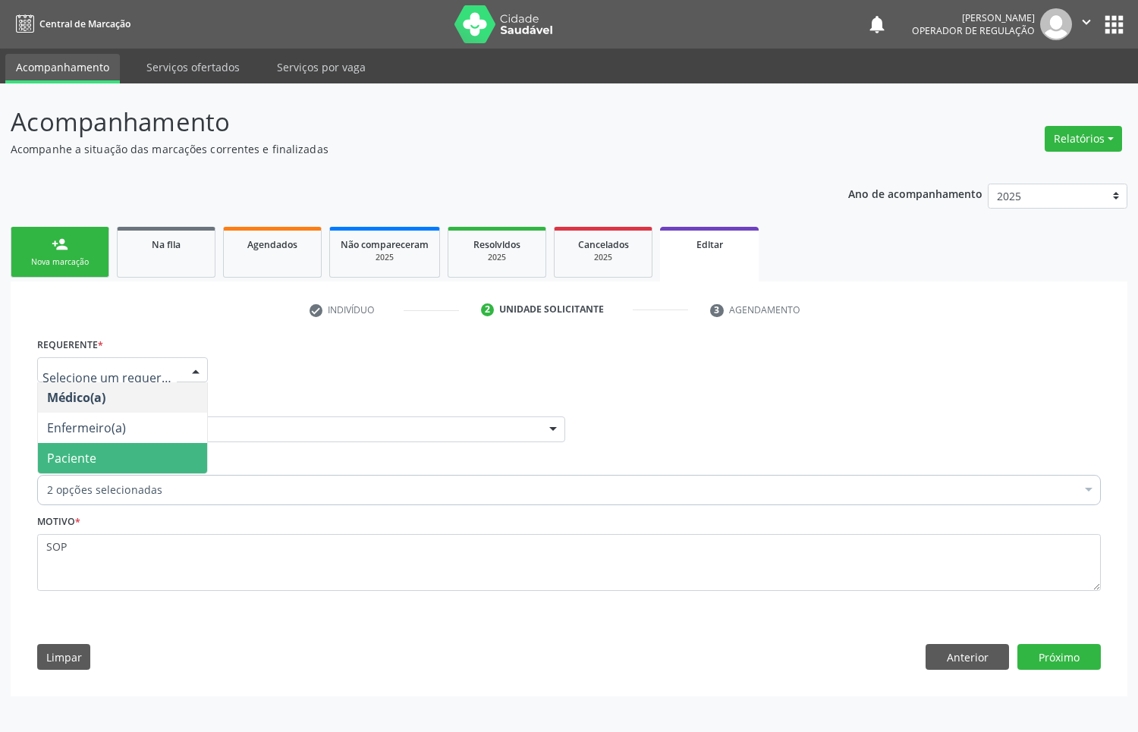
click at [124, 463] on span "Paciente" at bounding box center [122, 458] width 169 height 30
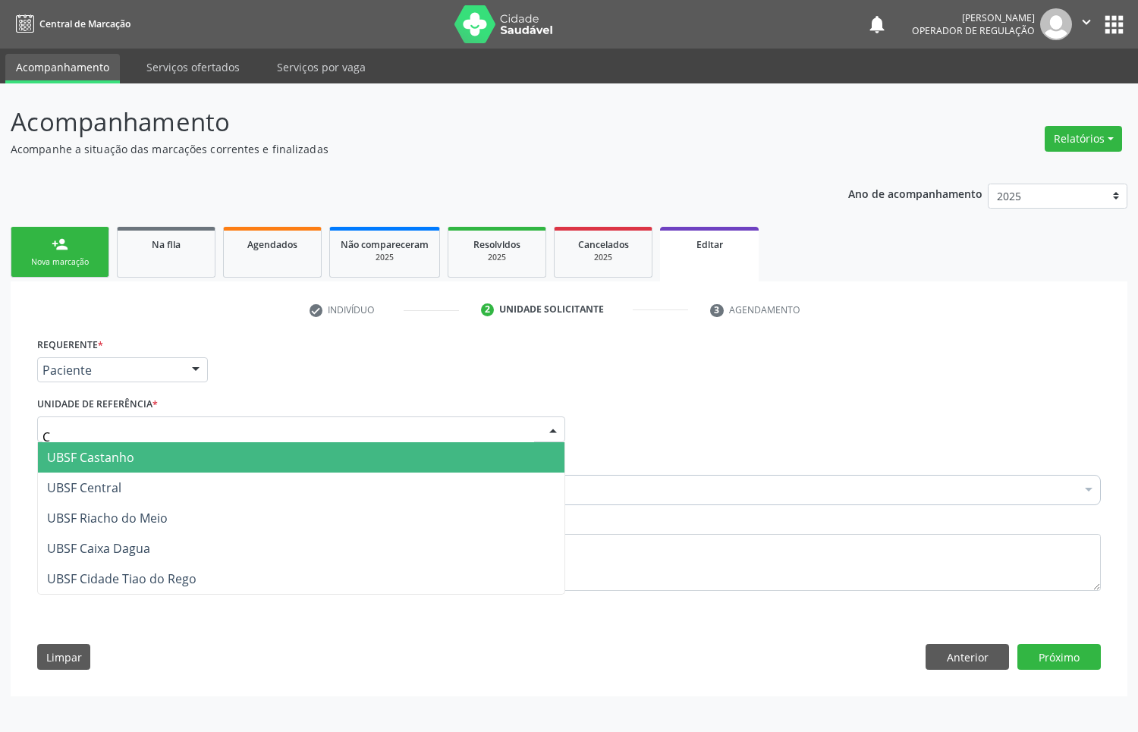
type input "CE"
click at [139, 466] on span "UBSF Central" at bounding box center [301, 457] width 526 height 30
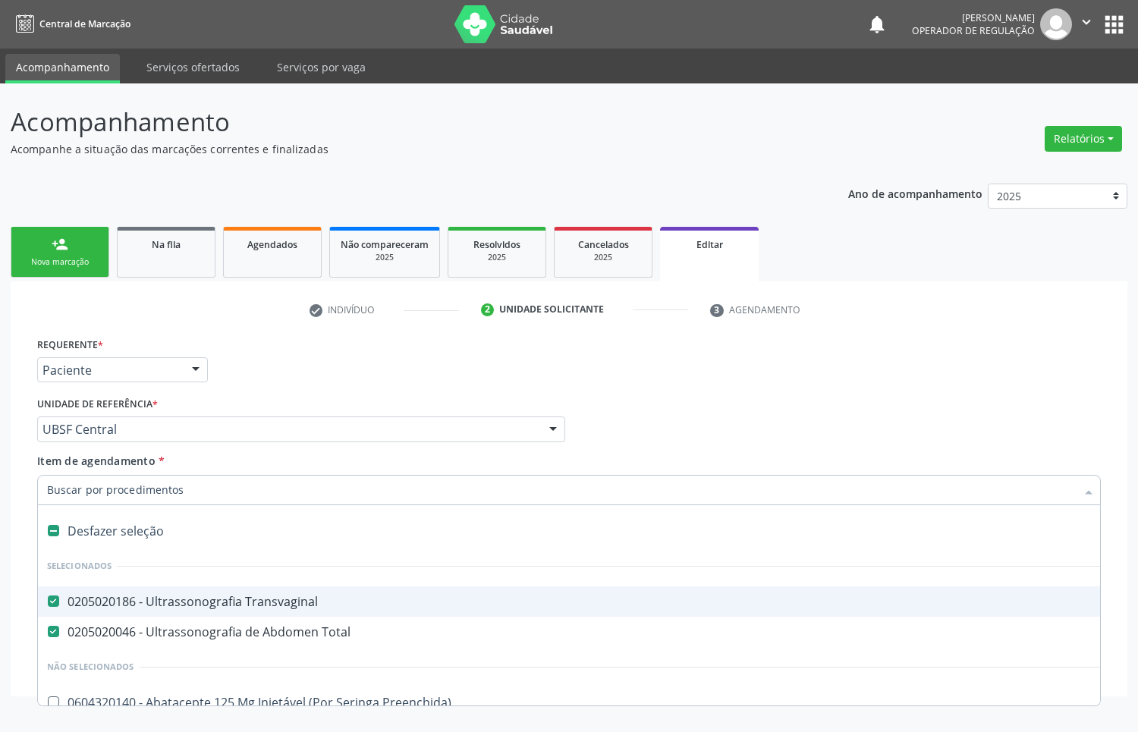
click at [228, 607] on div "0205020186 - Ultrassonografia Transvaginal" at bounding box center [637, 601] width 1181 height 12
checkbox Transvaginal "true"
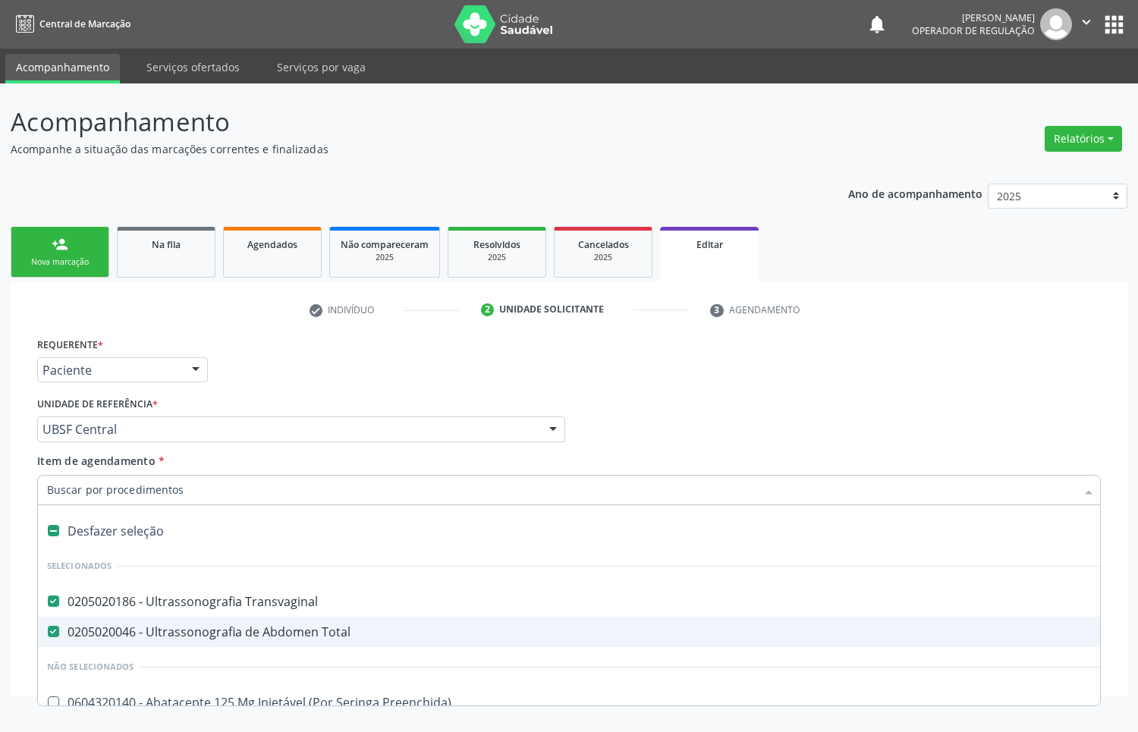
click at [230, 638] on div "0205020046 - Ultrassonografia de Abdomen Total" at bounding box center [637, 632] width 1181 height 12
checkbox Total "false"
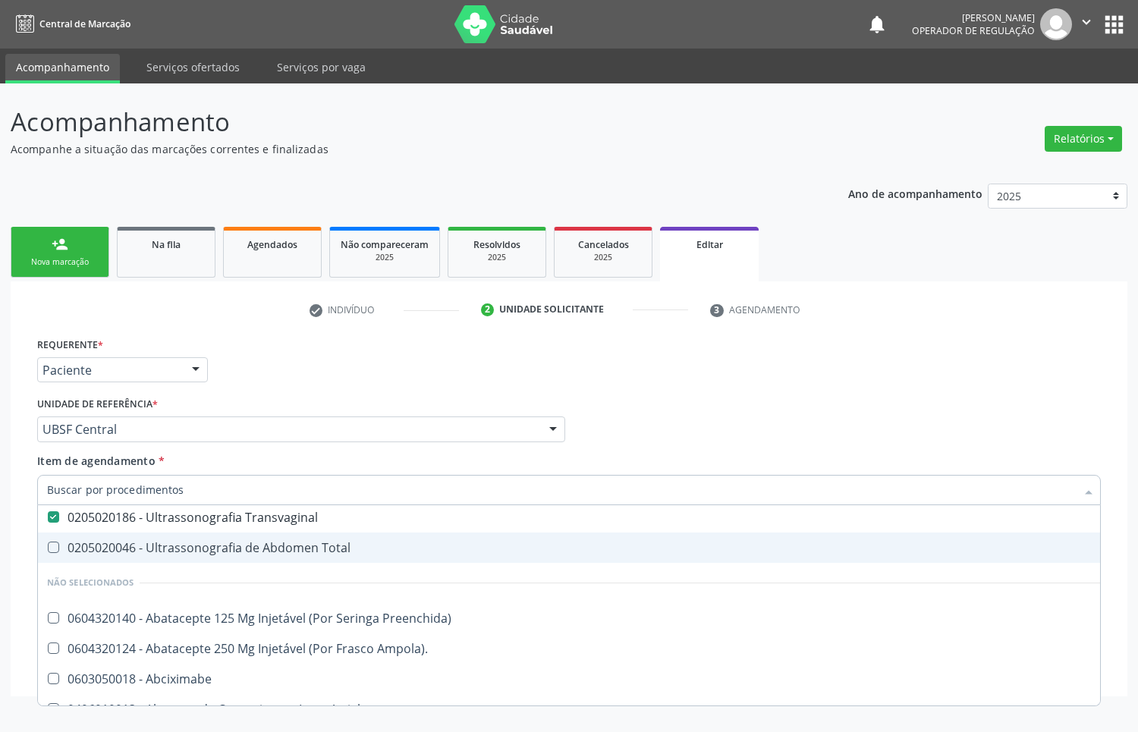
scroll to position [190, 0]
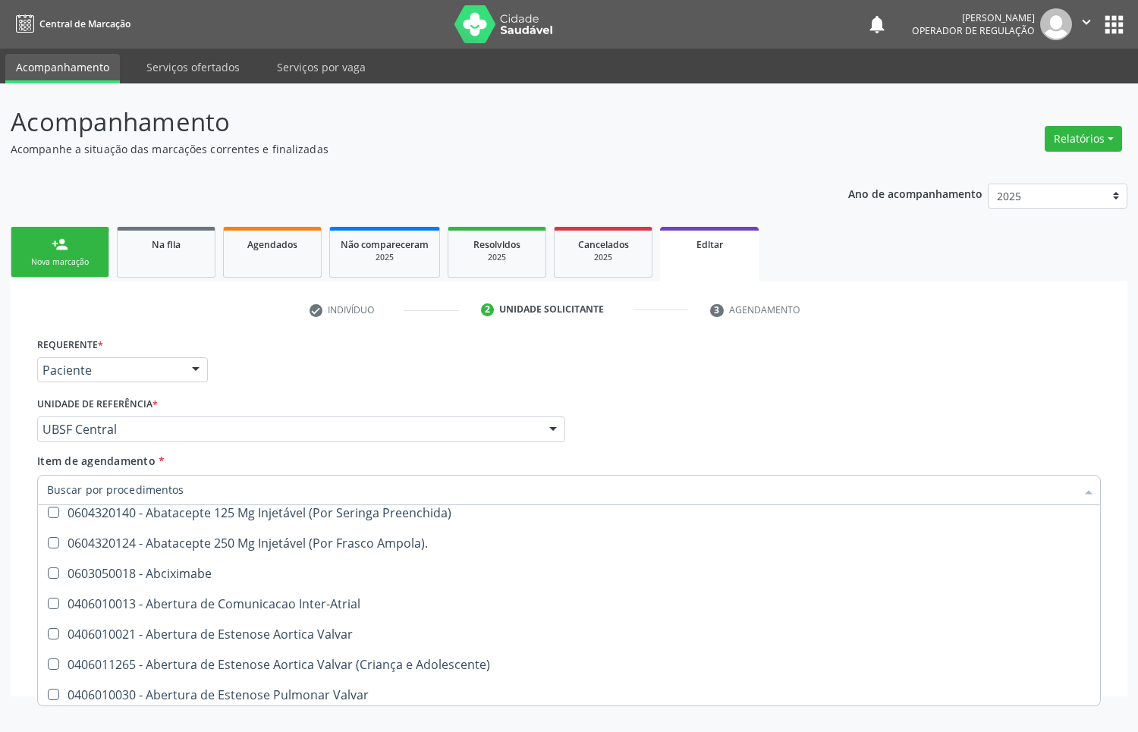
click at [614, 408] on div "Médico Solicitante Por favor, selecione a Unidade de Atendimento primeiro Nenhu…" at bounding box center [568, 422] width 1071 height 59
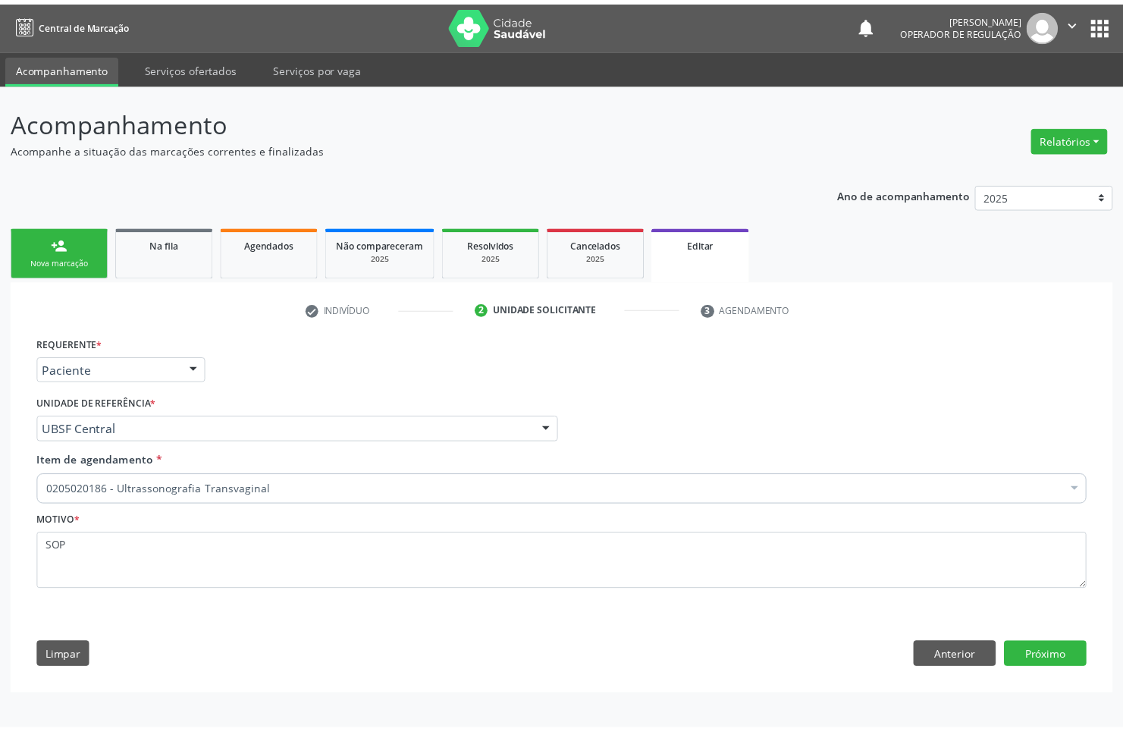
scroll to position [0, 0]
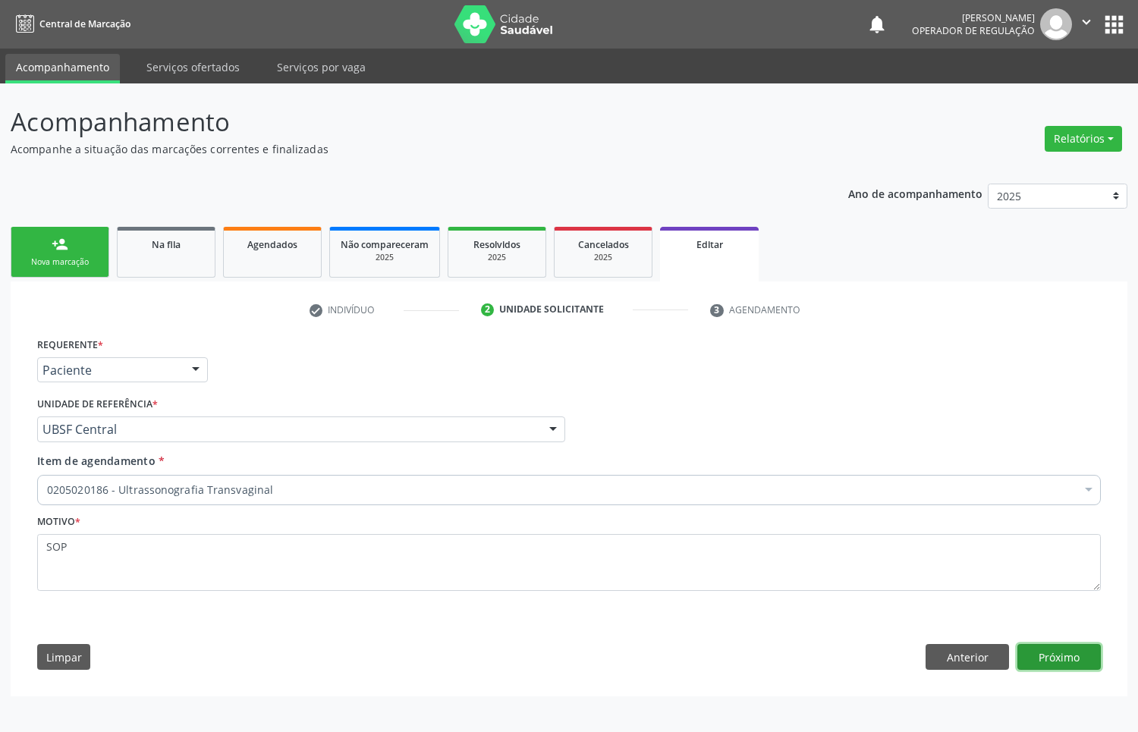
click at [1045, 658] on button "Próximo" at bounding box center [1058, 657] width 83 height 26
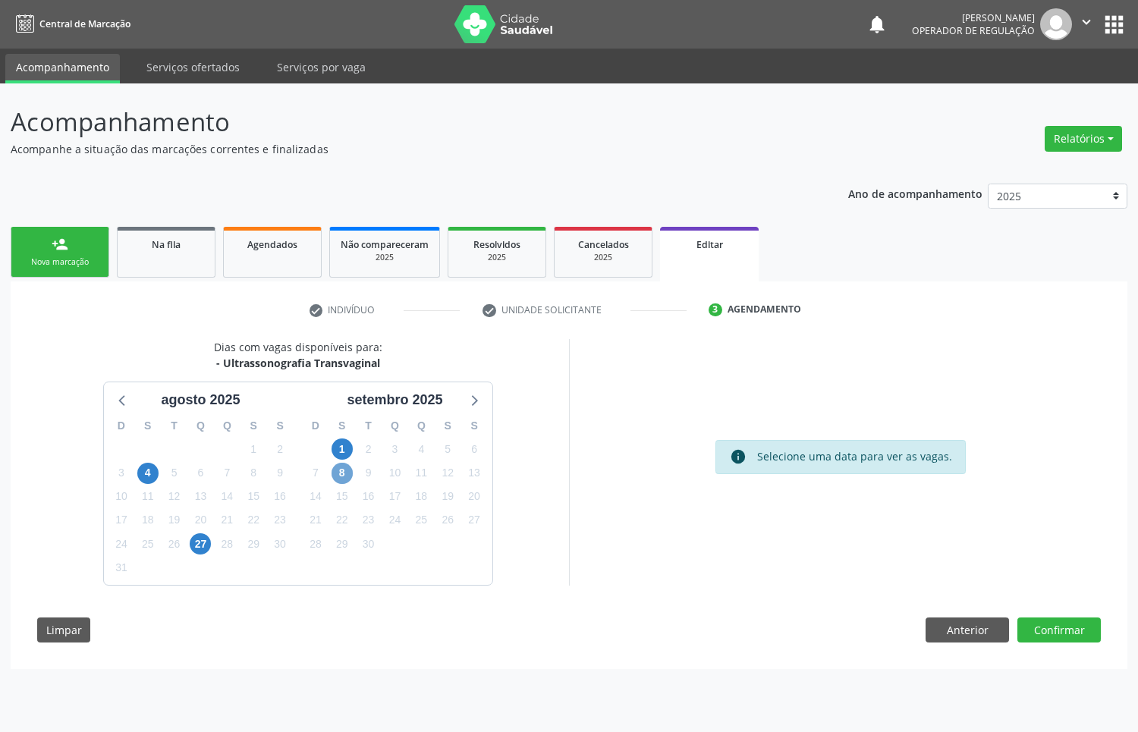
click at [345, 474] on span "8" at bounding box center [341, 473] width 21 height 21
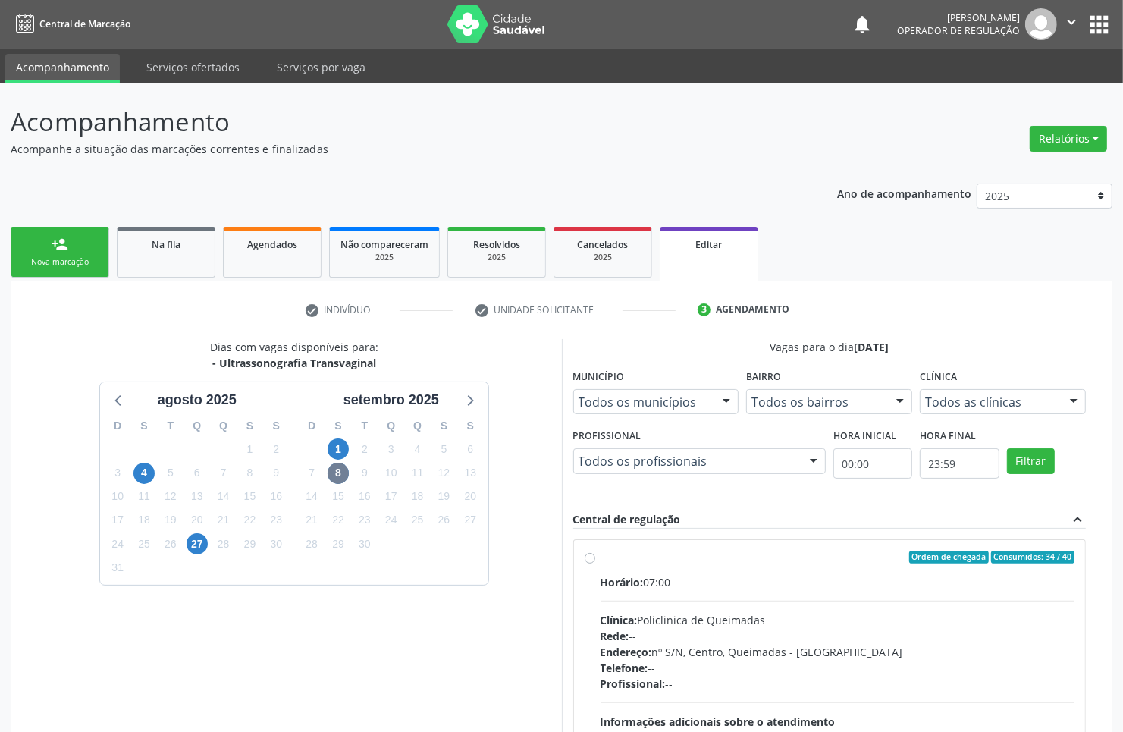
click at [859, 620] on div "Clínica: Policlinica de Queimadas" at bounding box center [838, 620] width 475 height 16
click at [595, 564] on input "Ordem de chegada Consumidos: 34 / 40 Horário: 07:00 Clínica: Policlinica de Que…" at bounding box center [590, 558] width 11 height 14
radio input "true"
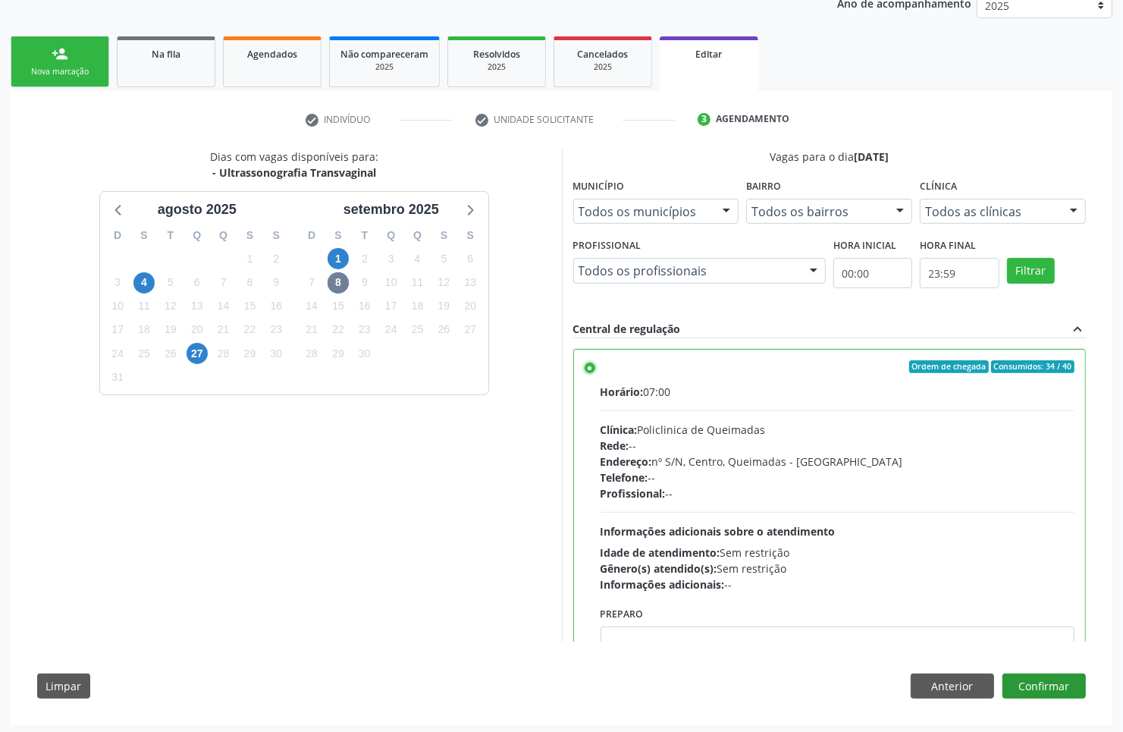
scroll to position [195, 0]
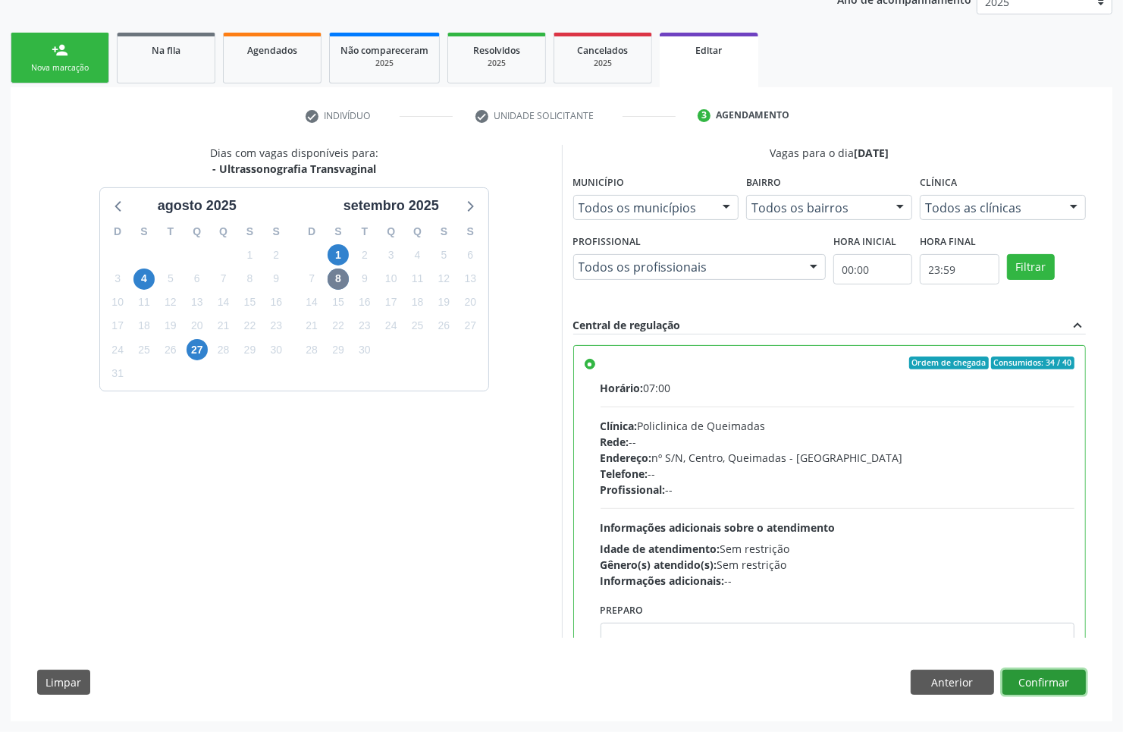
click at [1060, 680] on button "Confirmar" at bounding box center [1044, 683] width 83 height 26
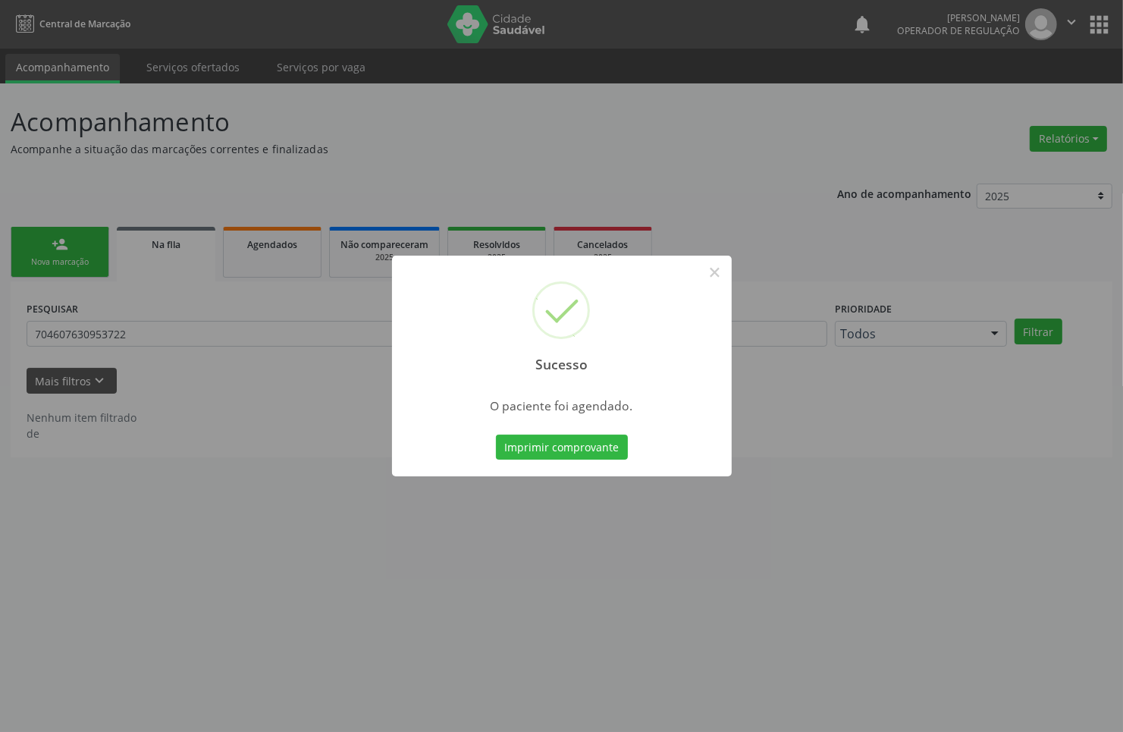
scroll to position [0, 0]
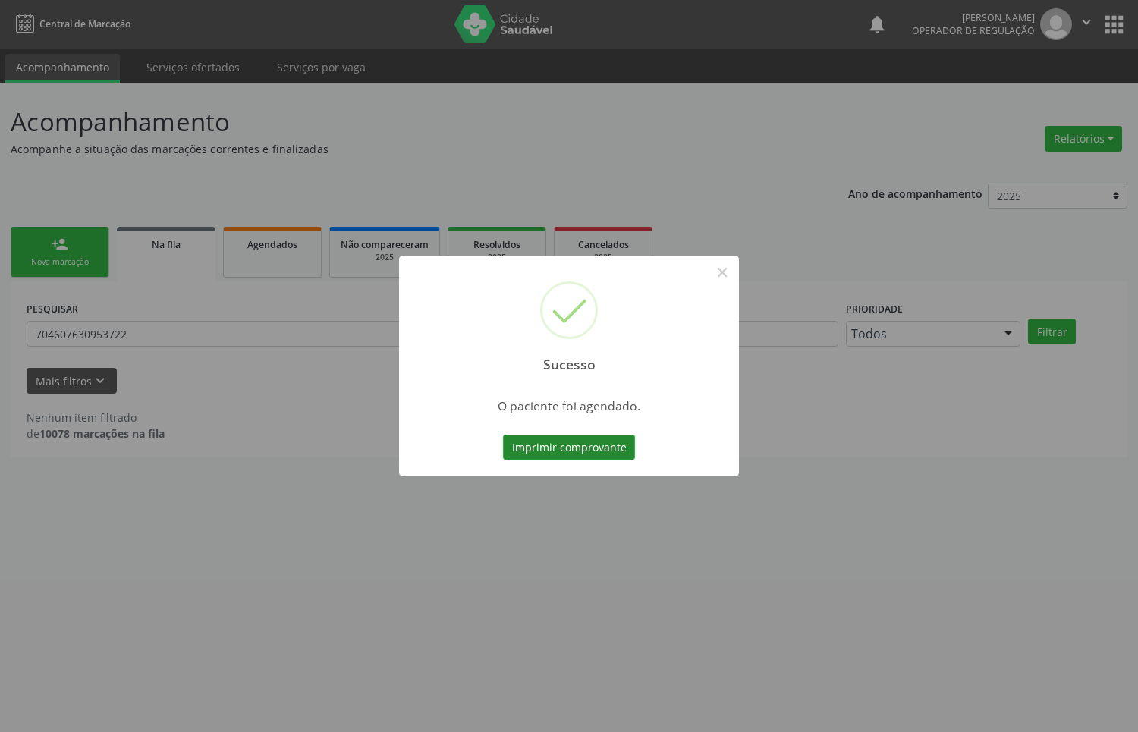
click at [545, 446] on button "Imprimir comprovante" at bounding box center [569, 448] width 132 height 26
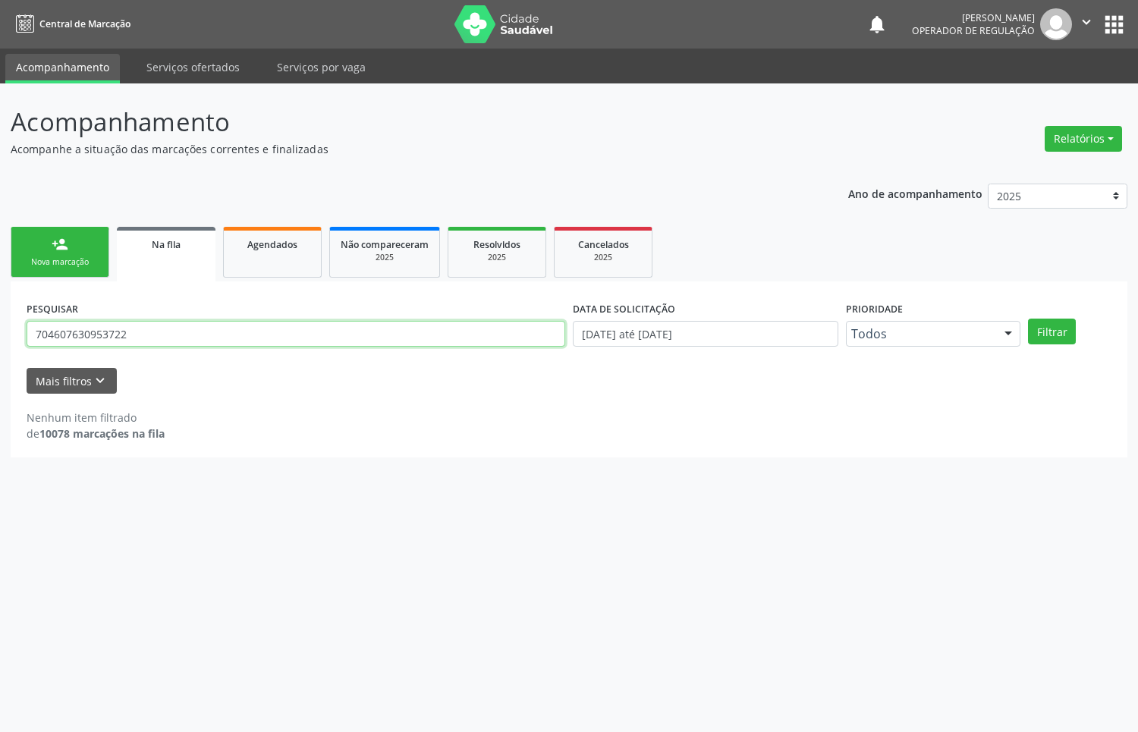
click at [129, 341] on input "704607630953722" at bounding box center [296, 334] width 538 height 26
type input "700404442644943"
click at [1028, 319] on button "Filtrar" at bounding box center [1052, 332] width 48 height 26
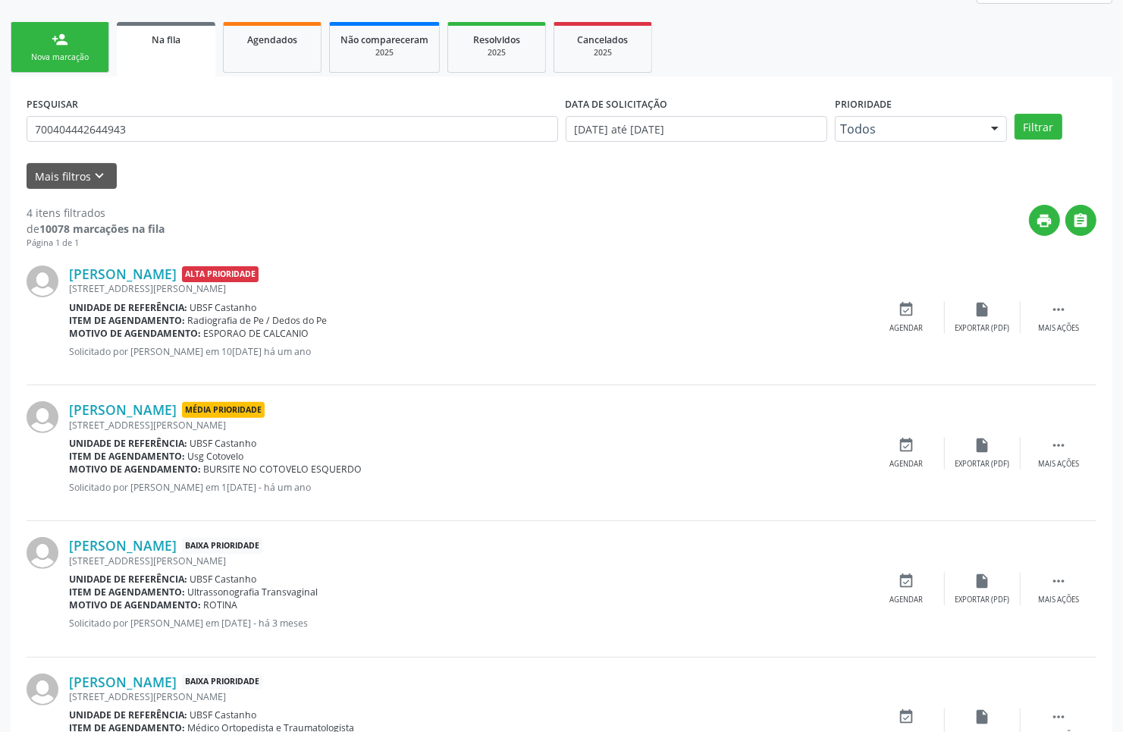
scroll to position [293, 0]
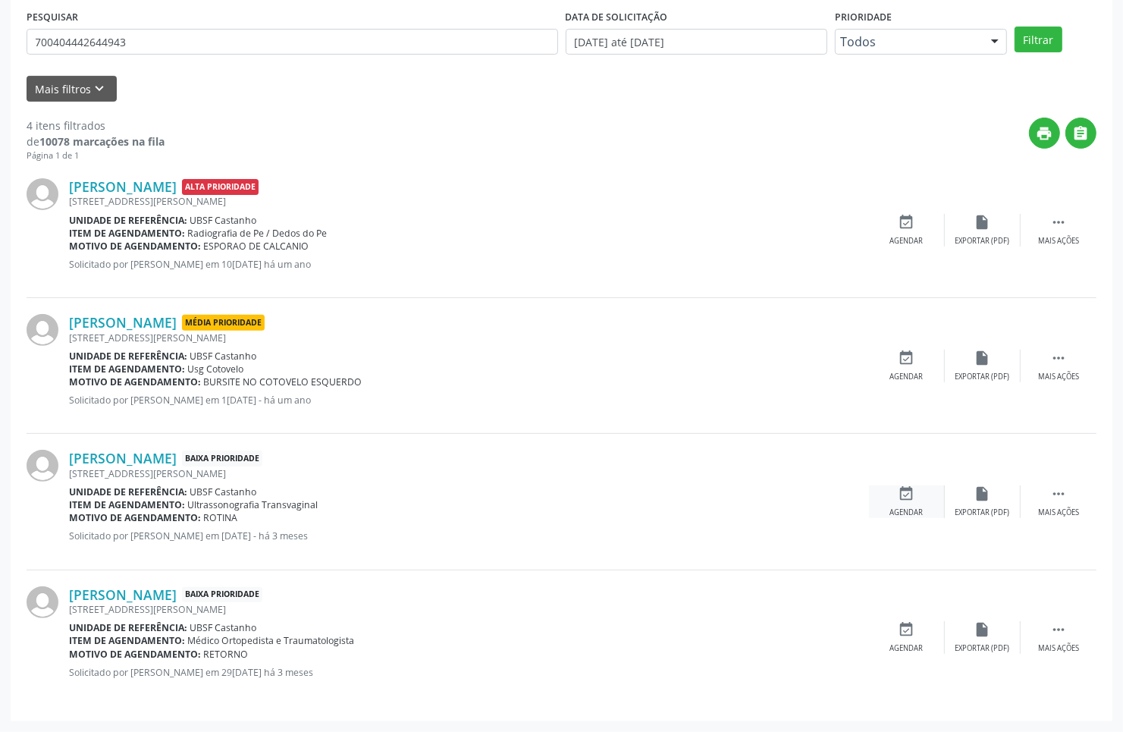
click at [911, 501] on icon "event_available" at bounding box center [907, 493] width 17 height 17
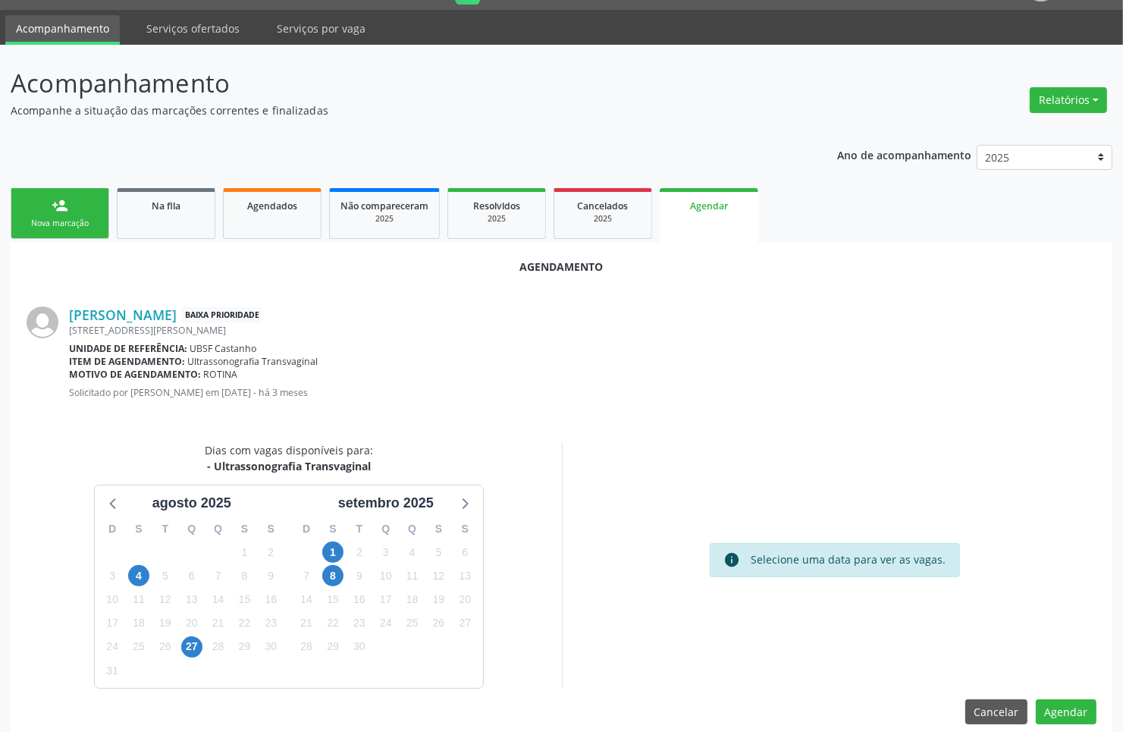
scroll to position [58, 0]
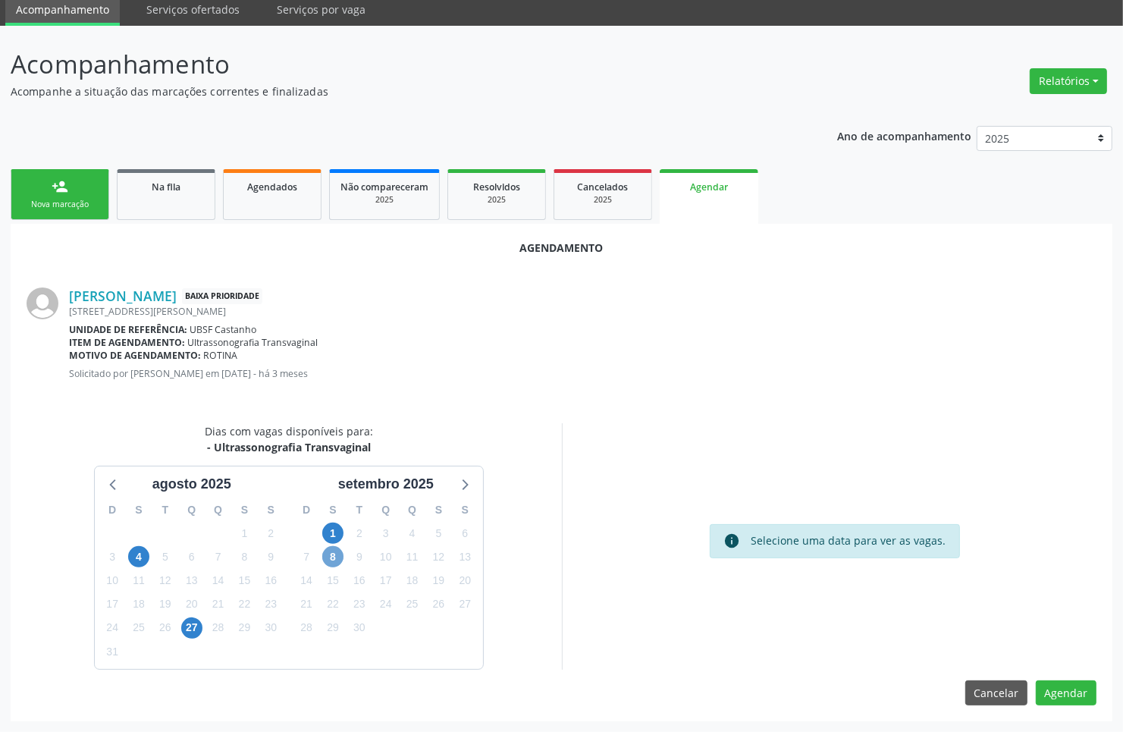
click at [324, 561] on span "8" at bounding box center [332, 556] width 21 height 21
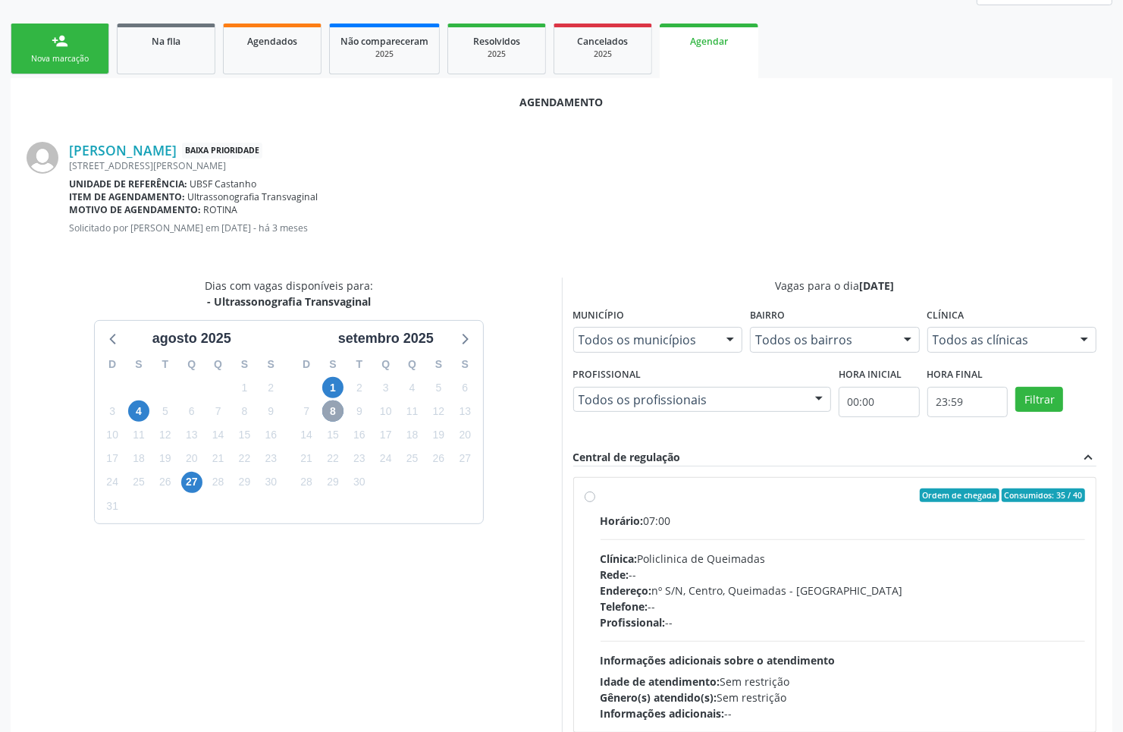
scroll to position [304, 0]
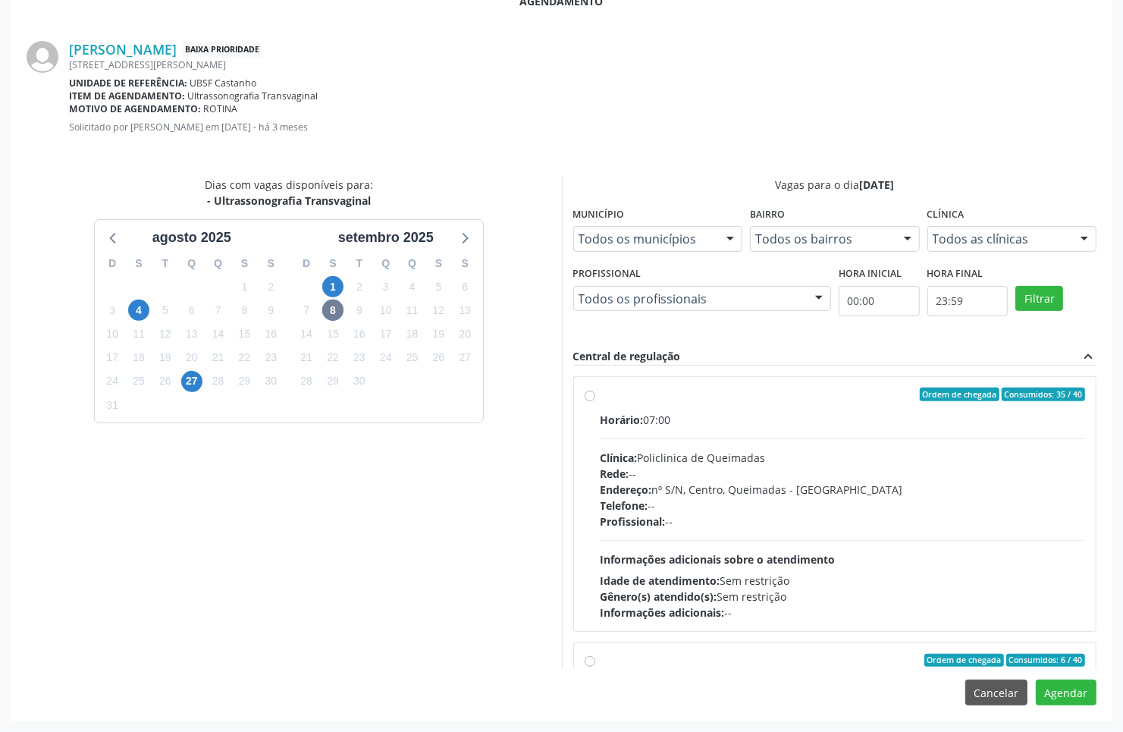
click at [652, 501] on div "Telefone: --" at bounding box center [843, 506] width 485 height 16
click at [595, 401] on input "Ordem de chegada Consumidos: 35 / 40 Horário: 07:00 Clínica: Policlinica de Que…" at bounding box center [590, 395] width 11 height 14
radio input "true"
drag, startPoint x: 1073, startPoint y: 695, endPoint x: 933, endPoint y: 647, distance: 148.2
click at [933, 647] on div "Agendamento Josefa Lucivanda Barbosa Selerino Baixa Prioridade Rua Antonio Maxi…" at bounding box center [562, 348] width 1102 height 743
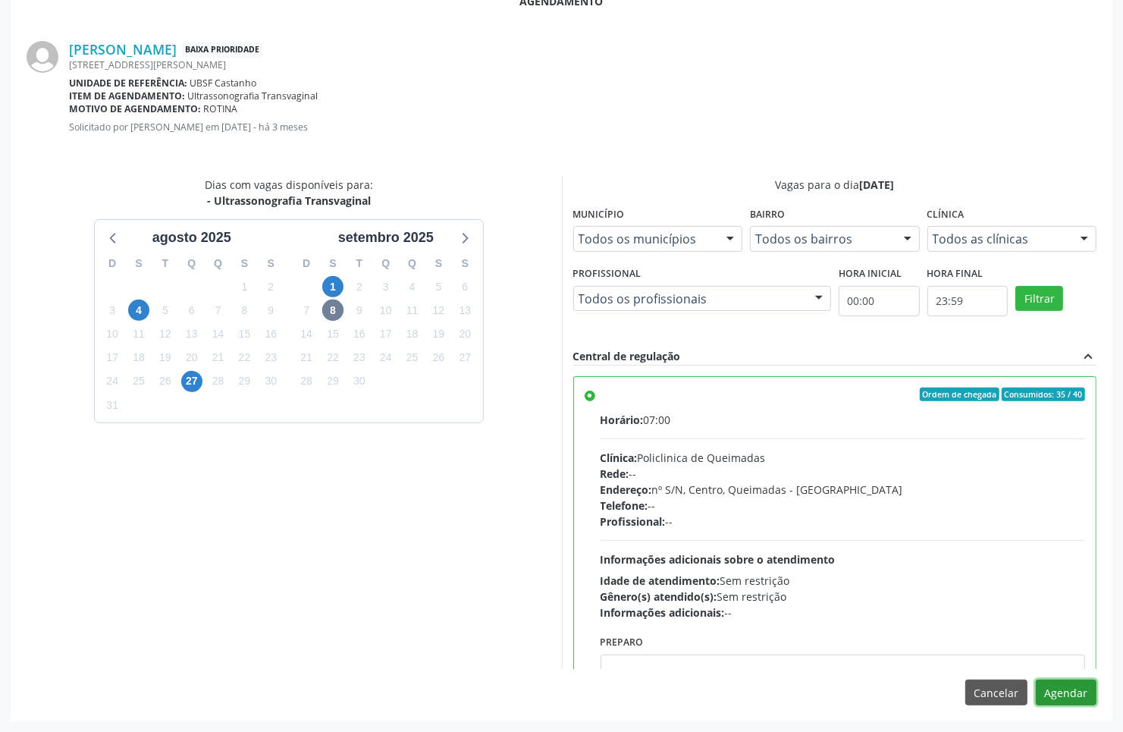
click at [1056, 694] on button "Agendar" at bounding box center [1066, 693] width 61 height 26
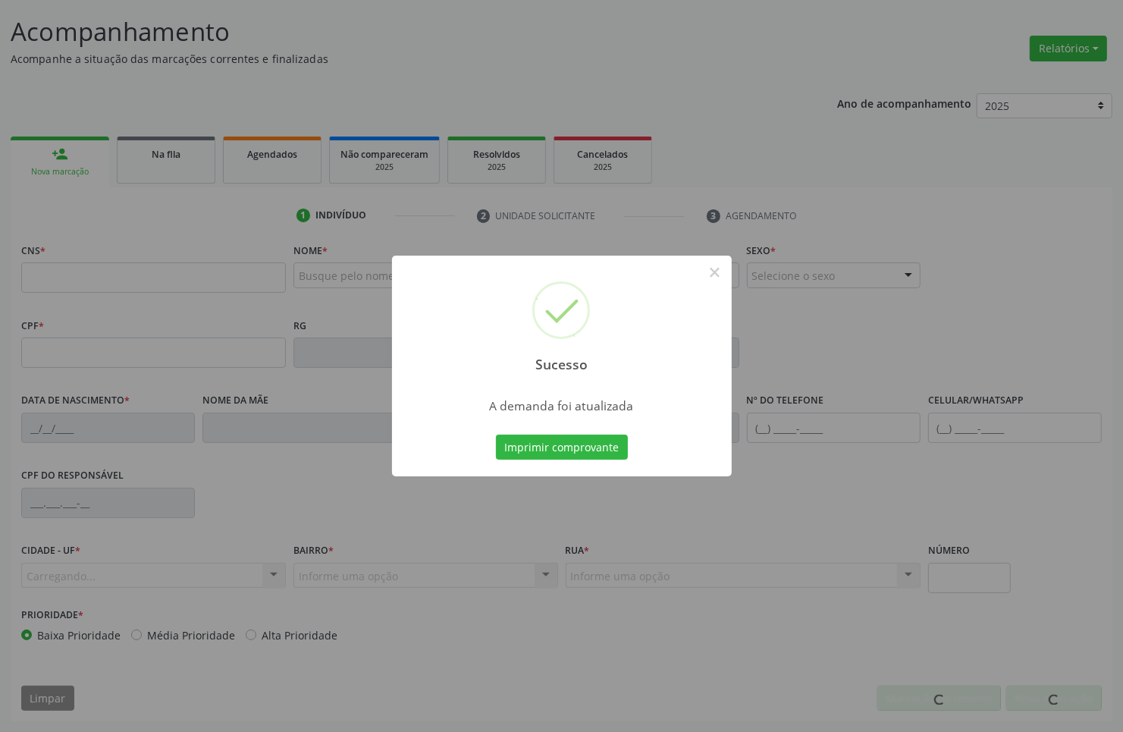
scroll to position [91, 0]
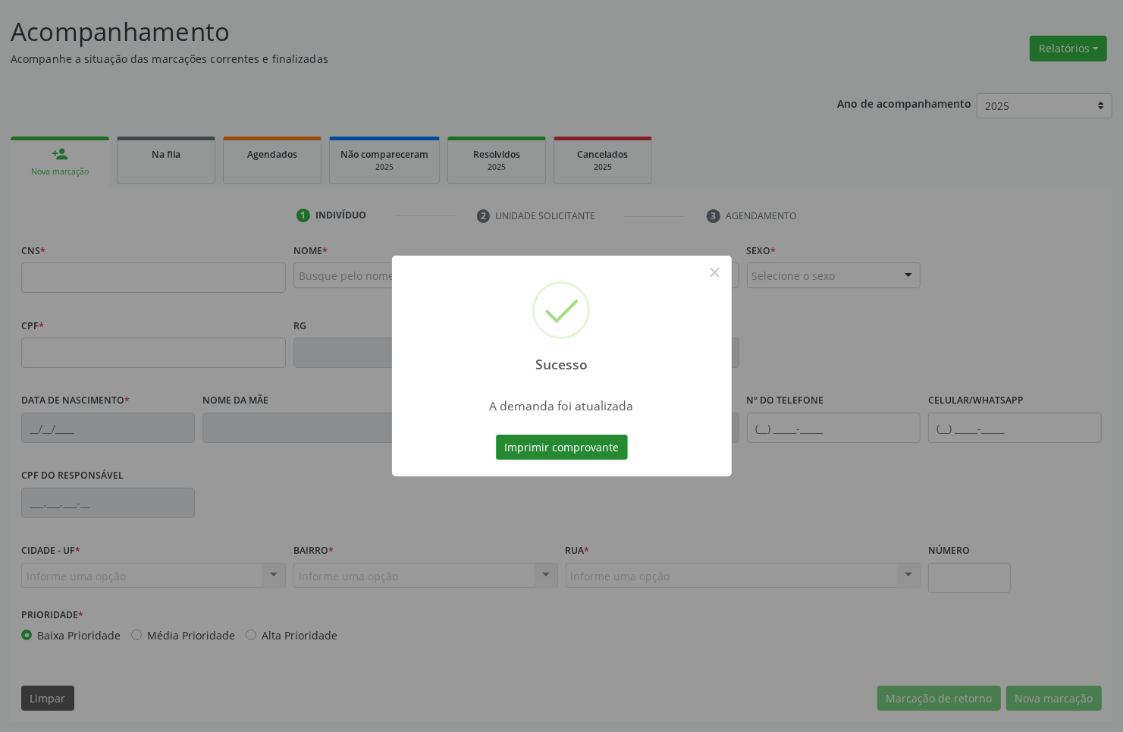
click at [604, 450] on button "Imprimir comprovante" at bounding box center [562, 448] width 132 height 26
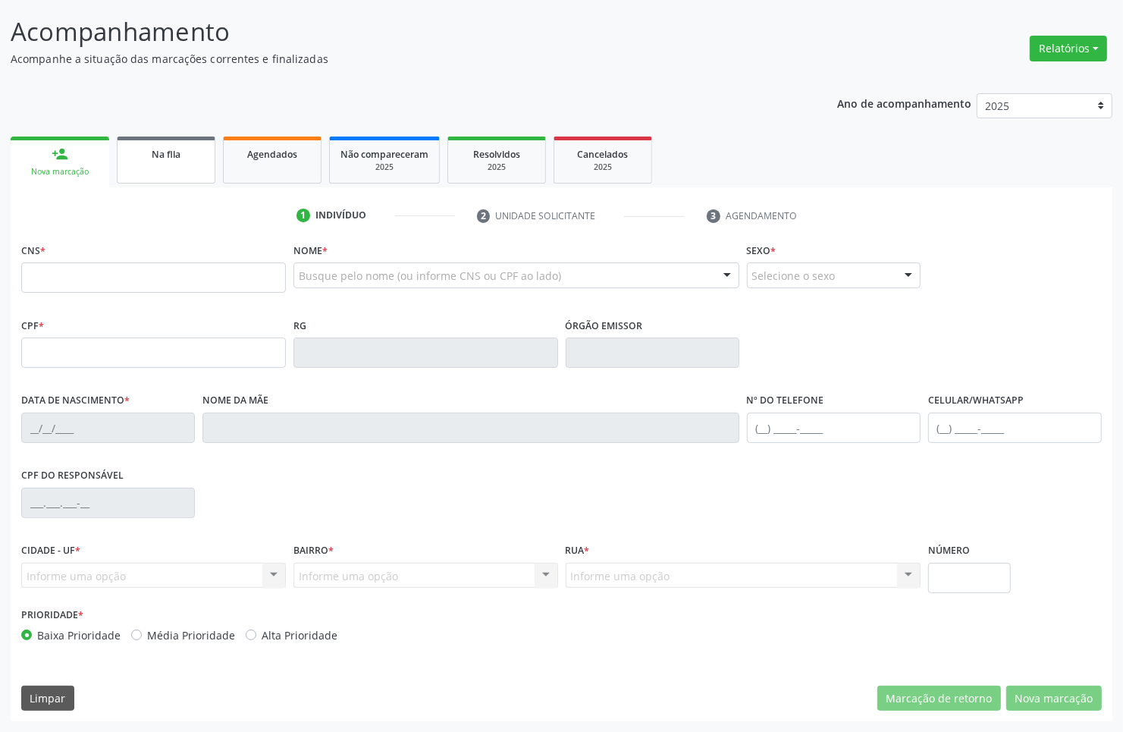
click at [209, 173] on link "Na fila" at bounding box center [166, 160] width 99 height 47
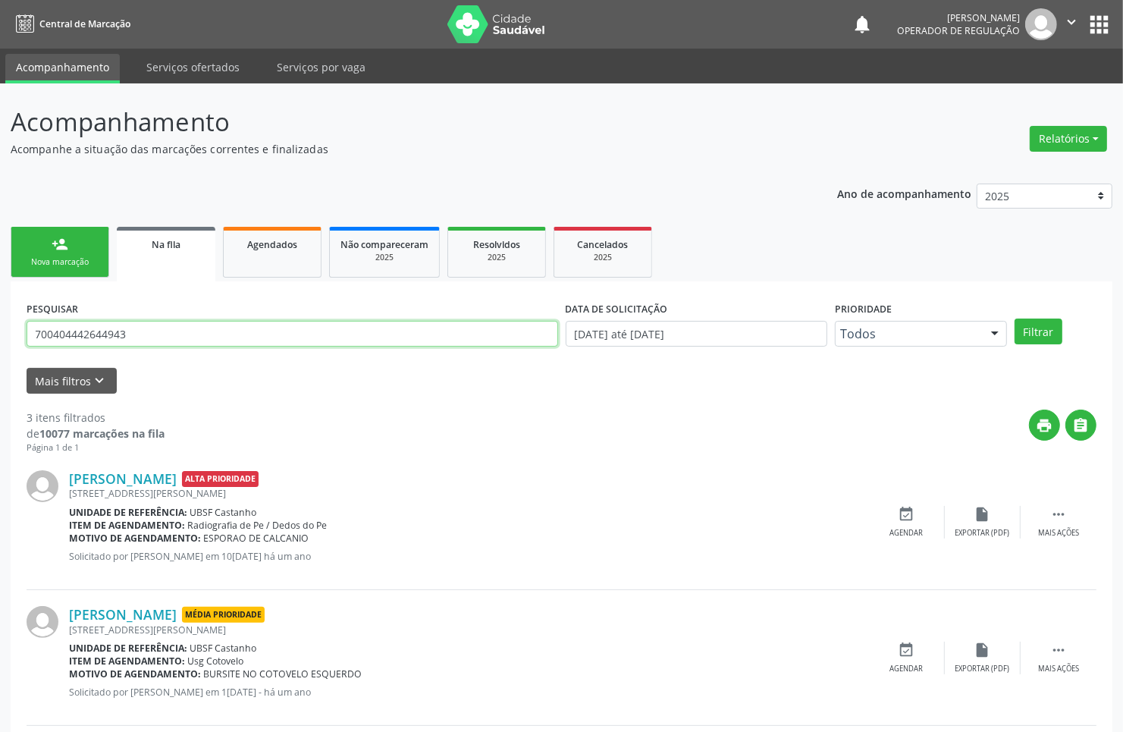
click at [139, 335] on input "700404442644943" at bounding box center [293, 334] width 532 height 26
type input "706002841844548"
click at [1015, 319] on button "Filtrar" at bounding box center [1039, 332] width 48 height 26
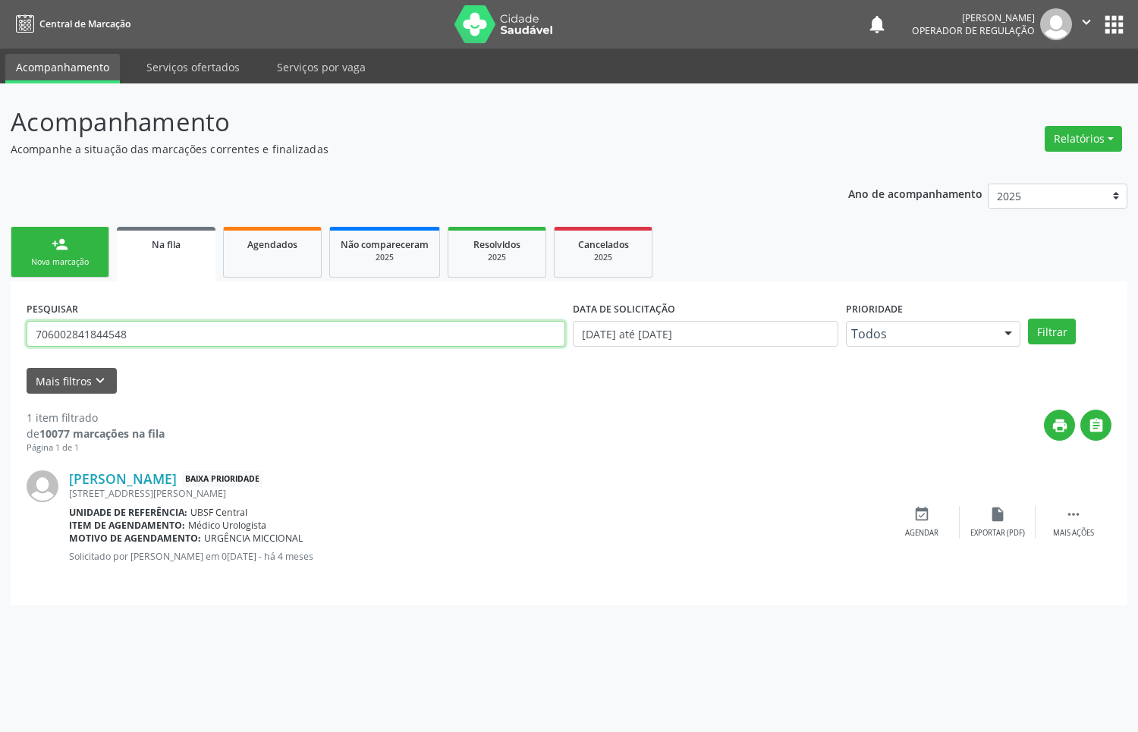
click at [152, 331] on input "706002841844548" at bounding box center [296, 334] width 538 height 26
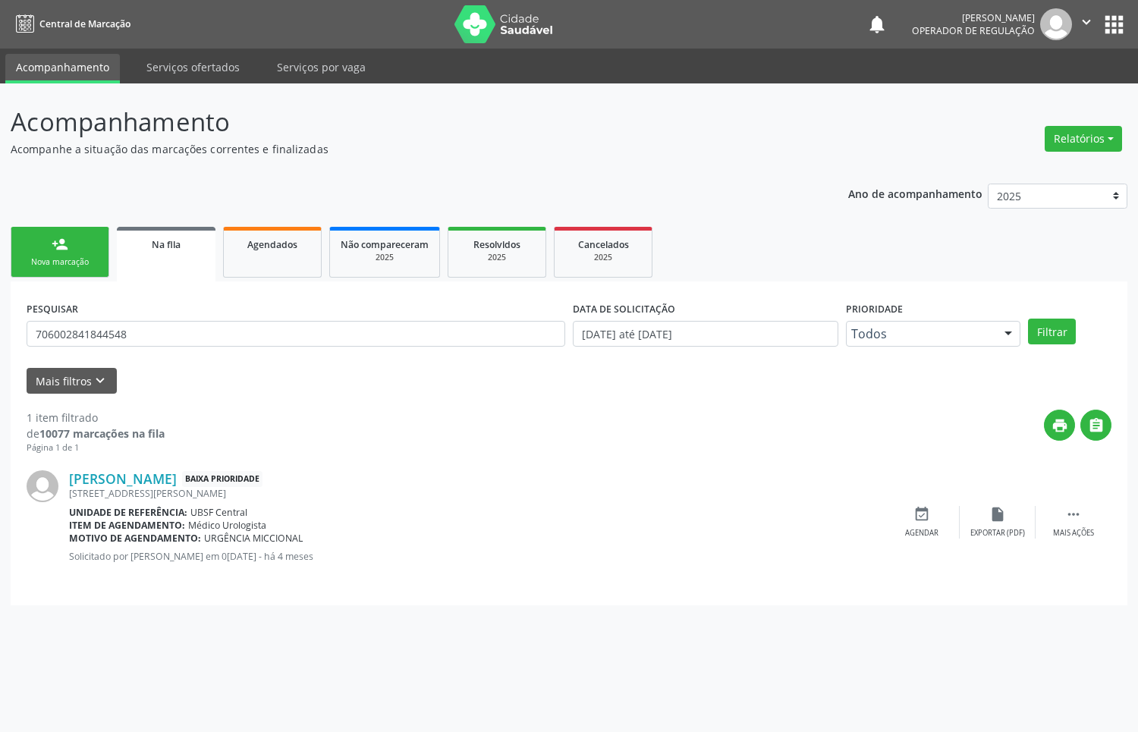
click at [77, 254] on link "person_add Nova marcação" at bounding box center [60, 252] width 99 height 51
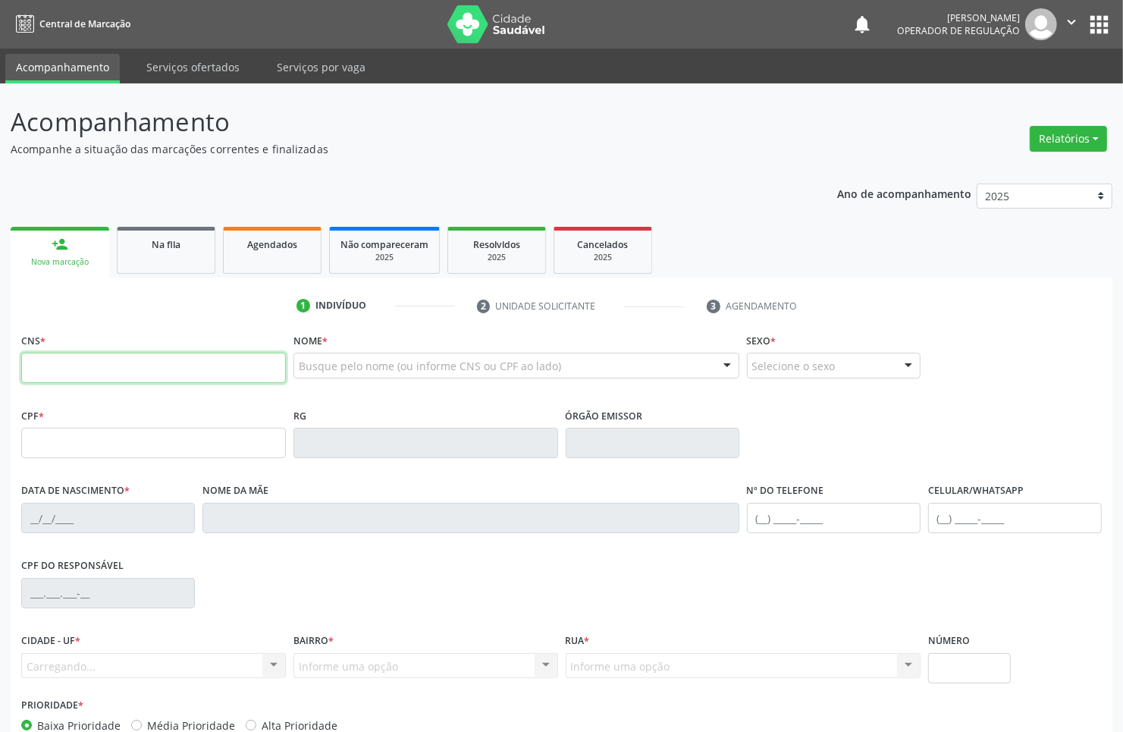
click at [139, 378] on input "text" at bounding box center [153, 368] width 265 height 30
paste input "706 0028 4184 4548"
type input "706 0028 4184 4548"
type input "107.047.404-51"
type input "13/02/2001"
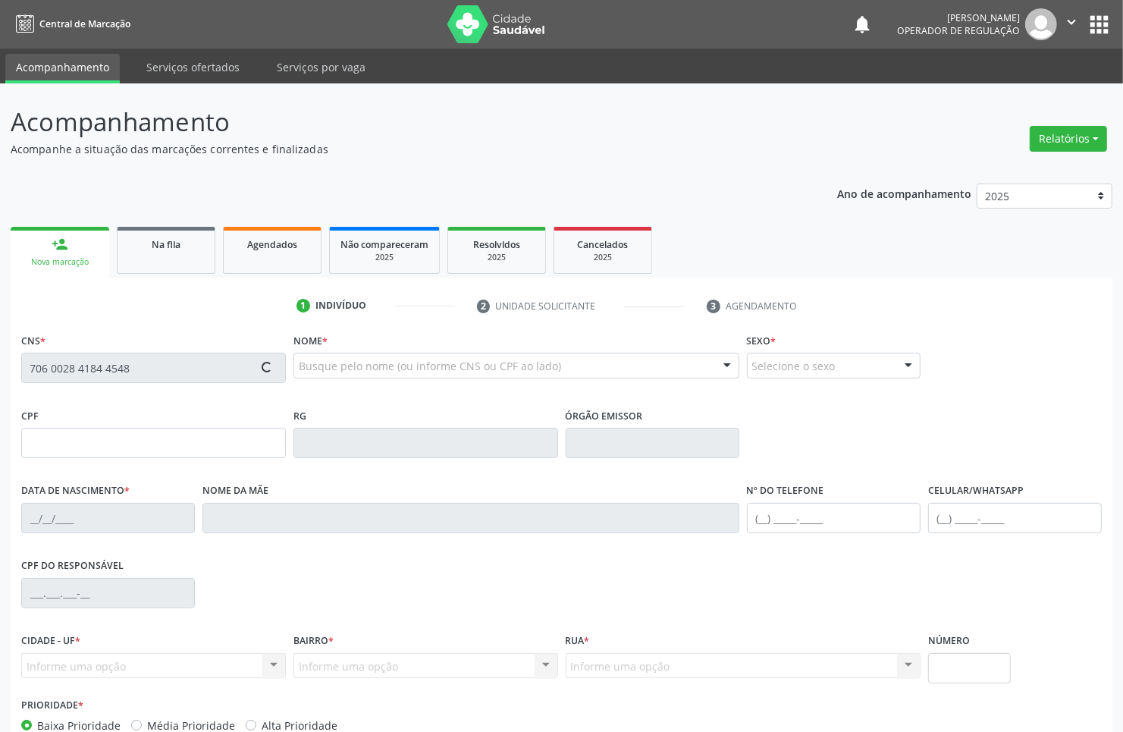
type input "Mali Bastos de Souza Cardoso"
type input "(83) 99405-6090"
type input "023.997.144-23"
type input "35"
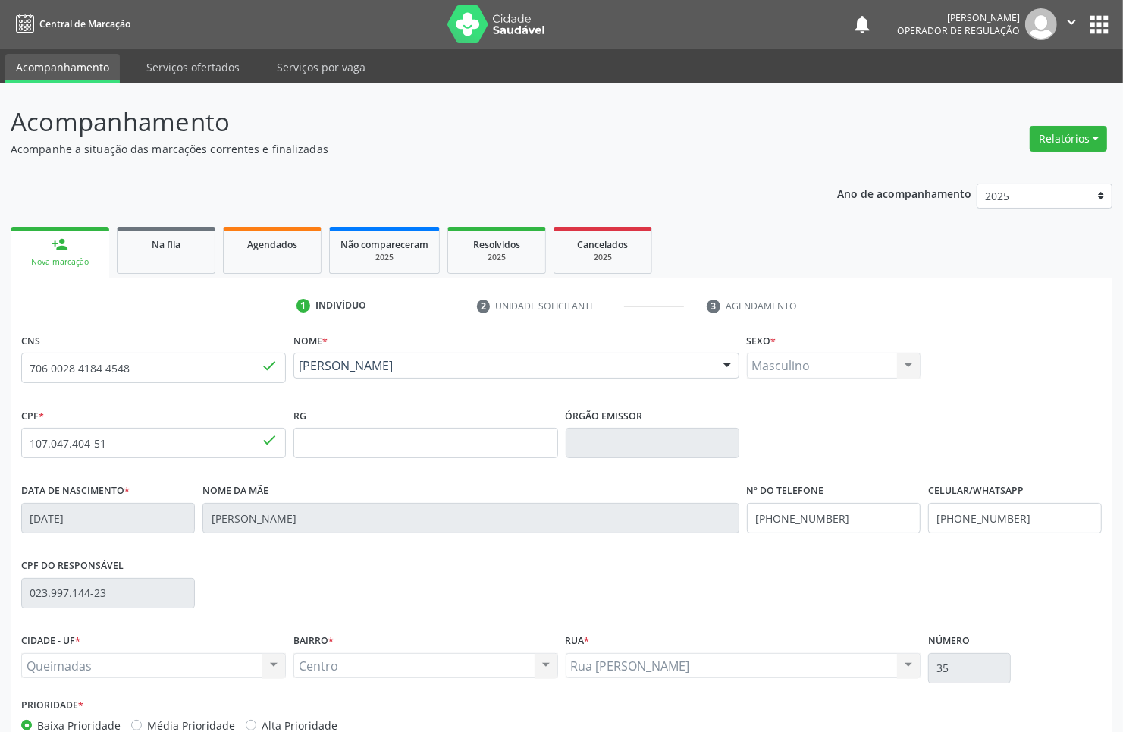
scroll to position [91, 0]
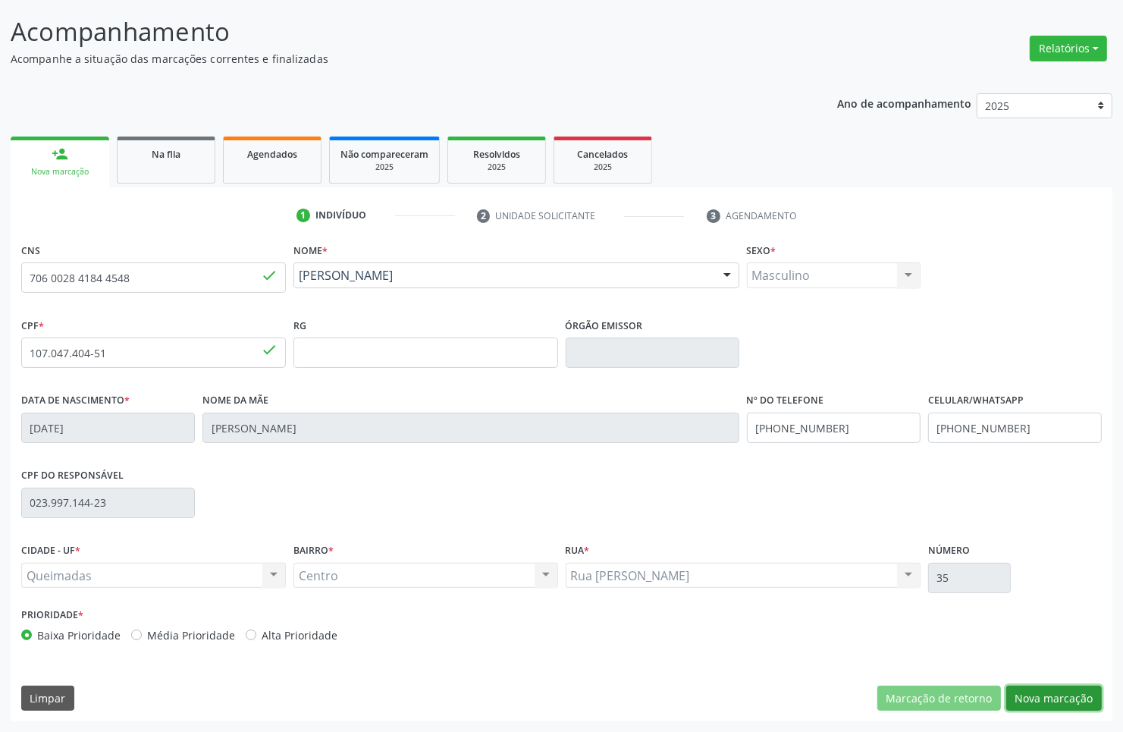
click at [1063, 690] on button "Nova marcação" at bounding box center [1054, 699] width 96 height 26
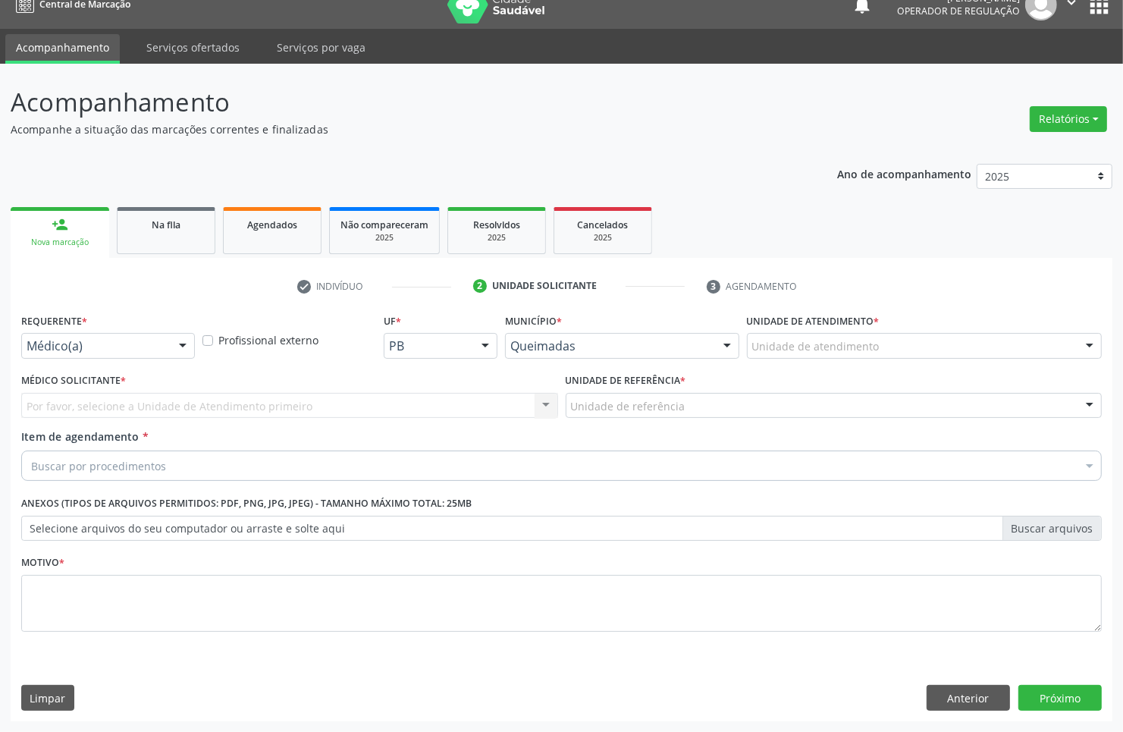
scroll to position [20, 0]
drag, startPoint x: 110, startPoint y: 354, endPoint x: 77, endPoint y: 419, distance: 73.3
click at [108, 354] on div at bounding box center [108, 346] width 174 height 26
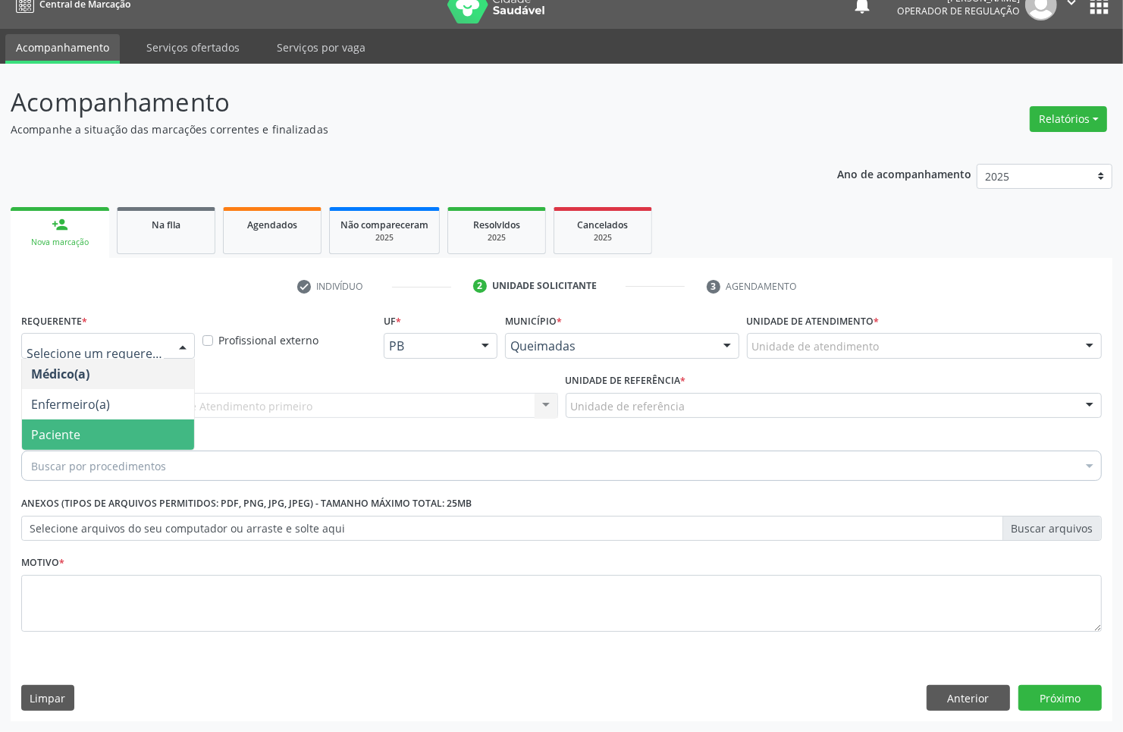
click at [74, 434] on span "Paciente" at bounding box center [55, 434] width 49 height 17
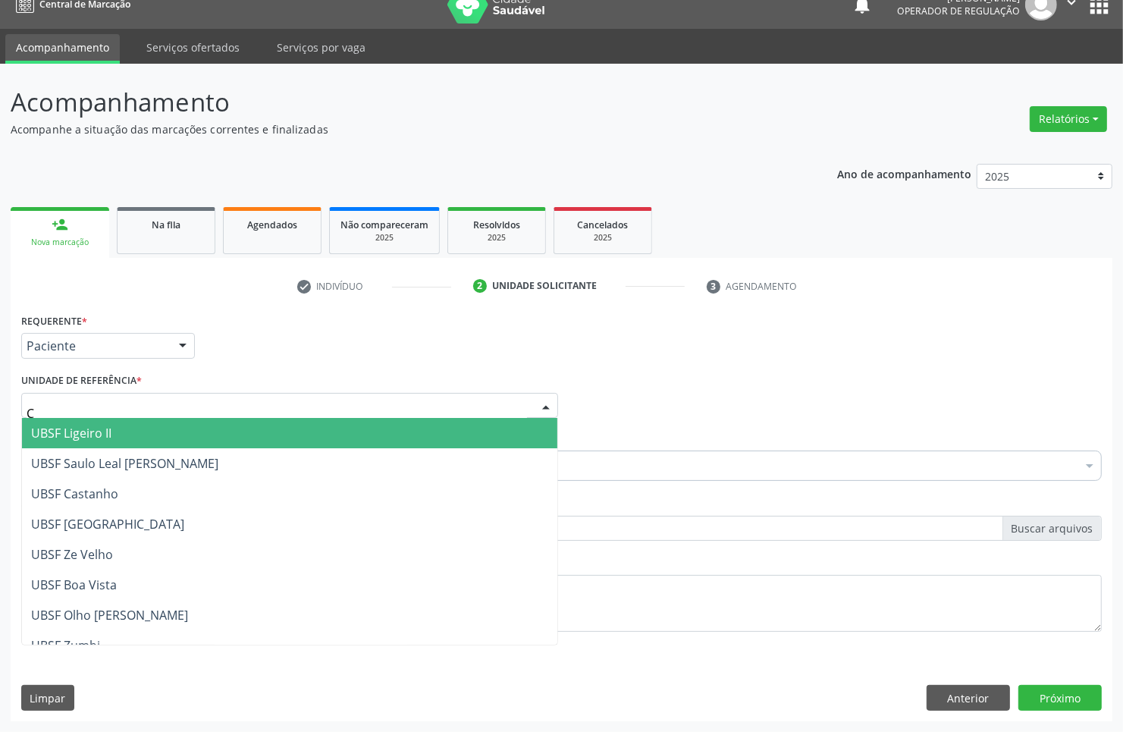
type input "CE"
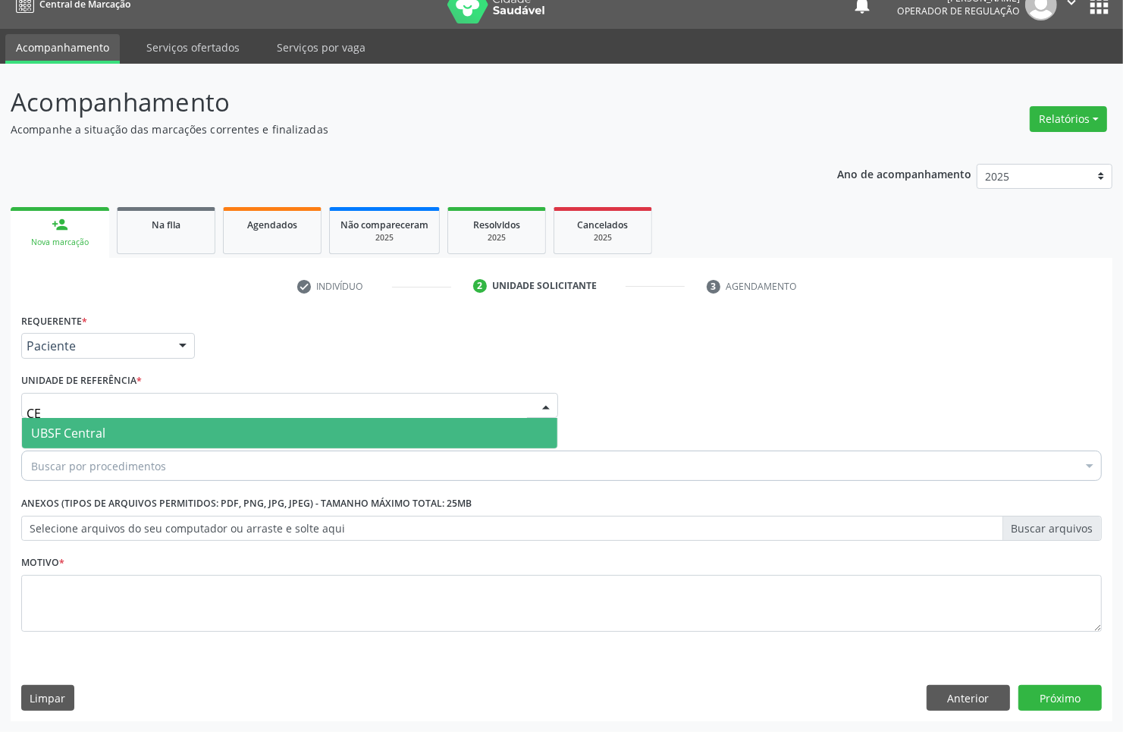
click at [93, 431] on span "UBSF Central" at bounding box center [68, 433] width 74 height 17
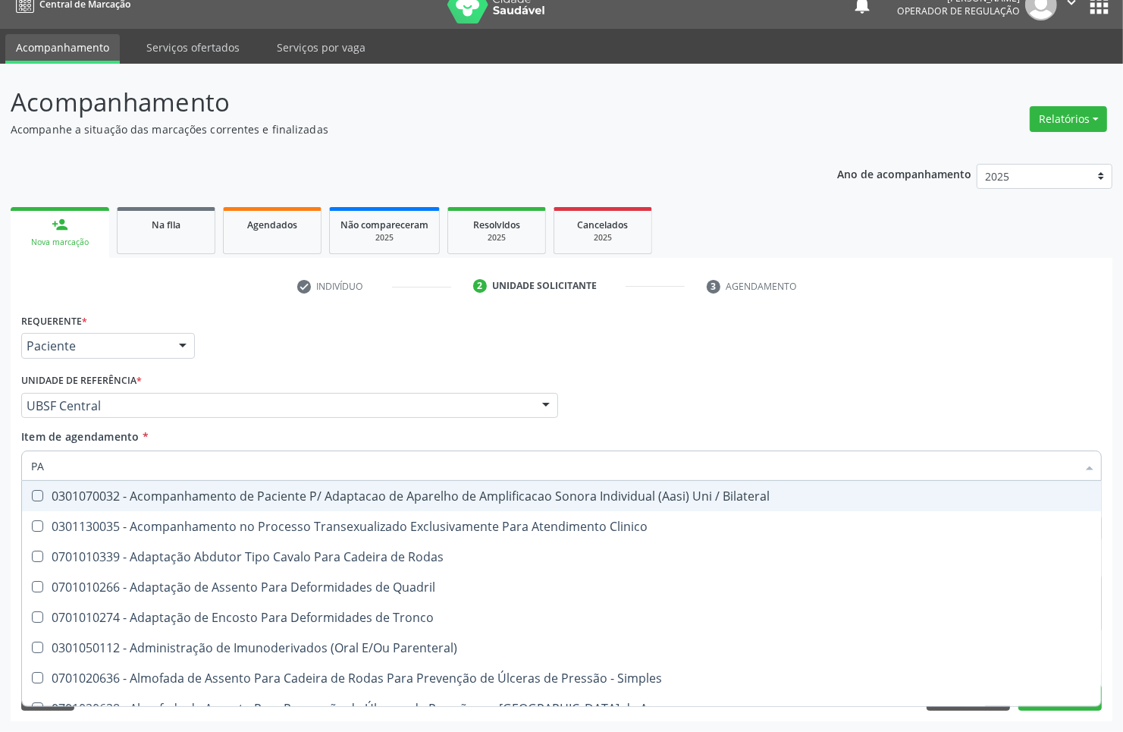
type input "P"
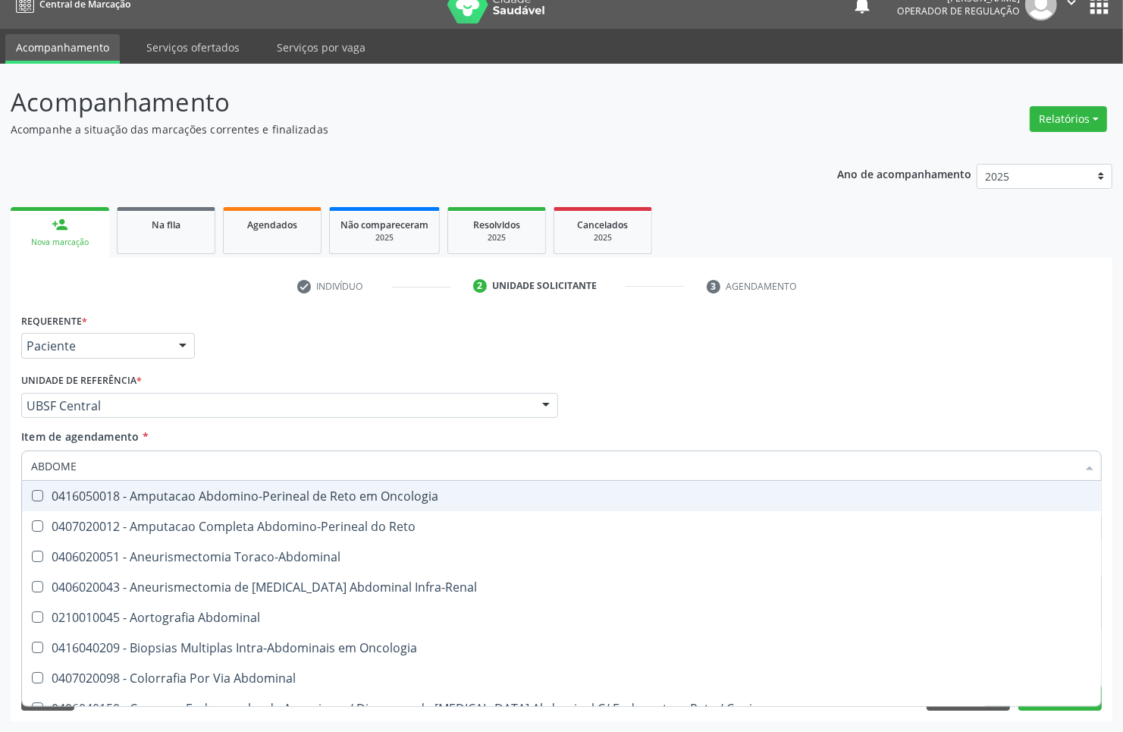
type input "ABDOMEN"
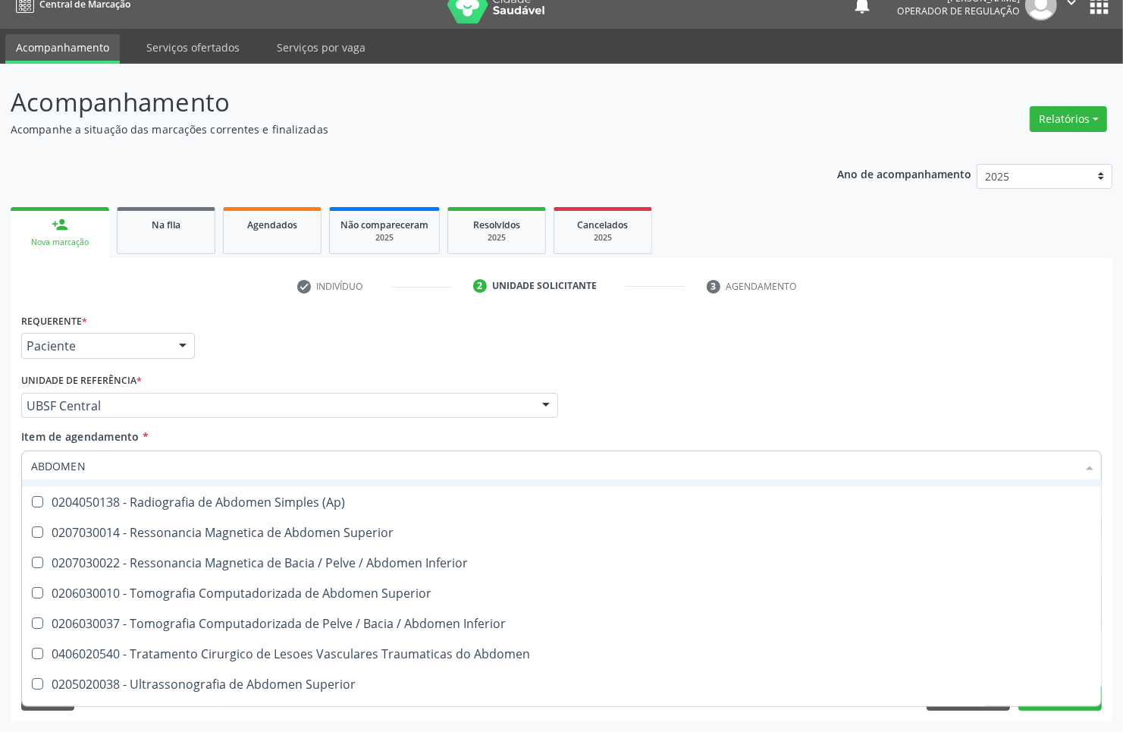
scroll to position [78, 0]
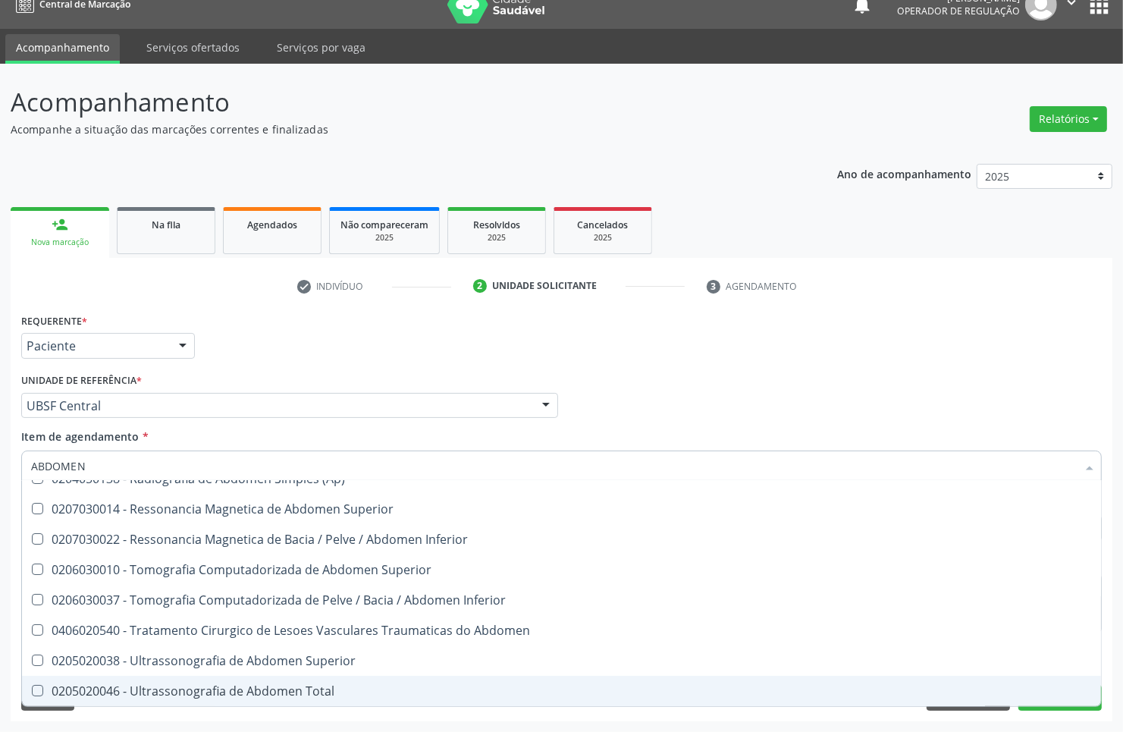
click at [358, 692] on div "0205020046 - Ultrassonografia de Abdomen Total" at bounding box center [561, 691] width 1061 height 12
checkbox Total "true"
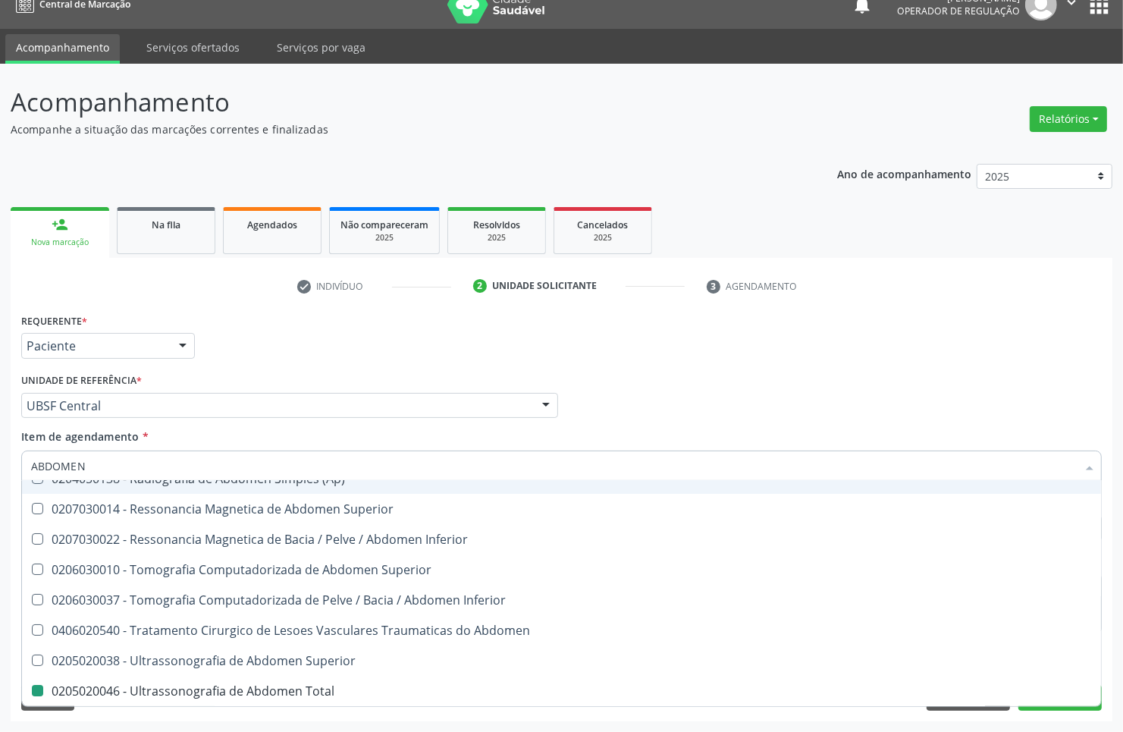
click at [647, 388] on div "Médico Solicitante Por favor, selecione a Unidade de Atendimento primeiro Nenhu…" at bounding box center [561, 398] width 1088 height 59
checkbox Incidencias\) "true"
checkbox Total "false"
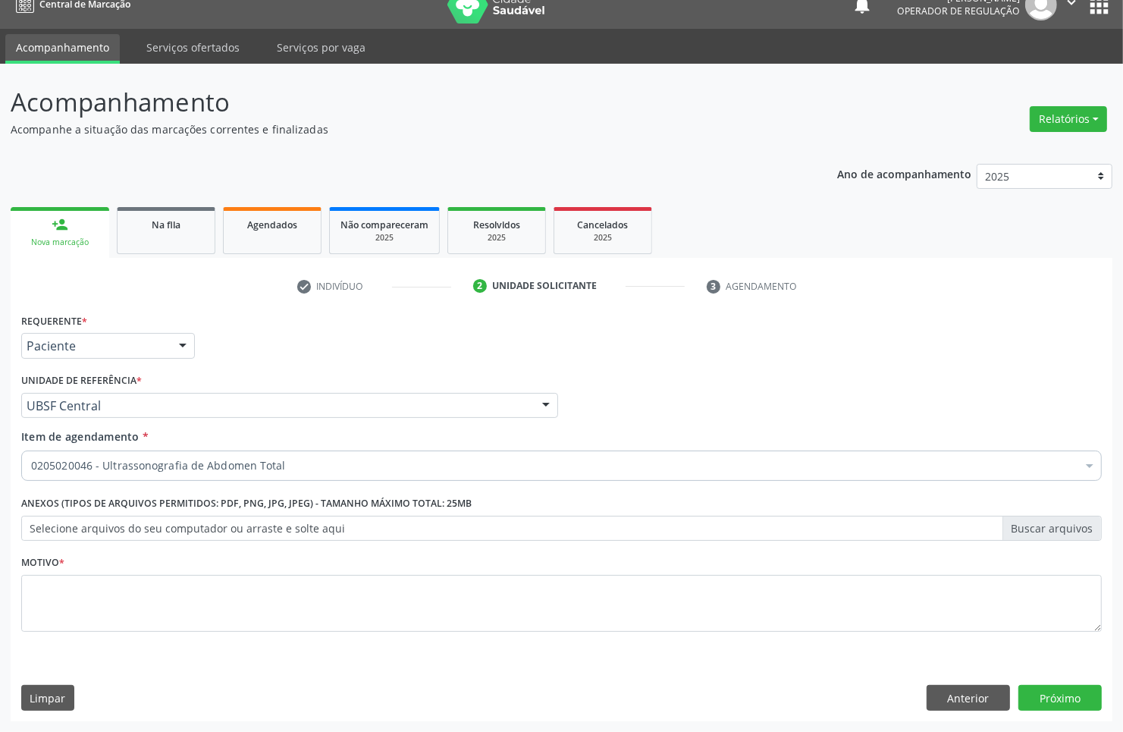
scroll to position [0, 0]
click at [673, 562] on div "Motivo *" at bounding box center [561, 591] width 1081 height 80
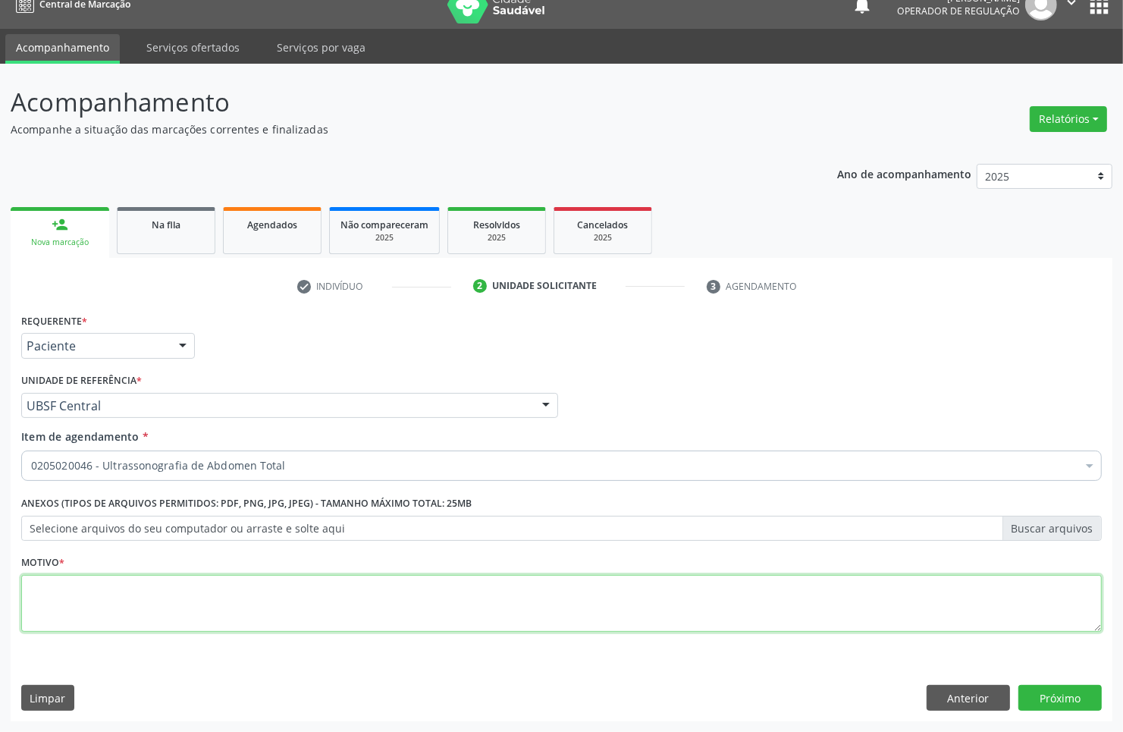
click at [668, 599] on textarea at bounding box center [561, 604] width 1081 height 58
type textarea "AVALIAÇÃO"
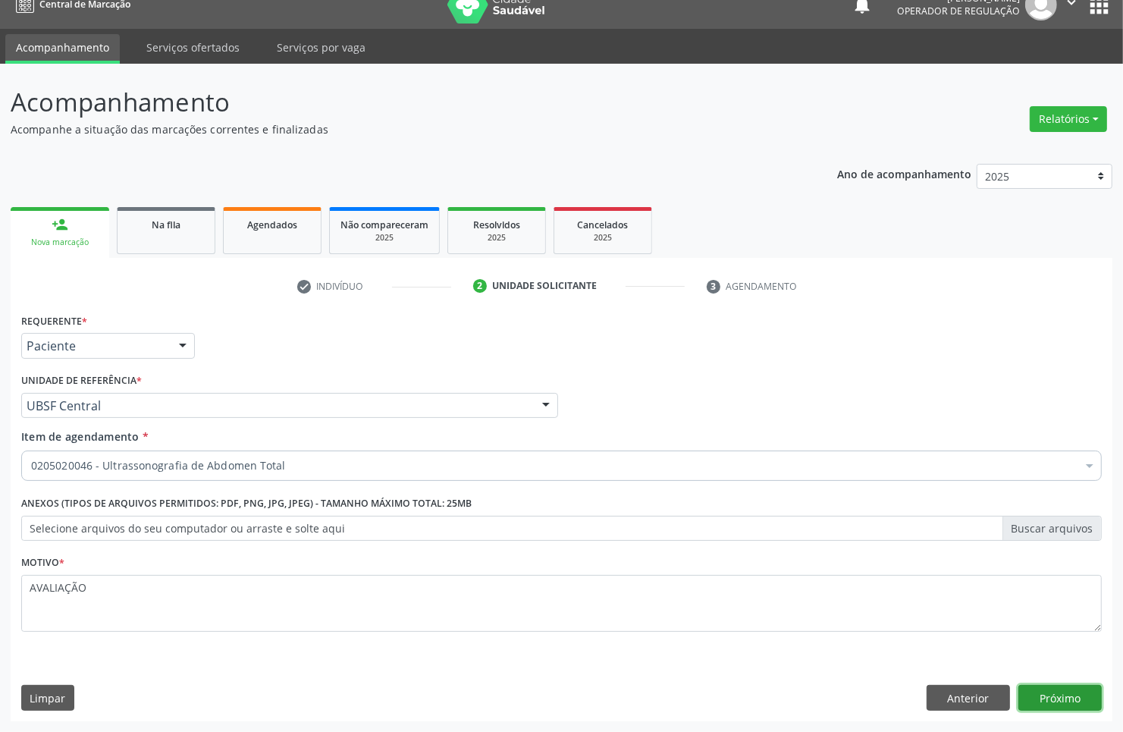
click button "Próximo" at bounding box center [1060, 698] width 83 height 26
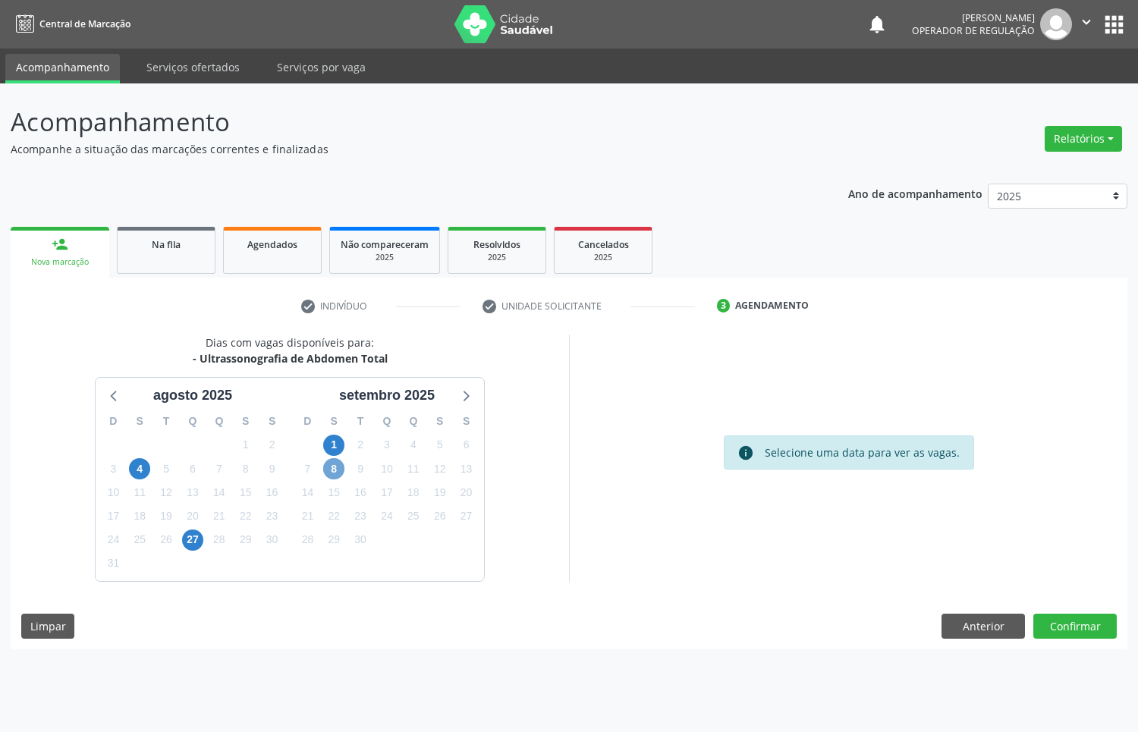
click at [335, 465] on span "8" at bounding box center [333, 468] width 21 height 21
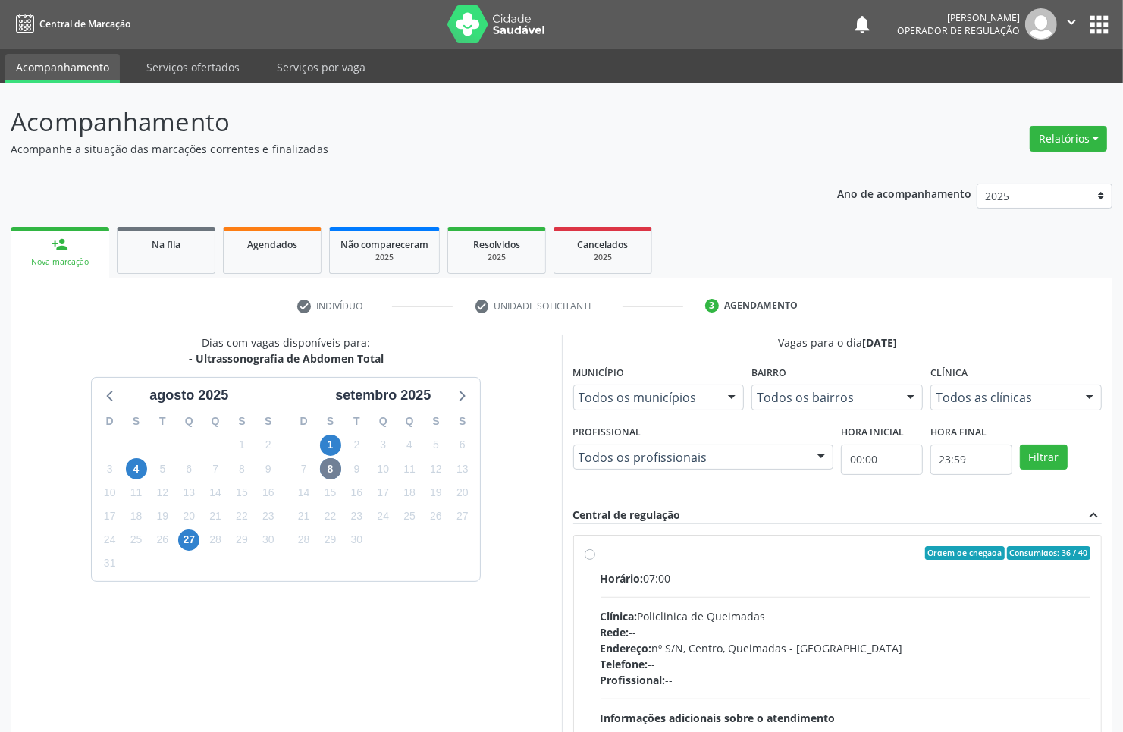
click at [757, 567] on label "Ordem de chegada Consumidos: 36 / 40 Horário: 07:00 Clínica: Policlinica de Que…" at bounding box center [846, 662] width 491 height 233
click at [595, 560] on input "Ordem de chegada Consumidos: 36 / 40 Horário: 07:00 Clínica: Policlinica de Que…" at bounding box center [590, 553] width 11 height 14
radio input "true"
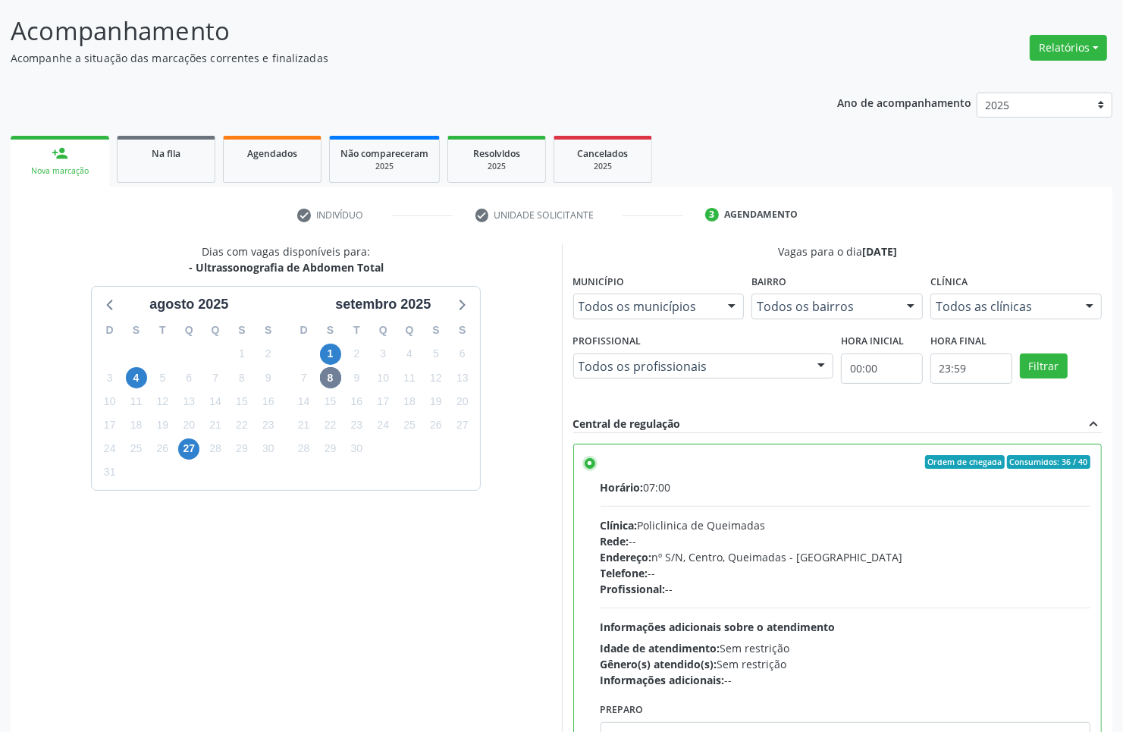
scroll to position [174, 0]
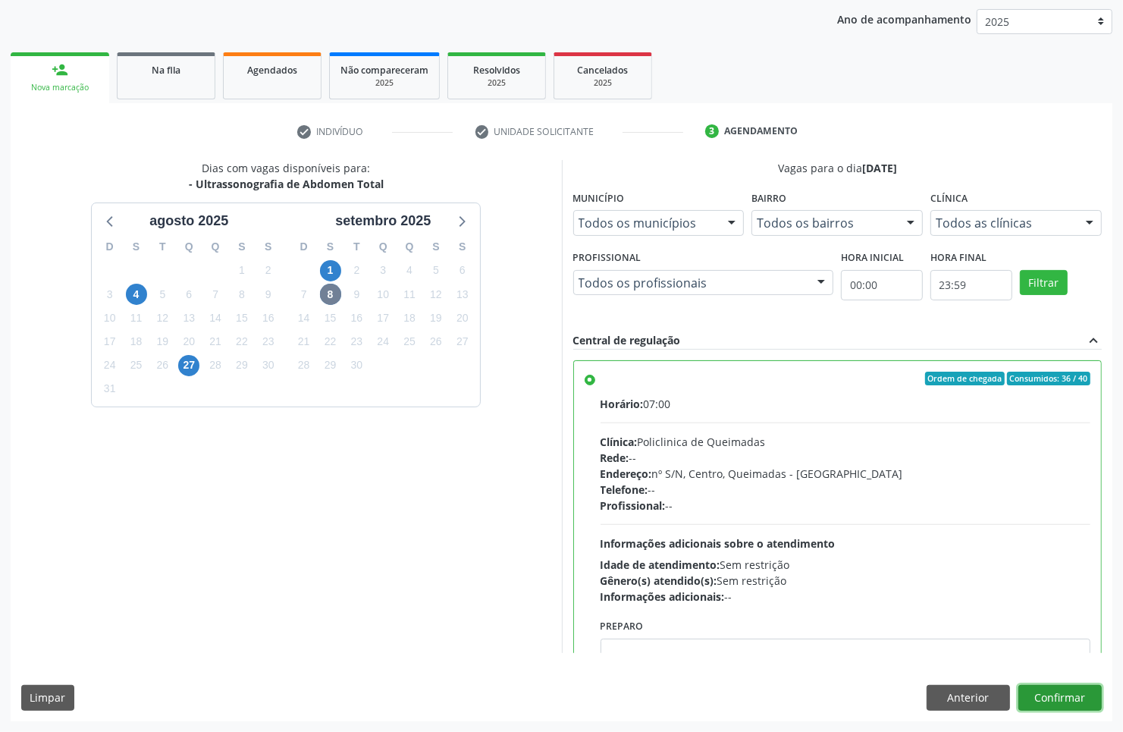
click at [1085, 699] on button "Confirmar" at bounding box center [1060, 698] width 83 height 26
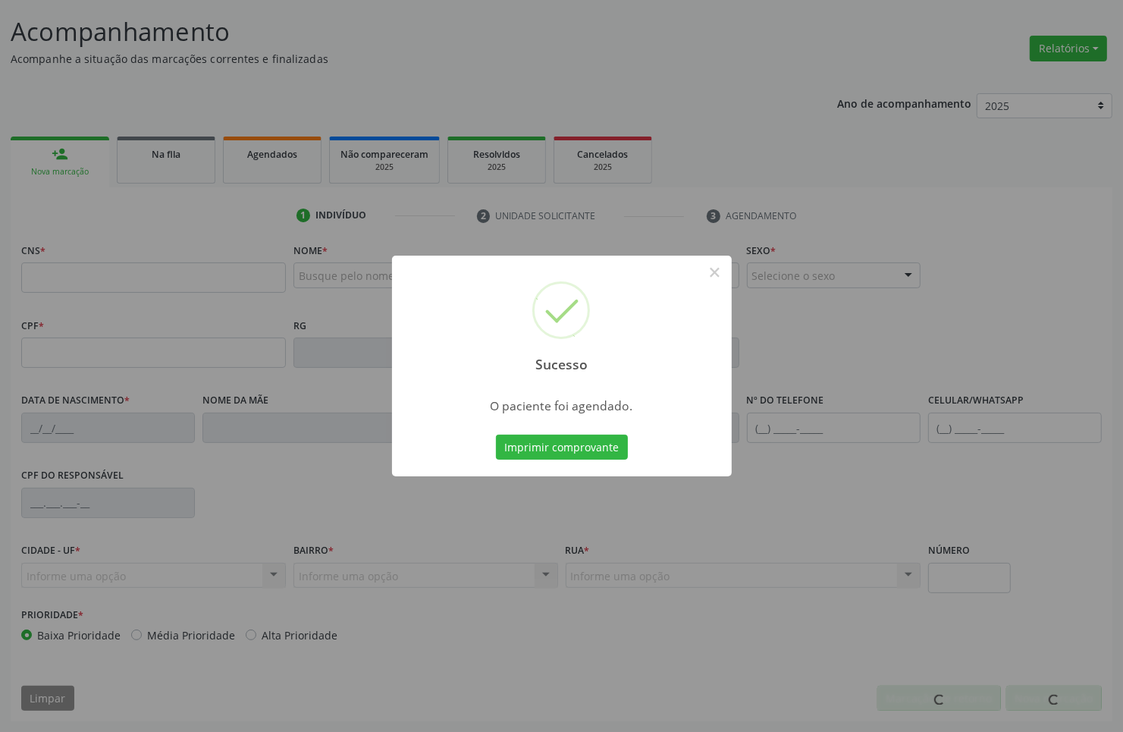
scroll to position [91, 0]
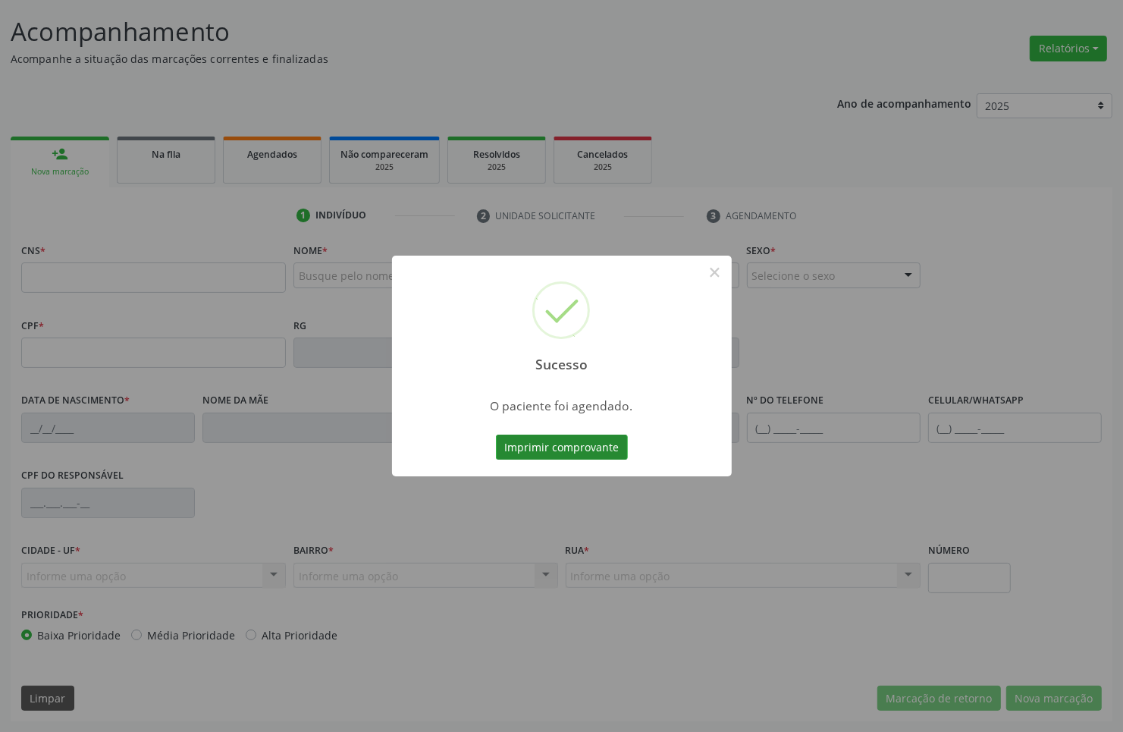
click at [582, 453] on button "Imprimir comprovante" at bounding box center [562, 448] width 132 height 26
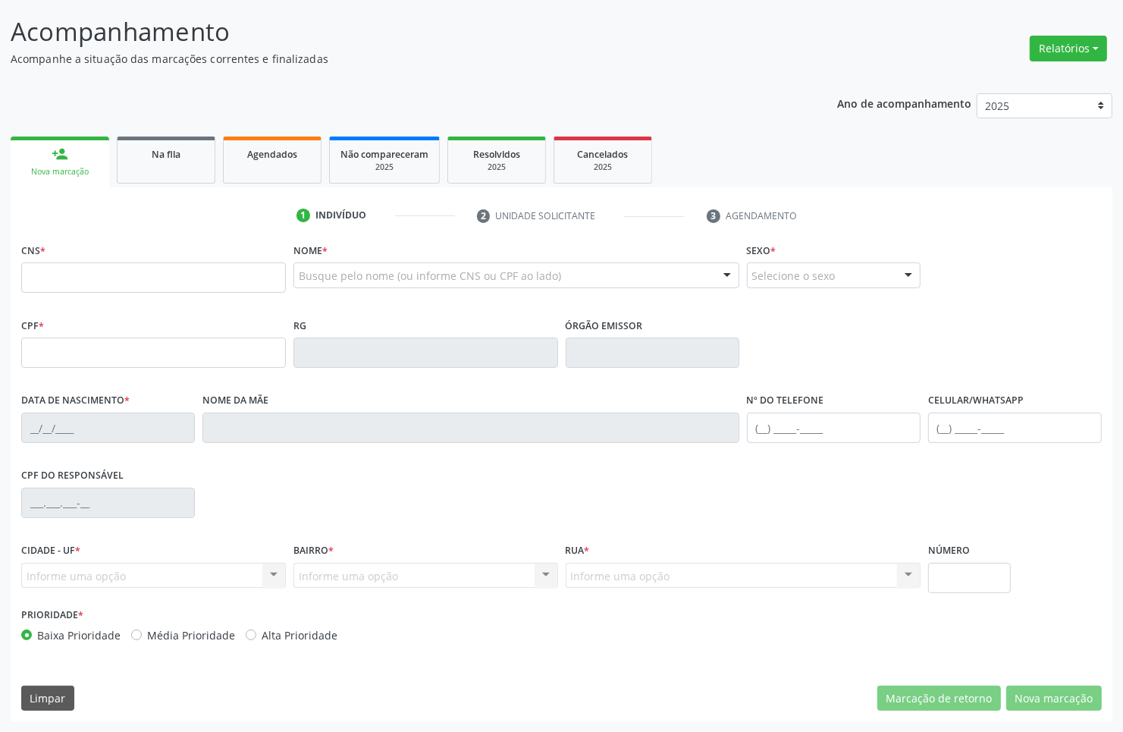
click at [130, 150] on div "Na fila" at bounding box center [166, 154] width 76 height 16
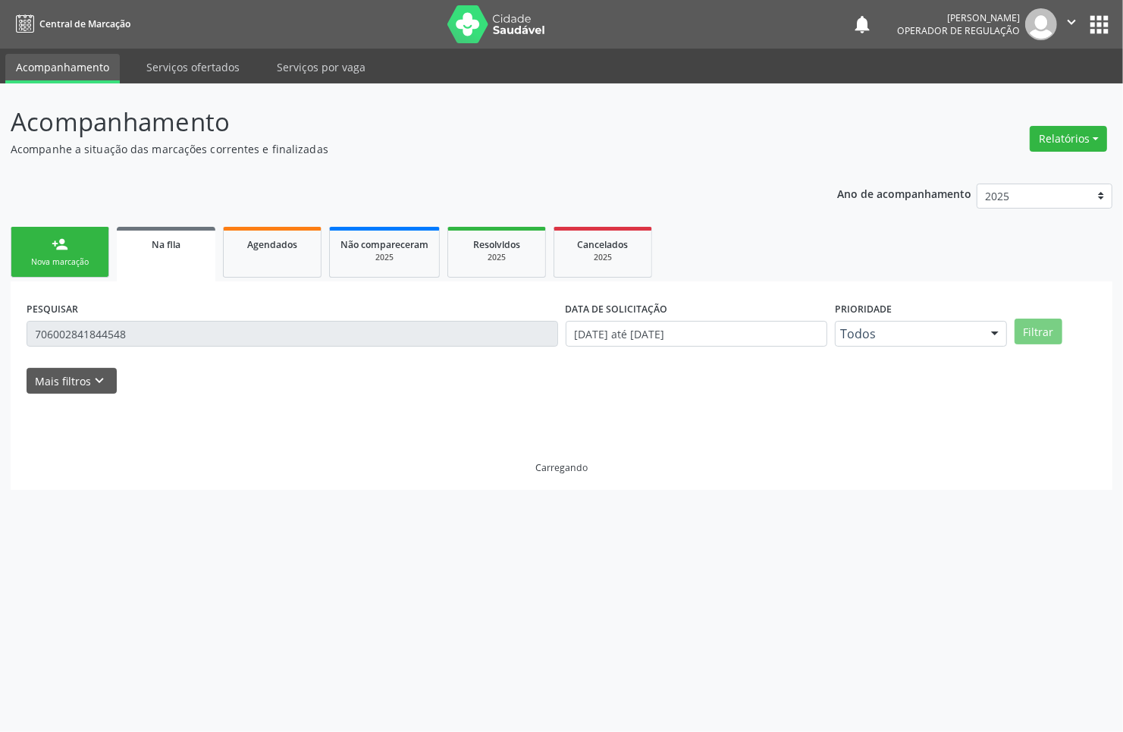
scroll to position [0, 0]
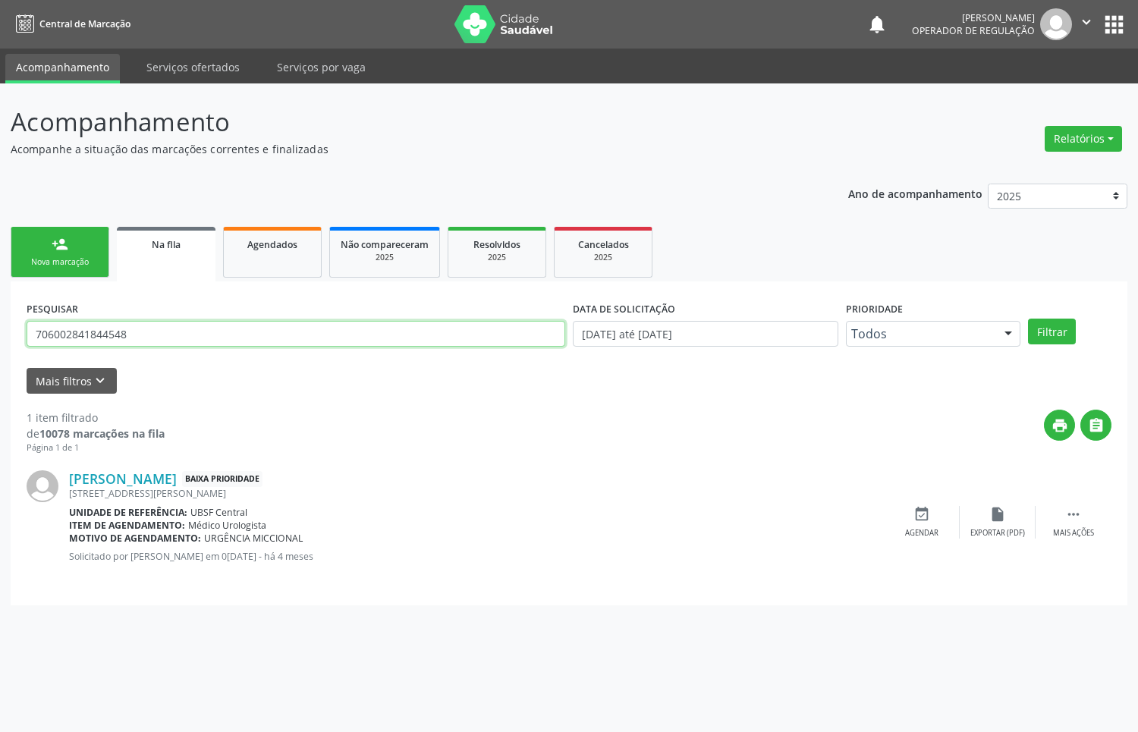
click at [77, 328] on input "706002841844548" at bounding box center [296, 334] width 538 height 26
type input "704607148766321"
click at [1028, 319] on button "Filtrar" at bounding box center [1052, 332] width 48 height 26
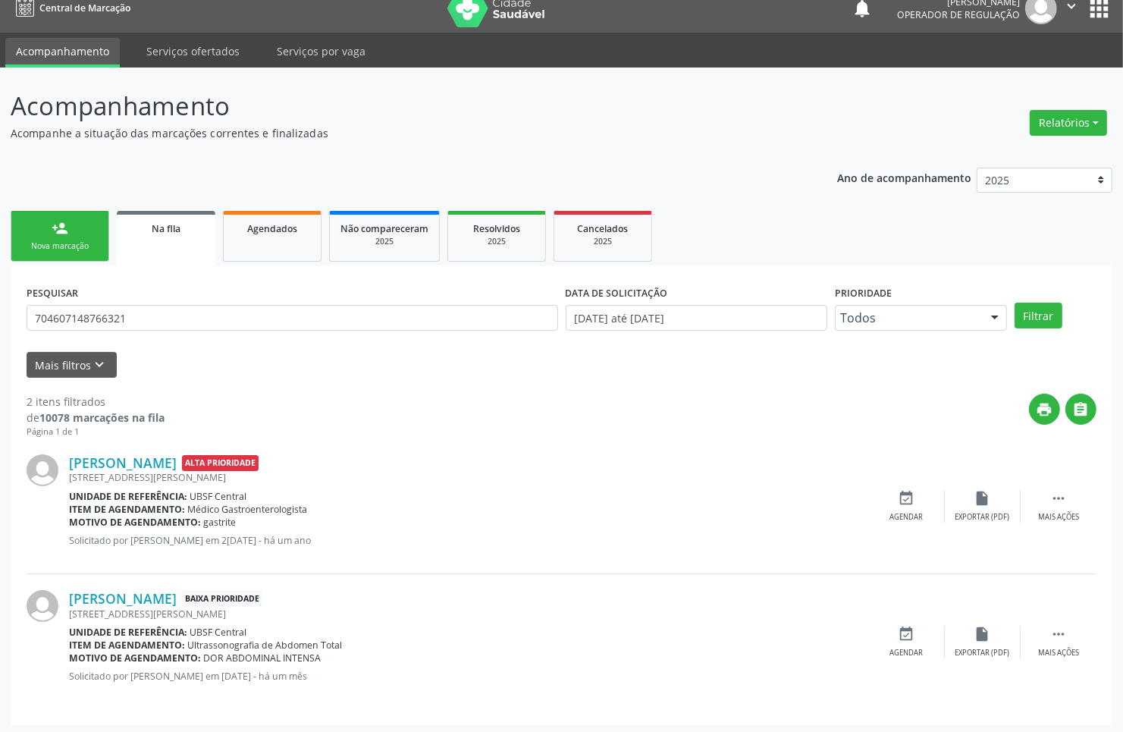
scroll to position [20, 0]
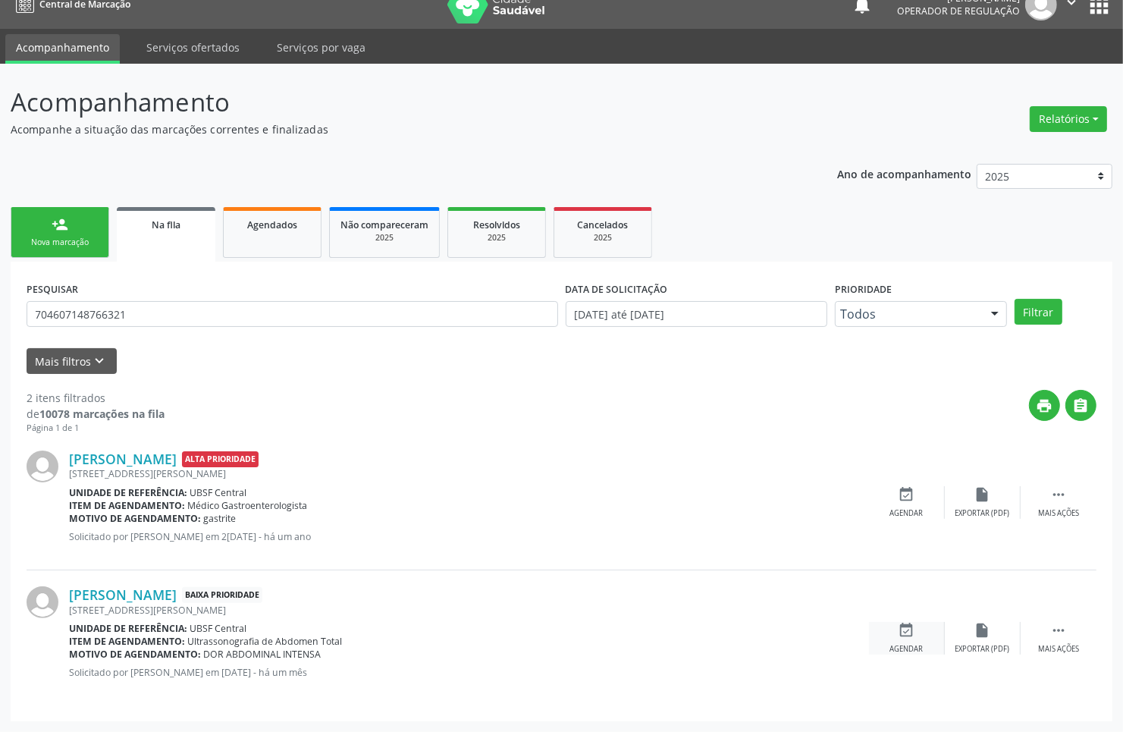
click at [910, 635] on icon "event_available" at bounding box center [907, 630] width 17 height 17
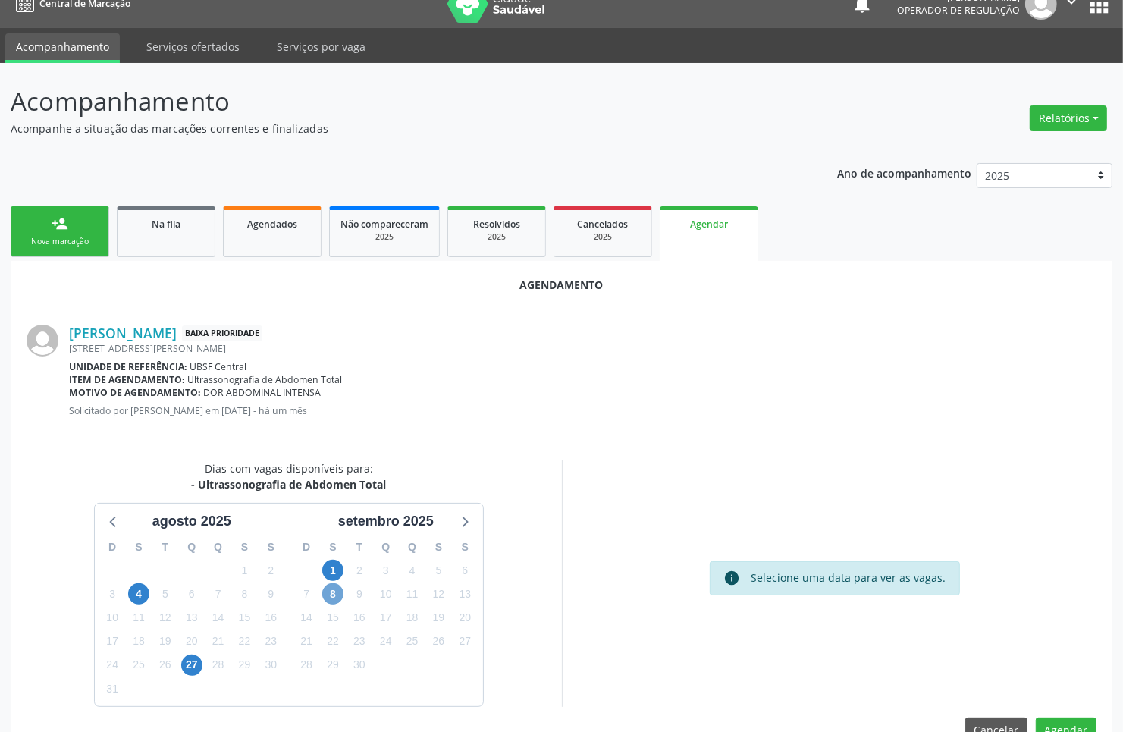
click at [327, 589] on span "8" at bounding box center [332, 593] width 21 height 21
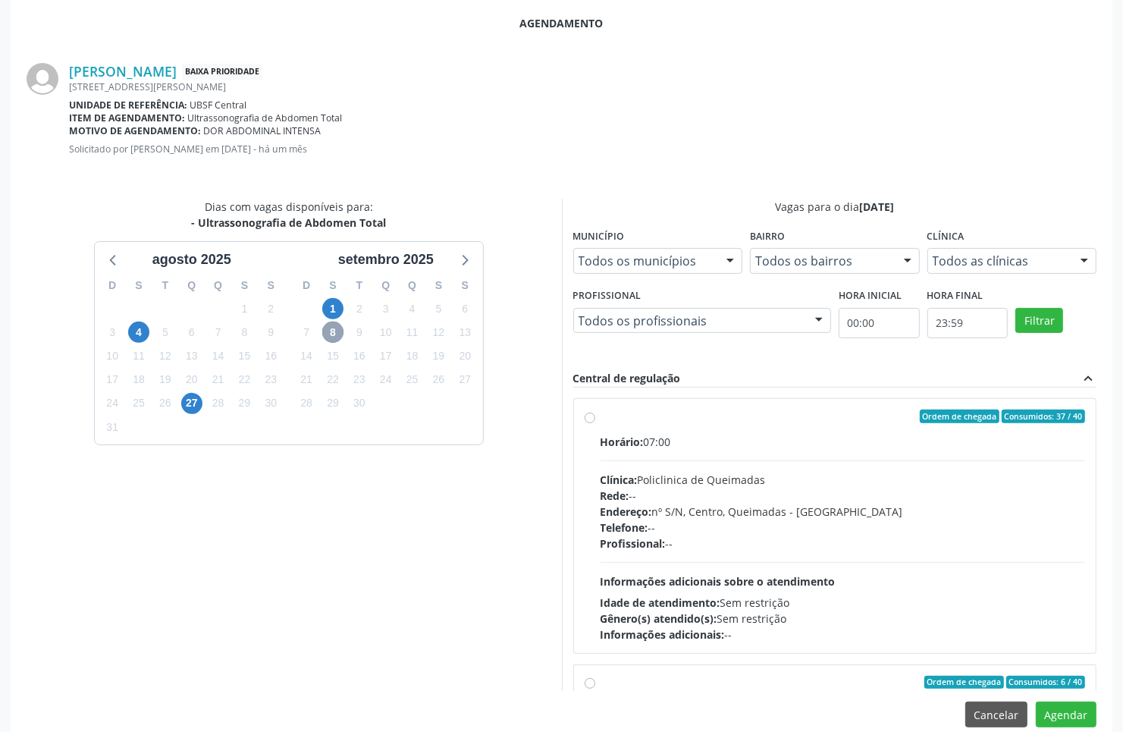
scroll to position [304, 0]
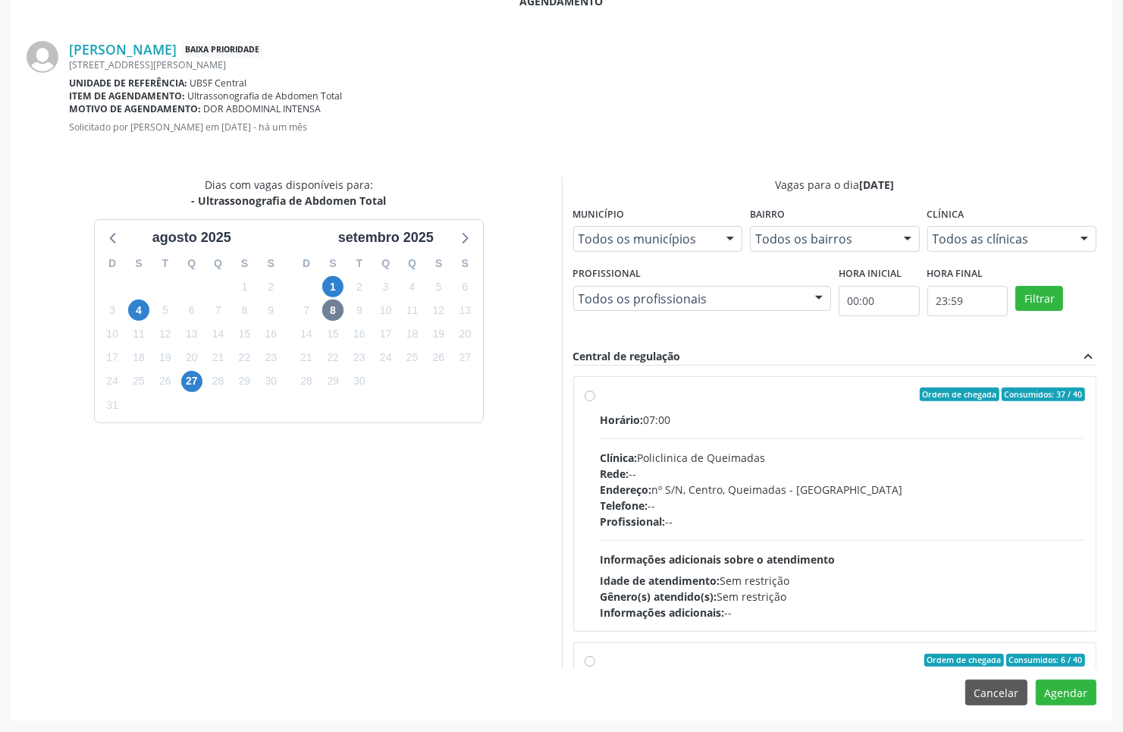
drag, startPoint x: 661, startPoint y: 522, endPoint x: 596, endPoint y: 502, distance: 67.4
click at [661, 522] on span "Profissional:" at bounding box center [633, 521] width 65 height 14
radio input "true"
click at [1081, 695] on button "Agendar" at bounding box center [1066, 693] width 61 height 26
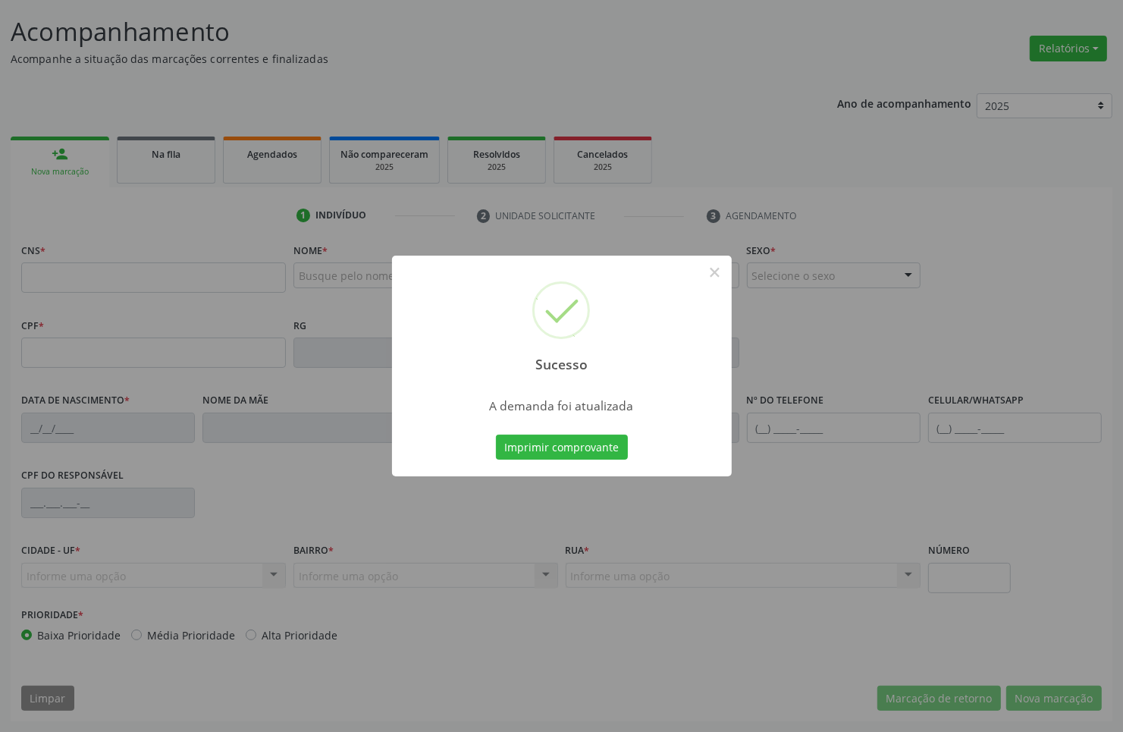
scroll to position [91, 0]
click at [510, 445] on button "Imprimir comprovante" at bounding box center [562, 448] width 132 height 26
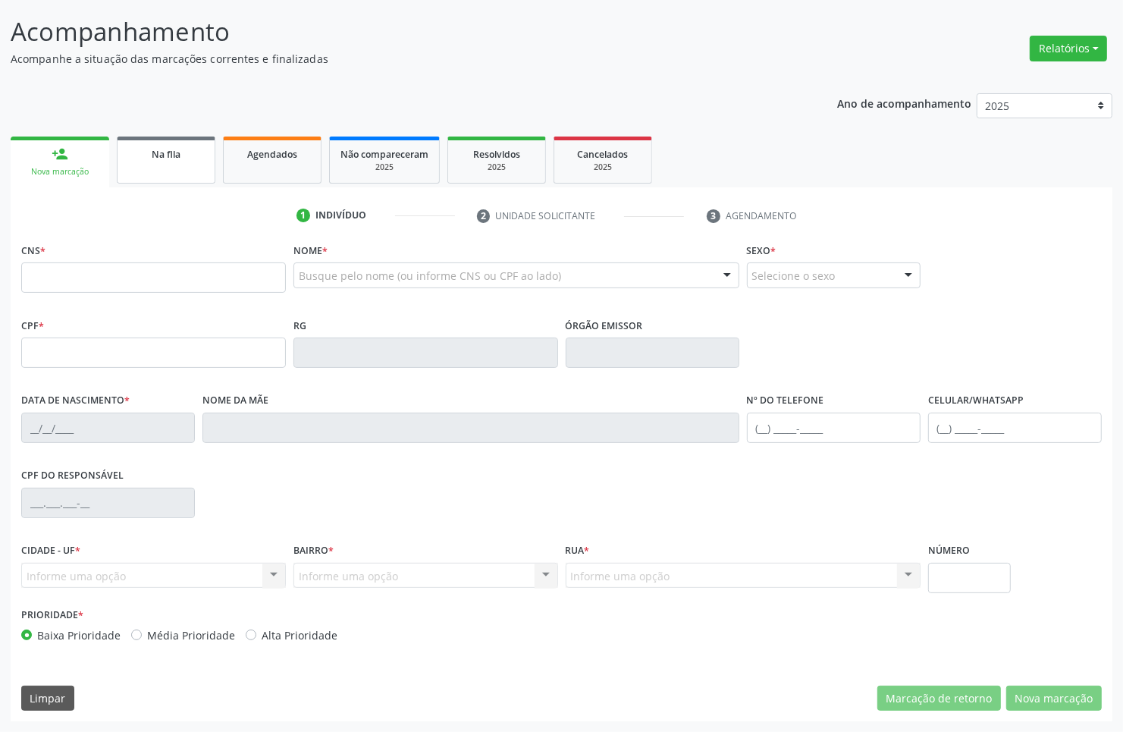
click at [145, 152] on div "Na fila" at bounding box center [166, 154] width 76 height 16
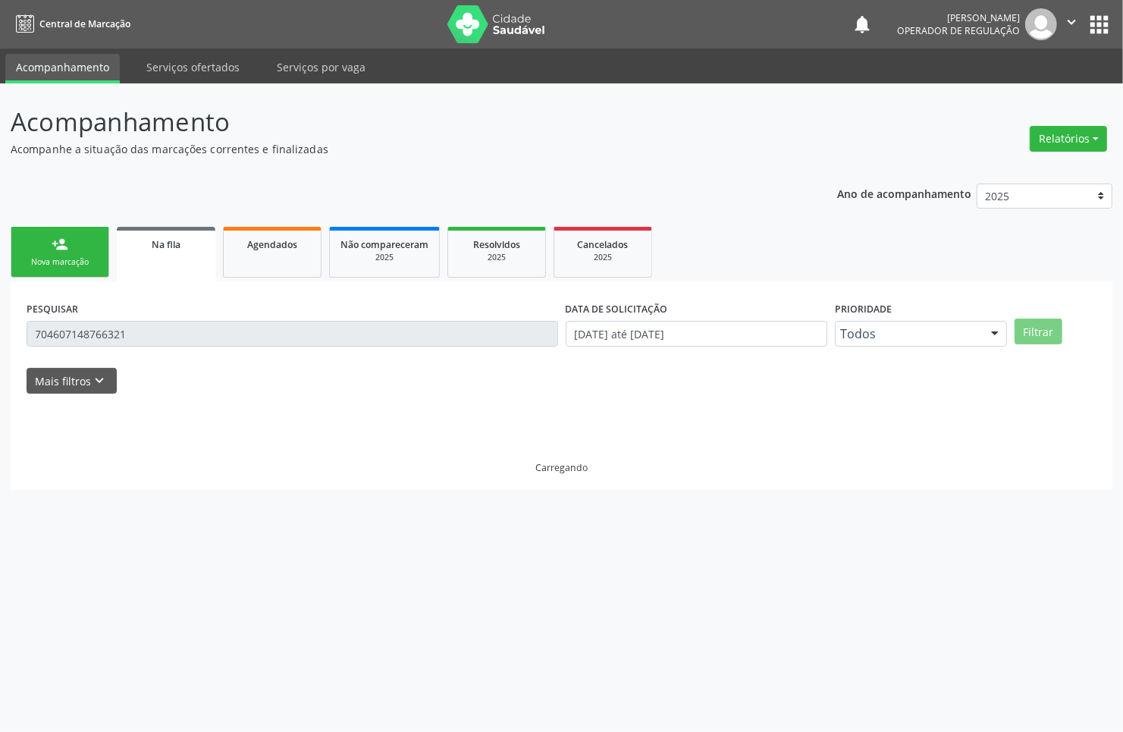
scroll to position [0, 0]
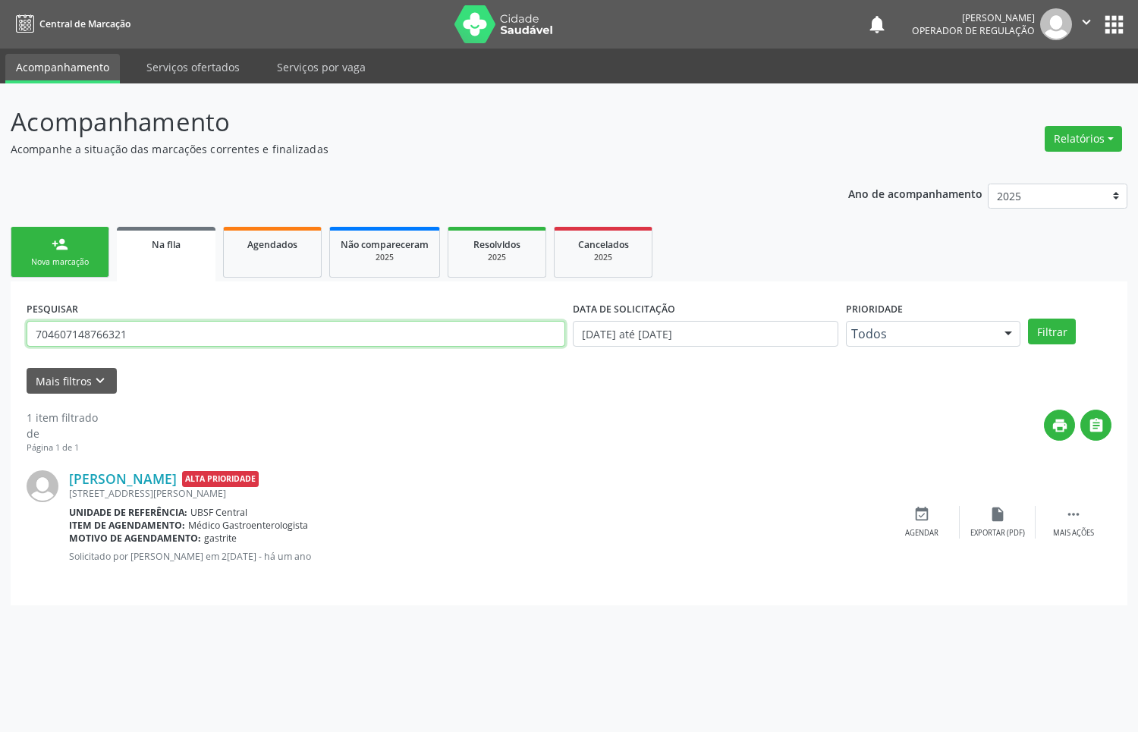
click at [126, 340] on input "704607148766321" at bounding box center [296, 334] width 538 height 26
type input "709608660084678"
click at [1028, 319] on button "Filtrar" at bounding box center [1052, 332] width 48 height 26
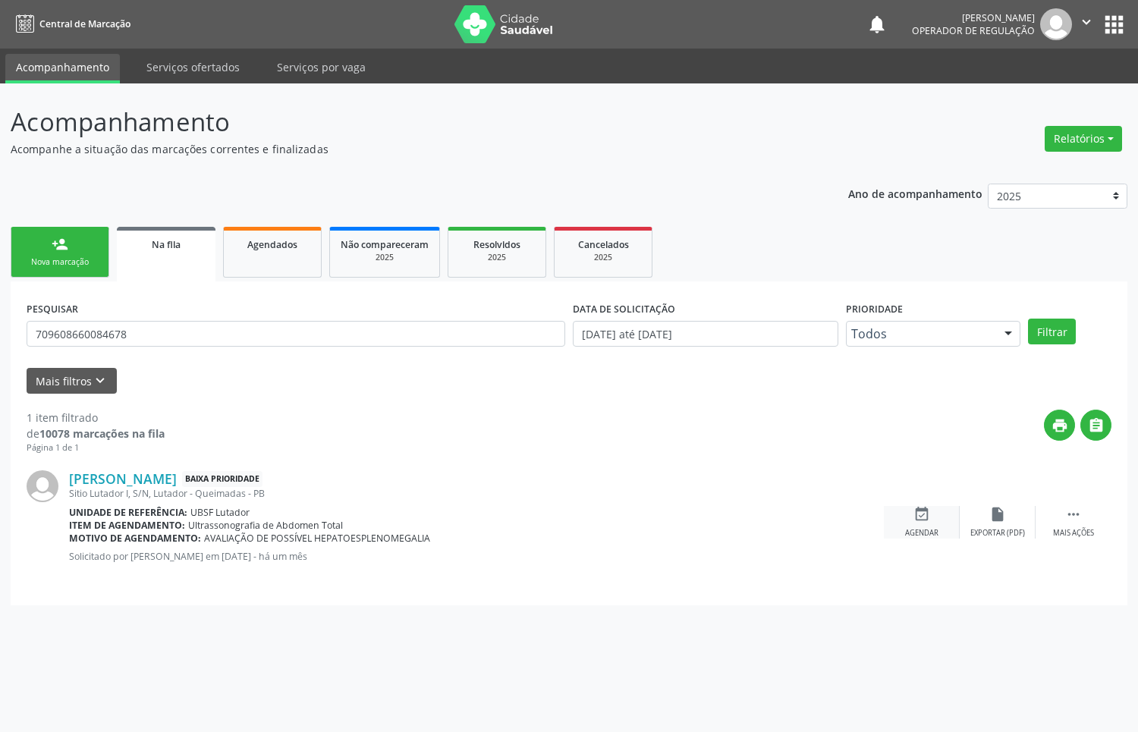
click at [918, 506] on icon "event_available" at bounding box center [921, 514] width 17 height 17
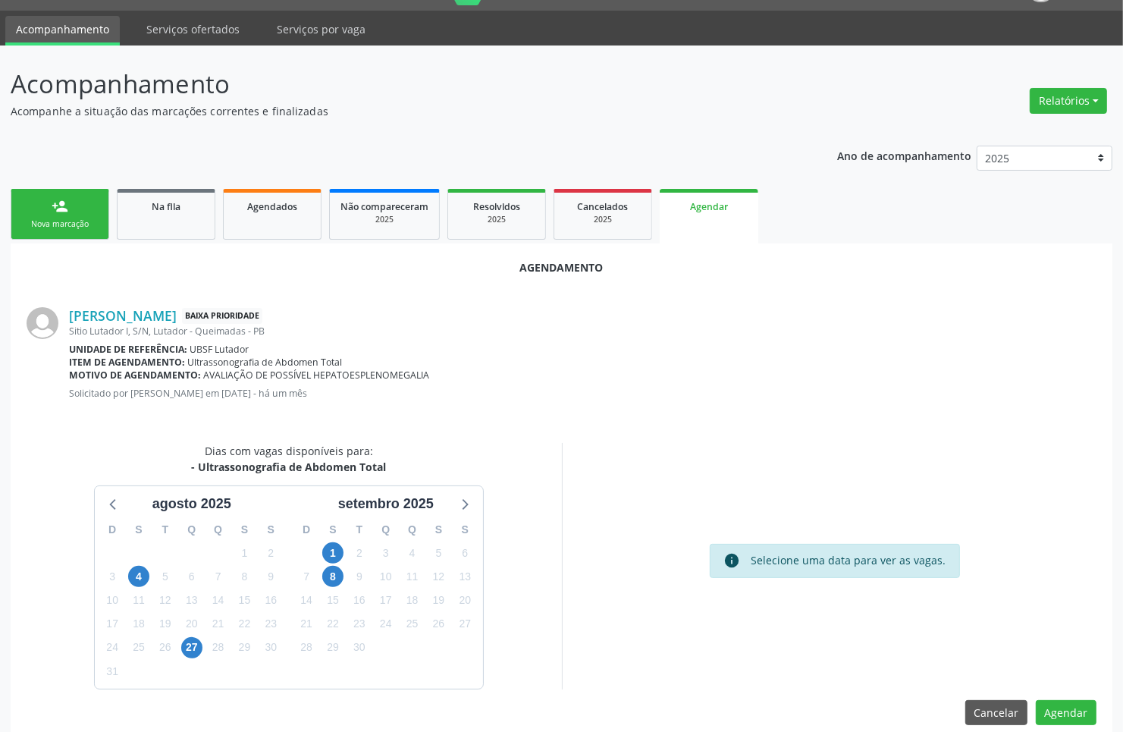
scroll to position [58, 0]
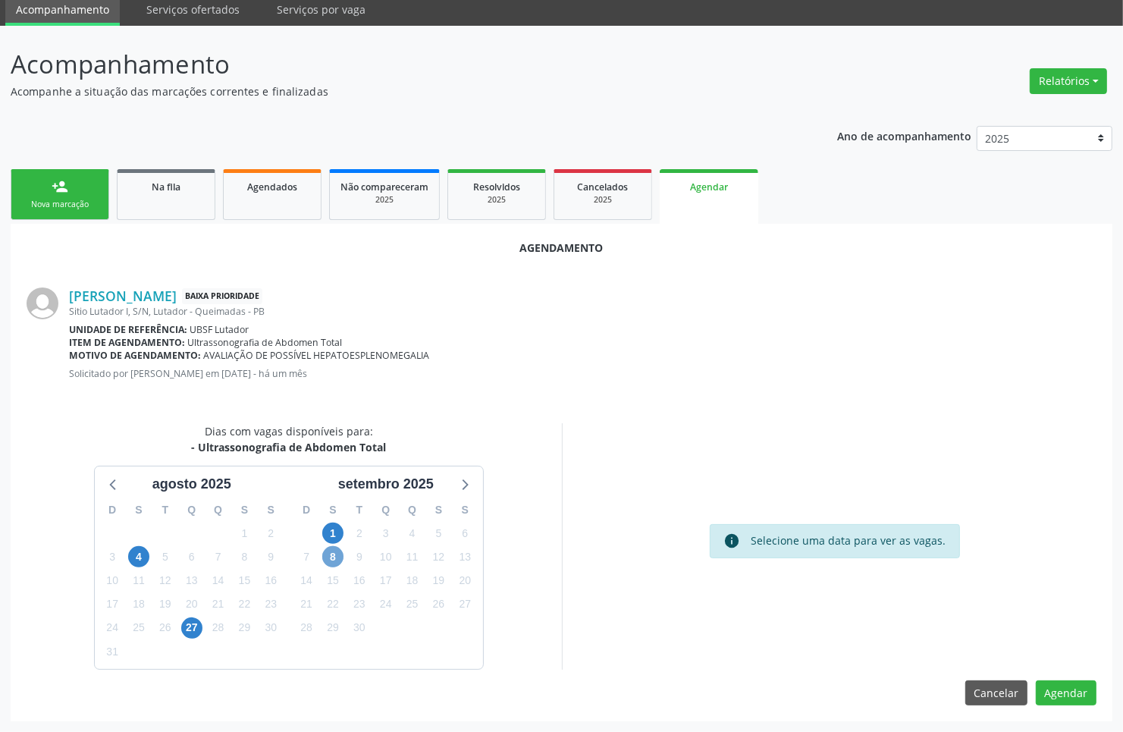
click at [341, 556] on span "8" at bounding box center [332, 556] width 21 height 21
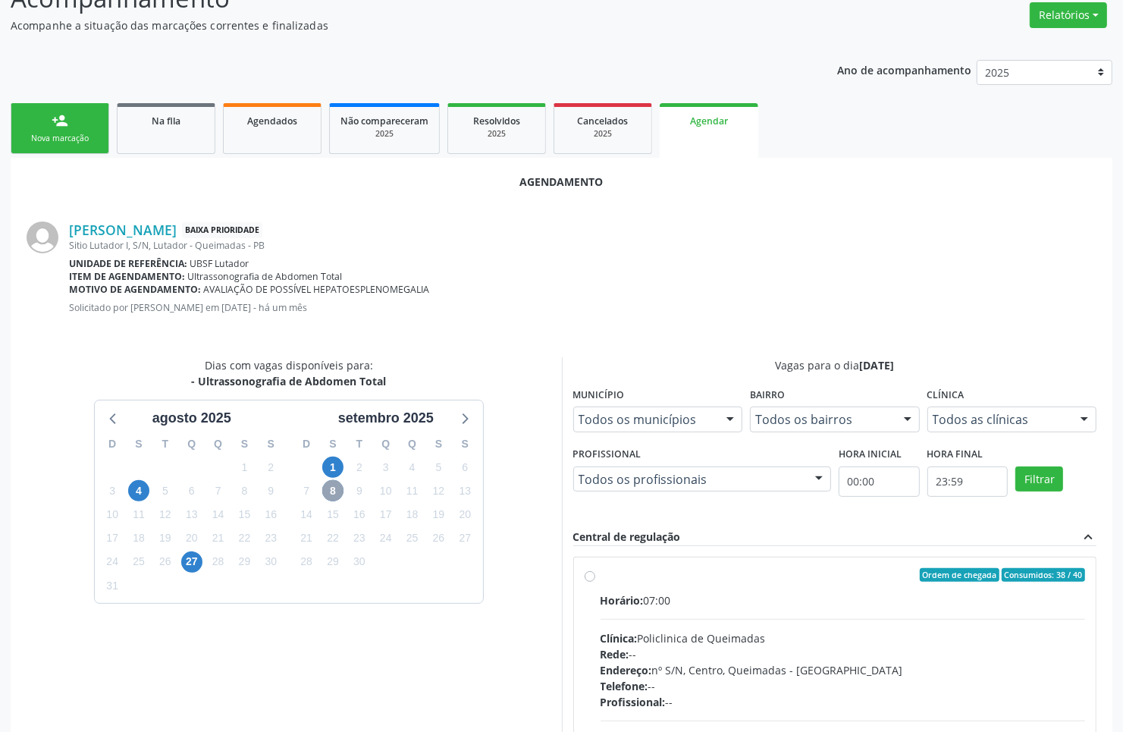
scroll to position [304, 0]
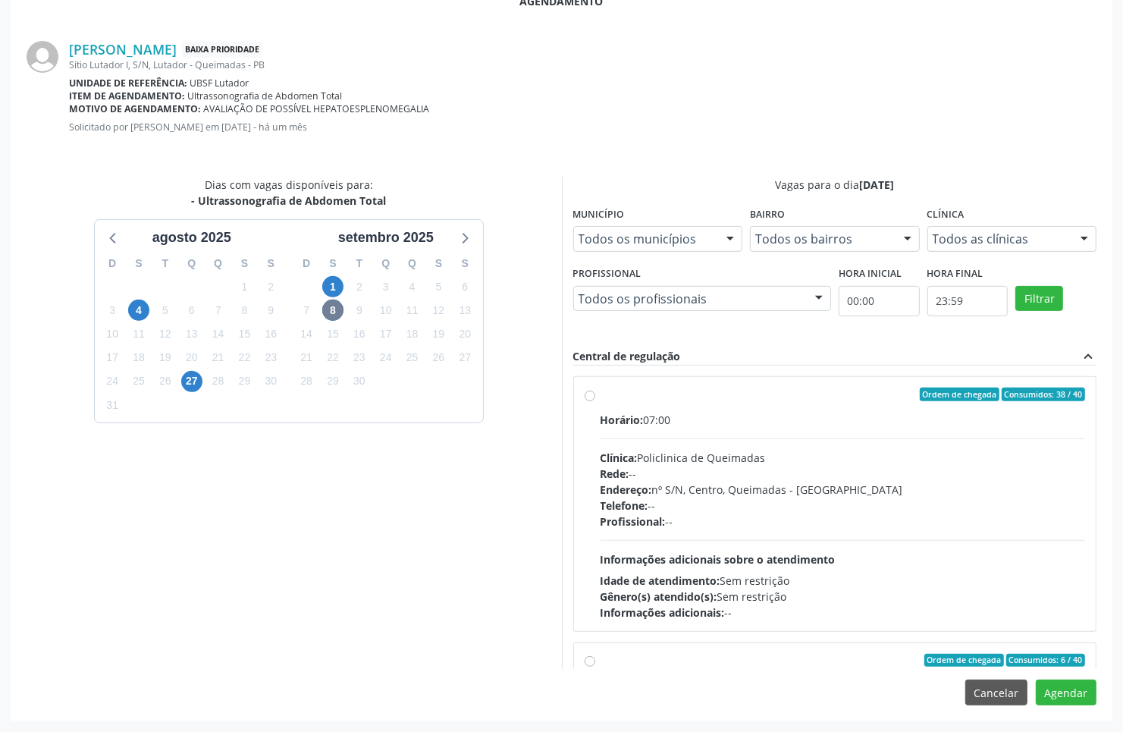
click at [692, 529] on div "Horário: 07:00 Clínica: Policlinica de Queimadas Rede: -- Endereço: nº S/N, Cen…" at bounding box center [843, 516] width 485 height 209
click at [595, 401] on input "Ordem de chegada Consumidos: 38 / 40 Horário: 07:00 Clínica: Policlinica de Que…" at bounding box center [590, 395] width 11 height 14
radio input "true"
click at [1066, 696] on button "Agendar" at bounding box center [1066, 693] width 61 height 26
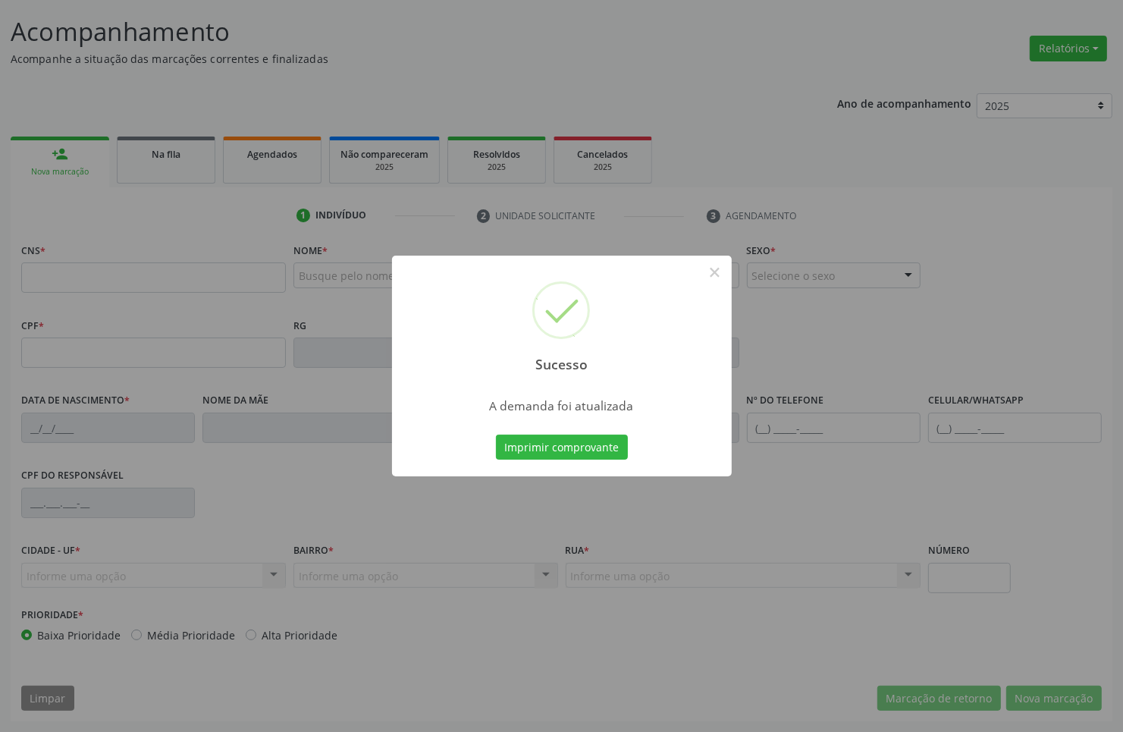
scroll to position [91, 0]
click at [496, 435] on button "Imprimir comprovante" at bounding box center [562, 448] width 132 height 26
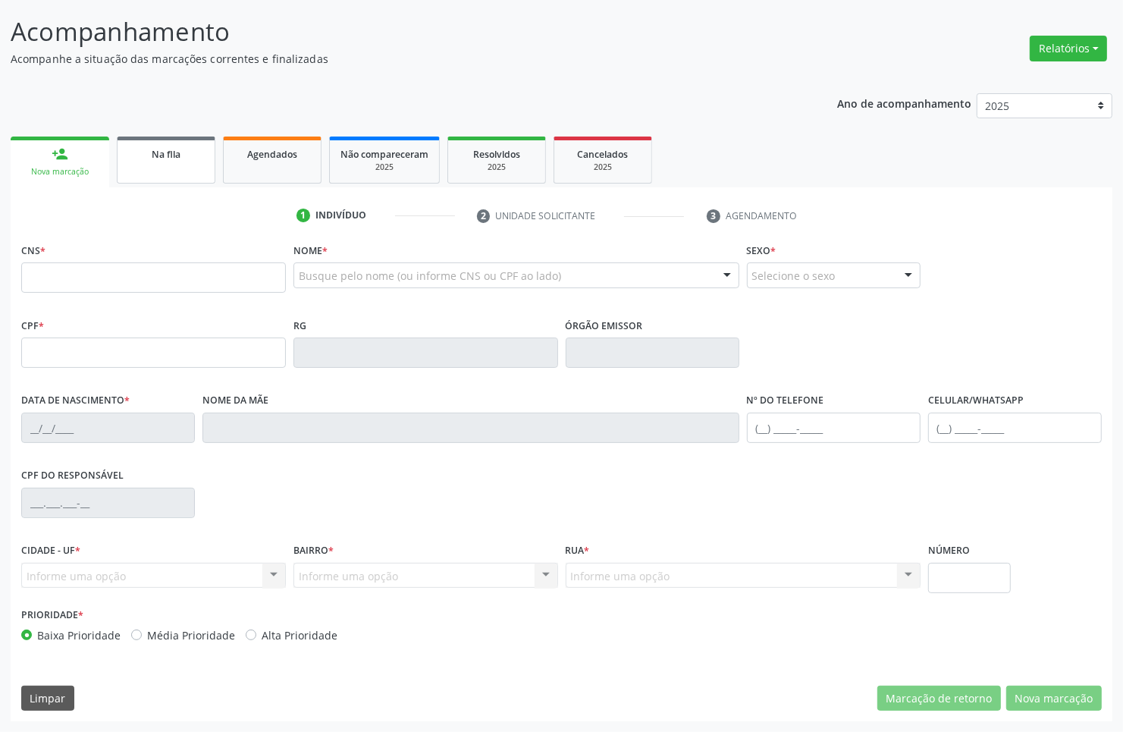
click at [184, 146] on div "Na fila" at bounding box center [166, 154] width 76 height 16
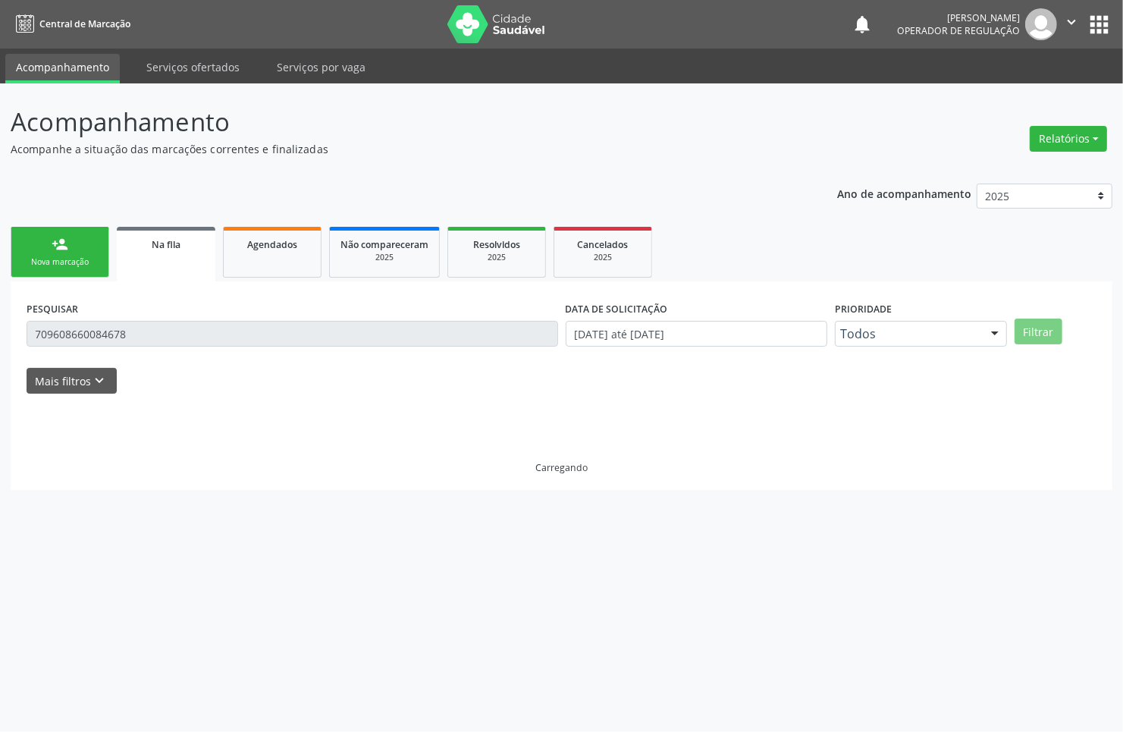
scroll to position [0, 0]
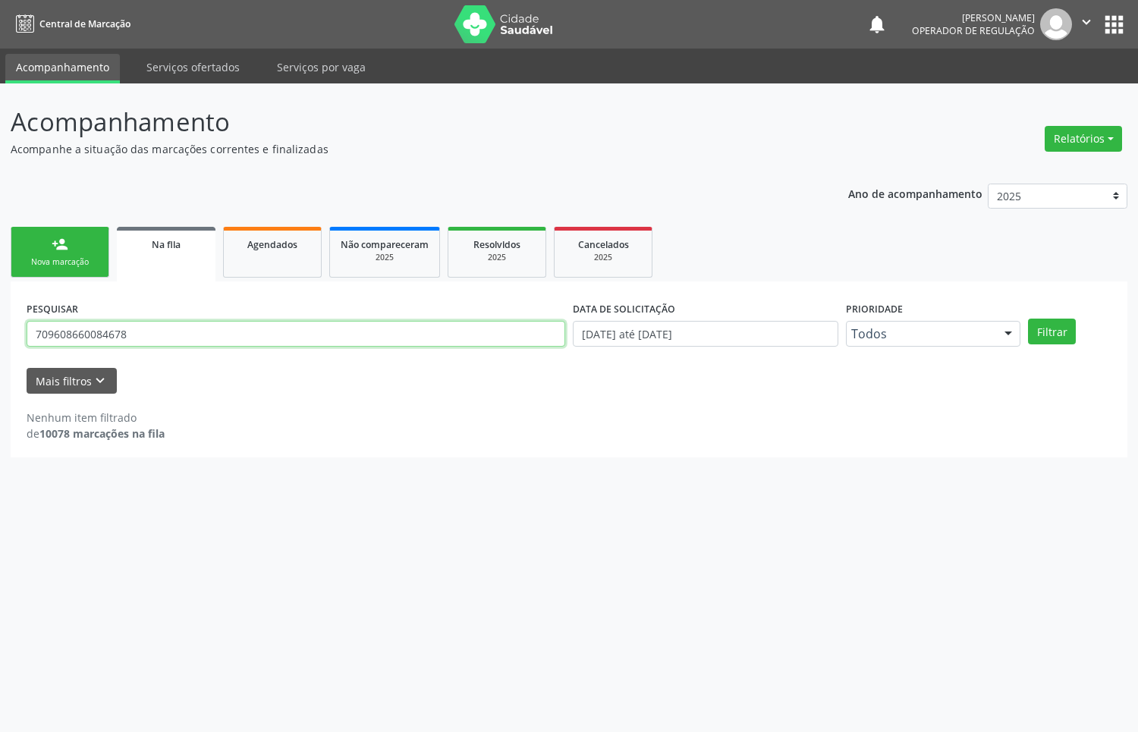
click at [165, 328] on input "709608660084678" at bounding box center [296, 334] width 538 height 26
type input "705000201110852"
click at [1028, 319] on button "Filtrar" at bounding box center [1052, 332] width 48 height 26
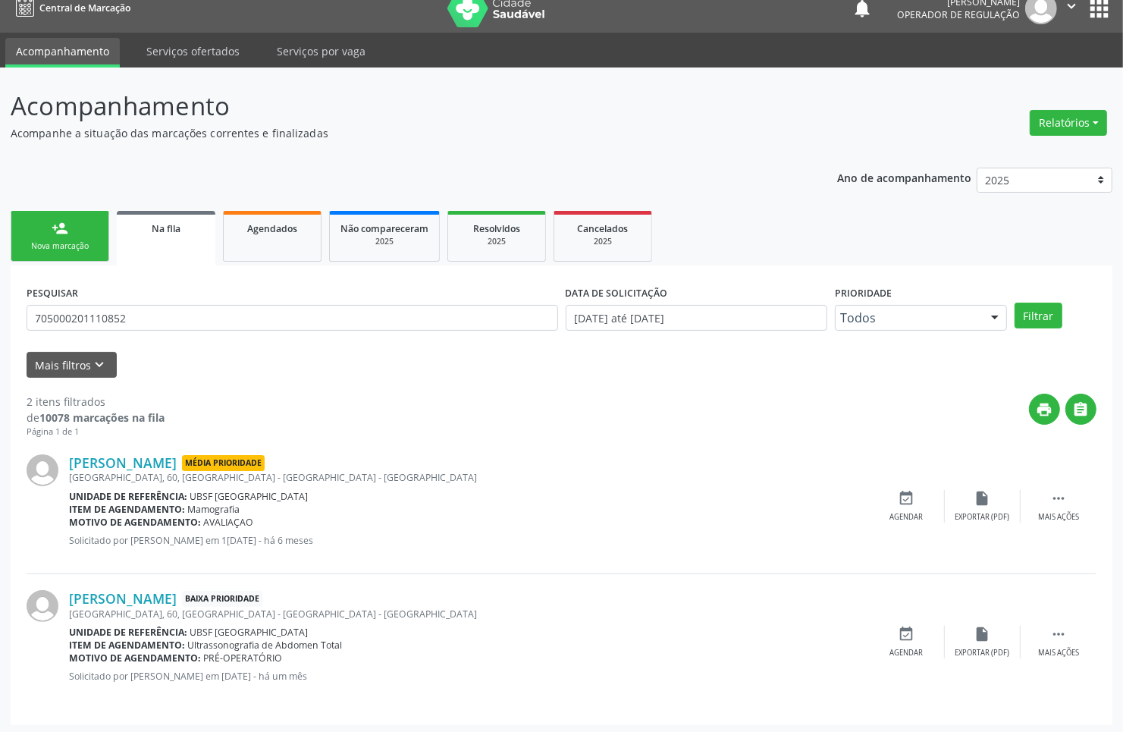
scroll to position [20, 0]
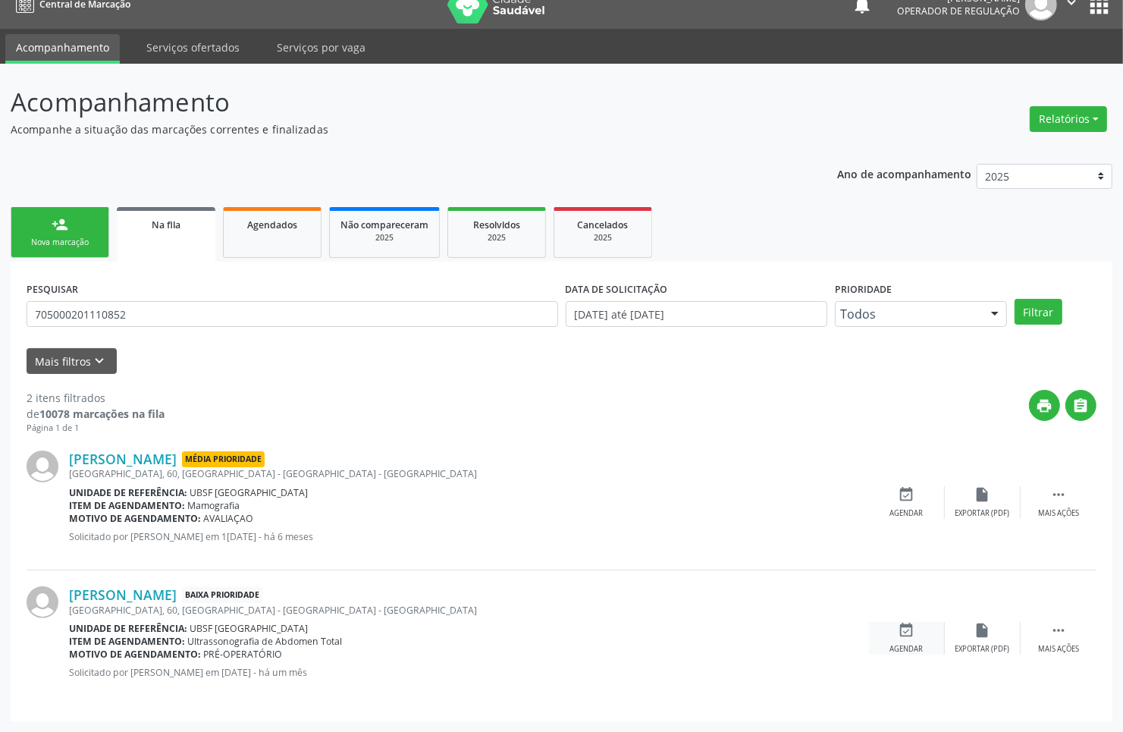
click at [920, 628] on div "event_available Agendar" at bounding box center [907, 638] width 76 height 33
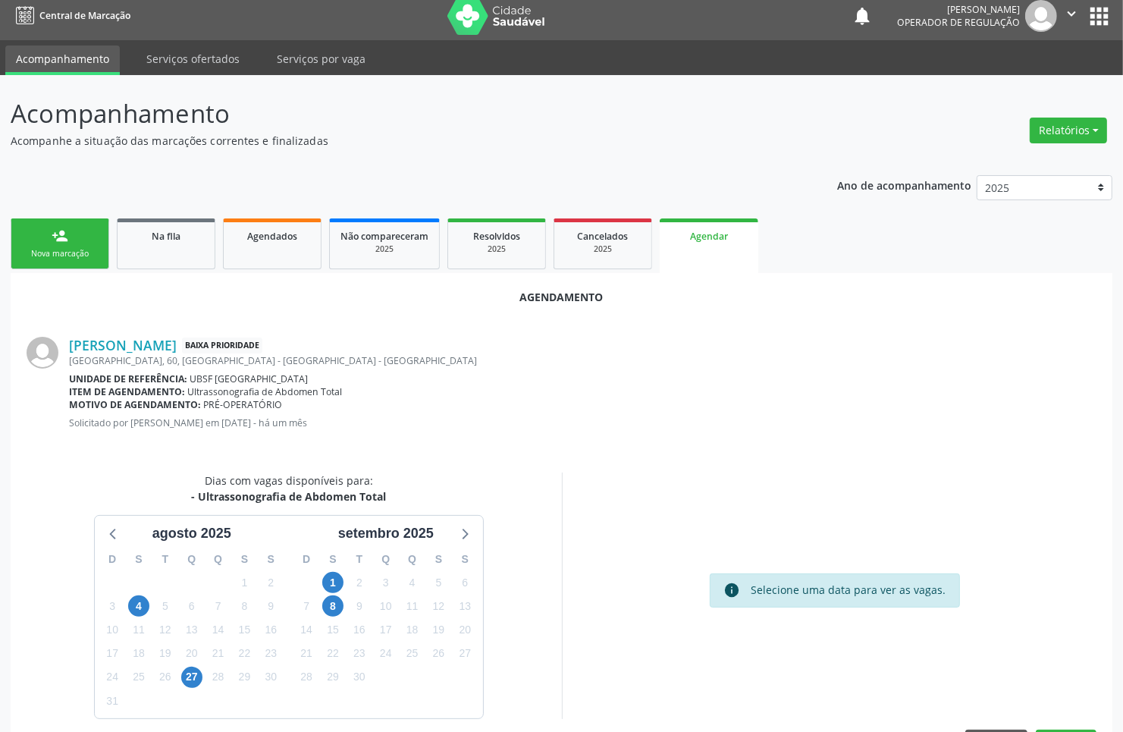
scroll to position [0, 0]
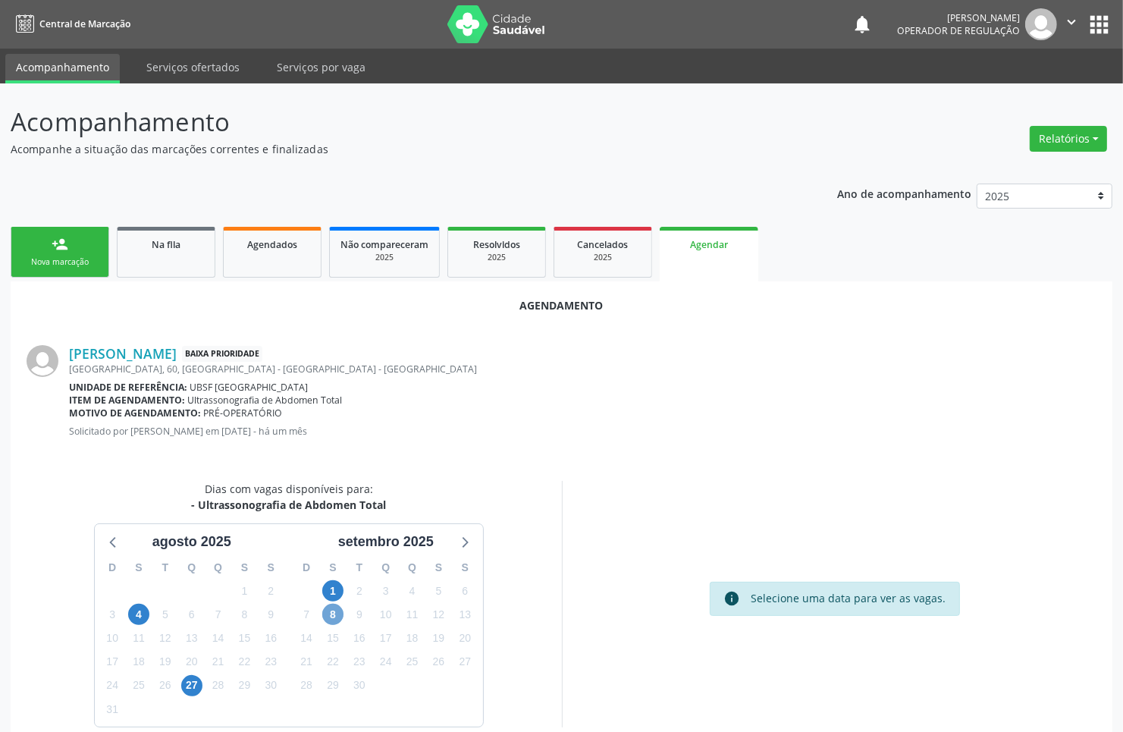
click at [325, 617] on span "8" at bounding box center [332, 614] width 21 height 21
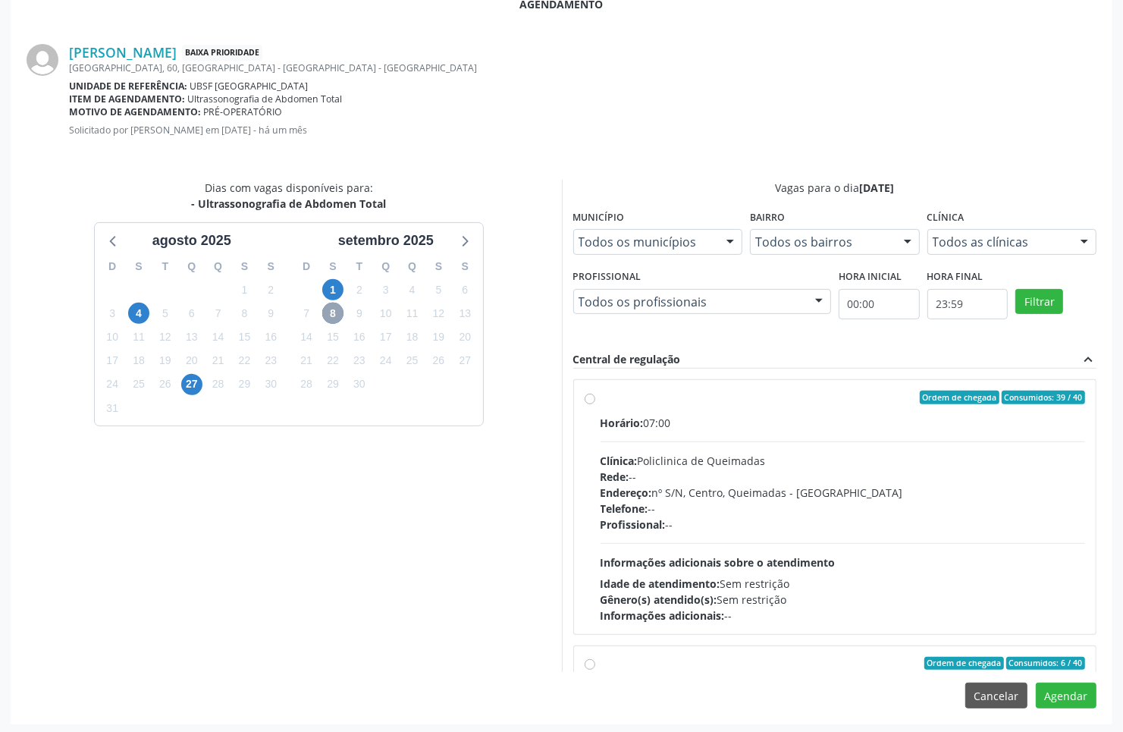
scroll to position [304, 0]
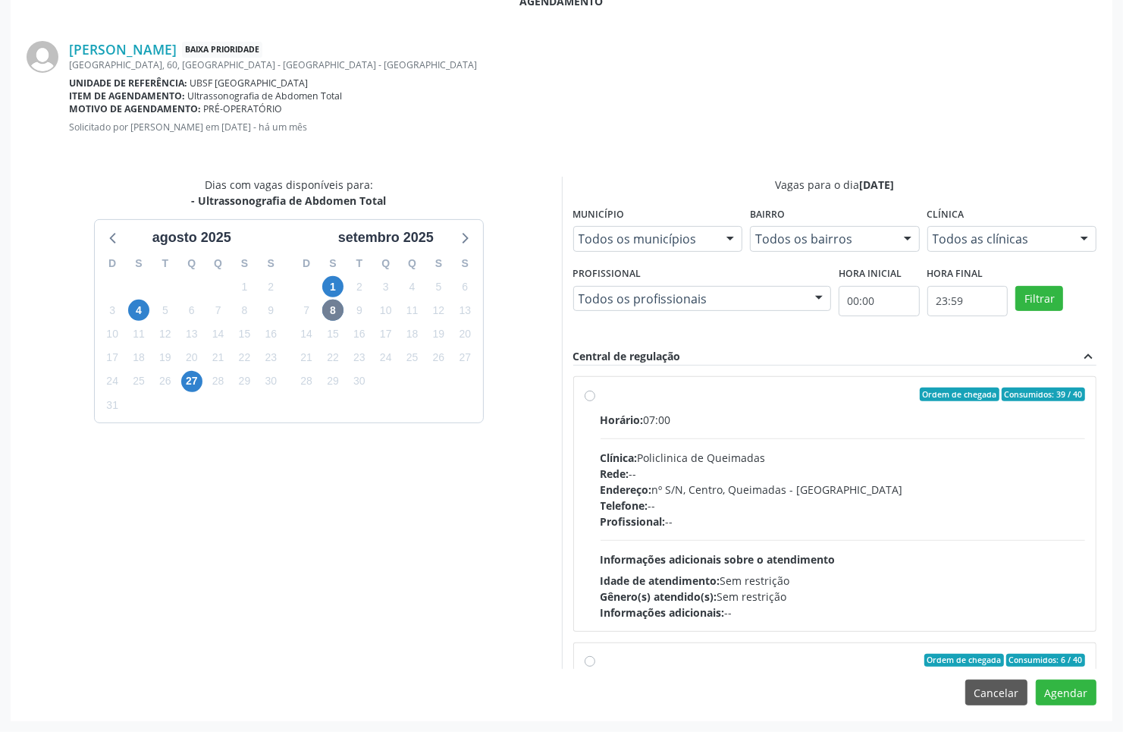
click at [688, 513] on div "Profissional: --" at bounding box center [843, 521] width 485 height 16
click at [595, 401] on input "Ordem de chegada Consumidos: 39 / 40 Horário: 07:00 Clínica: Policlinica de Que…" at bounding box center [590, 395] width 11 height 14
radio input "true"
click at [1067, 695] on button "Agendar" at bounding box center [1066, 693] width 61 height 26
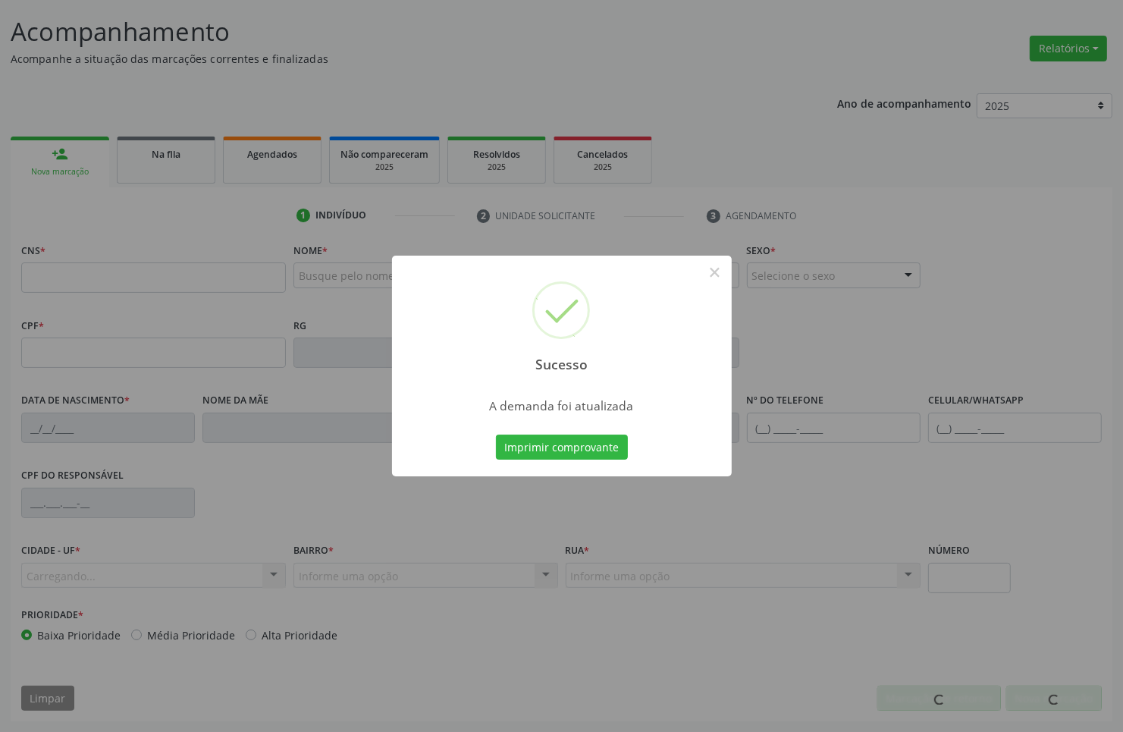
scroll to position [91, 0]
click at [496, 435] on button "Imprimir comprovante" at bounding box center [562, 448] width 132 height 26
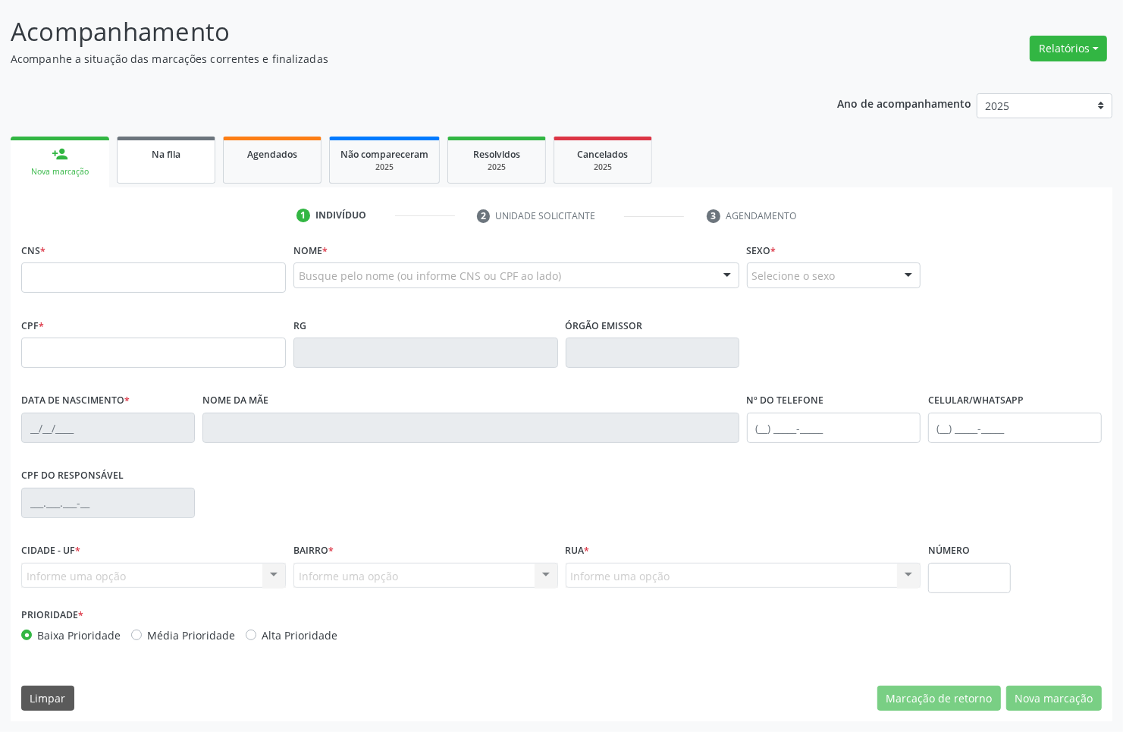
click at [177, 179] on link "Na fila" at bounding box center [166, 160] width 99 height 47
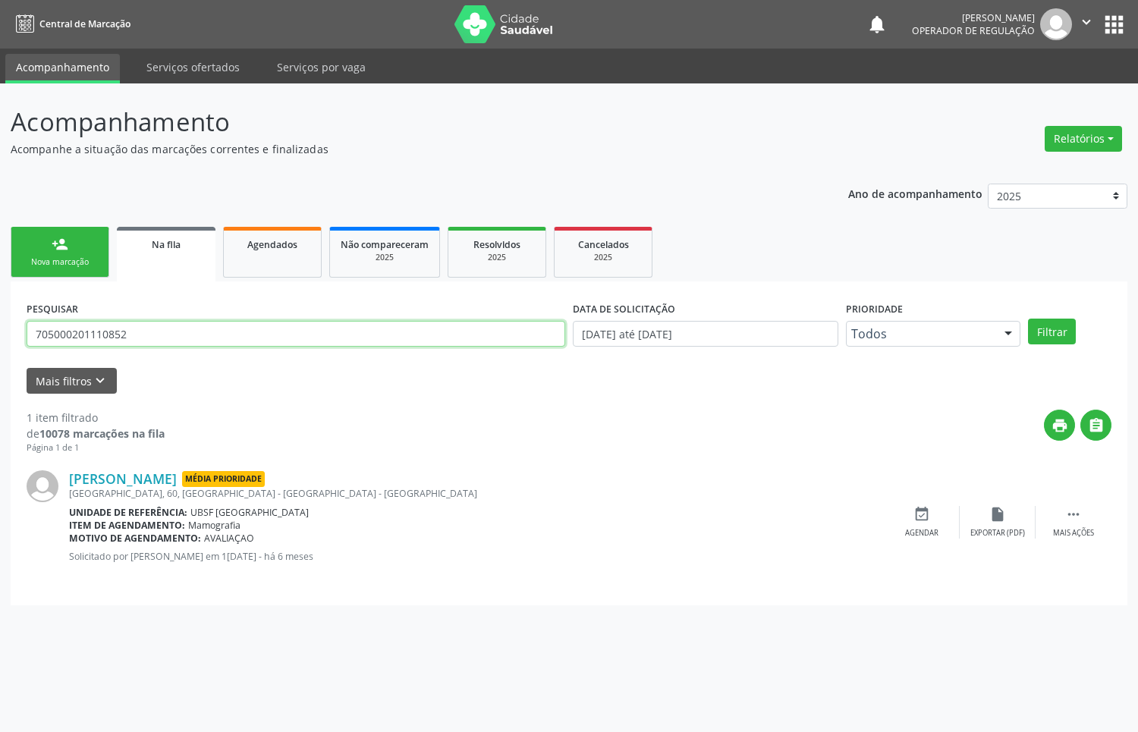
click at [103, 337] on input "705000201110852" at bounding box center [296, 334] width 538 height 26
type input "704205741649780"
click at [1028, 319] on button "Filtrar" at bounding box center [1052, 332] width 48 height 26
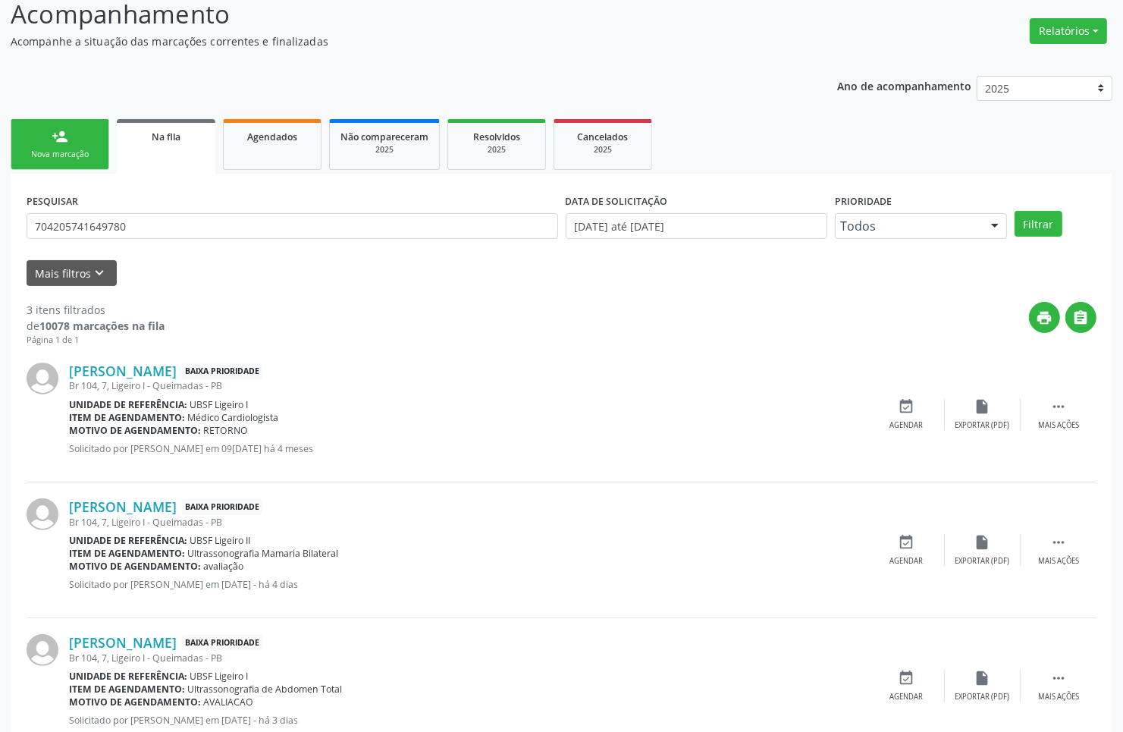
scroll to position [156, 0]
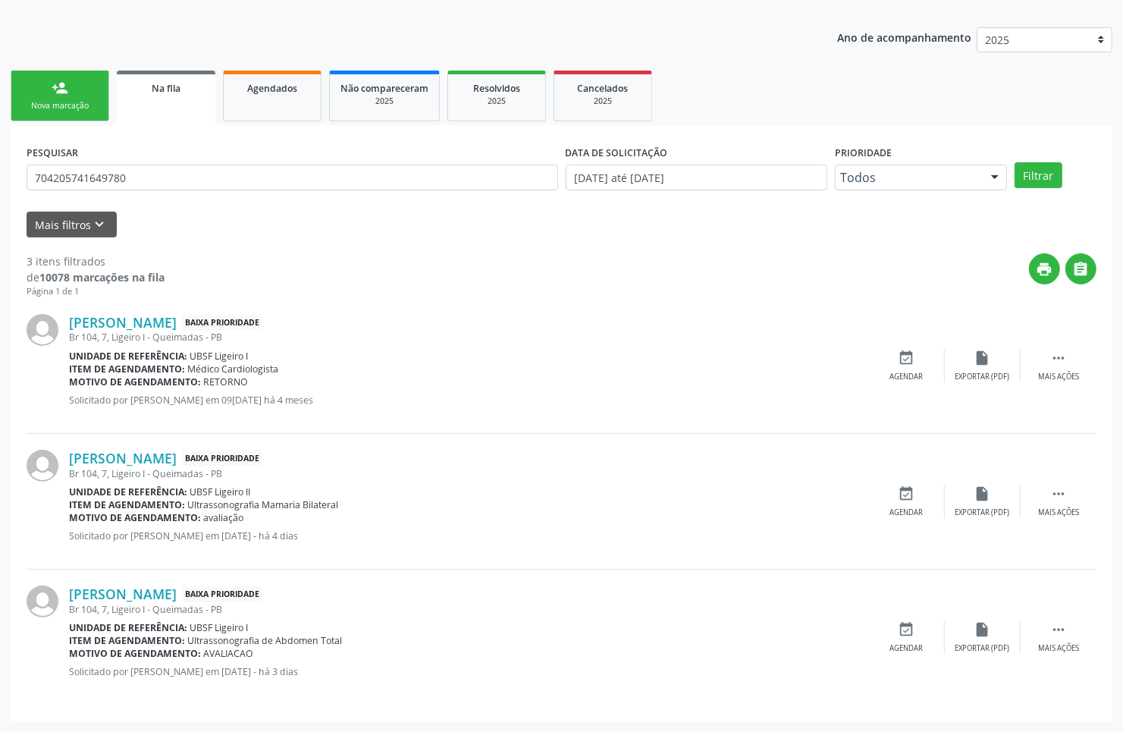
click at [139, 134] on div "PESQUISAR 704205741649780 DATA DE SOLICITAÇÃO 01/01/2021 até 29/08/2025 Priorid…" at bounding box center [562, 422] width 1102 height 595
click at [127, 176] on input "704205741649780" at bounding box center [293, 178] width 532 height 26
click at [91, 106] on div "Nova marcação" at bounding box center [60, 105] width 76 height 11
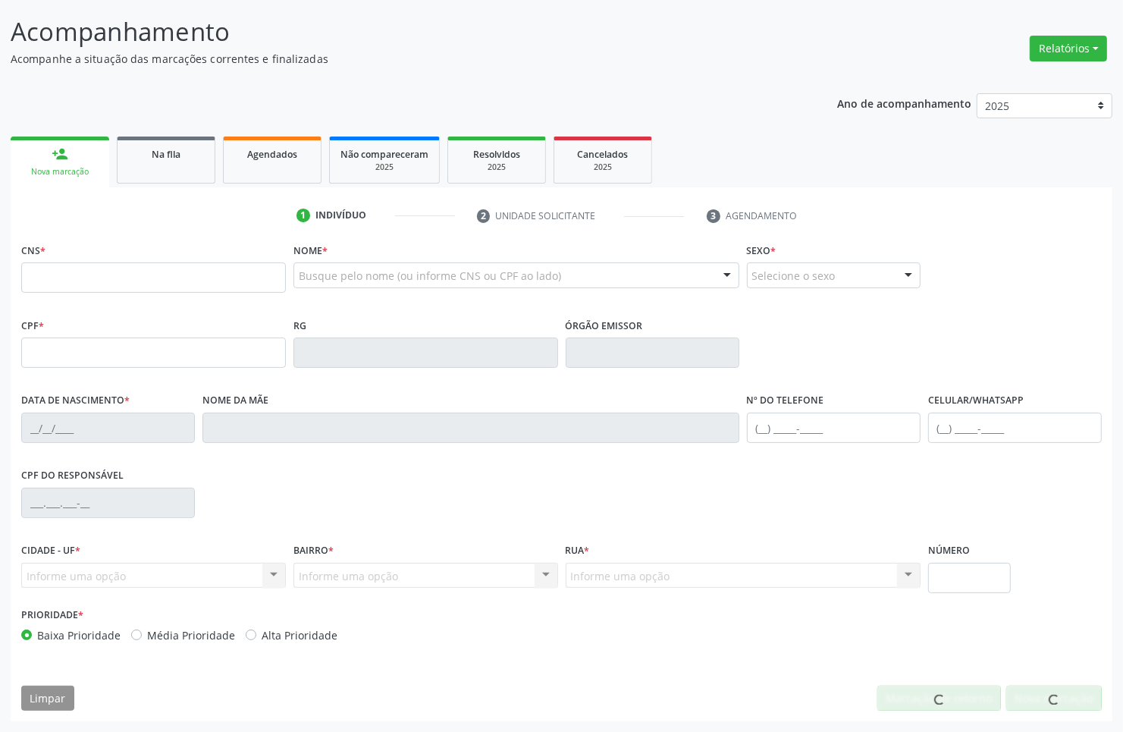
scroll to position [91, 0]
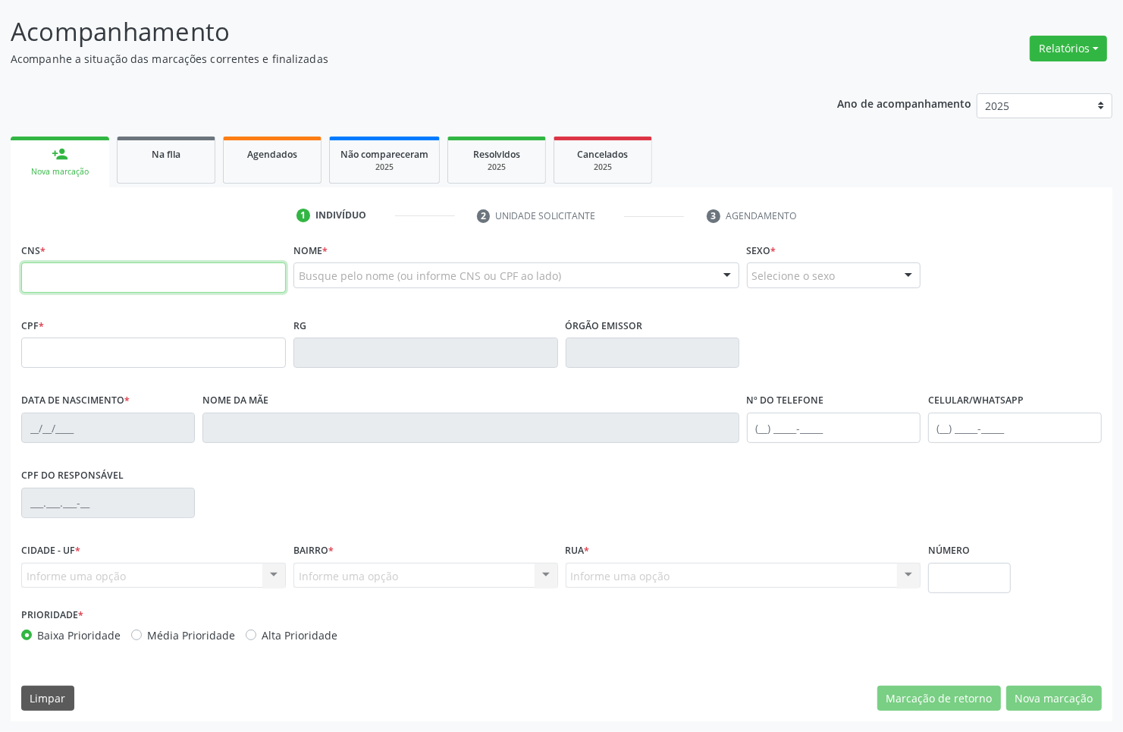
click at [133, 268] on input "text" at bounding box center [153, 277] width 265 height 30
paste input "704 2057 4164 9780"
type input "704 2057 4164 9780"
type input "048.760.074-62"
type input "10/02/1957"
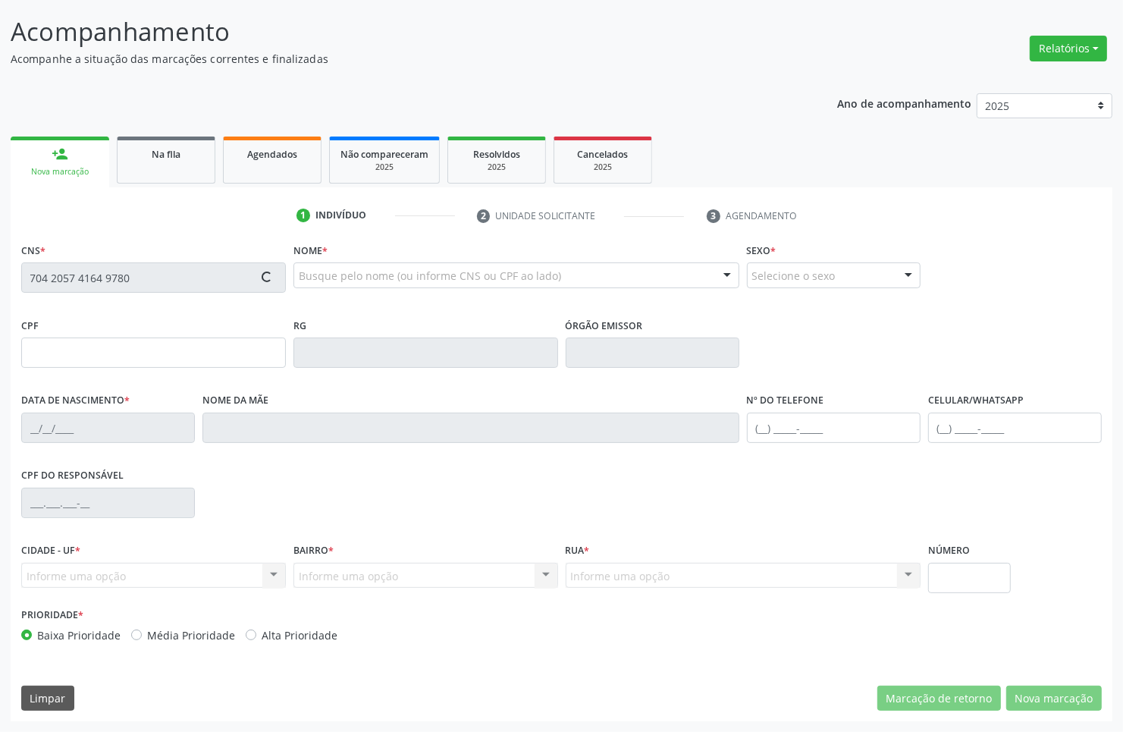
type input "Helena Maciel da Silva"
type input "(83) 99107-3351"
type input "7"
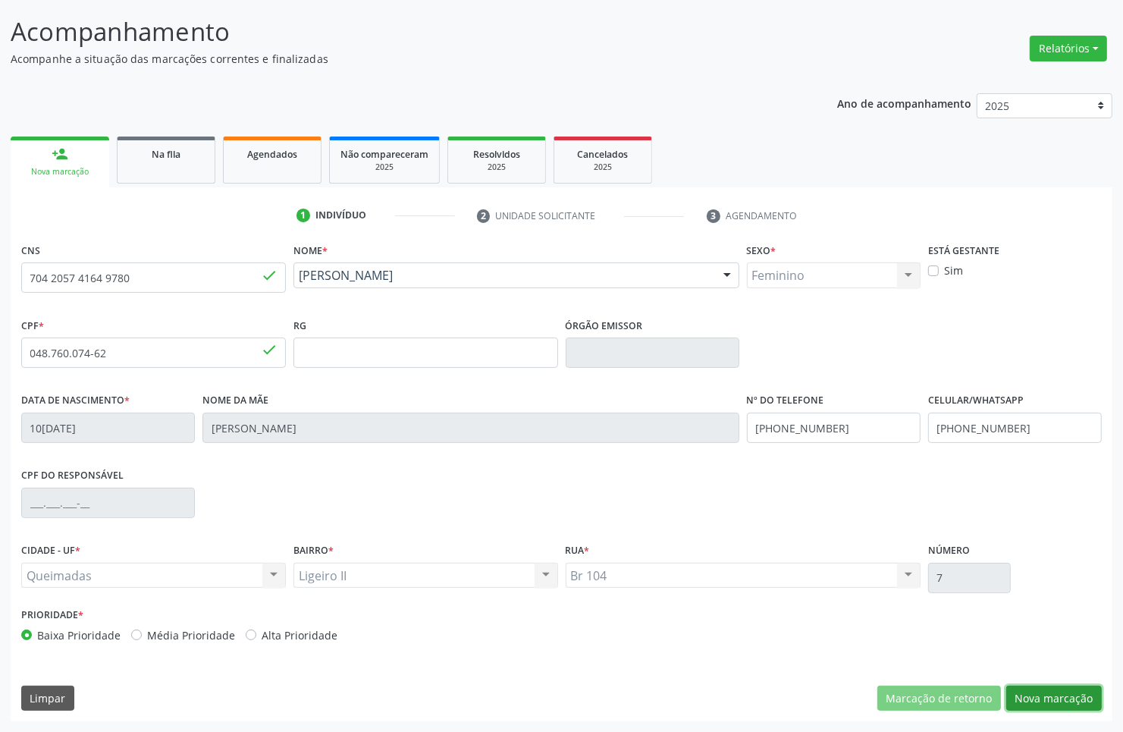
click at [1015, 691] on button "Nova marcação" at bounding box center [1054, 699] width 96 height 26
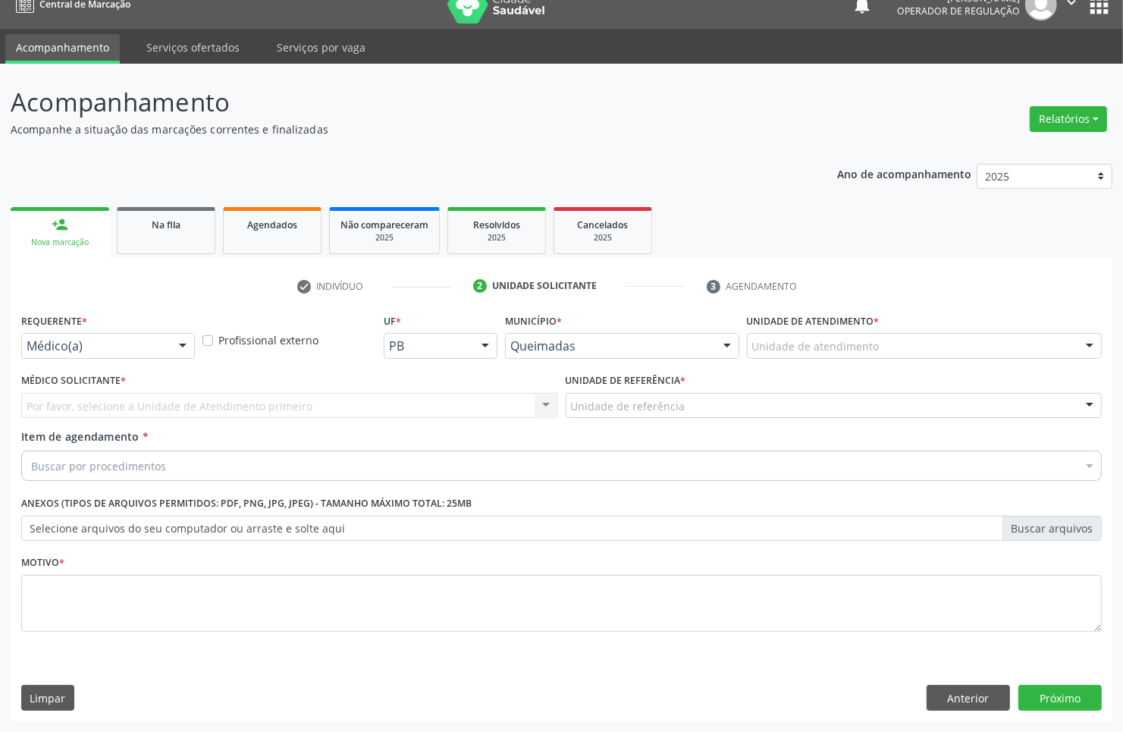
scroll to position [20, 0]
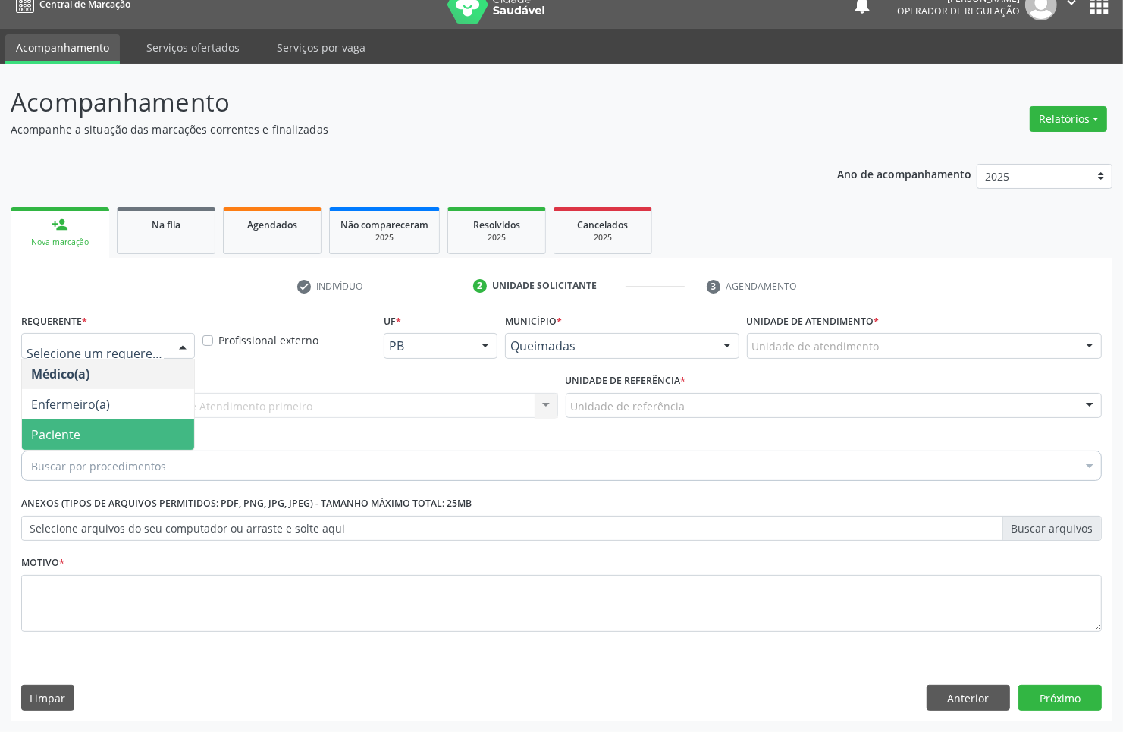
click at [84, 431] on span "Paciente" at bounding box center [108, 434] width 172 height 30
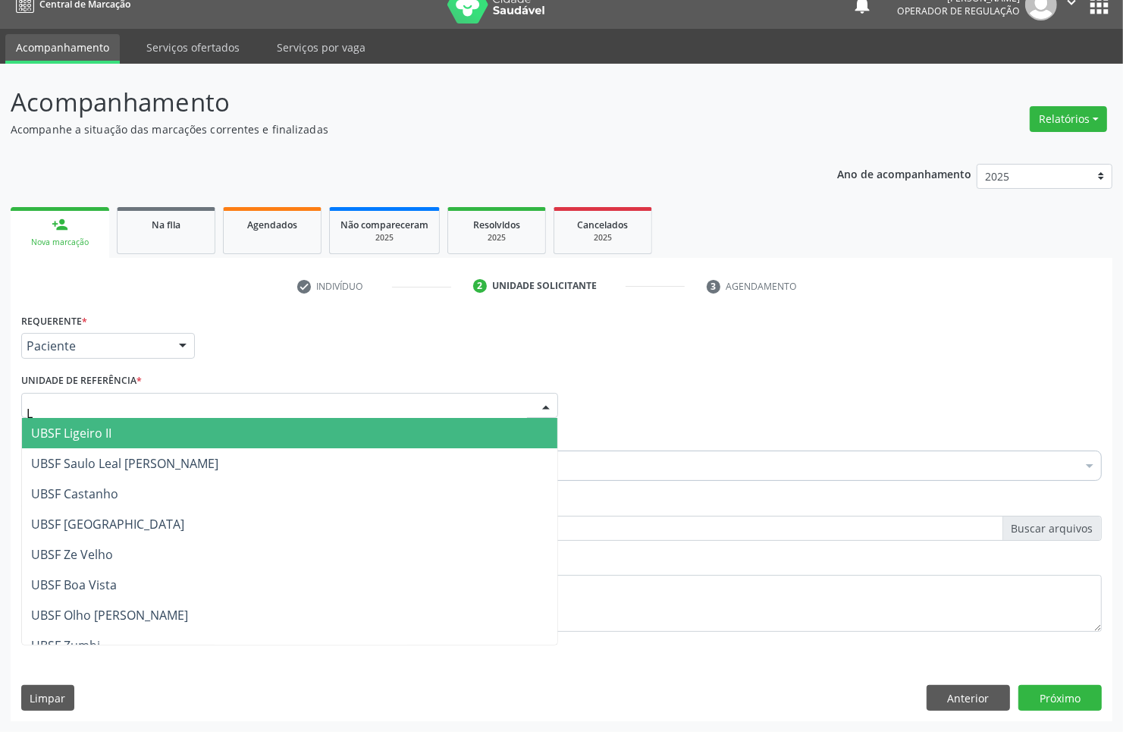
type input "LI"
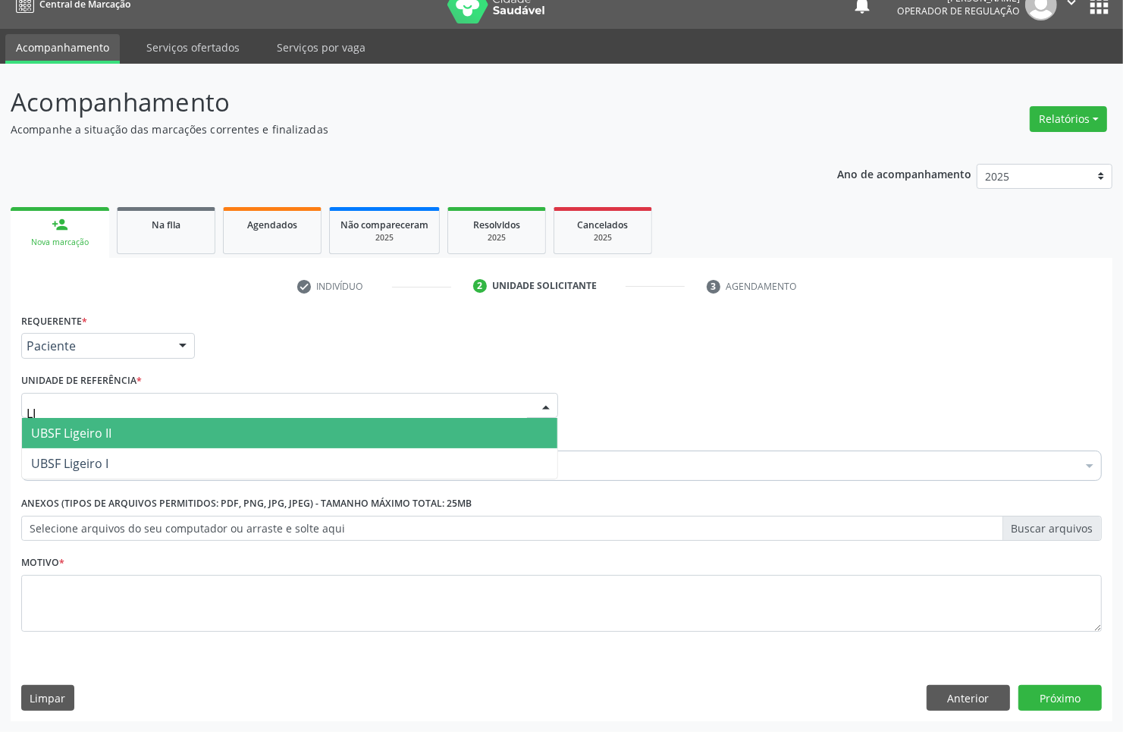
click at [127, 430] on span "UBSF Ligeiro II" at bounding box center [289, 433] width 535 height 30
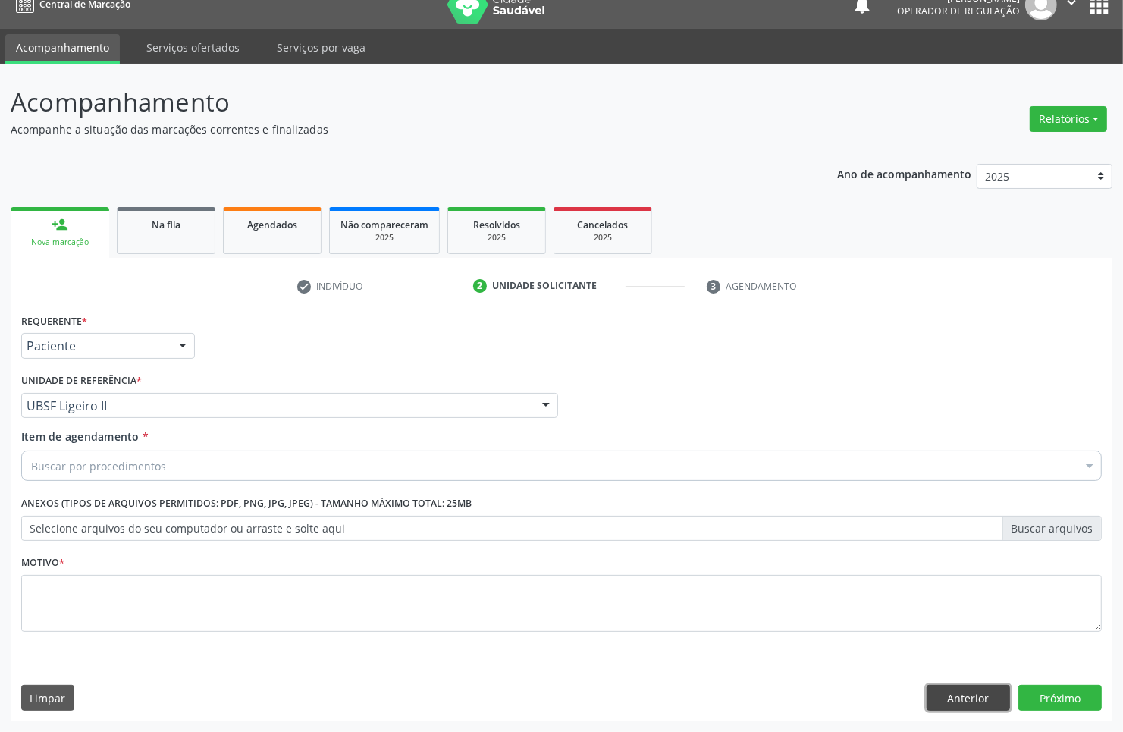
click at [950, 694] on button "Anterior" at bounding box center [968, 698] width 83 height 26
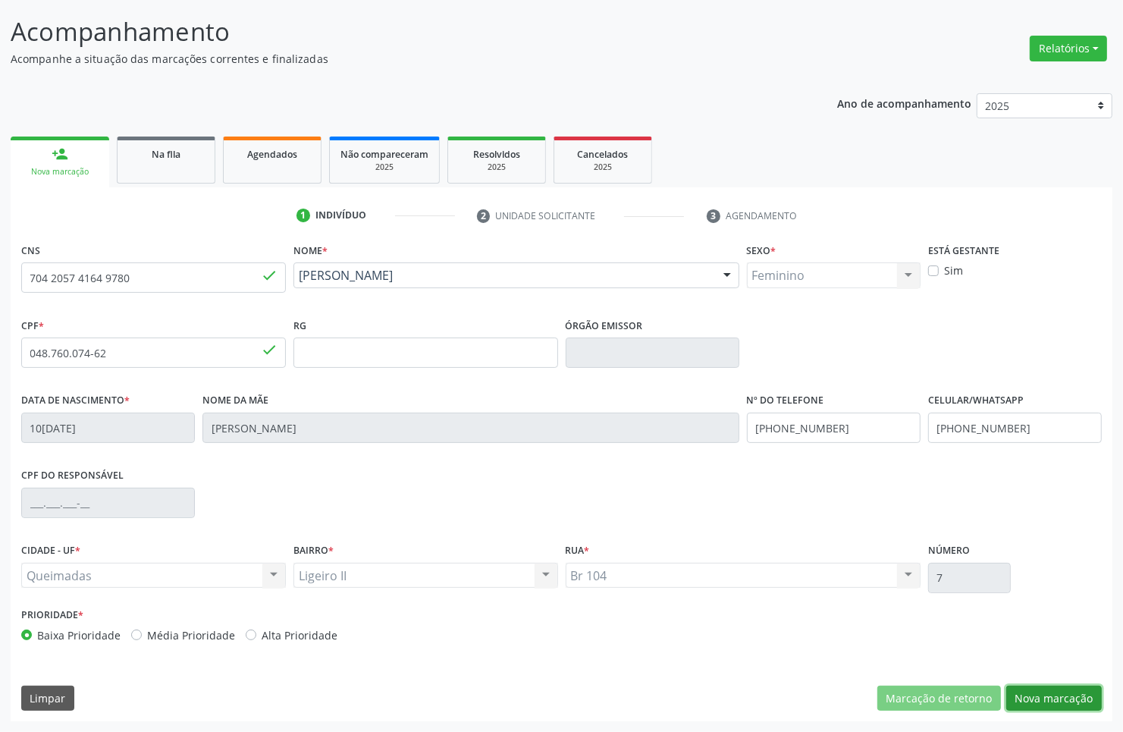
drag, startPoint x: 1056, startPoint y: 698, endPoint x: 1047, endPoint y: 689, distance: 13.4
click at [1054, 698] on button "Nova marcação" at bounding box center [1054, 699] width 96 height 26
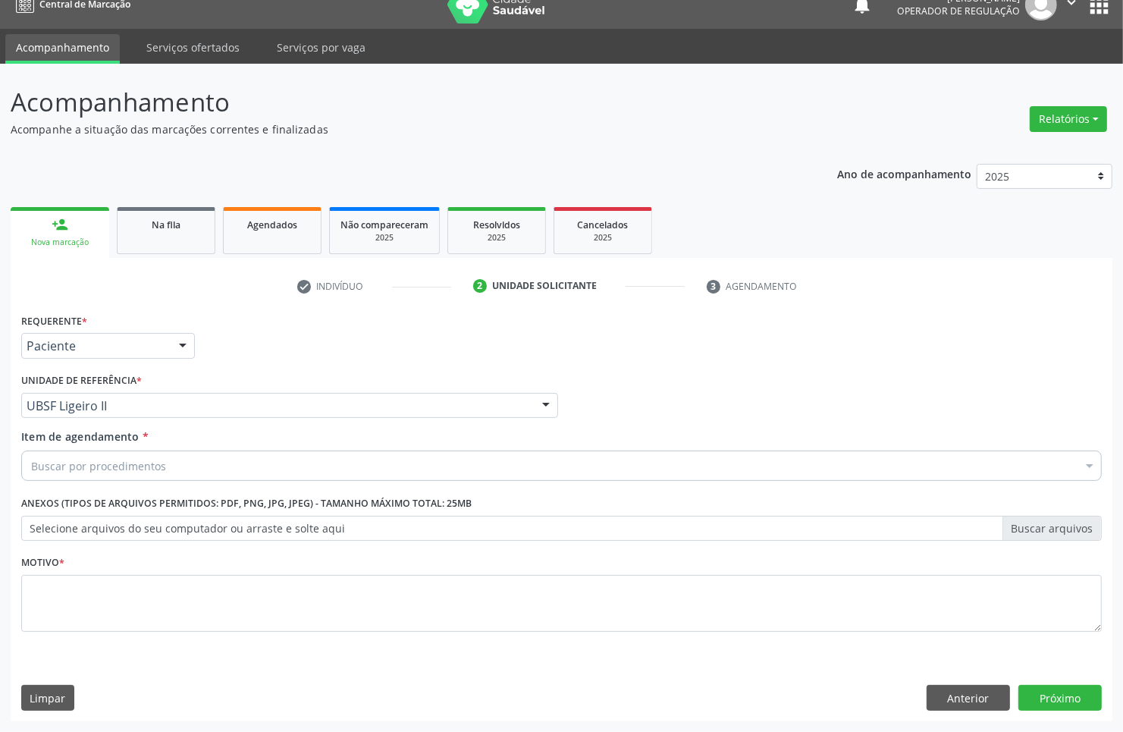
click at [181, 453] on div "Buscar por procedimentos" at bounding box center [561, 465] width 1081 height 30
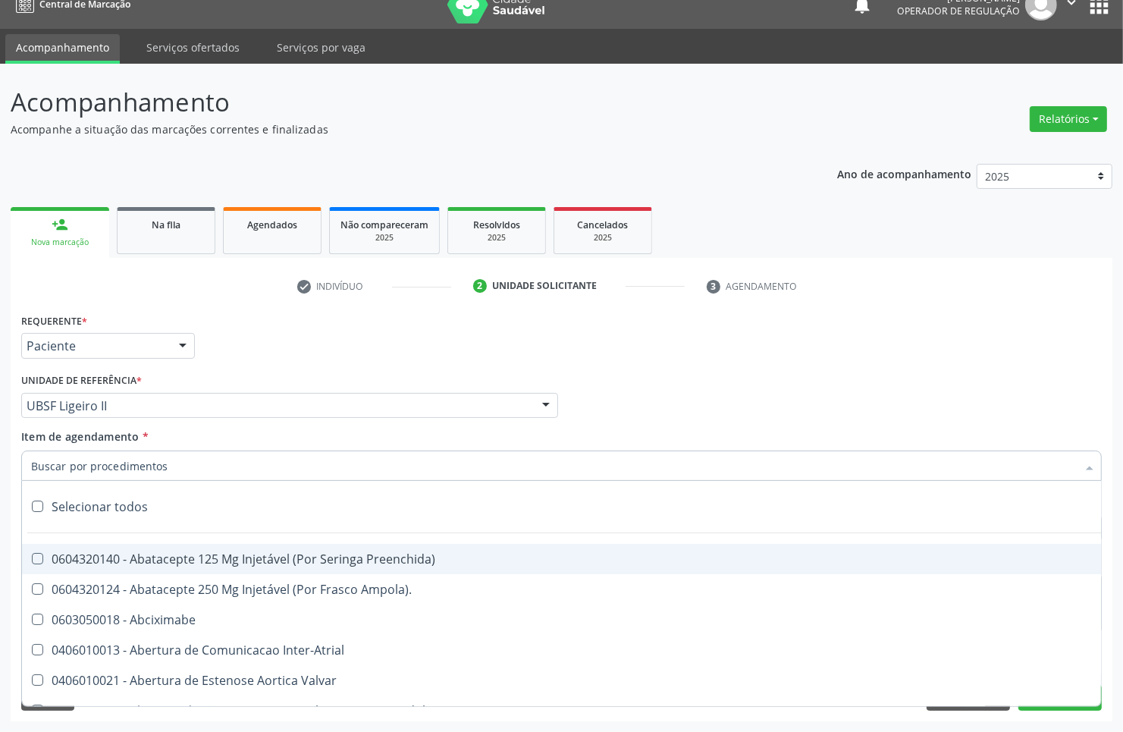
click at [184, 460] on input "Item de agendamento *" at bounding box center [554, 465] width 1046 height 30
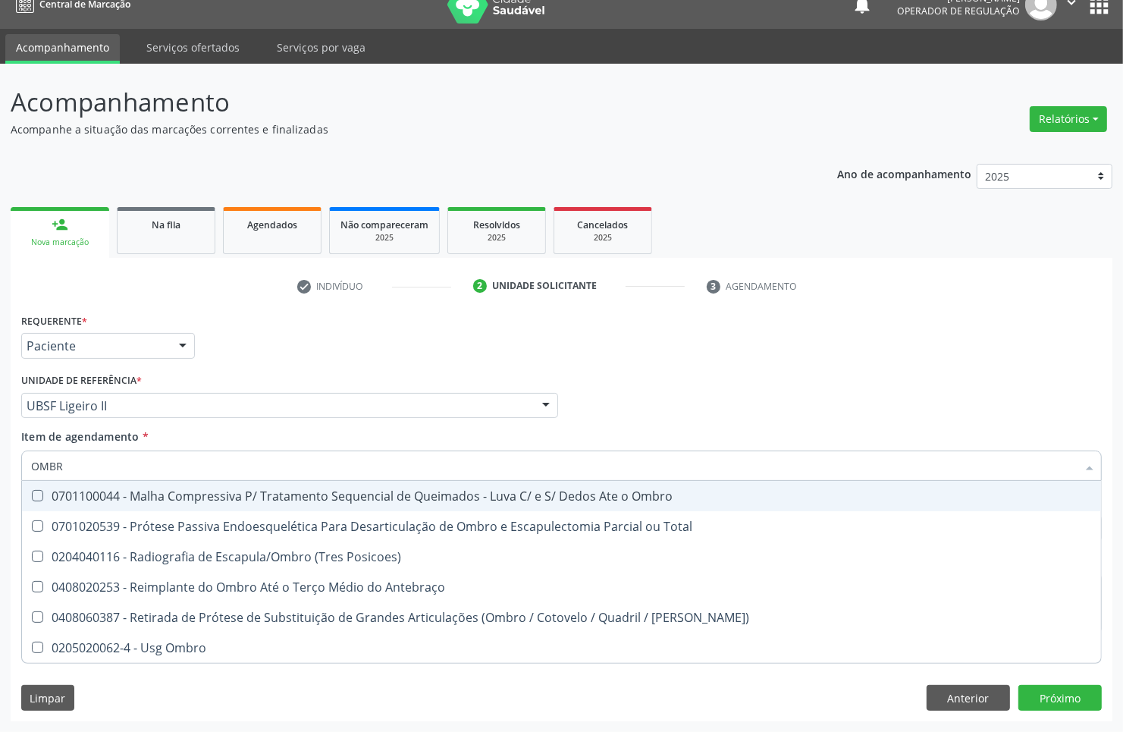
type input "OMBRO"
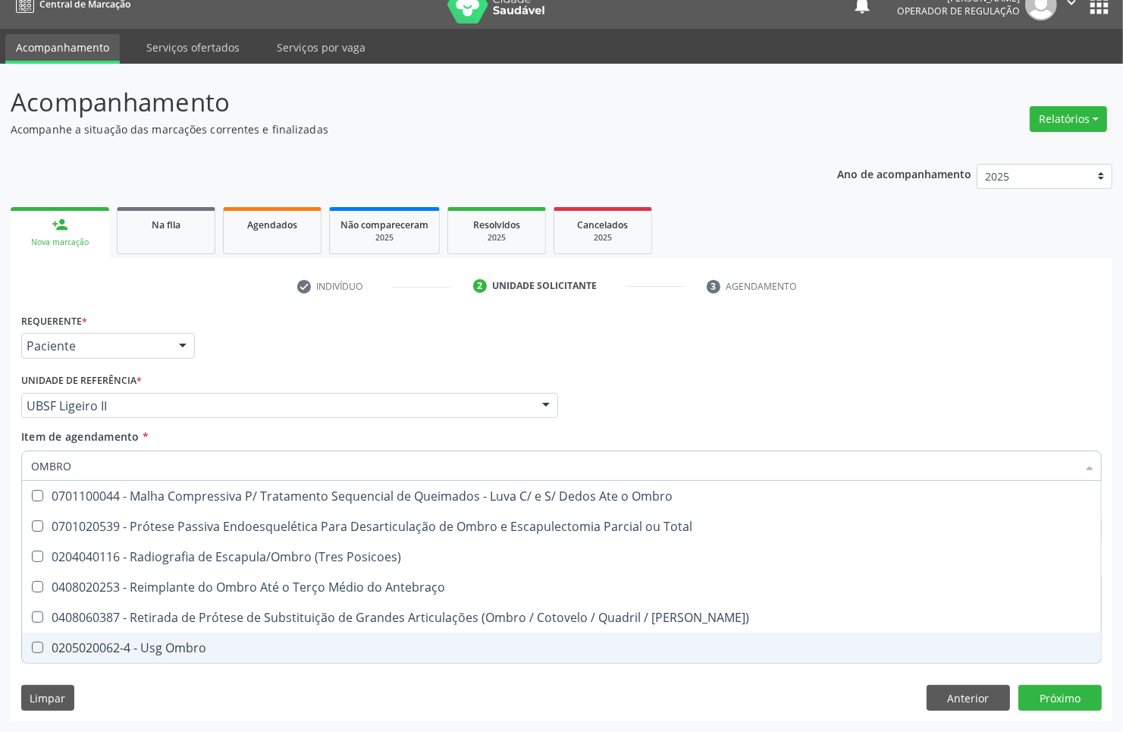
click at [234, 650] on div "0205020062-4 - Usg Ombro" at bounding box center [561, 648] width 1061 height 12
checkbox Ombro "true"
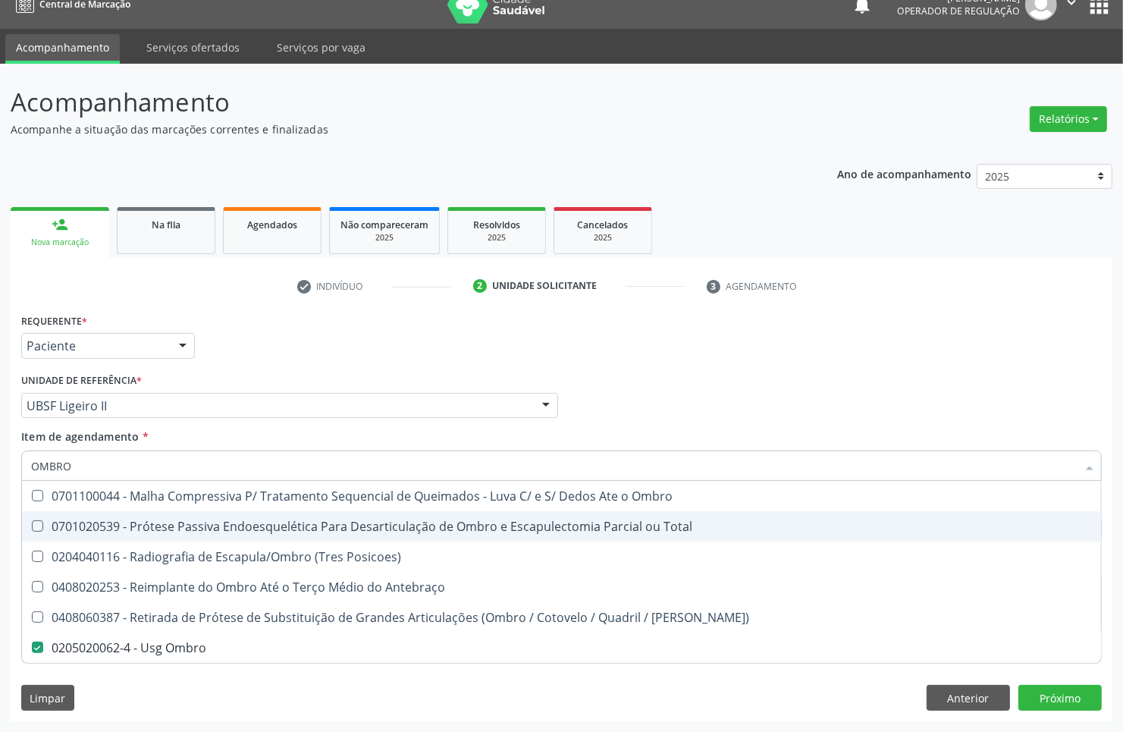
drag, startPoint x: 422, startPoint y: 349, endPoint x: 152, endPoint y: 547, distance: 334.8
click at [422, 347] on div "Requerente * Paciente Médico(a) Enfermeiro(a) Paciente Nenhum resultado encontr…" at bounding box center [561, 338] width 1088 height 59
checkbox Total "true"
checkbox Ombro "false"
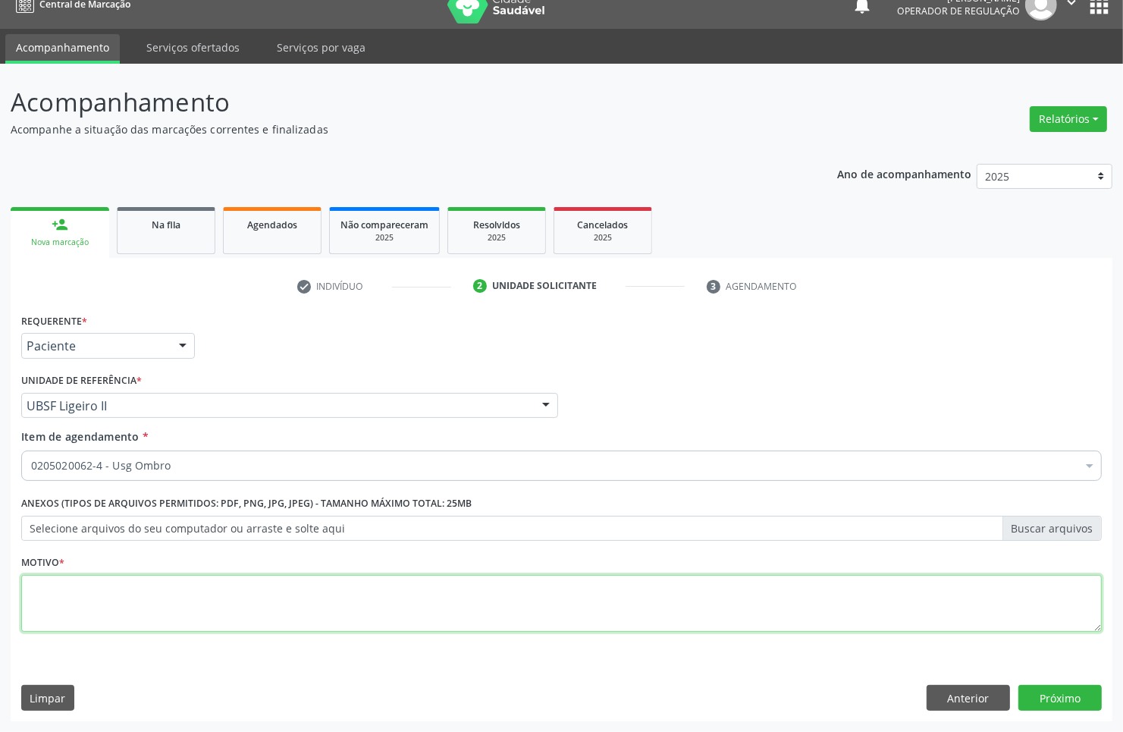
click at [146, 598] on textarea at bounding box center [561, 604] width 1081 height 58
type textarea "AVALIAÇÃO"
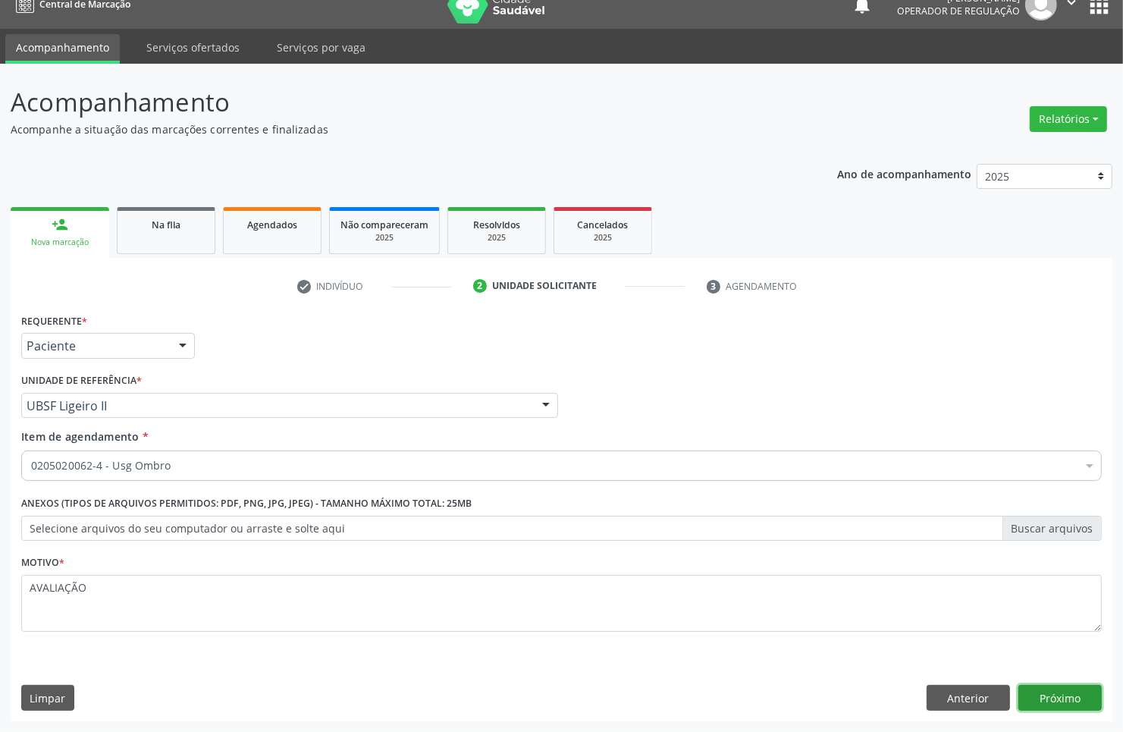
click at [1049, 695] on button "Próximo" at bounding box center [1060, 698] width 83 height 26
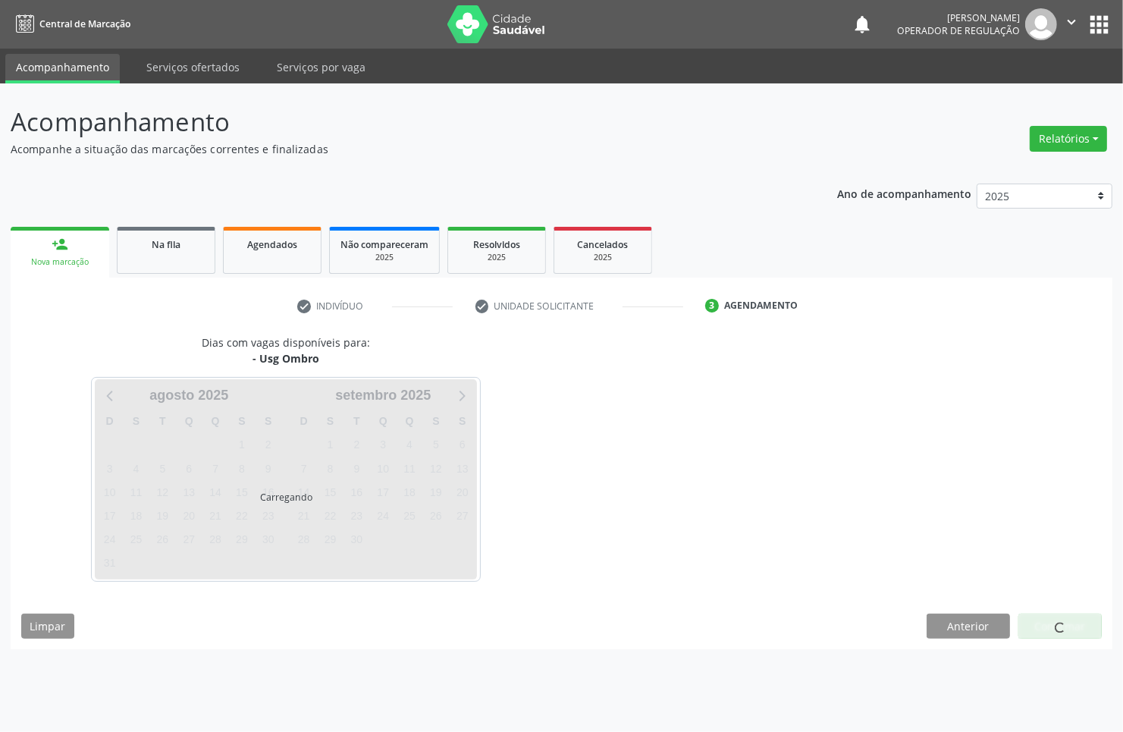
scroll to position [0, 0]
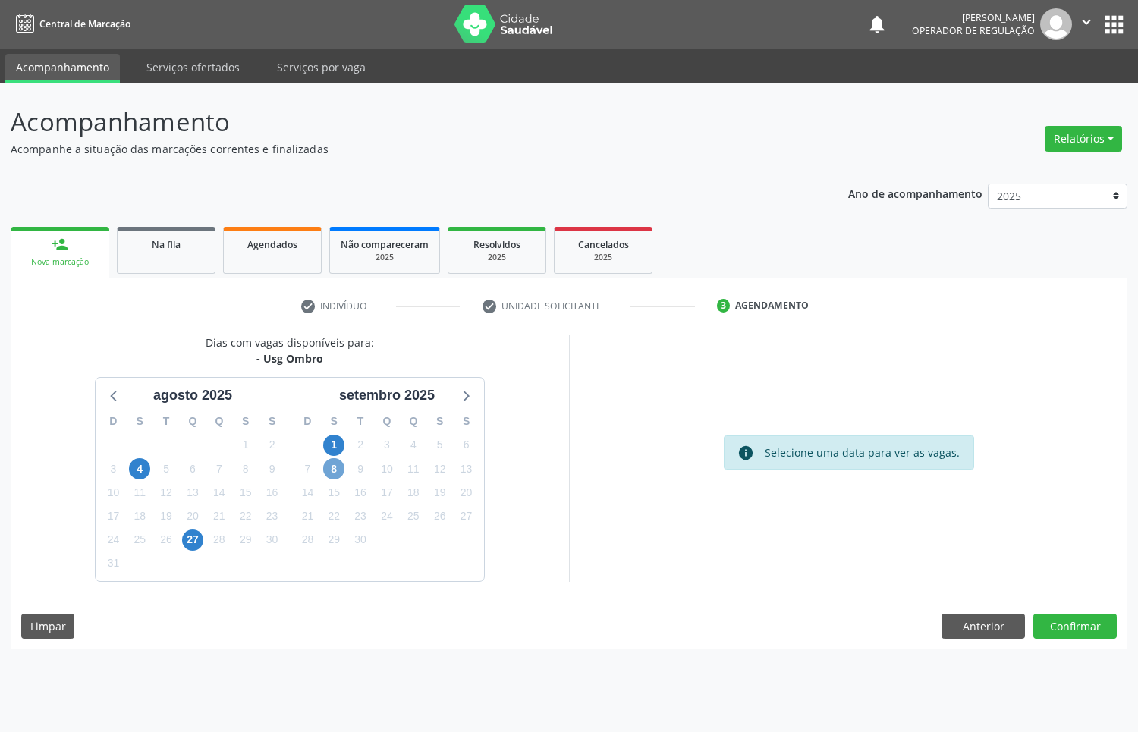
click at [340, 463] on span "8" at bounding box center [333, 468] width 21 height 21
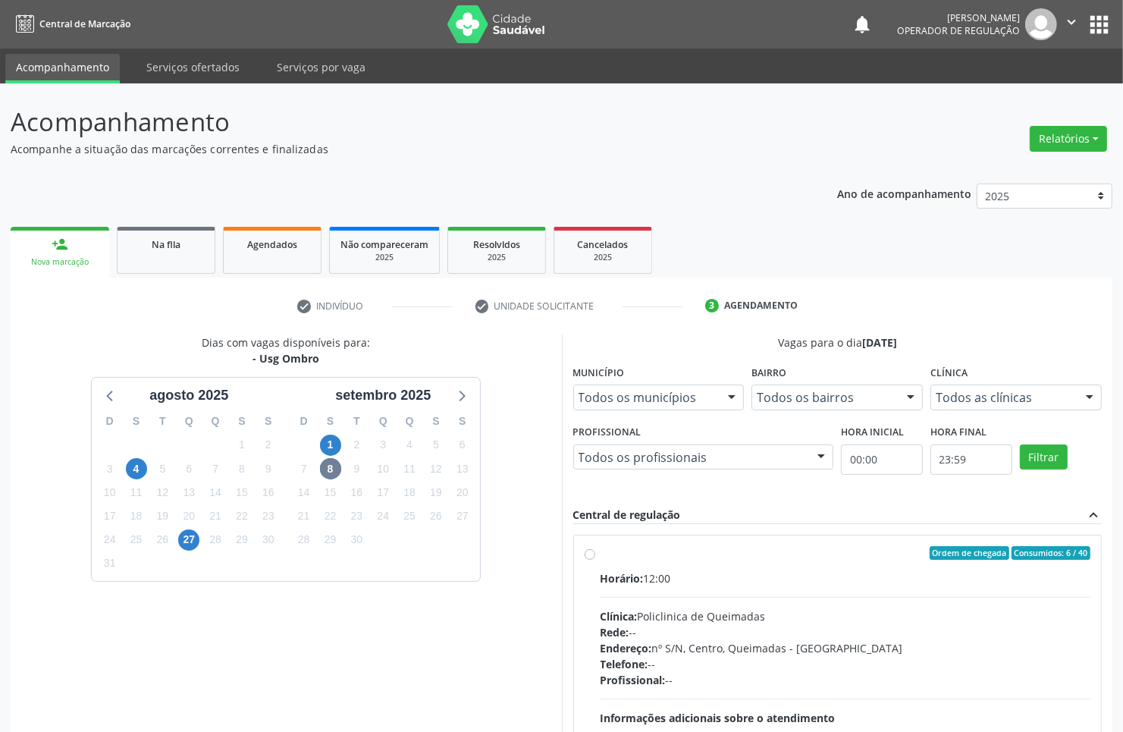
click at [790, 593] on div "Horário: 12:00 Clínica: Policlinica de Queimadas Rede: -- Endereço: nº S/N, Cen…" at bounding box center [846, 674] width 491 height 209
click at [595, 560] on input "Ordem de chegada Consumidos: 6 / 40 Horário: 12:00 Clínica: Policlinica de Quei…" at bounding box center [590, 553] width 11 height 14
radio input "true"
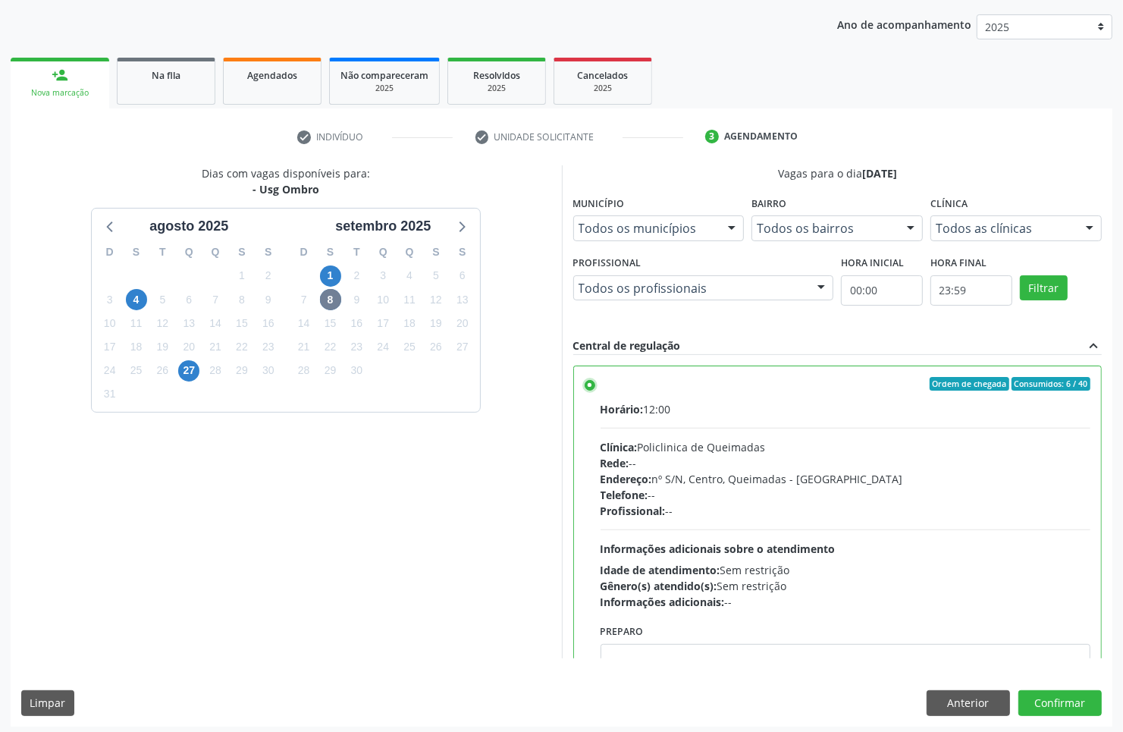
scroll to position [174, 0]
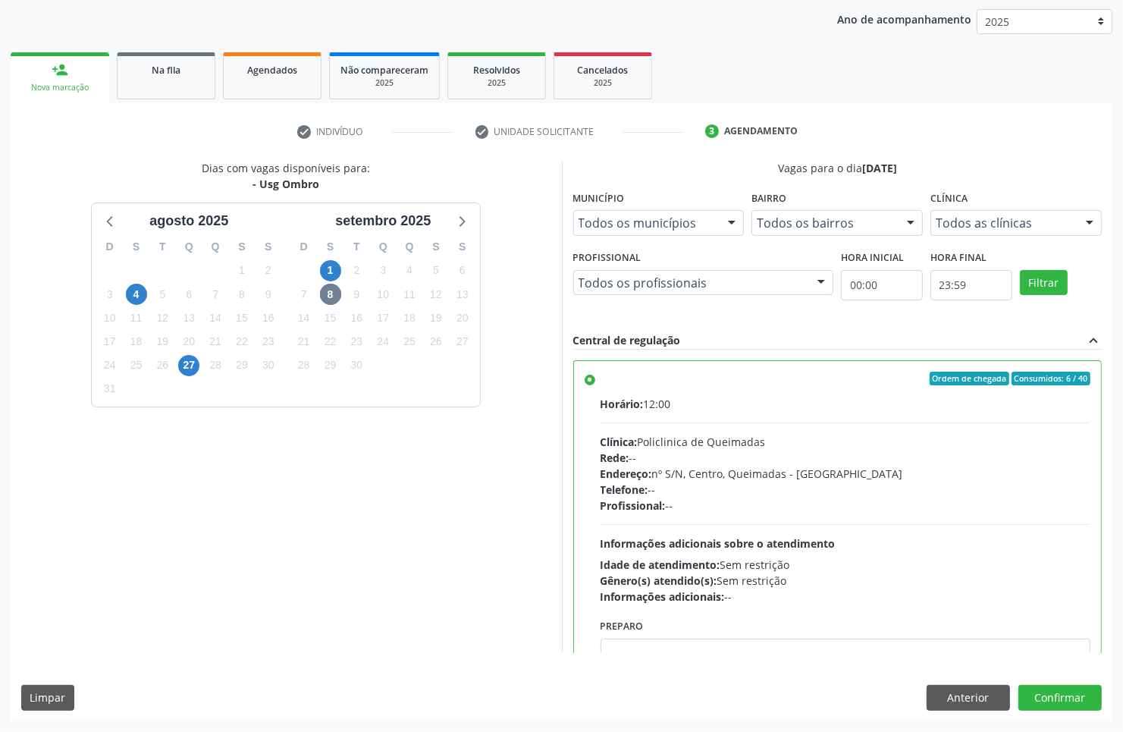
click at [786, 658] on div "Dias com vagas disponíveis para: - Usg Ombro agosto 2025 D S T Q Q S S 27 28 29…" at bounding box center [562, 440] width 1102 height 560
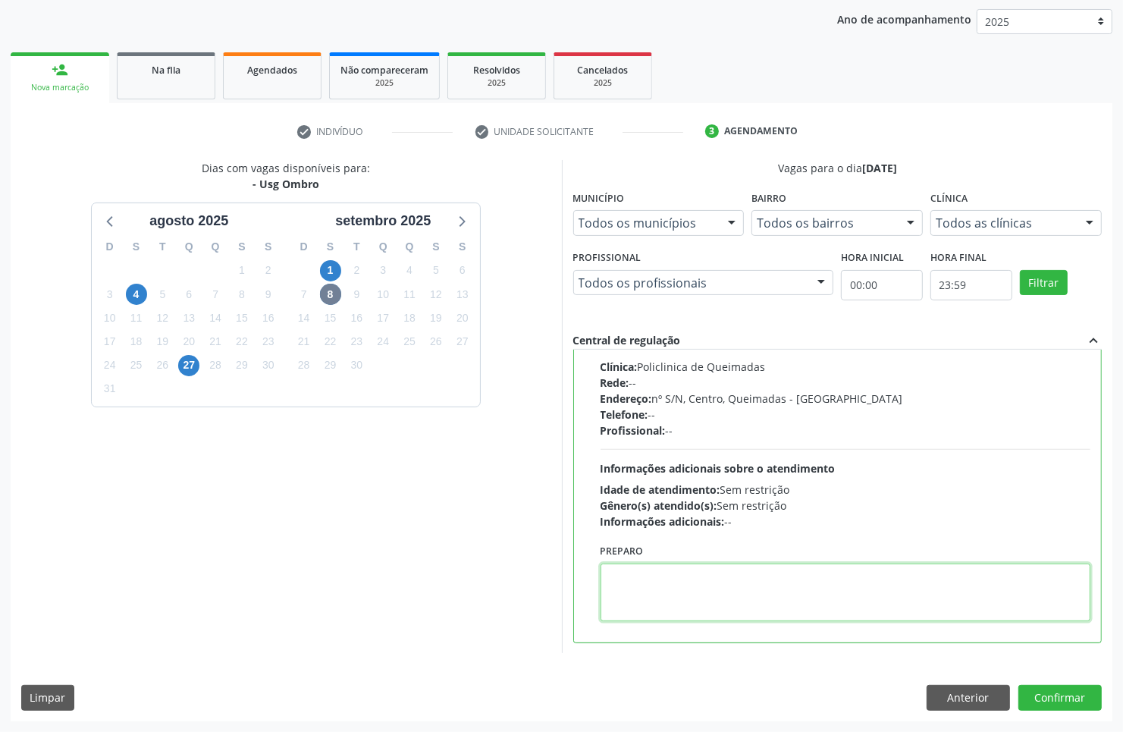
click at [778, 598] on textarea at bounding box center [846, 592] width 491 height 58
type textarea "OMBRO D"
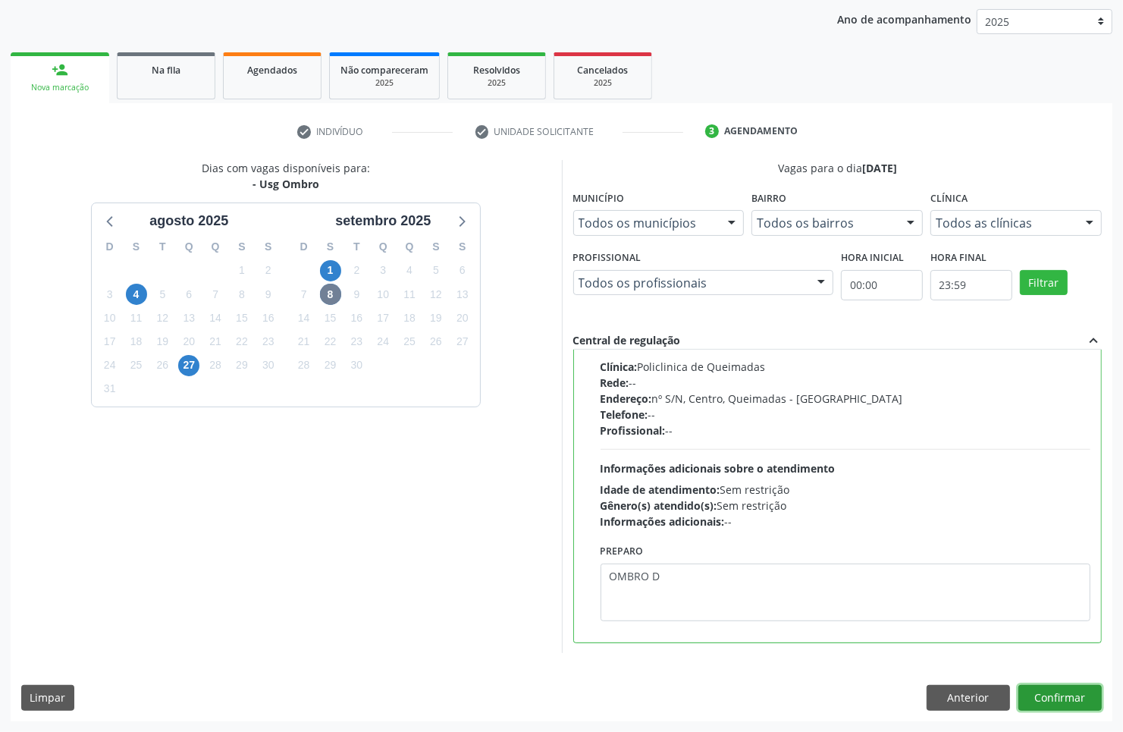
click at [1048, 703] on button "Confirmar" at bounding box center [1060, 698] width 83 height 26
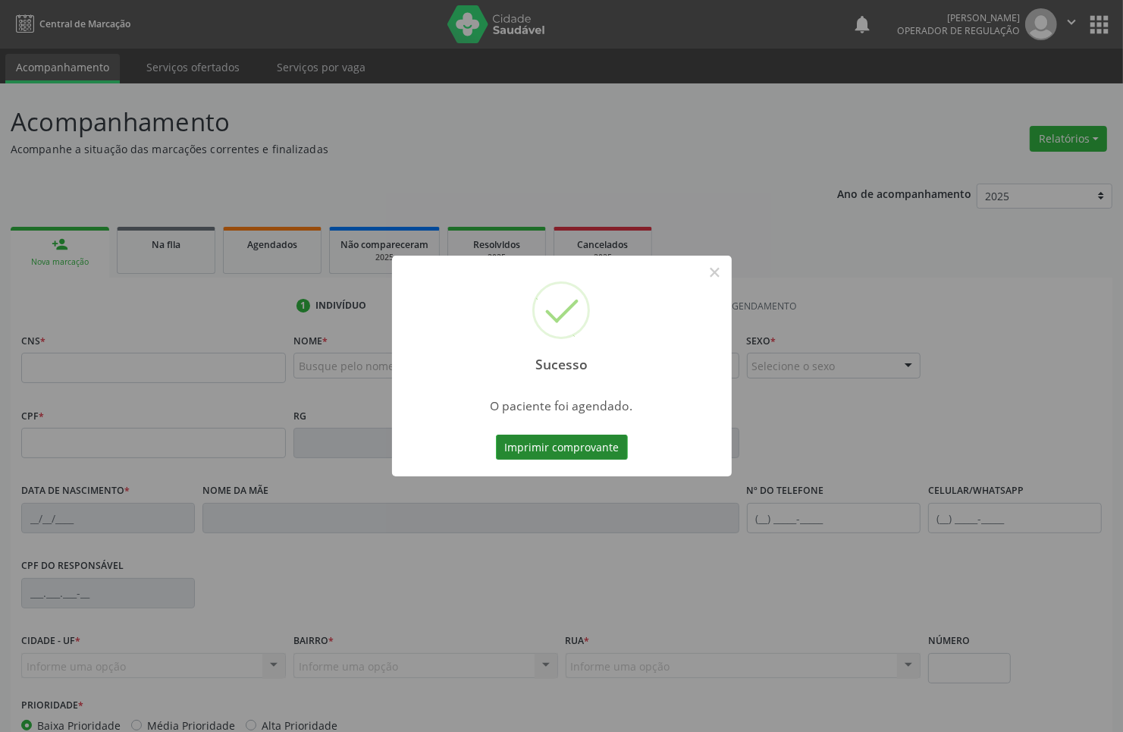
click at [585, 445] on button "Imprimir comprovante" at bounding box center [562, 448] width 132 height 26
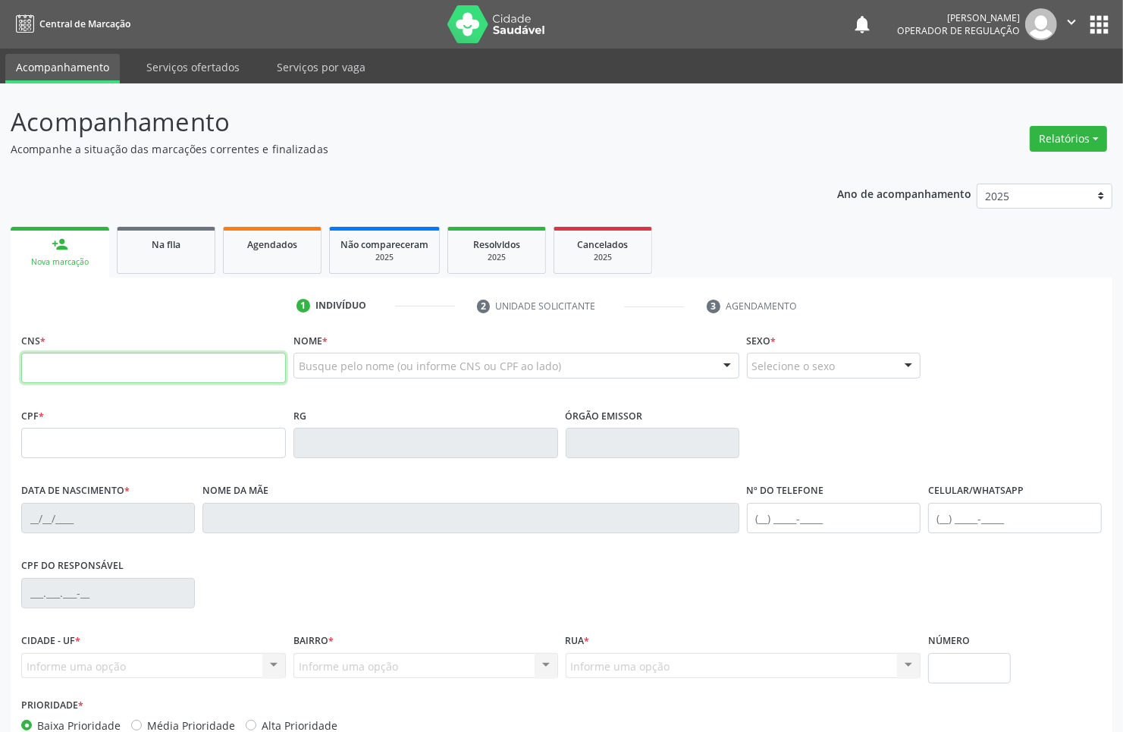
click at [168, 364] on input "text" at bounding box center [153, 368] width 265 height 30
paste input "704 2057 4164 9780"
type input "704 2057 4164 9780"
type input "048.760.074-62"
type input "10/02/1957"
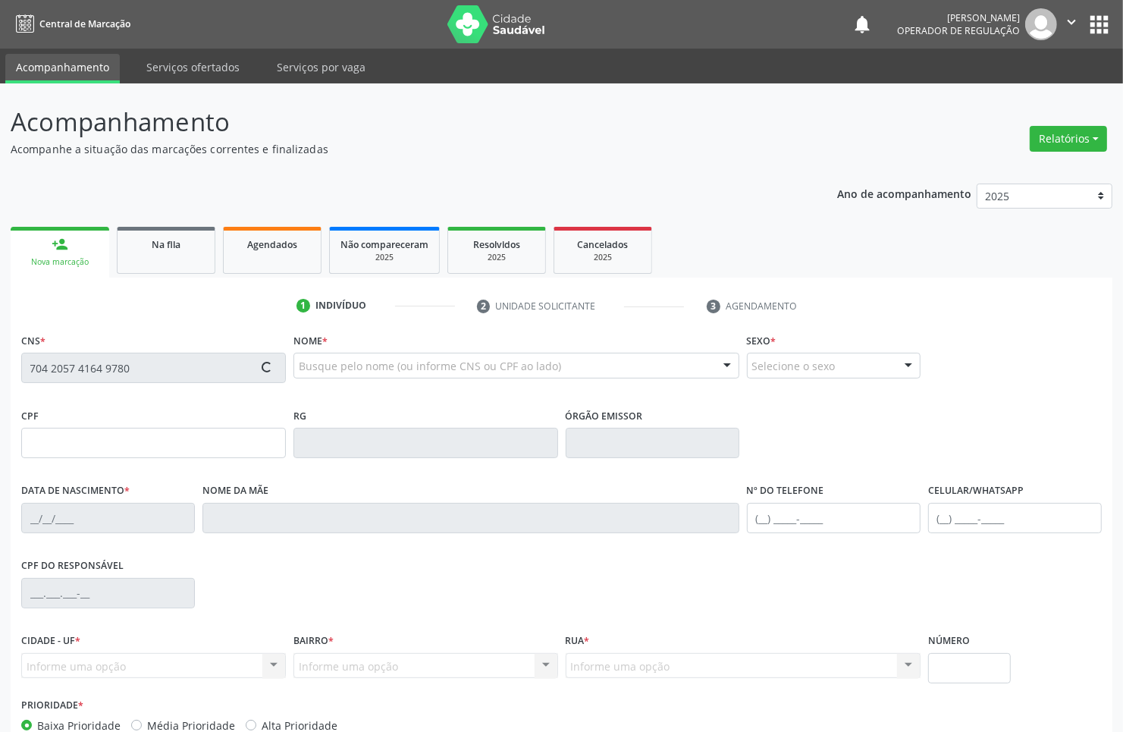
type input "Helena Maciel da Silva"
type input "(83) 99107-3351"
type input "7"
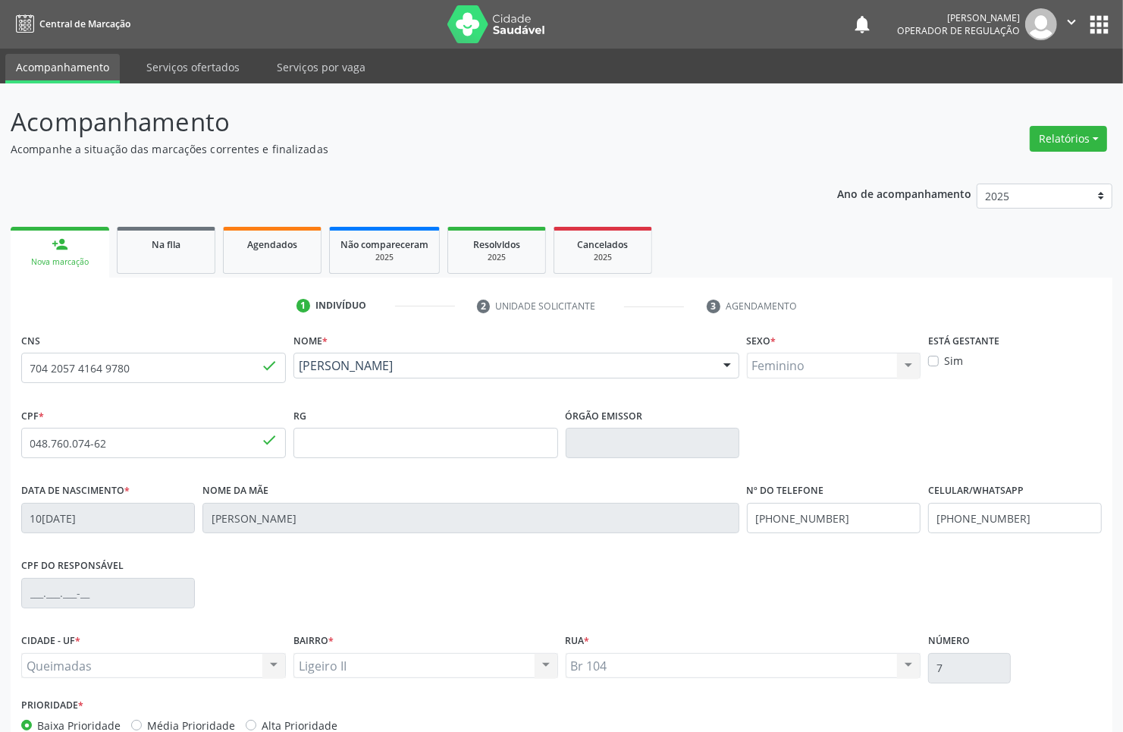
scroll to position [91, 0]
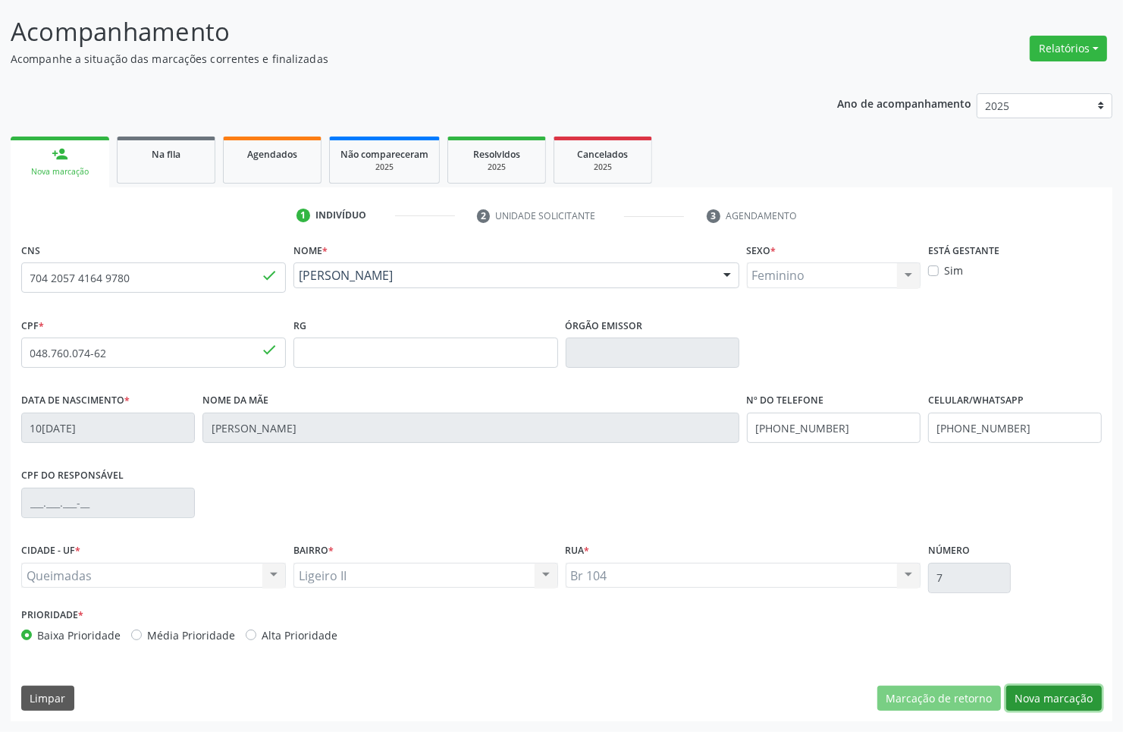
click at [1058, 698] on button "Nova marcação" at bounding box center [1054, 699] width 96 height 26
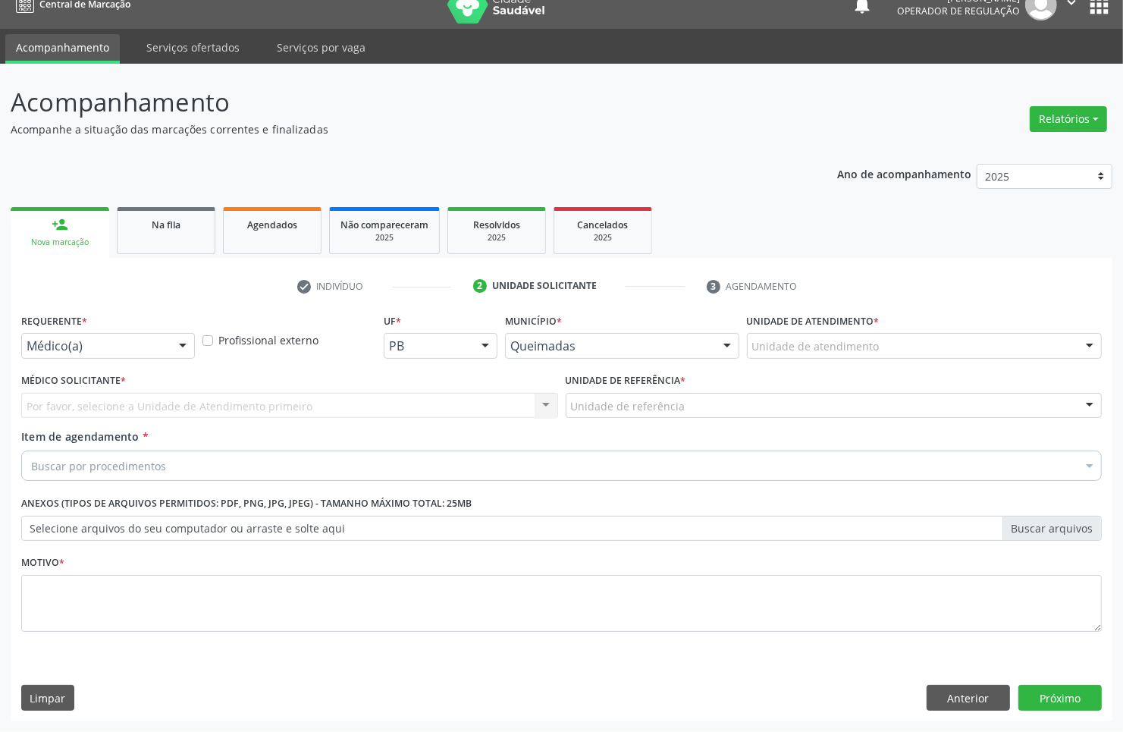
click at [152, 356] on div "Médico(a)" at bounding box center [108, 346] width 174 height 26
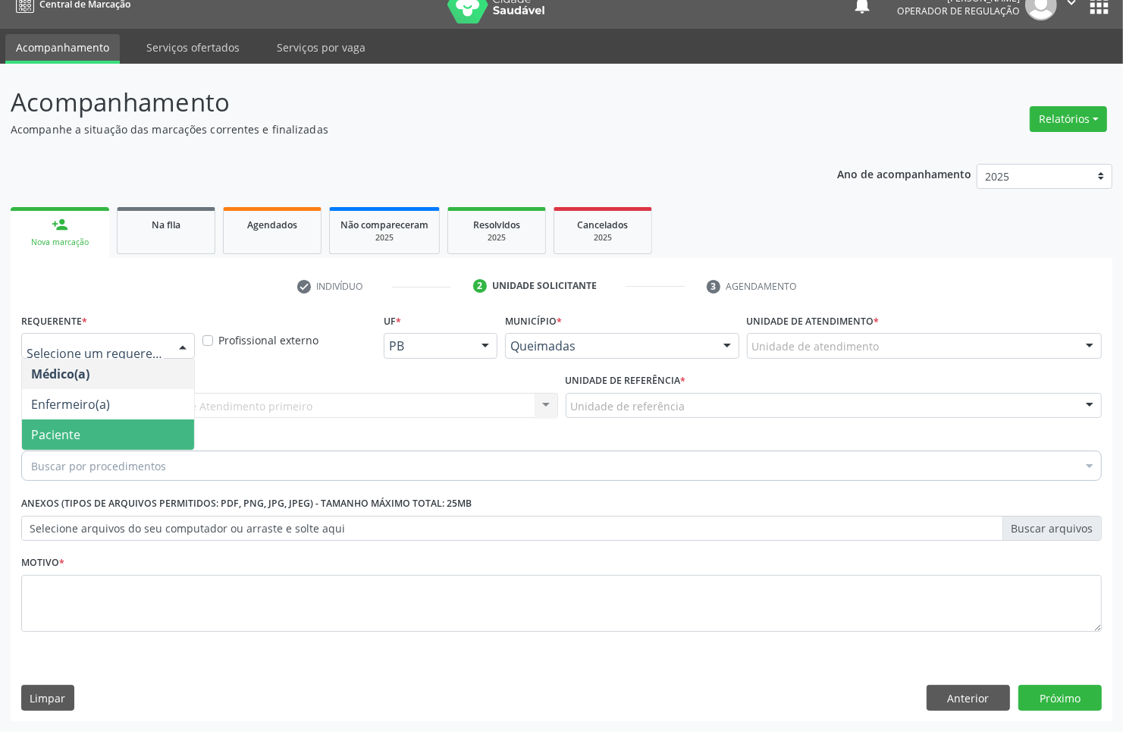
click at [133, 422] on span "Paciente" at bounding box center [108, 434] width 172 height 30
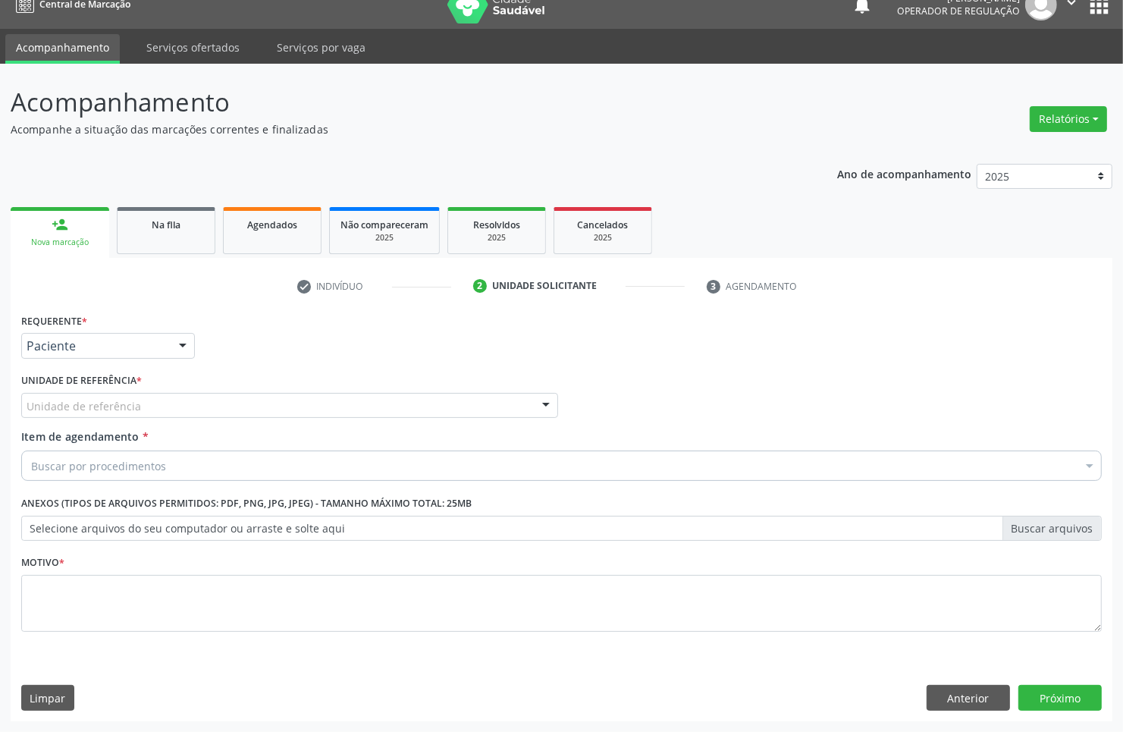
click at [192, 399] on div "Requerente * Paciente Médico(a) Enfermeiro(a) Paciente Nenhum resultado encontr…" at bounding box center [561, 481] width 1081 height 344
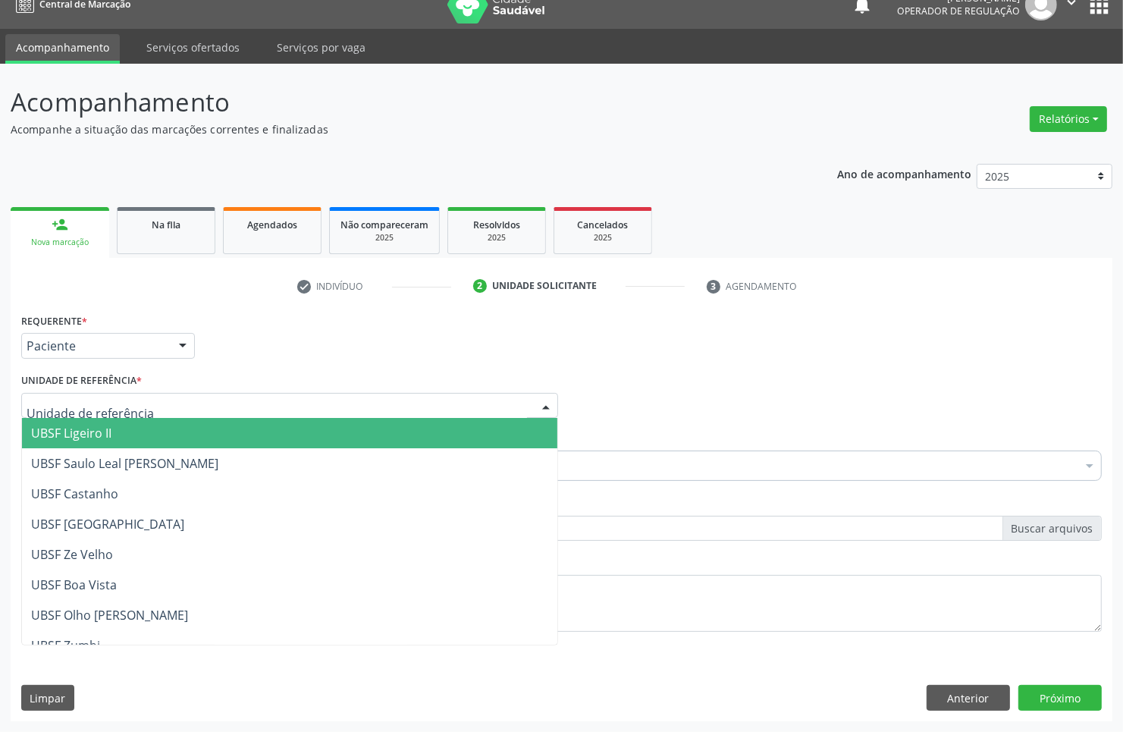
click at [195, 411] on div at bounding box center [289, 406] width 537 height 26
click at [190, 429] on span "UBSF Ligeiro II" at bounding box center [289, 433] width 535 height 30
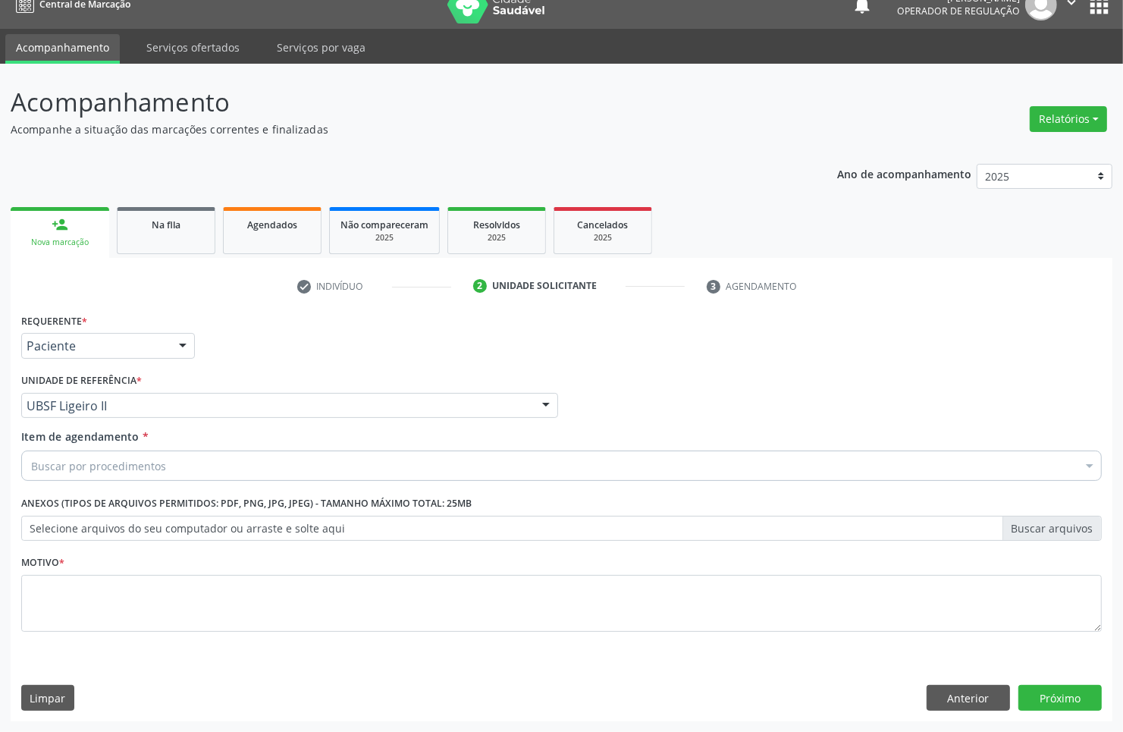
click at [186, 461] on div "Buscar por procedimentos" at bounding box center [561, 465] width 1081 height 30
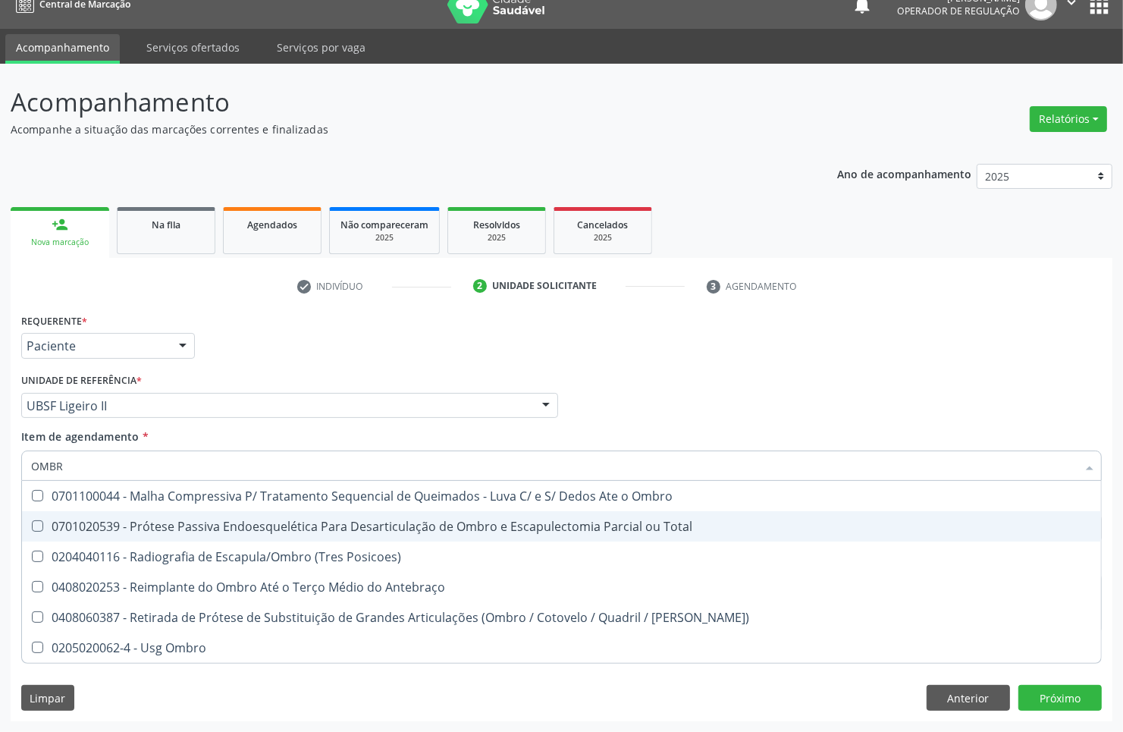
type input "OMBRO"
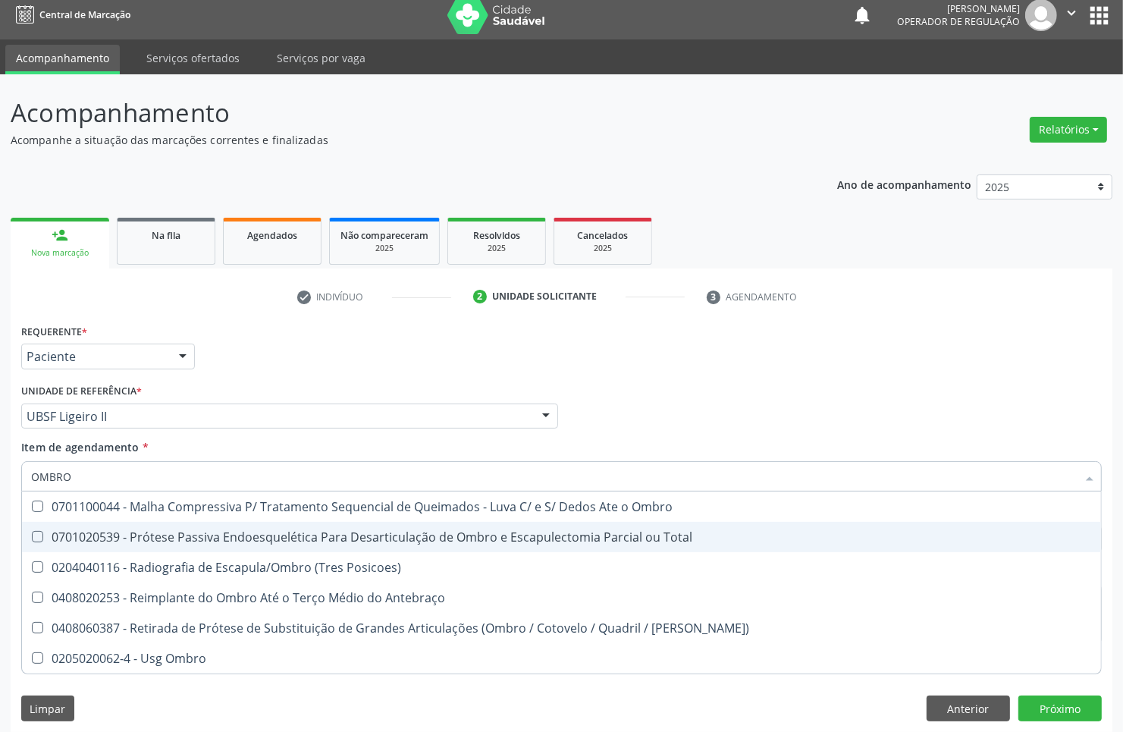
scroll to position [0, 0]
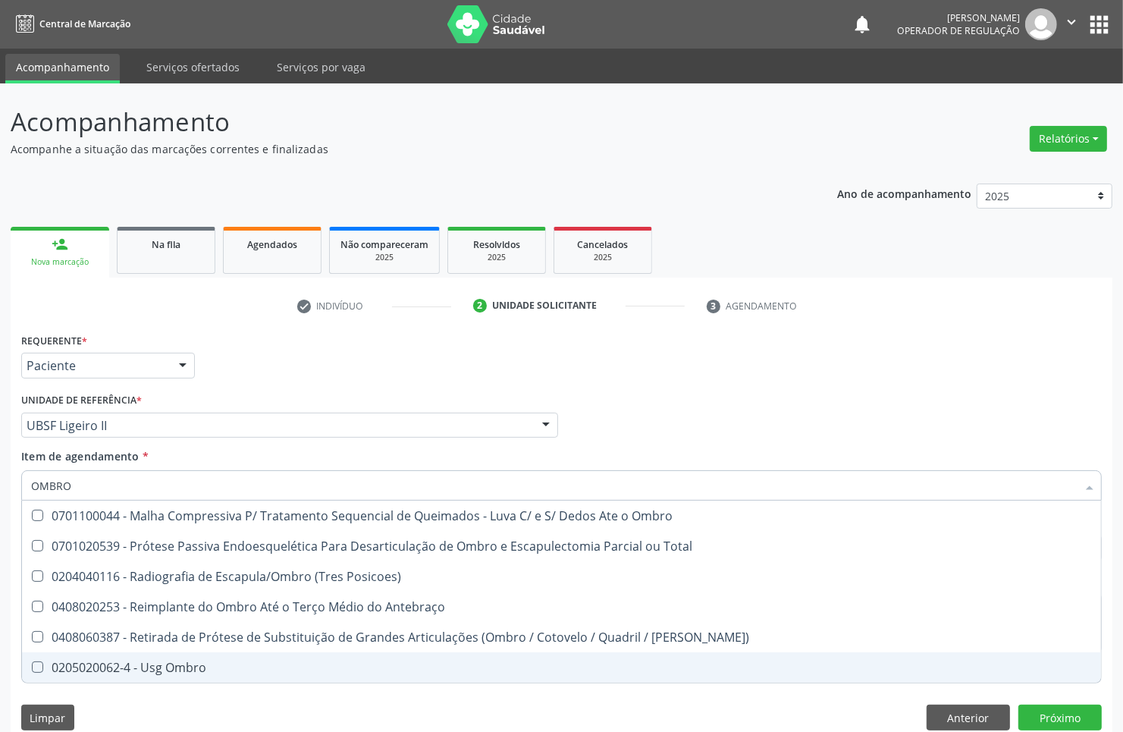
click at [209, 670] on div "0205020062-4 - Usg Ombro" at bounding box center [561, 667] width 1061 height 12
checkbox Ombro "true"
click at [218, 711] on div "Requerente * Paciente Médico(a) Enfermeiro(a) Paciente Nenhum resultado encontr…" at bounding box center [562, 535] width 1102 height 412
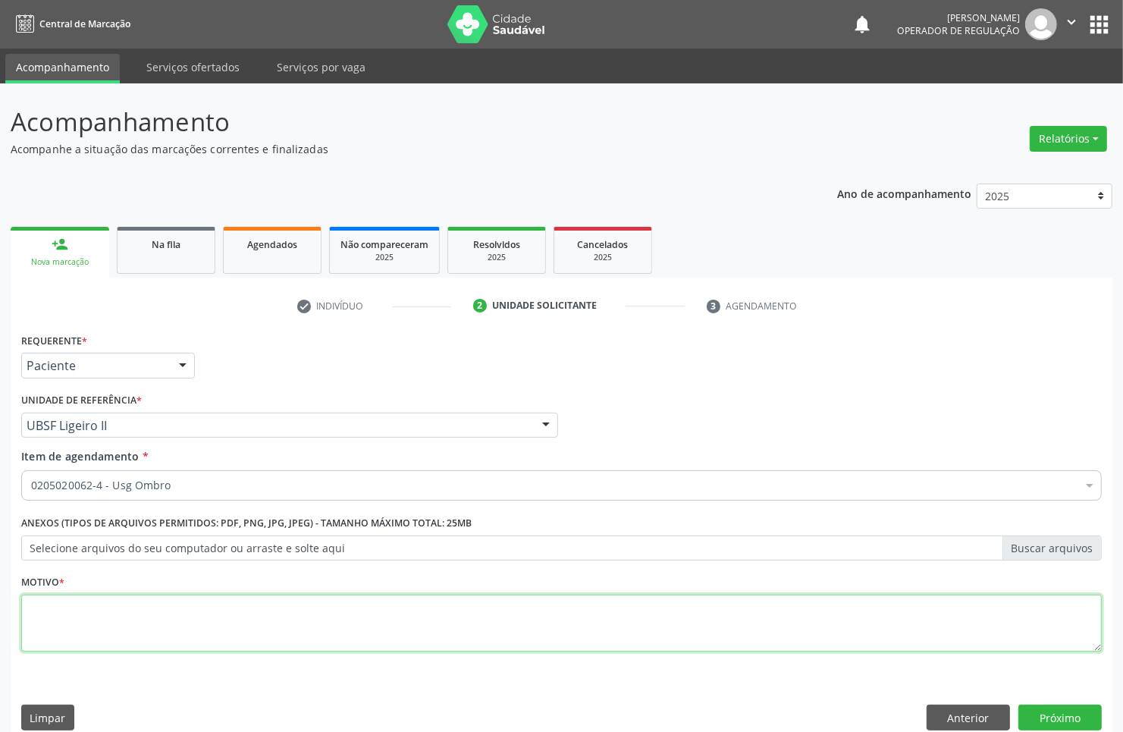
click at [250, 595] on textarea at bounding box center [561, 624] width 1081 height 58
type textarea "AVALIAÇÃO"
click button "Próximo" at bounding box center [1060, 718] width 83 height 26
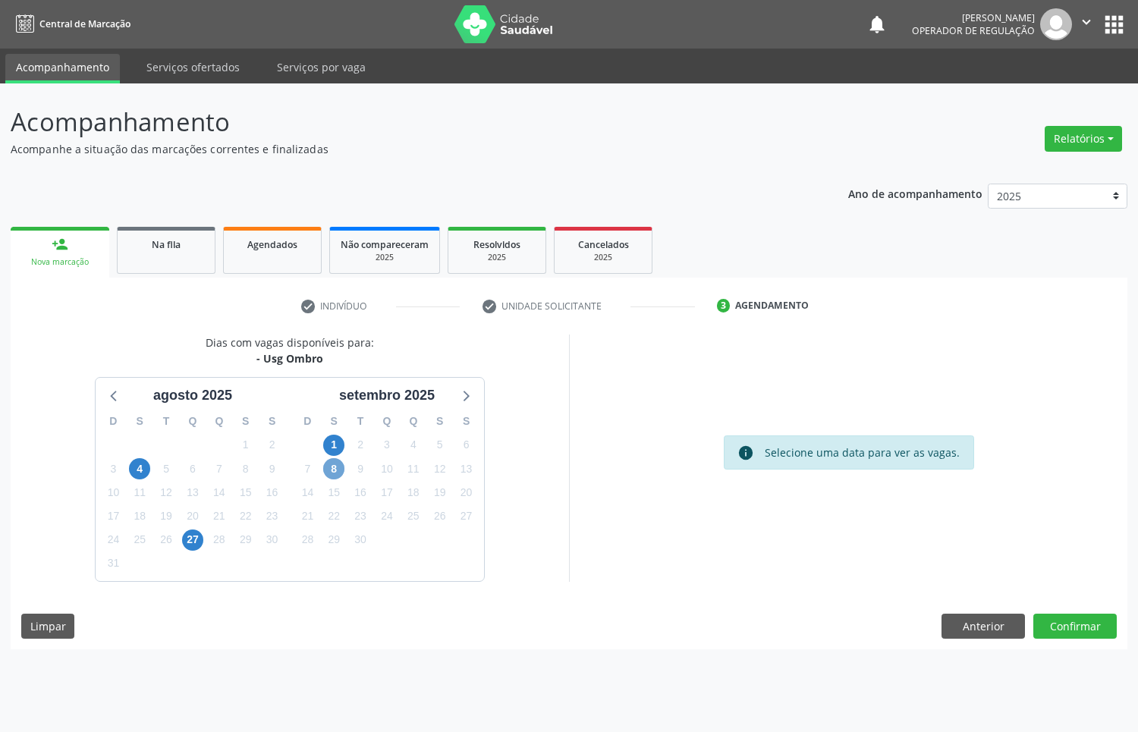
click at [334, 472] on span "8" at bounding box center [333, 468] width 21 height 21
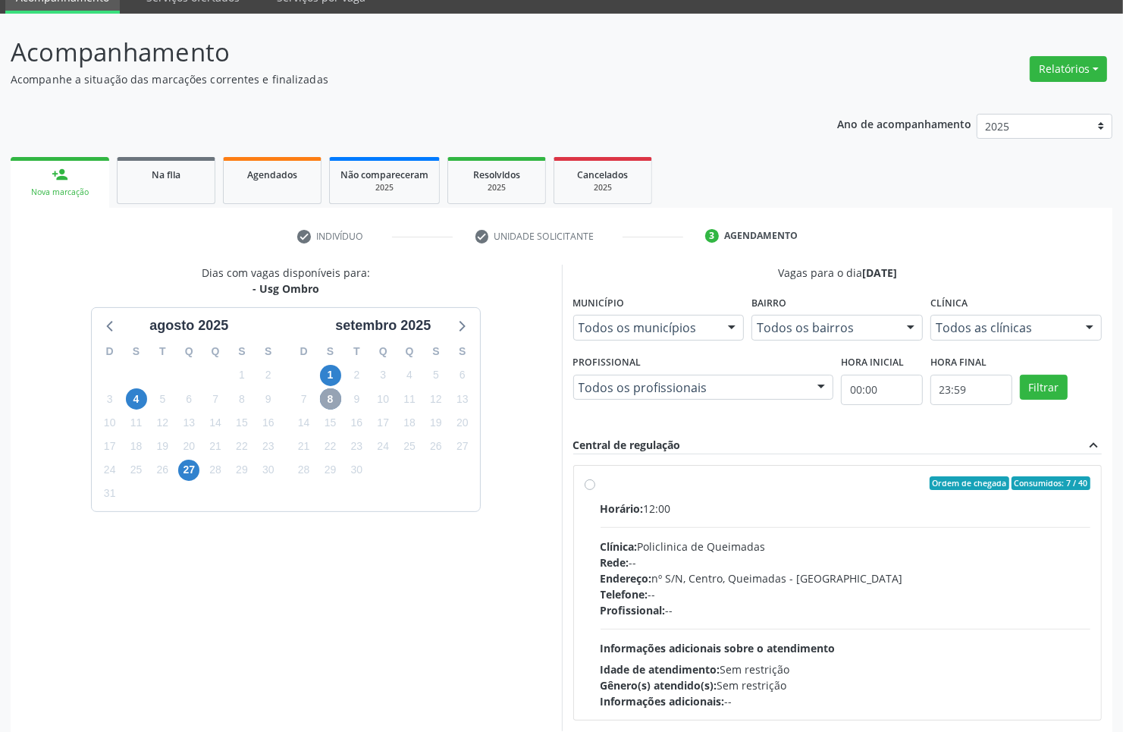
scroll to position [148, 0]
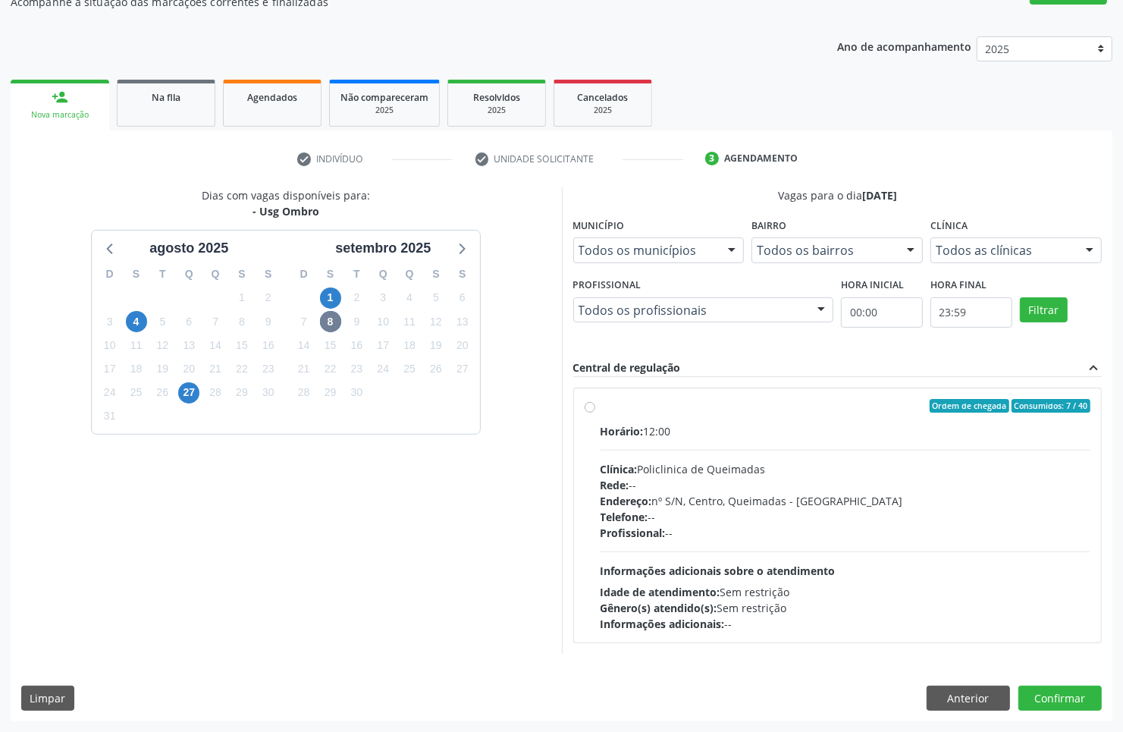
click at [842, 467] on div "Clínica: Policlinica de Queimadas" at bounding box center [846, 469] width 491 height 16
click at [595, 413] on input "Ordem de chegada Consumidos: 7 / 40 Horário: 12:00 Clínica: Policlinica de Quei…" at bounding box center [590, 406] width 11 height 14
radio input "true"
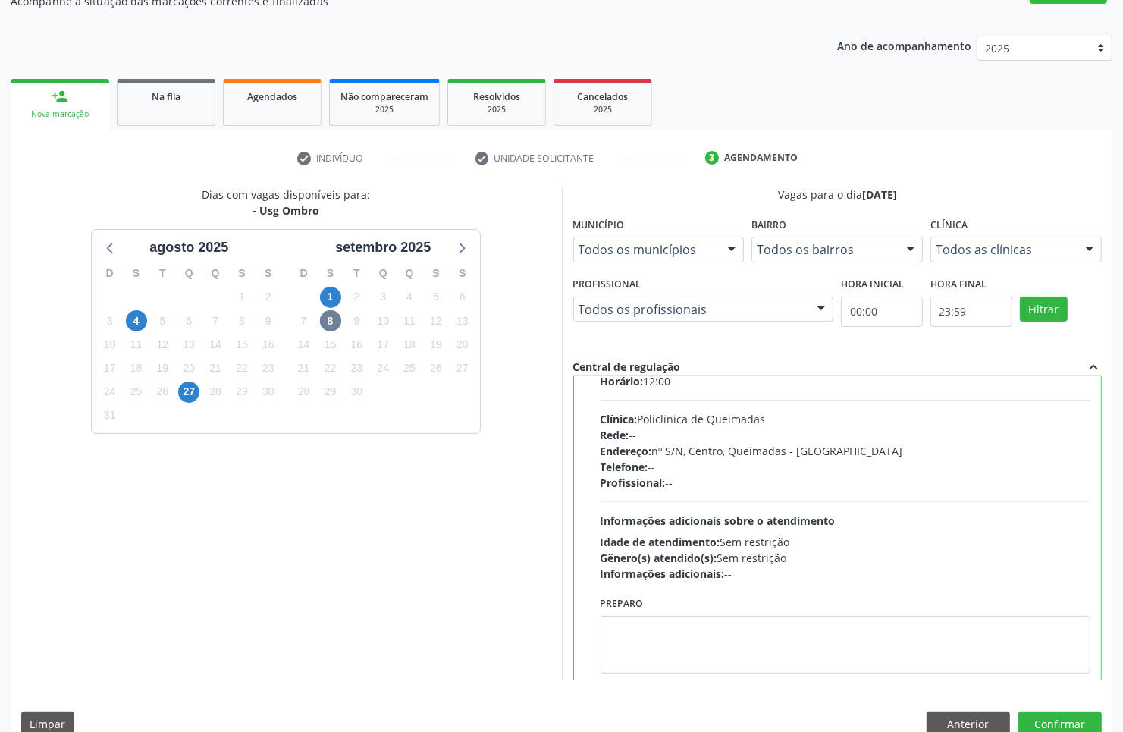
scroll to position [76, 0]
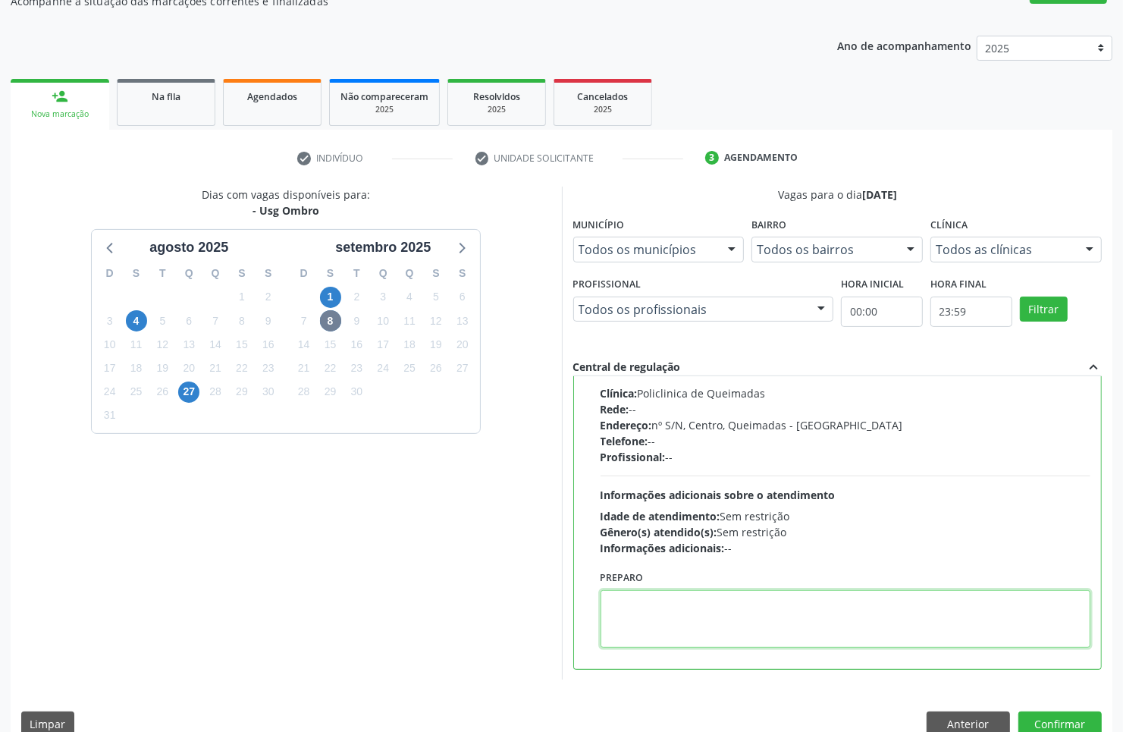
click at [802, 601] on textarea at bounding box center [846, 619] width 491 height 58
type textarea "OMBRO E"
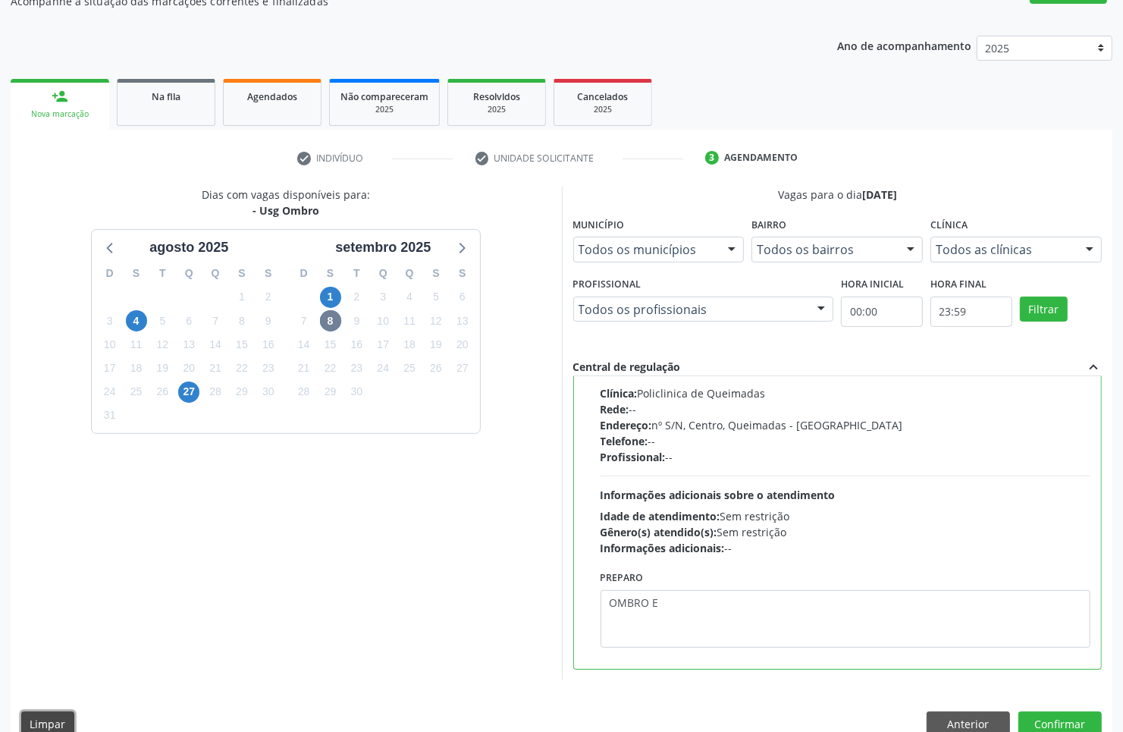
scroll to position [153, 0]
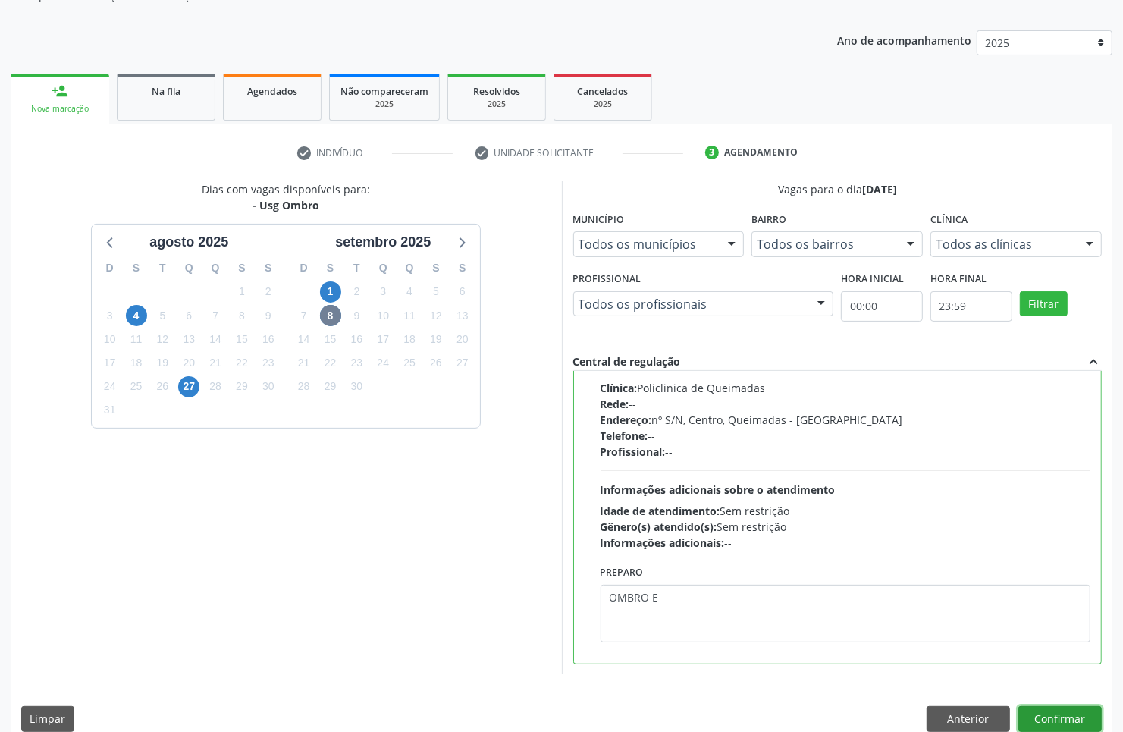
click at [1019, 706] on button "Confirmar" at bounding box center [1060, 719] width 83 height 26
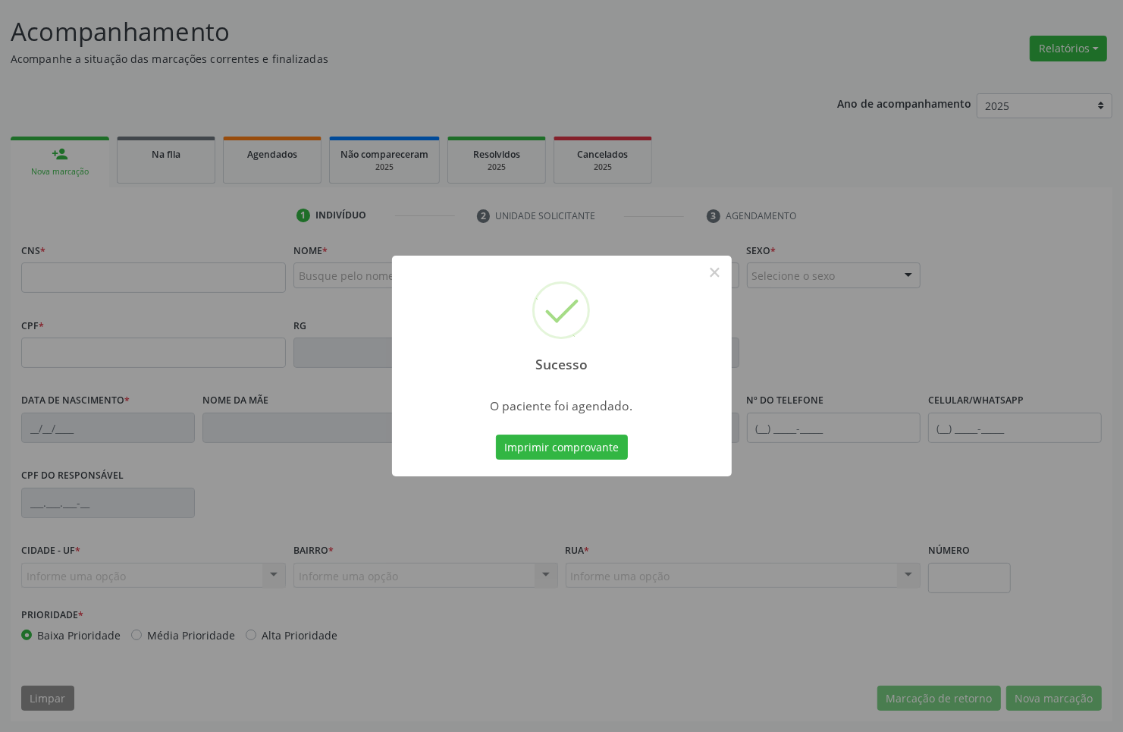
scroll to position [0, 0]
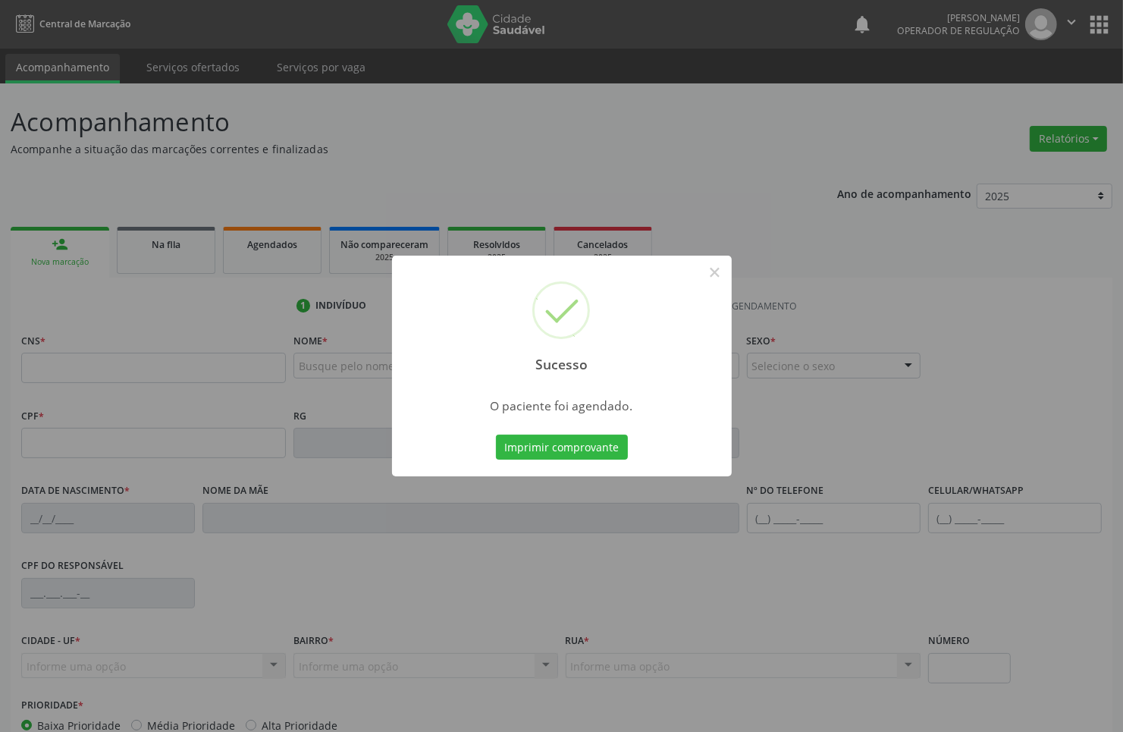
click at [496, 435] on button "Imprimir comprovante" at bounding box center [562, 448] width 132 height 26
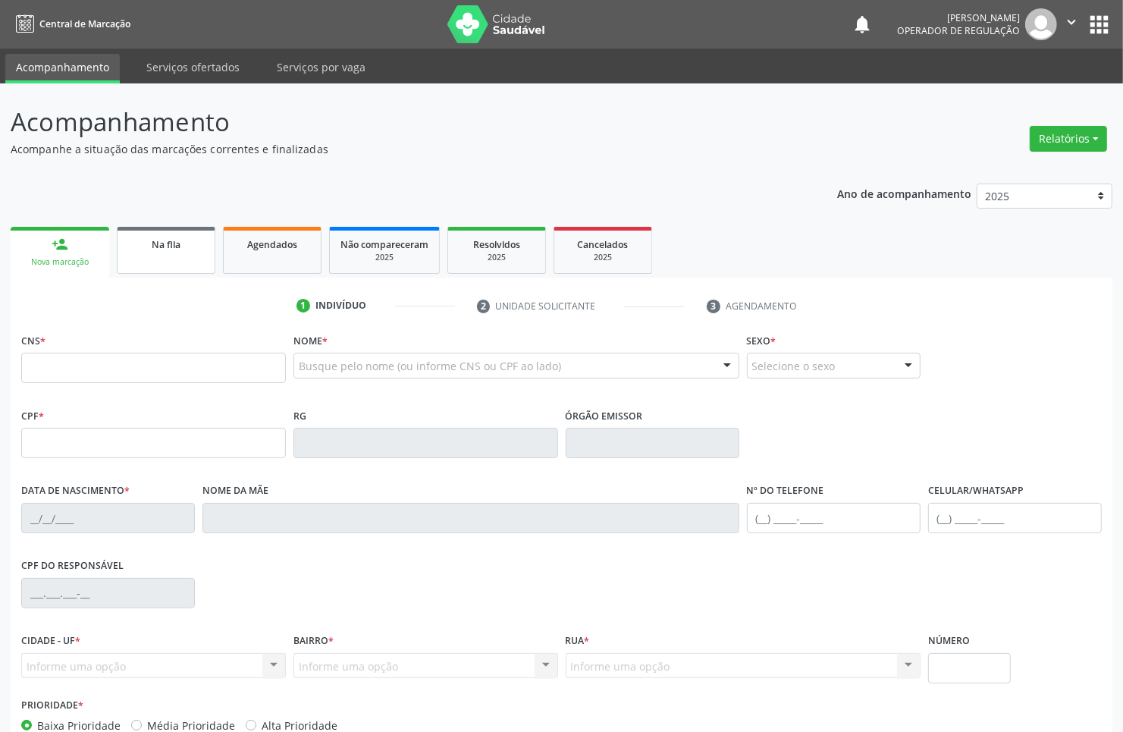
click at [177, 259] on link "Na fila" at bounding box center [166, 250] width 99 height 47
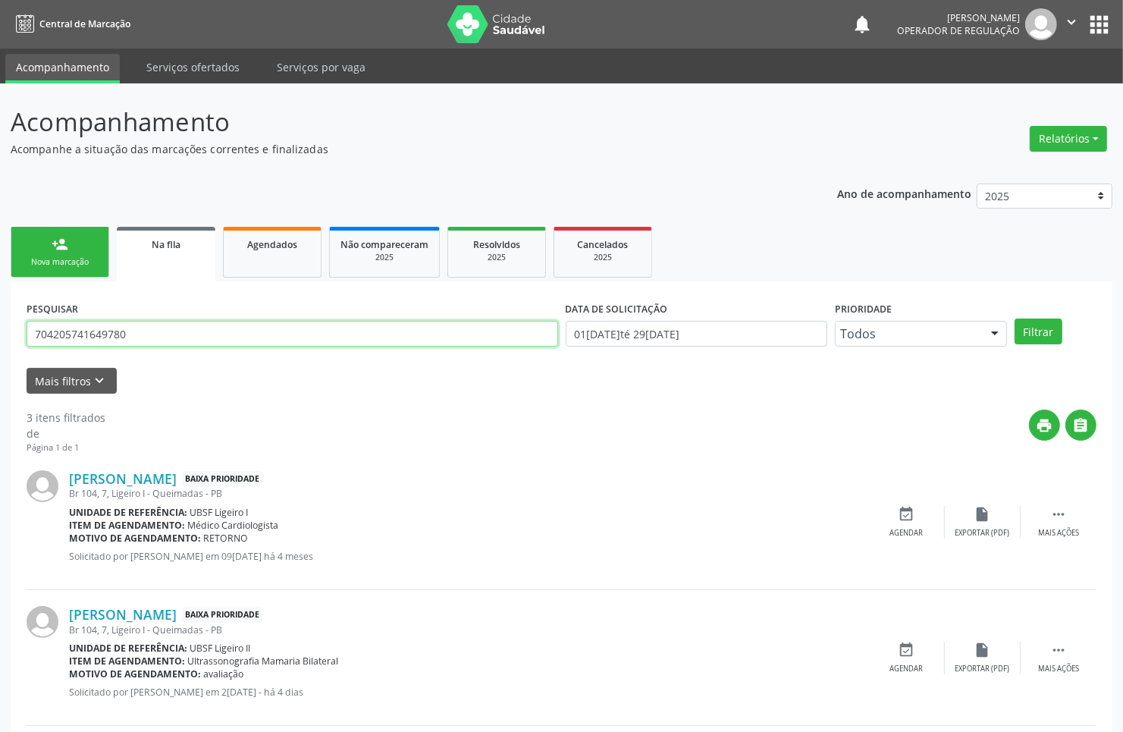
click at [234, 328] on input "704205741649780" at bounding box center [293, 334] width 532 height 26
type input "703606073707537"
click at [1015, 319] on button "Filtrar" at bounding box center [1039, 332] width 48 height 26
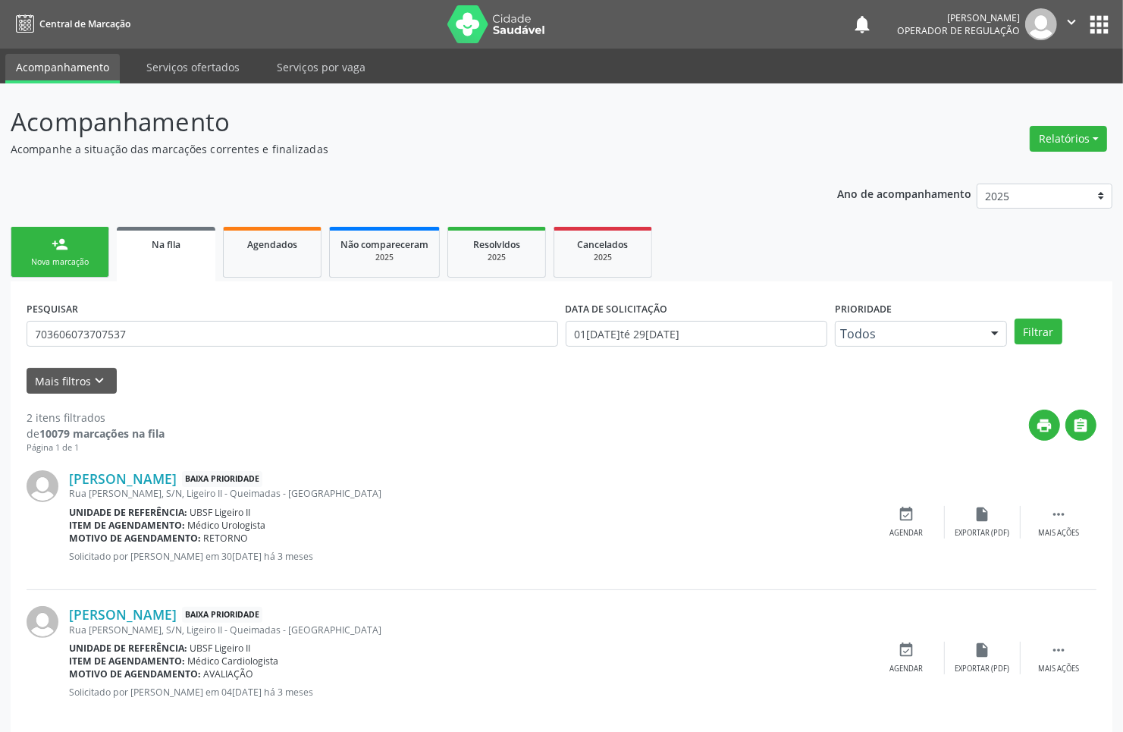
drag, startPoint x: 159, startPoint y: 350, endPoint x: 155, endPoint y: 331, distance: 18.6
click at [159, 347] on div "PESQUISAR 703606073707537" at bounding box center [292, 326] width 539 height 59
click at [155, 331] on input "703606073707537" at bounding box center [293, 334] width 532 height 26
click at [154, 331] on input "703606073707537" at bounding box center [293, 334] width 532 height 26
click at [153, 332] on input "703606073707537" at bounding box center [293, 334] width 532 height 26
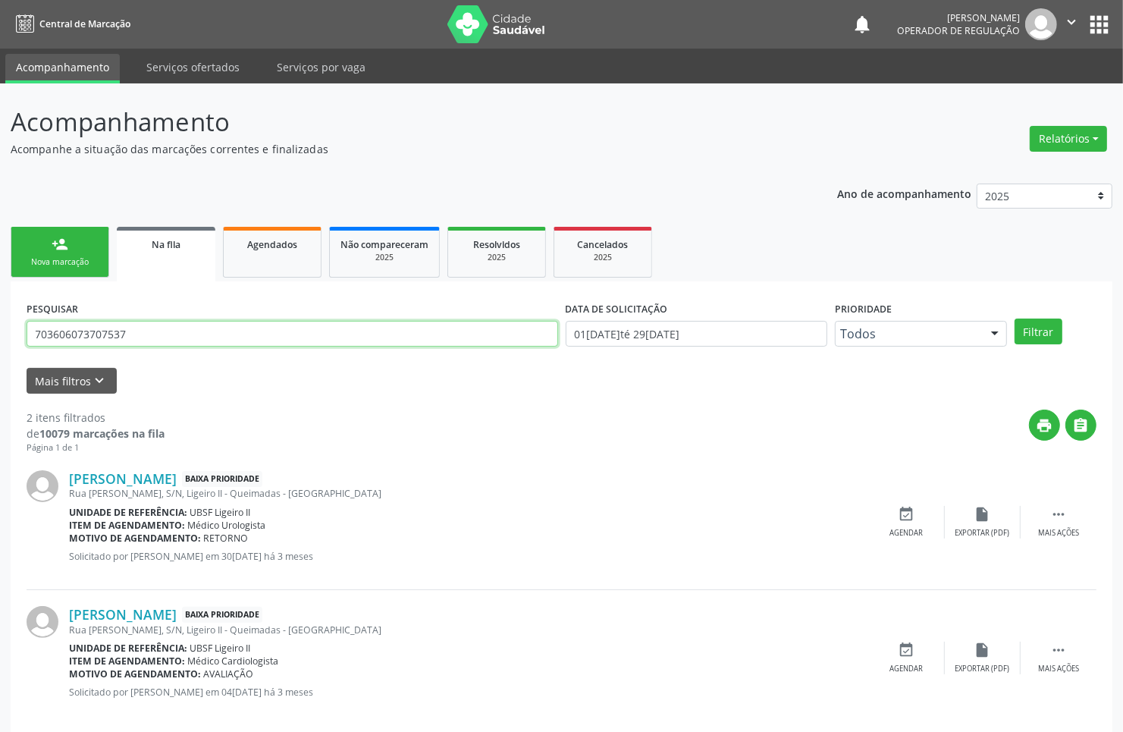
click at [1015, 319] on button "Filtrar" at bounding box center [1039, 332] width 48 height 26
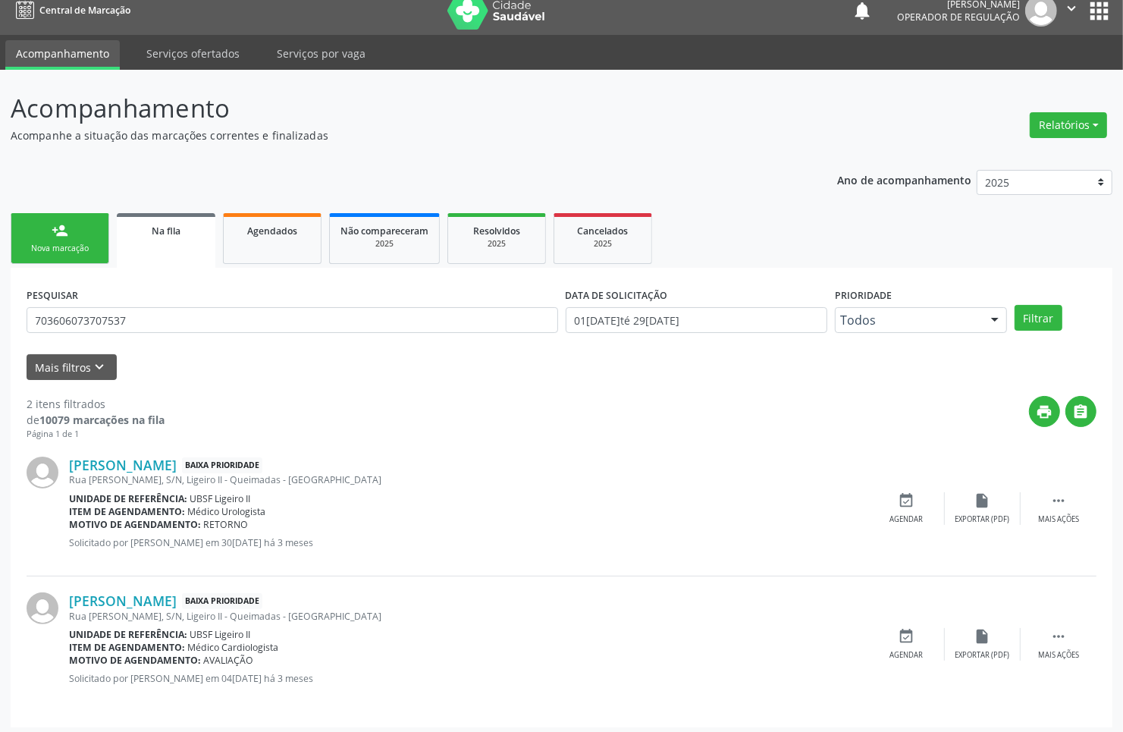
scroll to position [20, 0]
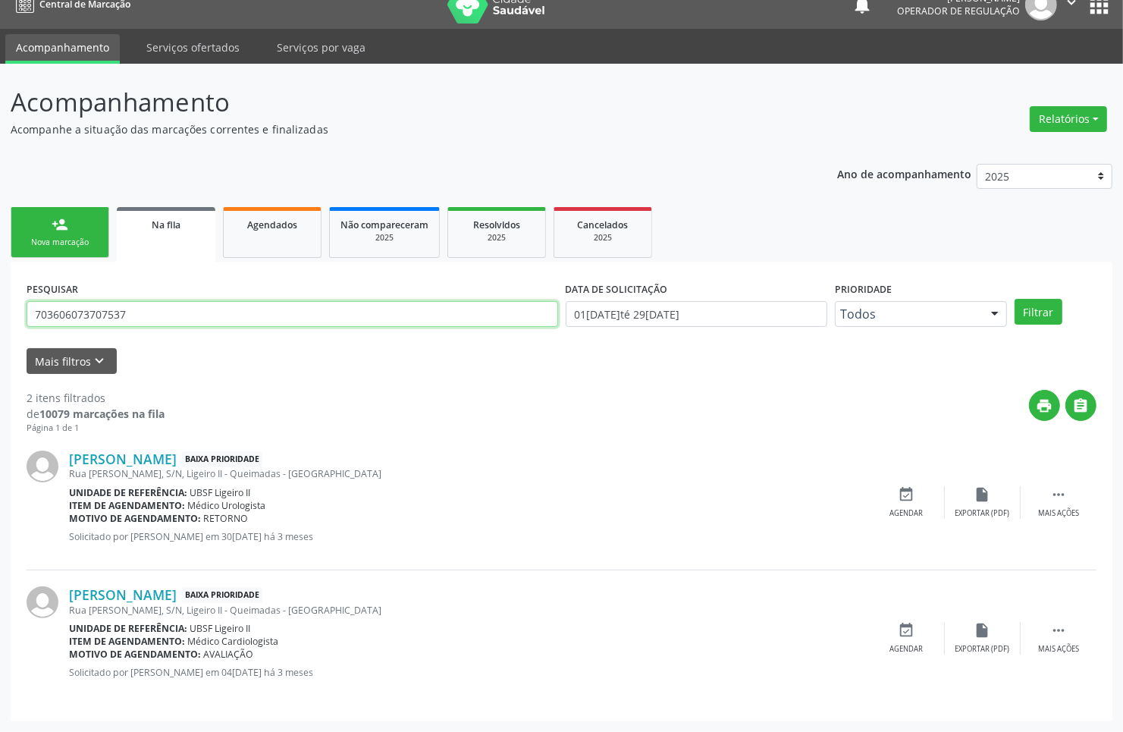
click at [93, 301] on input "703606073707537" at bounding box center [293, 314] width 532 height 26
click at [68, 207] on link "person_add Nova marcação" at bounding box center [60, 232] width 99 height 51
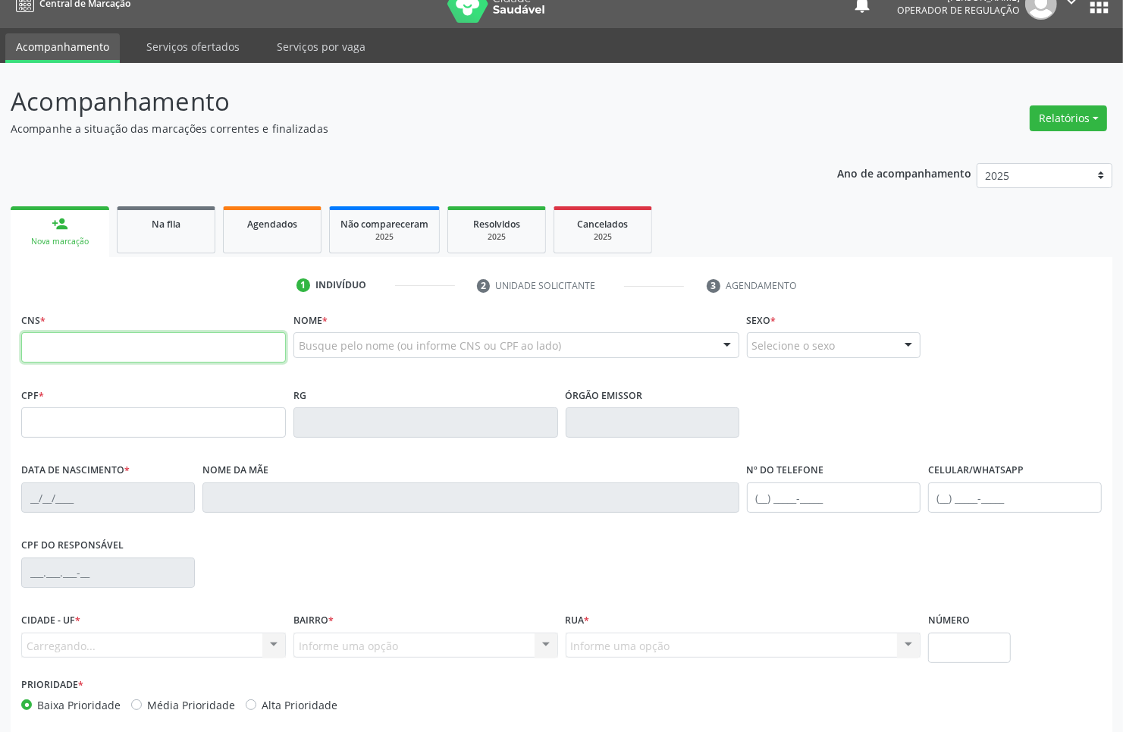
click at [88, 347] on input "text" at bounding box center [153, 347] width 265 height 30
paste input "703 6060 7370 7537"
type input "703 6060 7370 7537"
type input "569.876.094-20"
type input "04[DATE]"
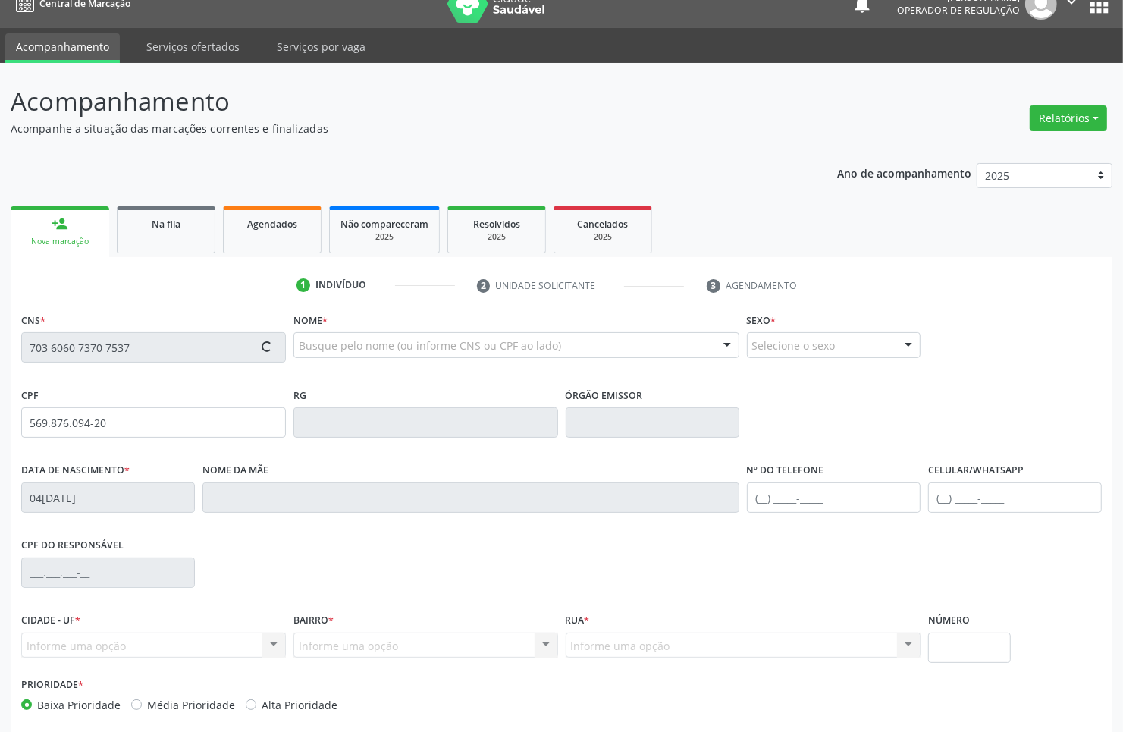
type input "[PERSON_NAME]"
type input "[PHONE_NUMBER]"
type input "S/N"
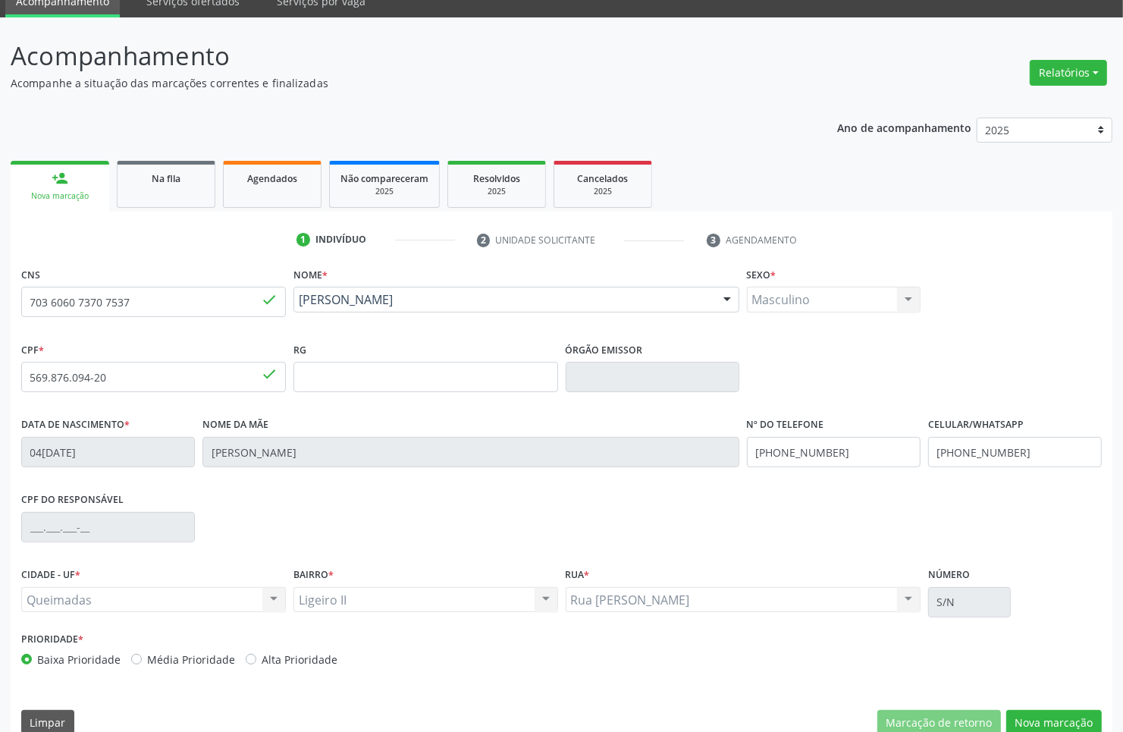
scroll to position [91, 0]
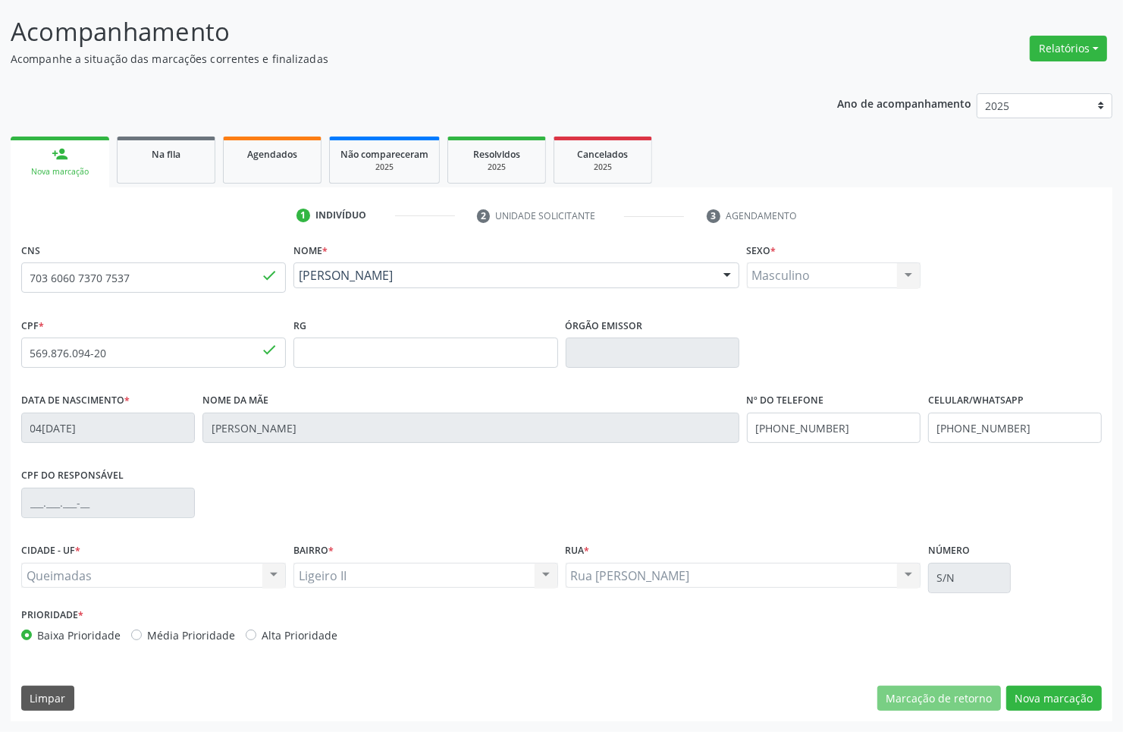
click at [1056, 681] on div "CNS 703 6060 7370 7537 done Nome * [PERSON_NAME] [PERSON_NAME] CNS: 703 6060 73…" at bounding box center [562, 480] width 1102 height 482
click at [1054, 692] on button "Nova marcação" at bounding box center [1054, 699] width 96 height 26
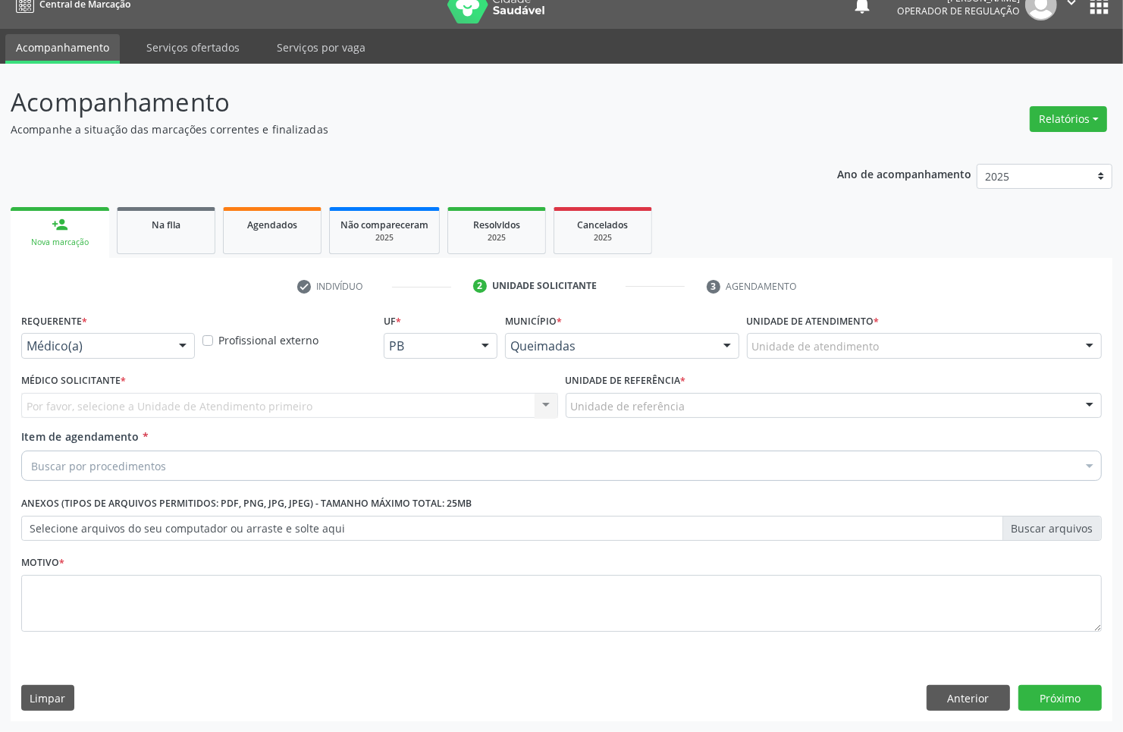
scroll to position [20, 0]
click at [54, 360] on div "Requerente * Médico(a) Médico(a) Enfermeiro(a) Paciente Nenhum resultado encont…" at bounding box center [107, 338] width 181 height 59
drag, startPoint x: 55, startPoint y: 344, endPoint x: 55, endPoint y: 354, distance: 10.6
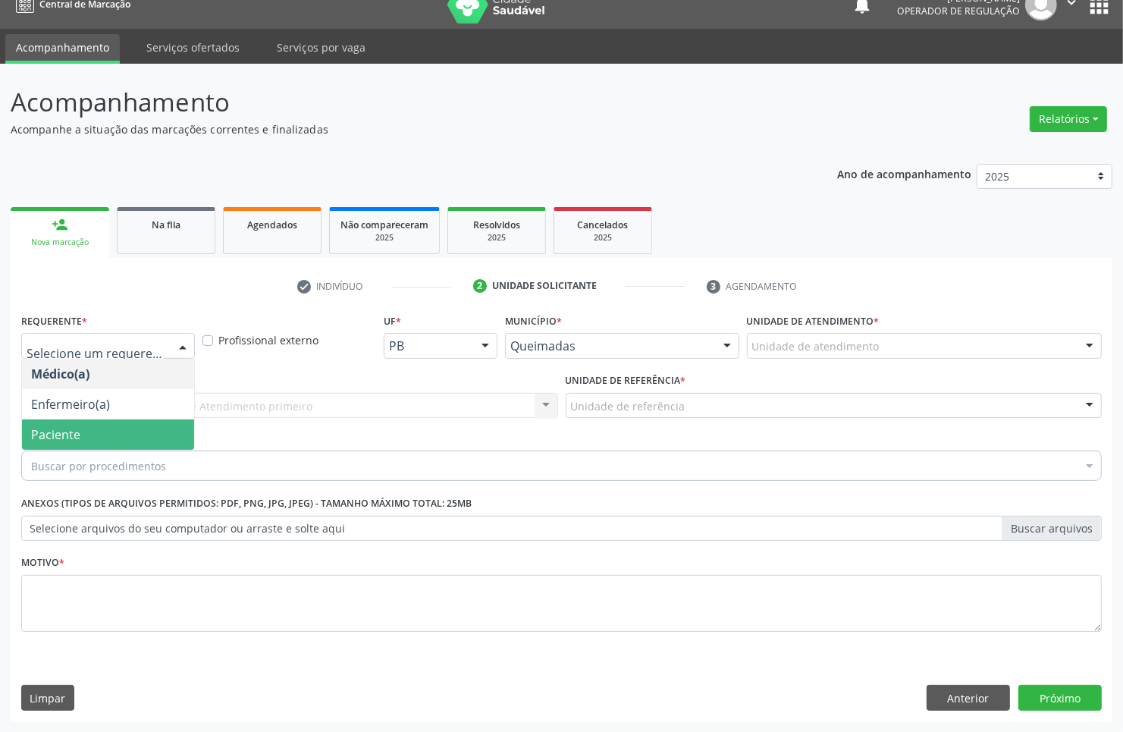
click at [55, 428] on span "Paciente" at bounding box center [55, 434] width 49 height 17
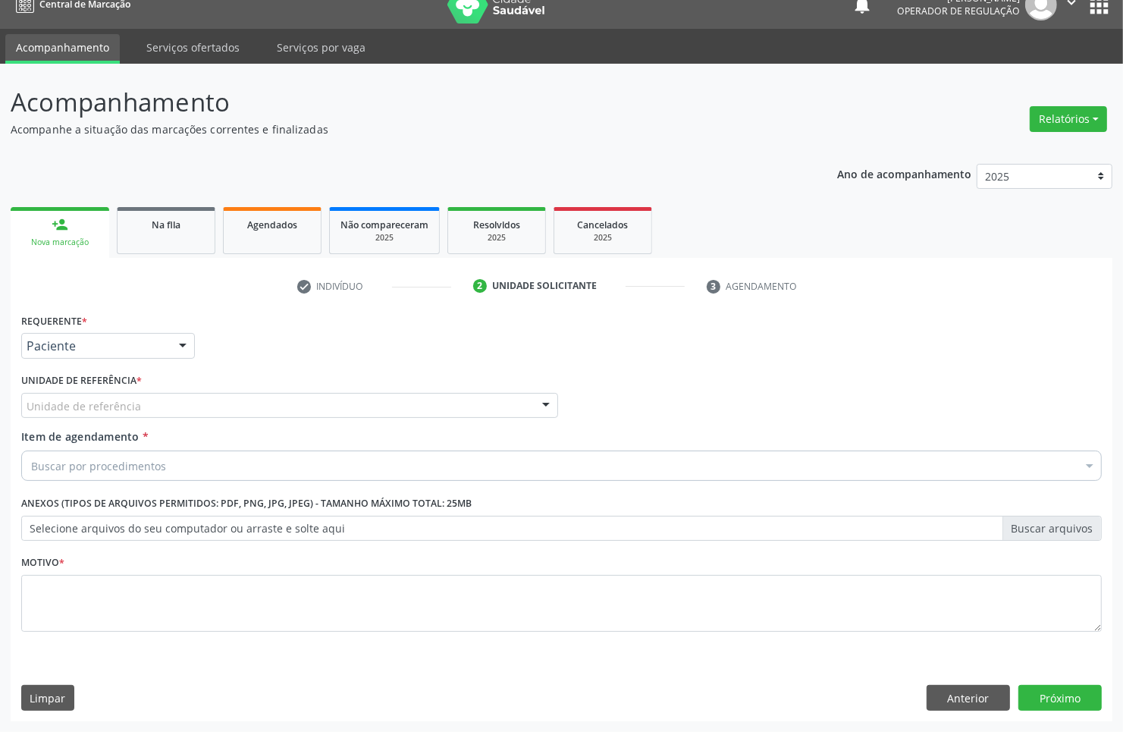
click at [110, 414] on div "Unidade de referência" at bounding box center [289, 406] width 537 height 26
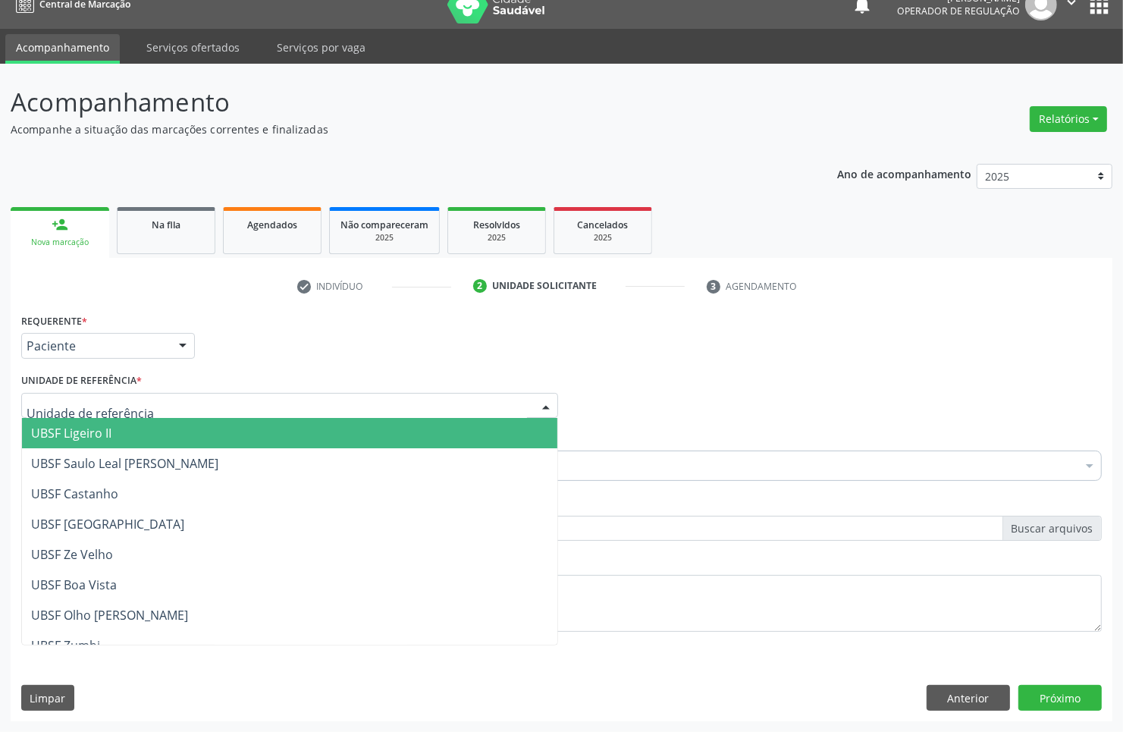
click at [115, 432] on span "UBSF Ligeiro II" at bounding box center [289, 433] width 535 height 30
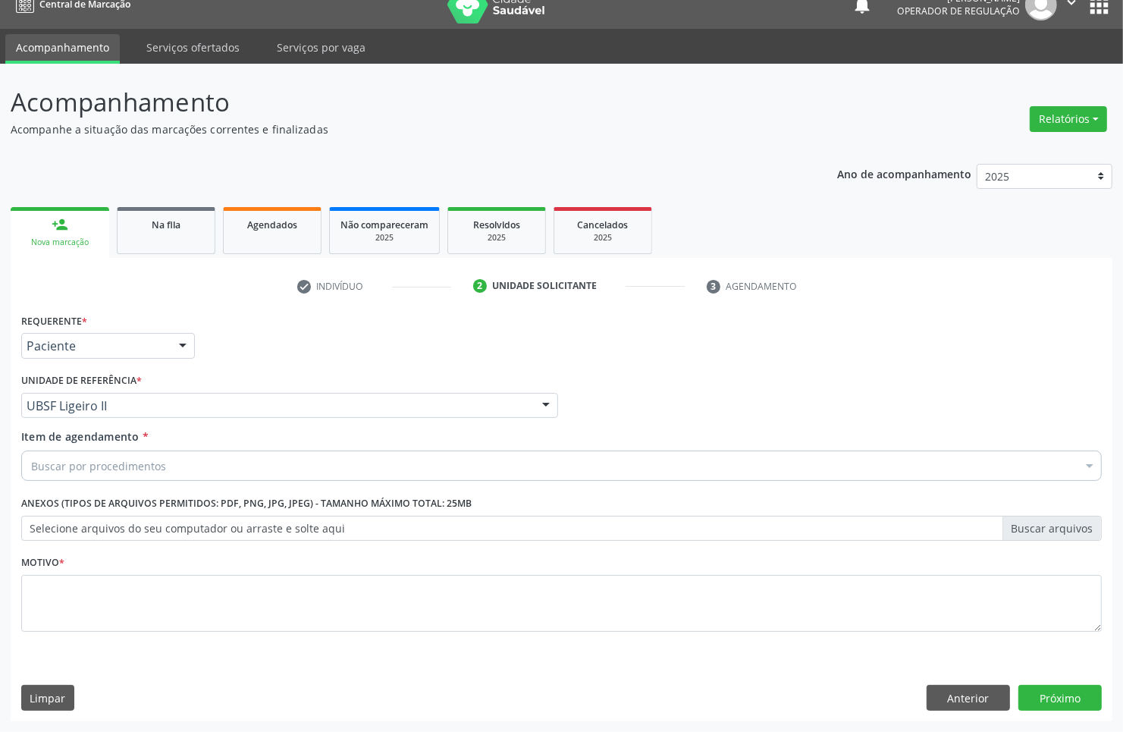
drag, startPoint x: 501, startPoint y: 438, endPoint x: 484, endPoint y: 467, distance: 33.7
click at [484, 467] on div "Item de agendamento * Buscar por procedimentos Selecionar todos 0604320140 - Ab…" at bounding box center [561, 452] width 1081 height 48
click at [484, 467] on div "Buscar por procedimentos" at bounding box center [561, 465] width 1081 height 30
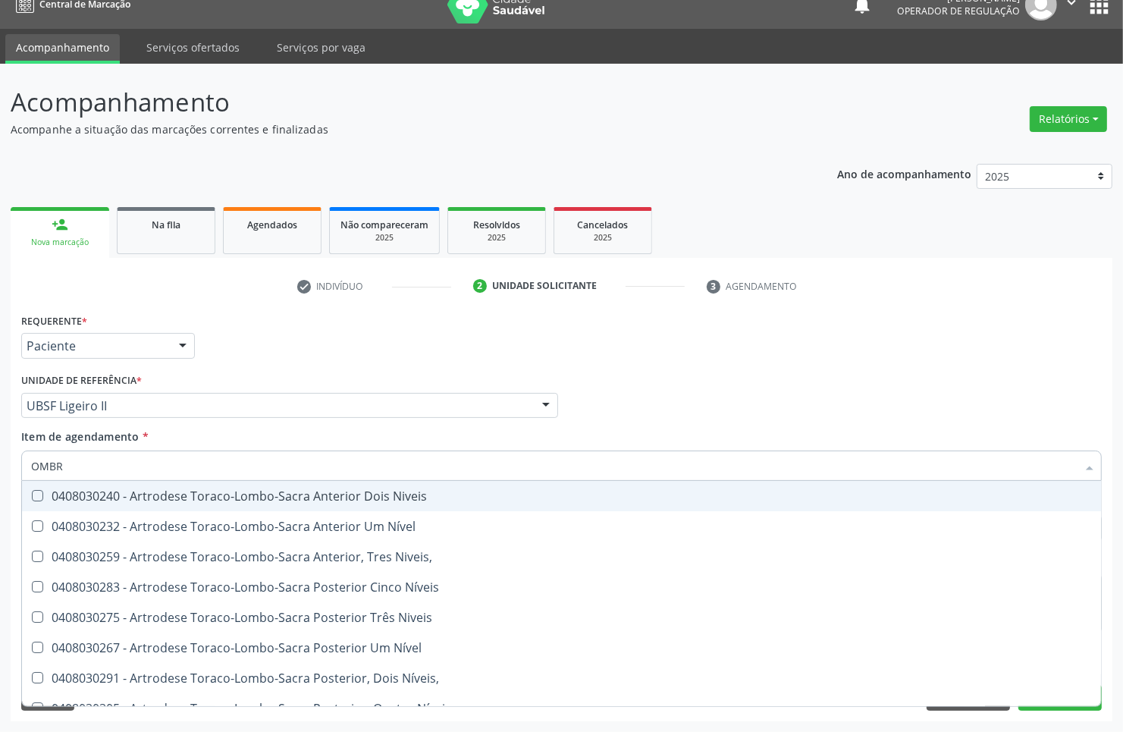
type input "OMBRO"
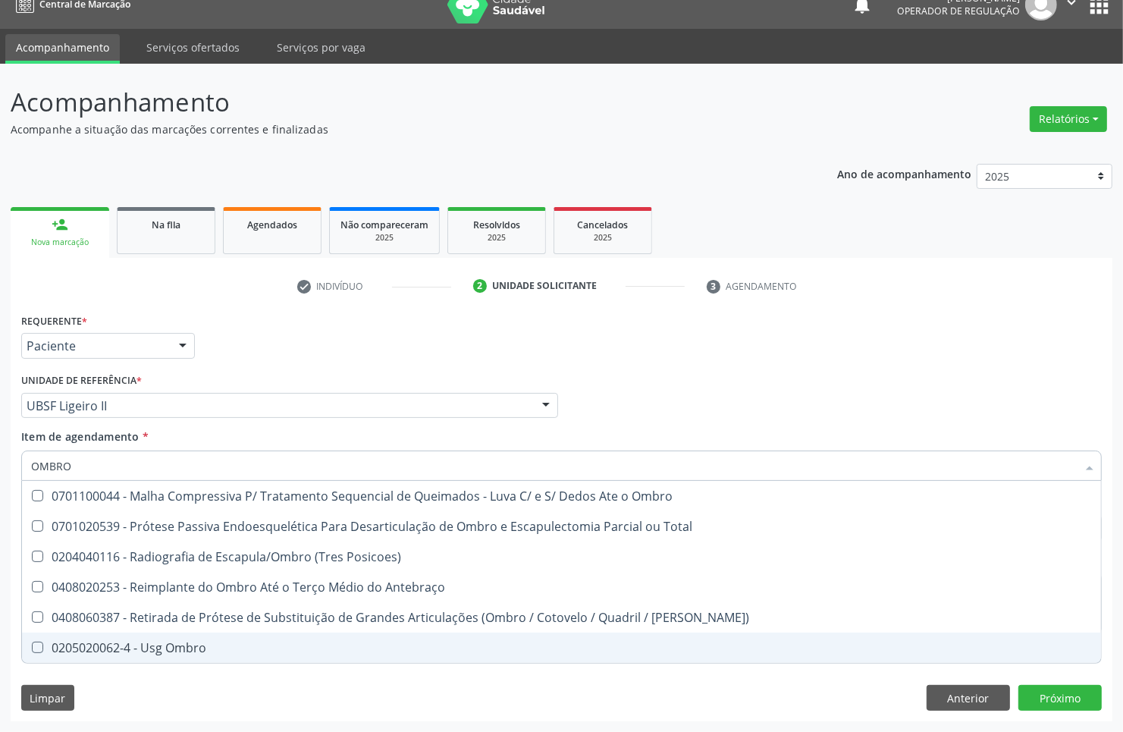
click at [283, 650] on div "0205020062-4 - Usg Ombro" at bounding box center [561, 648] width 1061 height 12
checkbox Ombro "true"
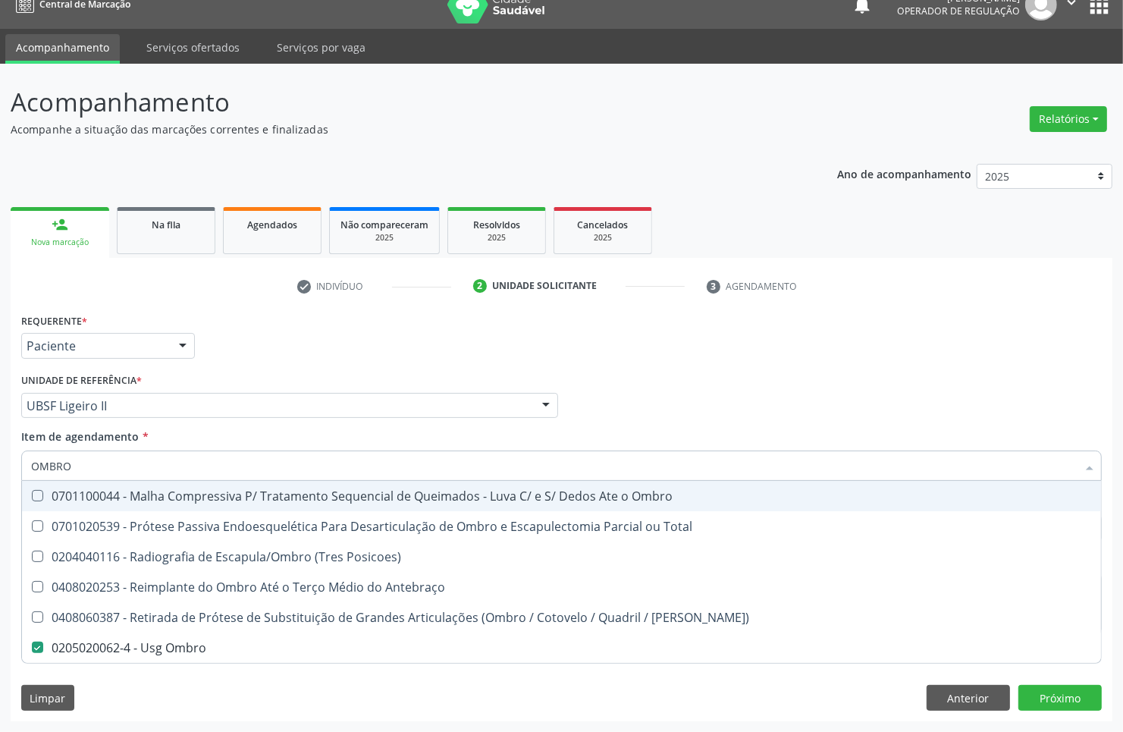
click at [590, 340] on div "Requerente * Paciente Médico(a) Enfermeiro(a) Paciente Nenhum resultado encontr…" at bounding box center [561, 338] width 1088 height 59
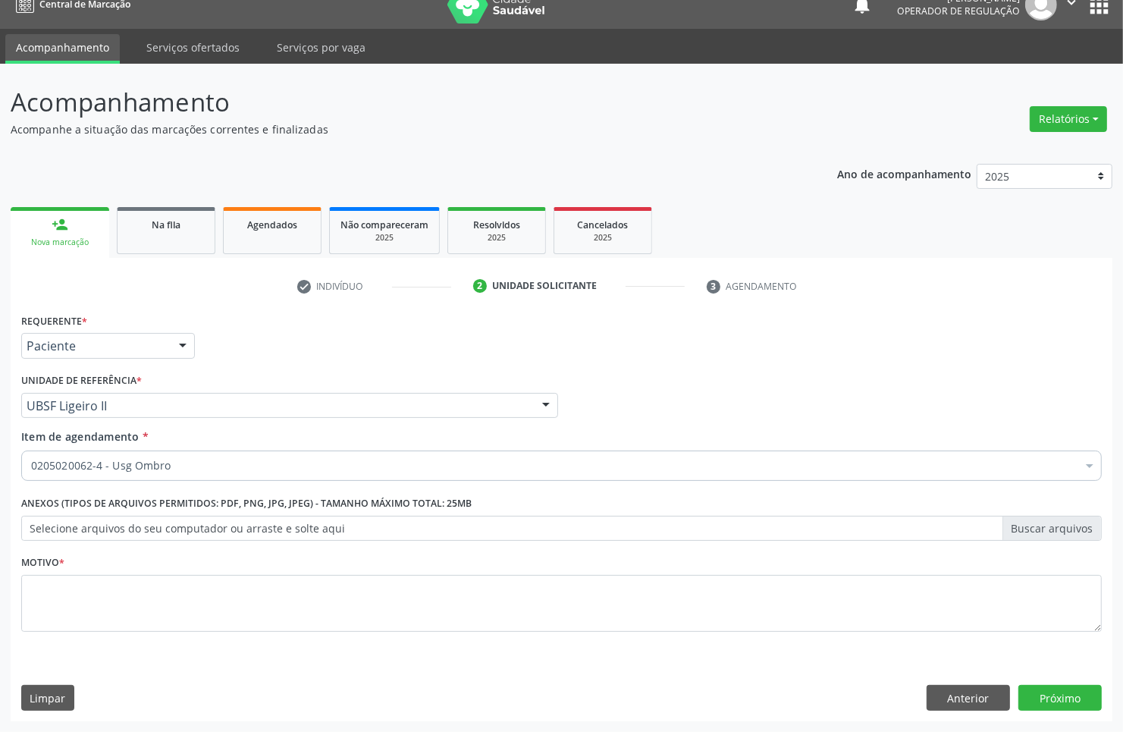
checkbox Ombro "true"
checkbox Abciximabe "false"
click at [555, 567] on div "Motivo *" at bounding box center [561, 591] width 1081 height 80
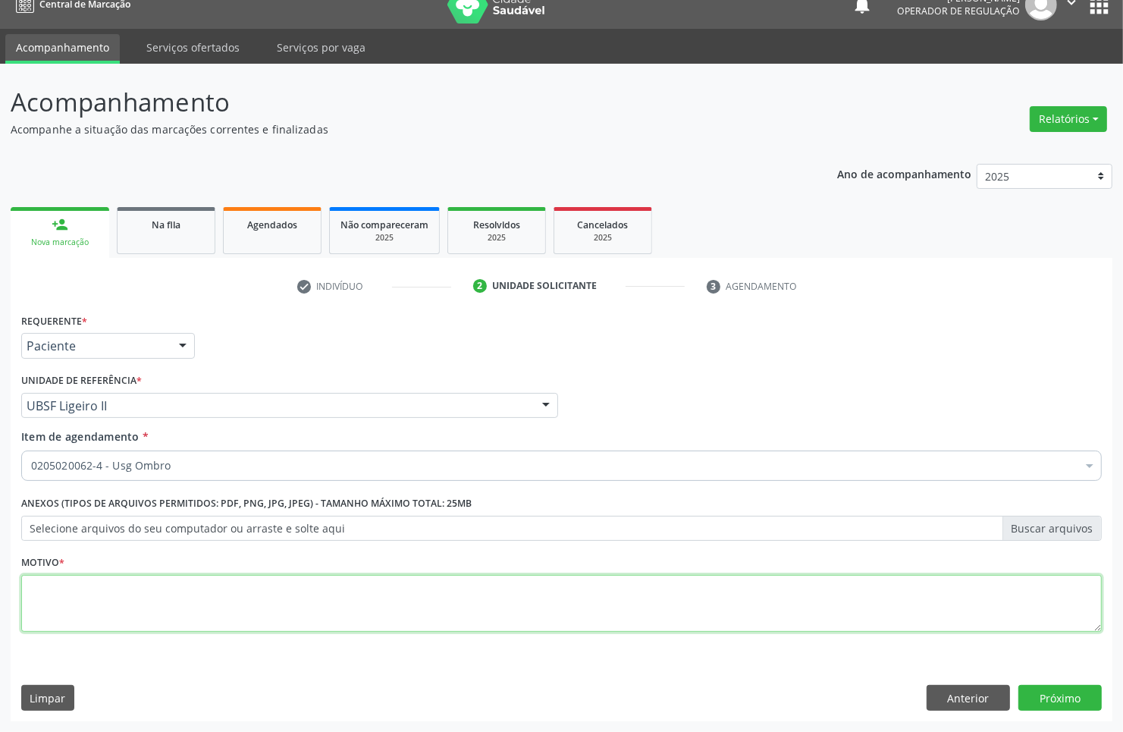
drag, startPoint x: 569, startPoint y: 604, endPoint x: 1116, endPoint y: 650, distance: 548.7
click at [596, 611] on textarea at bounding box center [561, 604] width 1081 height 58
type textarea "AVALIAÇÃO"
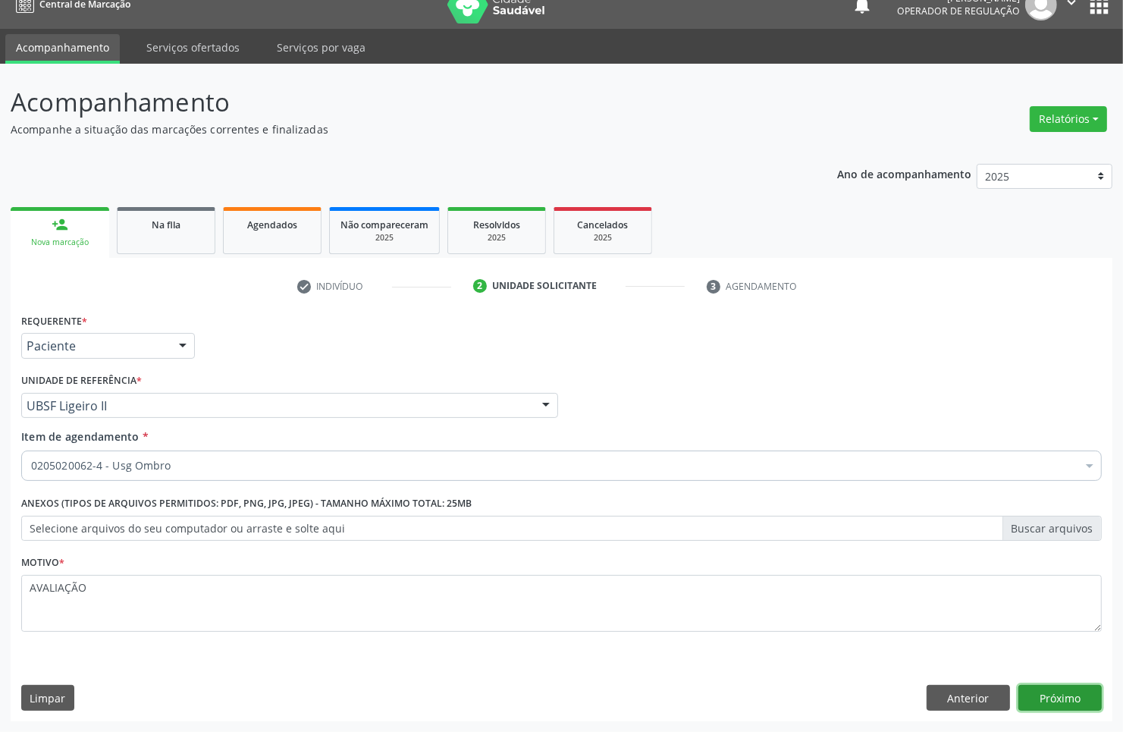
click button "Próximo" at bounding box center [1060, 698] width 83 height 26
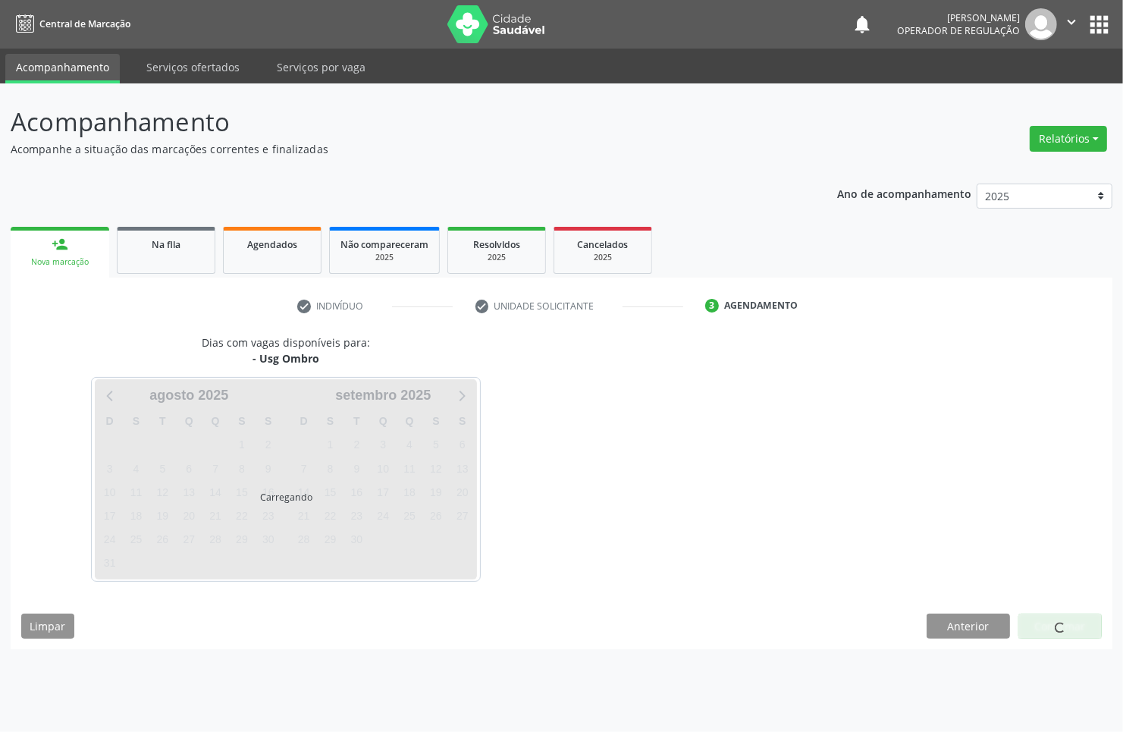
scroll to position [0, 0]
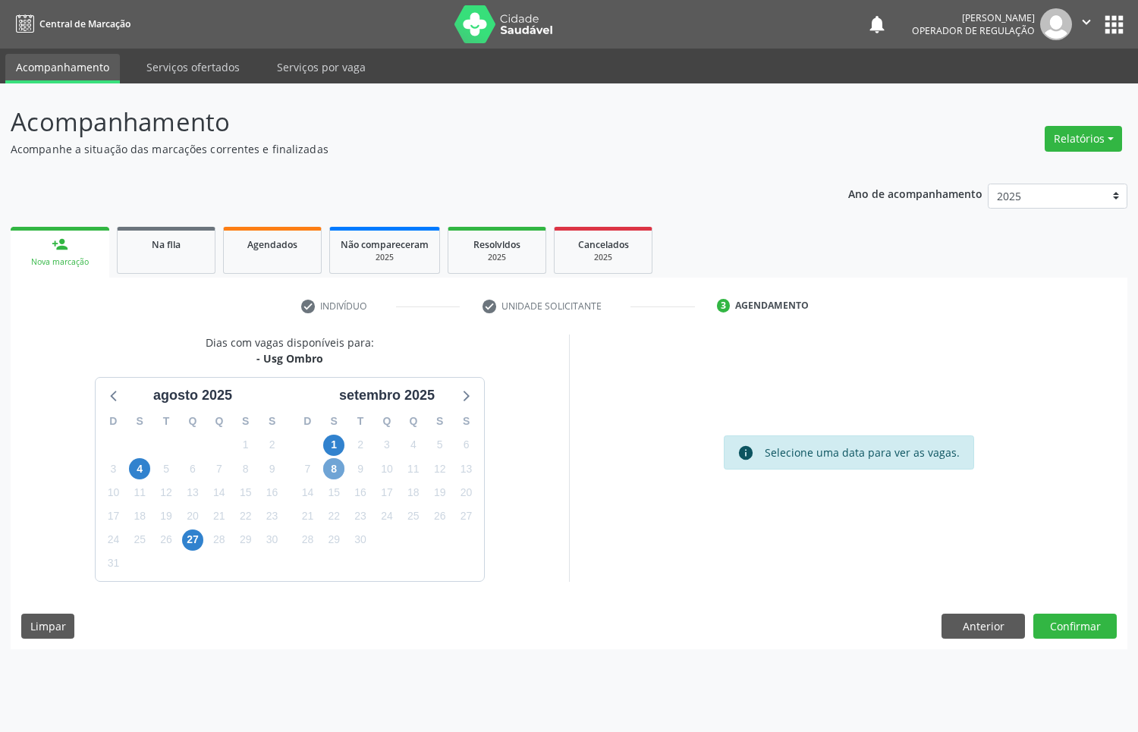
click at [334, 466] on span "8" at bounding box center [333, 468] width 21 height 21
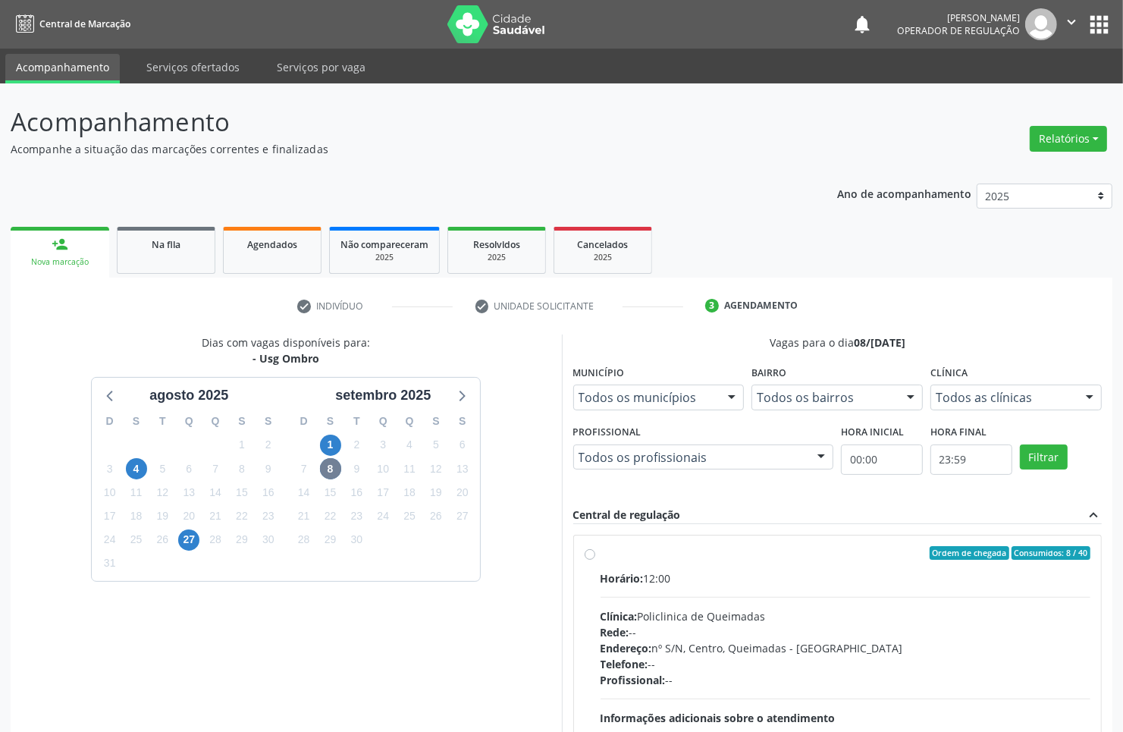
click at [630, 575] on span "Horário:" at bounding box center [622, 578] width 43 height 14
click at [595, 560] on input "Ordem de chegada Consumidos: 8 / 40 Horário: 12:00 Clínica: Policlinica de Quei…" at bounding box center [590, 553] width 11 height 14
radio input "true"
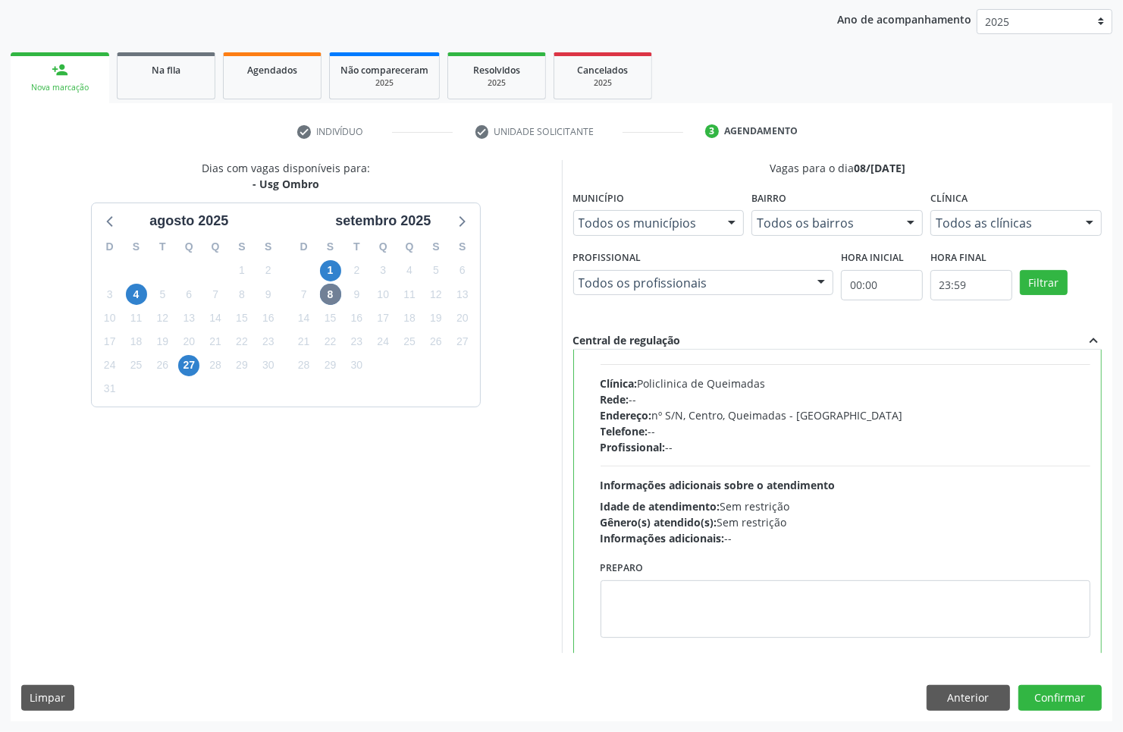
scroll to position [76, 0]
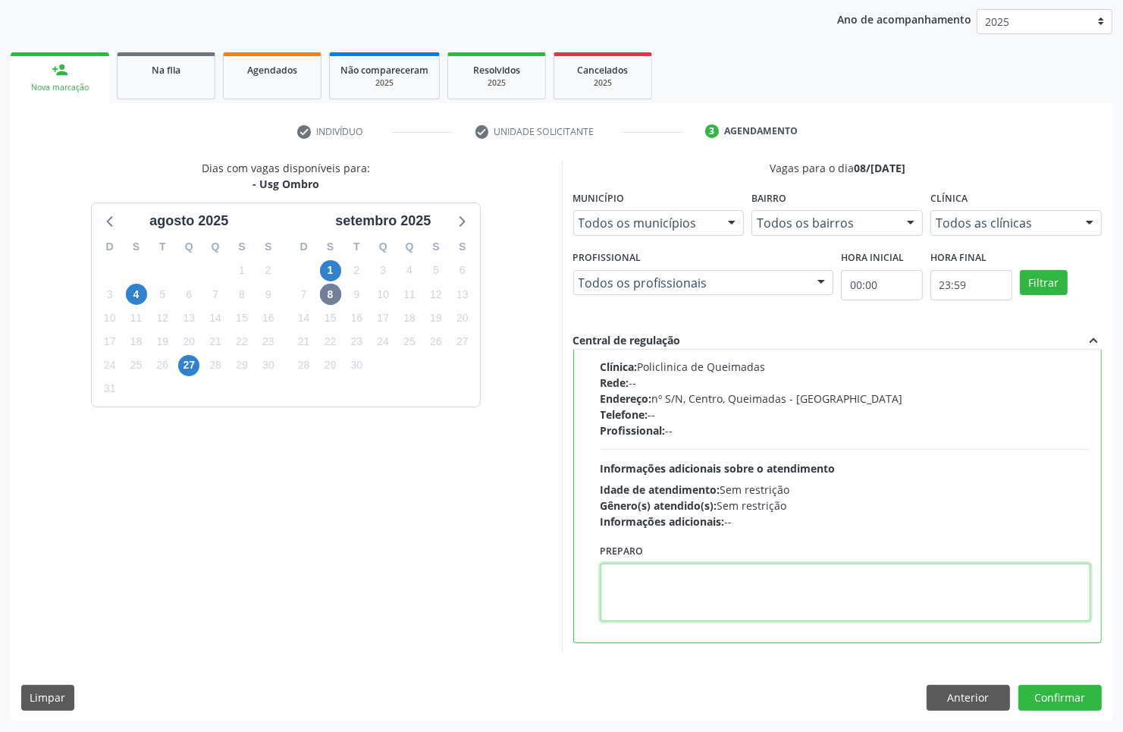
click at [751, 593] on textarea at bounding box center [846, 592] width 491 height 58
type textarea "OMBRO E"
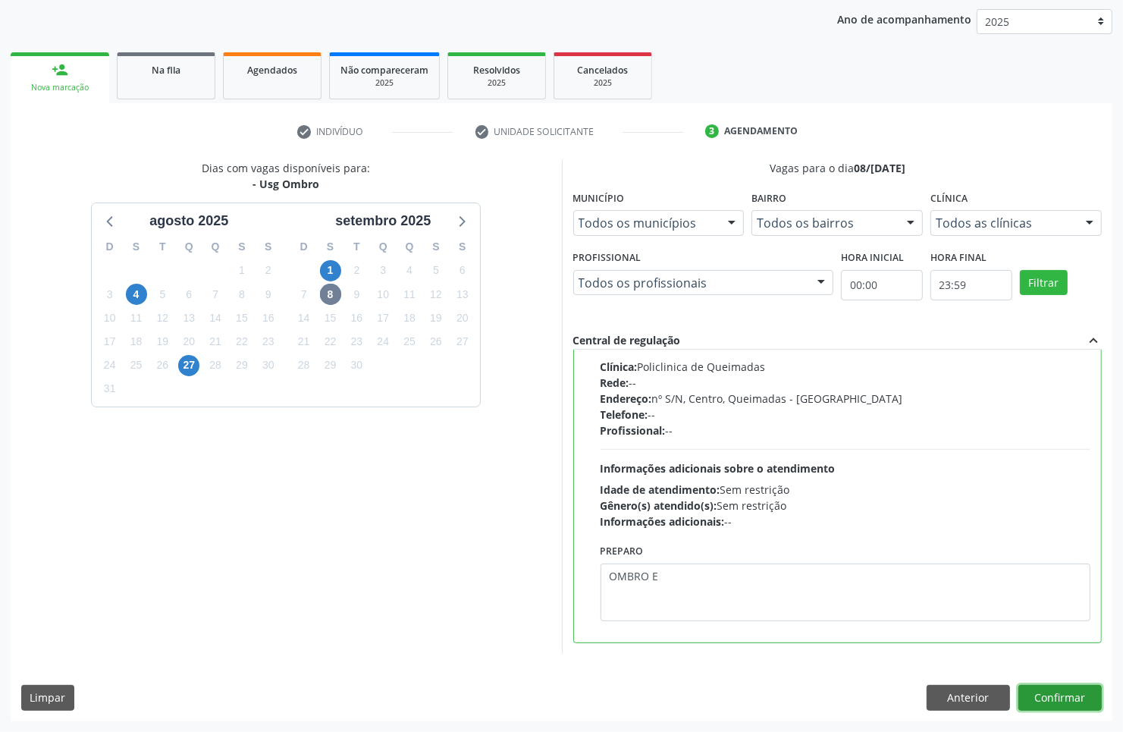
click at [1019, 685] on button "Confirmar" at bounding box center [1060, 698] width 83 height 26
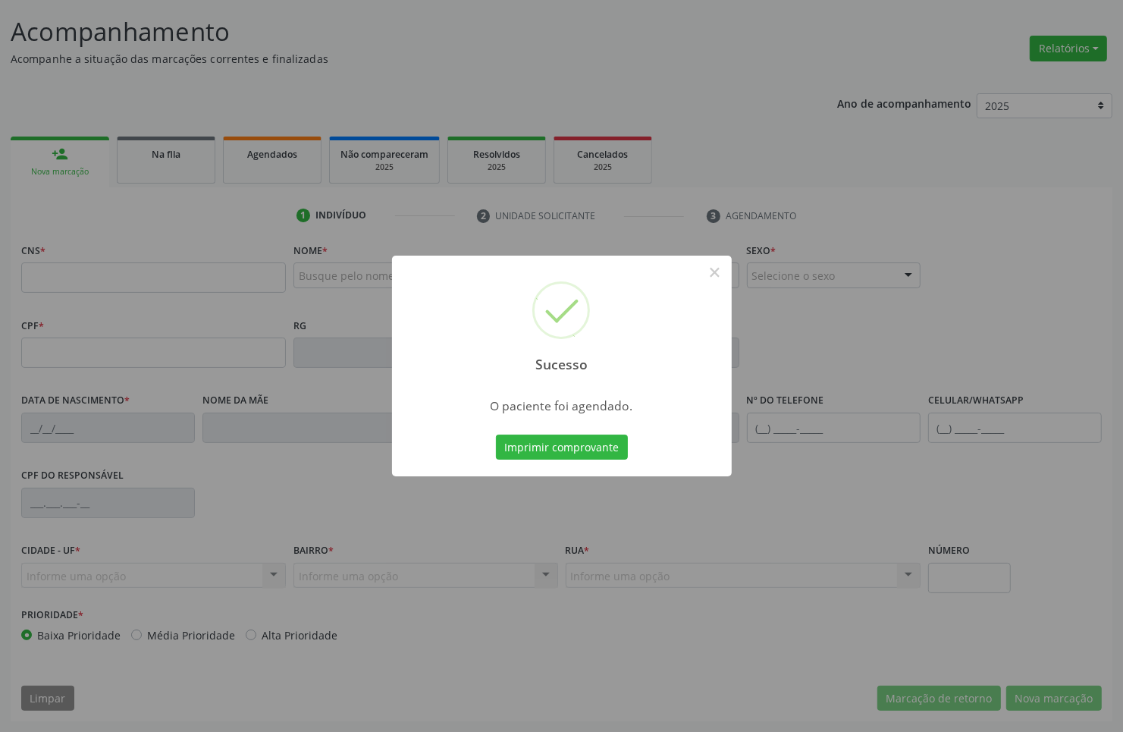
scroll to position [0, 0]
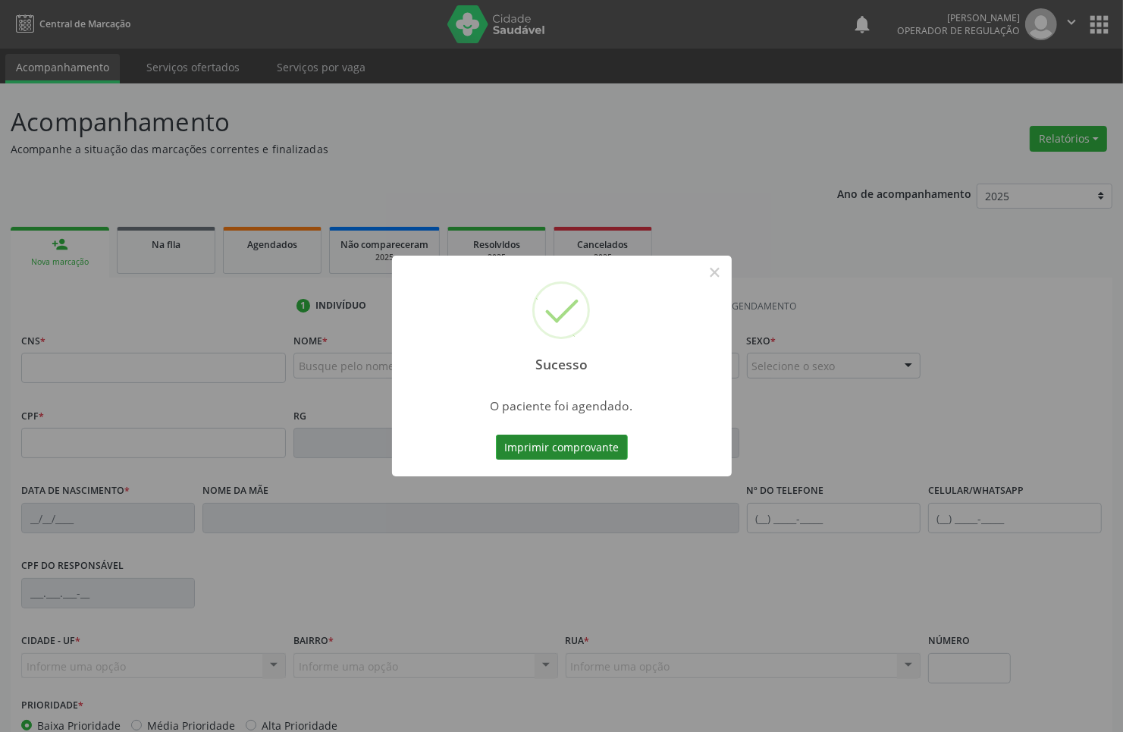
click at [598, 450] on button "Imprimir comprovante" at bounding box center [562, 448] width 132 height 26
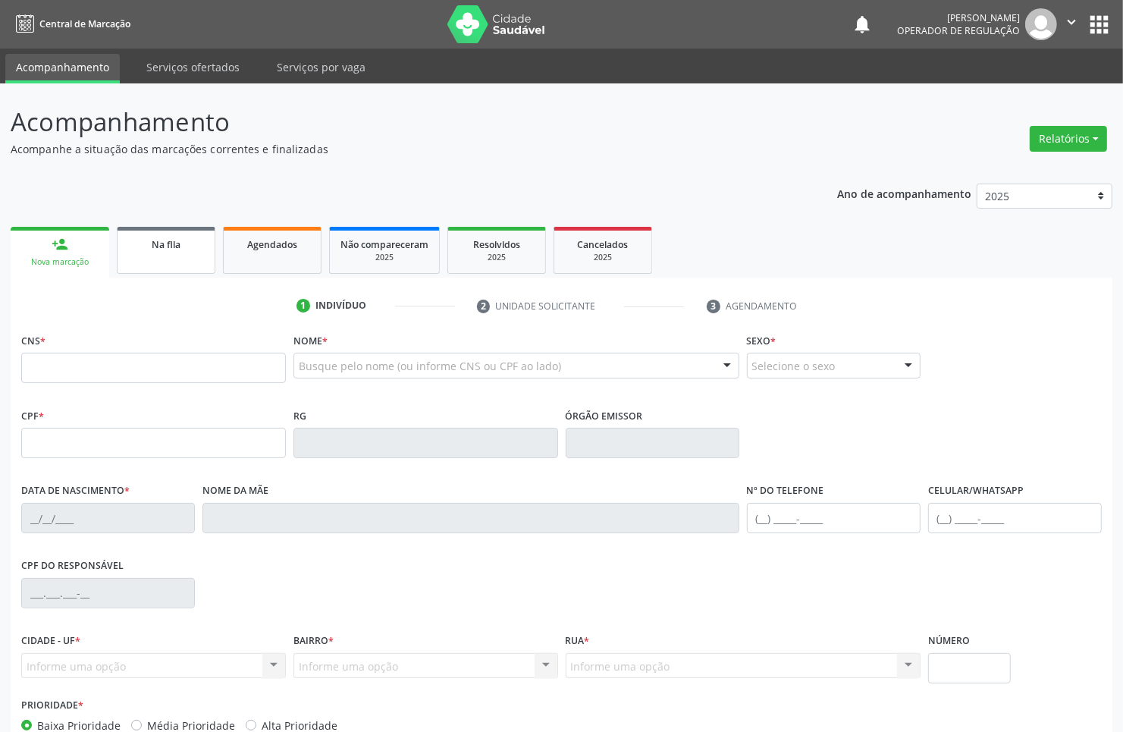
click at [149, 256] on link "Na fila" at bounding box center [166, 250] width 99 height 47
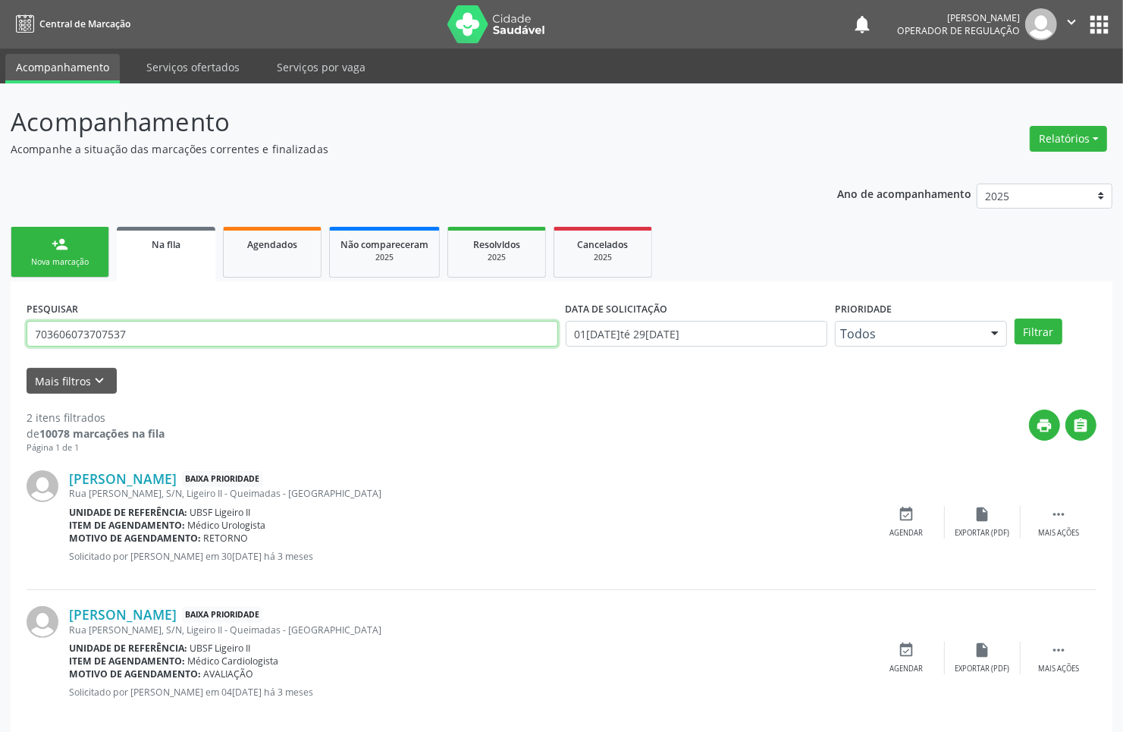
click at [152, 342] on input "703606073707537" at bounding box center [293, 334] width 532 height 26
type input "703109850718860"
click at [1015, 319] on button "Filtrar" at bounding box center [1039, 332] width 48 height 26
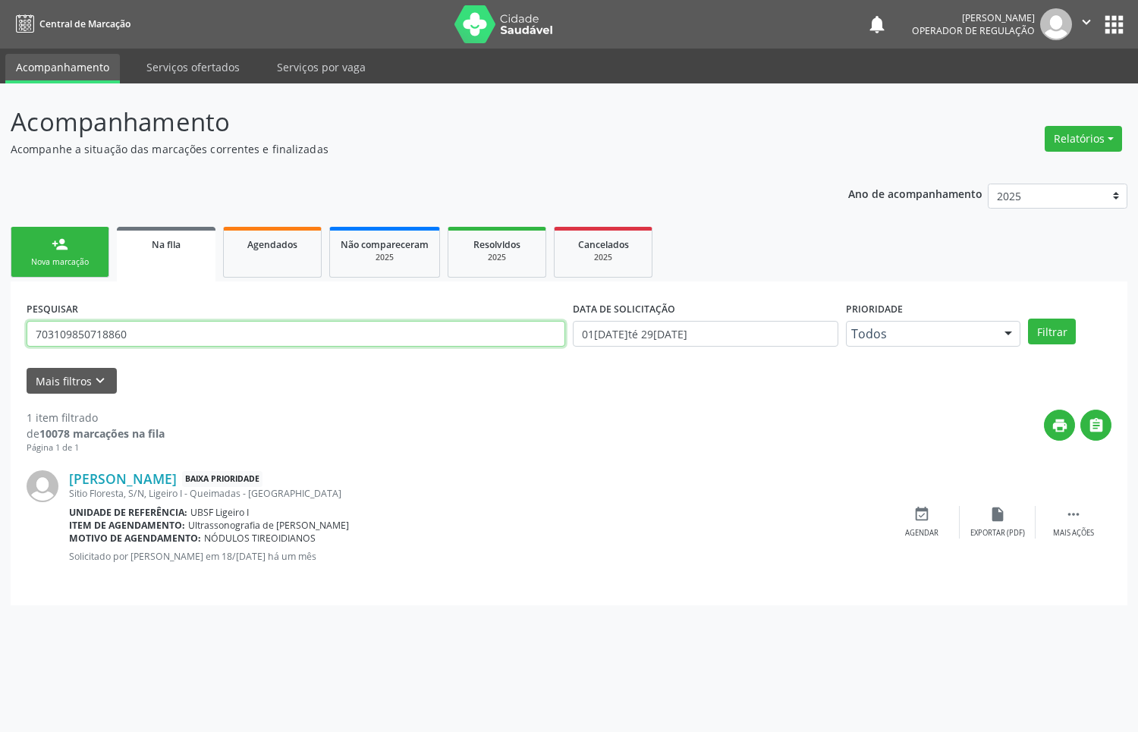
click at [134, 335] on input "703109850718860" at bounding box center [296, 334] width 538 height 26
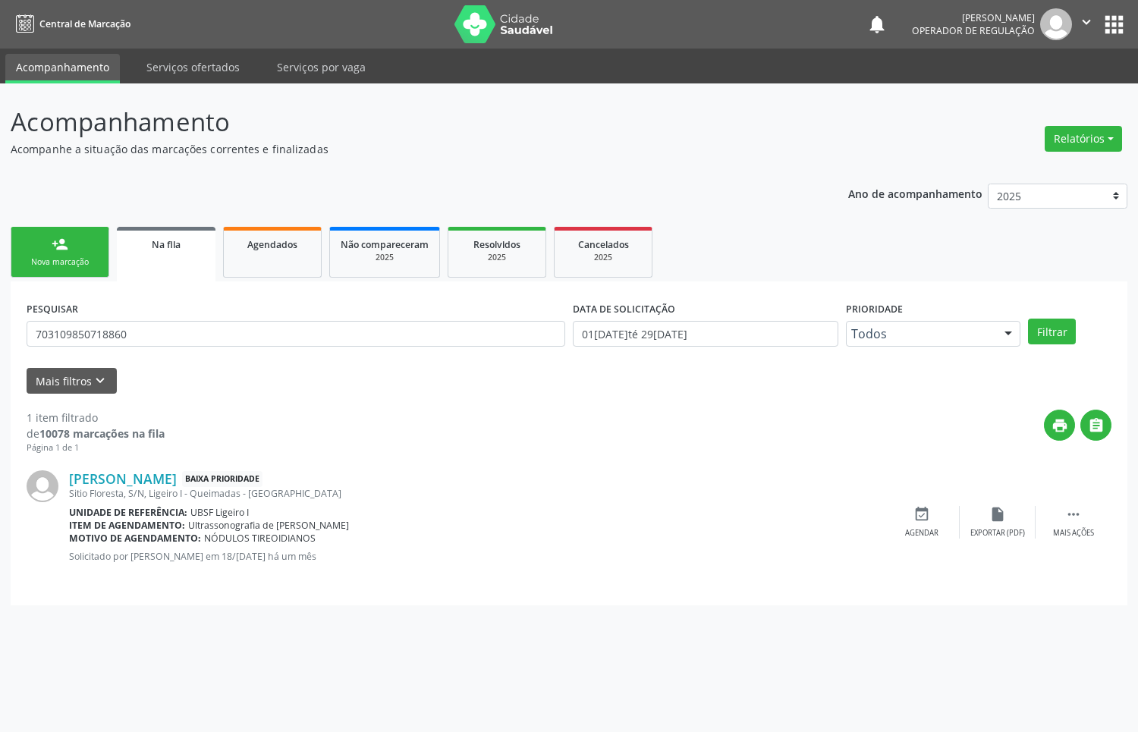
click at [68, 244] on link "person_add Nova marcação" at bounding box center [60, 252] width 99 height 51
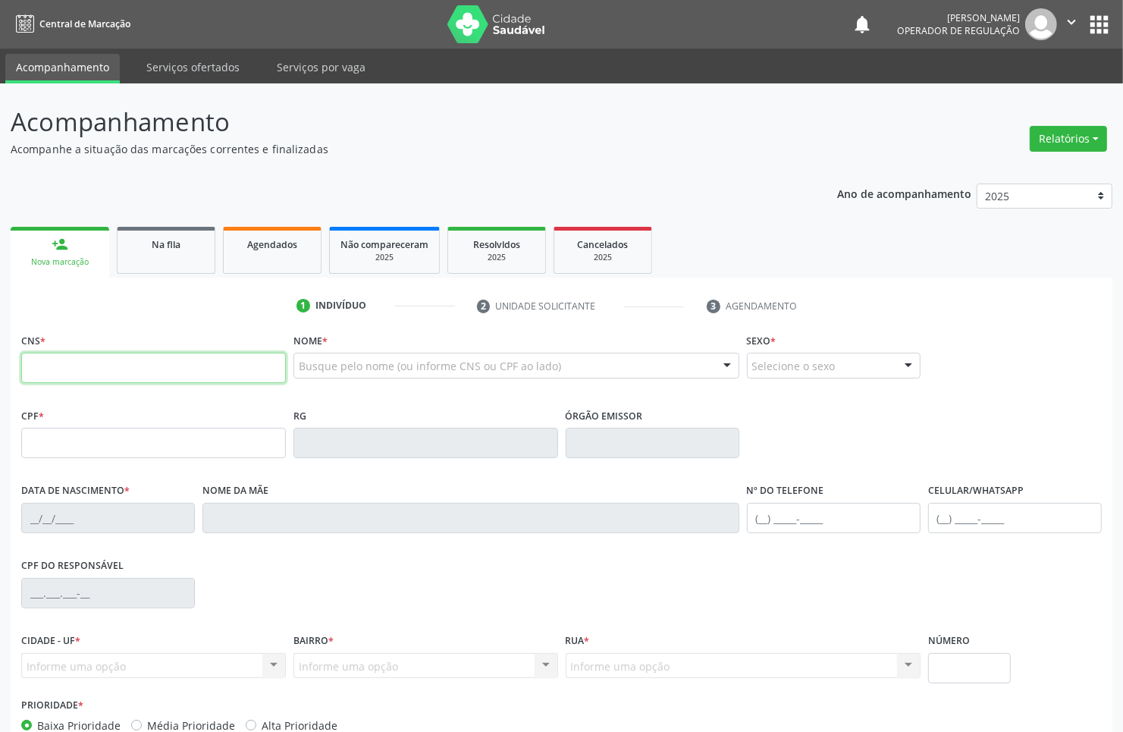
click at [89, 375] on input "text" at bounding box center [153, 368] width 265 height 30
paste input "703 1098 5071 8860"
type input "703 1098 5071 8860"
type input "095.297.154-20"
type input "25/[DATE]"
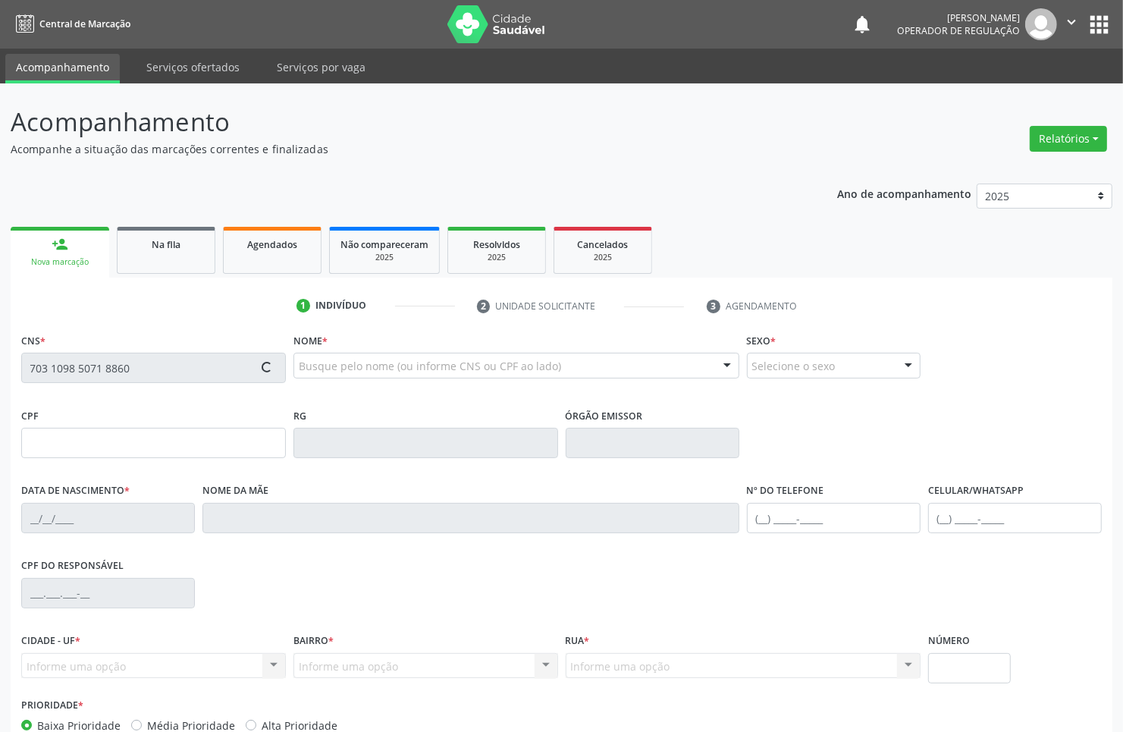
type input "[PERSON_NAME]"
type input "[PHONE_NUMBER]"
type input "S/N"
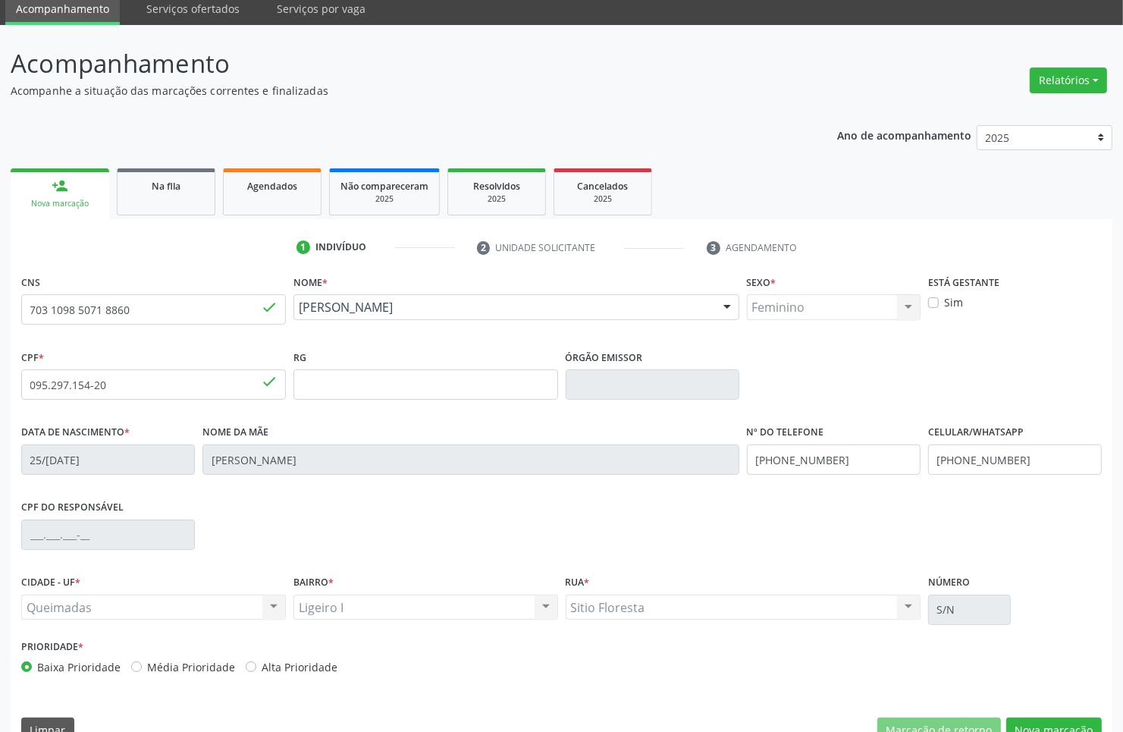
scroll to position [91, 0]
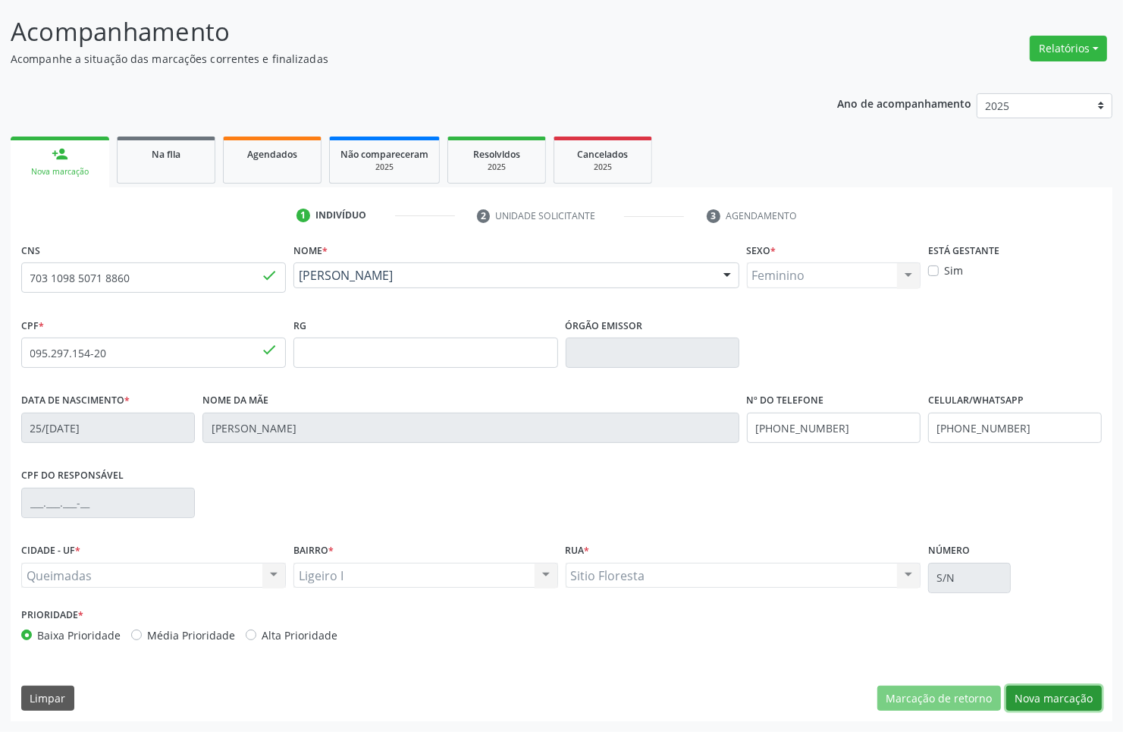
click at [1040, 702] on button "Nova marcação" at bounding box center [1054, 699] width 96 height 26
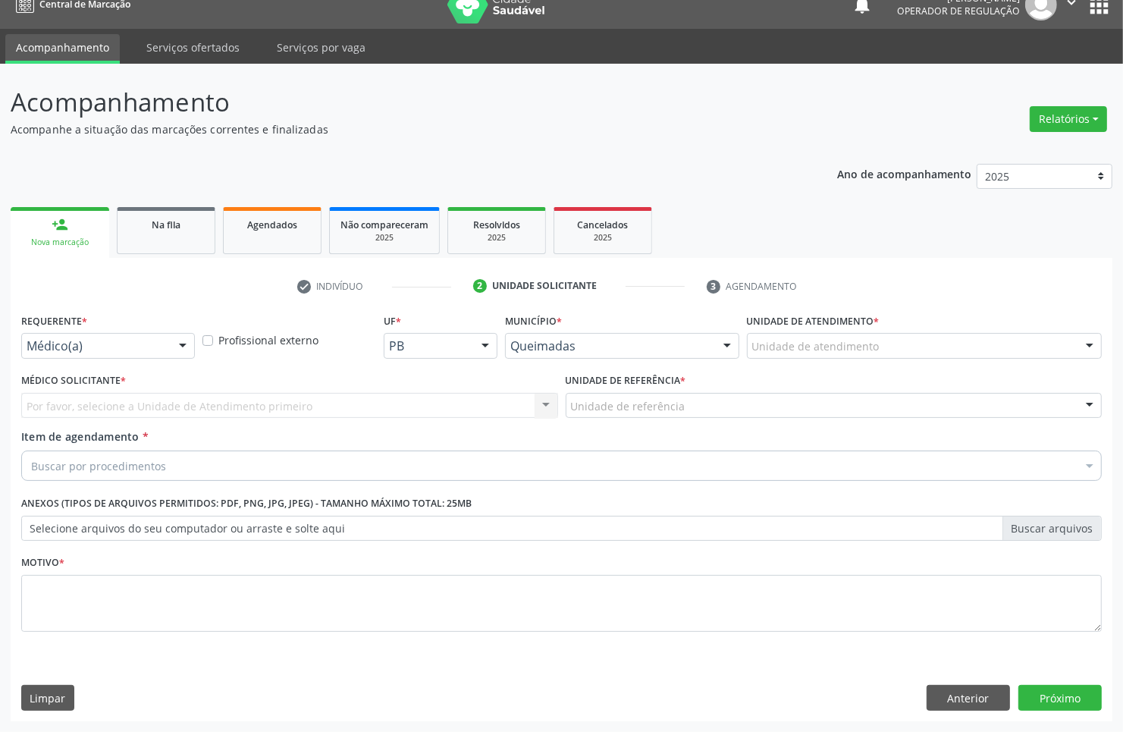
scroll to position [20, 0]
drag, startPoint x: 118, startPoint y: 343, endPoint x: 99, endPoint y: 427, distance: 86.3
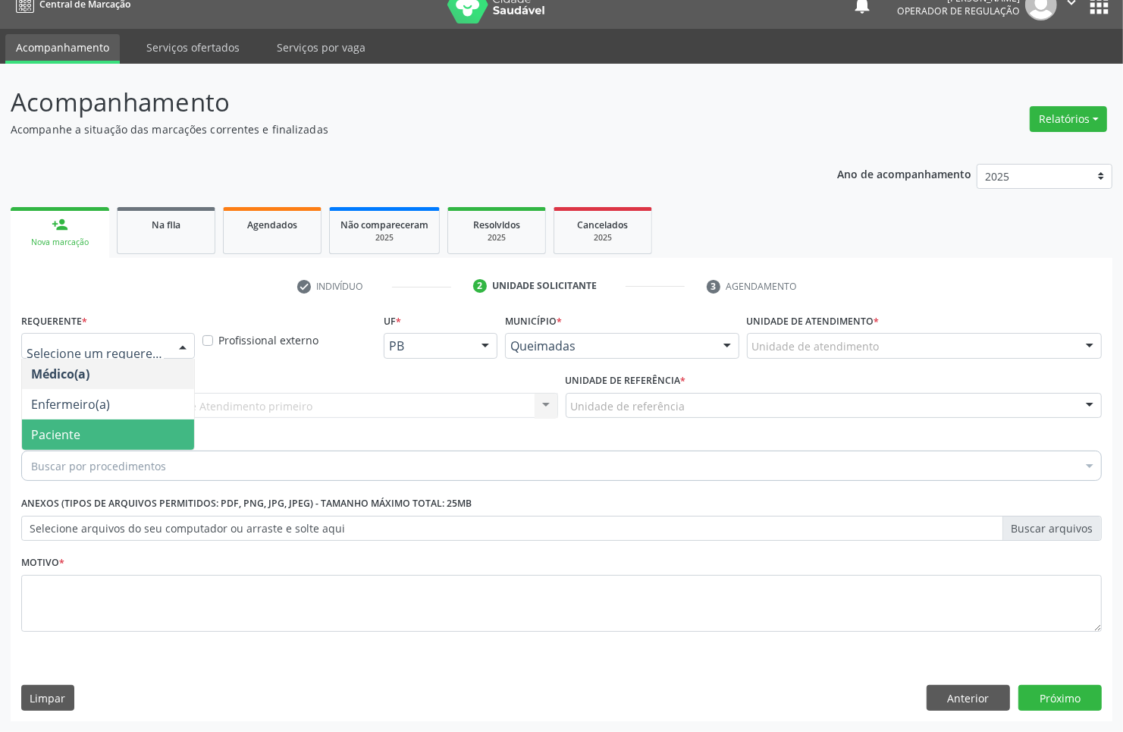
click at [99, 444] on span "Paciente" at bounding box center [108, 434] width 172 height 30
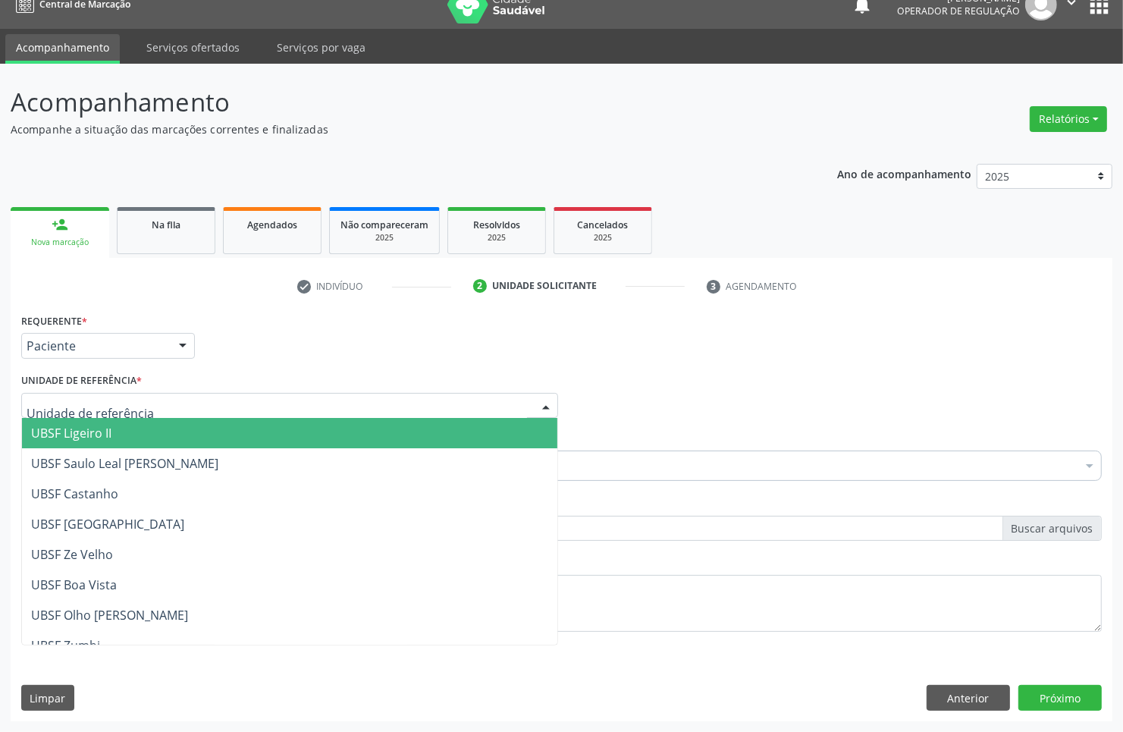
click at [164, 404] on div at bounding box center [289, 406] width 537 height 26
type input "LI"
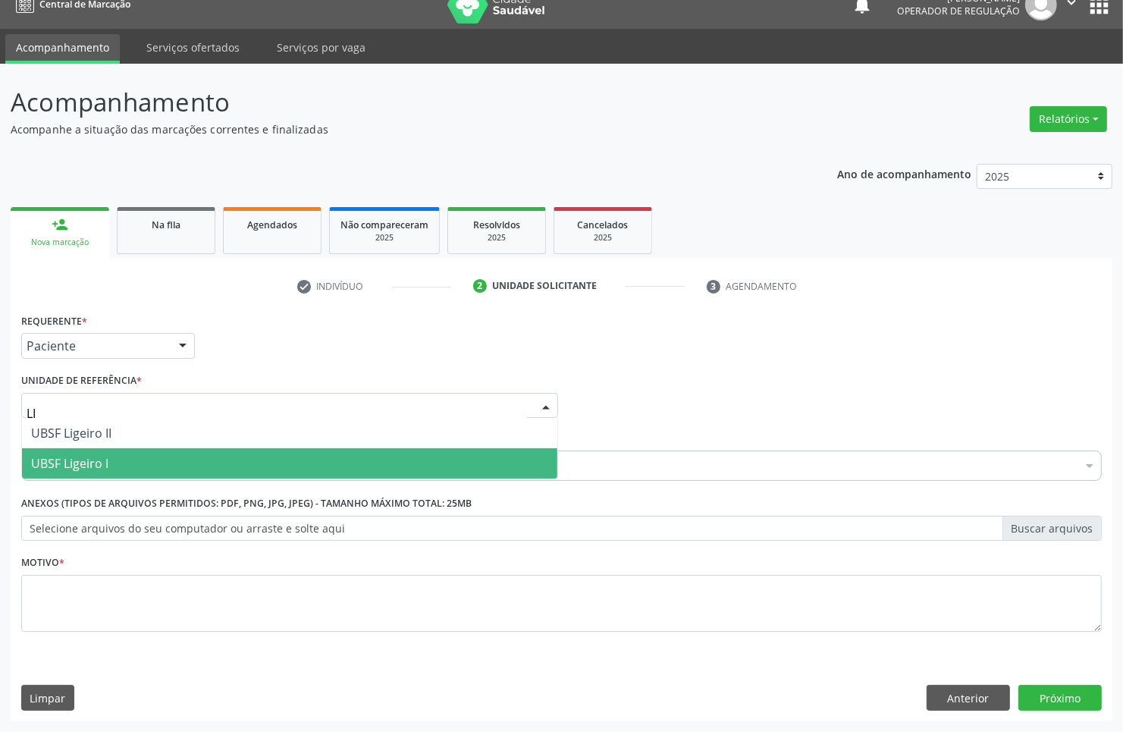
click at [154, 463] on span "UBSF Ligeiro I" at bounding box center [289, 463] width 535 height 30
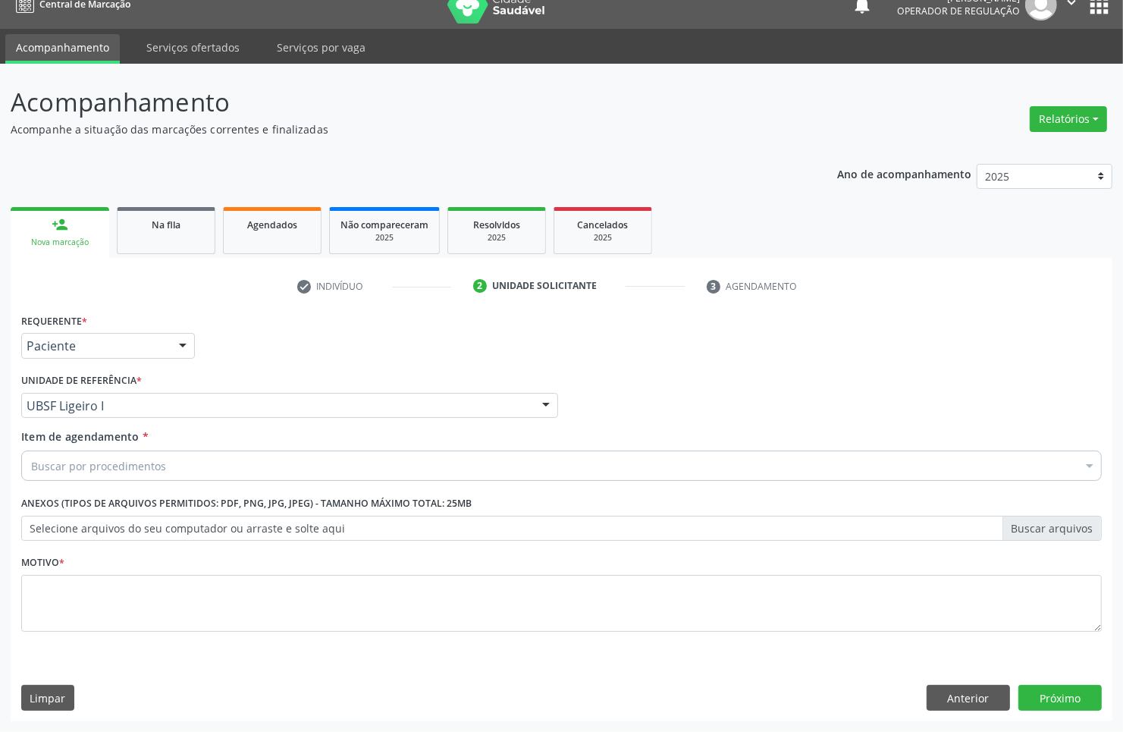
click at [165, 468] on div "Buscar por procedimentos" at bounding box center [561, 465] width 1081 height 30
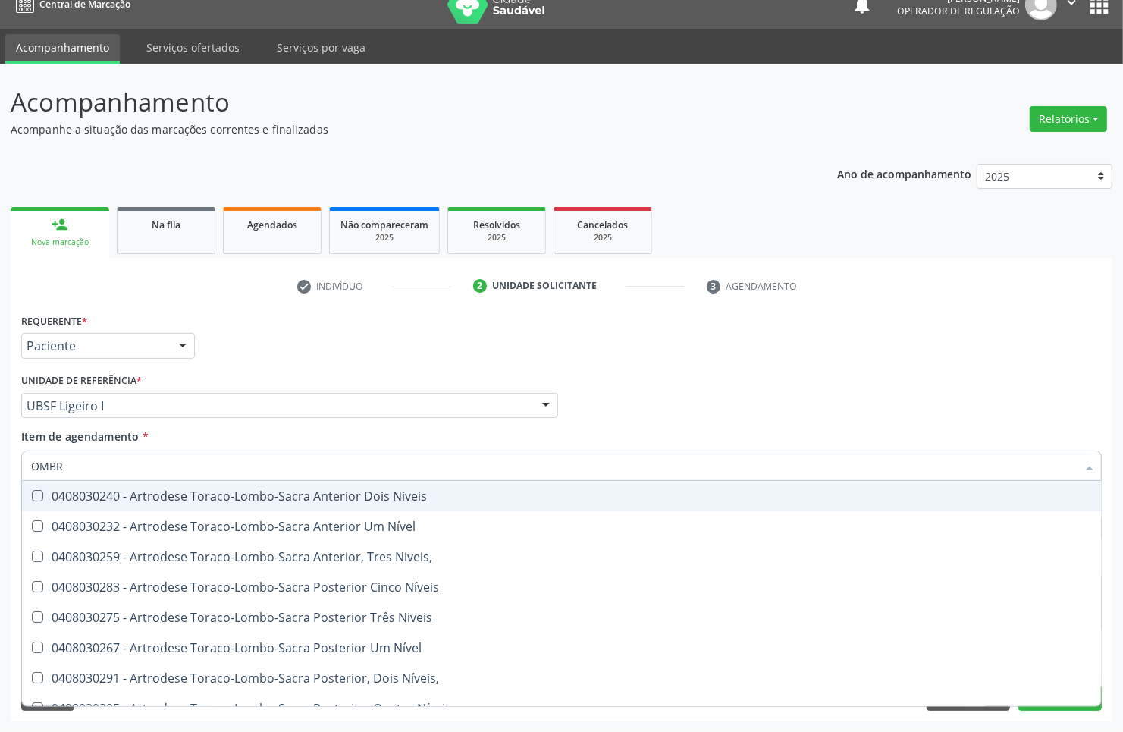
type input "OMBRO"
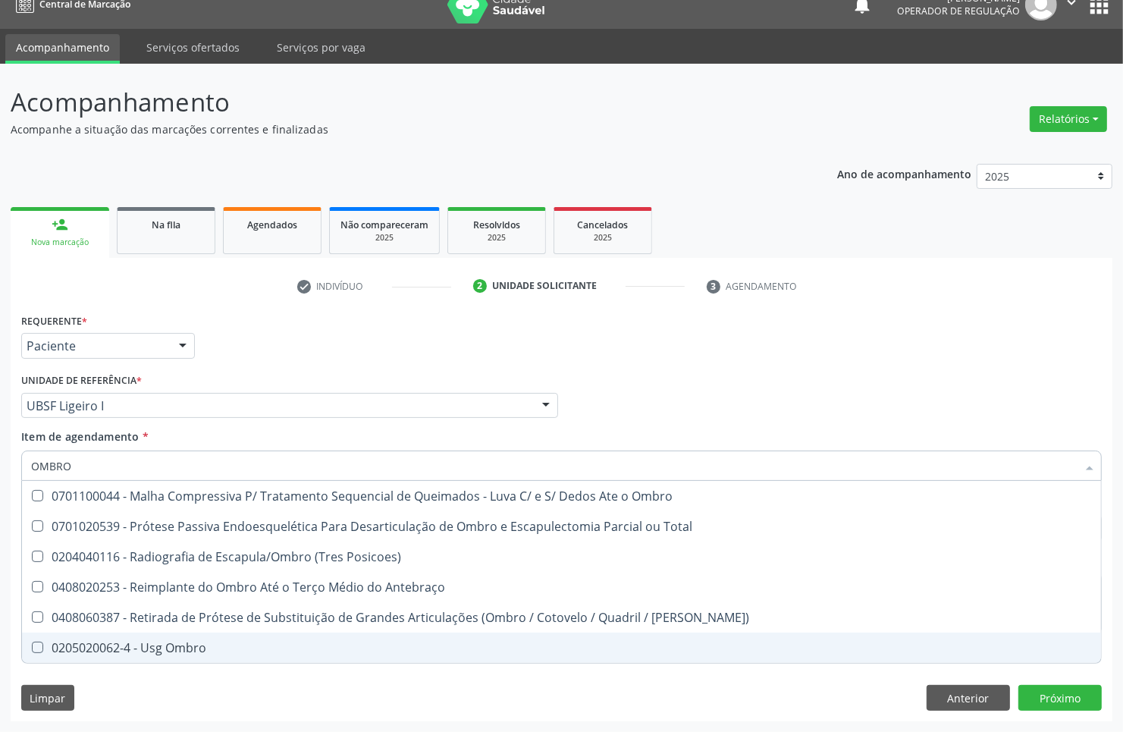
click at [161, 646] on div "0205020062-4 - Usg Ombro" at bounding box center [561, 648] width 1061 height 12
checkbox Ombro "true"
click at [154, 681] on div "Requerente * Paciente Médico(a) Enfermeiro(a) Paciente Nenhum resultado encontr…" at bounding box center [562, 515] width 1102 height 412
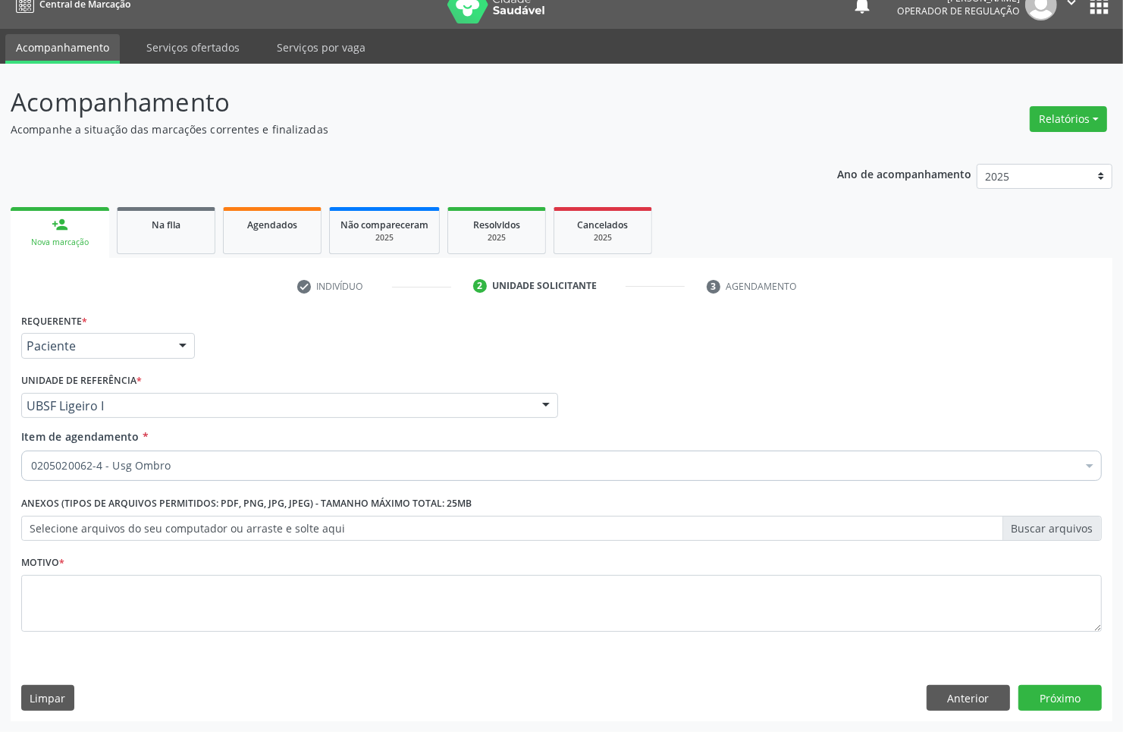
click at [178, 569] on div "Motivo *" at bounding box center [561, 591] width 1081 height 80
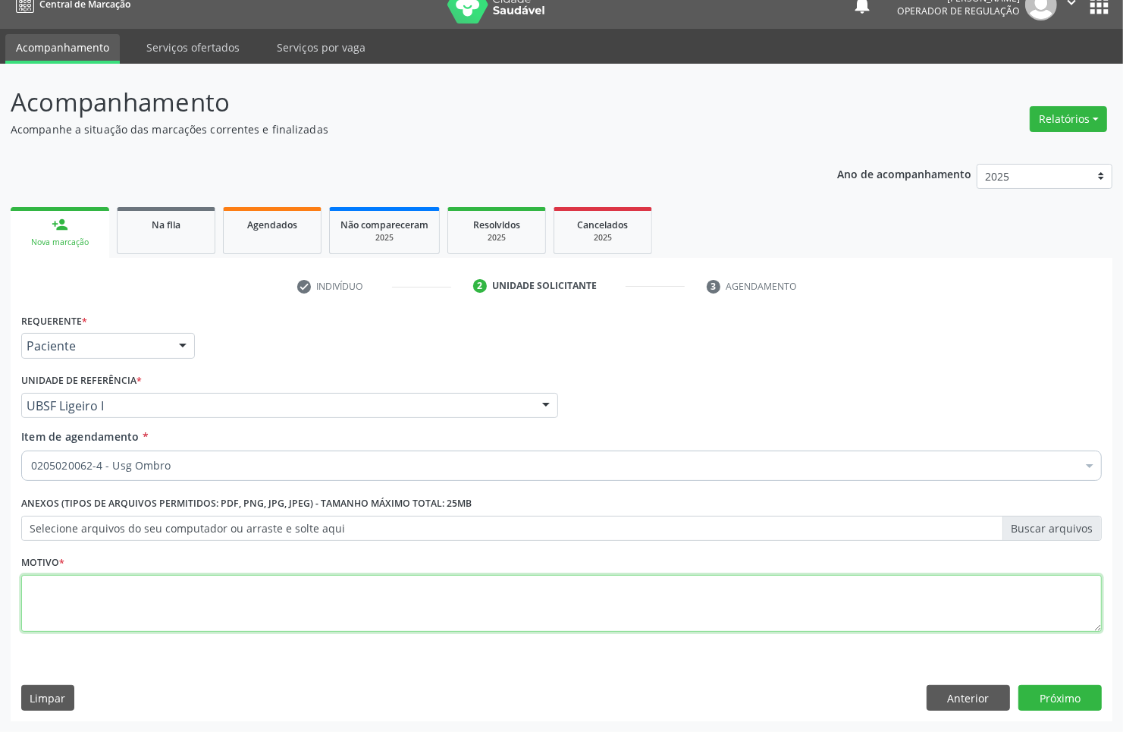
click at [186, 582] on textarea at bounding box center [561, 604] width 1081 height 58
type textarea "OMBRO E"
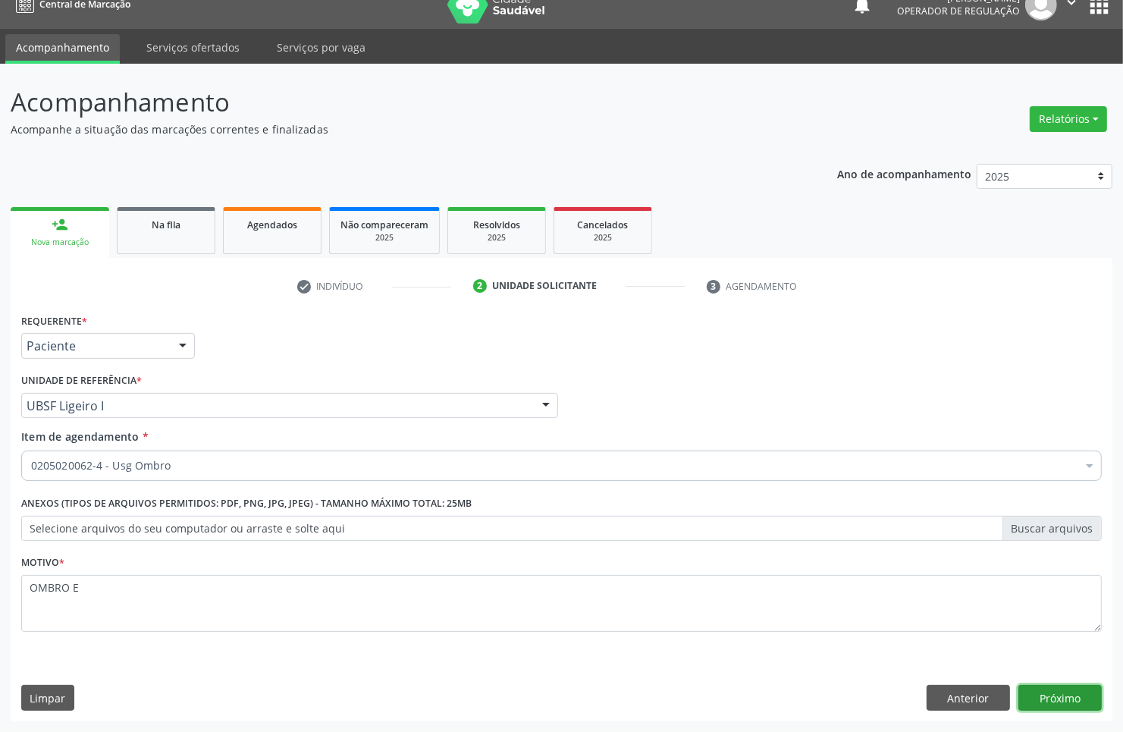
click at [1083, 702] on button "Próximo" at bounding box center [1060, 698] width 83 height 26
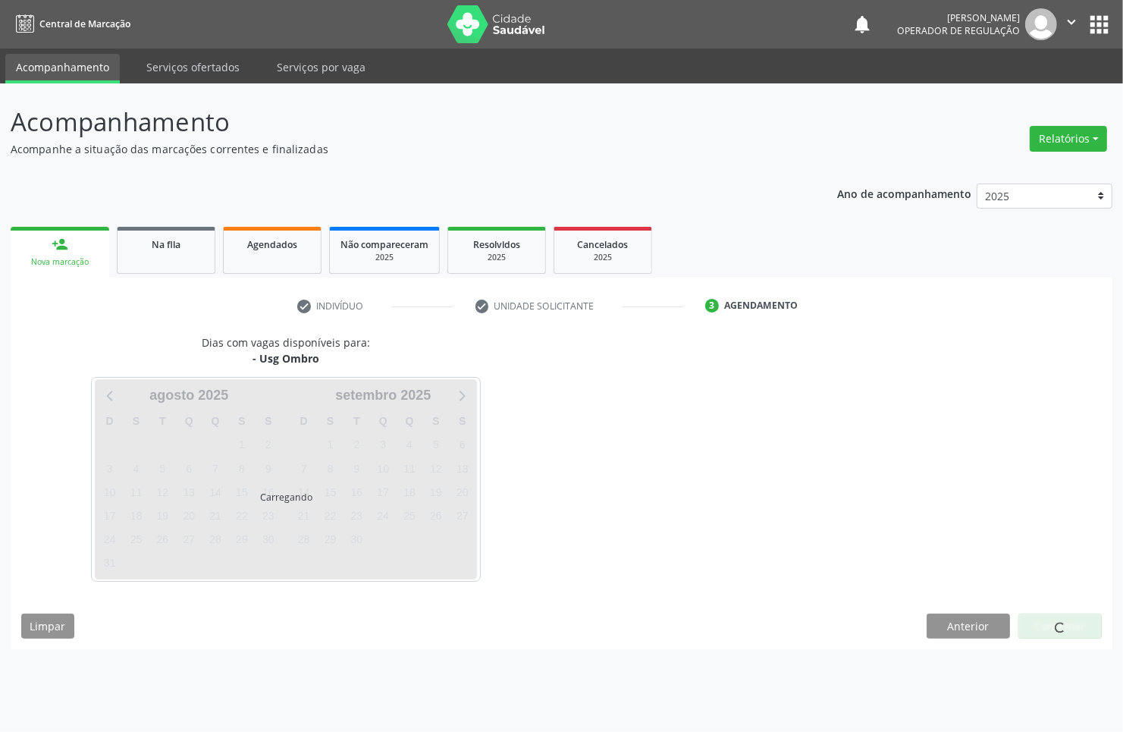
scroll to position [0, 0]
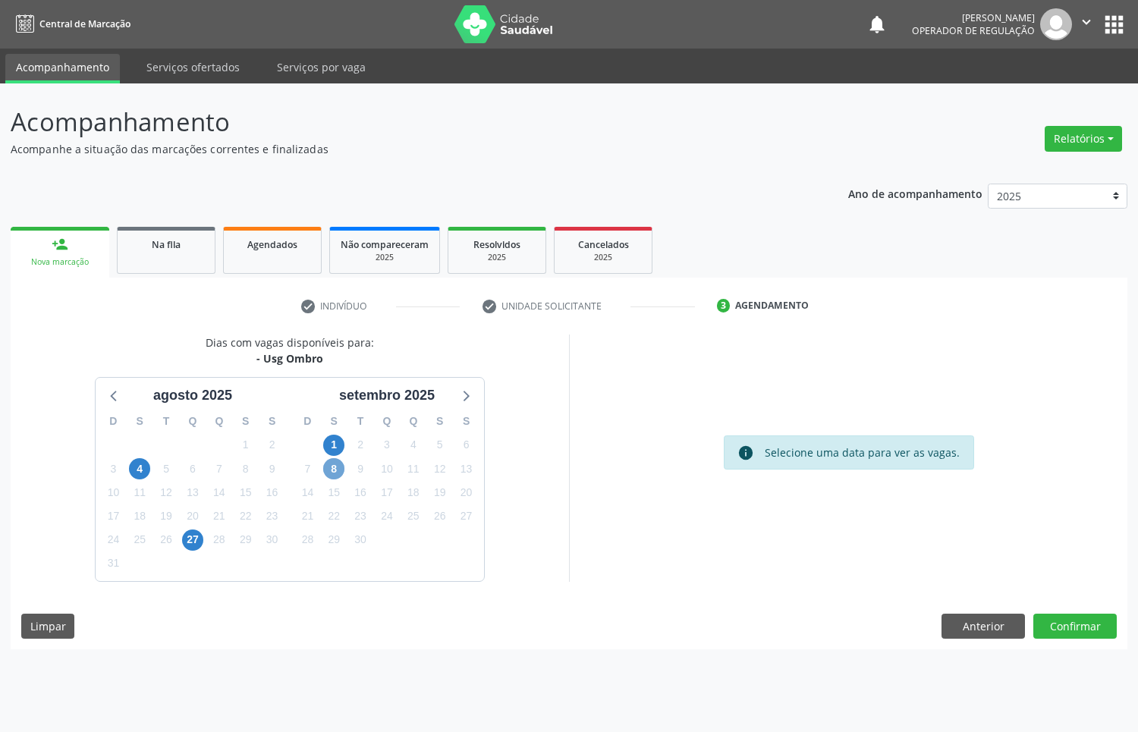
click at [337, 470] on span "8" at bounding box center [333, 468] width 21 height 21
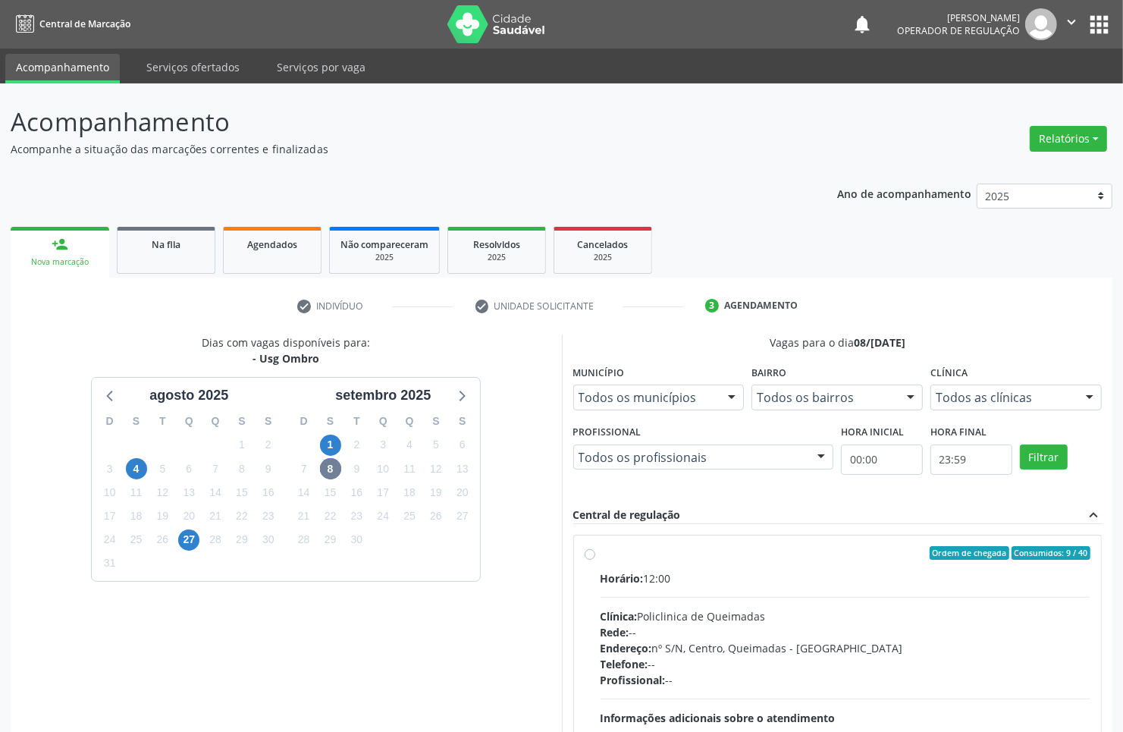
click at [908, 613] on div "Clínica: Policlinica de Queimadas" at bounding box center [846, 616] width 491 height 16
click at [595, 560] on input "Ordem de chegada Consumidos: 9 / 40 Horário: 12:00 Clínica: Policlinica de Quei…" at bounding box center [590, 553] width 11 height 14
radio input "true"
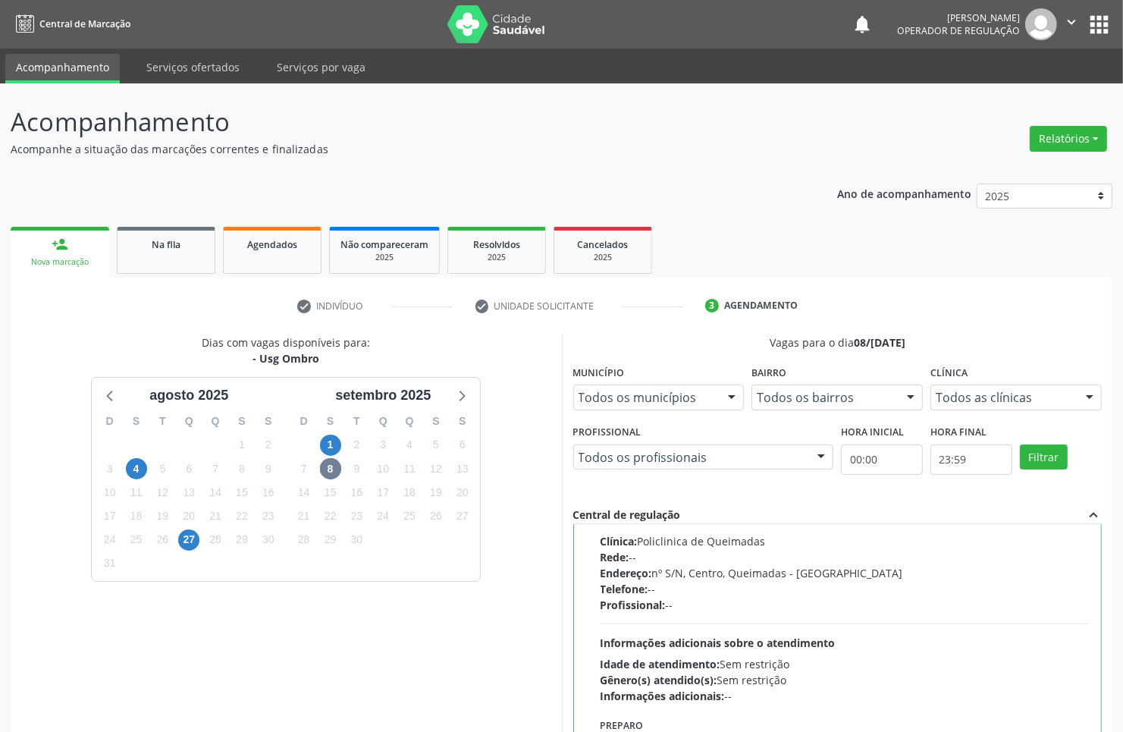
scroll to position [174, 0]
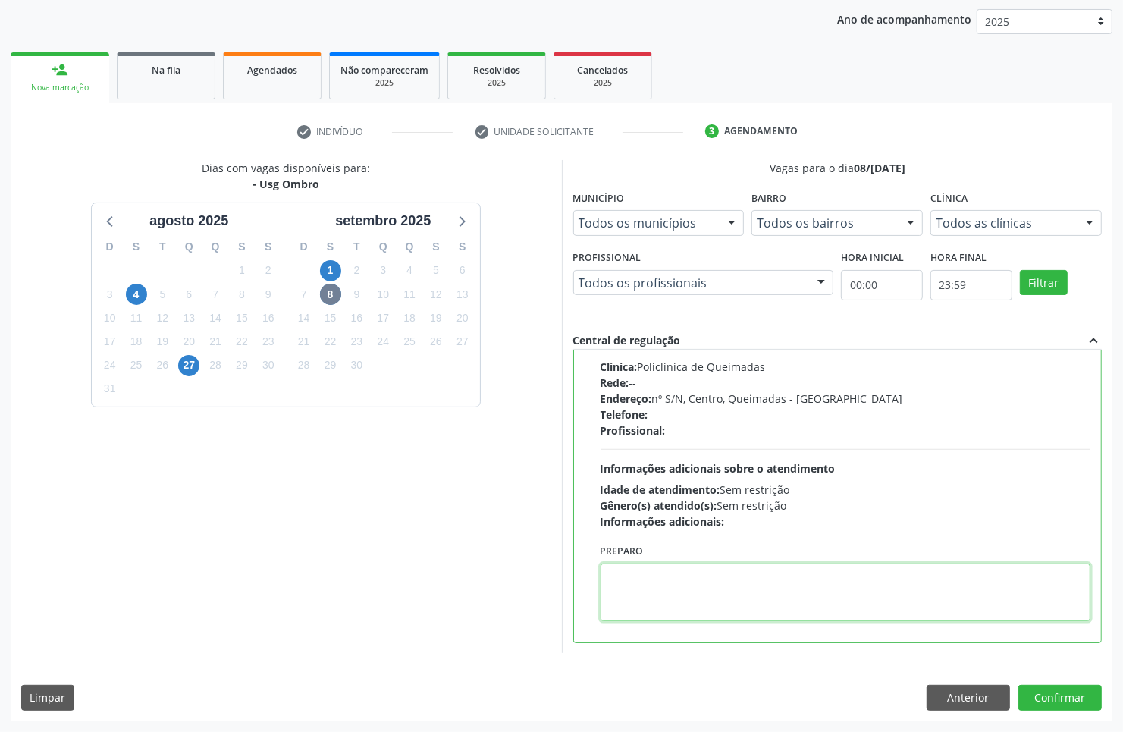
click at [705, 593] on textarea at bounding box center [846, 592] width 491 height 58
paste textarea "OMBRO E"
type textarea "OMBRO E"
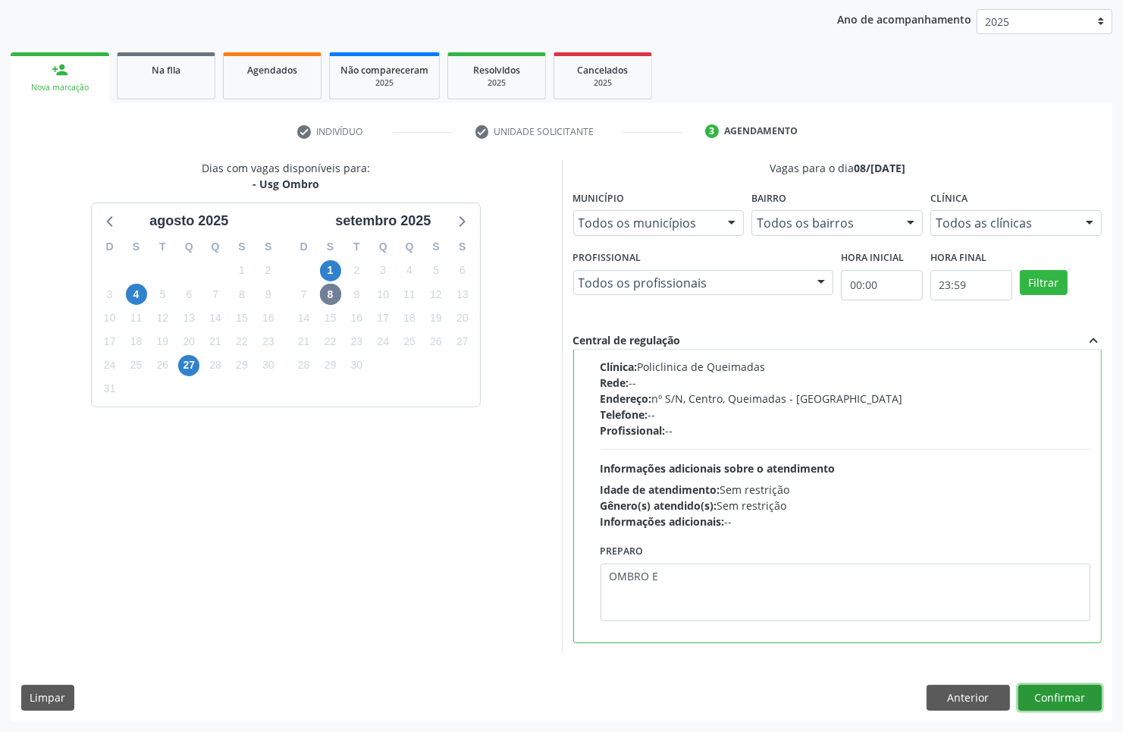
click at [1075, 698] on button "Confirmar" at bounding box center [1060, 698] width 83 height 26
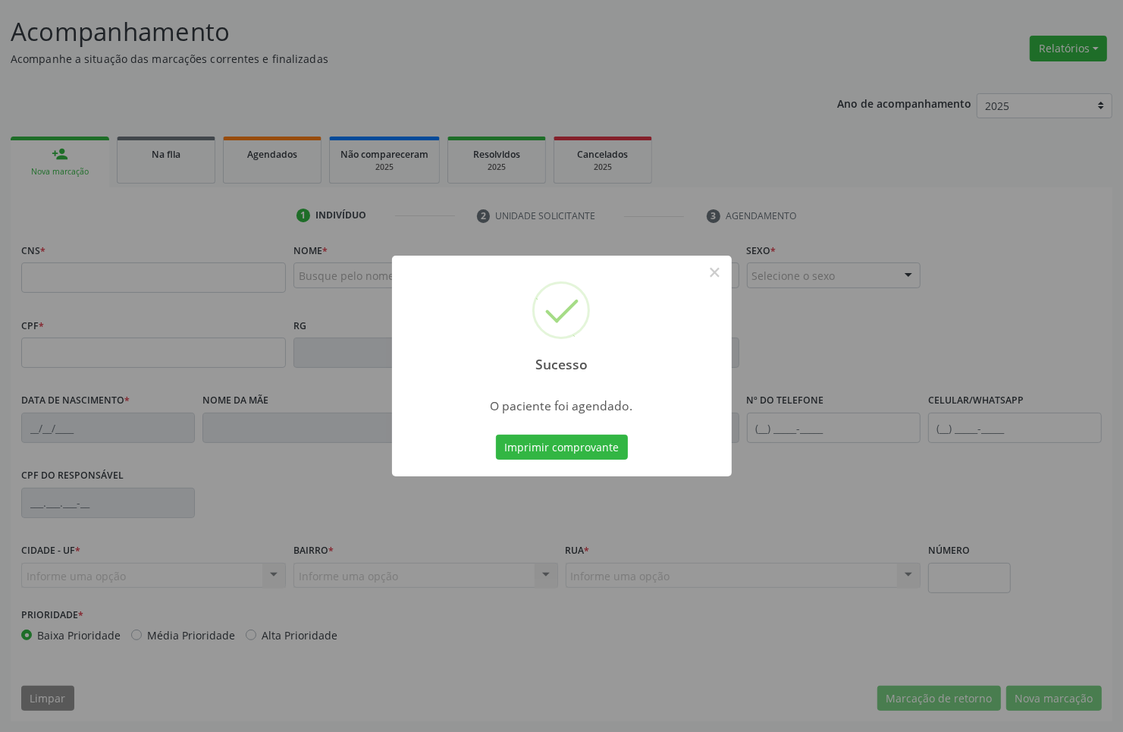
scroll to position [0, 0]
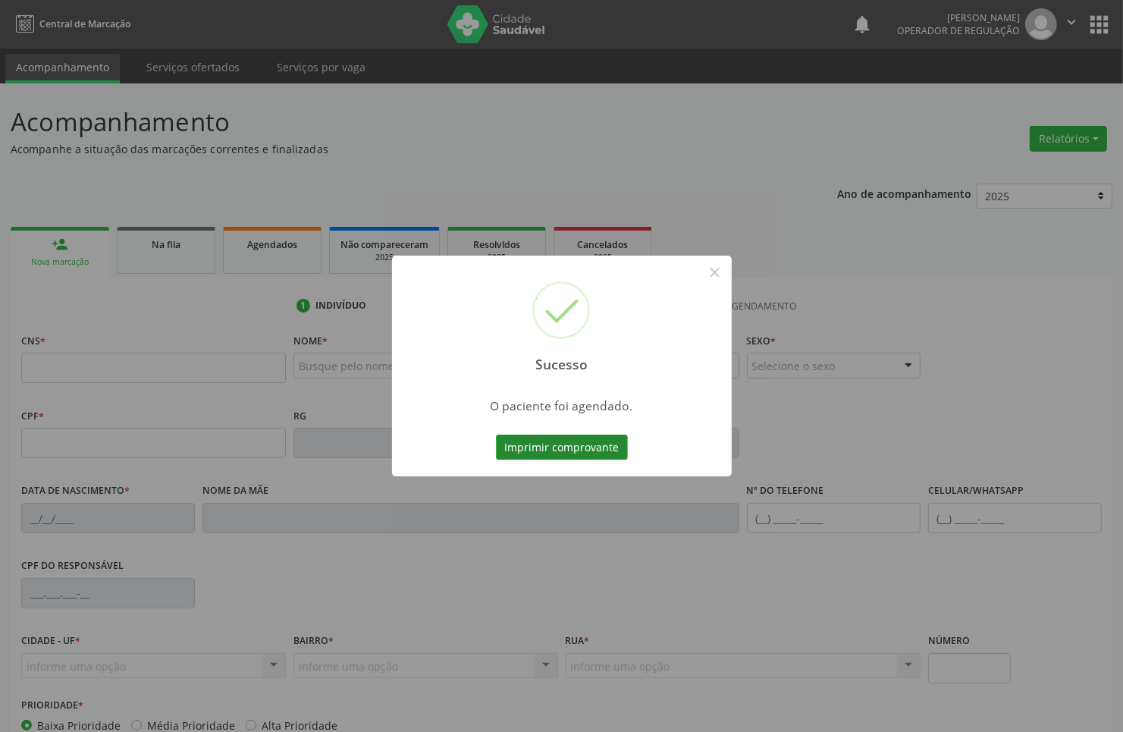
click at [535, 459] on button "Imprimir comprovante" at bounding box center [562, 448] width 132 height 26
